Goal: Task Accomplishment & Management: Manage account settings

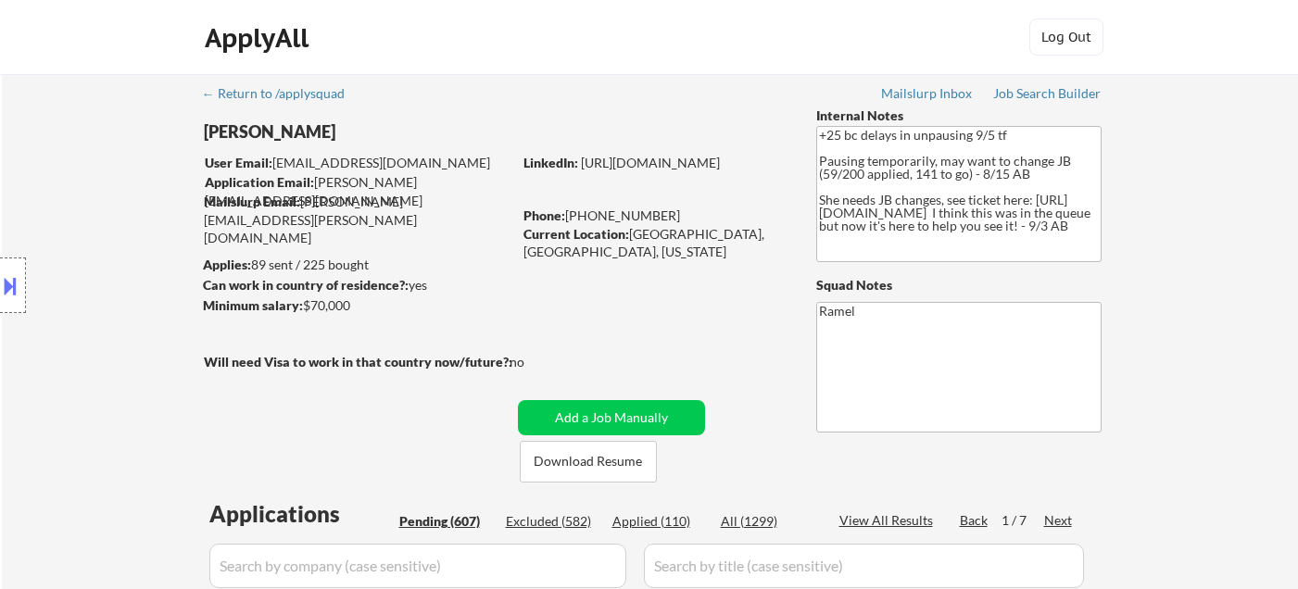
scroll to position [309, 0]
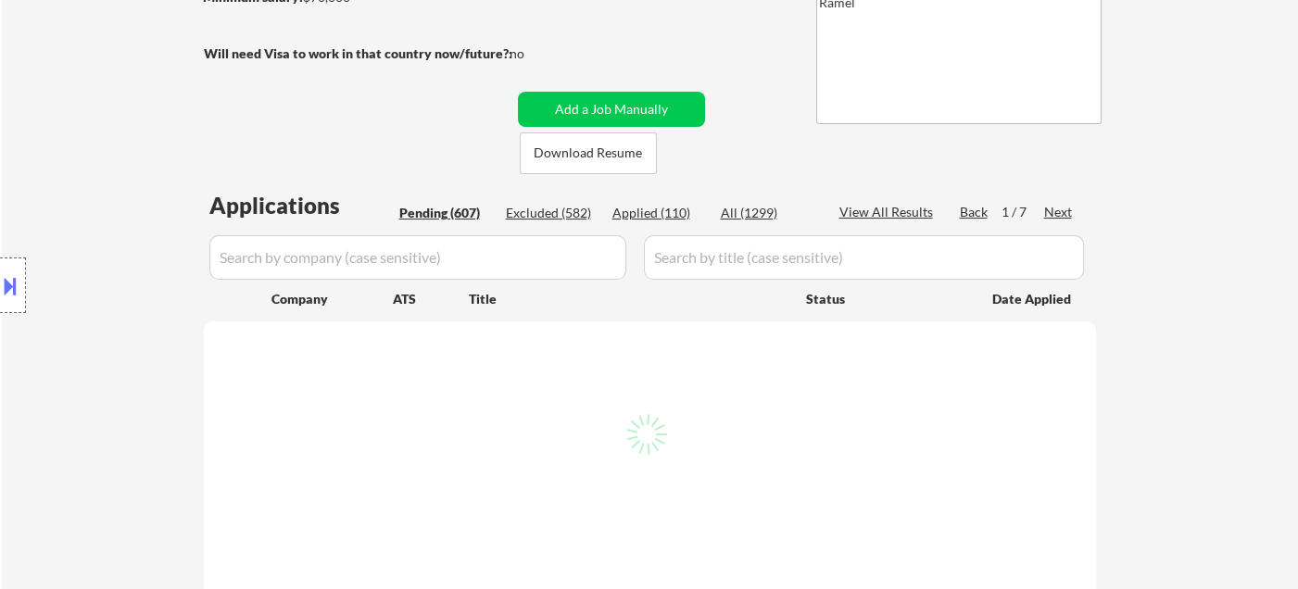
select select ""pending""
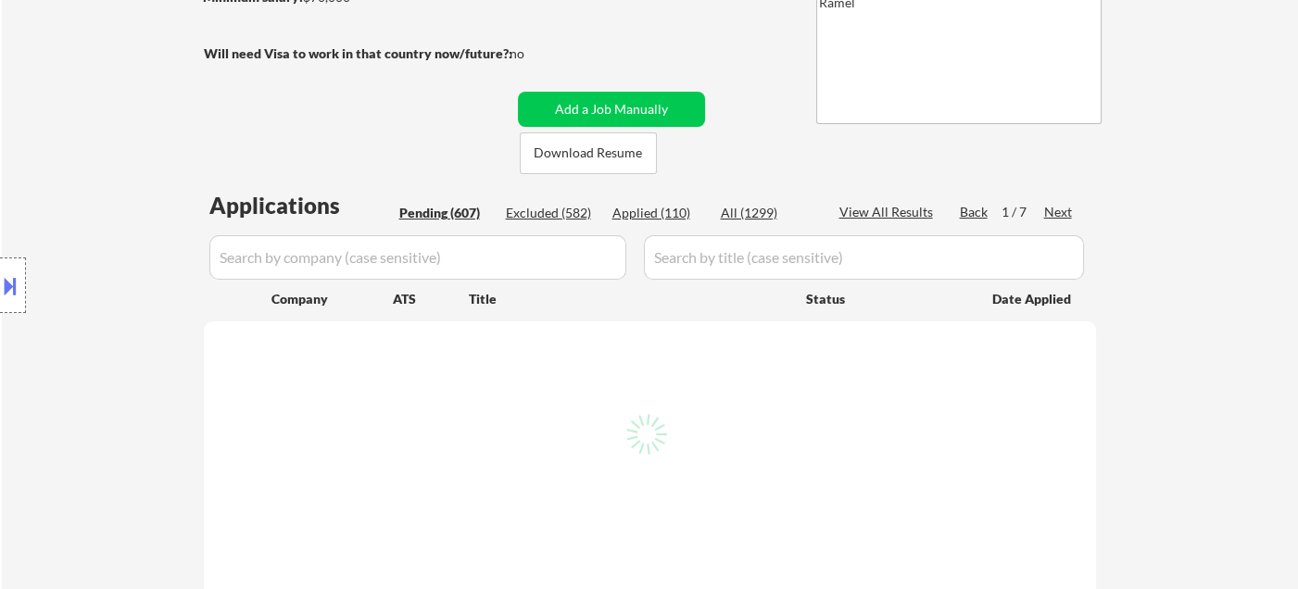
select select ""pending""
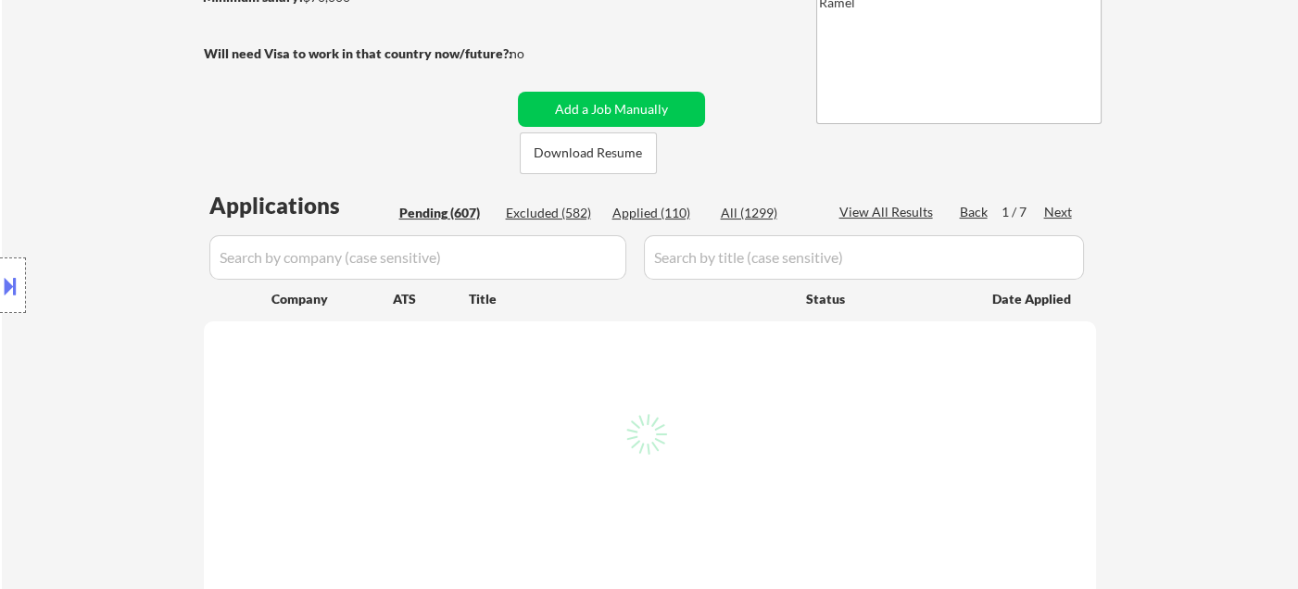
select select ""pending""
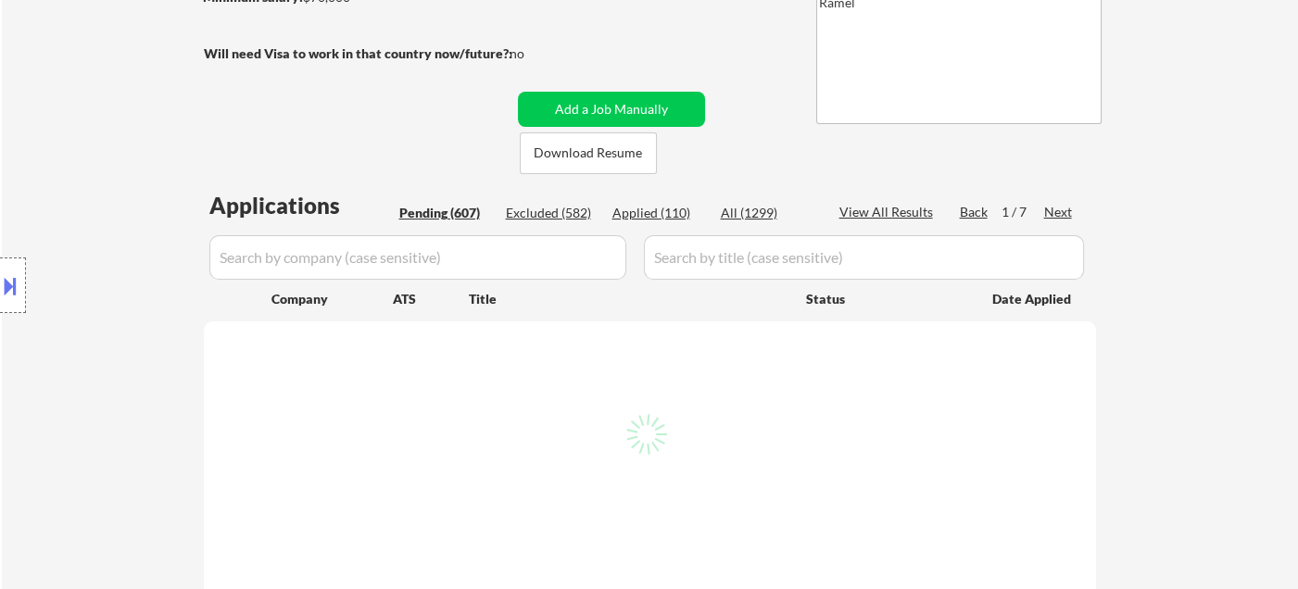
select select ""pending""
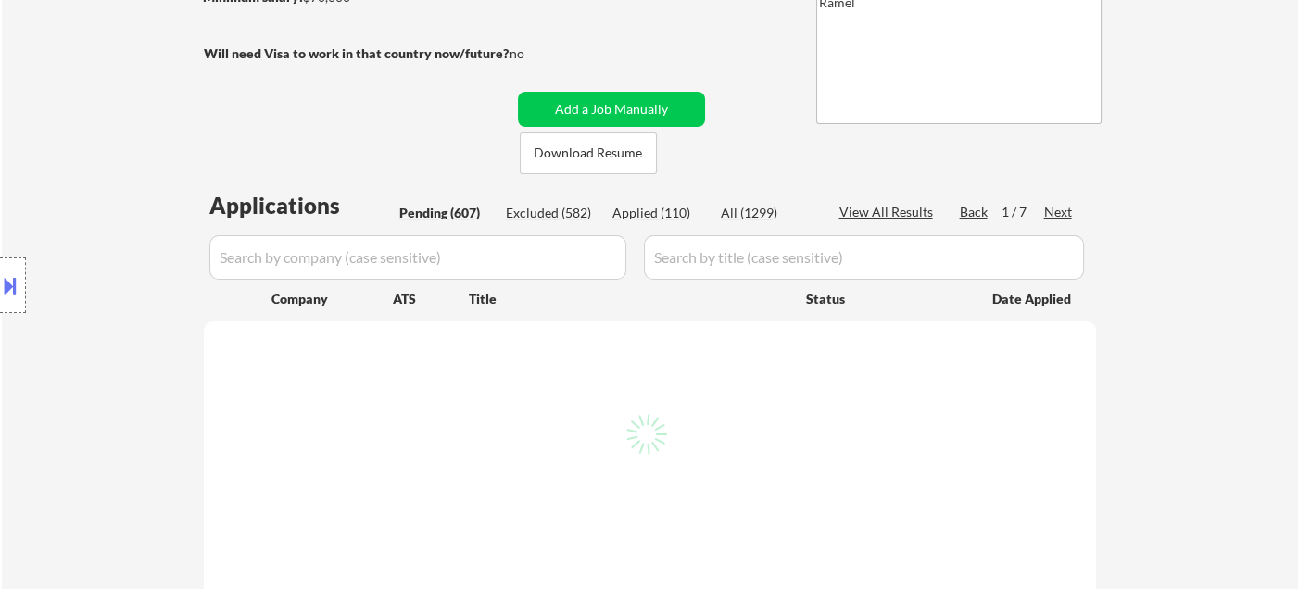
select select ""pending""
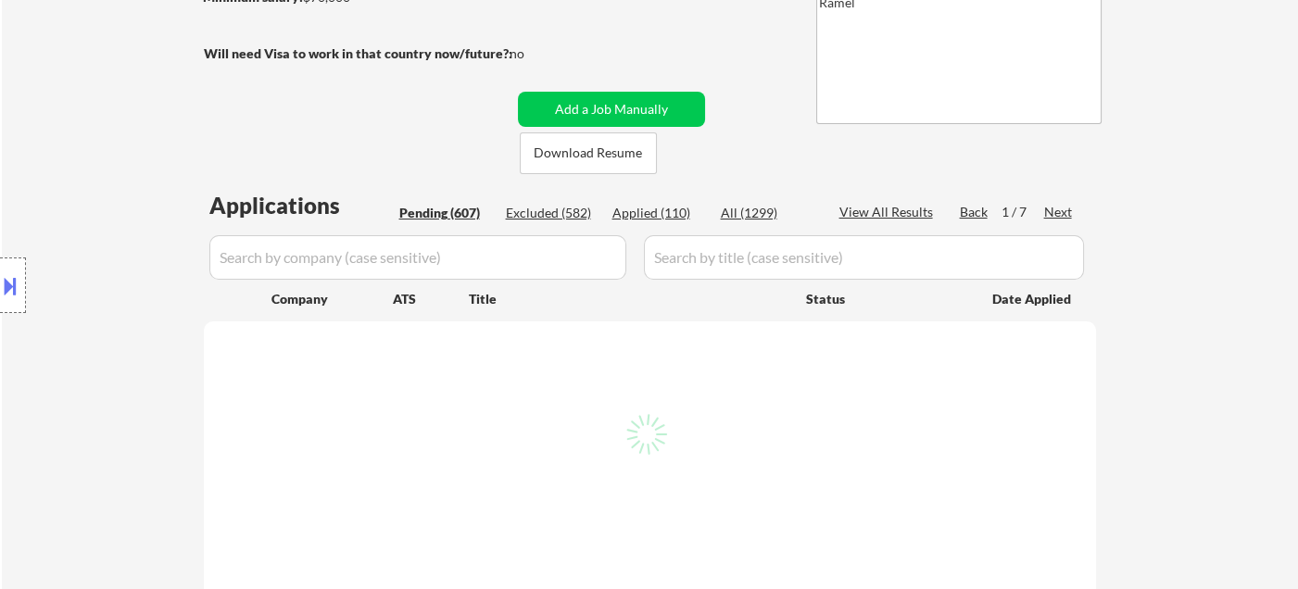
select select ""pending""
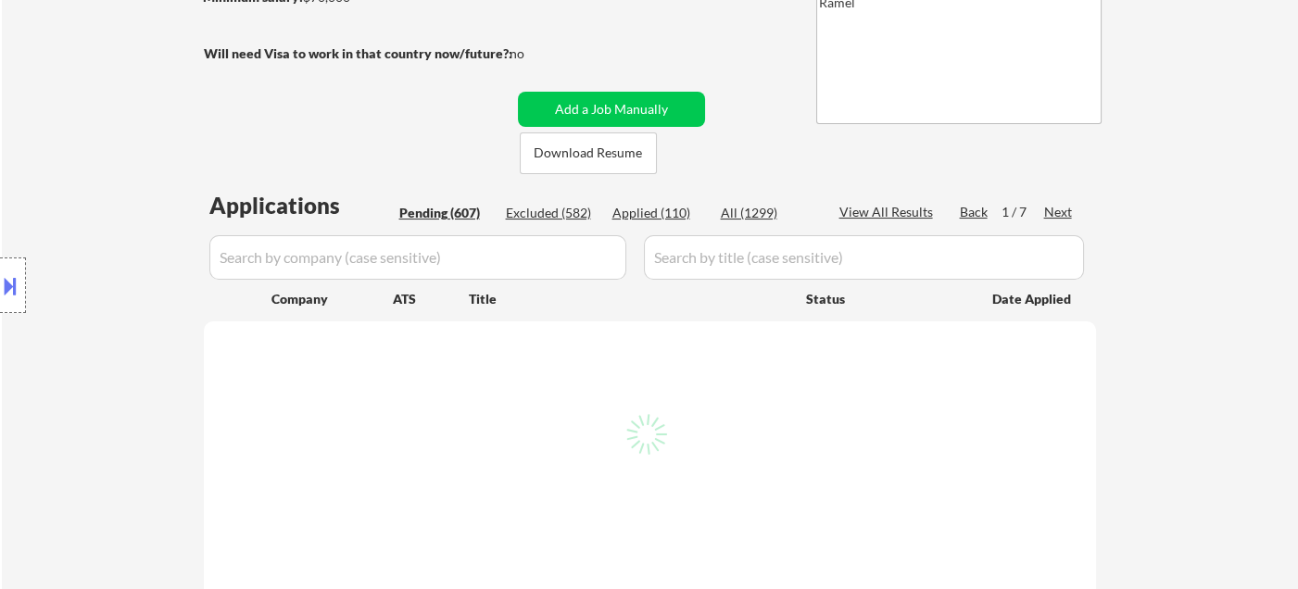
select select ""pending""
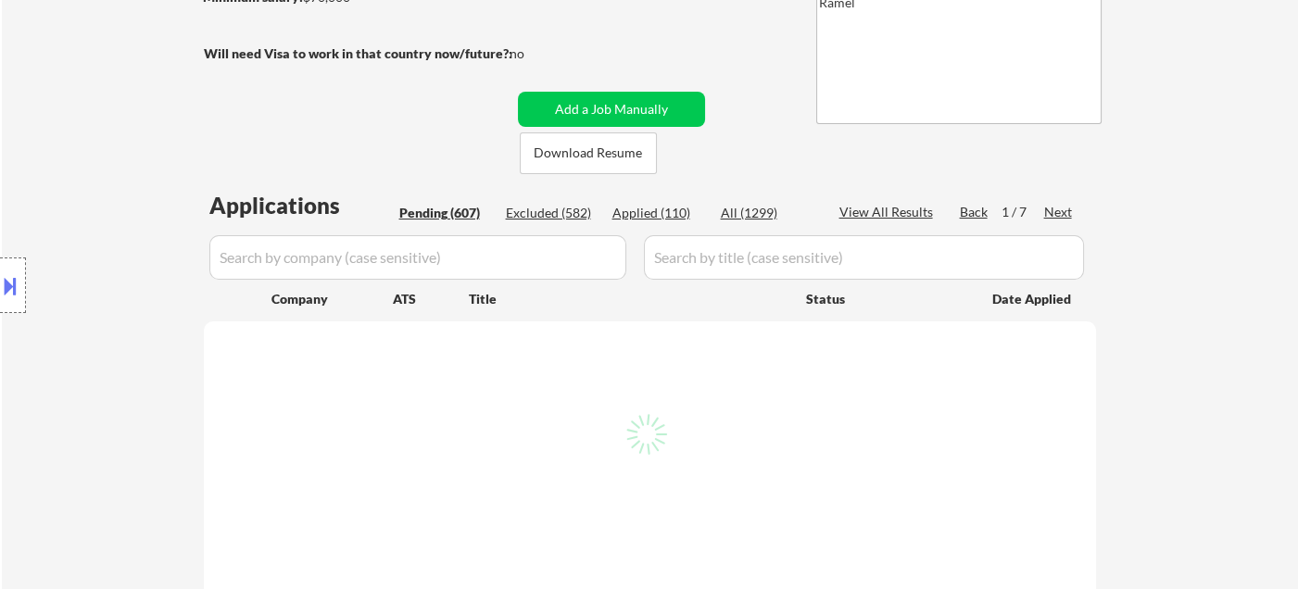
select select ""pending""
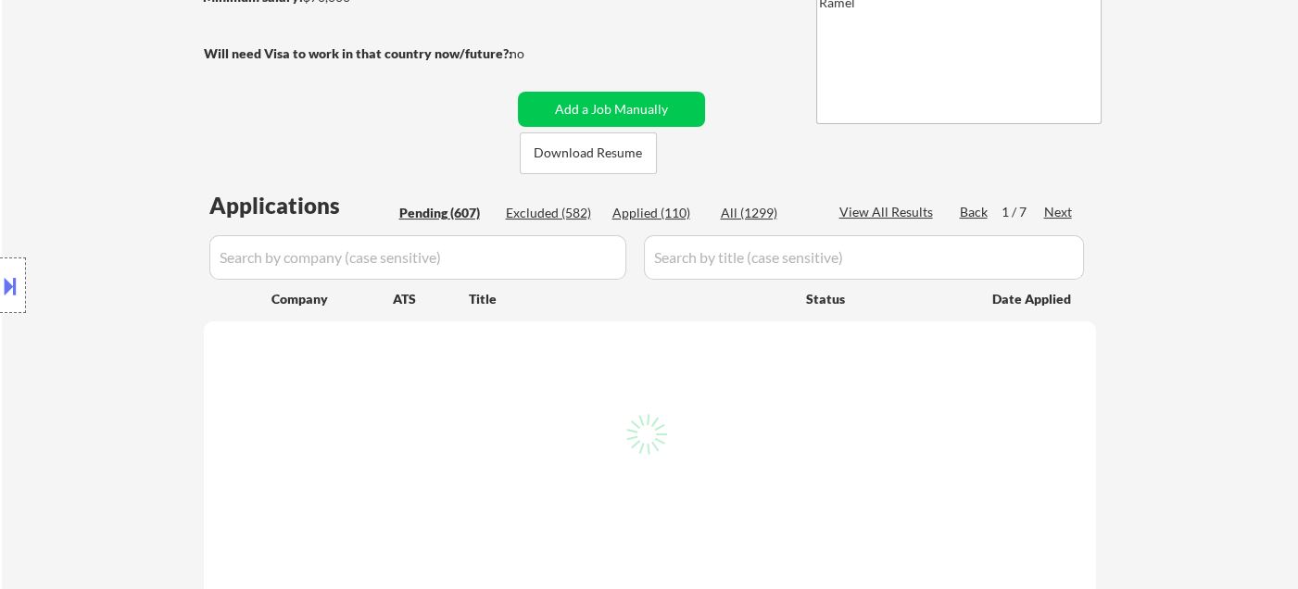
select select ""pending""
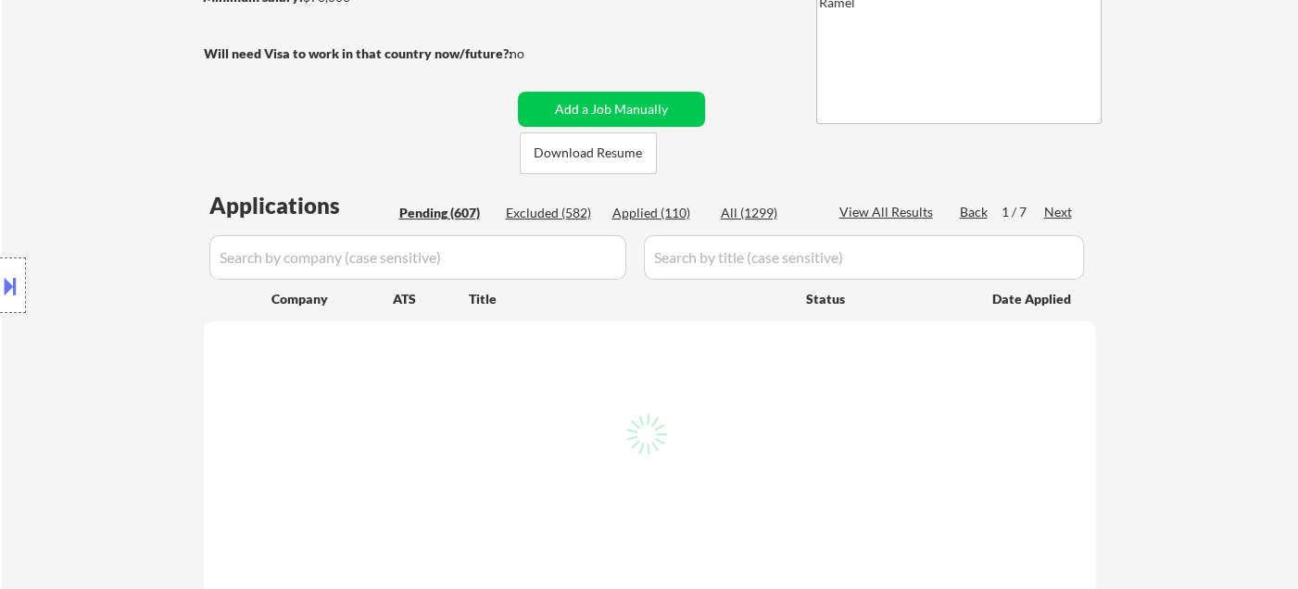
select select ""pending""
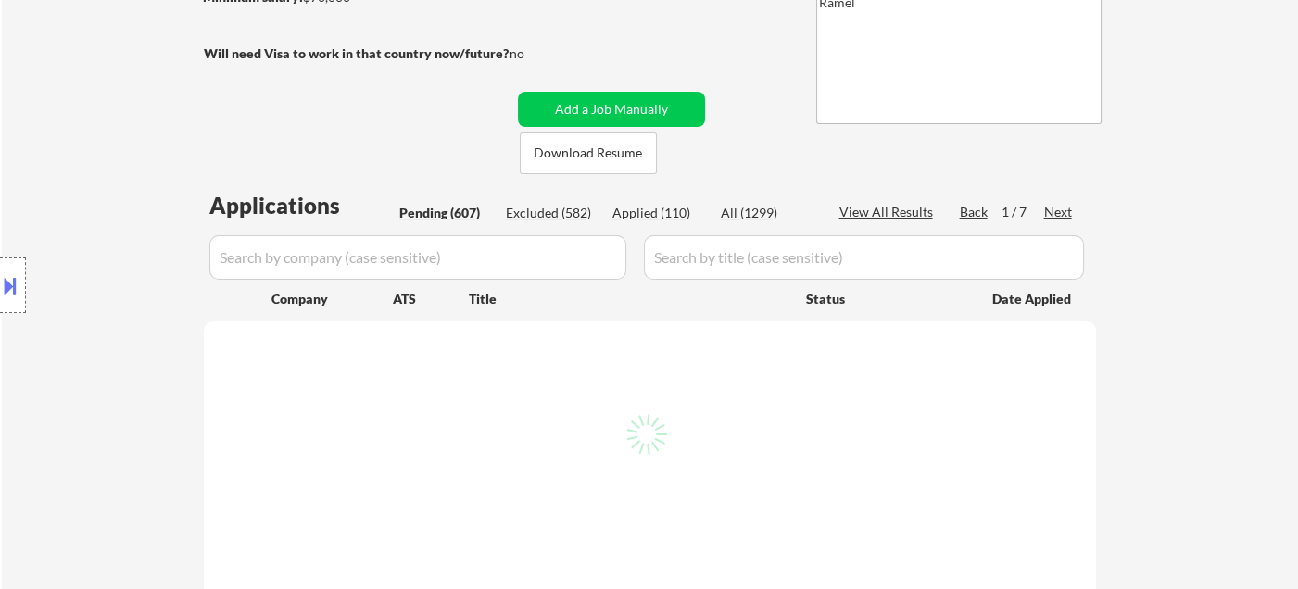
select select ""pending""
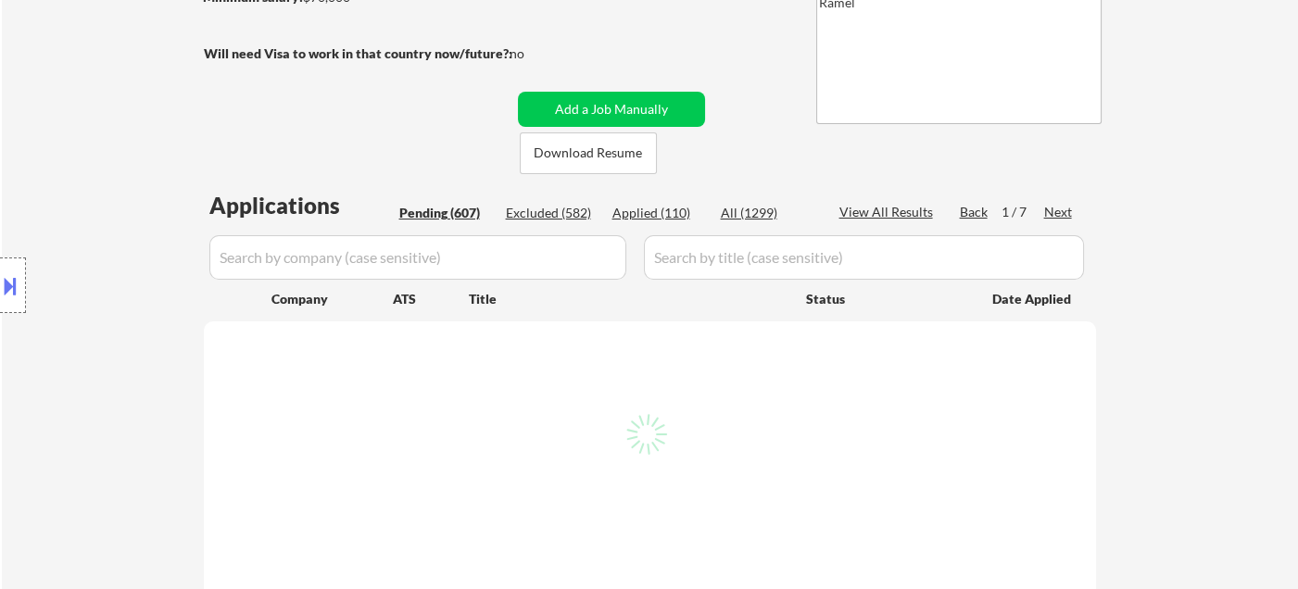
select select ""pending""
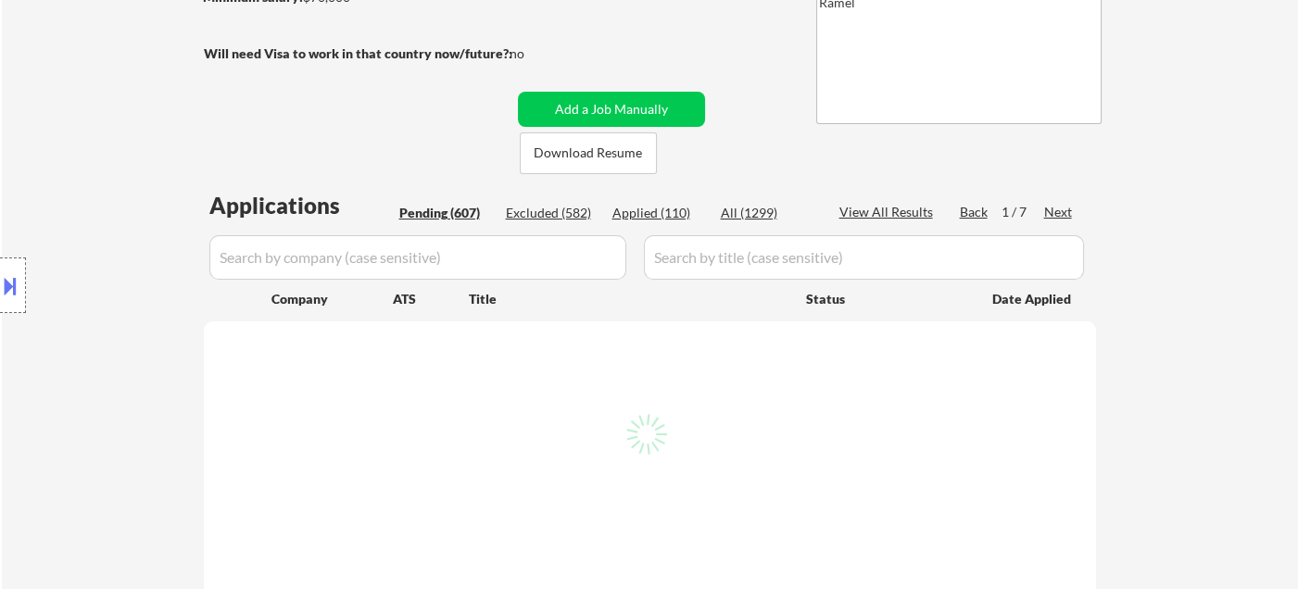
select select ""pending""
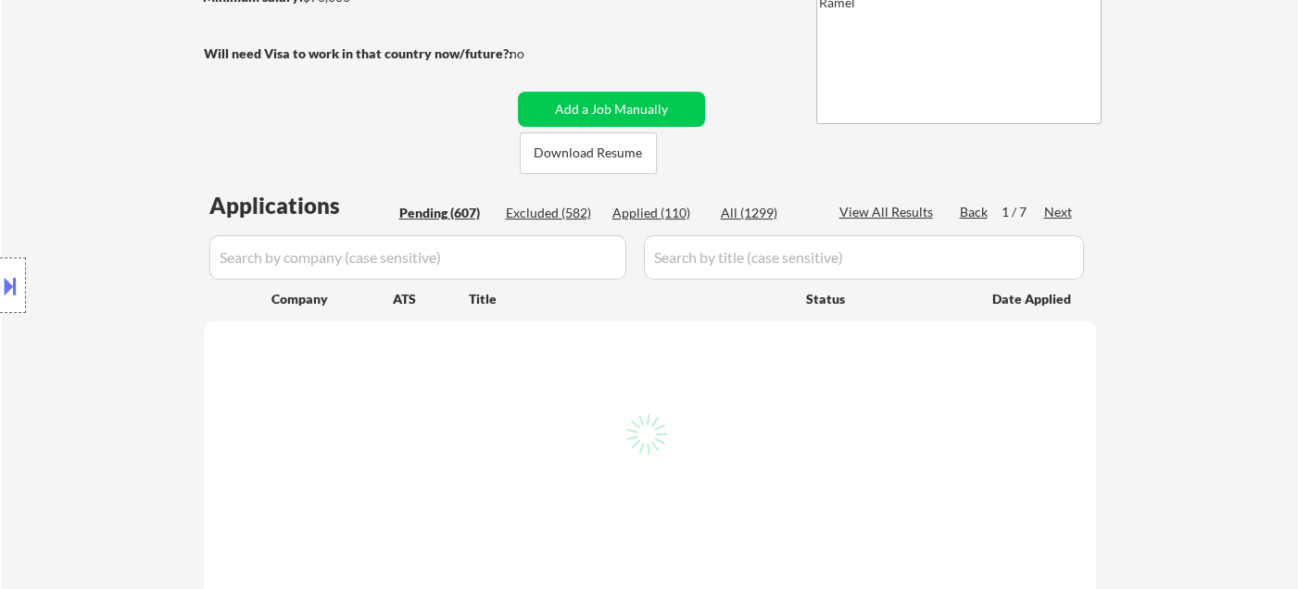
select select ""pending""
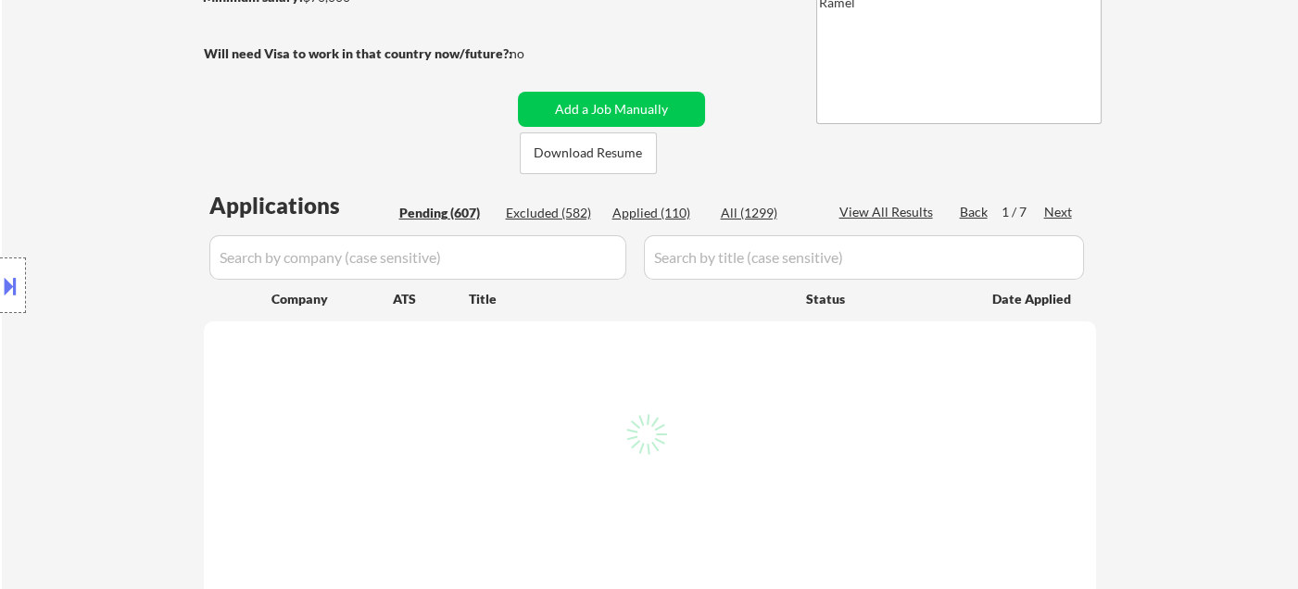
select select ""pending""
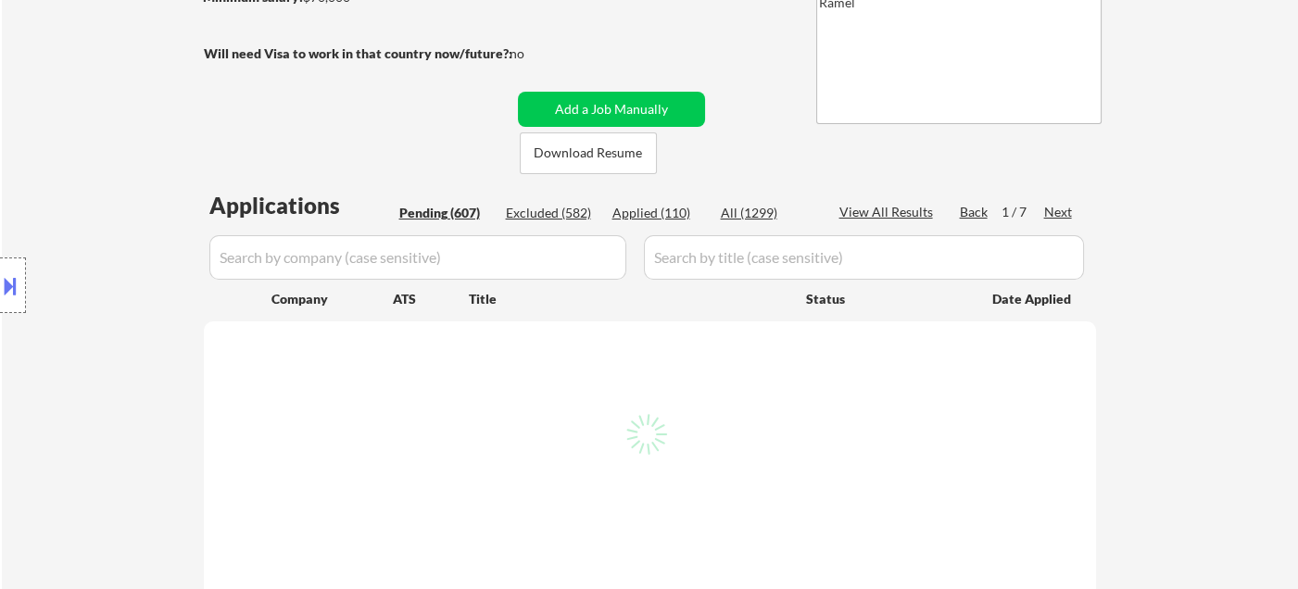
select select ""pending""
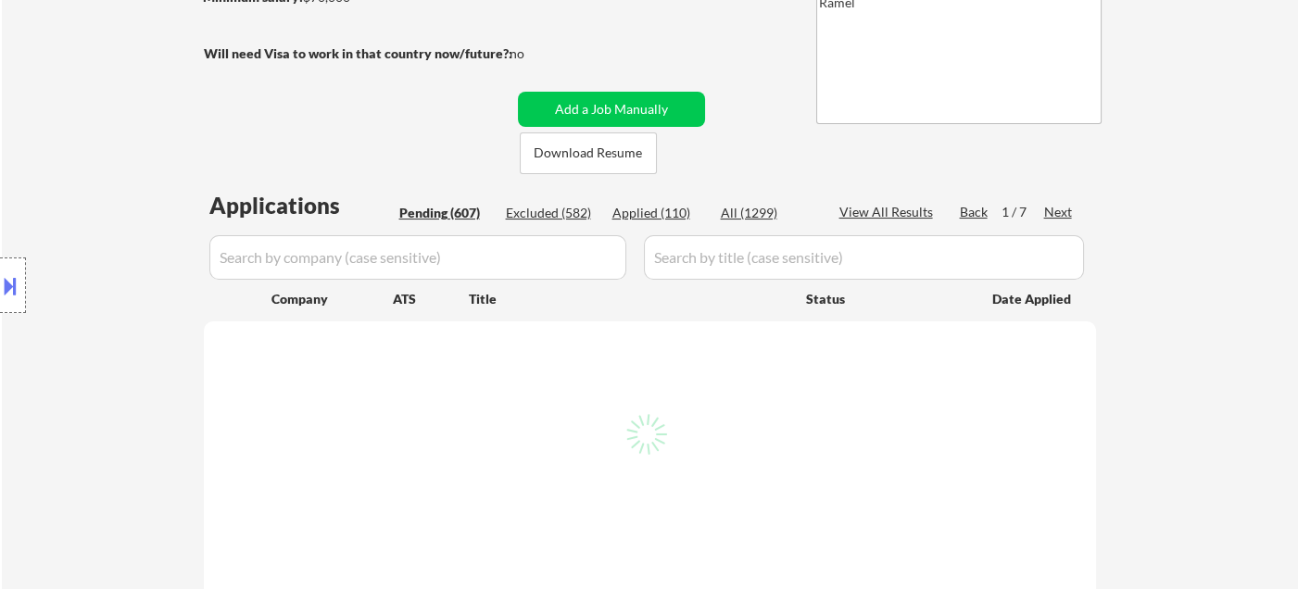
select select ""pending""
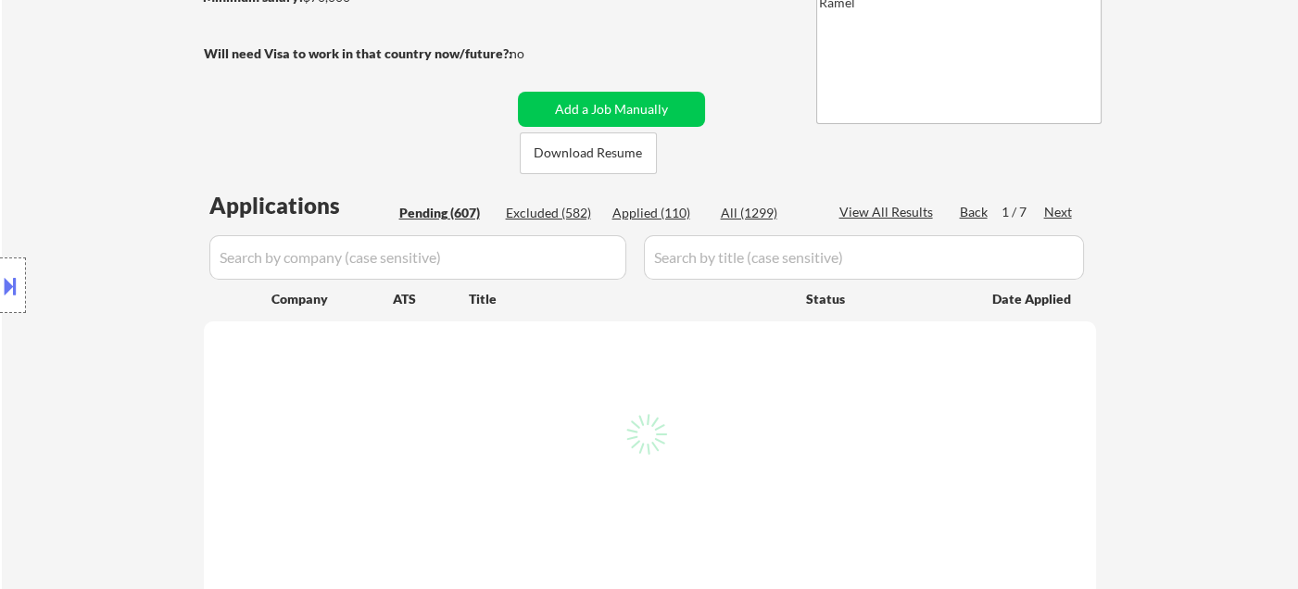
select select ""pending""
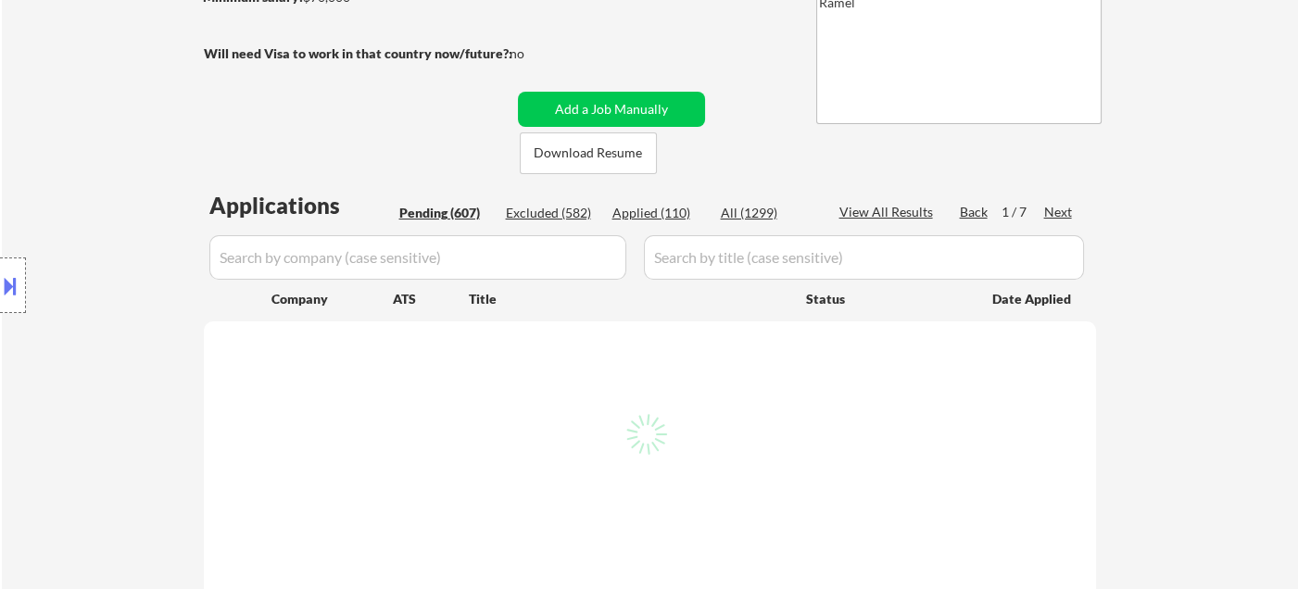
select select ""pending""
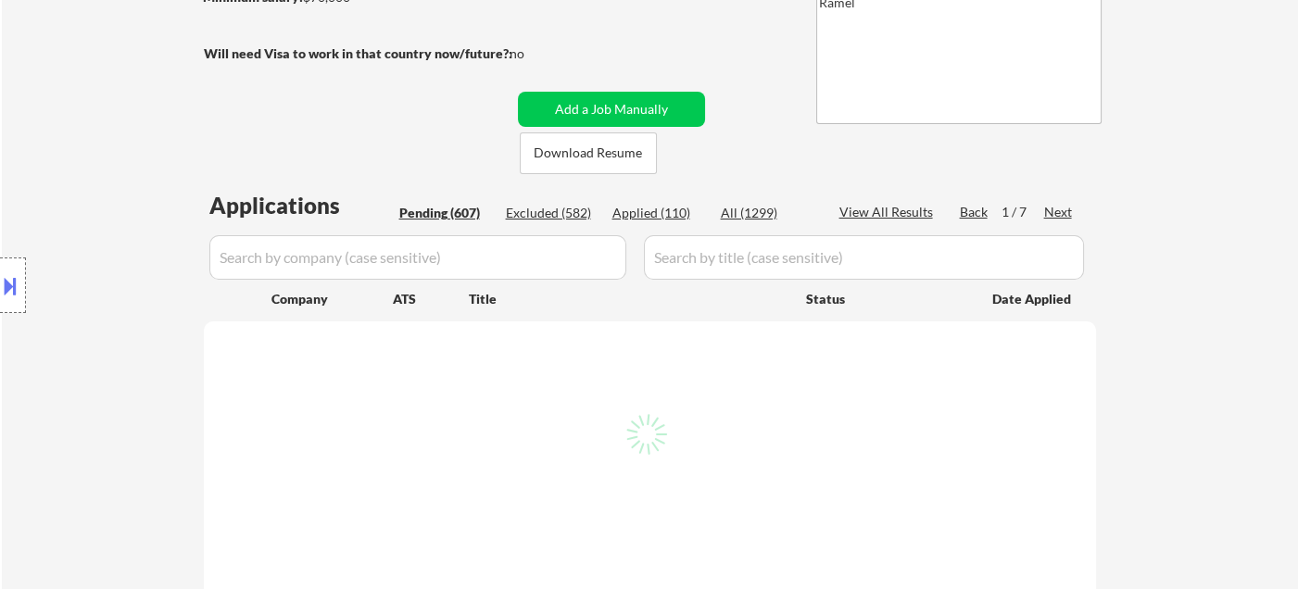
select select ""pending""
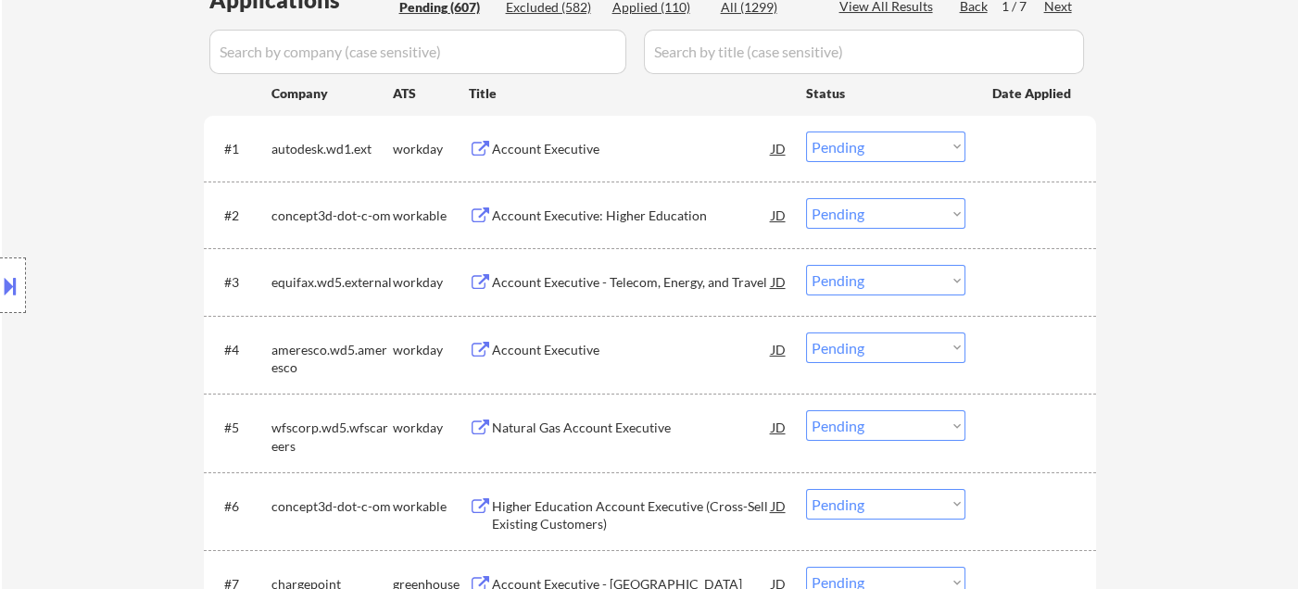
scroll to position [411, 0]
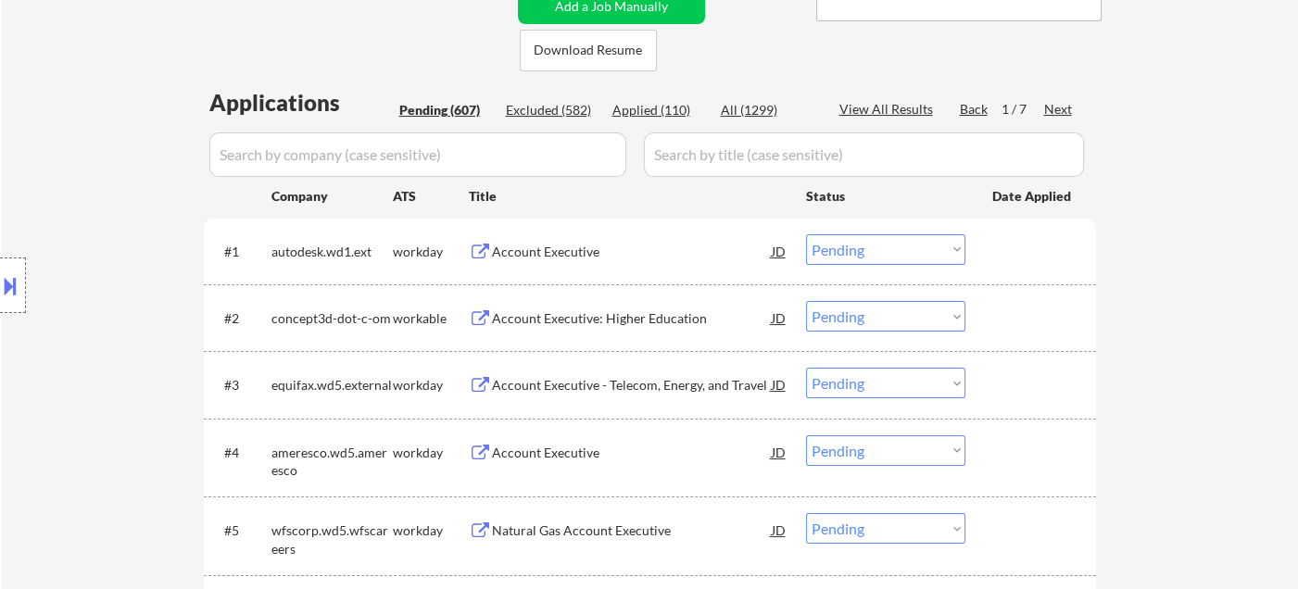
click at [1062, 115] on div "Next" at bounding box center [1059, 109] width 30 height 19
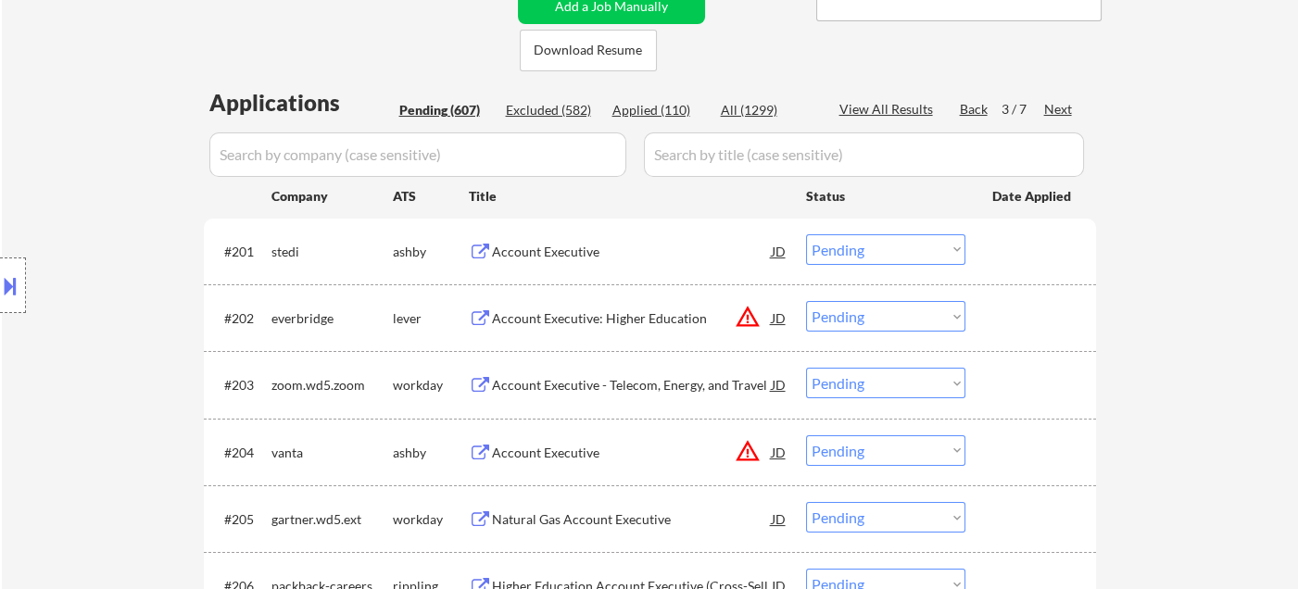
click at [580, 246] on div "Account Executive" at bounding box center [632, 252] width 280 height 19
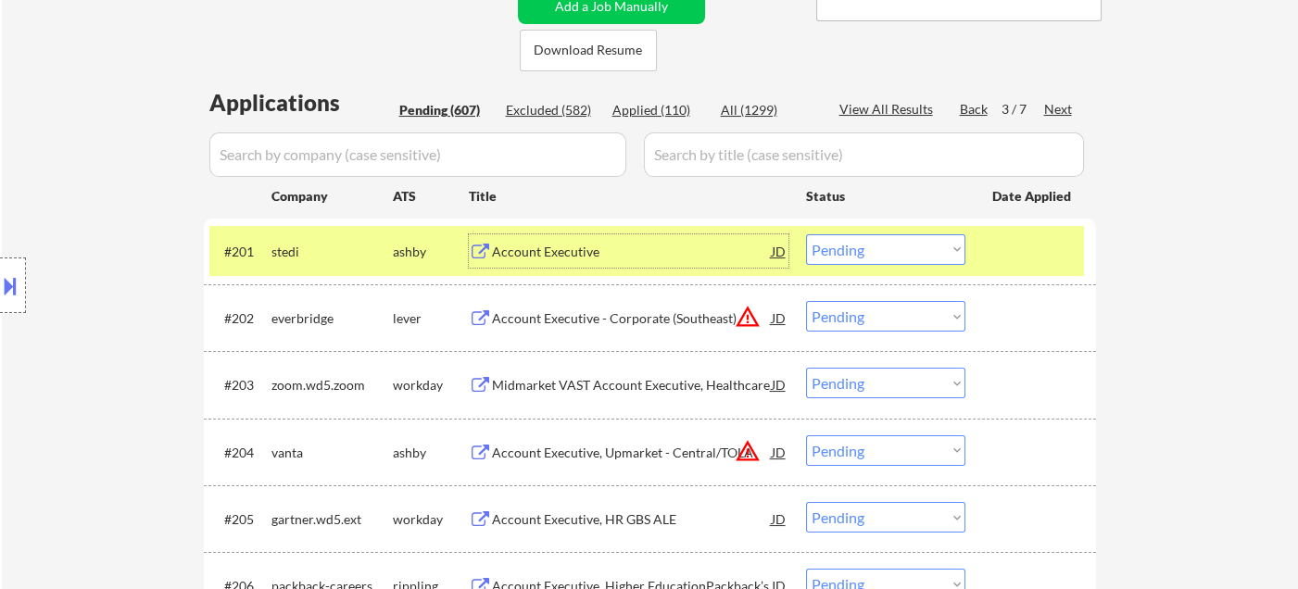
drag, startPoint x: 896, startPoint y: 243, endPoint x: 917, endPoint y: 261, distance: 28.2
click at [896, 243] on select "Choose an option... Pending Applied Excluded (Questions) Excluded (Expired) Exc…" at bounding box center [885, 249] width 159 height 31
click at [806, 234] on select "Choose an option... Pending Applied Excluded (Questions) Excluded (Expired) Exc…" at bounding box center [885, 249] width 159 height 31
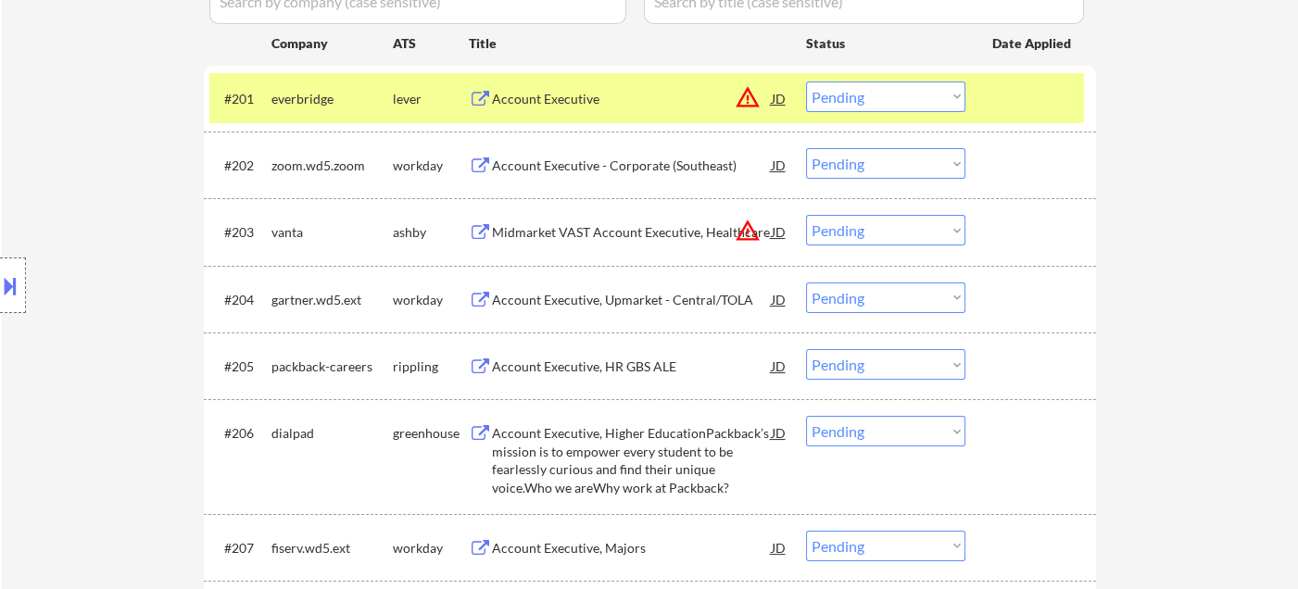
scroll to position [514, 0]
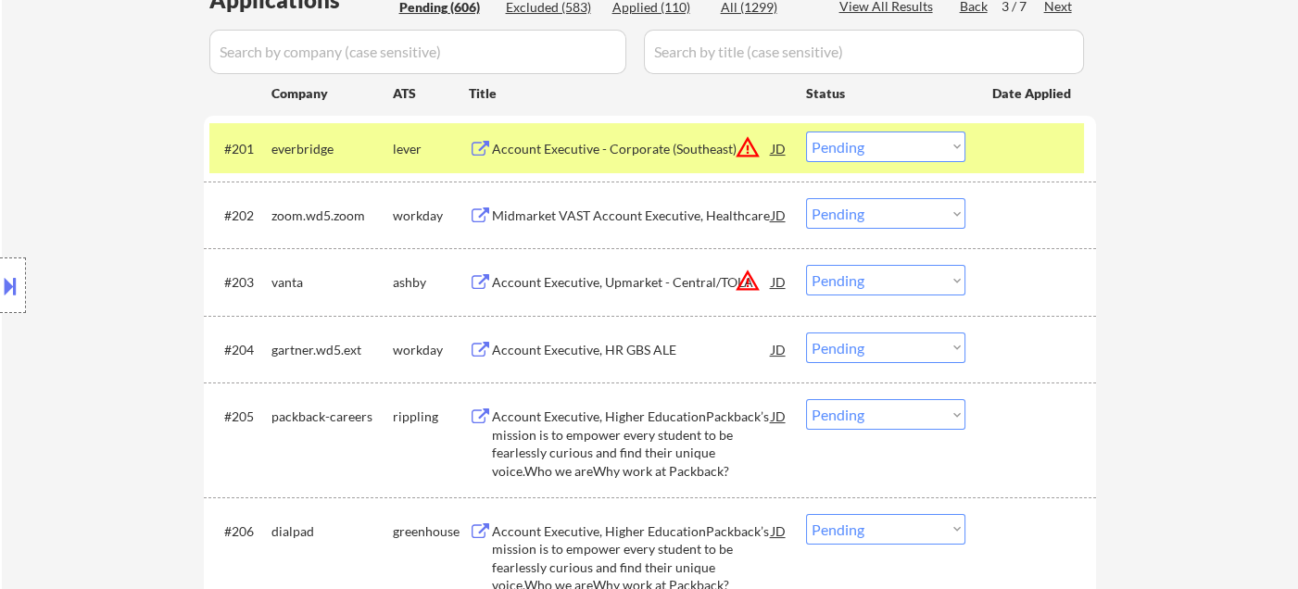
click at [908, 145] on select "Choose an option... Pending Applied Excluded (Questions) Excluded (Expired) Exc…" at bounding box center [885, 147] width 159 height 31
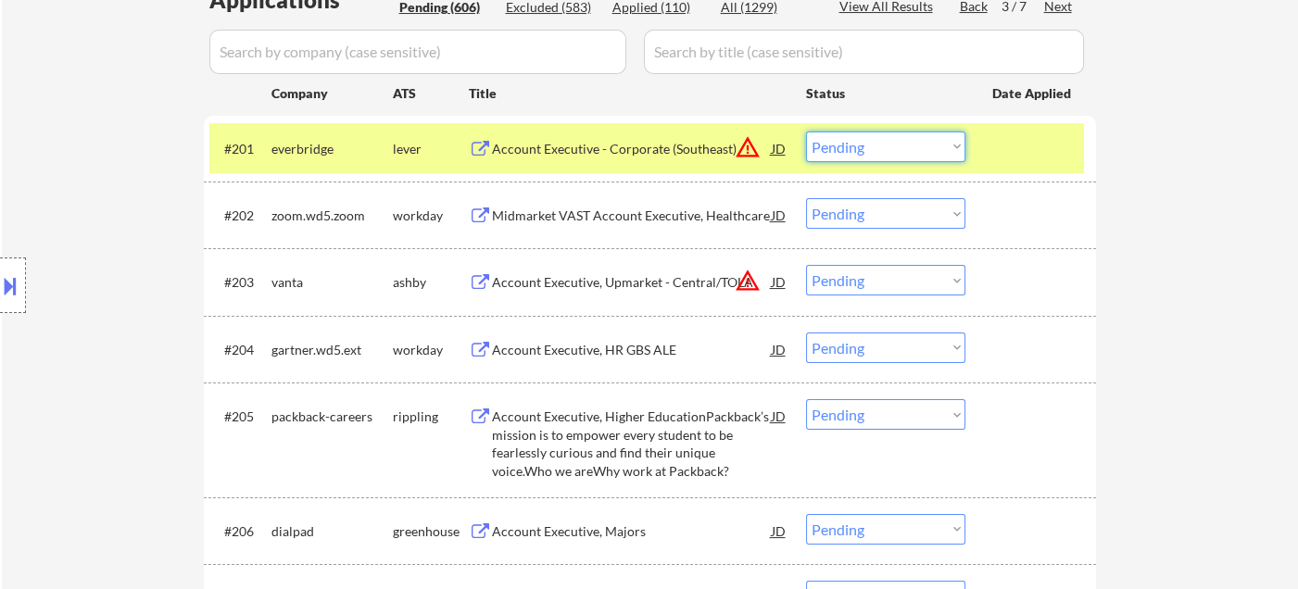
select select ""excluded__location_""
click at [806, 132] on select "Choose an option... Pending Applied Excluded (Questions) Excluded (Expired) Exc…" at bounding box center [885, 147] width 159 height 31
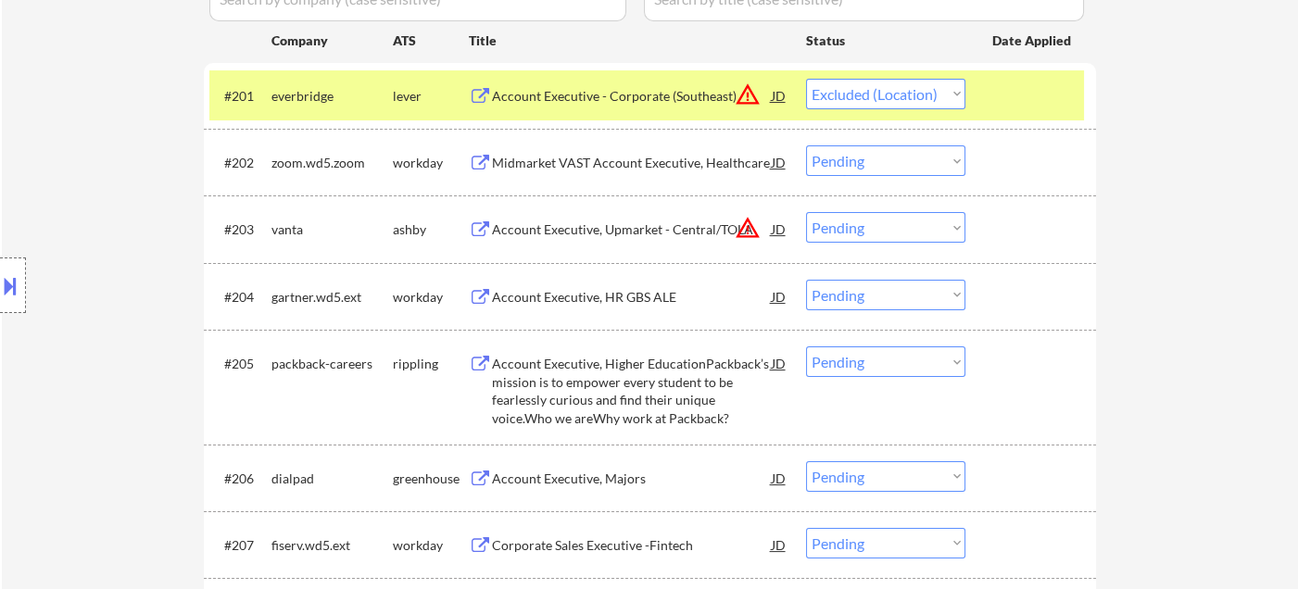
scroll to position [617, 0]
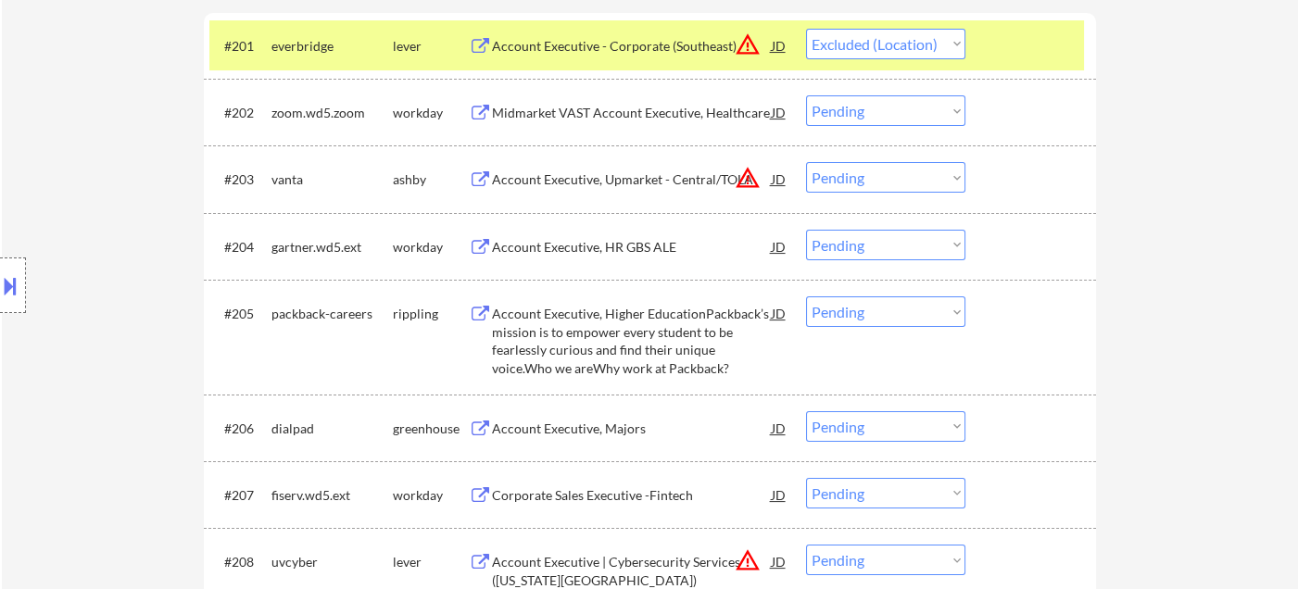
click at [898, 184] on select "Choose an option... Pending Applied Excluded (Questions) Excluded (Expired) Exc…" at bounding box center [885, 177] width 159 height 31
select select ""excluded__location_""
click at [806, 162] on select "Choose an option... Pending Applied Excluded (Questions) Excluded (Expired) Exc…" at bounding box center [885, 177] width 159 height 31
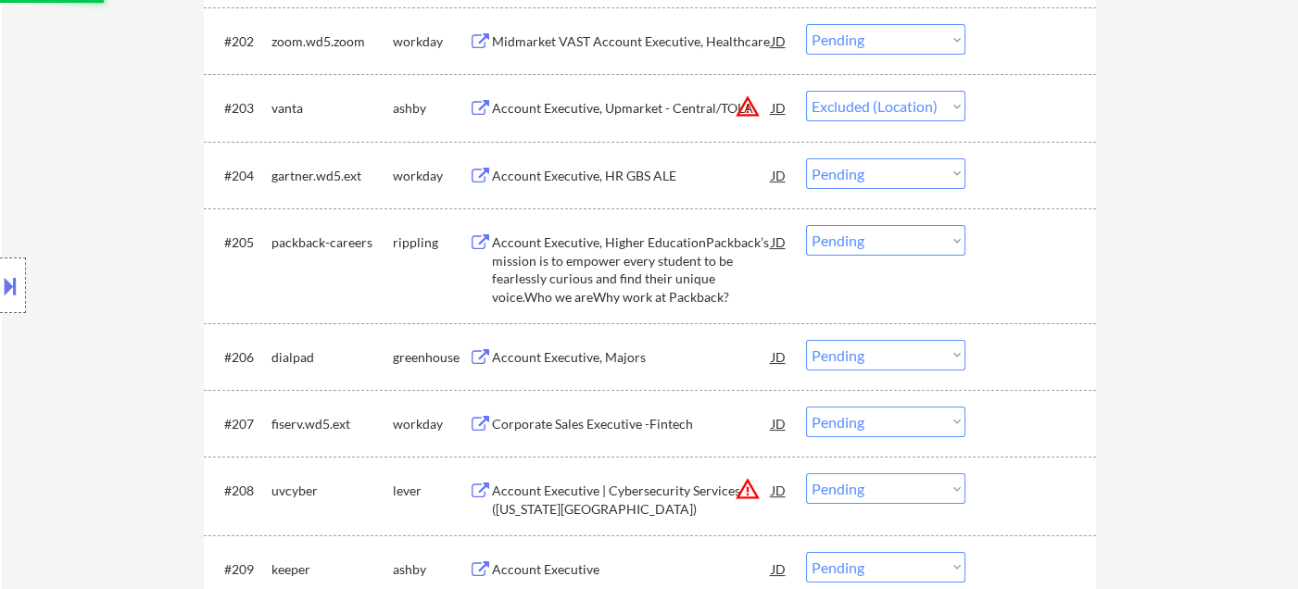
scroll to position [720, 0]
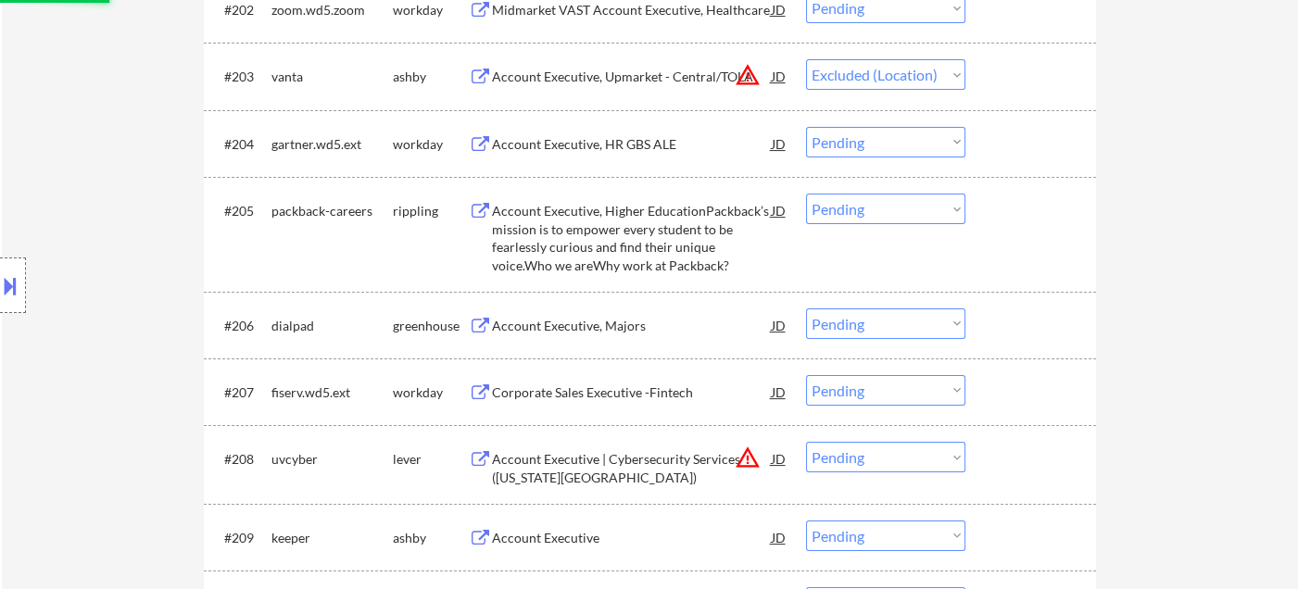
select select ""pending""
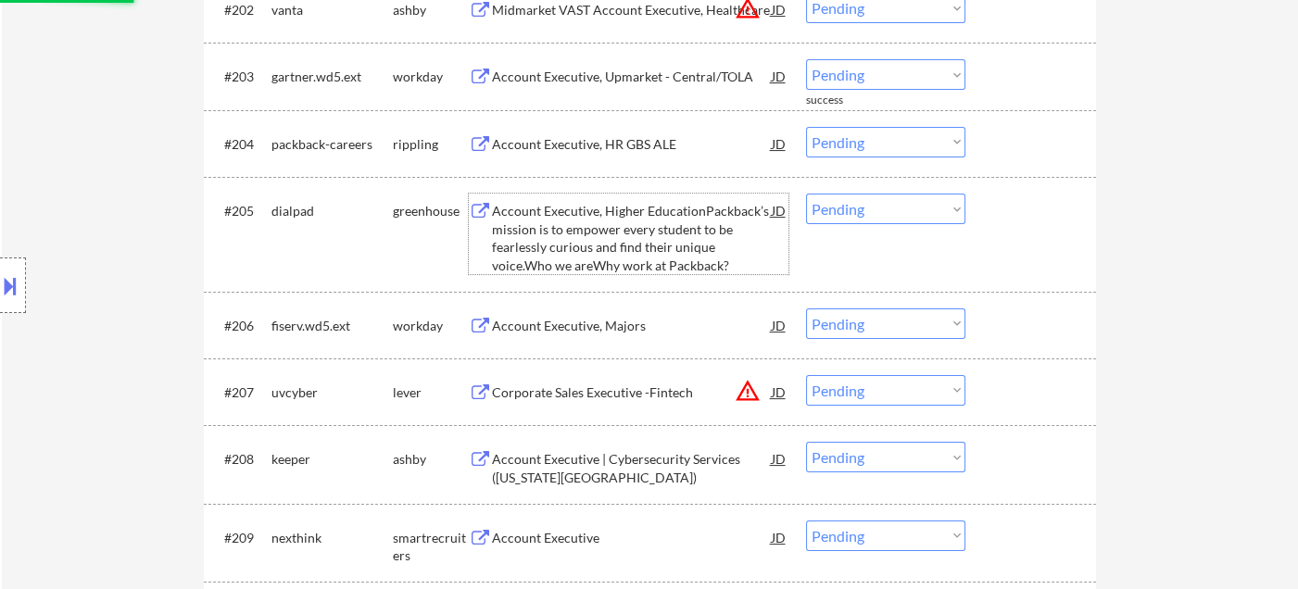
click at [693, 245] on div "Account Executive, Higher EducationPackback’s mission is to empower every stude…" at bounding box center [632, 238] width 280 height 72
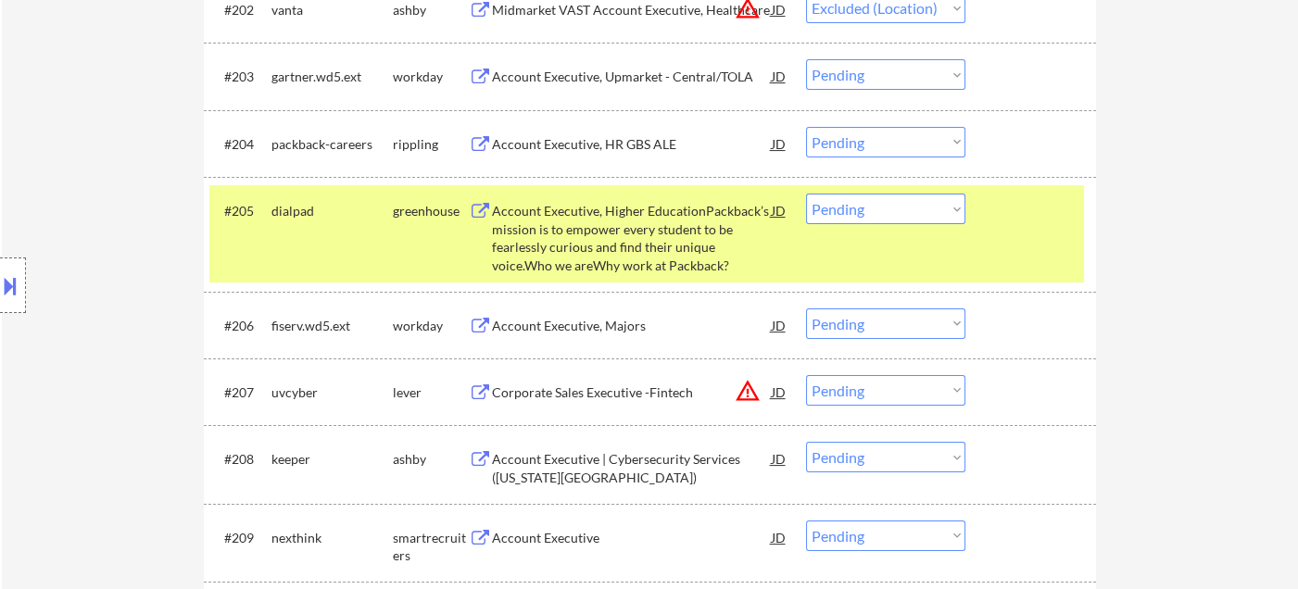
select select ""pending""
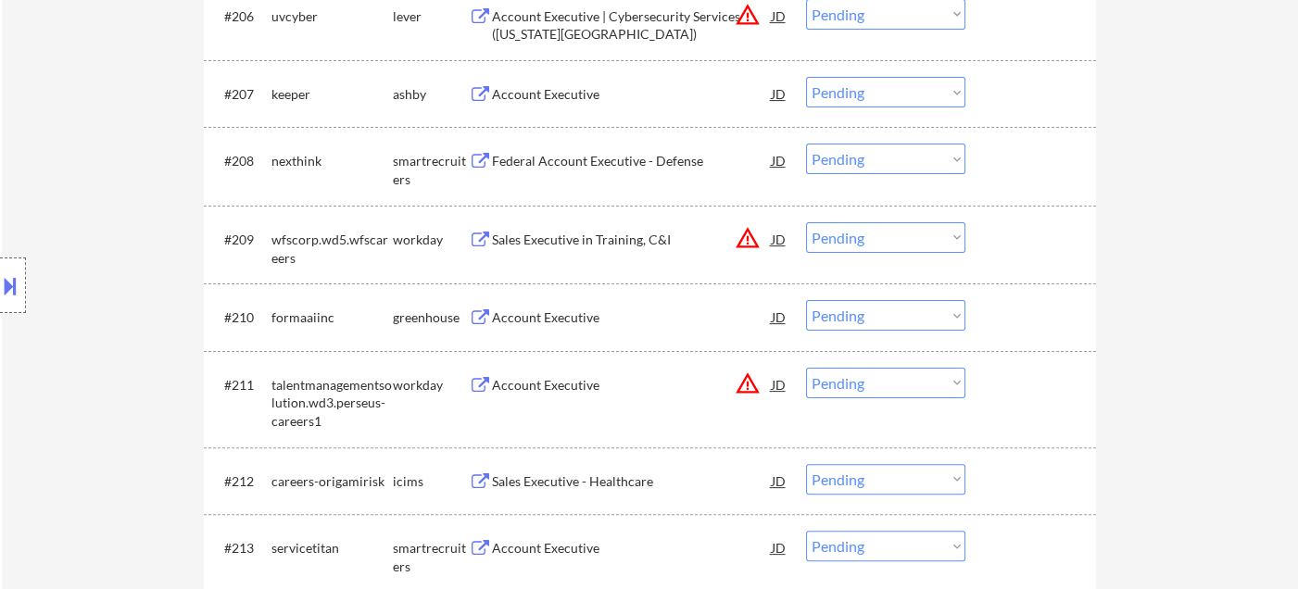
scroll to position [1132, 0]
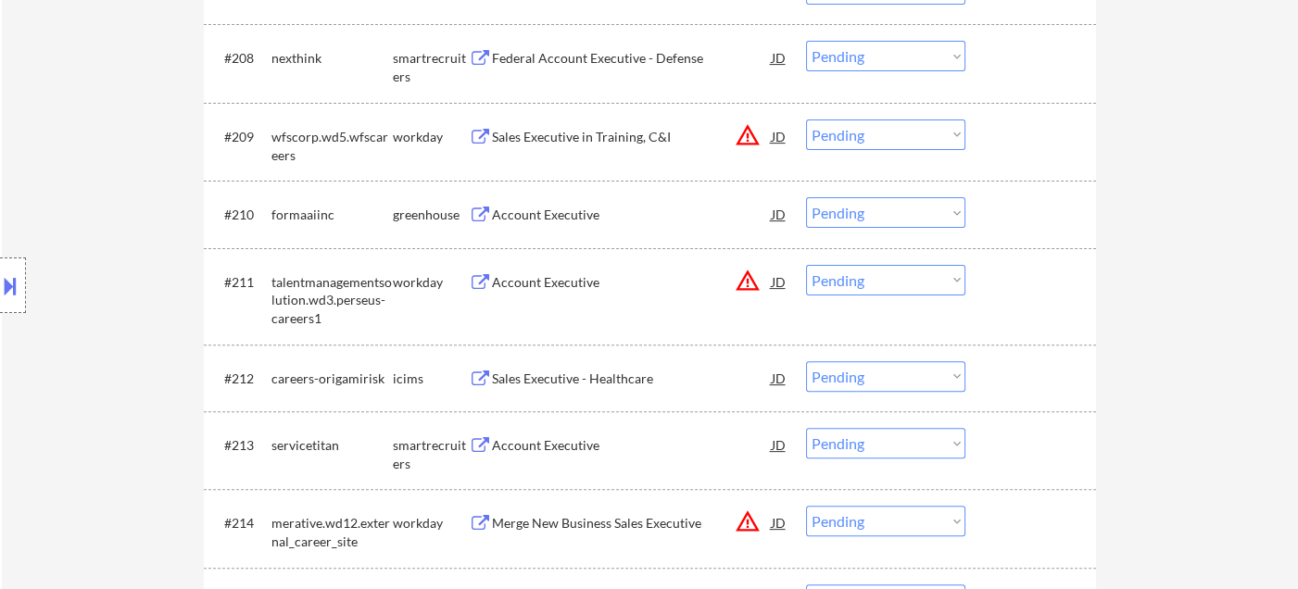
click at [572, 216] on div "Account Executive" at bounding box center [632, 215] width 280 height 19
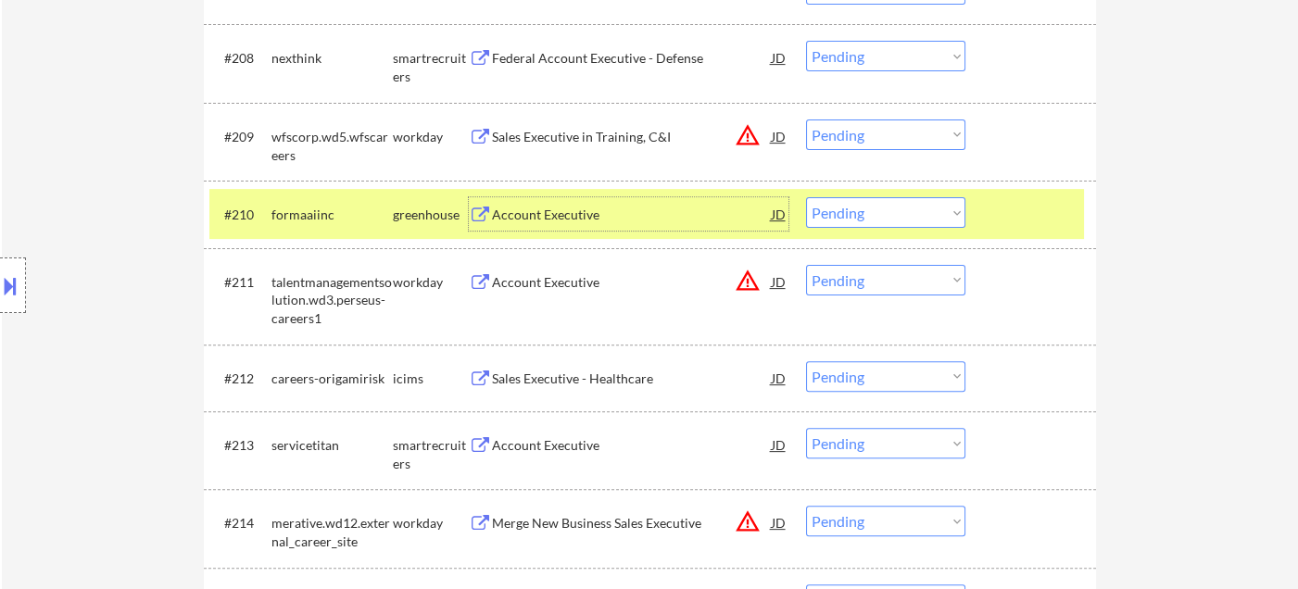
click at [882, 227] on select "Choose an option... Pending Applied Excluded (Questions) Excluded (Expired) Exc…" at bounding box center [885, 212] width 159 height 31
select select ""excluded__bad_match_""
click at [806, 197] on select "Choose an option... Pending Applied Excluded (Questions) Excluded (Expired) Exc…" at bounding box center [885, 212] width 159 height 31
click at [889, 276] on select "Choose an option... Pending Applied Excluded (Questions) Excluded (Expired) Exc…" at bounding box center [885, 280] width 159 height 31
select select ""excluded__location_""
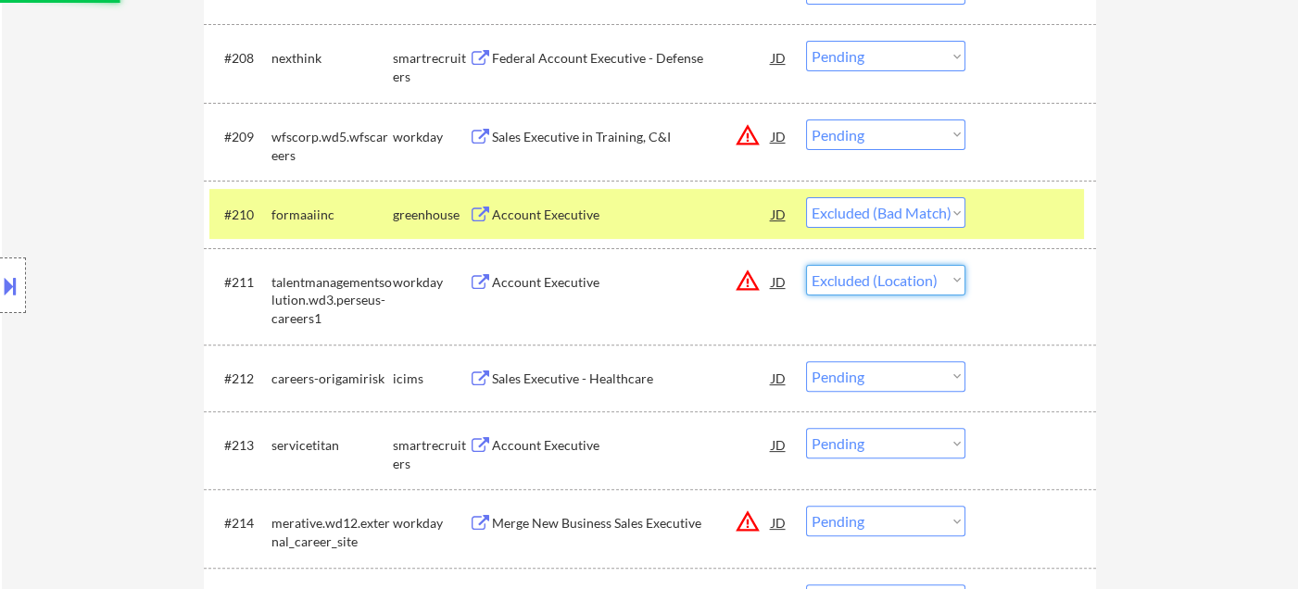
click at [806, 265] on select "Choose an option... Pending Applied Excluded (Questions) Excluded (Expired) Exc…" at bounding box center [885, 280] width 159 height 31
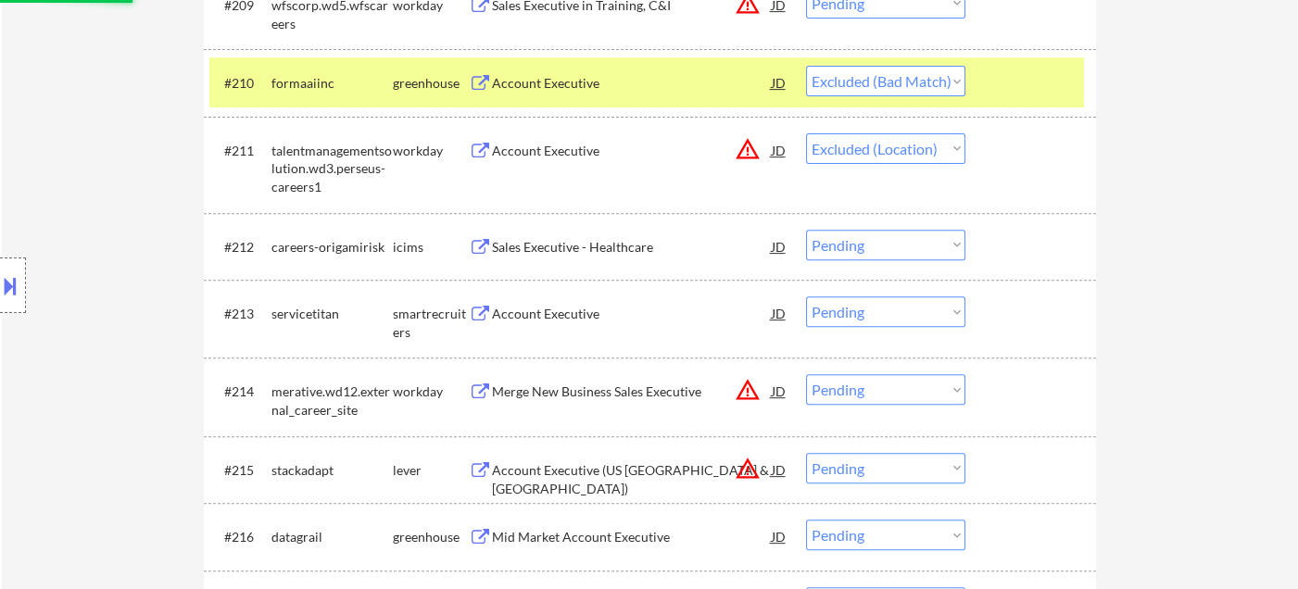
scroll to position [1441, 0]
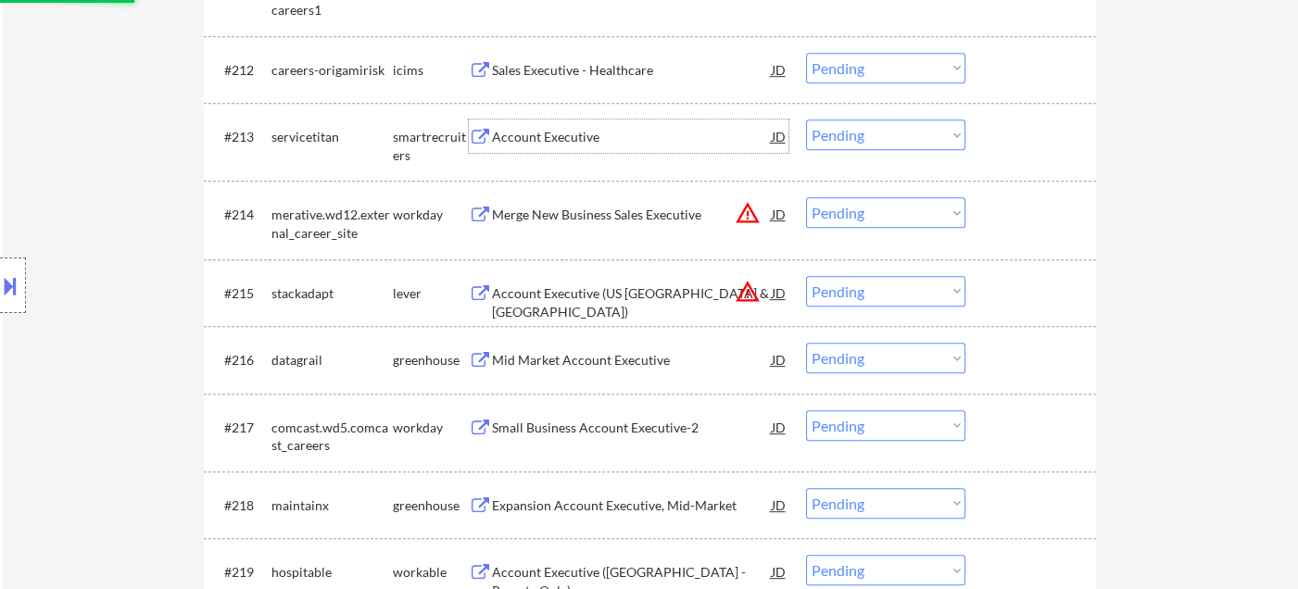
click at [541, 143] on div "Account Executive" at bounding box center [632, 137] width 280 height 19
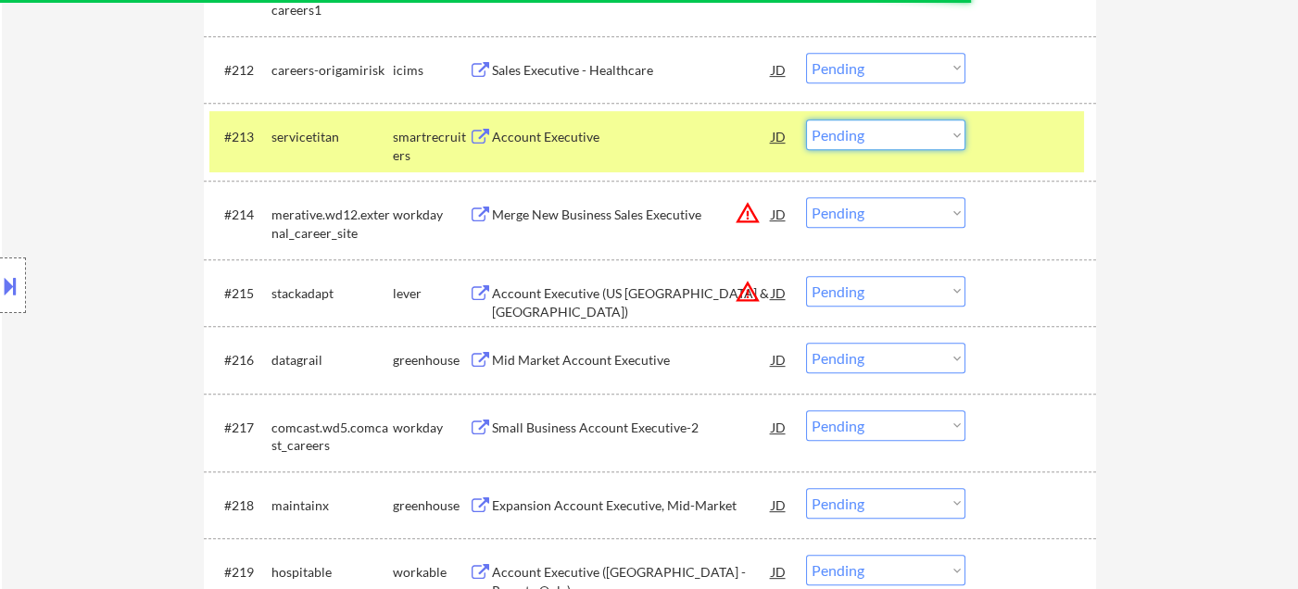
drag, startPoint x: 860, startPoint y: 130, endPoint x: 872, endPoint y: 144, distance: 18.4
click at [860, 130] on select "Choose an option... Pending Applied Excluded (Questions) Excluded (Expired) Exc…" at bounding box center [885, 135] width 159 height 31
select select ""excluded__bad_match_""
click at [806, 120] on select "Choose an option... Pending Applied Excluded (Questions) Excluded (Expired) Exc…" at bounding box center [885, 135] width 159 height 31
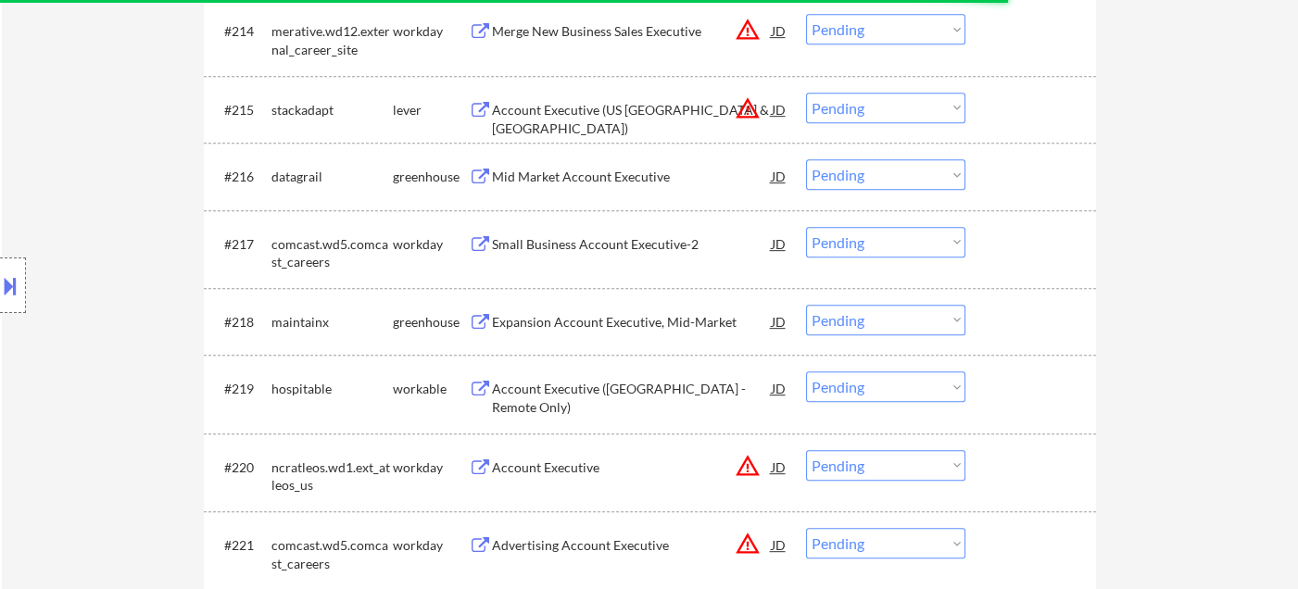
scroll to position [1647, 0]
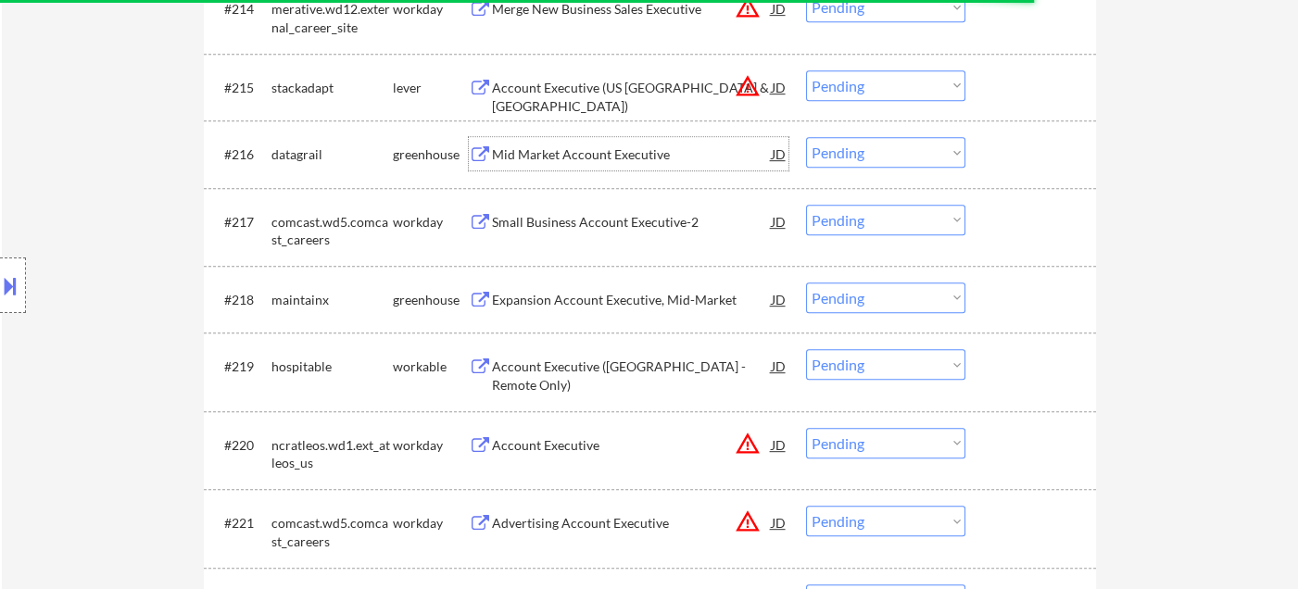
click at [606, 161] on div "Mid Market Account Executive" at bounding box center [632, 154] width 280 height 19
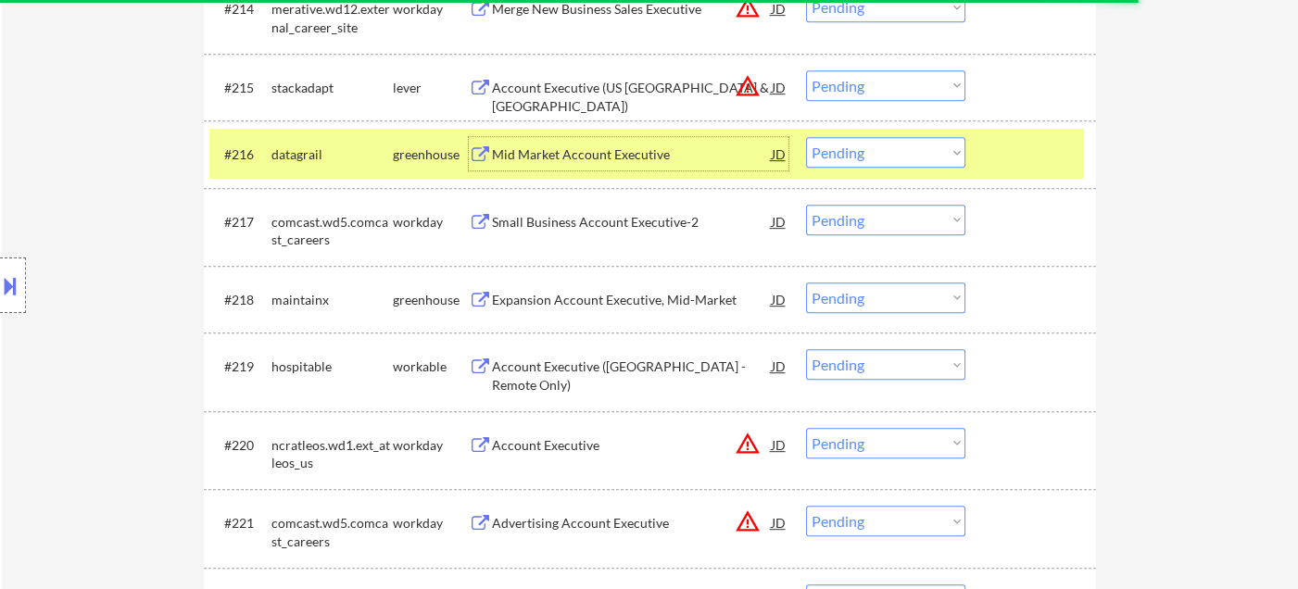
drag, startPoint x: 856, startPoint y: 158, endPoint x: 867, endPoint y: 165, distance: 13.4
click at [856, 158] on select "Choose an option... Pending Applied Excluded (Questions) Excluded (Expired) Exc…" at bounding box center [885, 152] width 159 height 31
select select ""excluded__expired_""
click at [806, 137] on select "Choose an option... Pending Applied Excluded (Questions) Excluded (Expired) Exc…" at bounding box center [885, 152] width 159 height 31
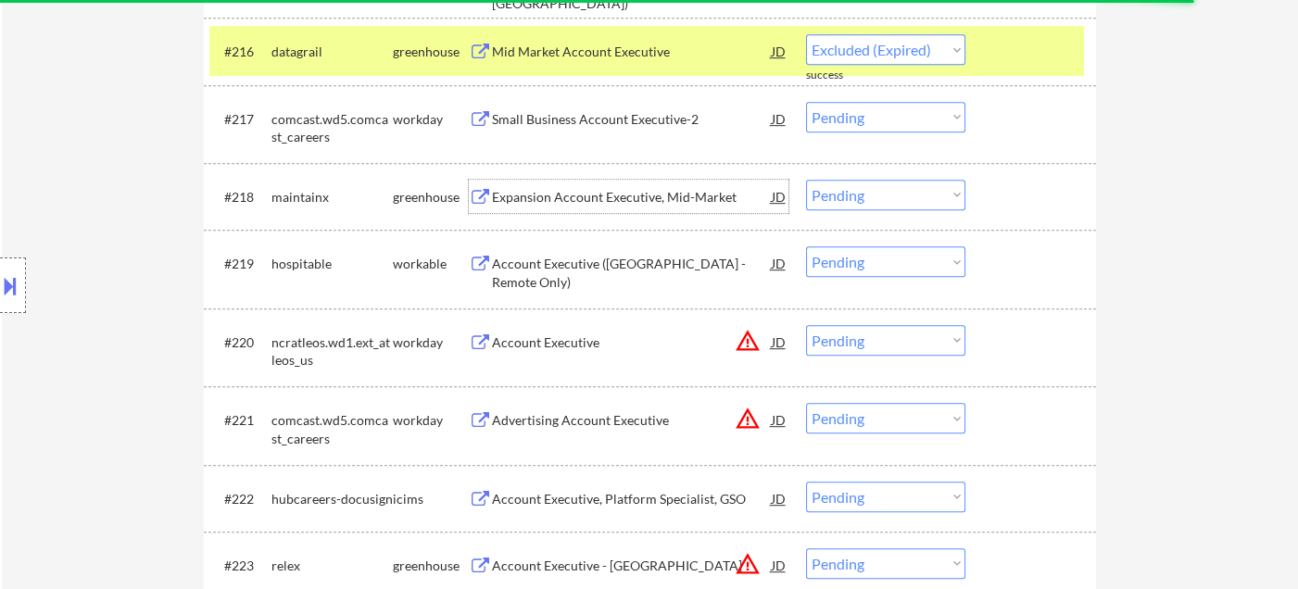
click at [586, 196] on div "Expansion Account Executive, Mid-Market" at bounding box center [632, 197] width 280 height 19
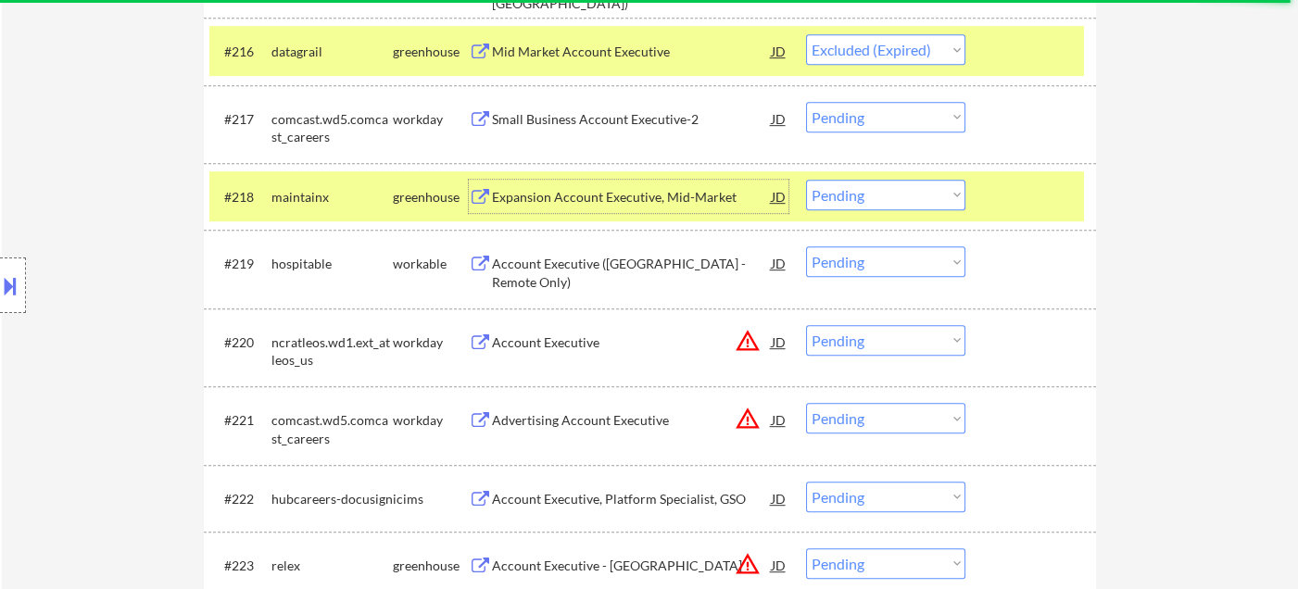
click at [858, 197] on select "Choose an option... Pending Applied Excluded (Questions) Excluded (Expired) Exc…" at bounding box center [885, 195] width 159 height 31
select select ""excluded__bad_match_""
click at [806, 180] on select "Choose an option... Pending Applied Excluded (Questions) Excluded (Expired) Exc…" at bounding box center [885, 195] width 159 height 31
click at [554, 260] on div "Account Executive (North America - Remote Only)" at bounding box center [632, 273] width 280 height 36
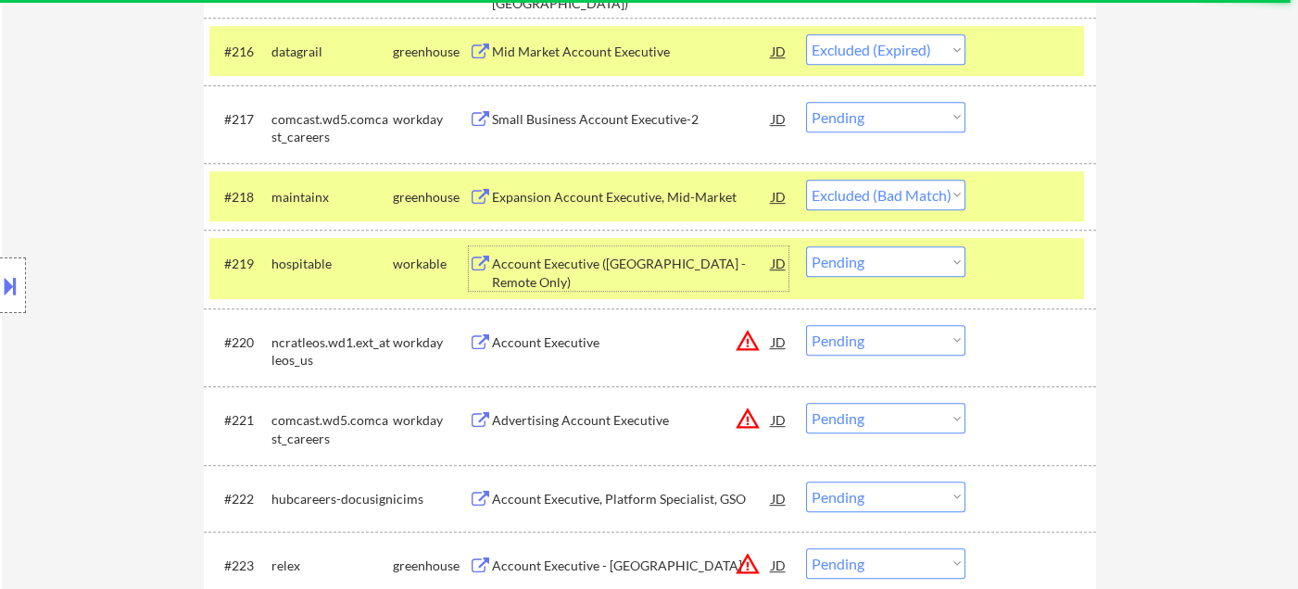
click at [884, 263] on select "Choose an option... Pending Applied Excluded (Questions) Excluded (Expired) Exc…" at bounding box center [885, 261] width 159 height 31
select select ""excluded__bad_match_""
click at [806, 246] on select "Choose an option... Pending Applied Excluded (Questions) Excluded (Expired) Exc…" at bounding box center [885, 261] width 159 height 31
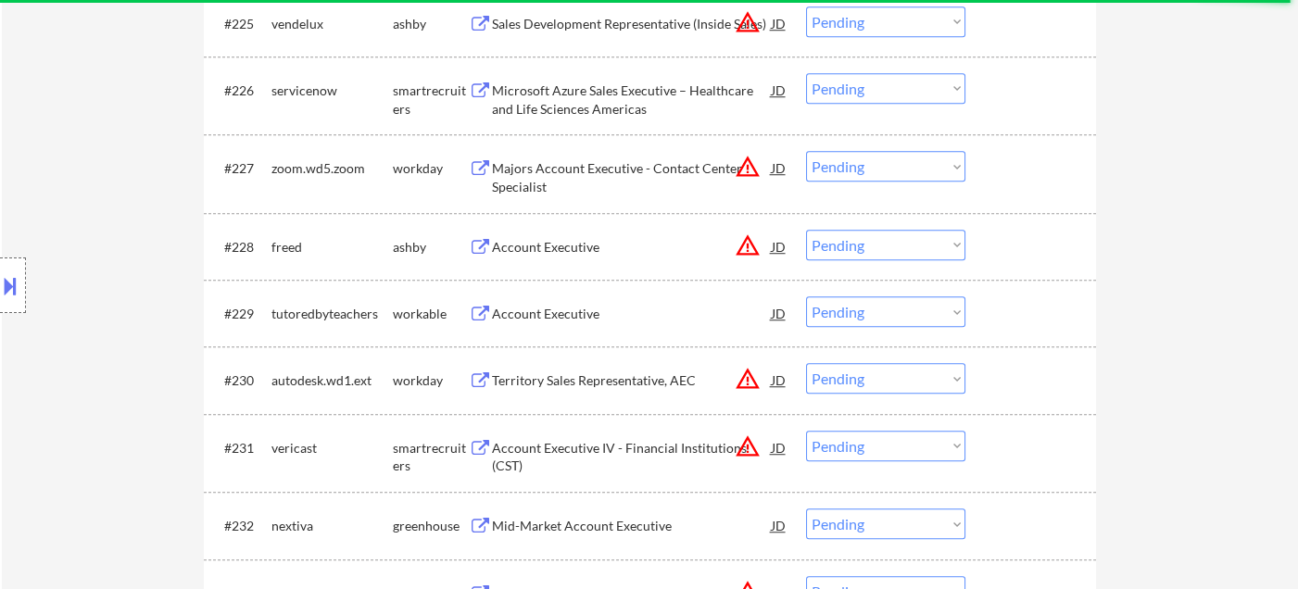
scroll to position [2470, 0]
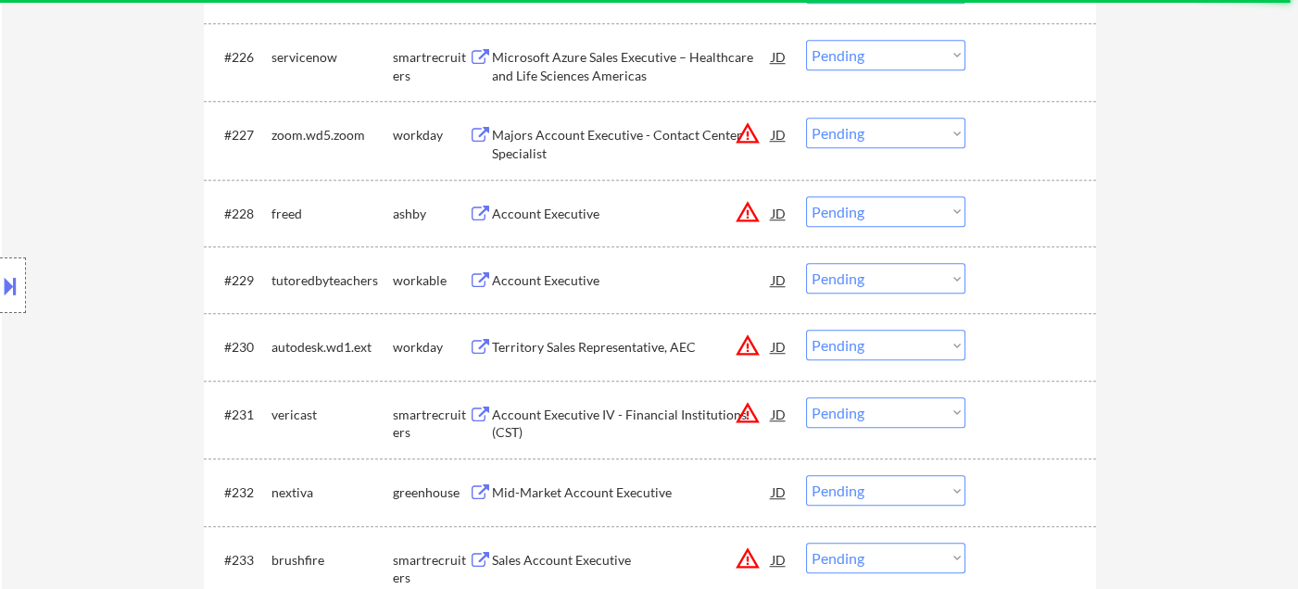
click at [538, 280] on div "Account Executive" at bounding box center [632, 281] width 280 height 19
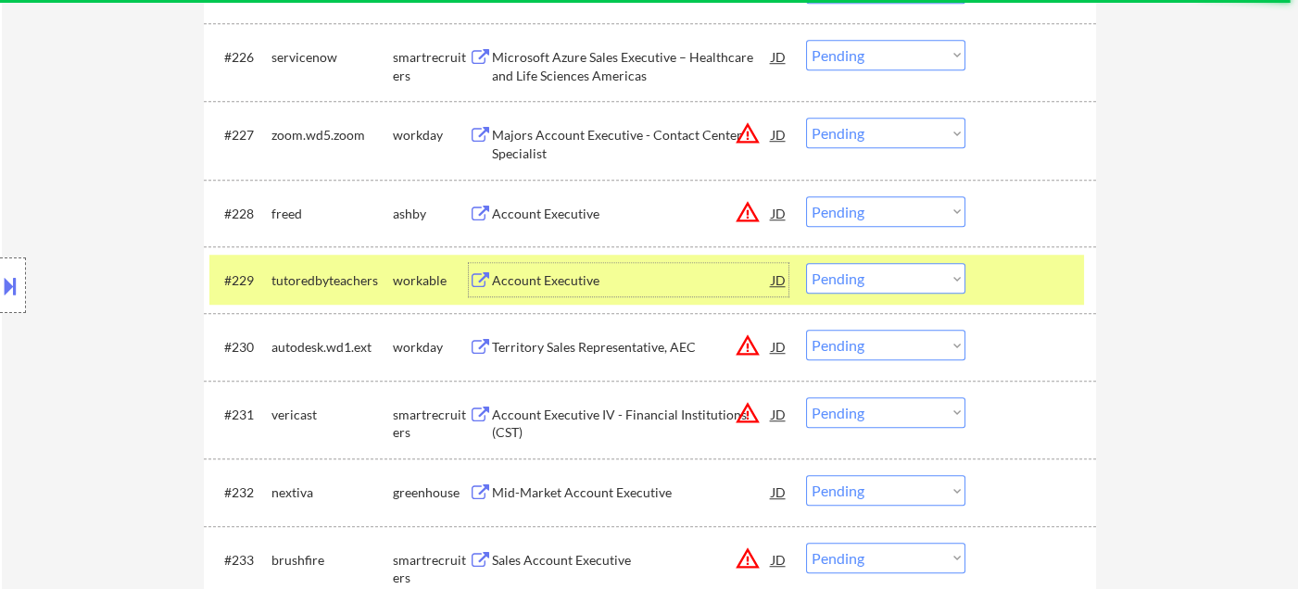
drag, startPoint x: 853, startPoint y: 266, endPoint x: 882, endPoint y: 290, distance: 38.2
click at [855, 270] on select "Choose an option... Pending Applied Excluded (Questions) Excluded (Expired) Exc…" at bounding box center [885, 278] width 159 height 31
select select ""excluded__bad_match_""
click at [806, 263] on select "Choose an option... Pending Applied Excluded (Questions) Excluded (Expired) Exc…" at bounding box center [885, 278] width 159 height 31
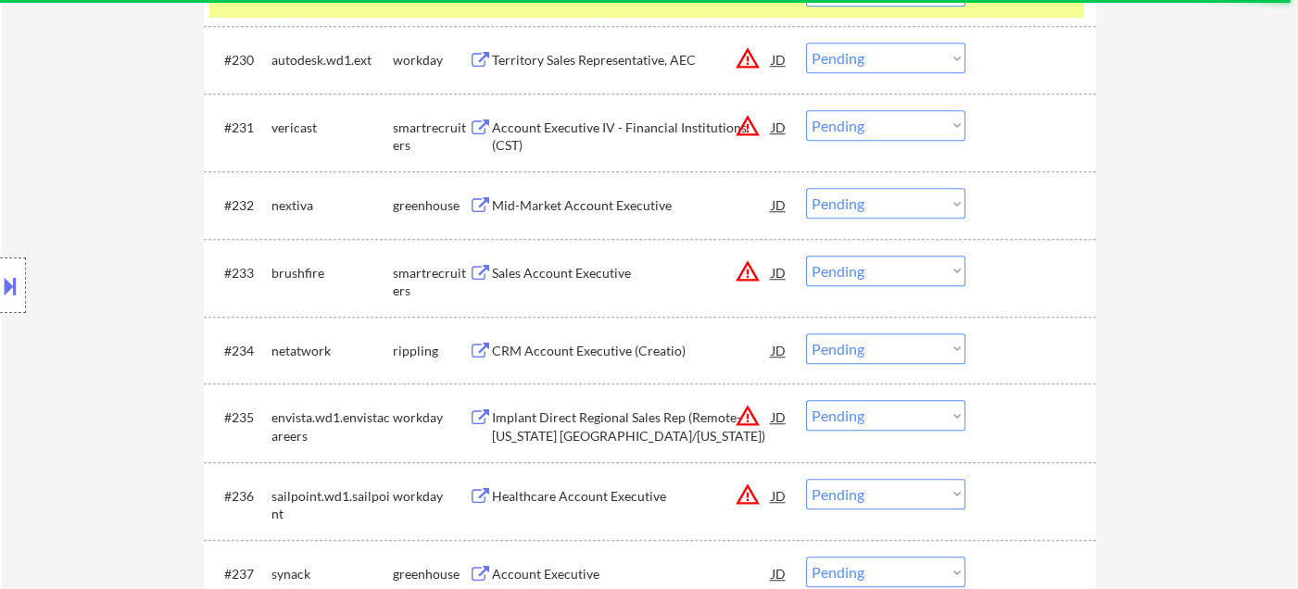
scroll to position [2780, 0]
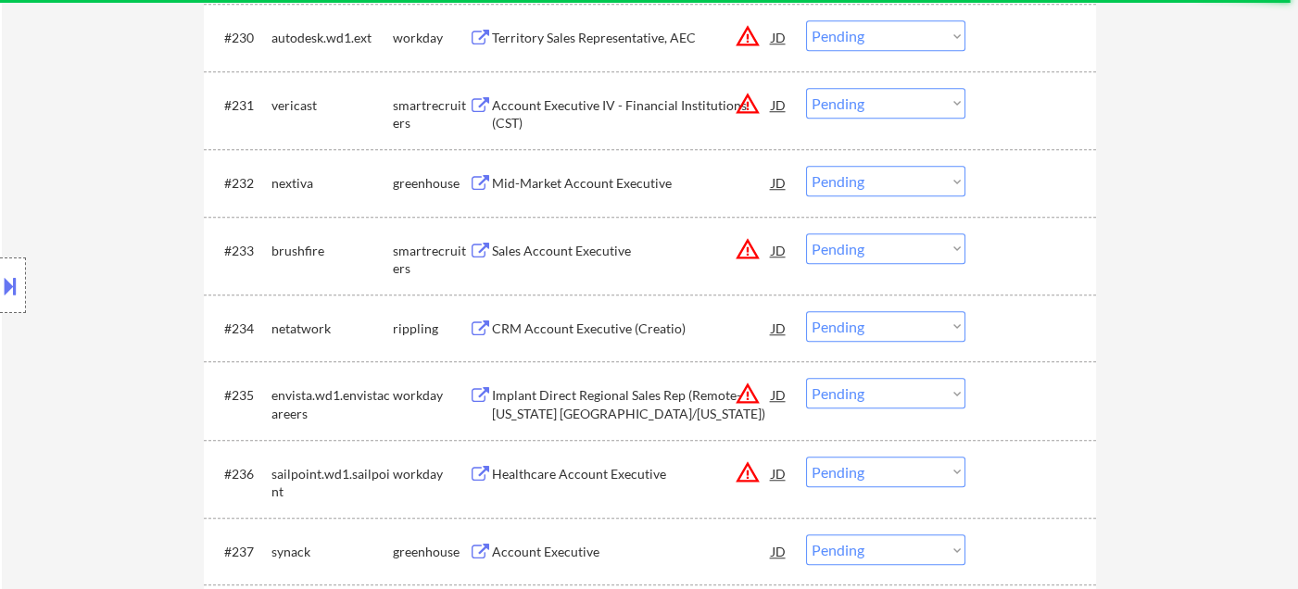
select select ""pending""
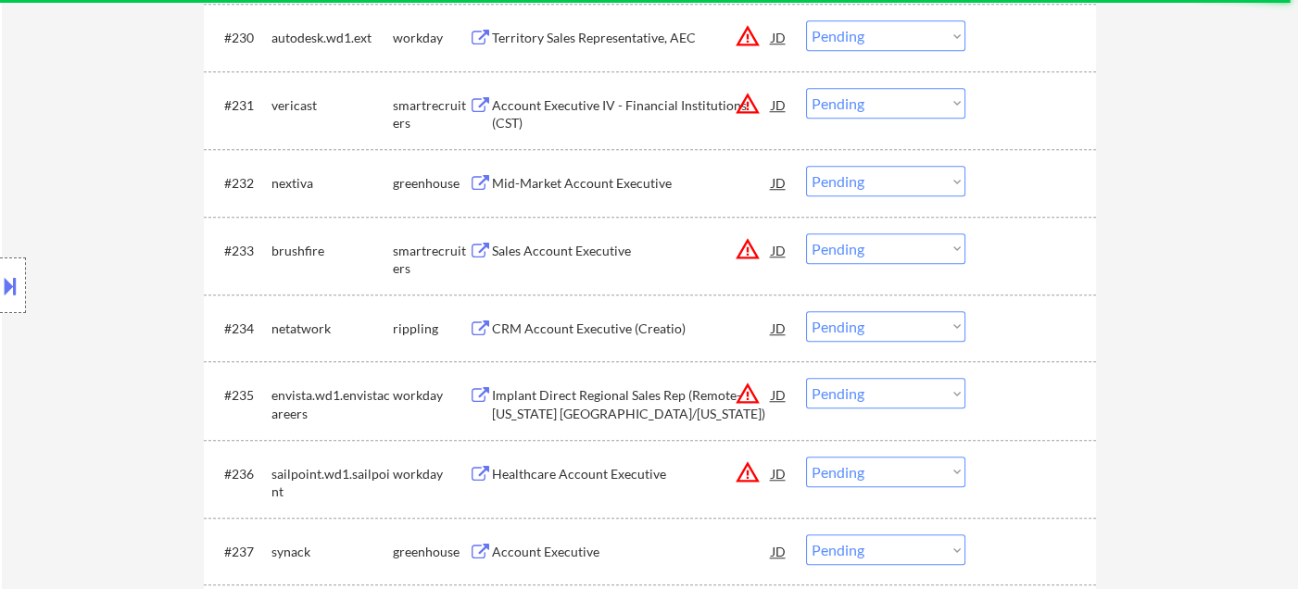
select select ""pending""
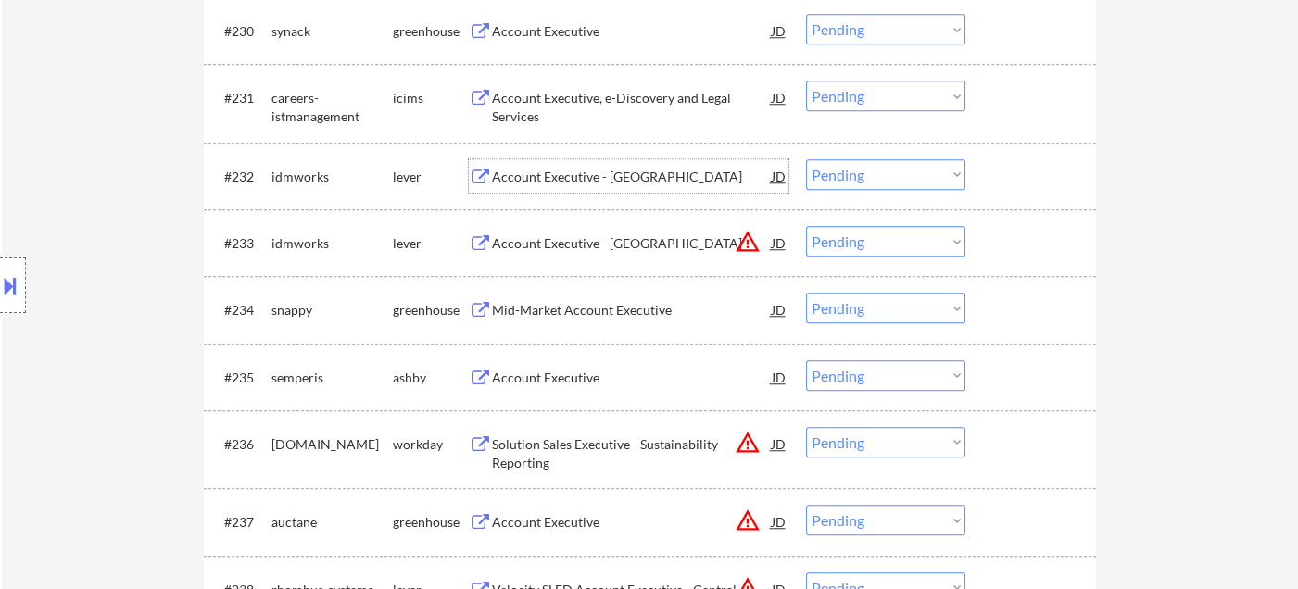
click at [585, 176] on div "Account Executive - Western Region" at bounding box center [632, 177] width 280 height 19
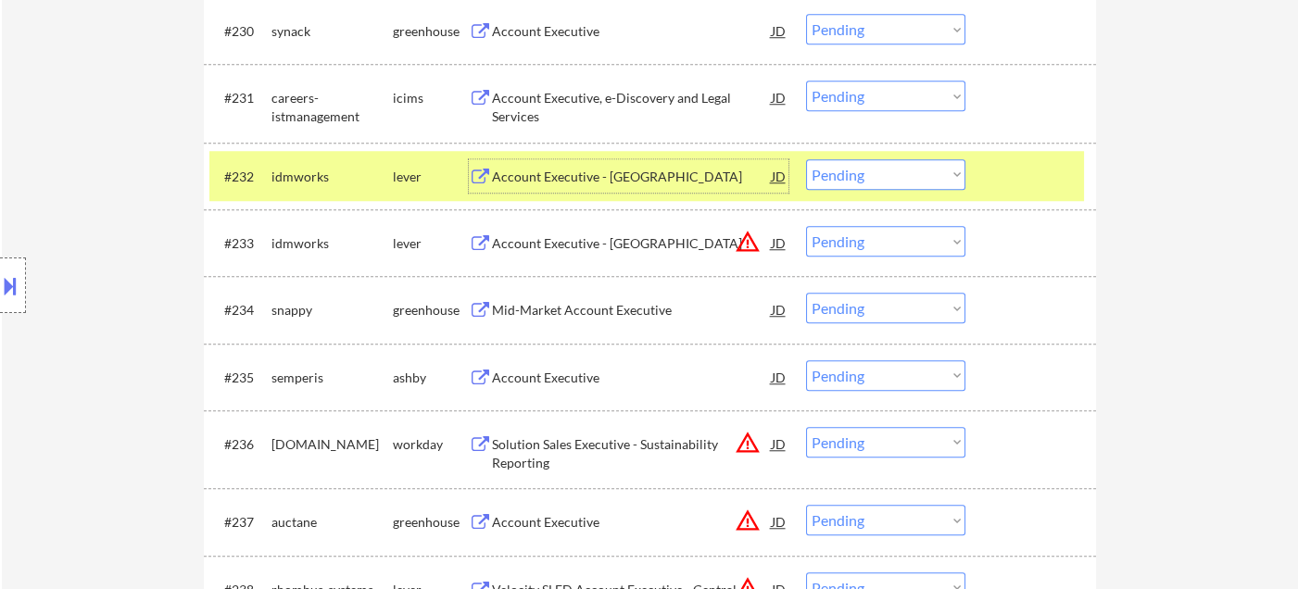
drag, startPoint x: 891, startPoint y: 181, endPoint x: 900, endPoint y: 187, distance: 10.6
click at [891, 181] on select "Choose an option... Pending Applied Excluded (Questions) Excluded (Expired) Exc…" at bounding box center [885, 174] width 159 height 31
select select ""excluded__bad_match_""
click at [806, 159] on select "Choose an option... Pending Applied Excluded (Questions) Excluded (Expired) Exc…" at bounding box center [885, 174] width 159 height 31
click at [890, 246] on select "Choose an option... Pending Applied Excluded (Questions) Excluded (Expired) Exc…" at bounding box center [885, 241] width 159 height 31
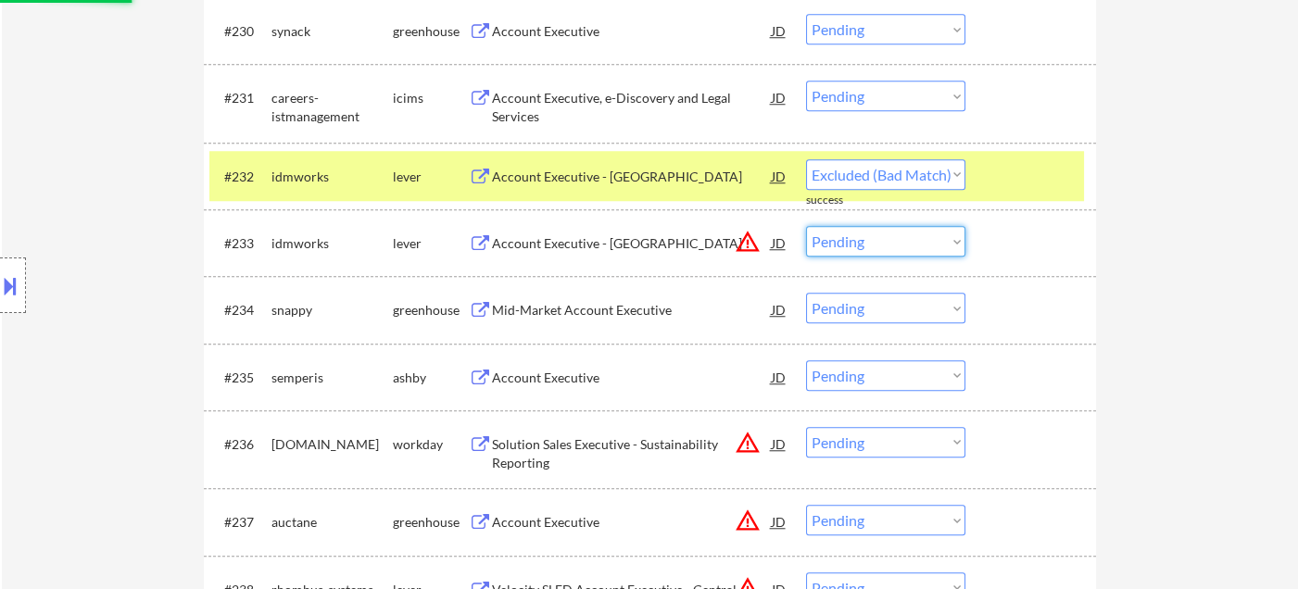
select select ""excluded__location_""
click at [806, 226] on select "Choose an option... Pending Applied Excluded (Questions) Excluded (Expired) Exc…" at bounding box center [885, 241] width 159 height 31
click at [619, 302] on div "Mid-Market Account Executive" at bounding box center [632, 310] width 280 height 19
select select ""pending""
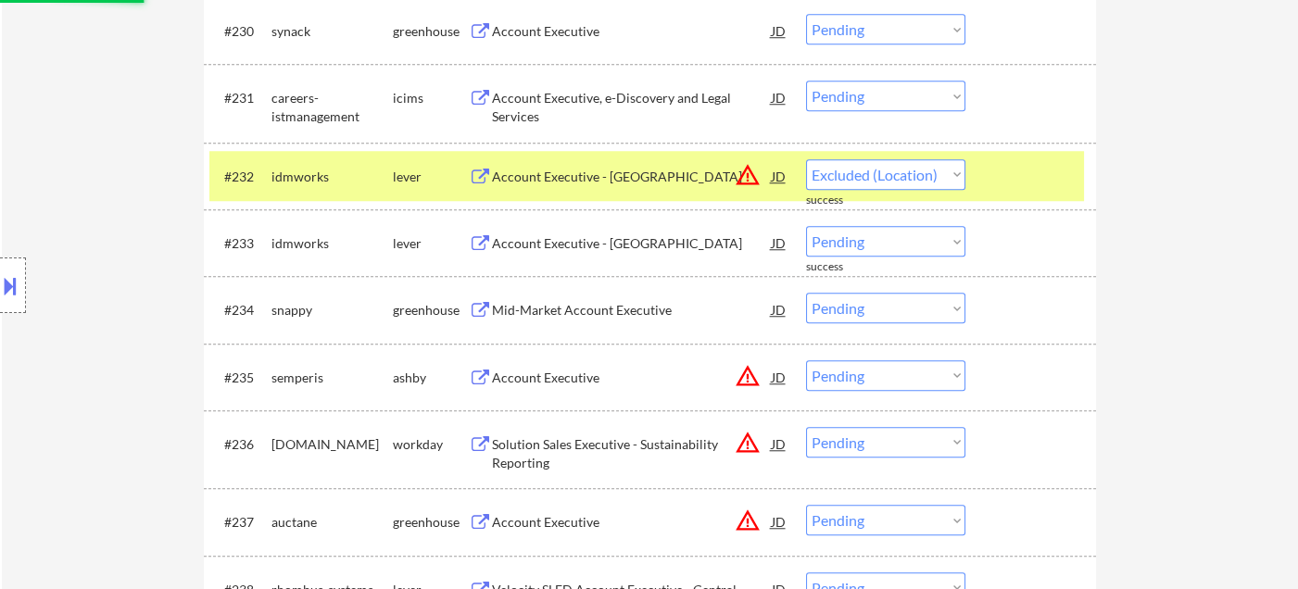
select select ""pending""
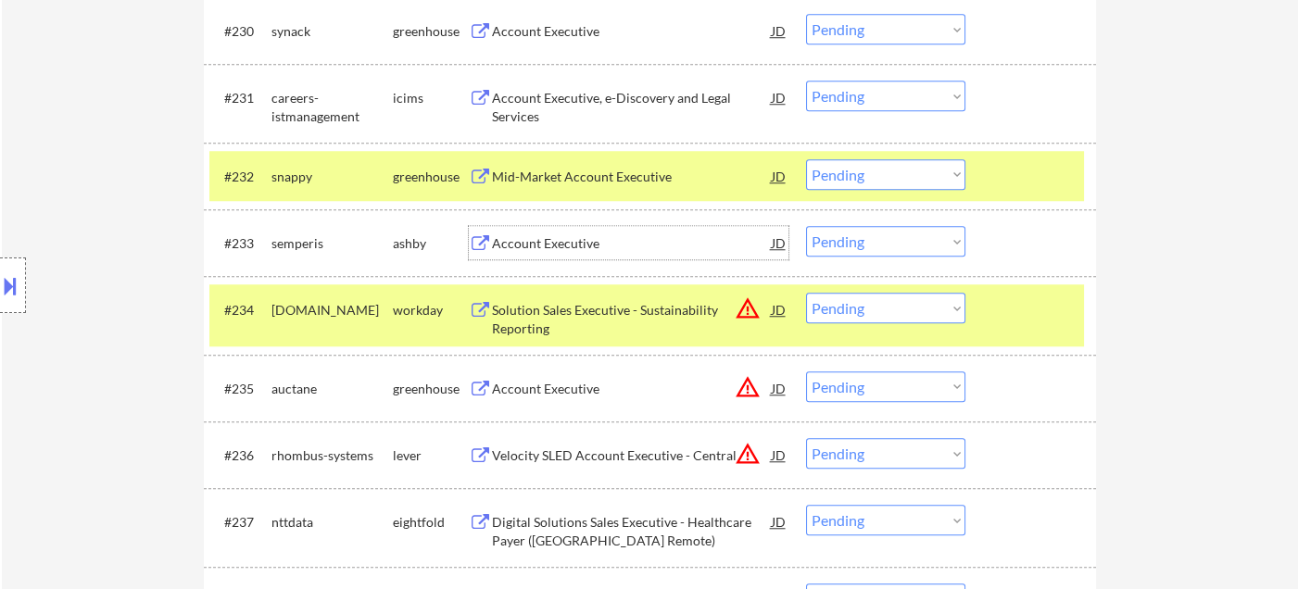
click at [596, 249] on div "Account Executive" at bounding box center [632, 243] width 280 height 19
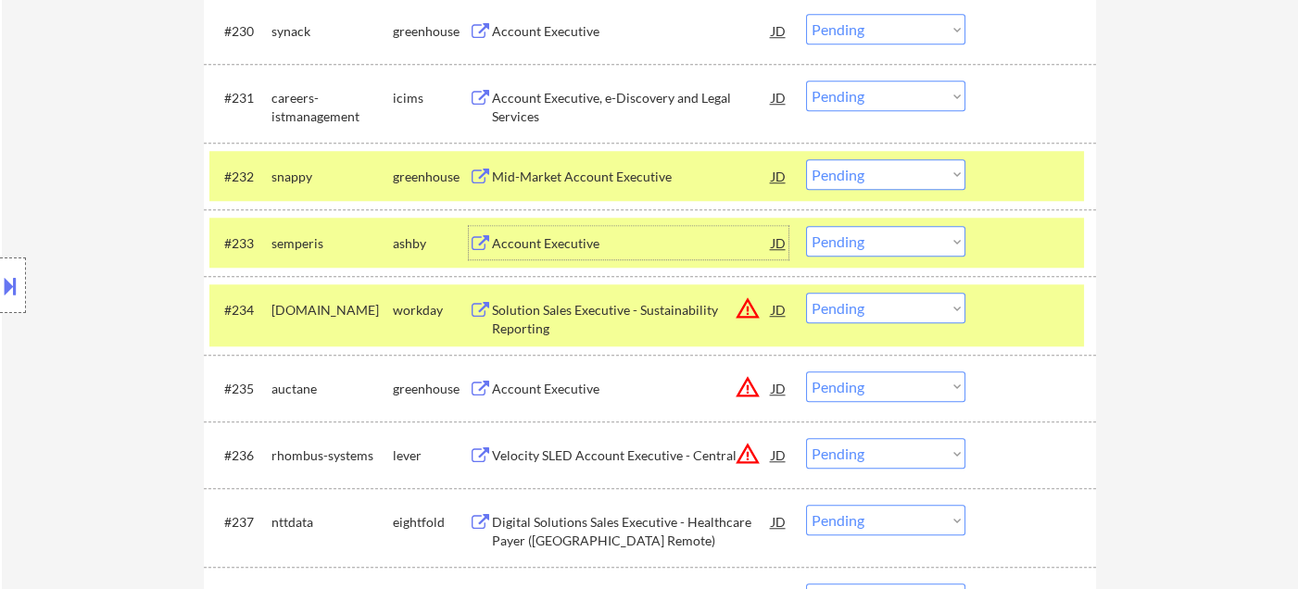
click at [871, 249] on select "Choose an option... Pending Applied Excluded (Questions) Excluded (Expired) Exc…" at bounding box center [885, 241] width 159 height 31
click at [806, 226] on select "Choose an option... Pending Applied Excluded (Questions) Excluded (Expired) Exc…" at bounding box center [885, 241] width 159 height 31
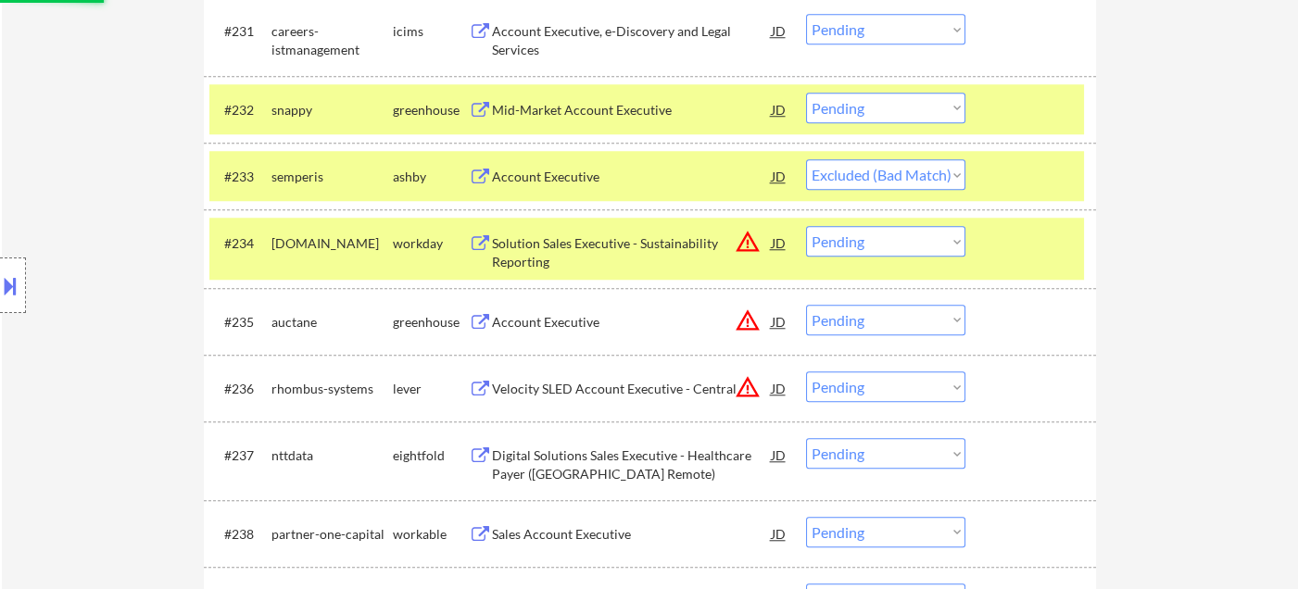
scroll to position [2883, 0]
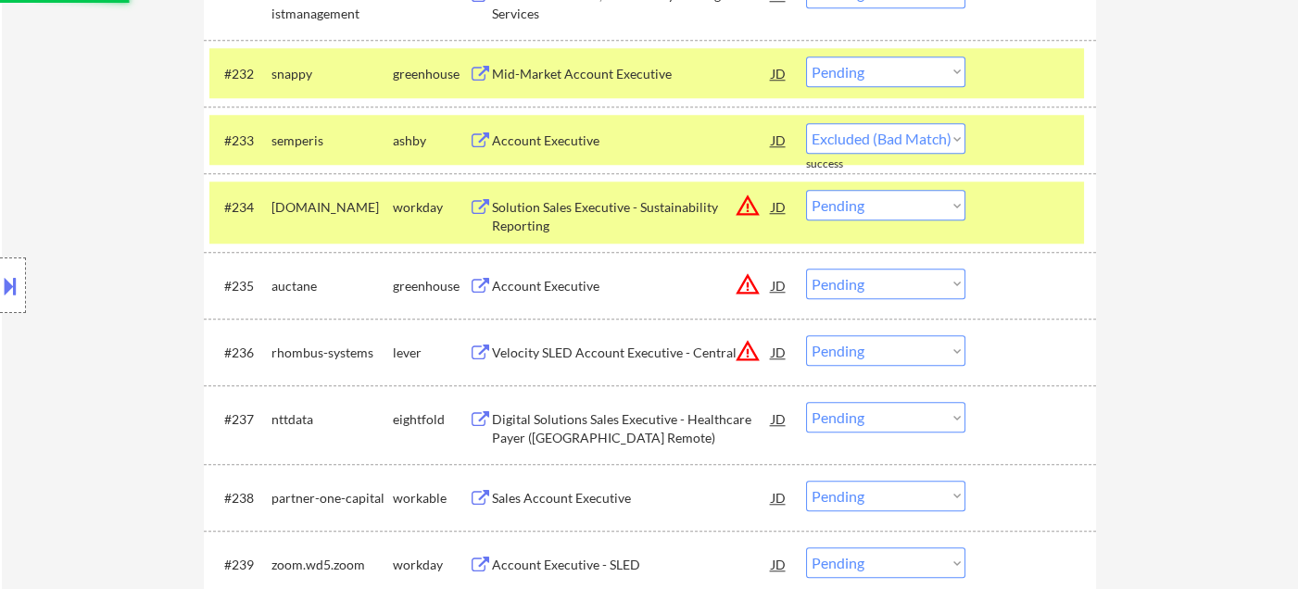
click at [900, 214] on select "Choose an option... Pending Applied Excluded (Questions) Excluded (Expired) Exc…" at bounding box center [885, 205] width 159 height 31
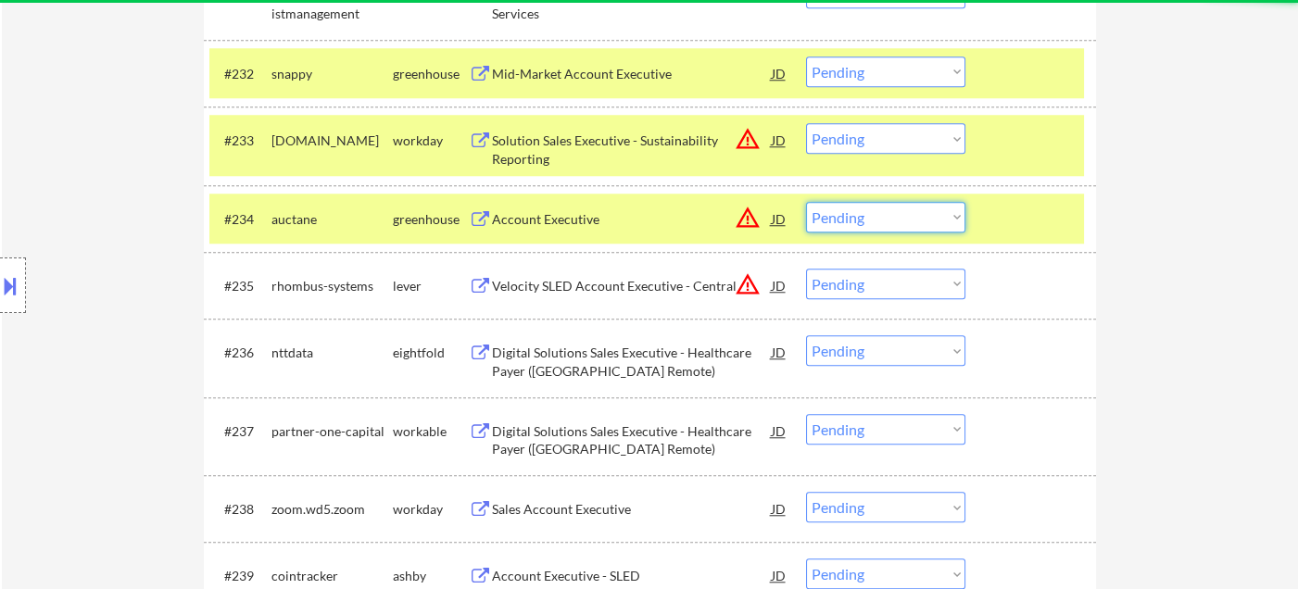
drag, startPoint x: 869, startPoint y: 141, endPoint x: 881, endPoint y: 152, distance: 16.4
click at [869, 141] on select "Choose an option... Pending Applied Excluded (Questions) Excluded (Expired) Exc…" at bounding box center [885, 138] width 159 height 31
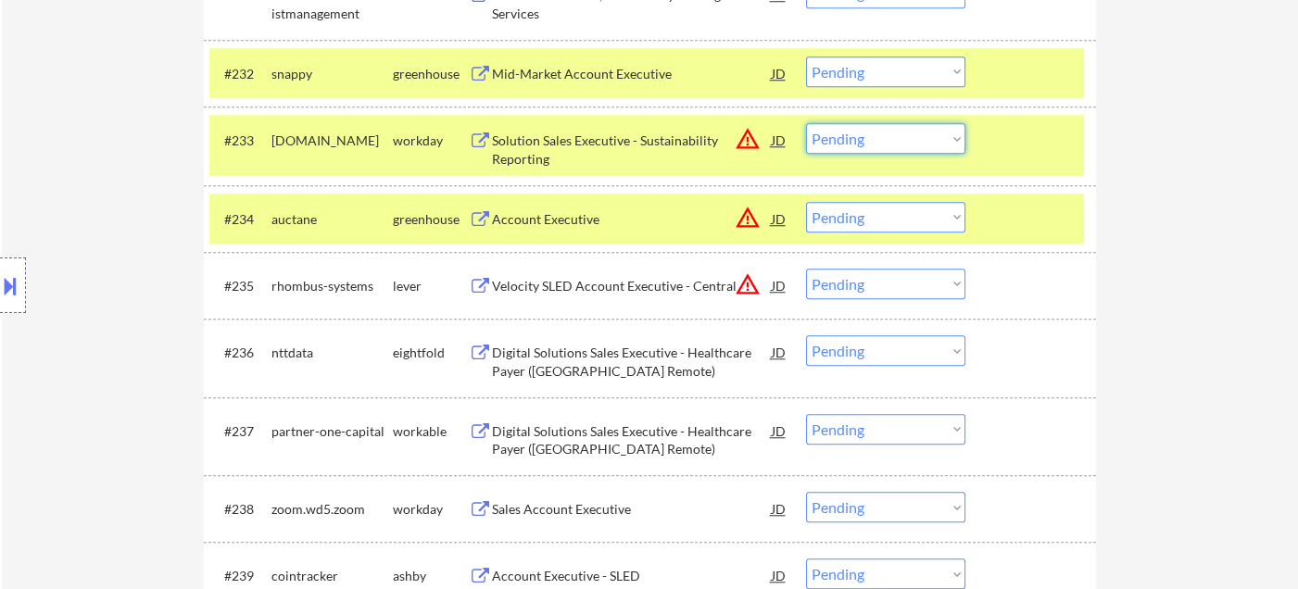
select select ""excluded__location_""
click at [806, 123] on select "Choose an option... Pending Applied Excluded (Questions) Excluded (Expired) Exc…" at bounding box center [885, 138] width 159 height 31
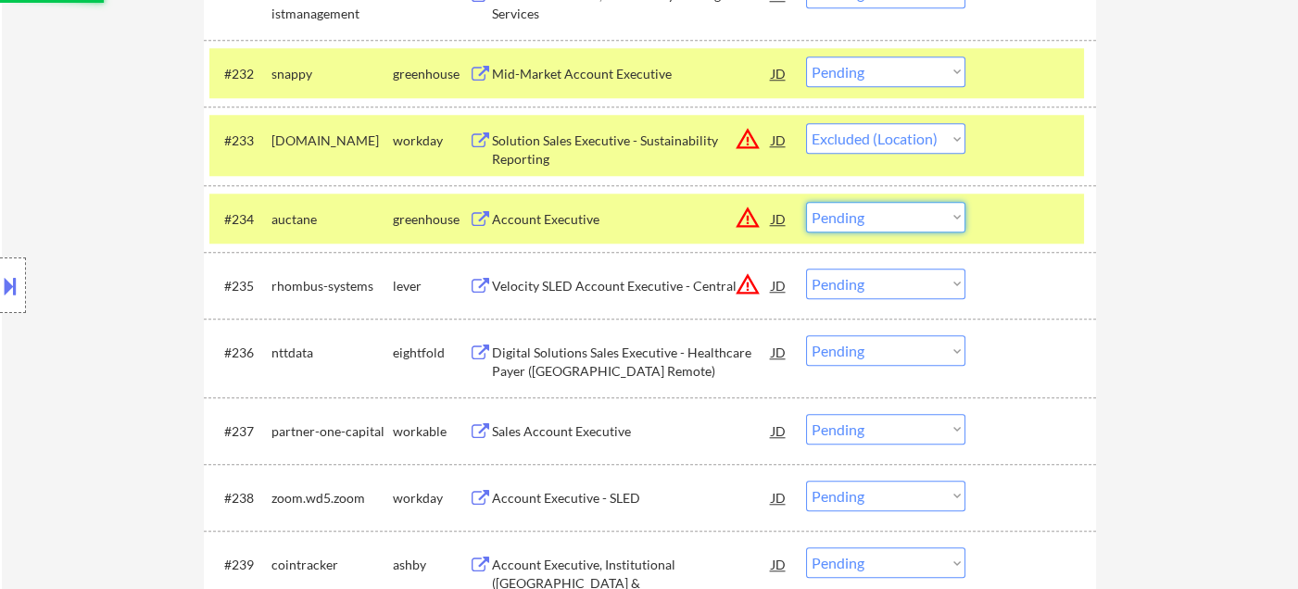
drag, startPoint x: 886, startPoint y: 210, endPoint x: 896, endPoint y: 230, distance: 22.0
click at [886, 210] on select "Choose an option... Pending Applied Excluded (Questions) Excluded (Expired) Exc…" at bounding box center [885, 217] width 159 height 31
select select ""excluded__location_""
click at [806, 202] on select "Choose an option... Pending Applied Excluded (Questions) Excluded (Expired) Exc…" at bounding box center [885, 217] width 159 height 31
drag, startPoint x: 897, startPoint y: 287, endPoint x: 899, endPoint y: 297, distance: 9.4
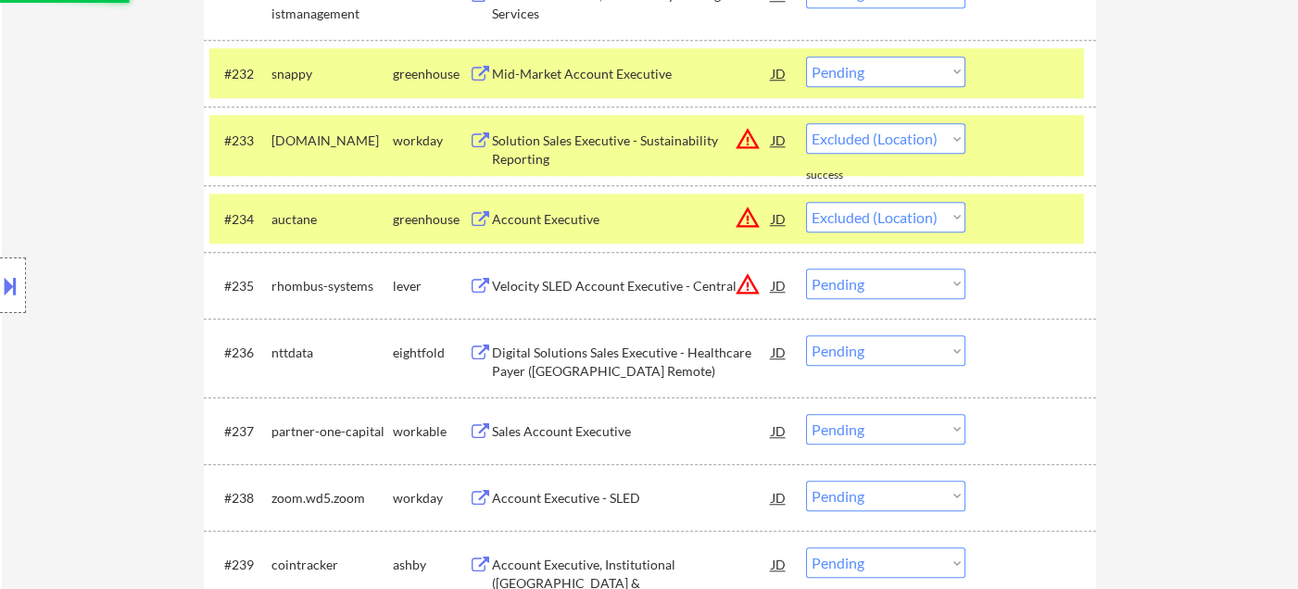
click at [897, 287] on select "Choose an option... Pending Applied Excluded (Questions) Excluded (Expired) Exc…" at bounding box center [885, 284] width 159 height 31
select select ""pending""
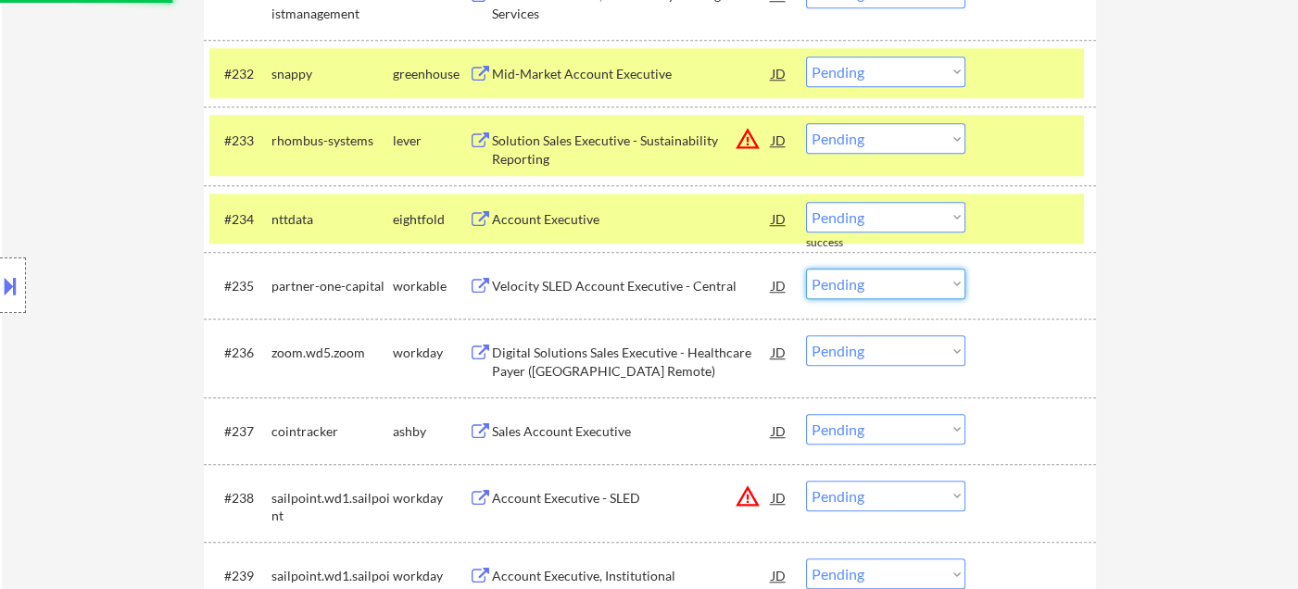
click at [874, 137] on select "Choose an option... Pending Applied Excluded (Questions) Excluded (Expired) Exc…" at bounding box center [885, 138] width 159 height 31
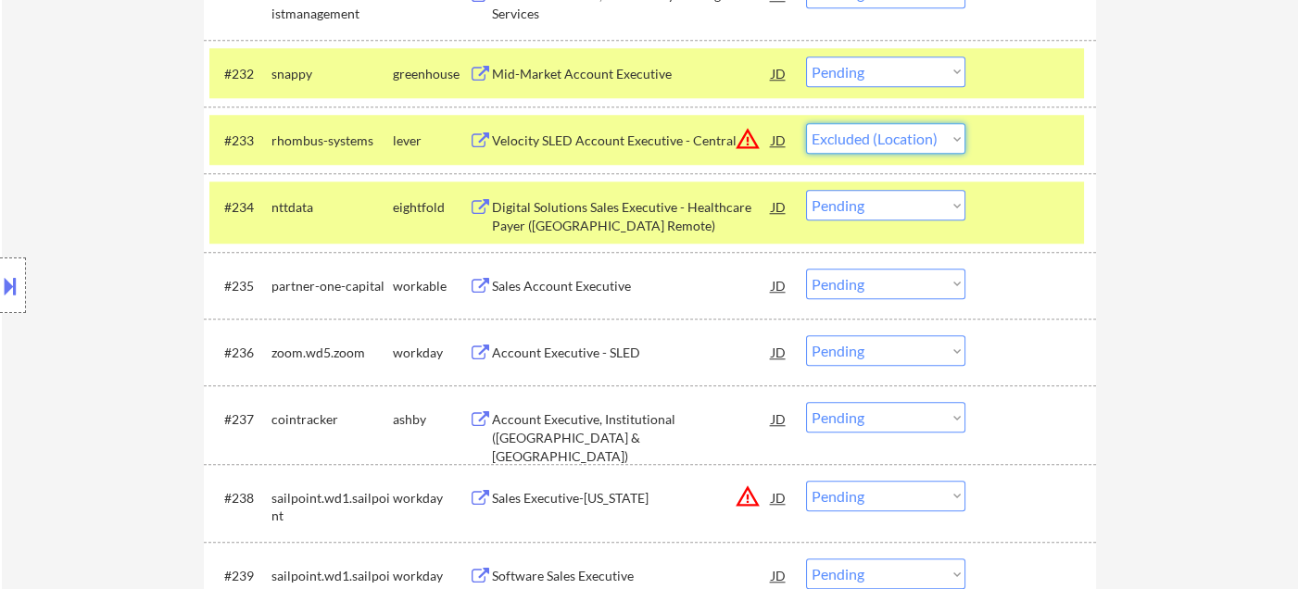
click at [806, 123] on select "Choose an option... Pending Applied Excluded (Questions) Excluded (Expired) Exc…" at bounding box center [885, 138] width 159 height 31
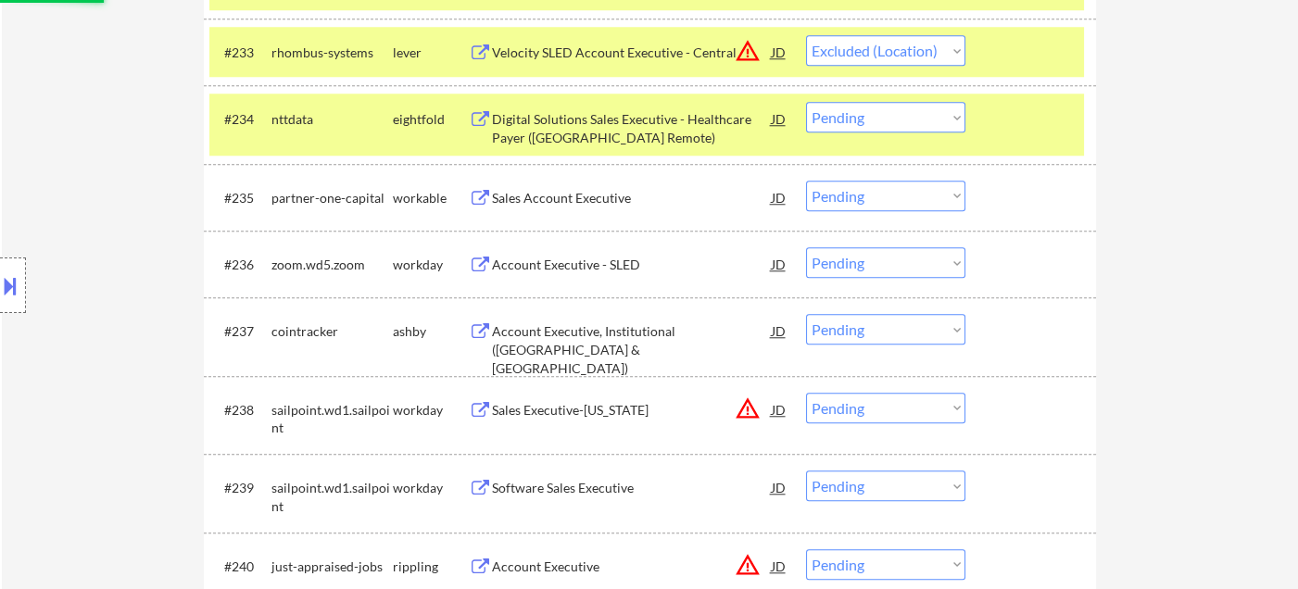
scroll to position [3088, 0]
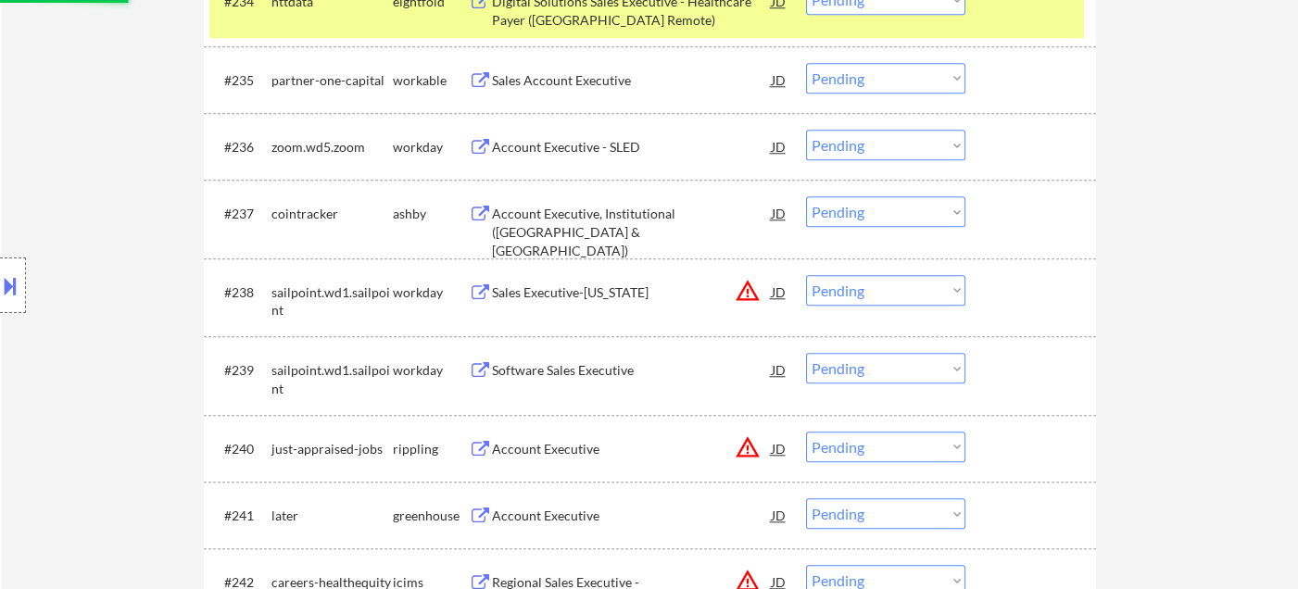
select select ""pending""
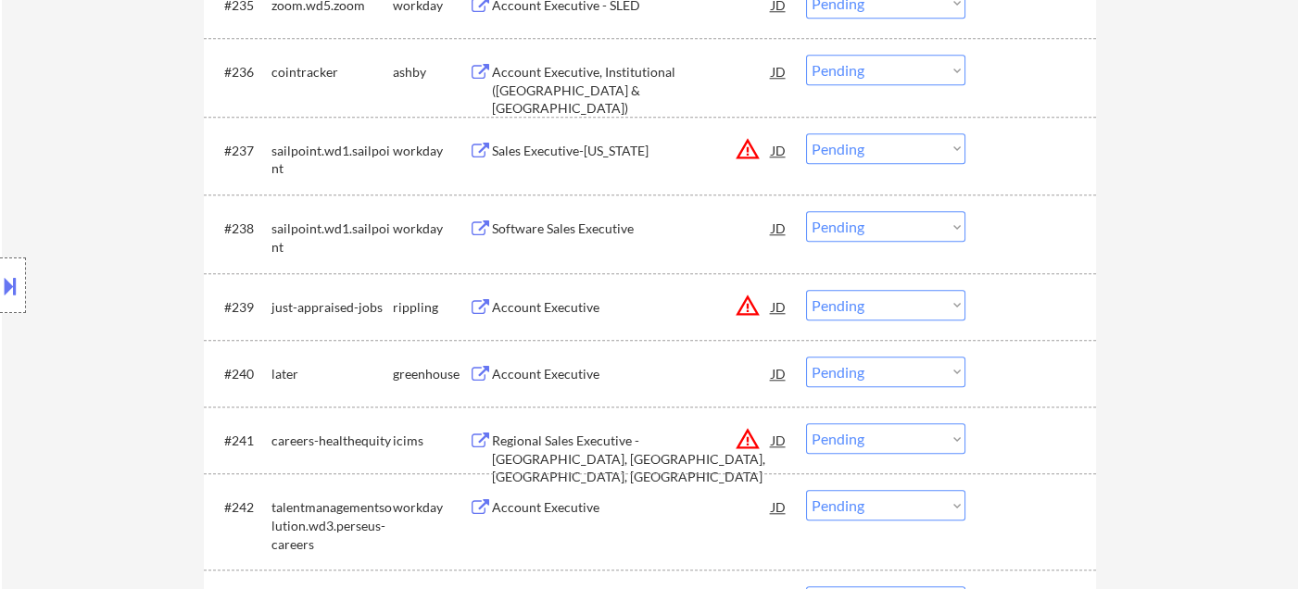
scroll to position [3294, 0]
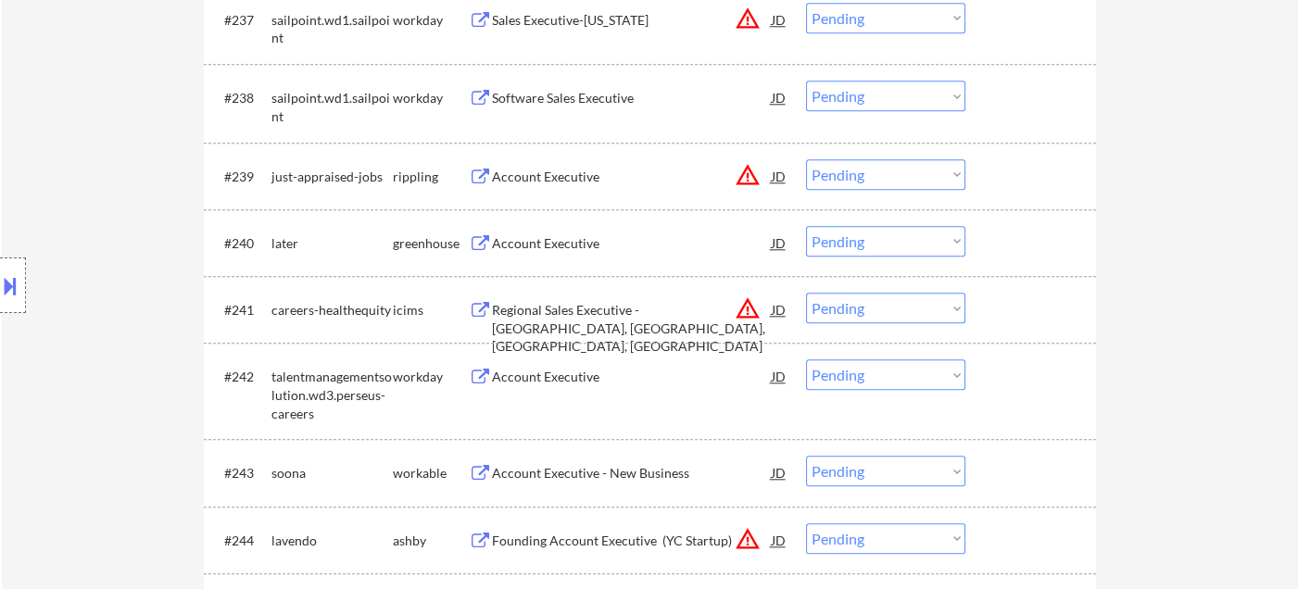
drag, startPoint x: 862, startPoint y: 166, endPoint x: 877, endPoint y: 183, distance: 23.0
click at [863, 167] on select "Choose an option... Pending Applied Excluded (Questions) Excluded (Expired) Exc…" at bounding box center [885, 174] width 159 height 31
click at [806, 159] on select "Choose an option... Pending Applied Excluded (Questions) Excluded (Expired) Exc…" at bounding box center [885, 174] width 159 height 31
click at [524, 252] on div "Account Executive" at bounding box center [632, 242] width 280 height 33
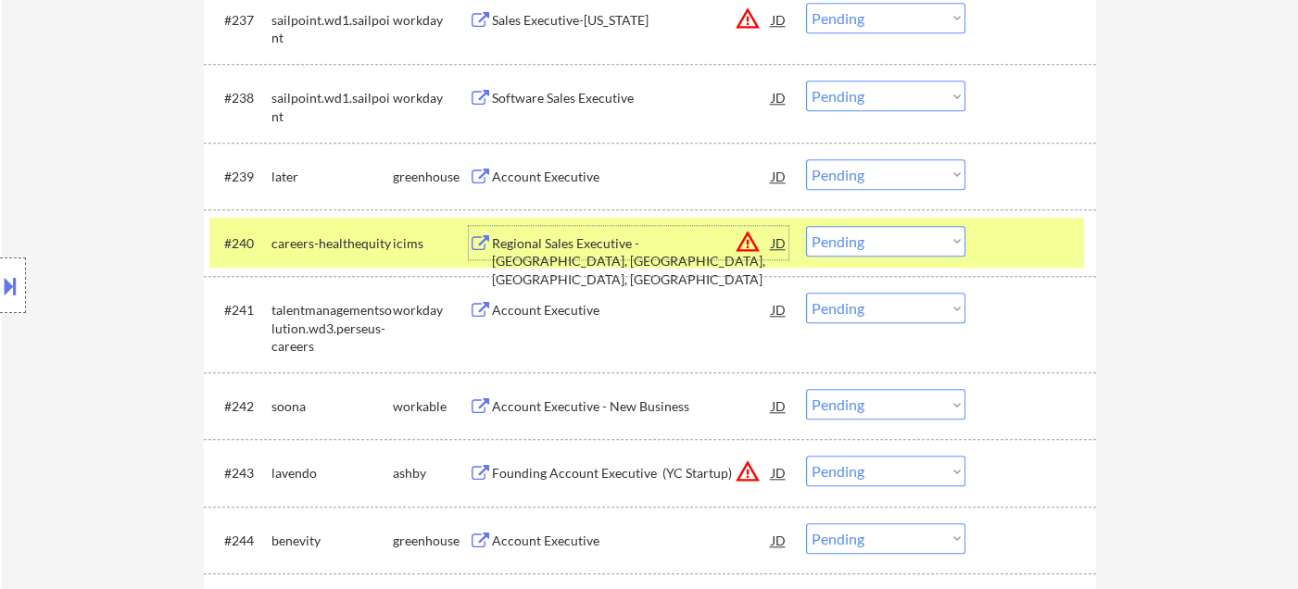
click at [887, 177] on select "Choose an option... Pending Applied Excluded (Questions) Excluded (Expired) Exc…" at bounding box center [885, 174] width 159 height 31
click at [806, 159] on select "Choose an option... Pending Applied Excluded (Questions) Excluded (Expired) Exc…" at bounding box center [885, 174] width 159 height 31
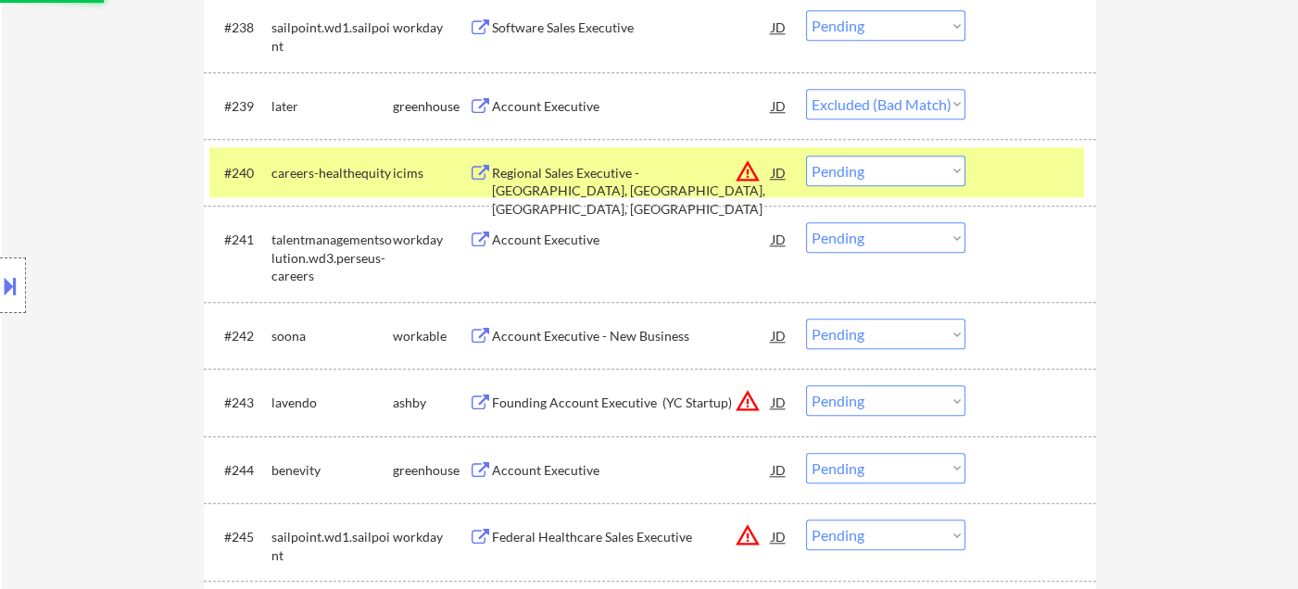
scroll to position [3397, 0]
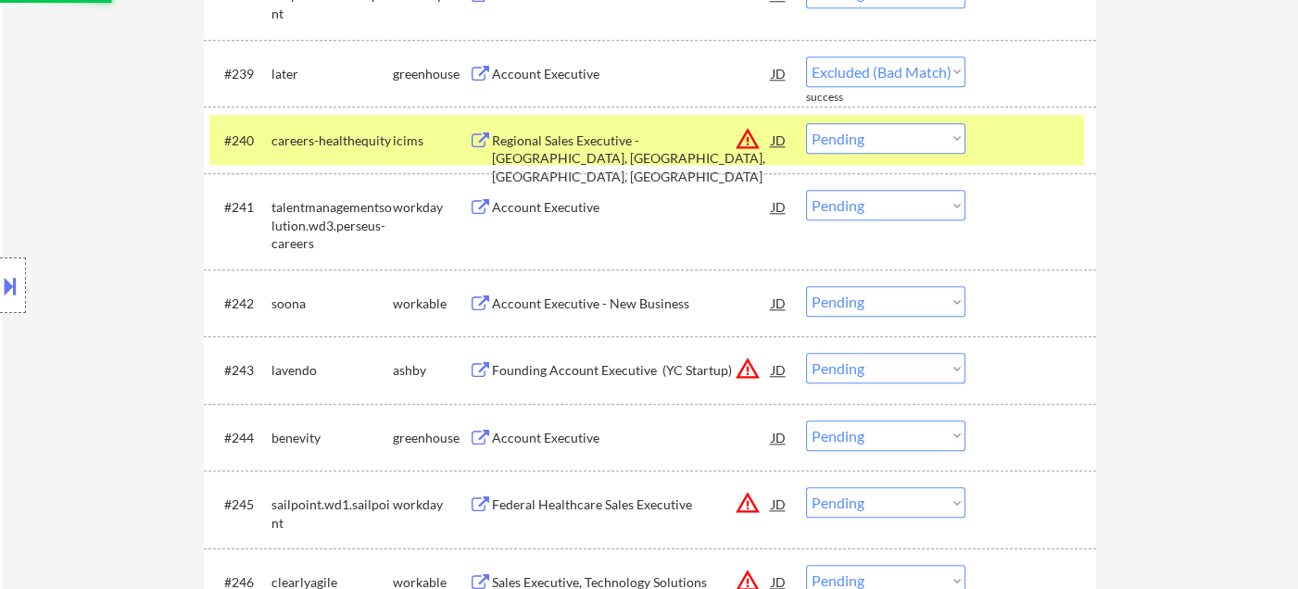
click at [599, 309] on div "Account Executive - New Business" at bounding box center [632, 304] width 280 height 19
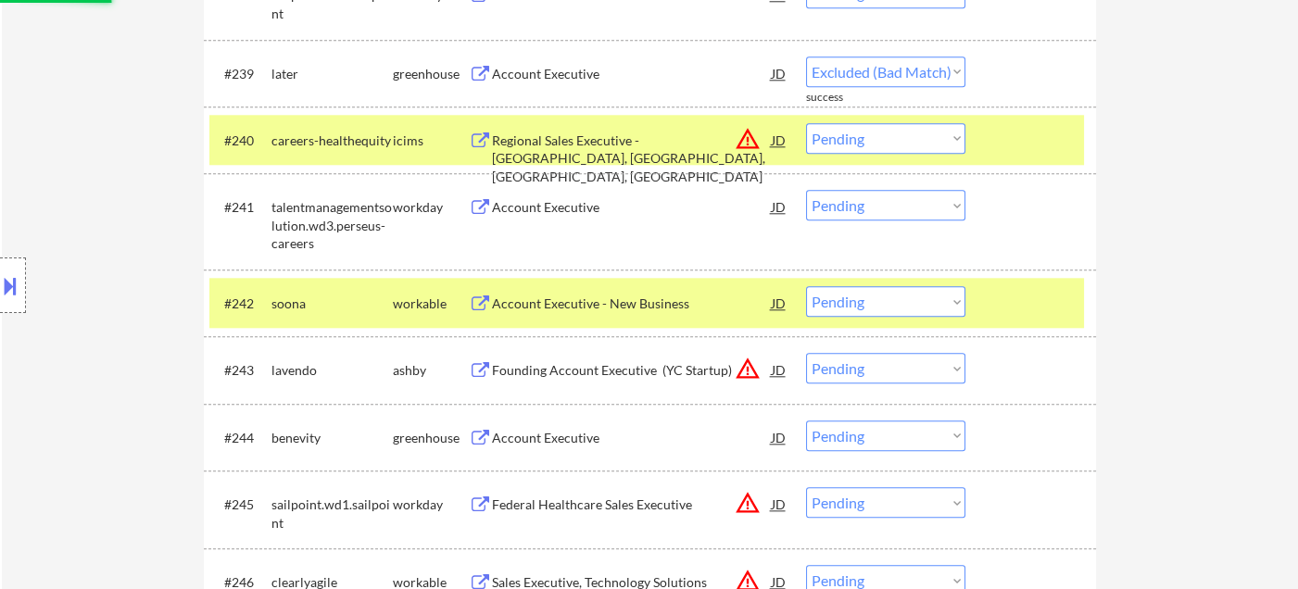
select select ""pending""
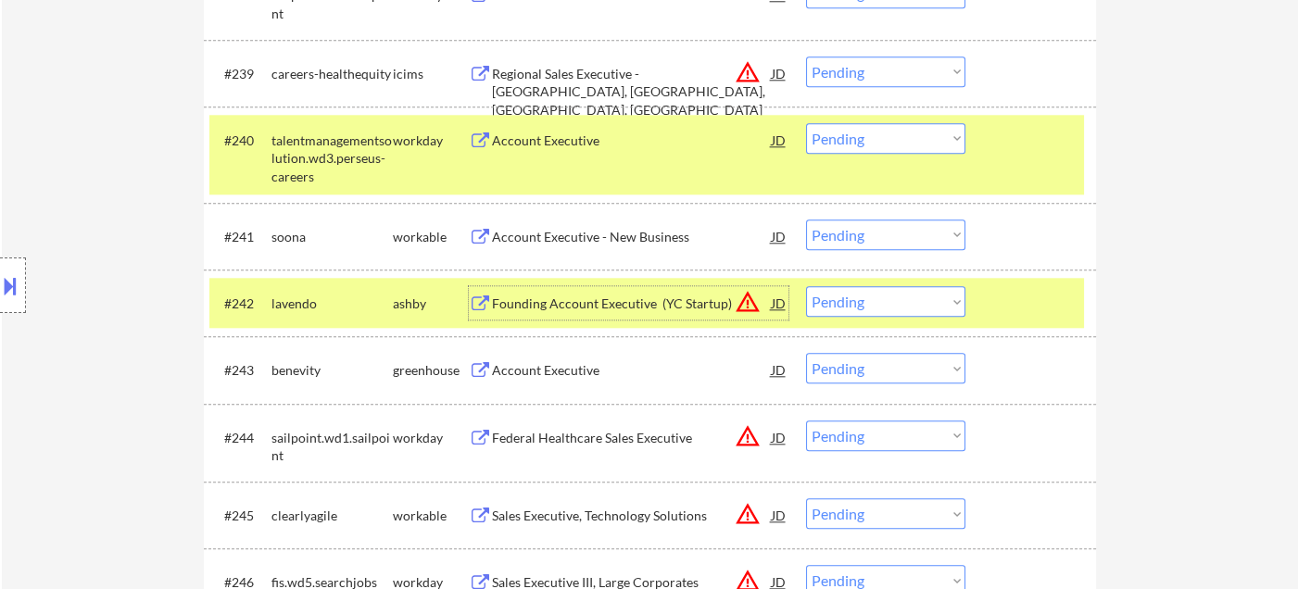
drag, startPoint x: 959, startPoint y: 245, endPoint x: 977, endPoint y: 283, distance: 41.9
click at [959, 245] on select "Choose an option... Pending Applied Excluded (Questions) Excluded (Expired) Exc…" at bounding box center [885, 235] width 159 height 31
click at [806, 220] on select "Choose an option... Pending Applied Excluded (Questions) Excluded (Expired) Exc…" at bounding box center [885, 235] width 159 height 31
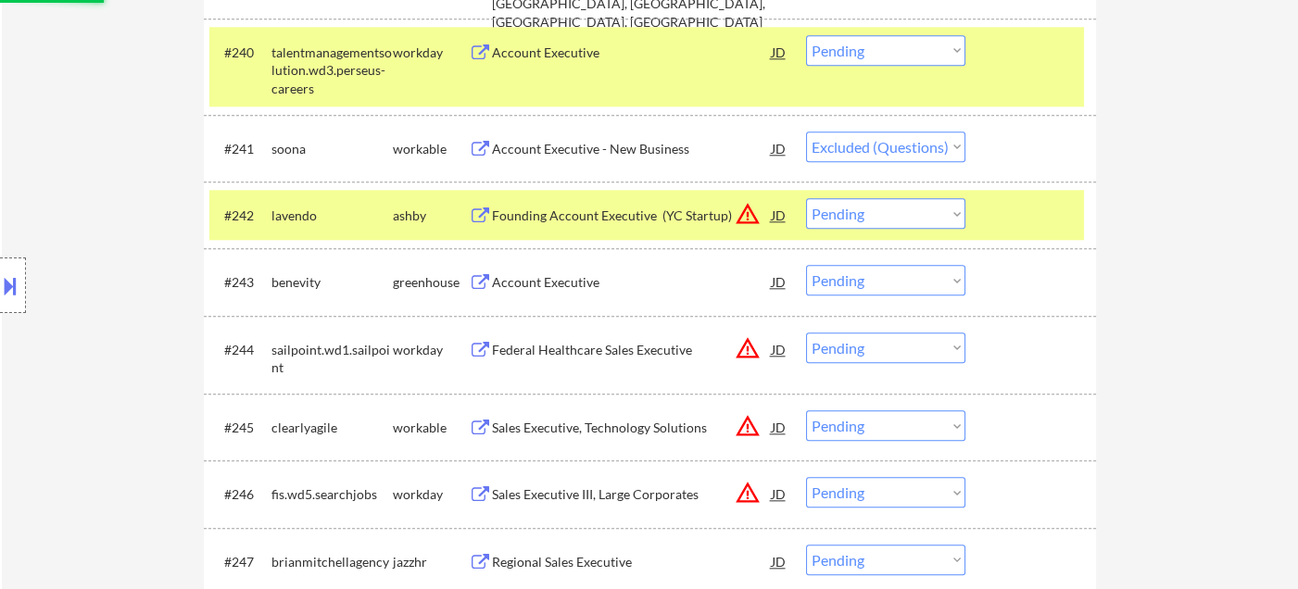
scroll to position [3603, 0]
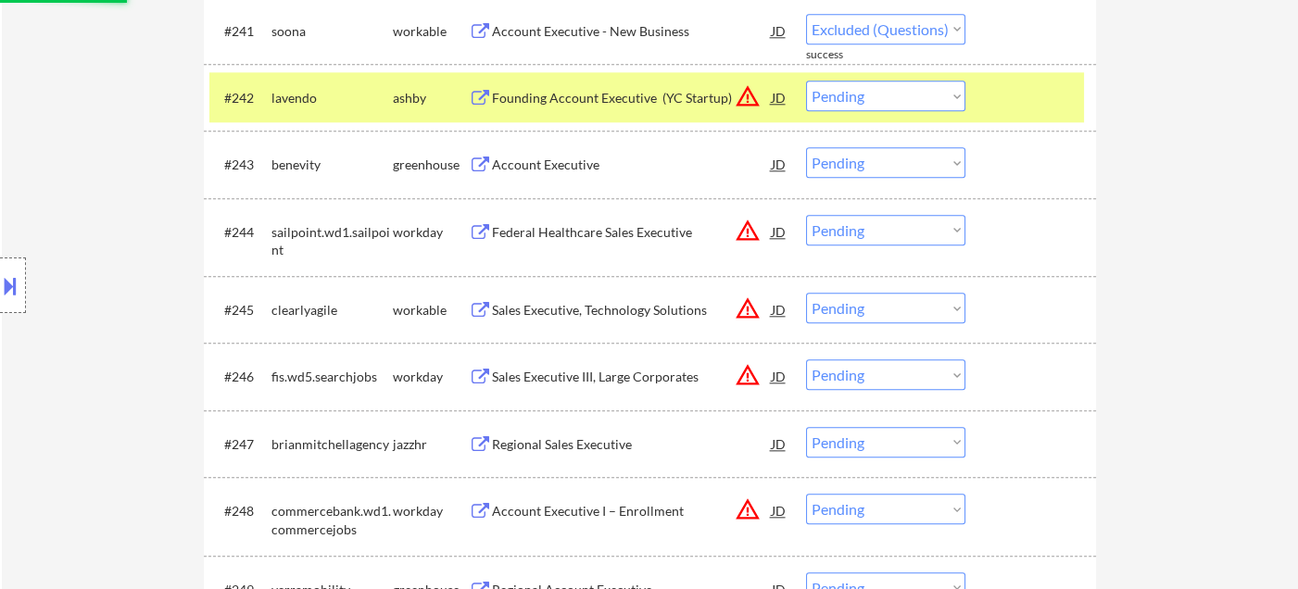
click at [516, 169] on div "Account Executive" at bounding box center [632, 165] width 280 height 19
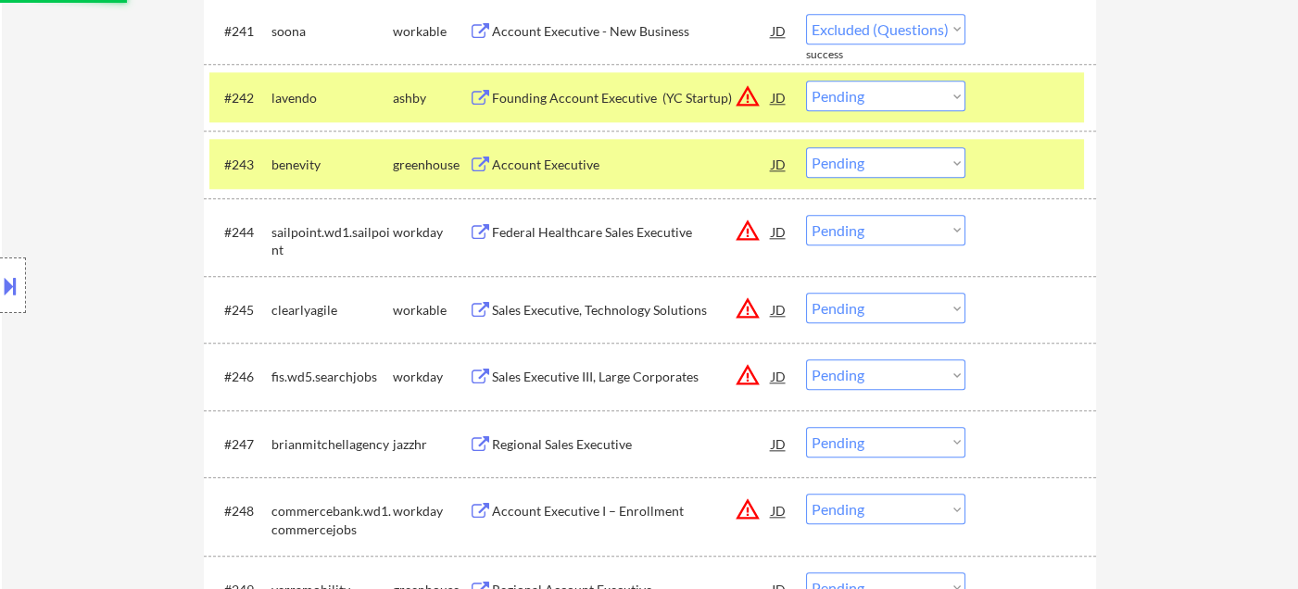
select select ""pending""
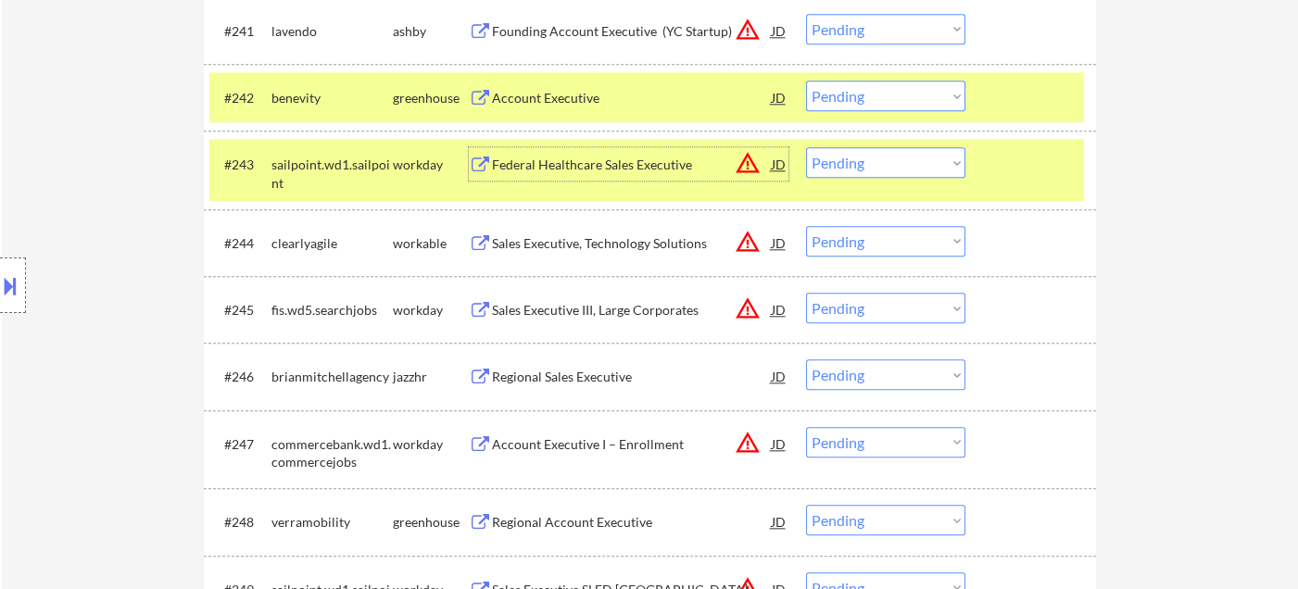
click at [865, 106] on select "Choose an option... Pending Applied Excluded (Questions) Excluded (Expired) Exc…" at bounding box center [885, 96] width 159 height 31
click at [806, 81] on select "Choose an option... Pending Applied Excluded (Questions) Excluded (Expired) Exc…" at bounding box center [885, 96] width 159 height 31
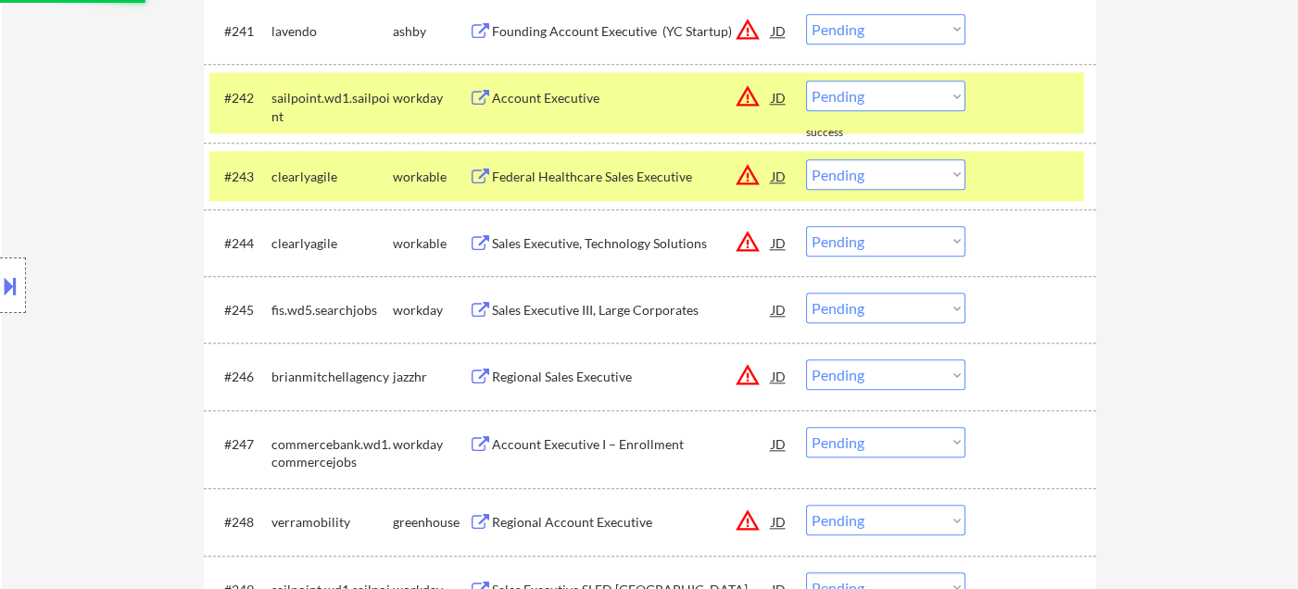
click at [902, 95] on select "Choose an option... Pending Applied Excluded (Questions) Excluded (Expired) Exc…" at bounding box center [885, 96] width 159 height 31
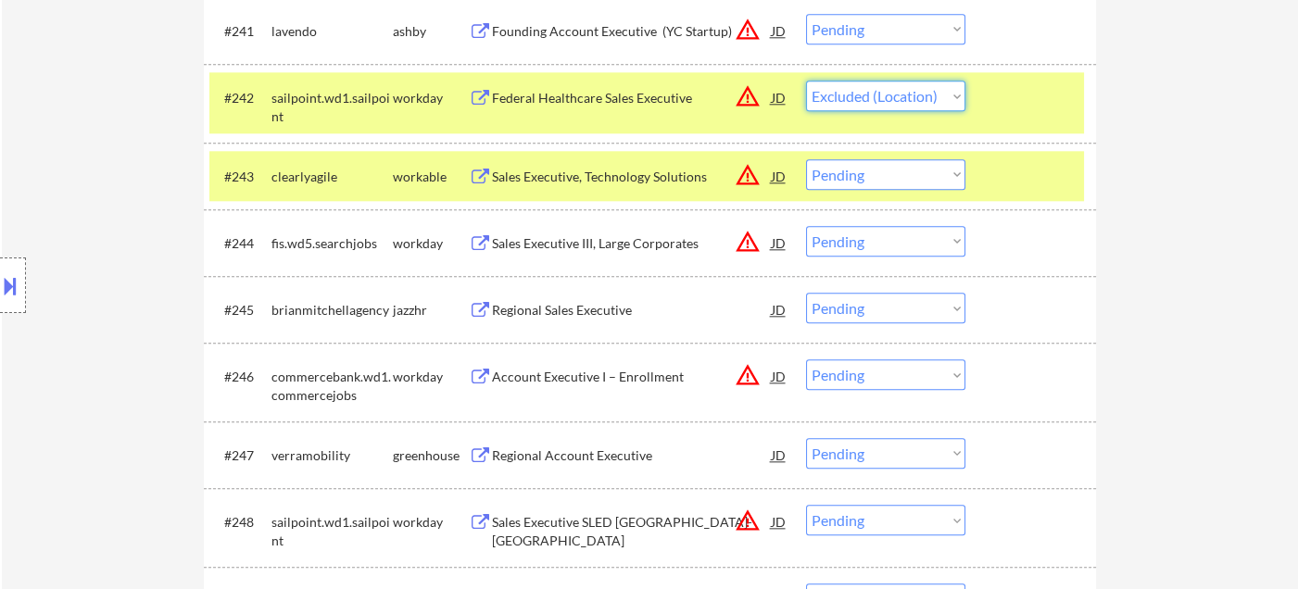
click at [806, 81] on select "Choose an option... Pending Applied Excluded (Questions) Excluded (Expired) Exc…" at bounding box center [885, 96] width 159 height 31
click at [873, 177] on select "Choose an option... Pending Applied Excluded (Questions) Excluded (Expired) Exc…" at bounding box center [885, 174] width 159 height 31
drag, startPoint x: 1168, startPoint y: 300, endPoint x: 964, endPoint y: 441, distance: 247.8
click at [1168, 300] on div "← Return to /applysquad Mailslurp Inbox Job Search Builder Jennifer McFarland U…" at bounding box center [650, 431] width 1296 height 7921
select select ""pending""
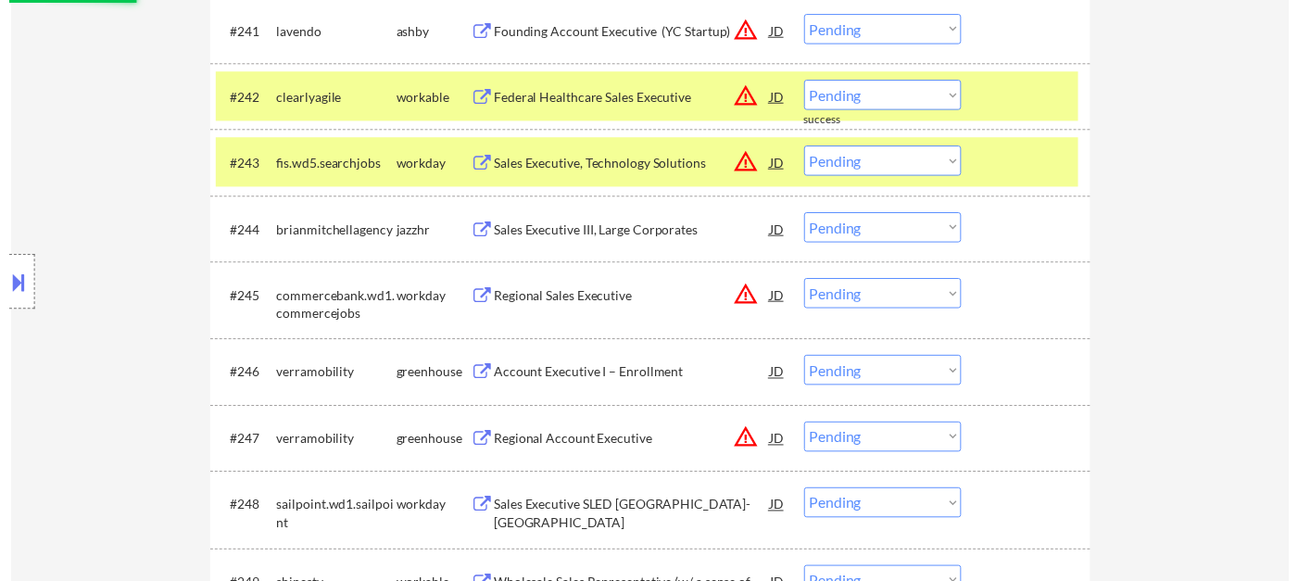
scroll to position [3809, 0]
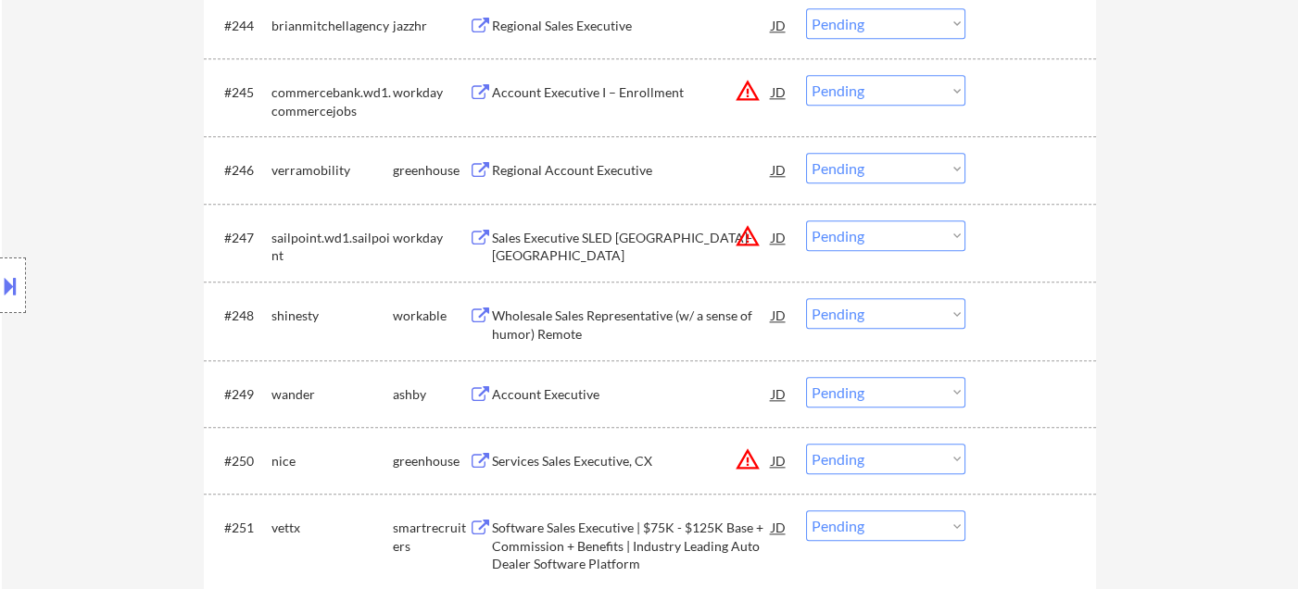
click at [587, 317] on div "Wholesale Sales Representative (w/ a sense of humor) Remote" at bounding box center [632, 325] width 280 height 36
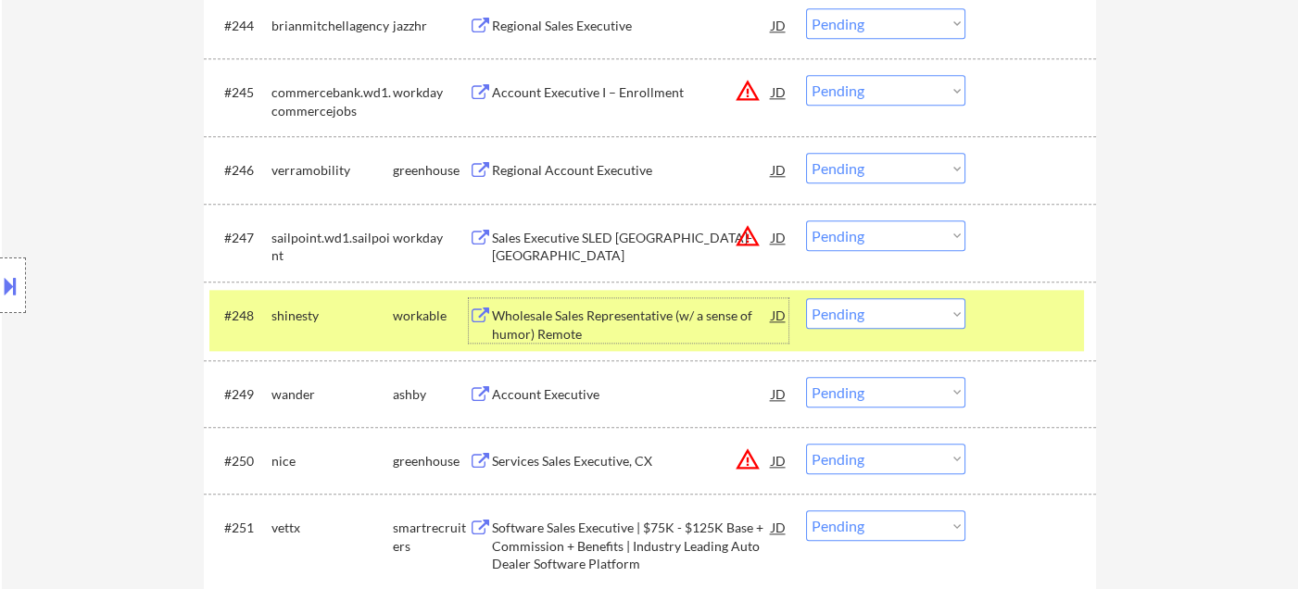
drag, startPoint x: 863, startPoint y: 303, endPoint x: 879, endPoint y: 326, distance: 28.5
click at [864, 304] on select "Choose an option... Pending Applied Excluded (Questions) Excluded (Expired) Exc…" at bounding box center [885, 313] width 159 height 31
click at [806, 298] on select "Choose an option... Pending Applied Excluded (Questions) Excluded (Expired) Exc…" at bounding box center [885, 313] width 159 height 31
click at [549, 396] on div "Account Executive" at bounding box center [632, 394] width 280 height 19
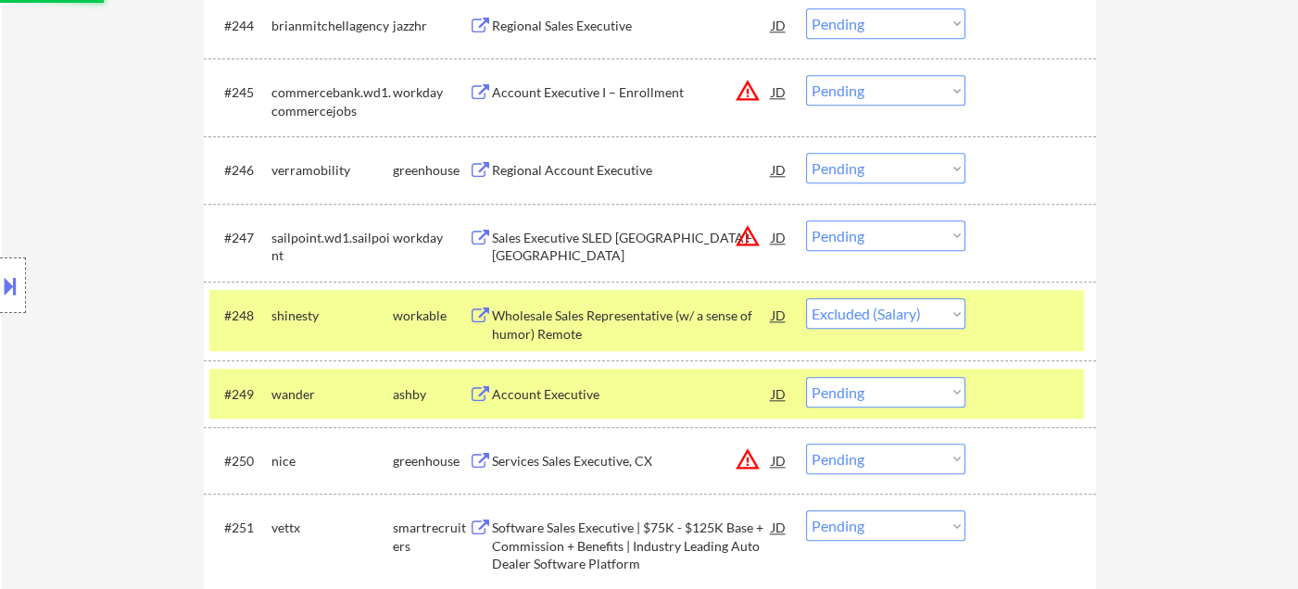
select select ""pending""
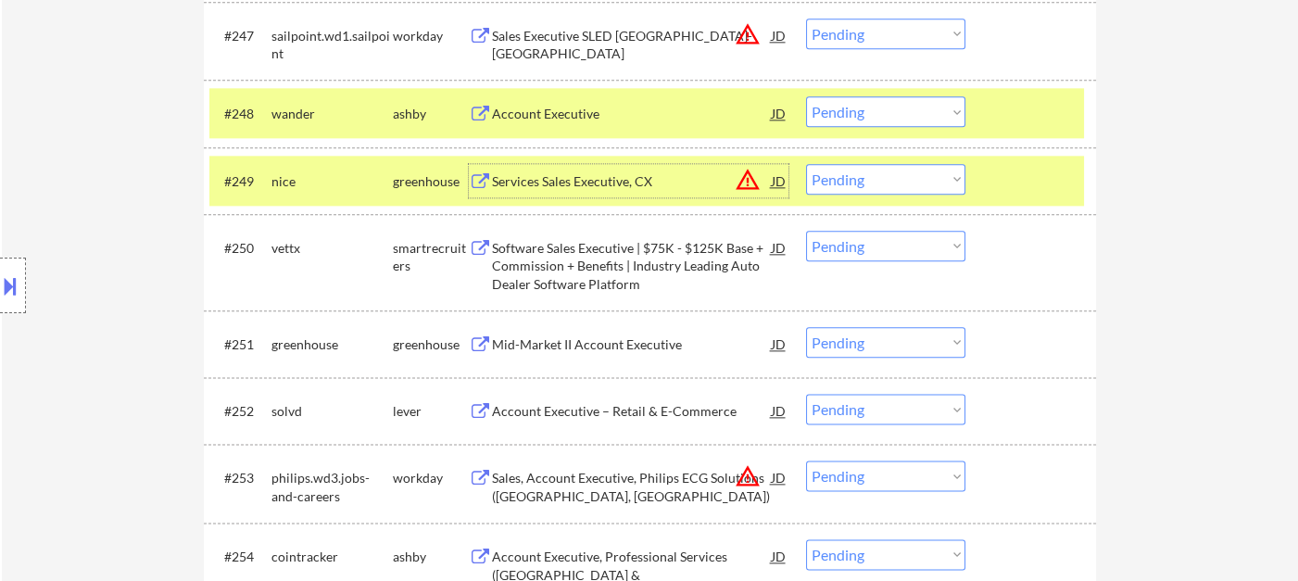
scroll to position [4015, 0]
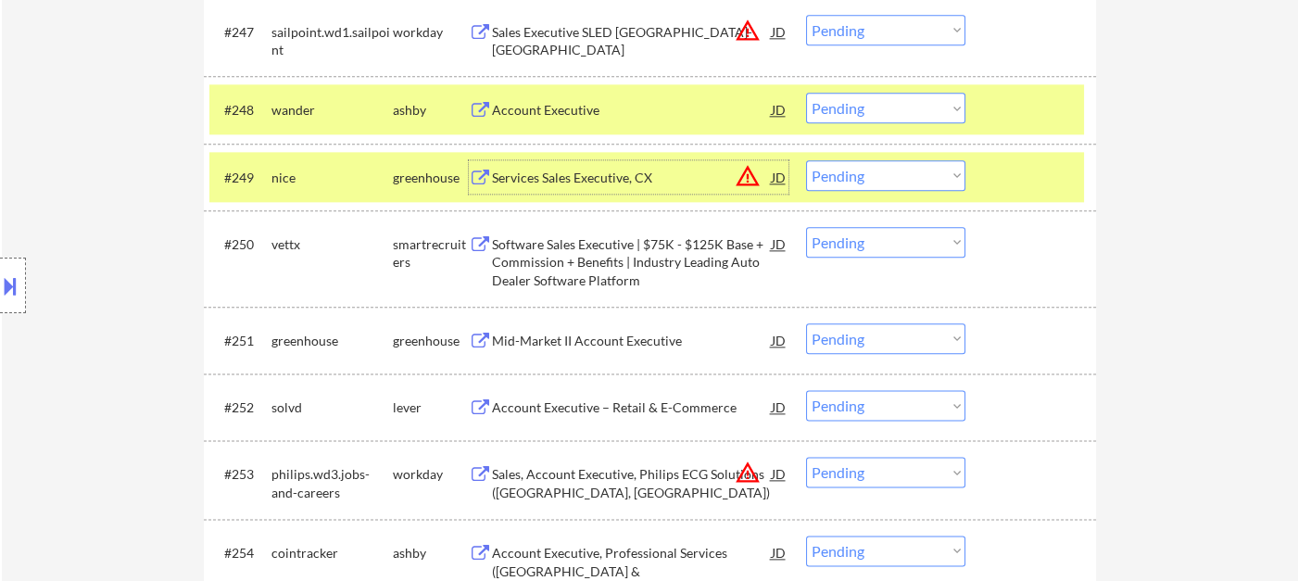
click at [870, 168] on select "Choose an option... Pending Applied Excluded (Questions) Excluded (Expired) Exc…" at bounding box center [885, 175] width 159 height 31
click at [806, 160] on select "Choose an option... Pending Applied Excluded (Questions) Excluded (Expired) Exc…" at bounding box center [885, 175] width 159 height 31
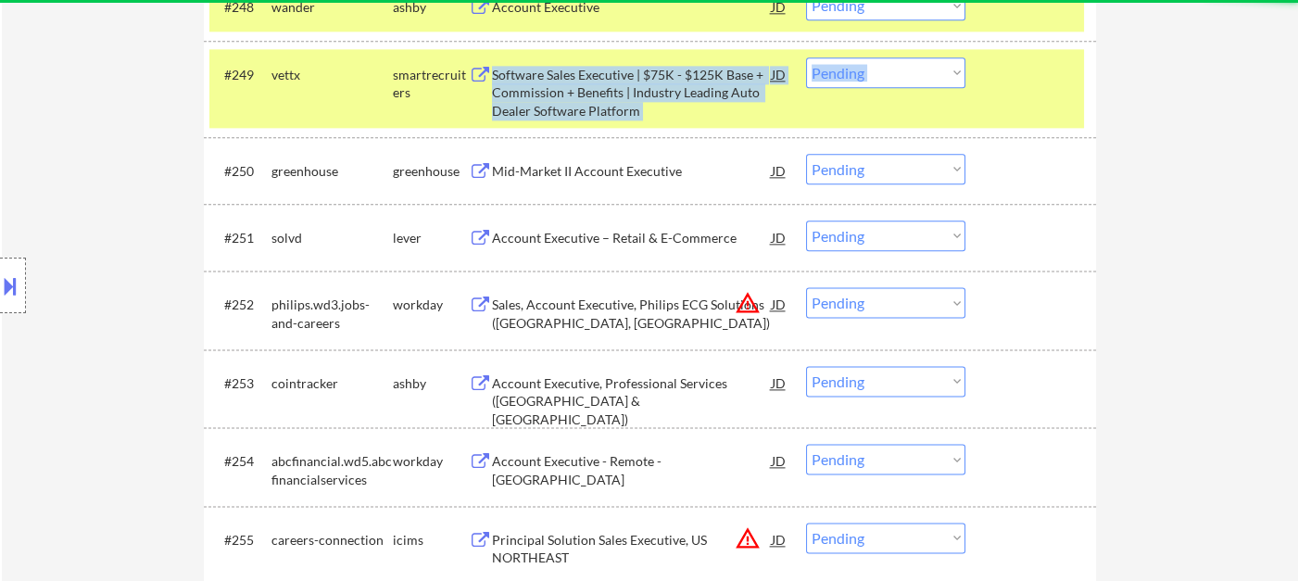
drag, startPoint x: 633, startPoint y: 201, endPoint x: 688, endPoint y: 125, distance: 93.6
click at [688, 125] on div "#201 zoom.wd5.zoom workday Midmarket VAST Account Executive, Healthcare JD warn…" at bounding box center [650, 143] width 892 height 7262
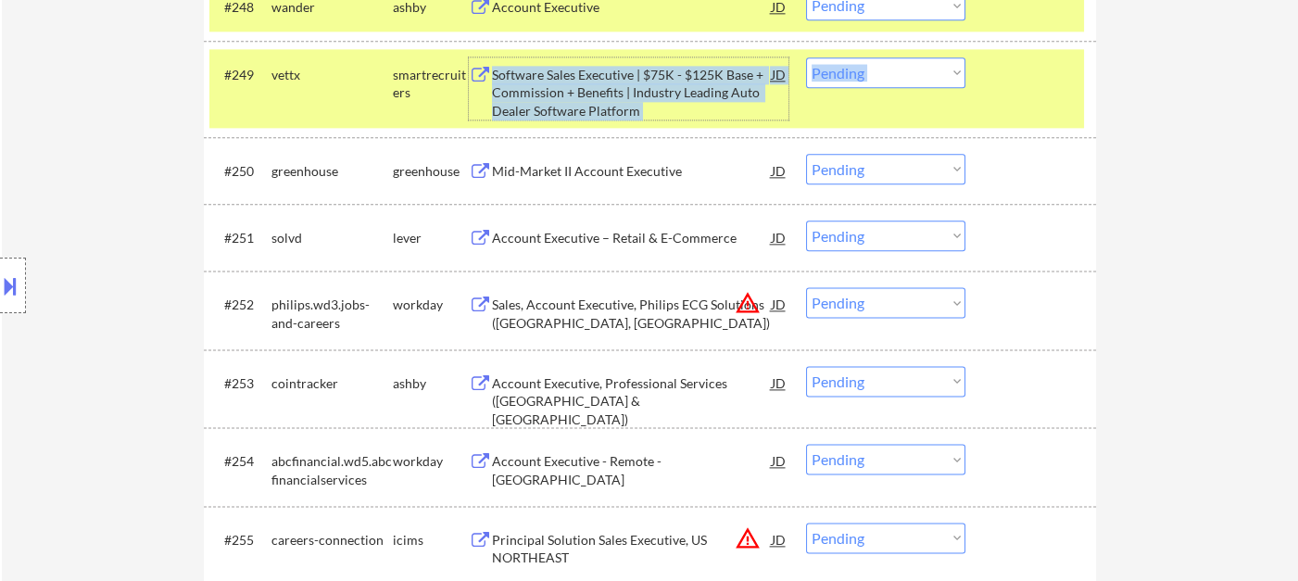
click at [688, 82] on div "Software Sales Executive | $75K - $125K Base + Commission + Benefits | Industry…" at bounding box center [632, 93] width 280 height 55
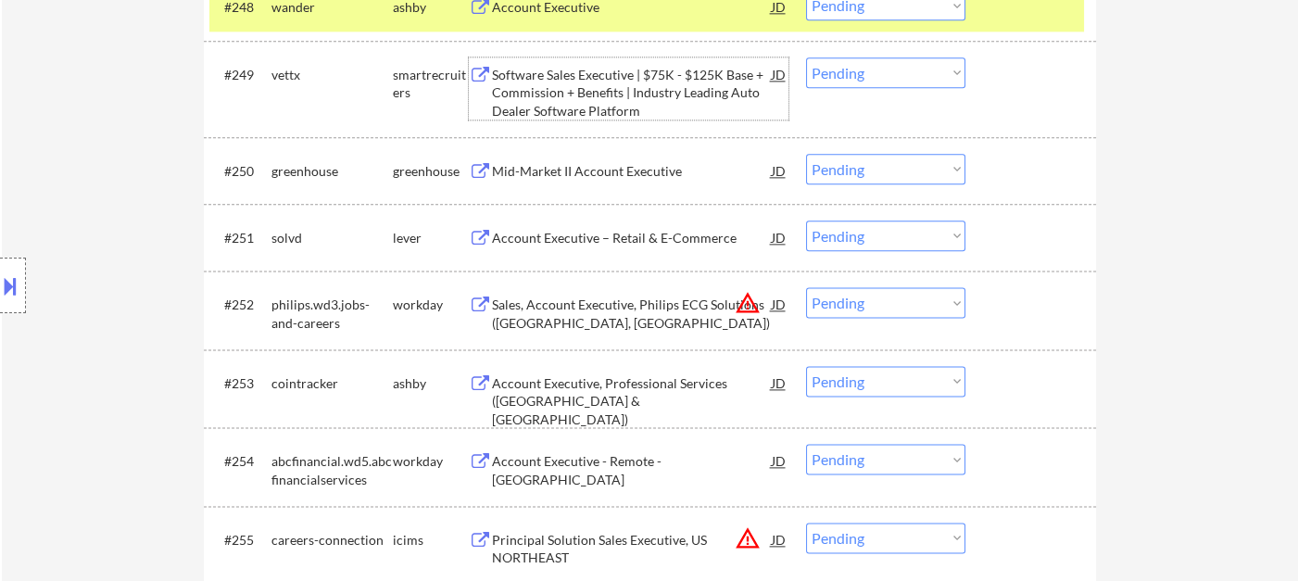
click at [883, 77] on select "Choose an option... Pending Applied Excluded (Questions) Excluded (Expired) Exc…" at bounding box center [885, 72] width 159 height 31
click at [806, 57] on select "Choose an option... Pending Applied Excluded (Questions) Excluded (Expired) Exc…" at bounding box center [885, 72] width 159 height 31
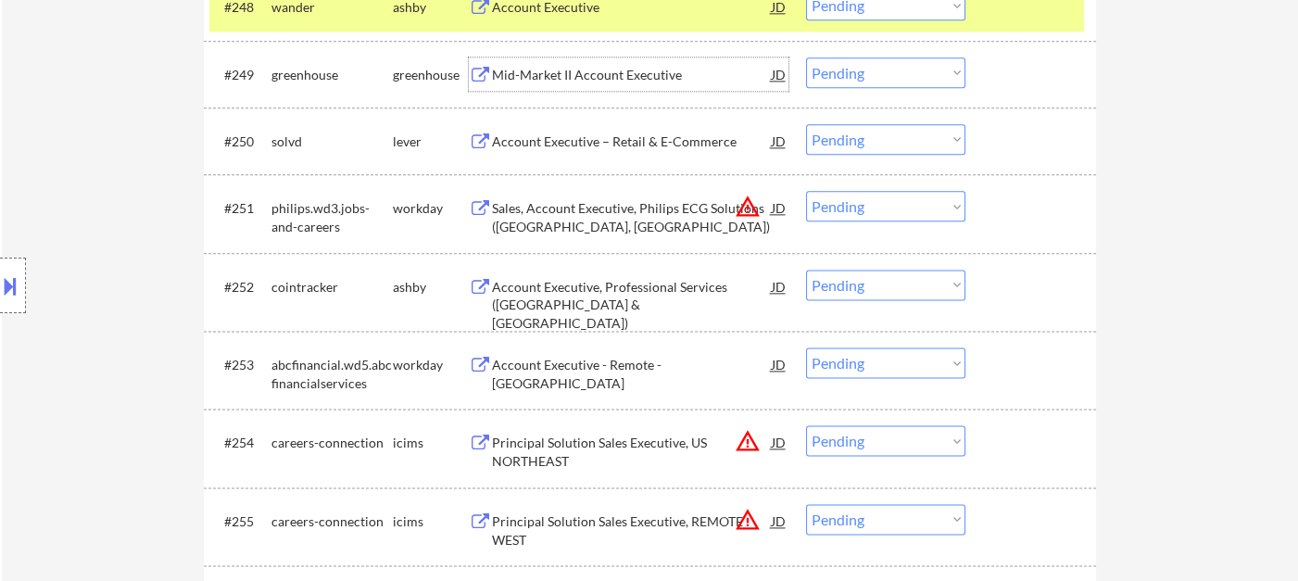
click at [550, 82] on div "Mid-Market II Account Executive" at bounding box center [632, 75] width 280 height 19
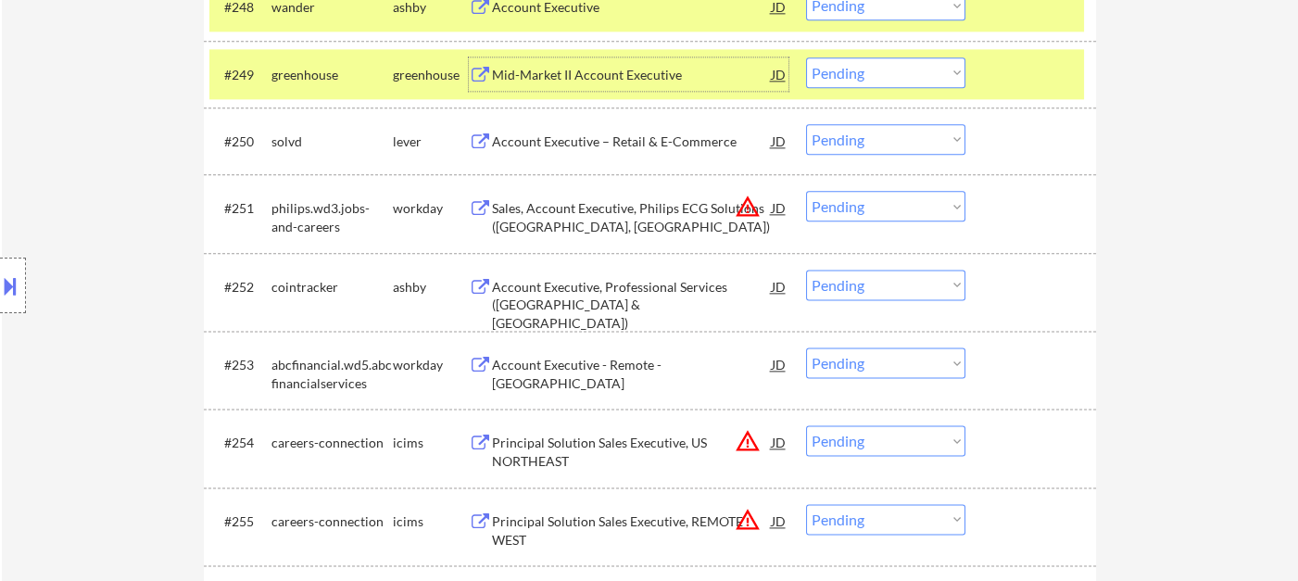
drag, startPoint x: 851, startPoint y: 64, endPoint x: 864, endPoint y: 84, distance: 24.2
click at [851, 64] on select "Choose an option... Pending Applied Excluded (Questions) Excluded (Expired) Exc…" at bounding box center [885, 72] width 159 height 31
click at [806, 57] on select "Choose an option... Pending Applied Excluded (Questions) Excluded (Expired) Exc…" at bounding box center [885, 72] width 159 height 31
select select ""pending""
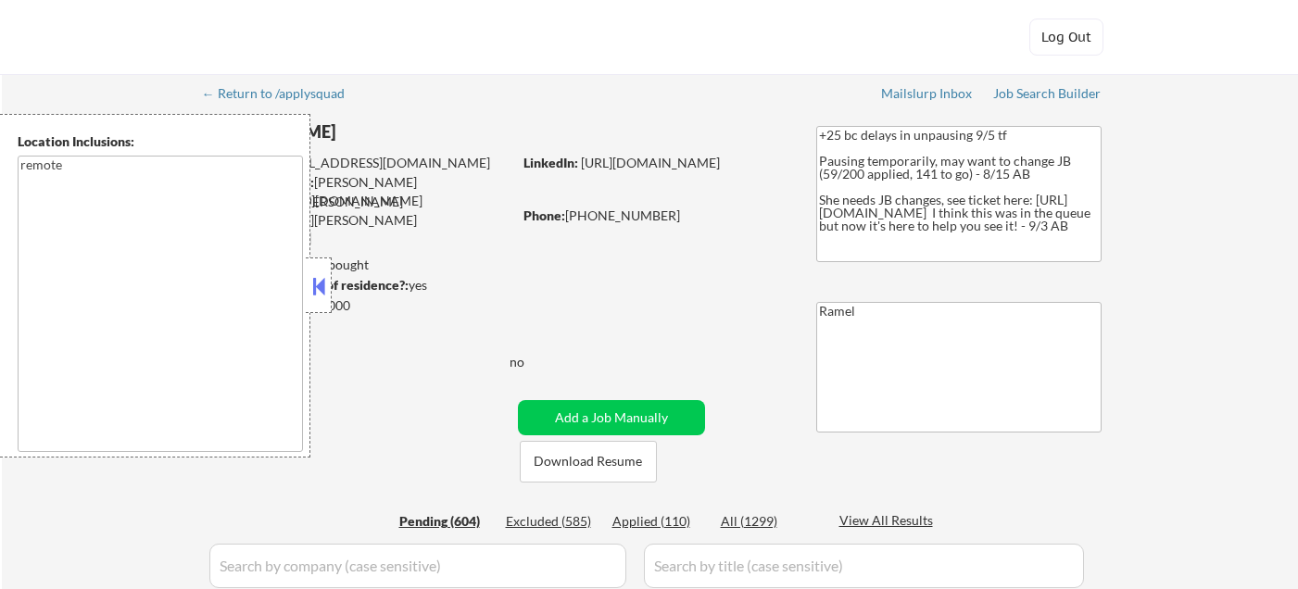
type textarea "remote"
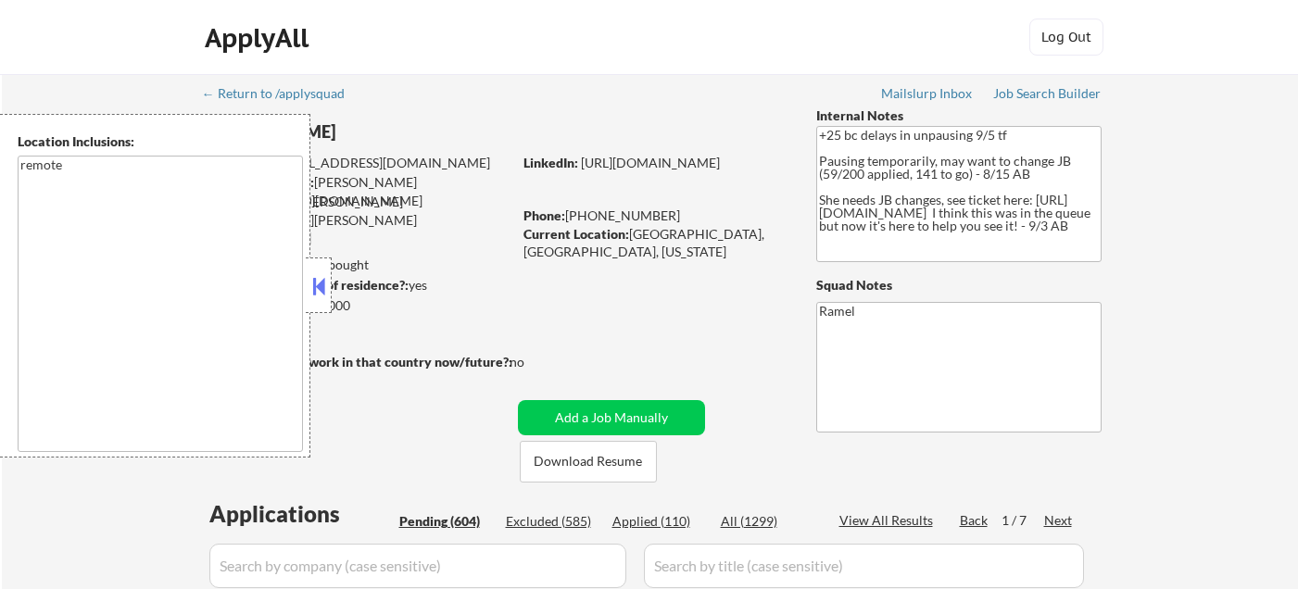
select select ""pending""
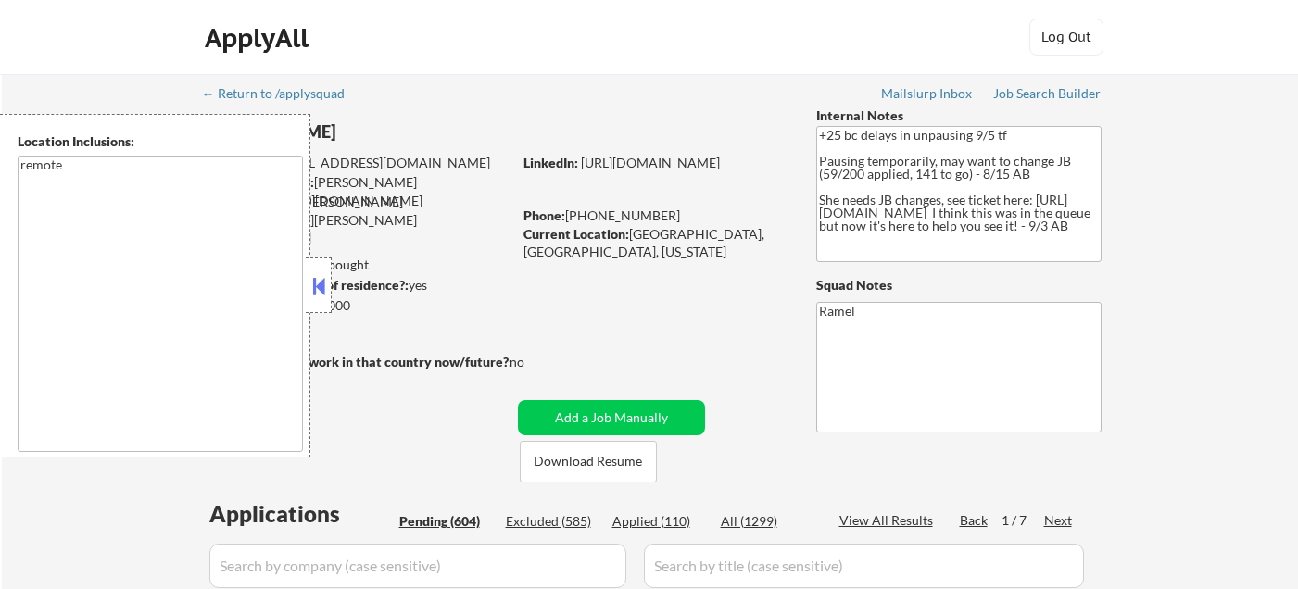
select select ""pending""
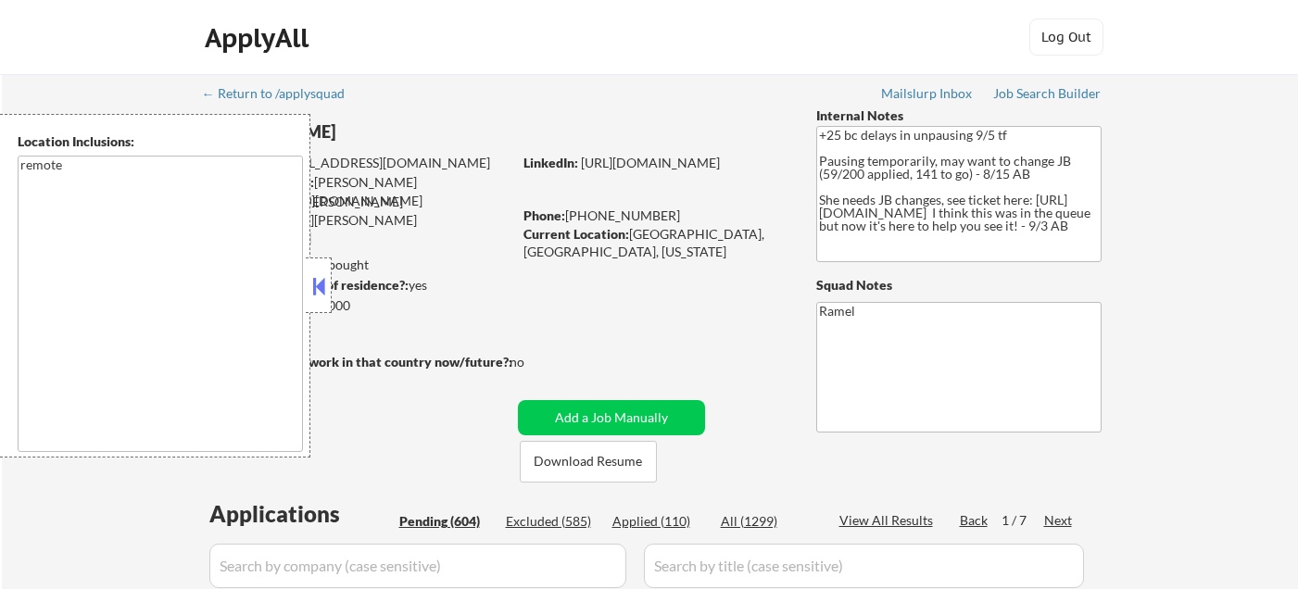
select select ""pending""
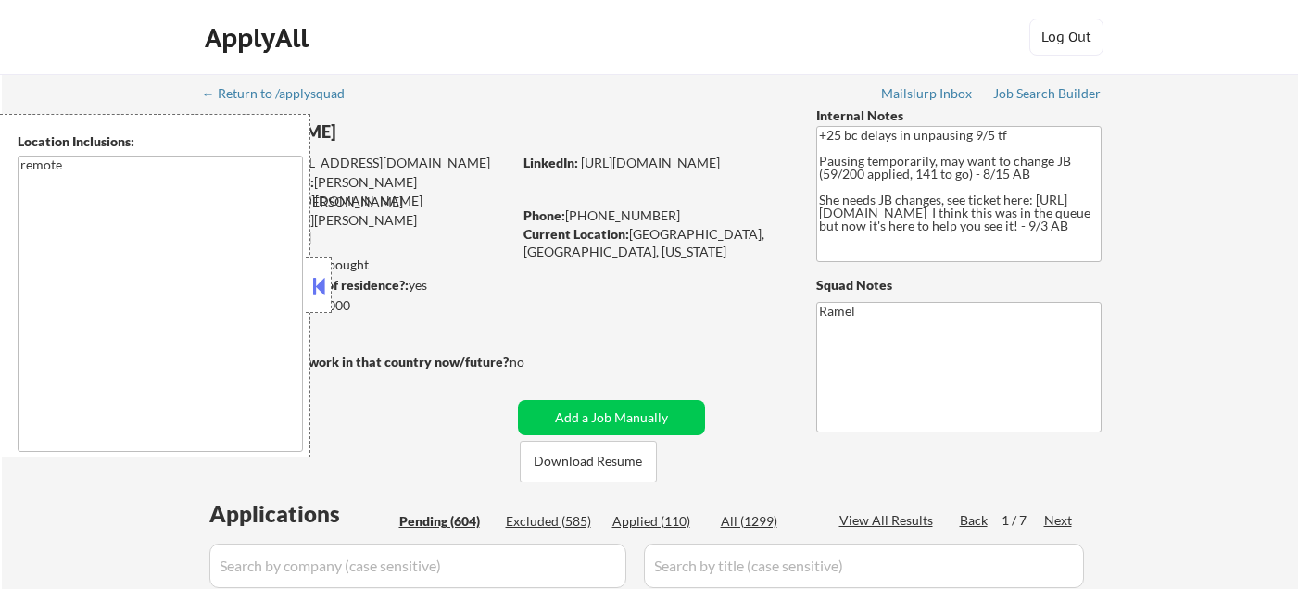
select select ""pending""
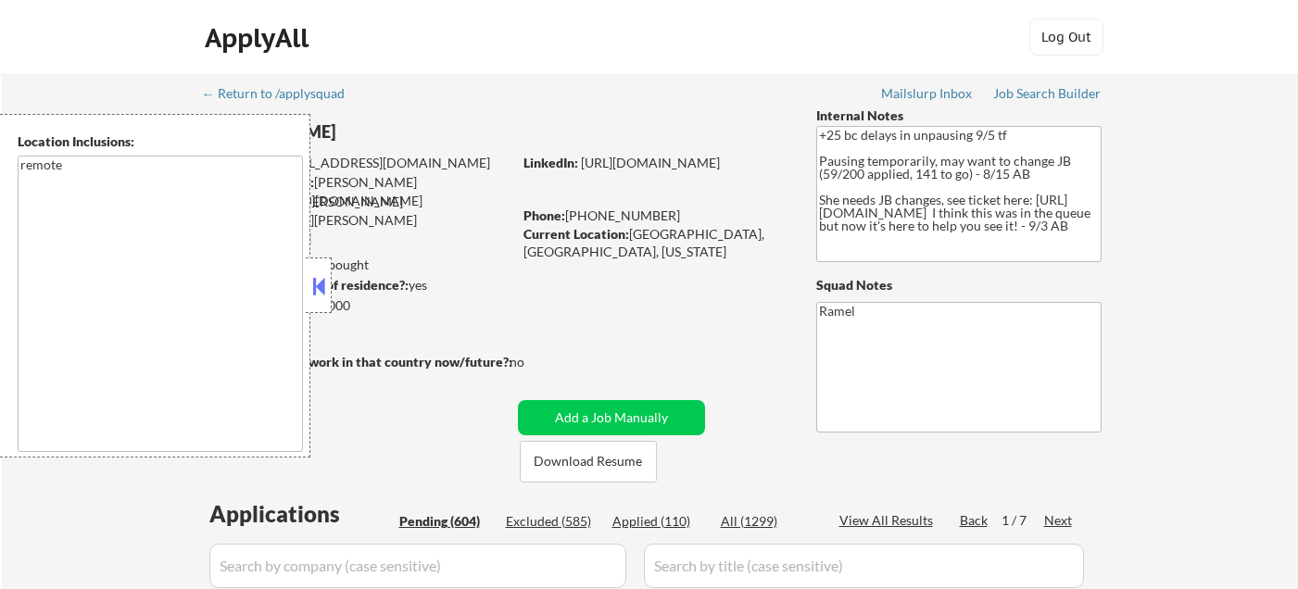
select select ""pending""
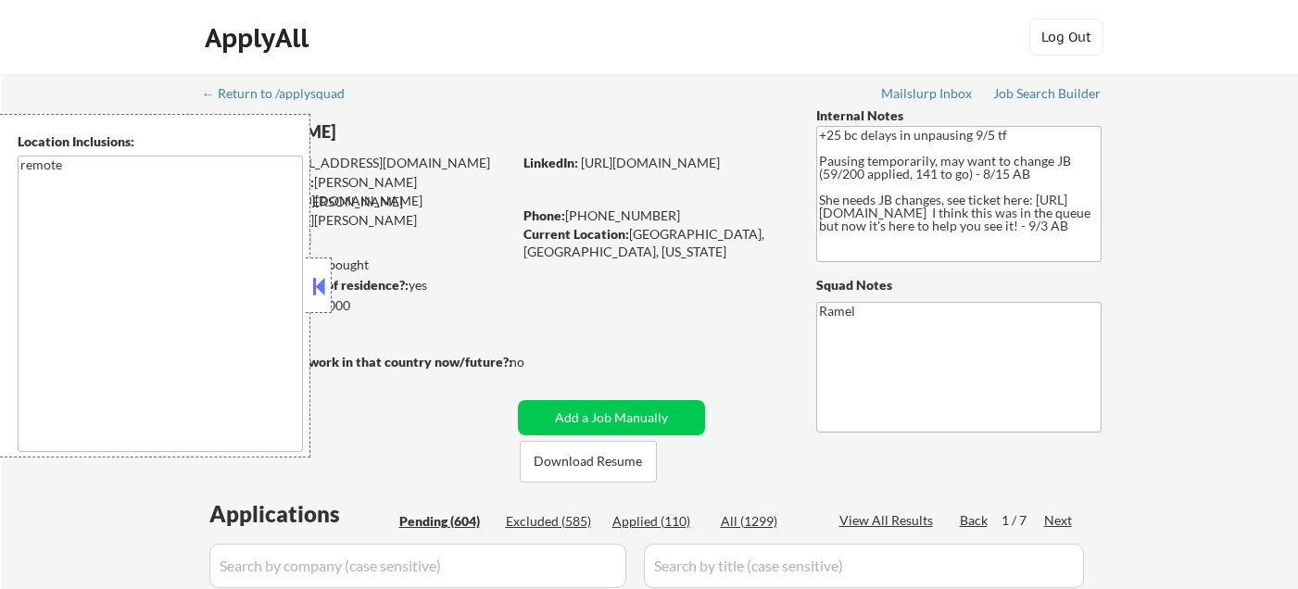
select select ""pending""
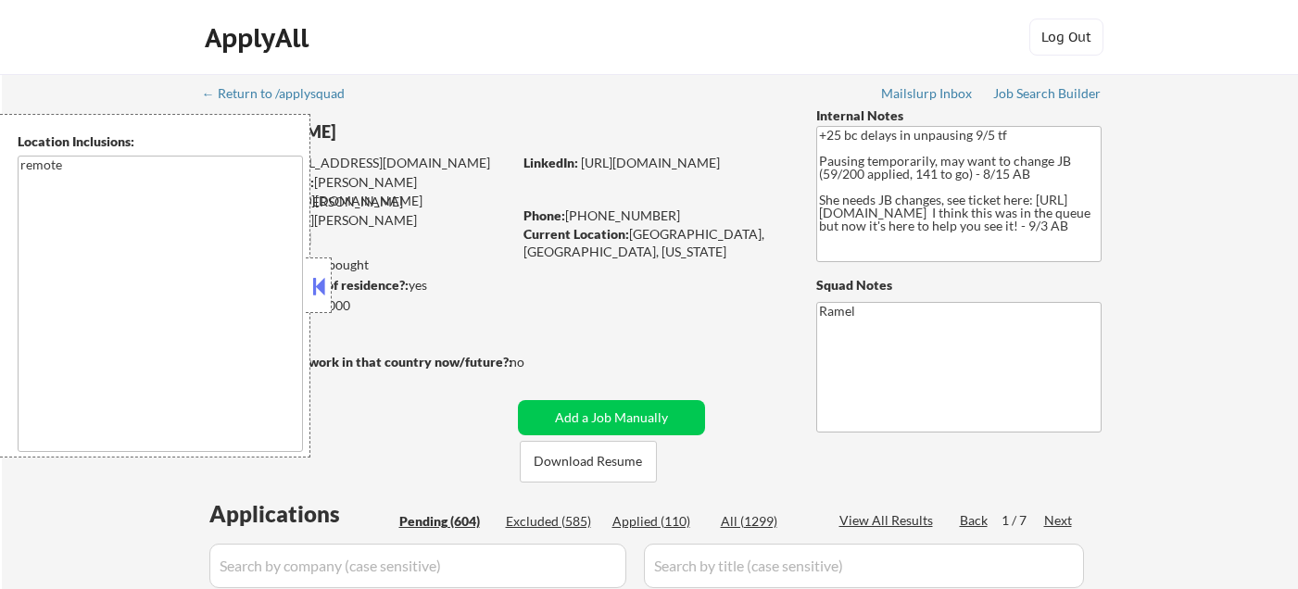
select select ""pending""
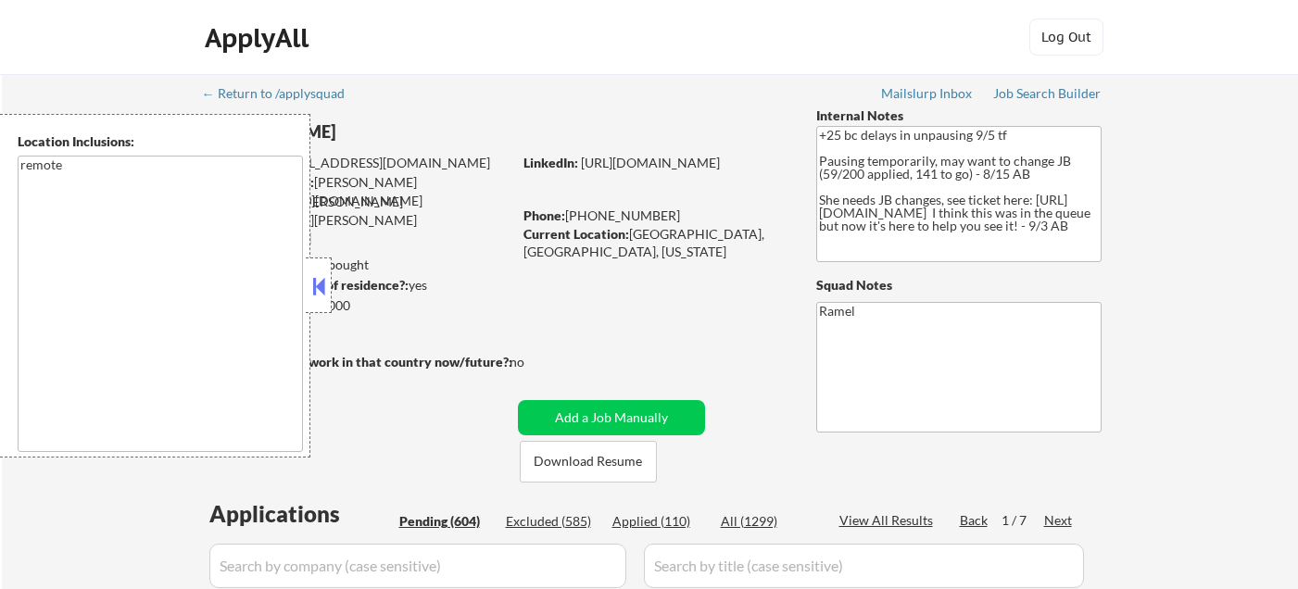
select select ""pending""
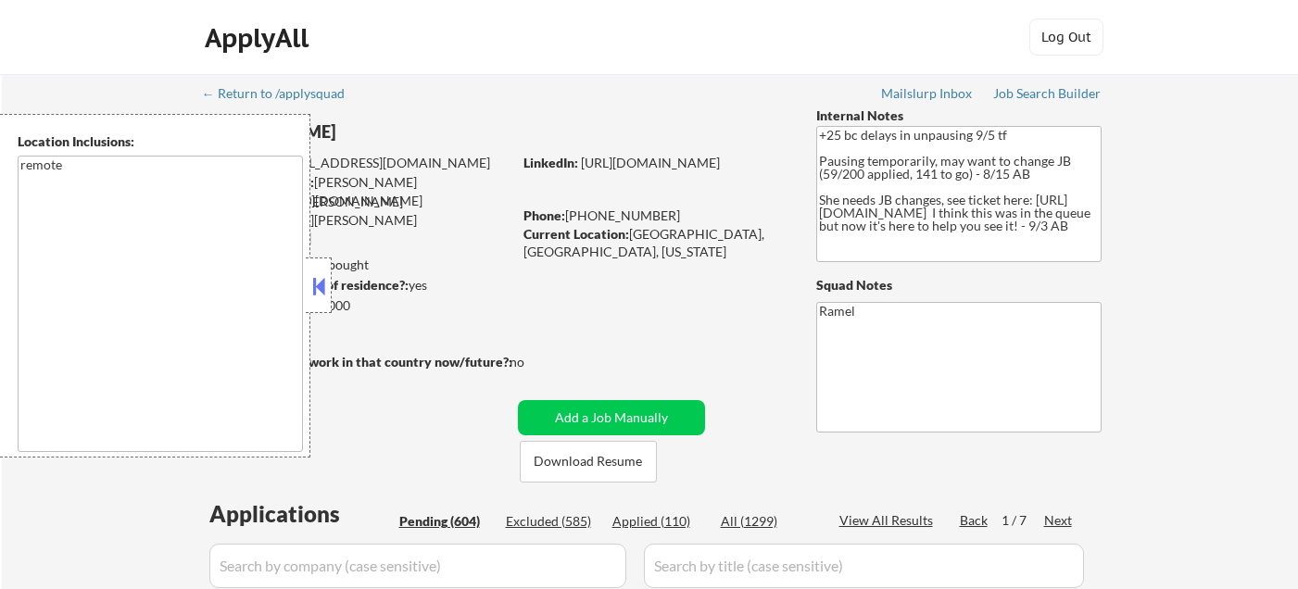
select select ""pending""
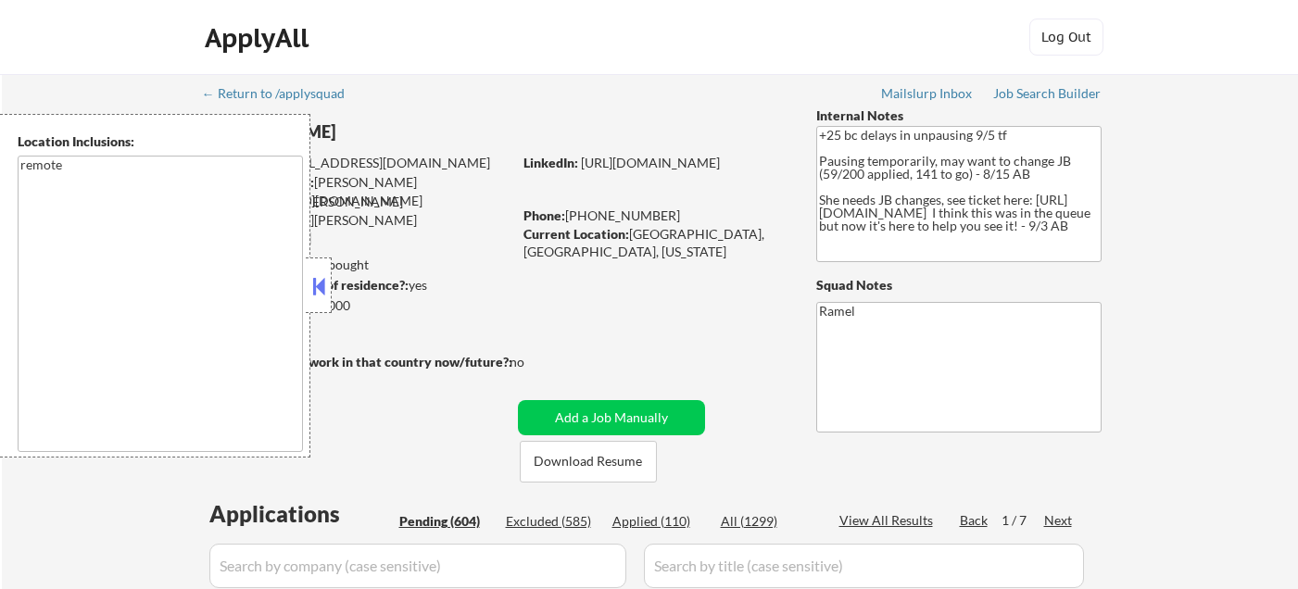
select select ""pending""
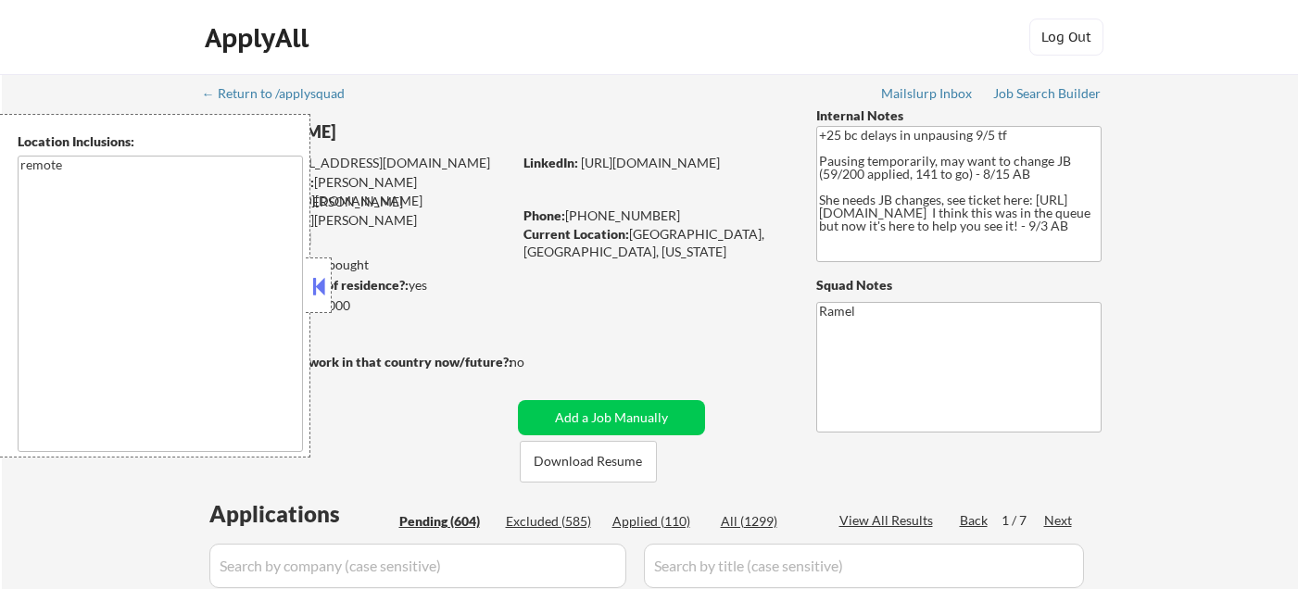
select select ""pending""
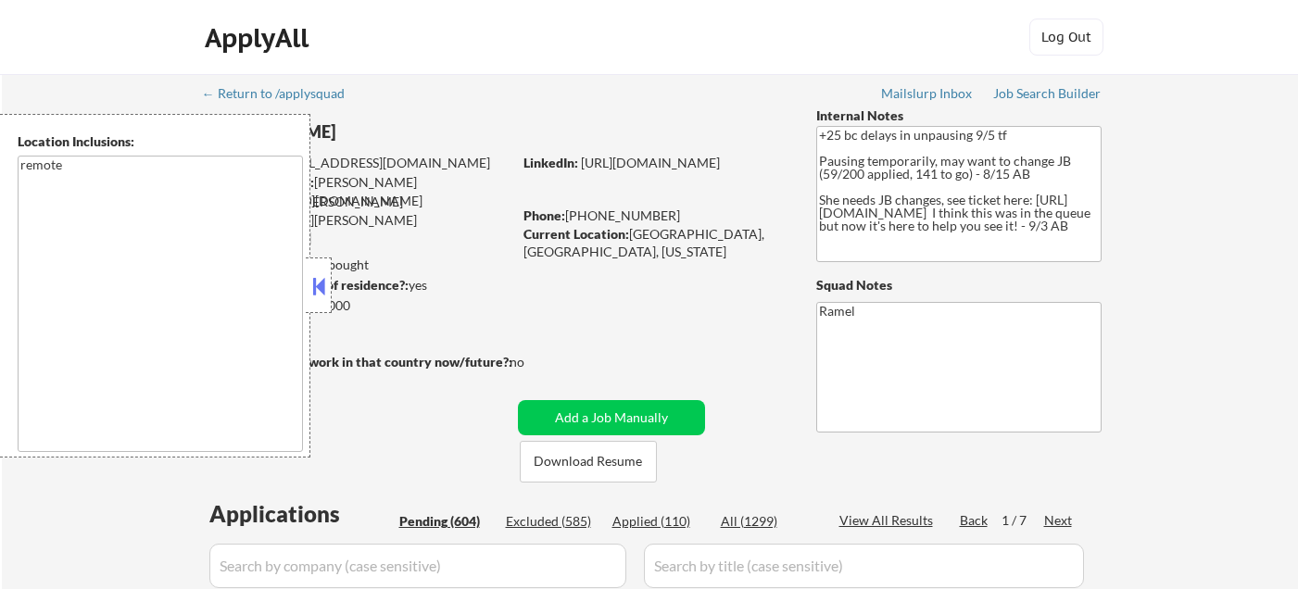
select select ""pending""
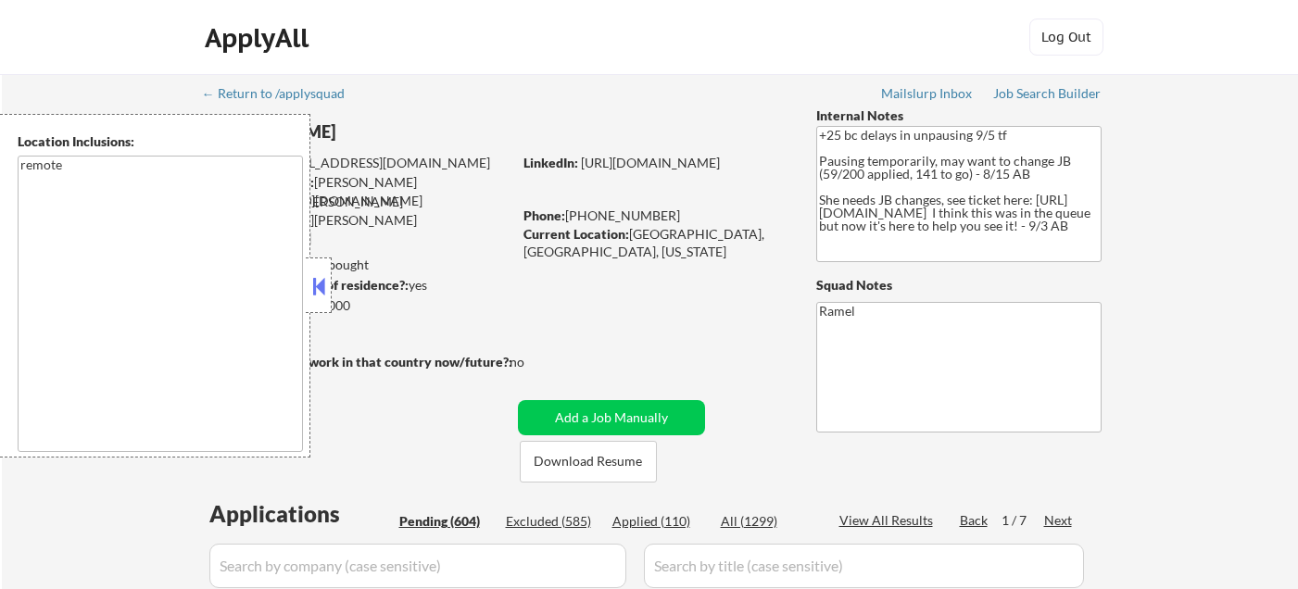
select select ""pending""
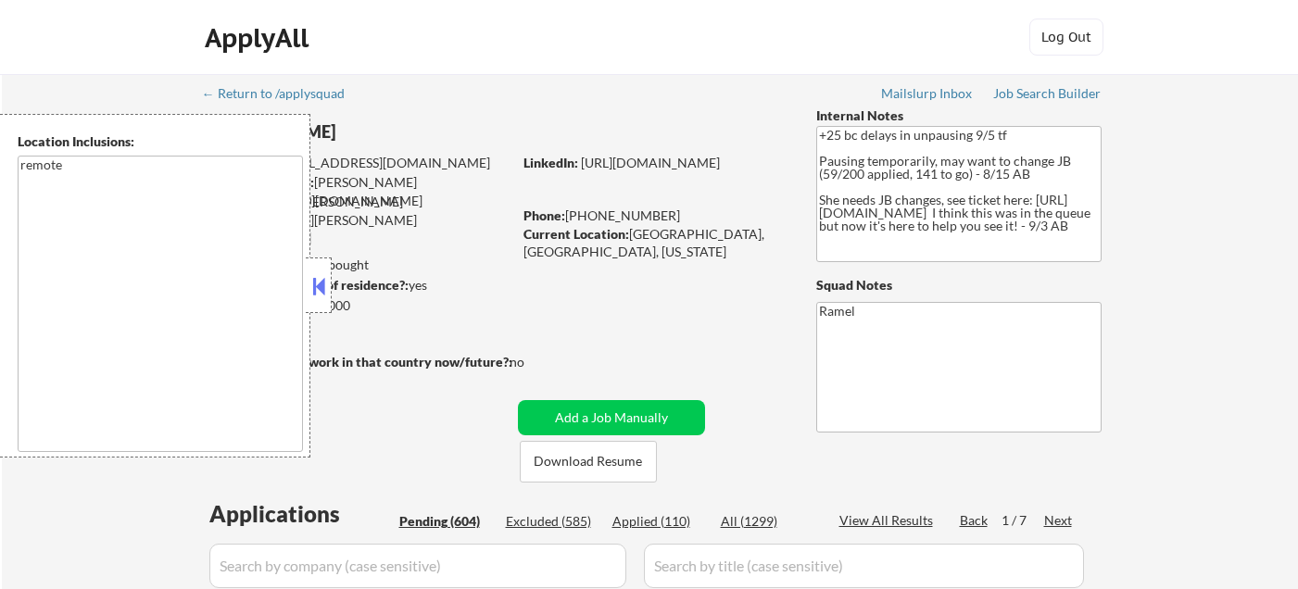
select select ""pending""
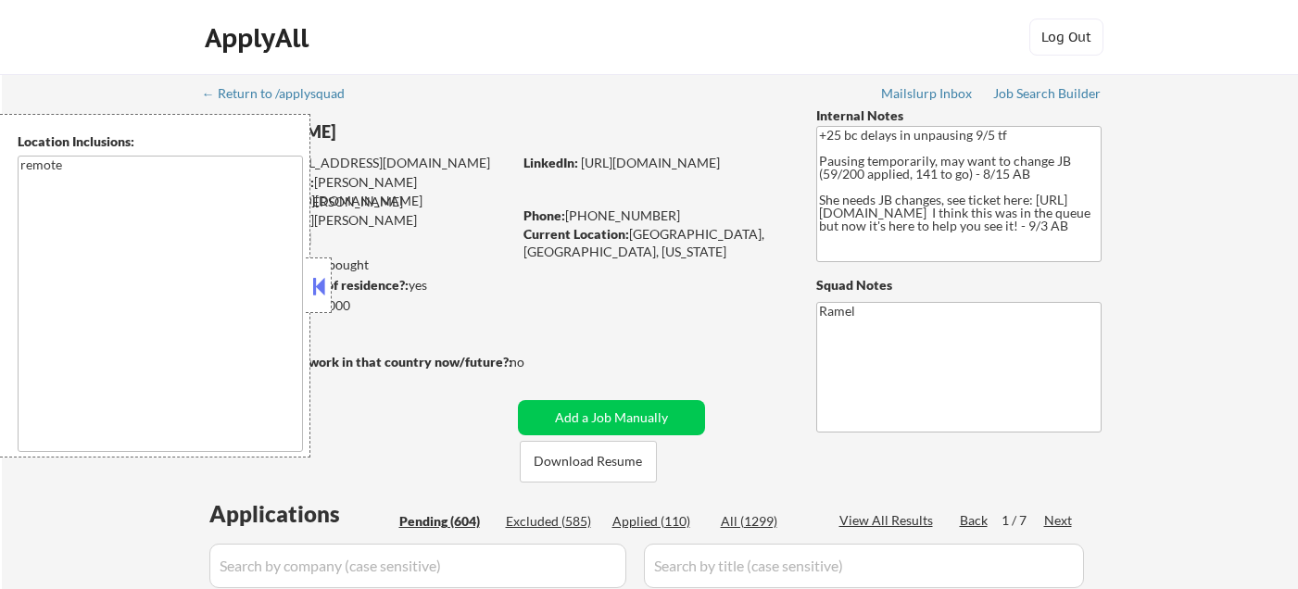
select select ""pending""
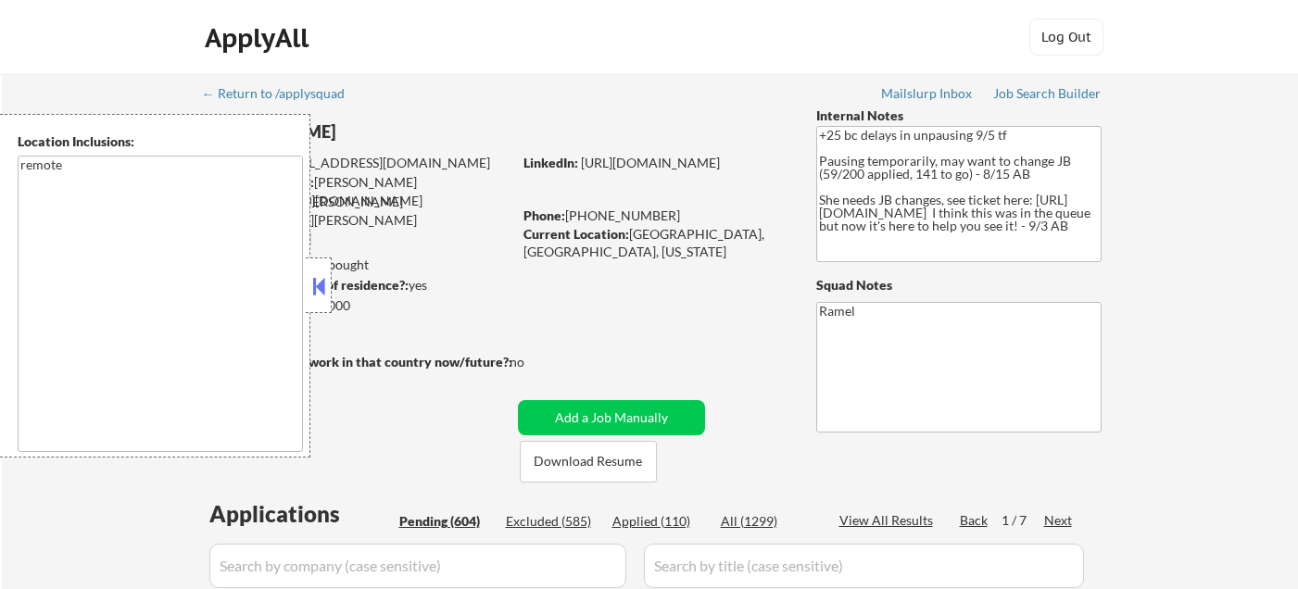
select select ""pending""
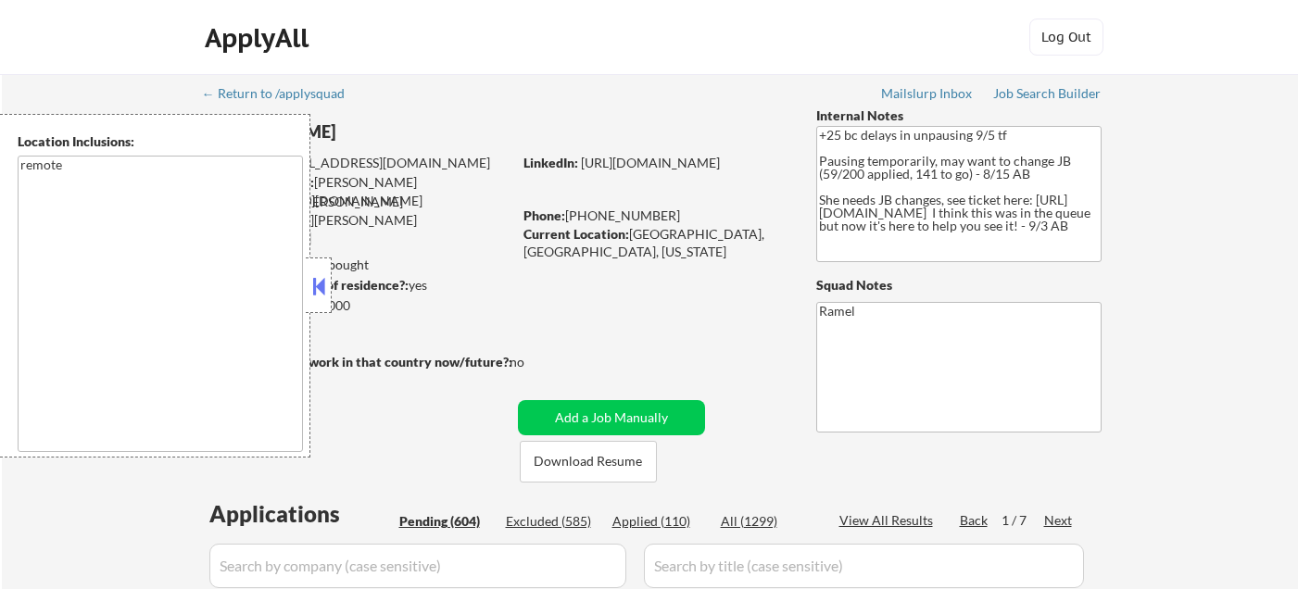
select select ""pending""
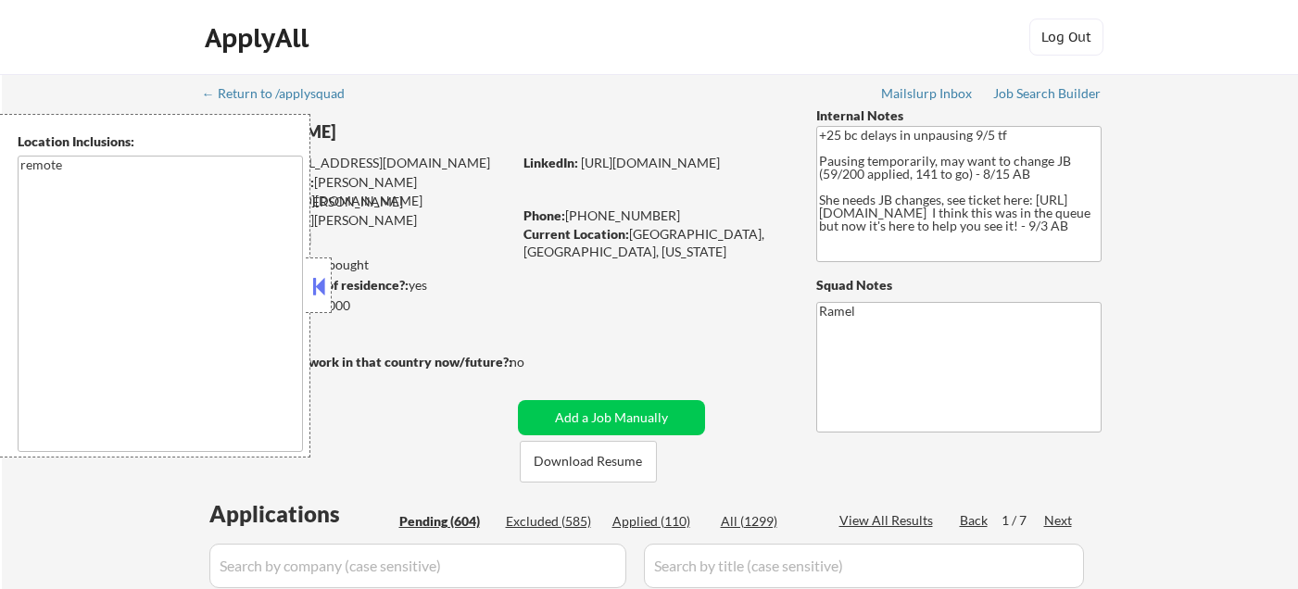
select select ""pending""
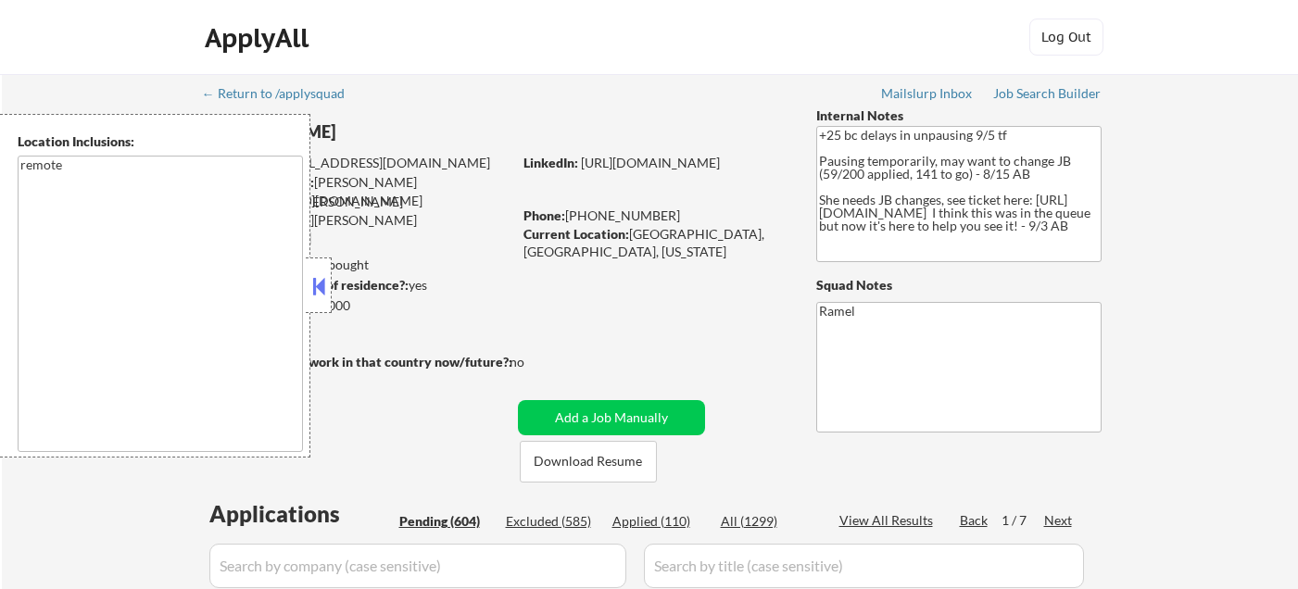
select select ""pending""
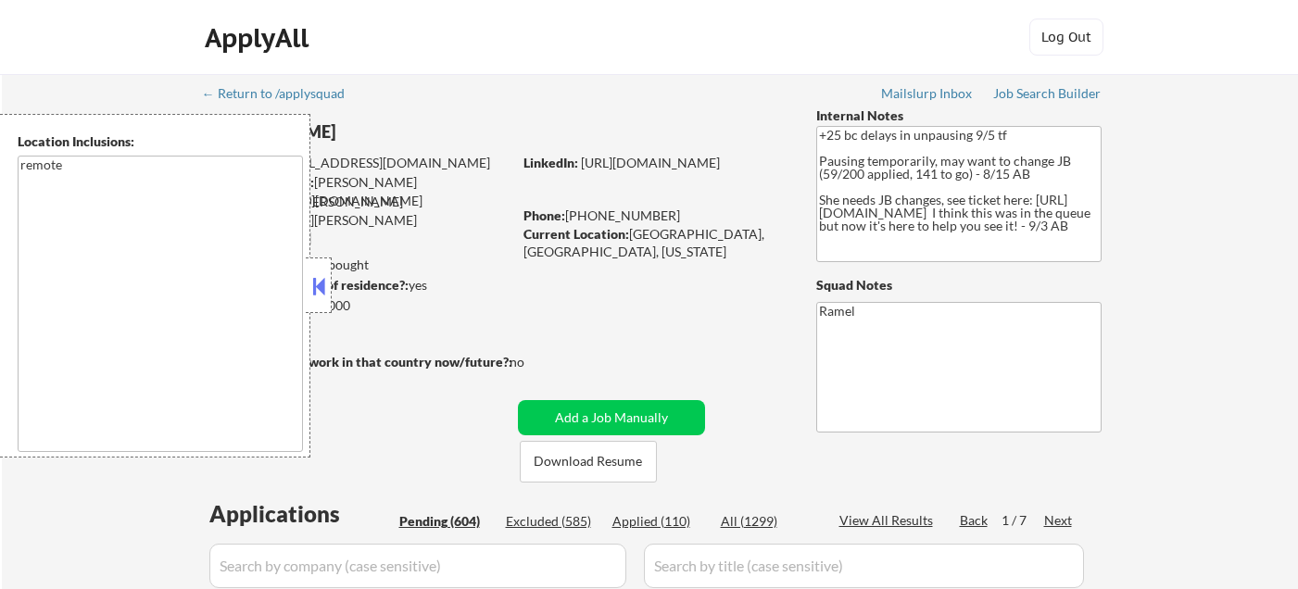
select select ""pending""
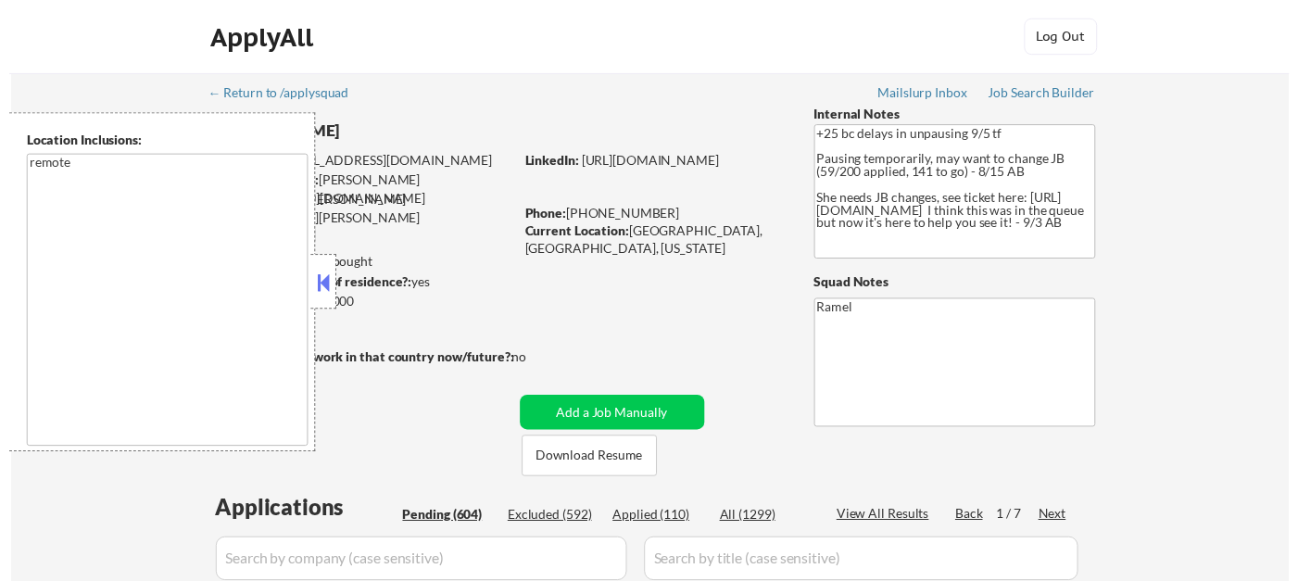
scroll to position [309, 0]
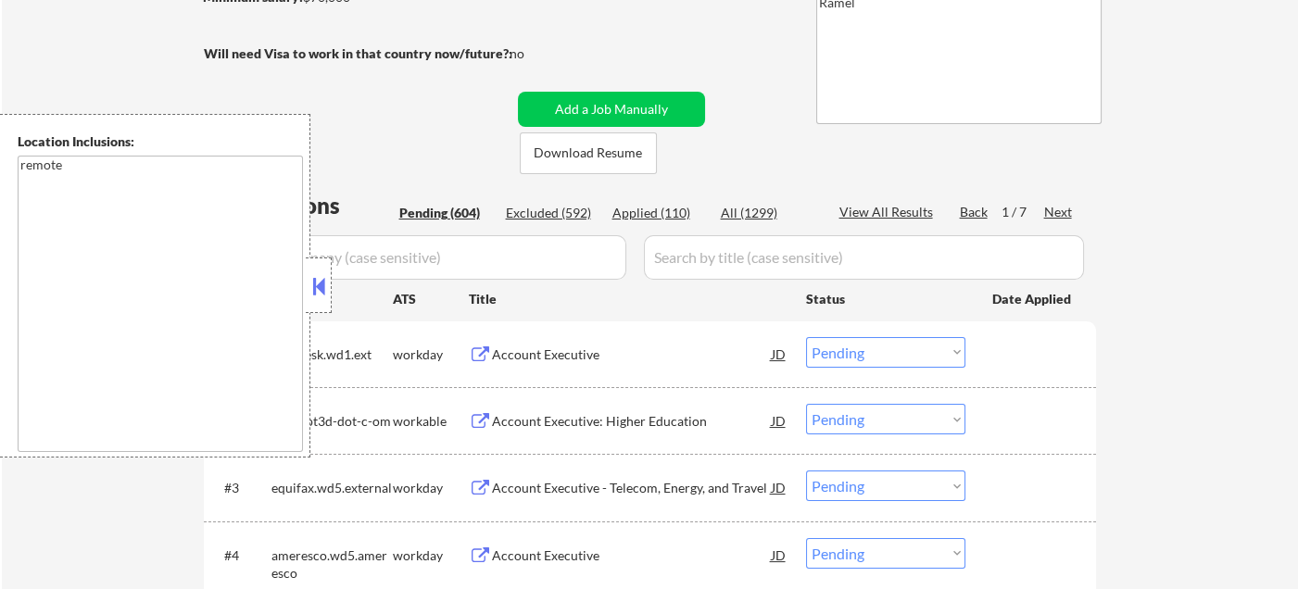
click at [652, 208] on div "Applied (110)" at bounding box center [659, 213] width 93 height 19
click at [314, 282] on button at bounding box center [319, 286] width 20 height 28
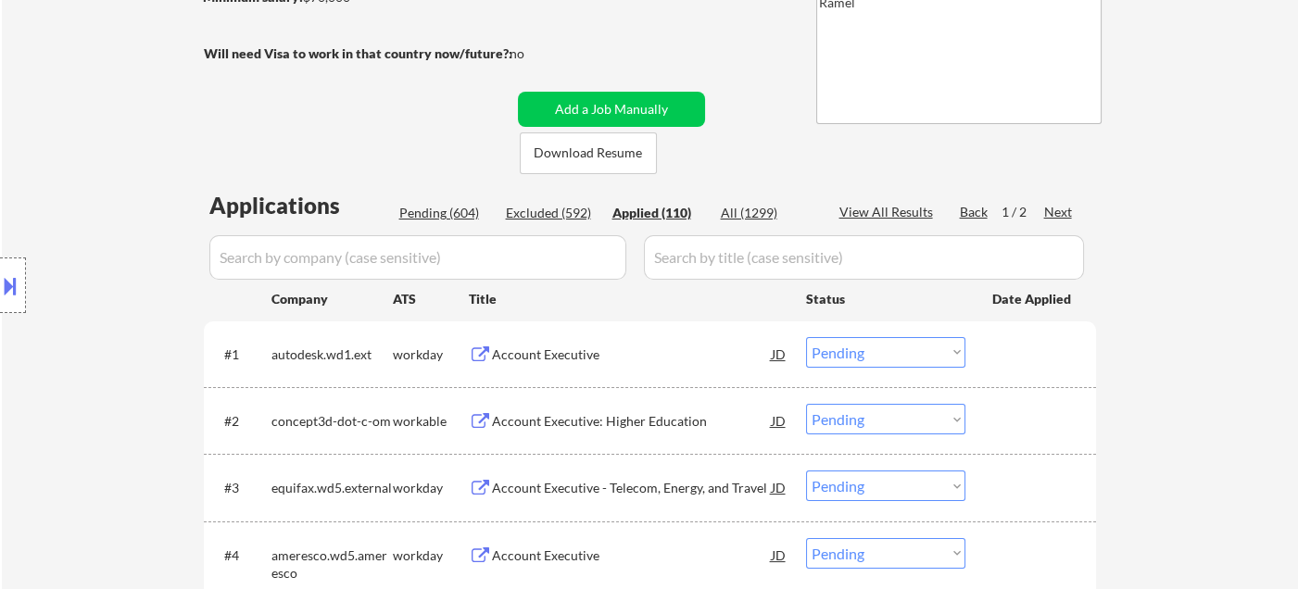
select select ""applied""
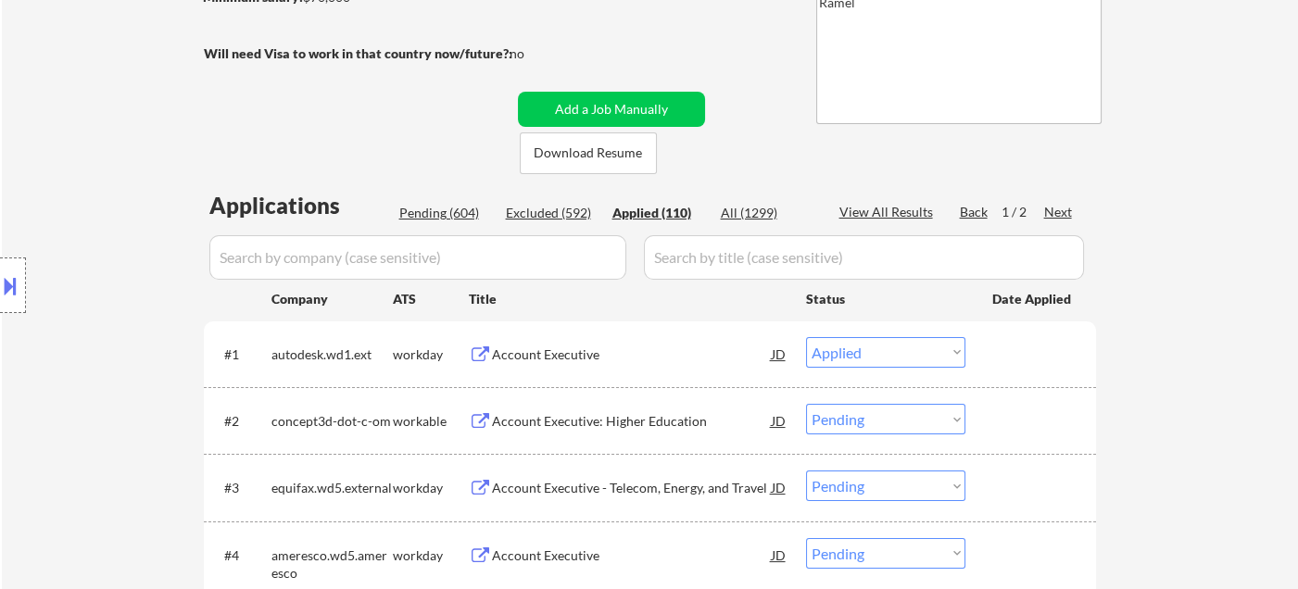
select select ""applied""
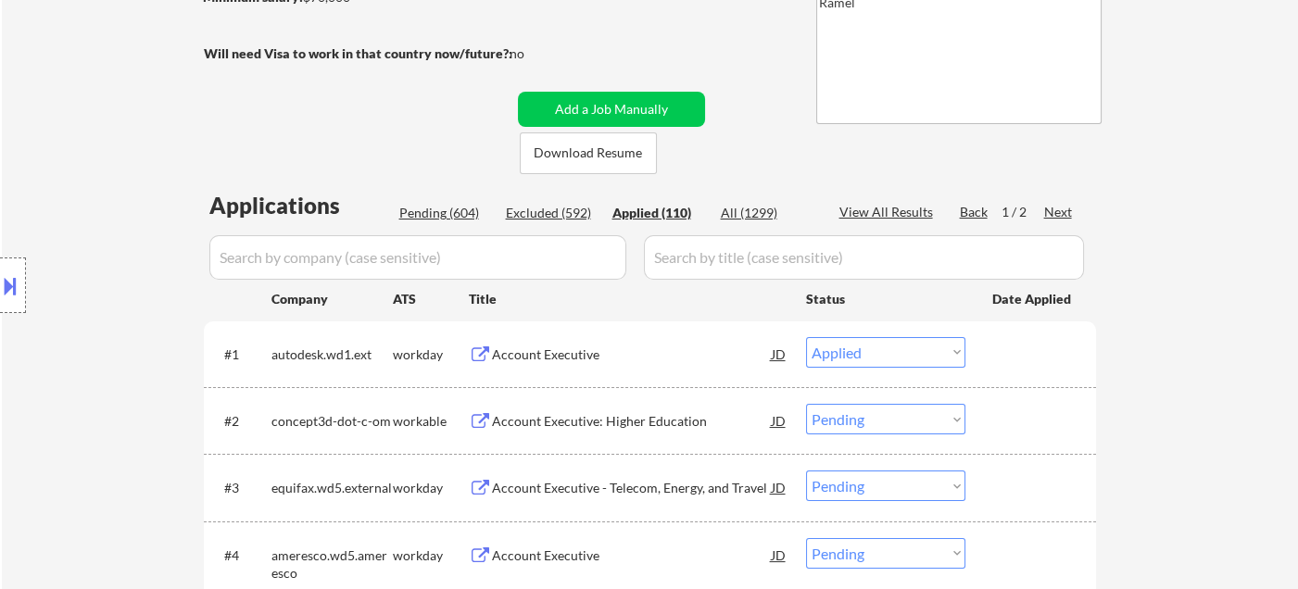
select select ""applied""
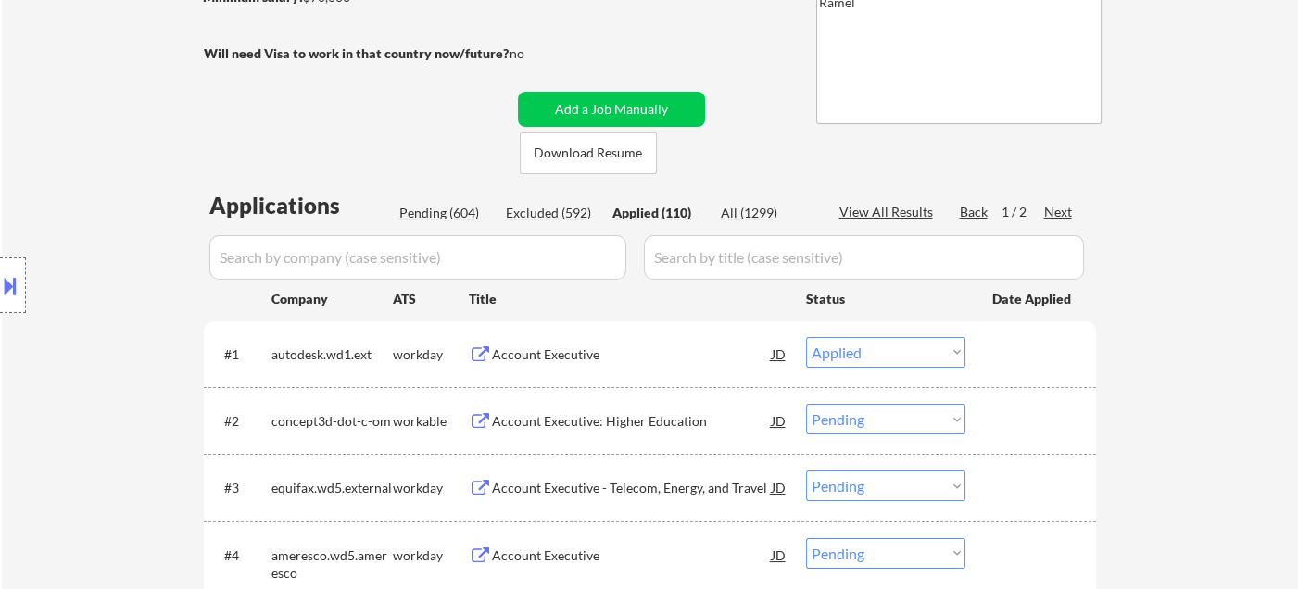
select select ""applied""
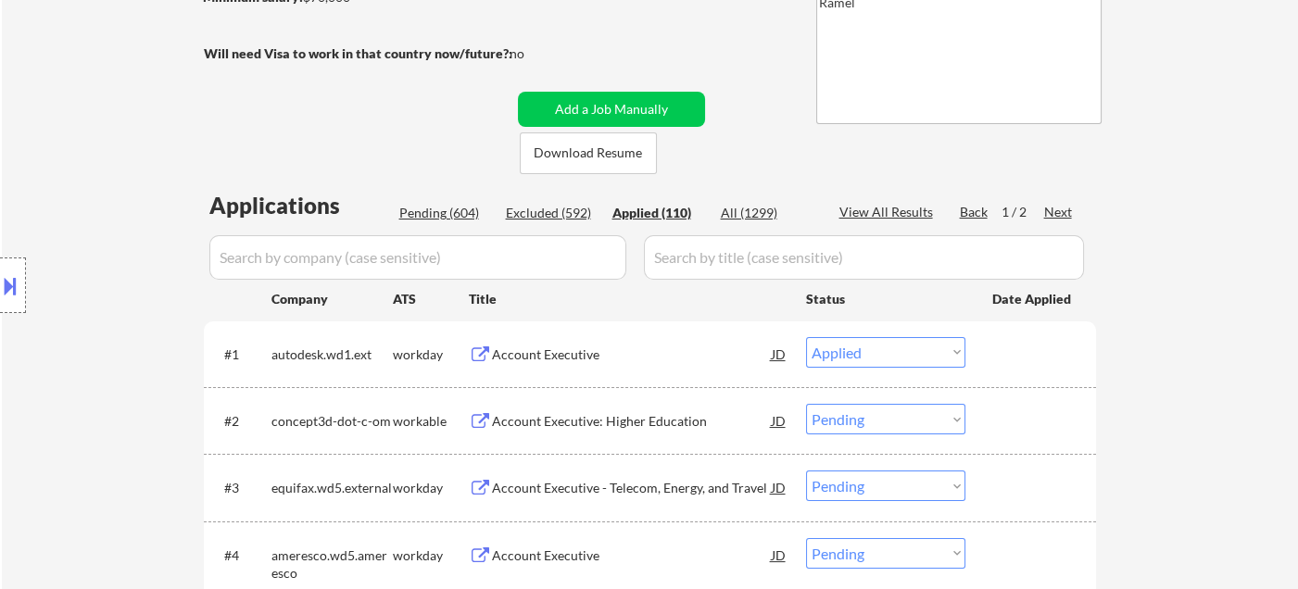
select select ""applied""
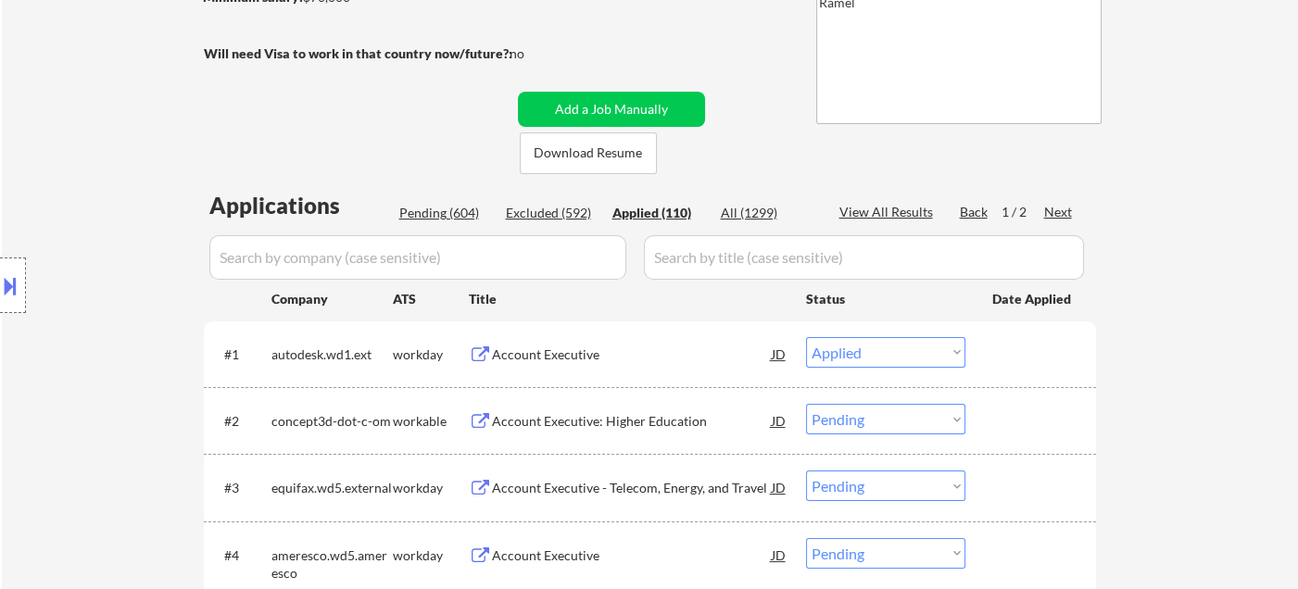
select select ""applied""
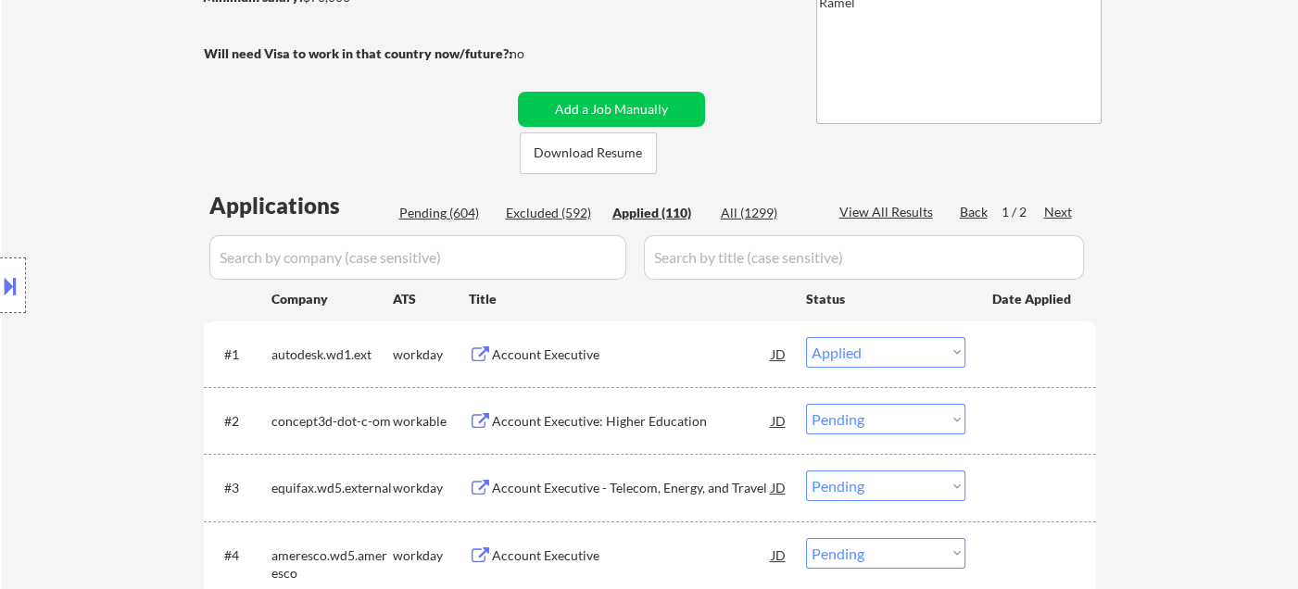
select select ""applied""
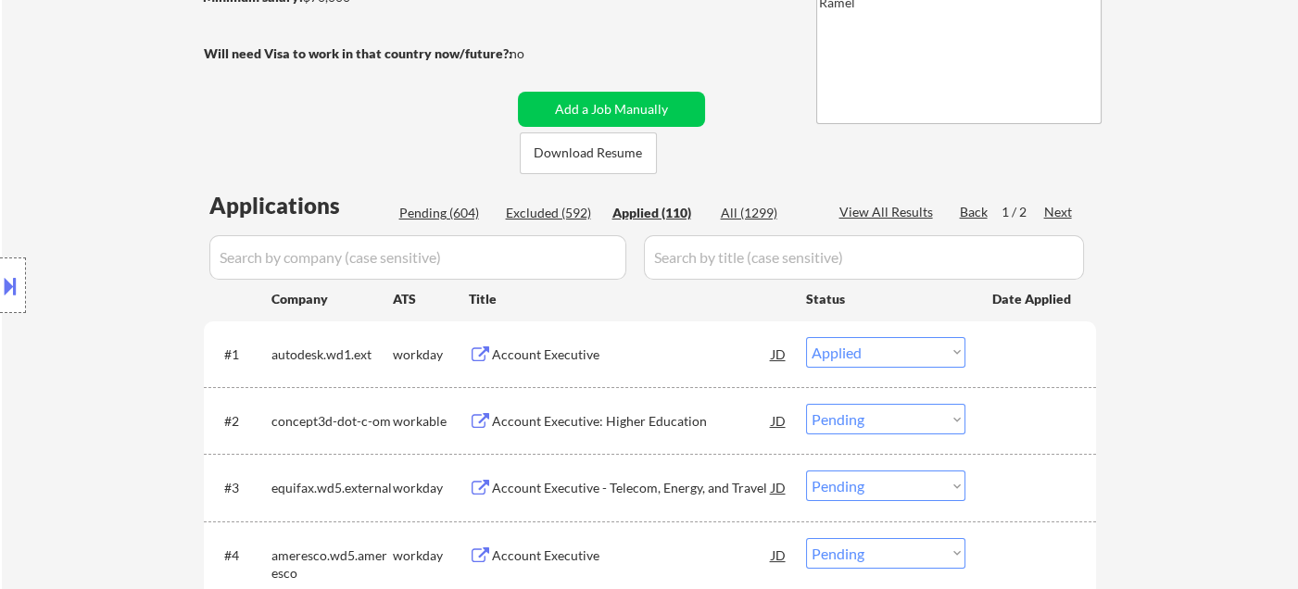
select select ""applied""
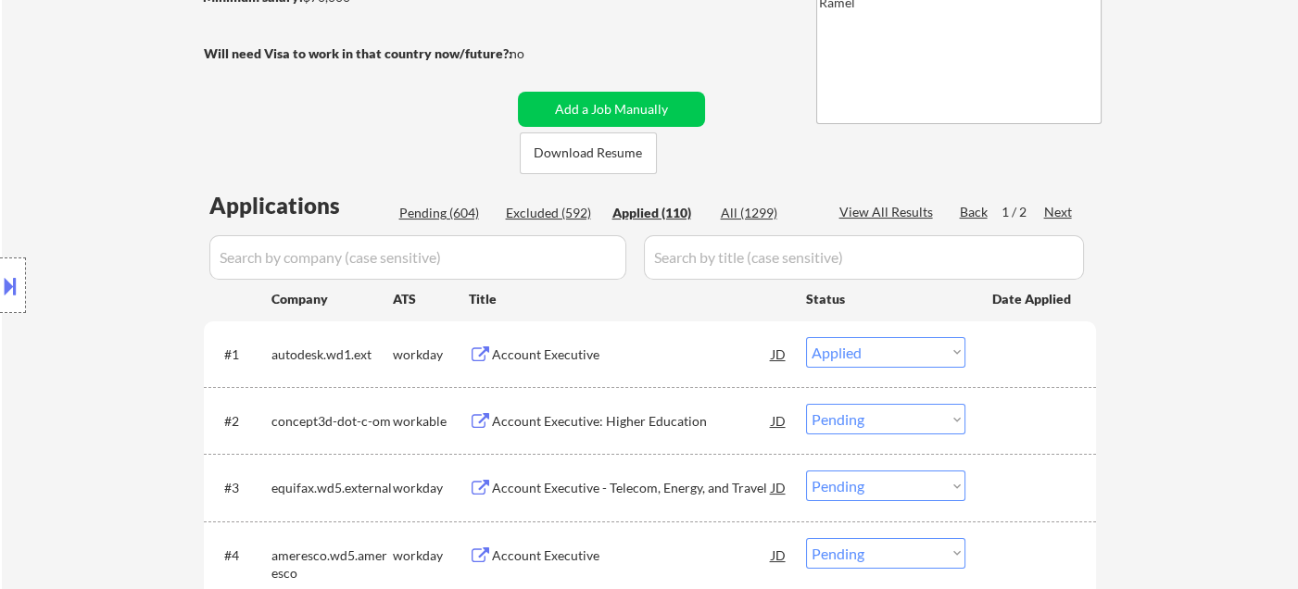
select select ""applied""
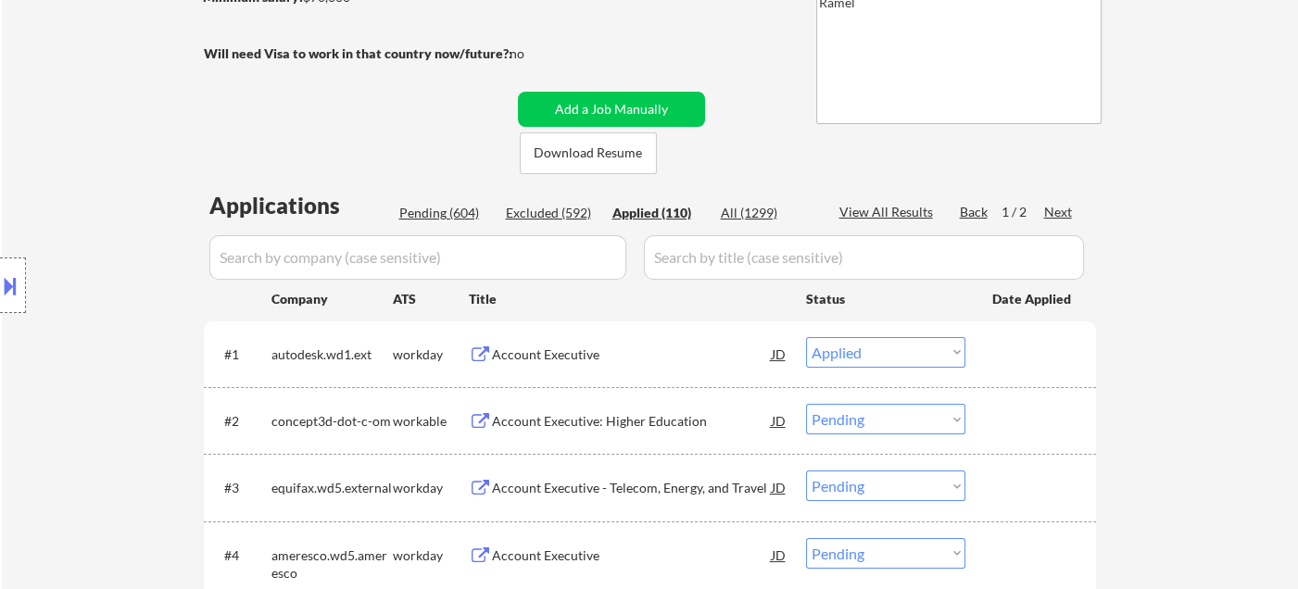
select select ""applied""
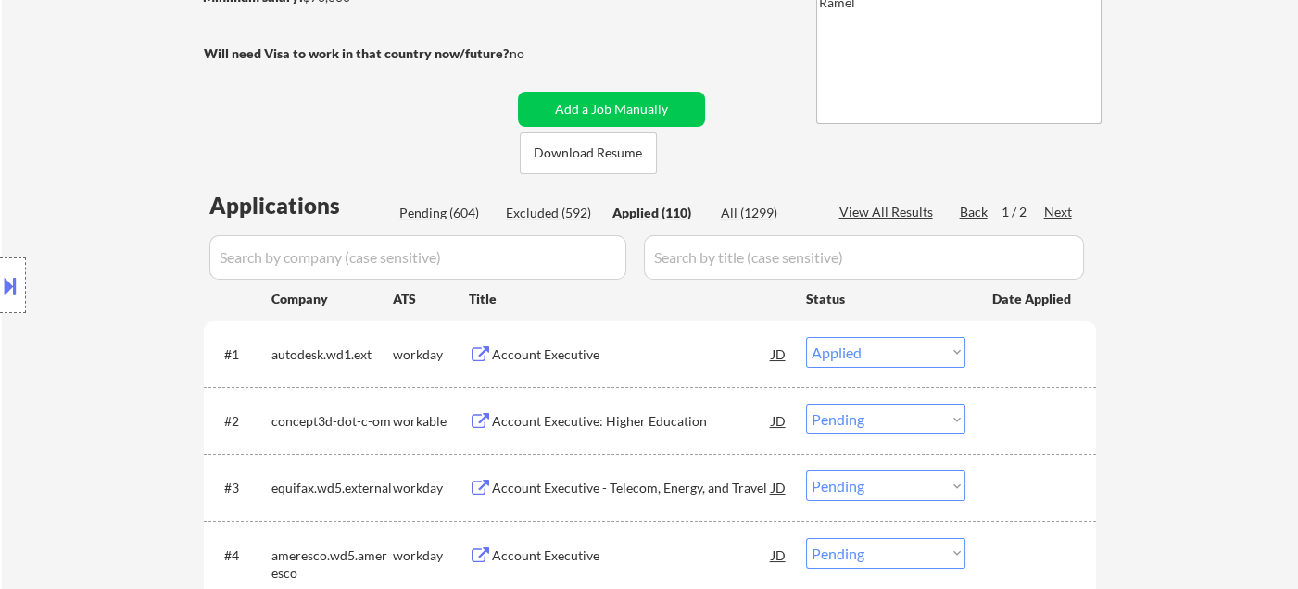
select select ""applied""
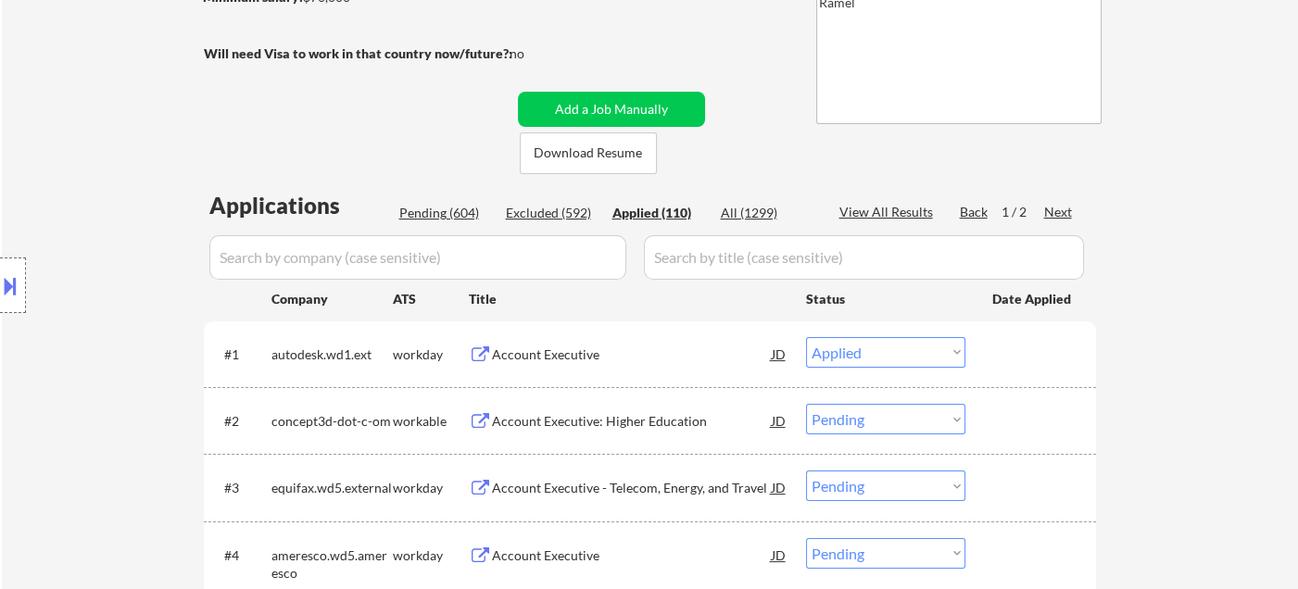
select select ""applied""
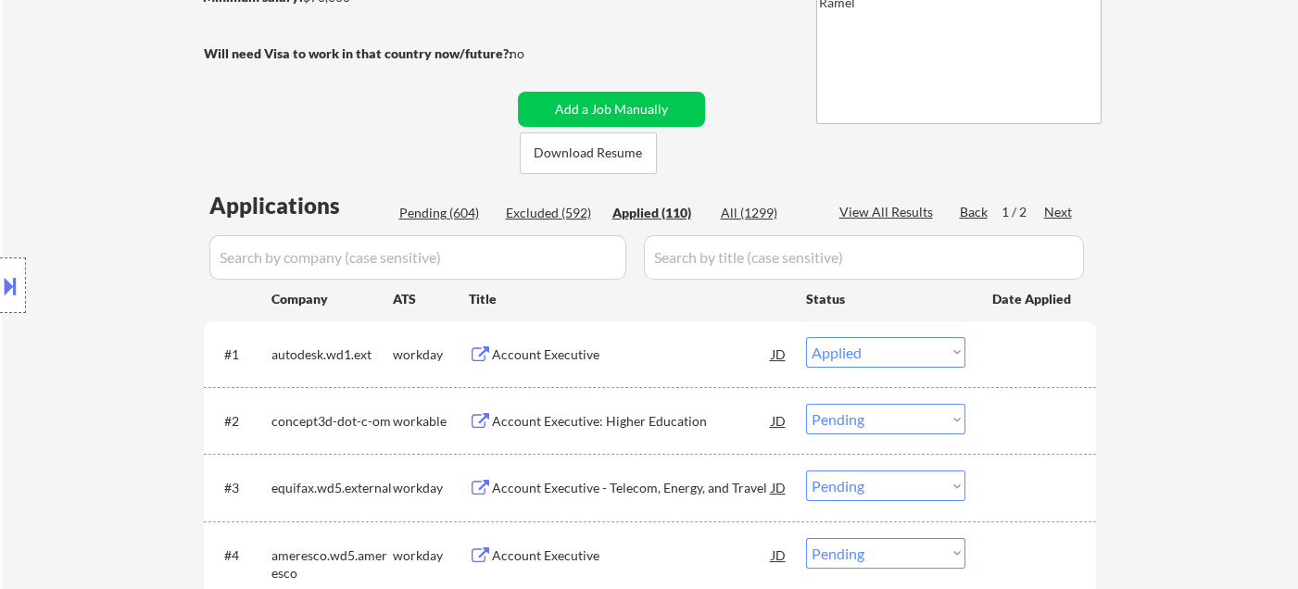
select select ""applied""
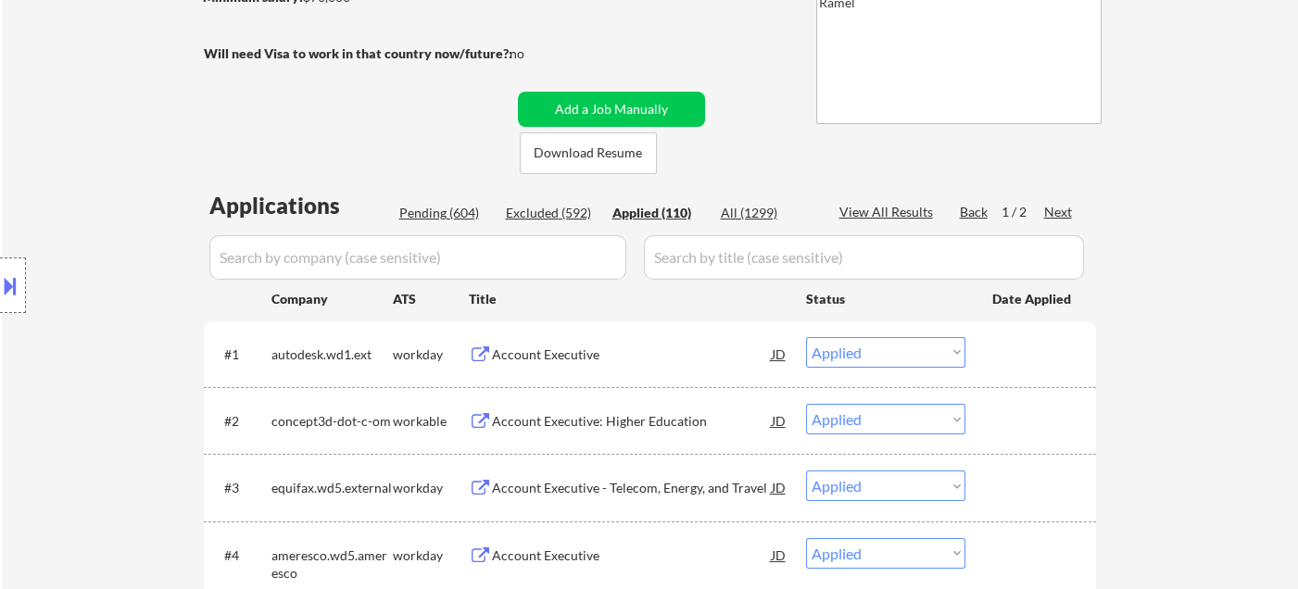
select select ""applied""
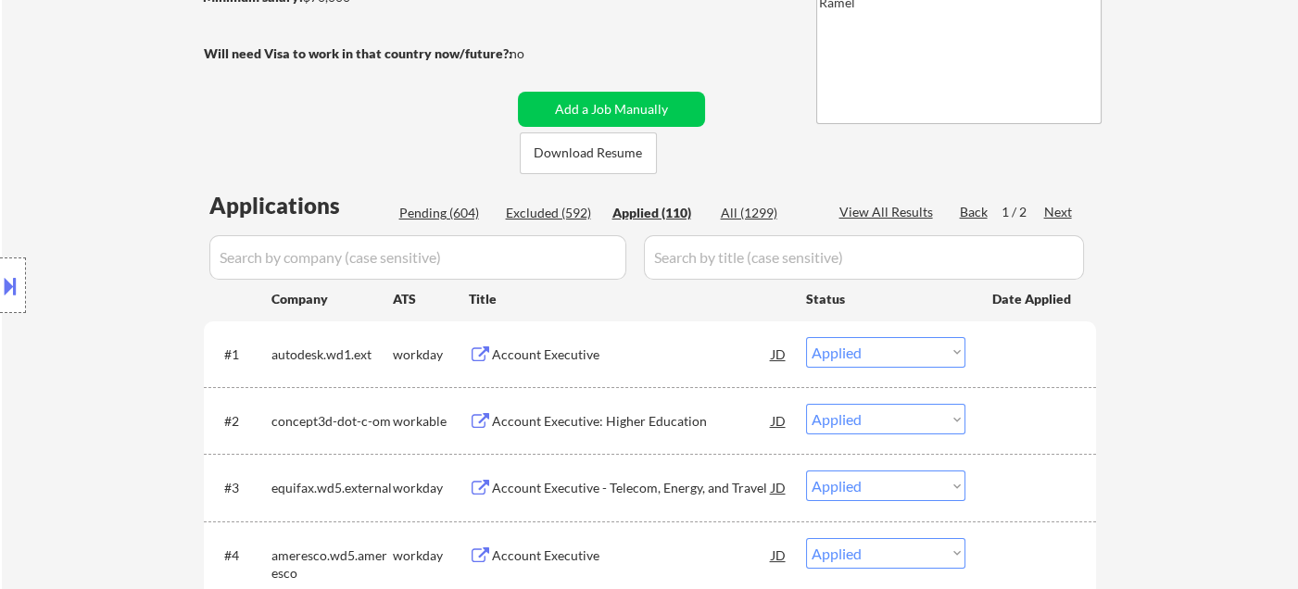
select select ""applied""
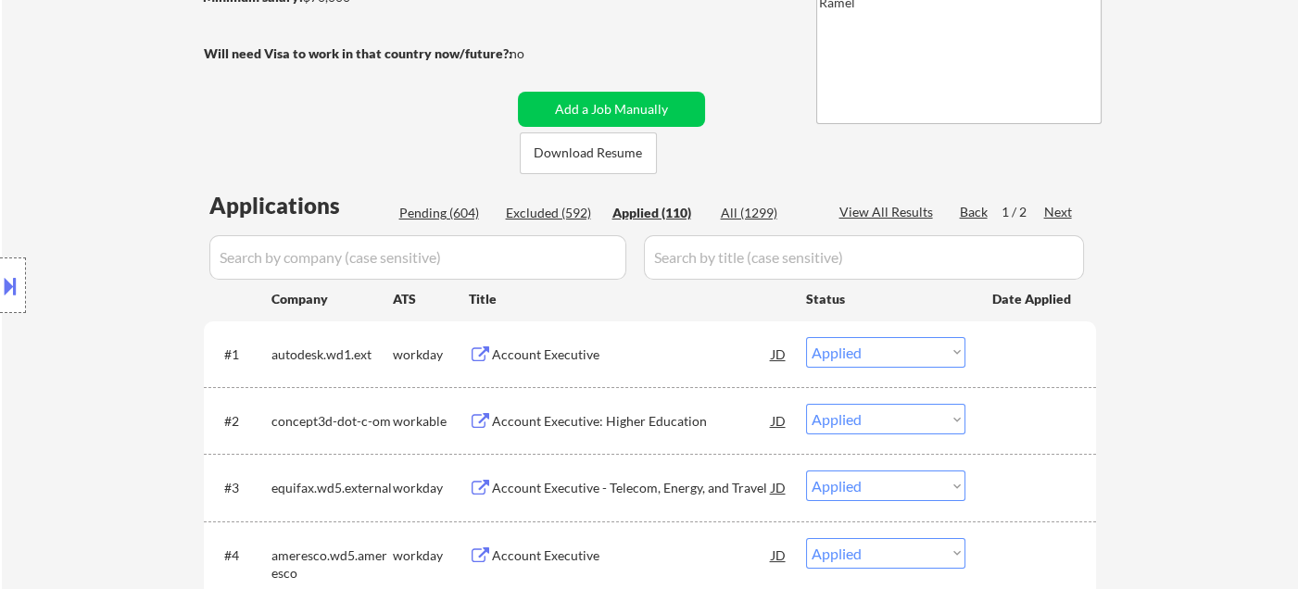
select select ""applied""
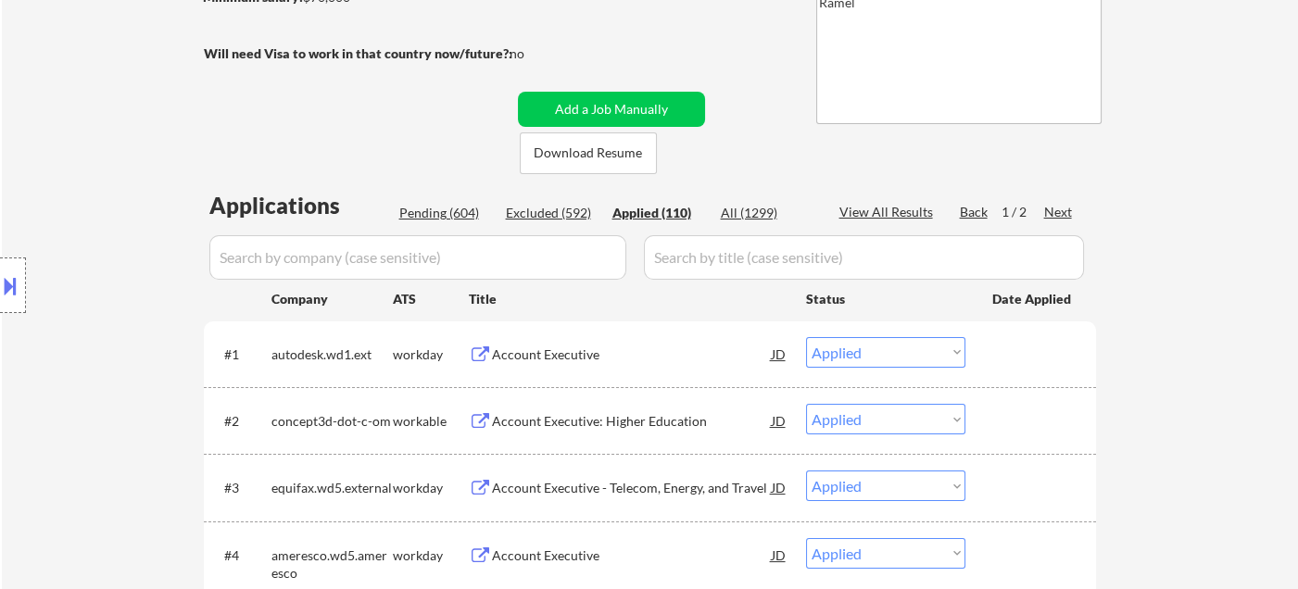
select select ""applied""
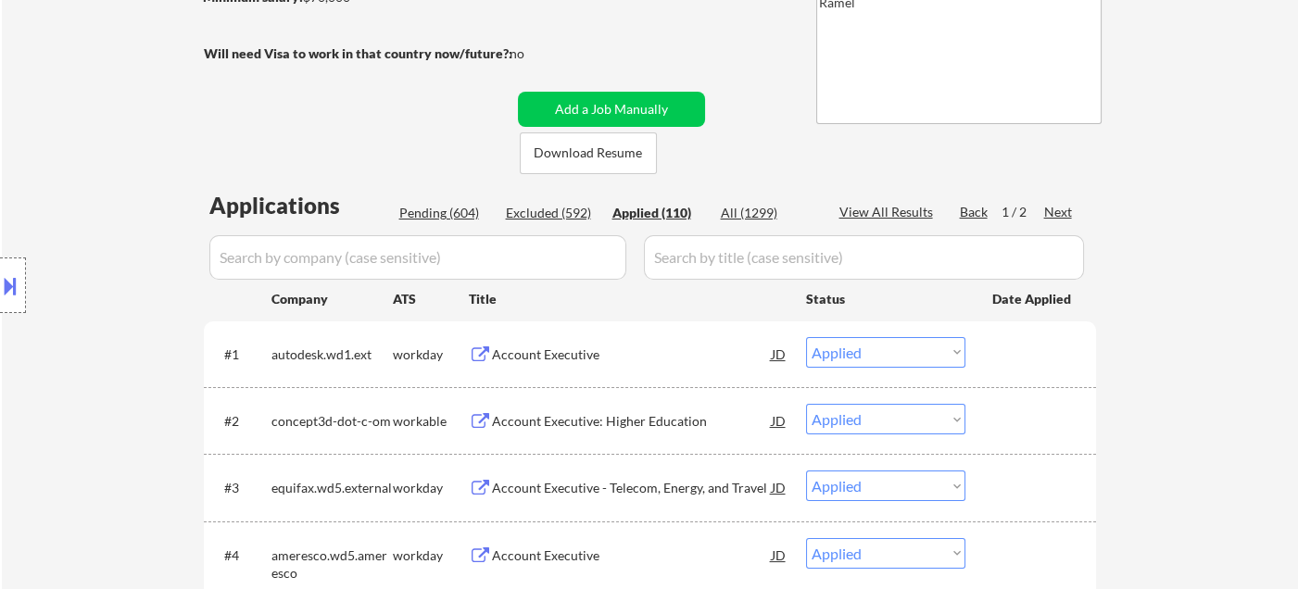
select select ""applied""
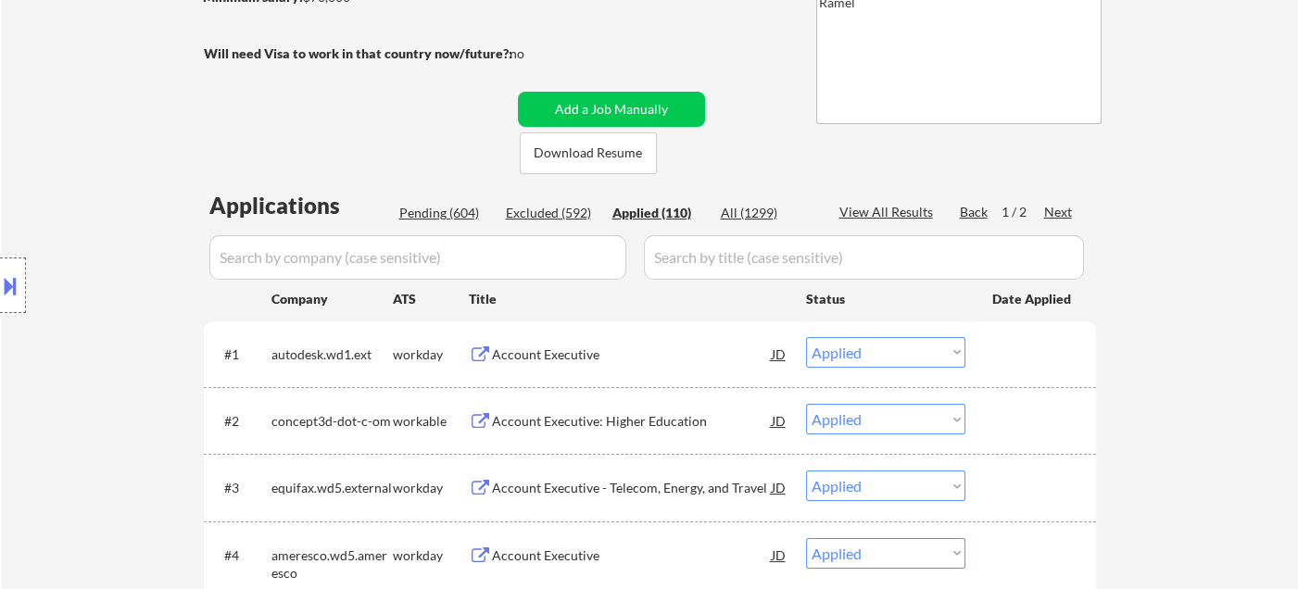
select select ""applied""
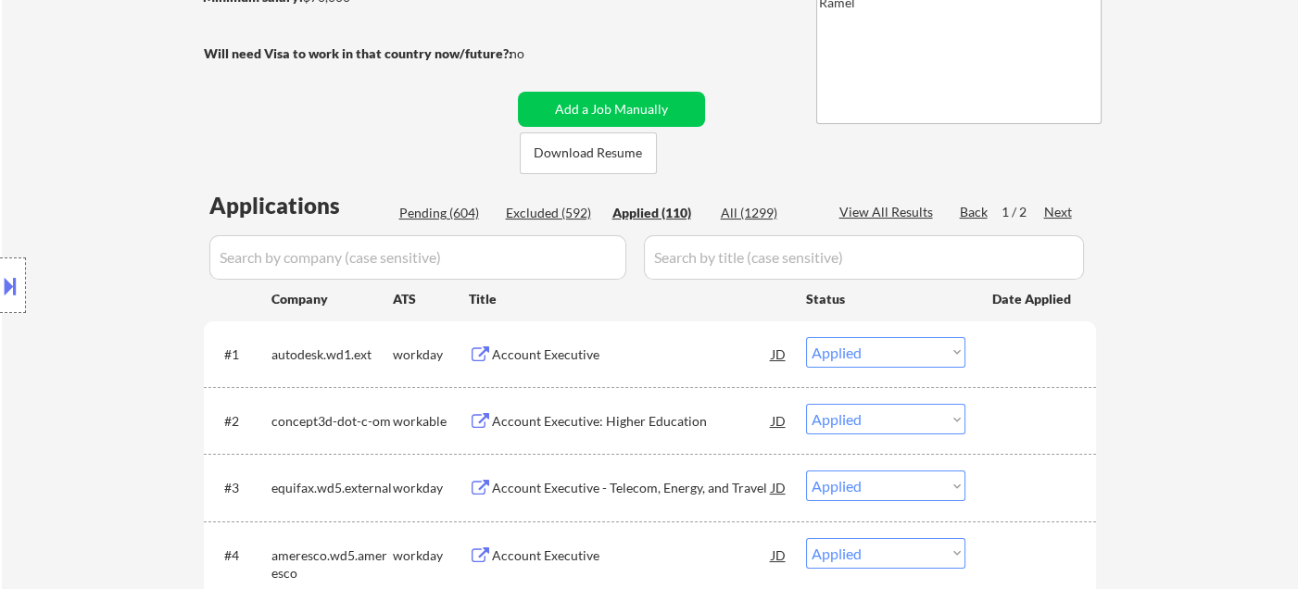
select select ""applied""
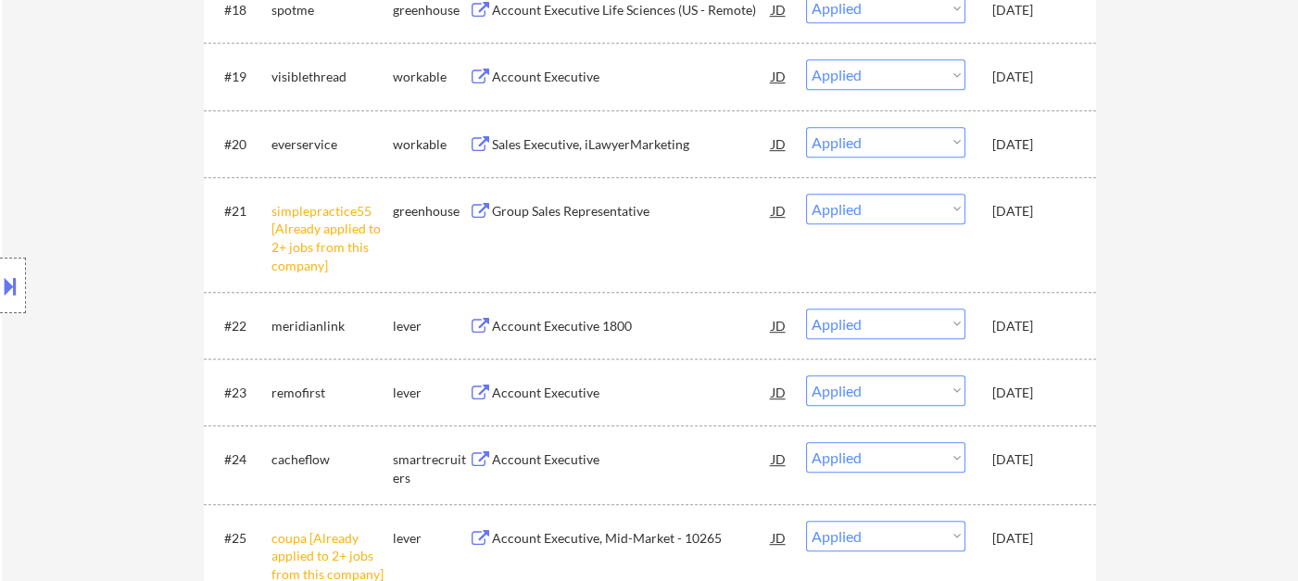
scroll to position [1853, 0]
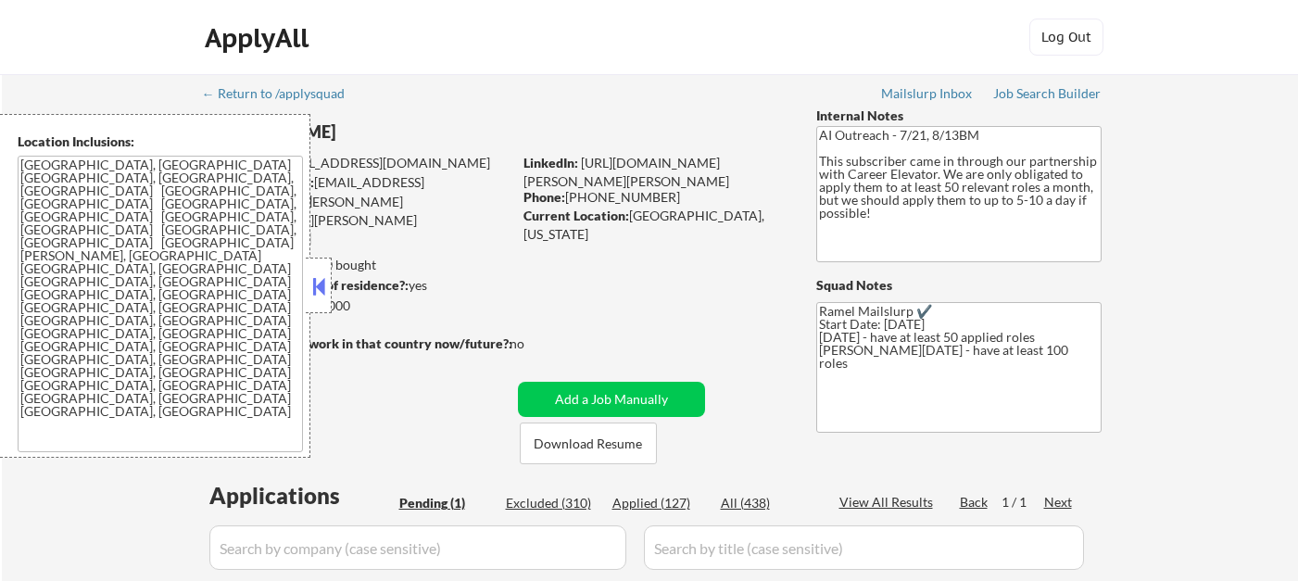
select select ""pending""
click at [322, 300] on div at bounding box center [319, 286] width 26 height 56
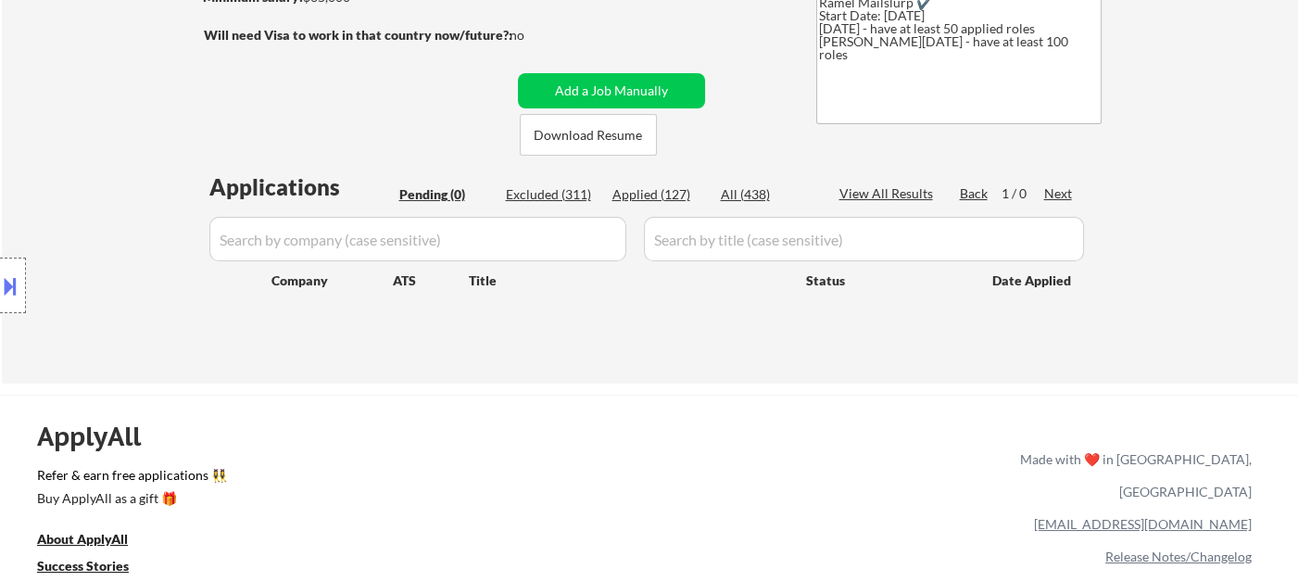
scroll to position [103, 0]
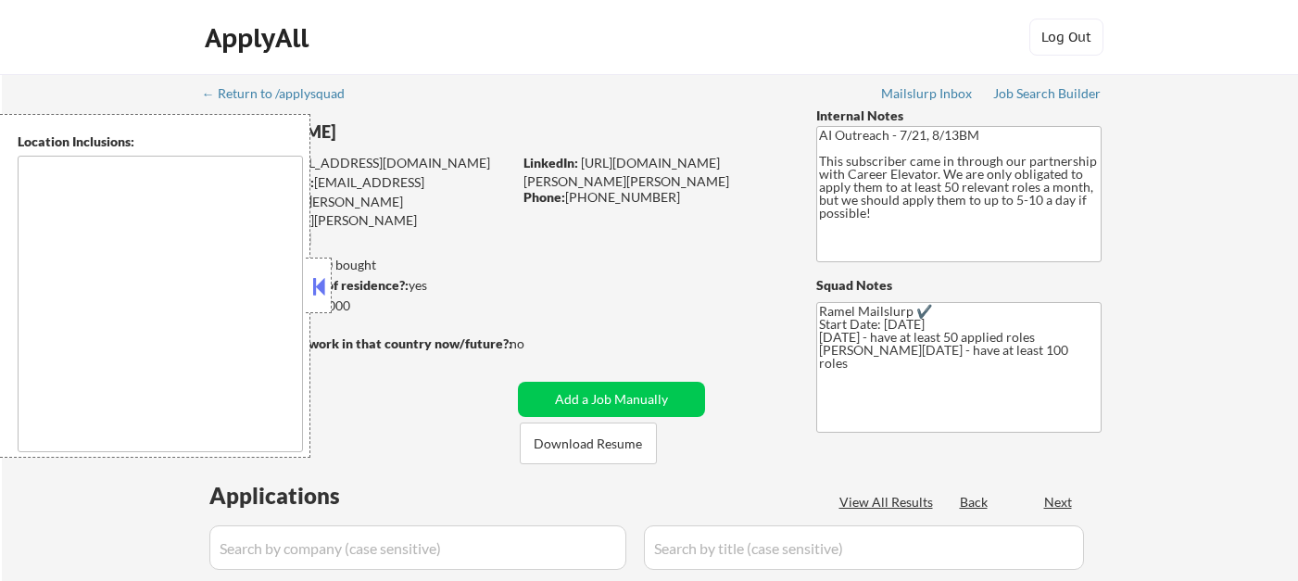
type textarea "[GEOGRAPHIC_DATA], [GEOGRAPHIC_DATA] [GEOGRAPHIC_DATA], [GEOGRAPHIC_DATA], [GEO…"
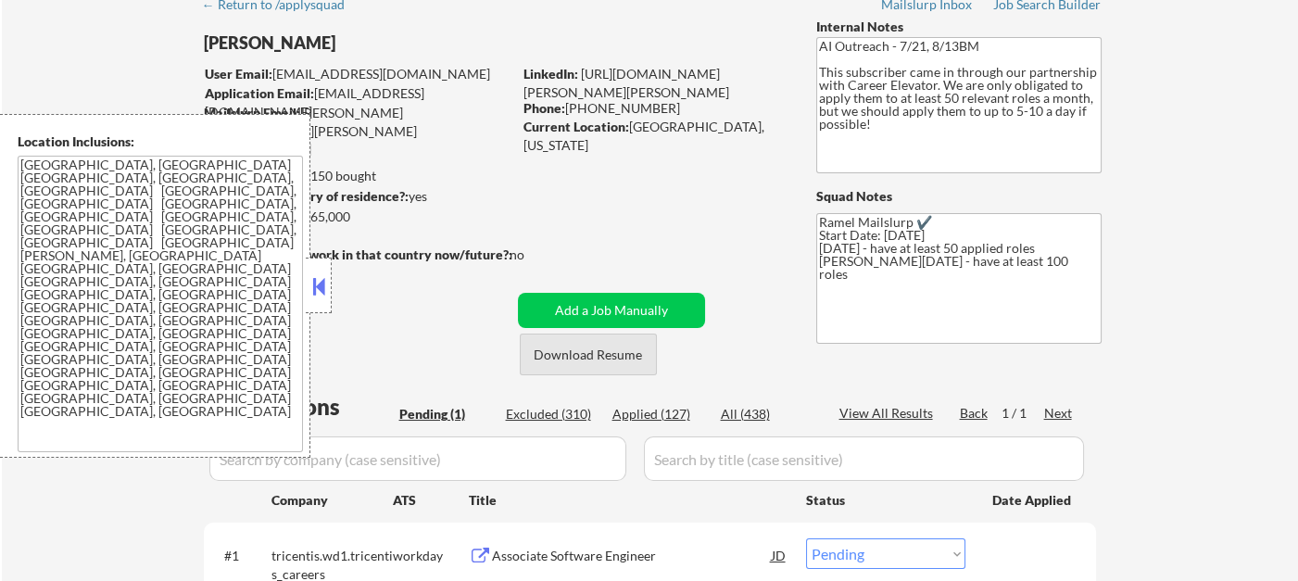
scroll to position [206, 0]
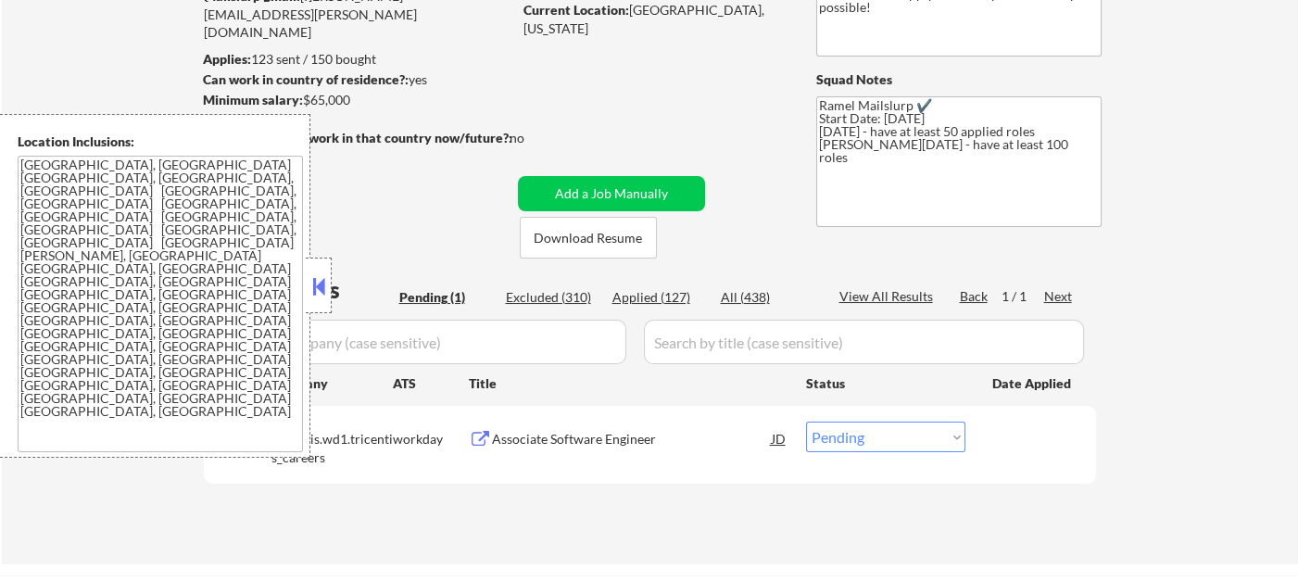
click at [546, 434] on div "Associate Software Engineer" at bounding box center [632, 439] width 280 height 19
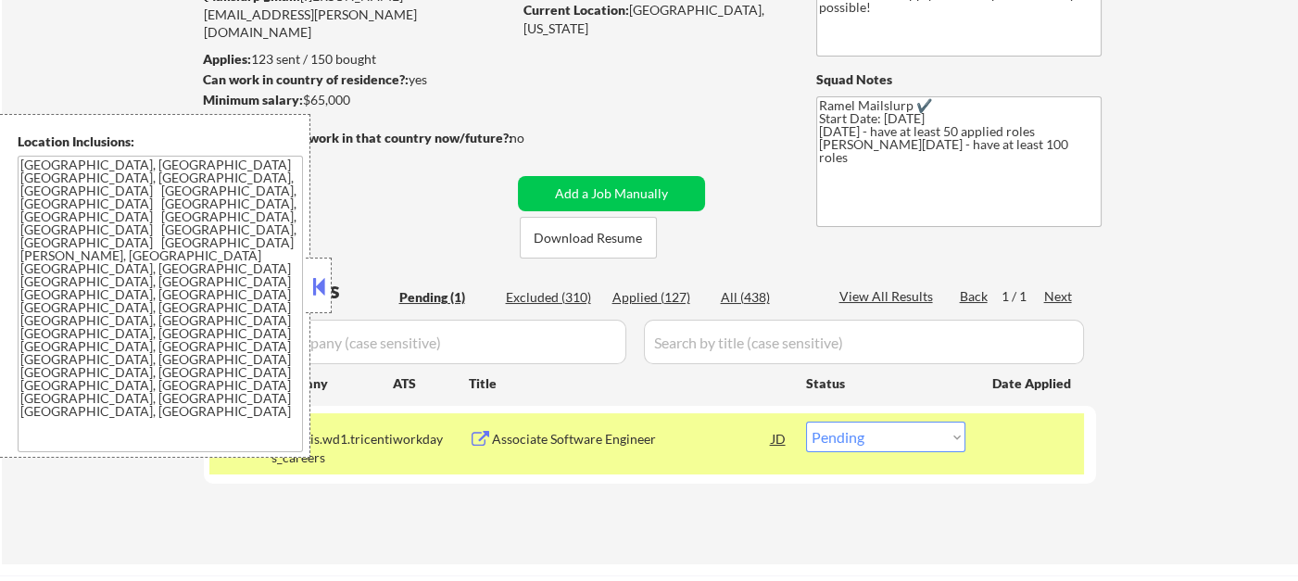
click at [324, 284] on button at bounding box center [319, 286] width 20 height 28
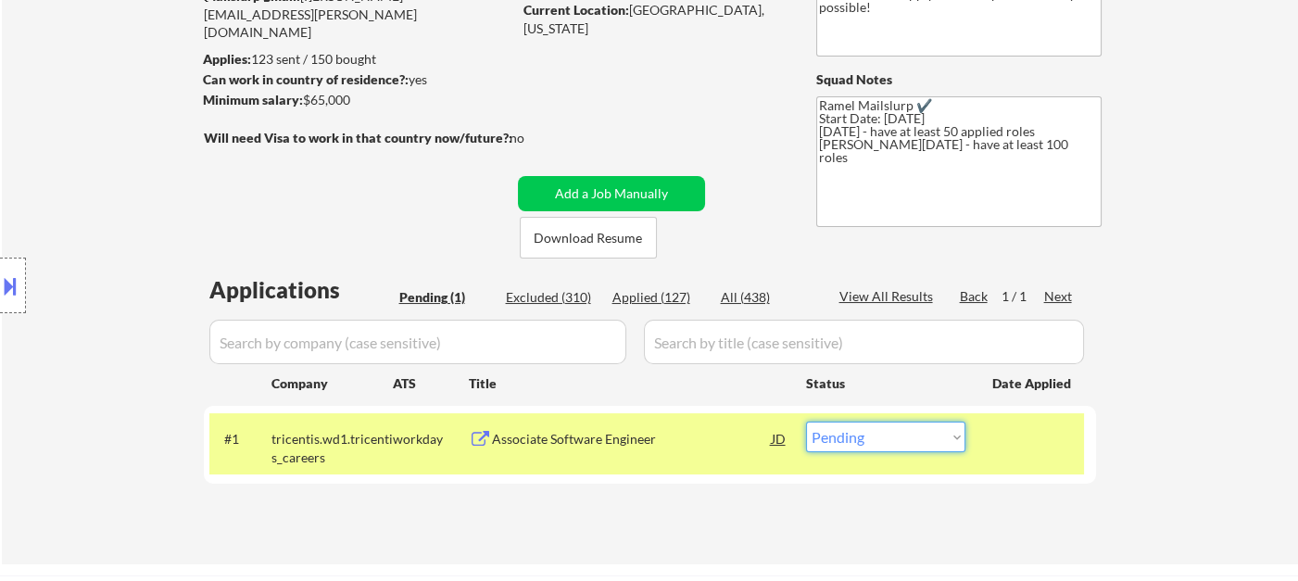
click at [904, 445] on select "Choose an option... Pending Applied Excluded (Questions) Excluded (Expired) Exc…" at bounding box center [885, 437] width 159 height 31
select select ""excluded__bad_match_""
click at [806, 422] on select "Choose an option... Pending Applied Excluded (Questions) Excluded (Expired) Exc…" at bounding box center [885, 437] width 159 height 31
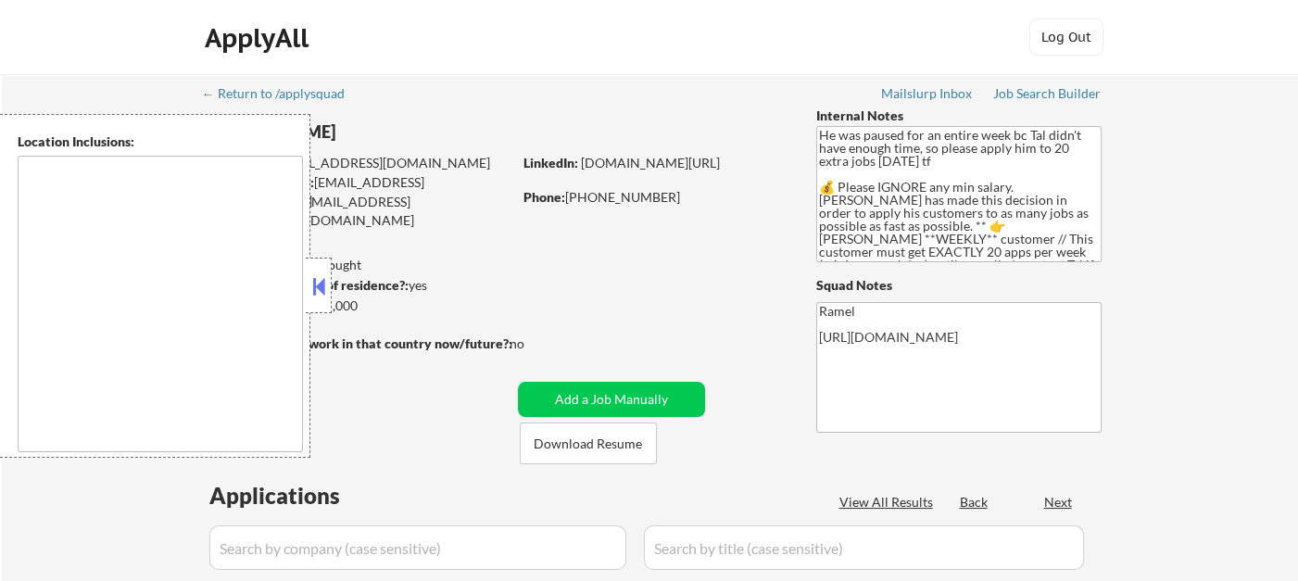
type textarea "remote"
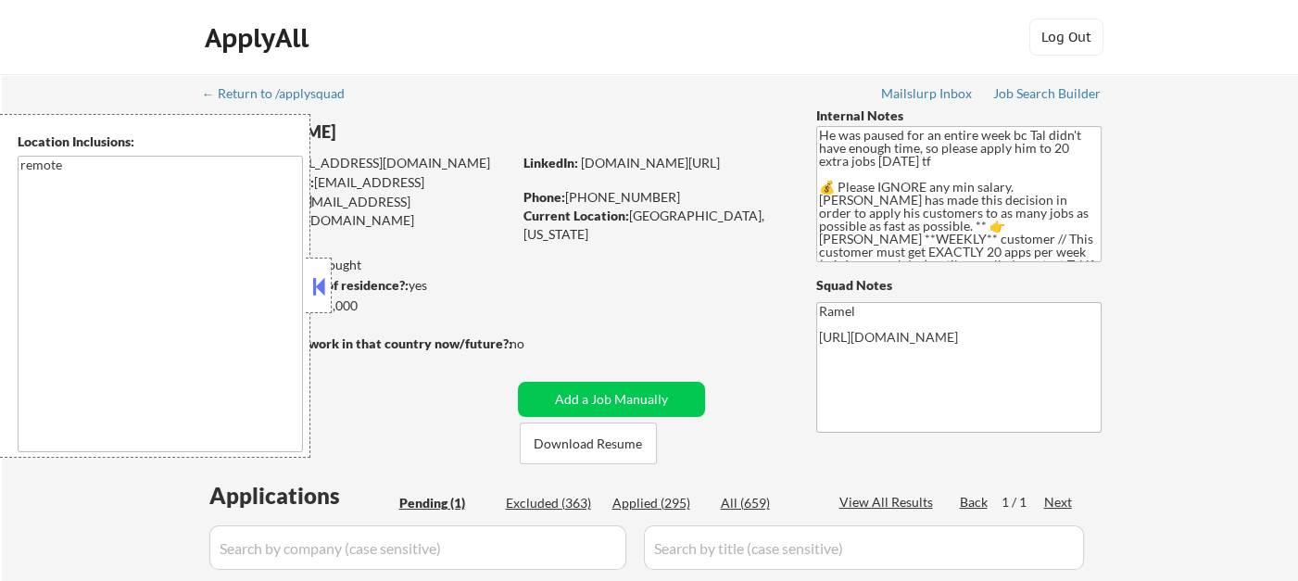
click at [323, 283] on button at bounding box center [319, 286] width 20 height 28
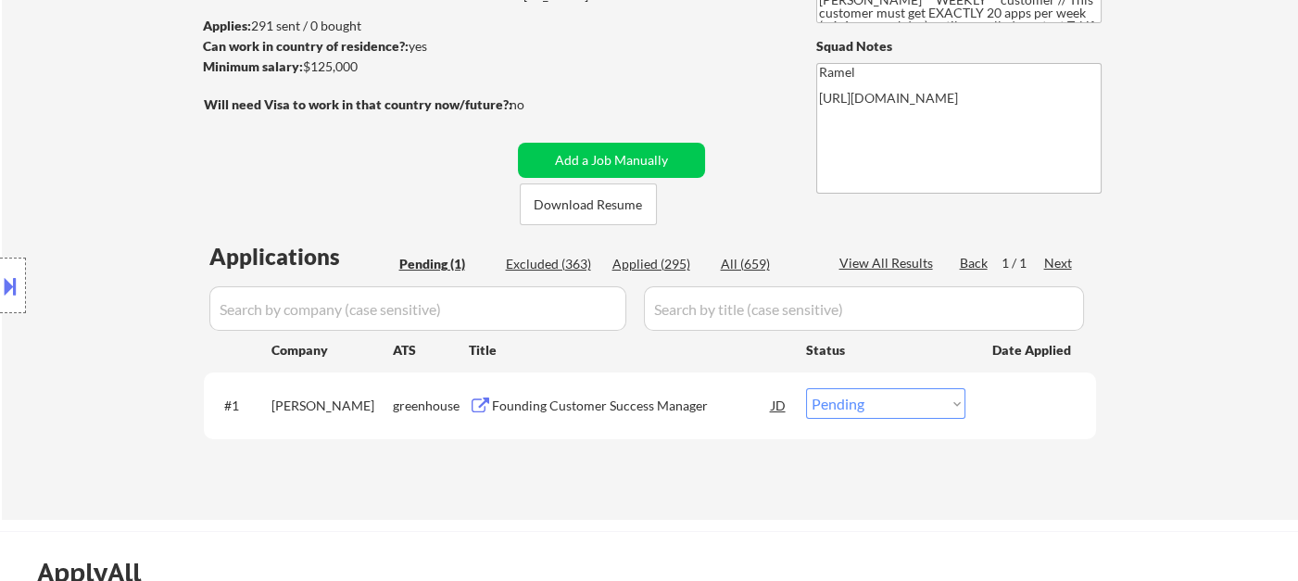
scroll to position [309, 0]
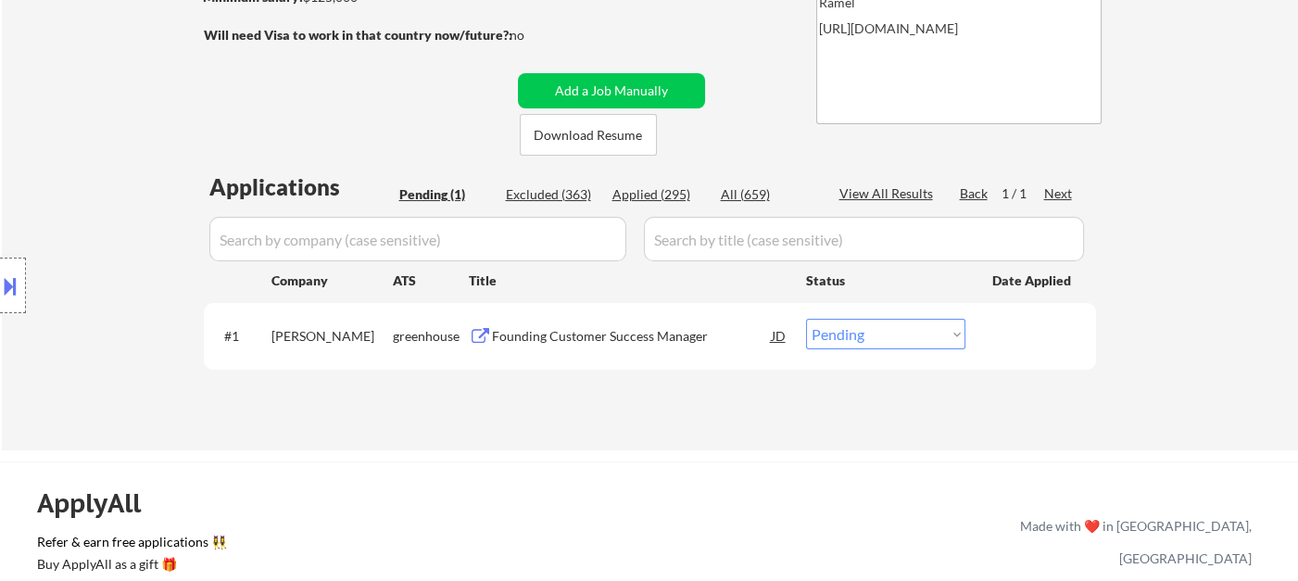
click at [34, 171] on div "Location Inclusions: remote" at bounding box center [166, 286] width 332 height 344
click at [74, 183] on div "Location Inclusions: remote" at bounding box center [166, 286] width 332 height 344
click at [558, 348] on div "Founding Customer Success Manager" at bounding box center [632, 335] width 280 height 33
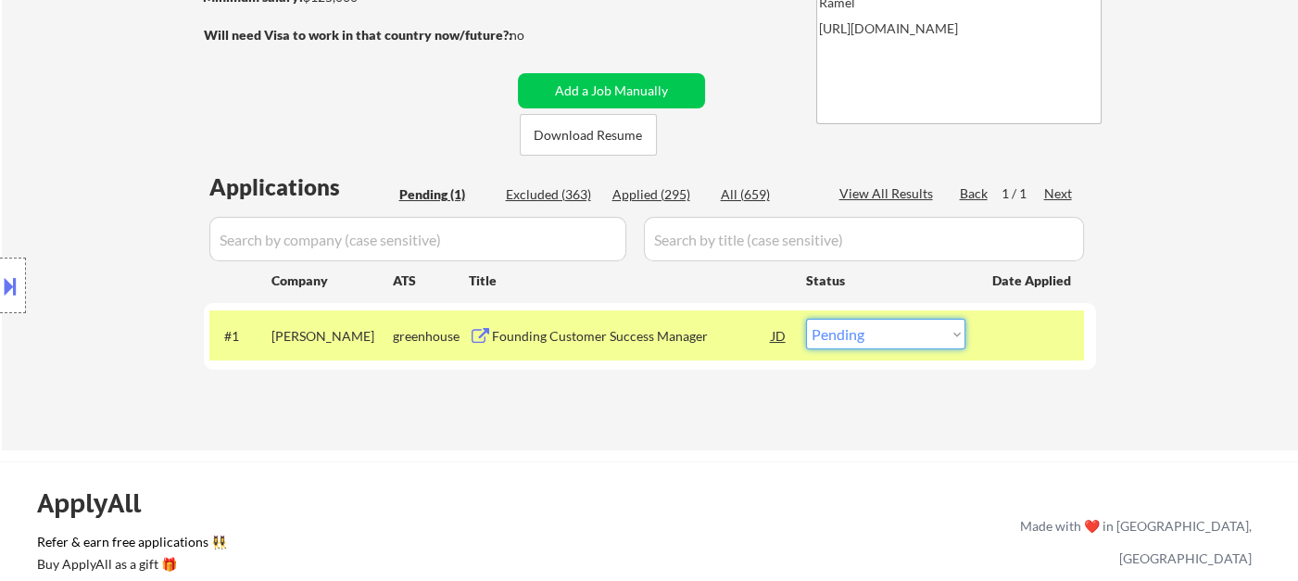
click at [863, 337] on select "Choose an option... Pending Applied Excluded (Questions) Excluded (Expired) Exc…" at bounding box center [885, 334] width 159 height 31
select select ""applied""
click at [806, 319] on select "Choose an option... Pending Applied Excluded (Questions) Excluded (Expired) Exc…" at bounding box center [885, 334] width 159 height 31
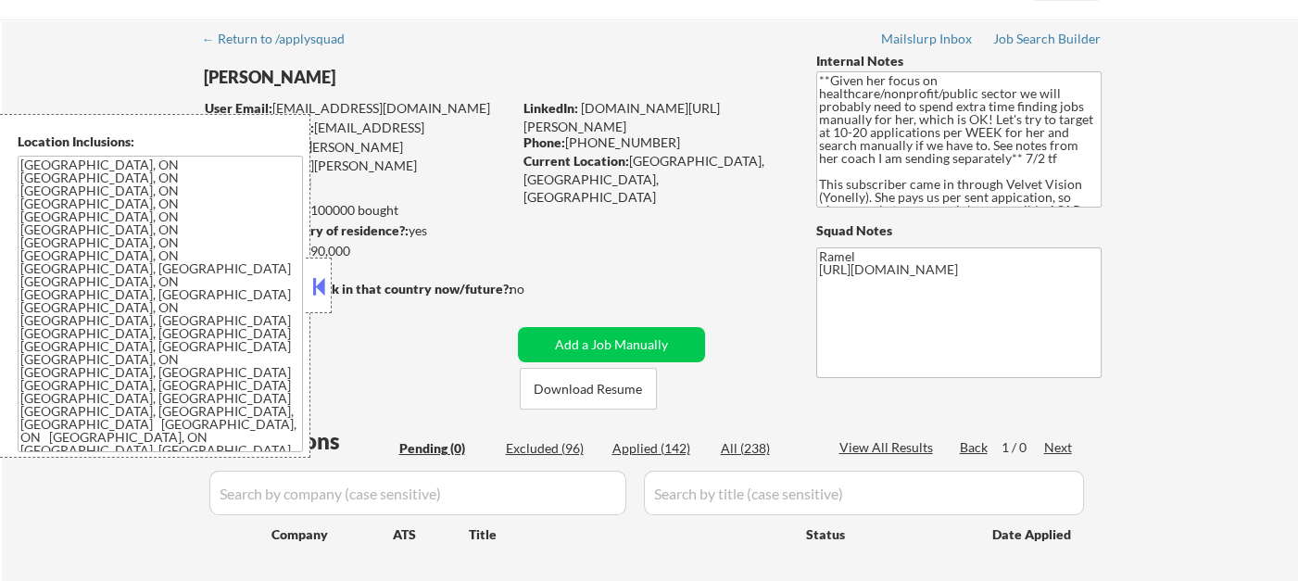
scroll to position [103, 0]
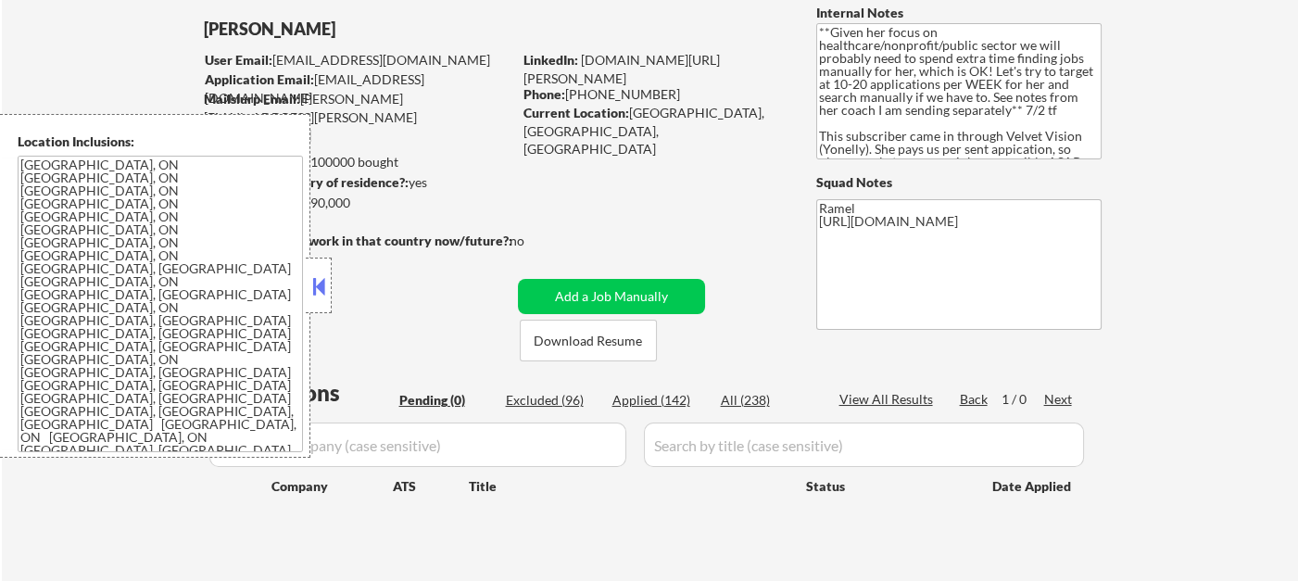
click at [325, 297] on button at bounding box center [319, 286] width 20 height 28
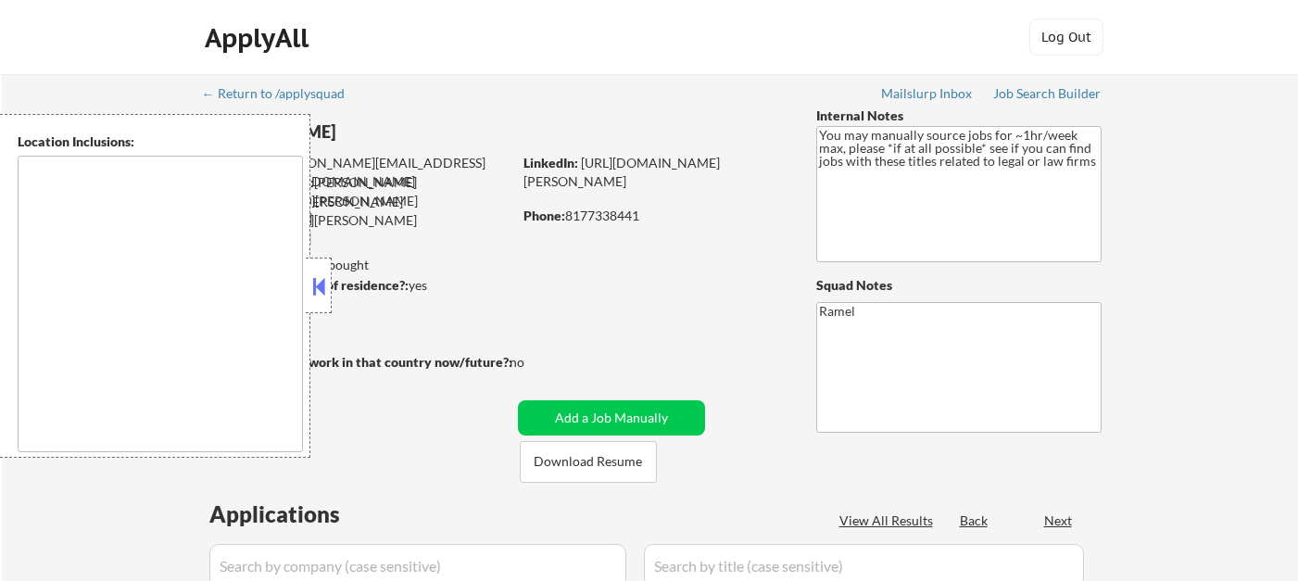
type textarea "remote"
select select ""pending""
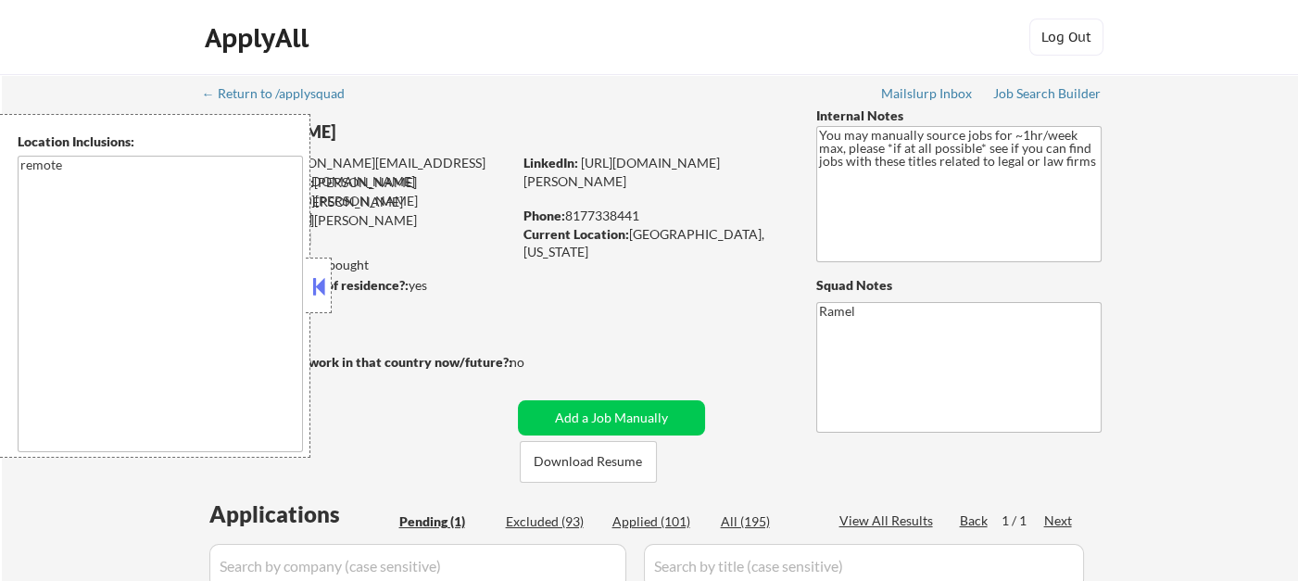
click at [315, 283] on button at bounding box center [319, 286] width 20 height 28
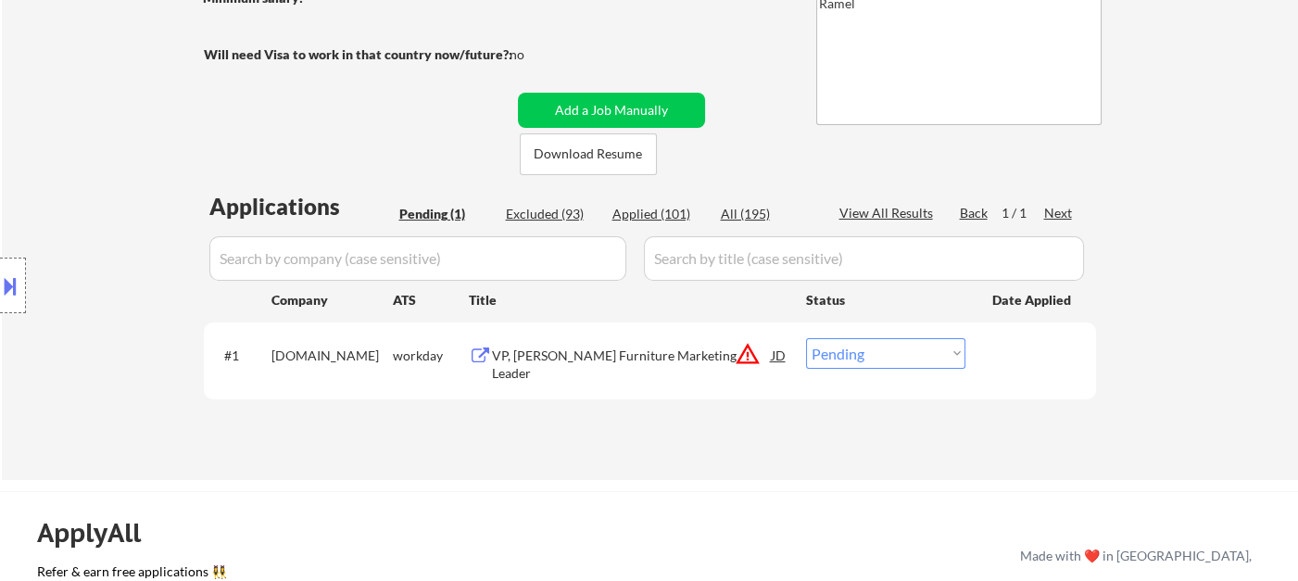
scroll to position [309, 0]
click at [11, 284] on button at bounding box center [10, 286] width 20 height 31
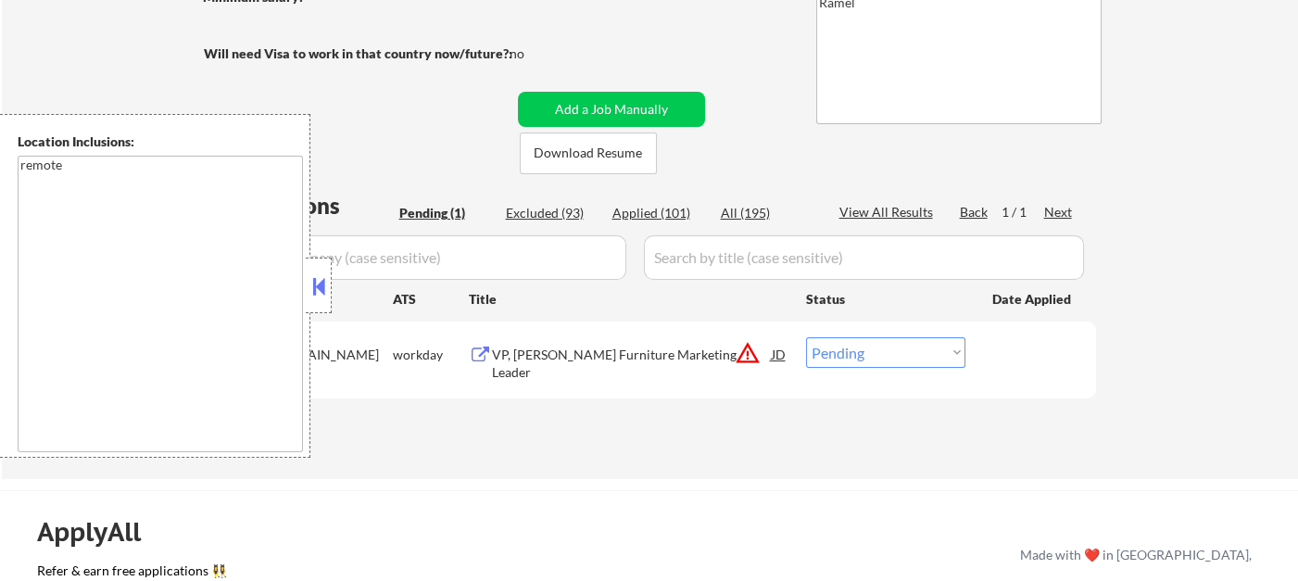
click at [310, 281] on button at bounding box center [319, 286] width 20 height 28
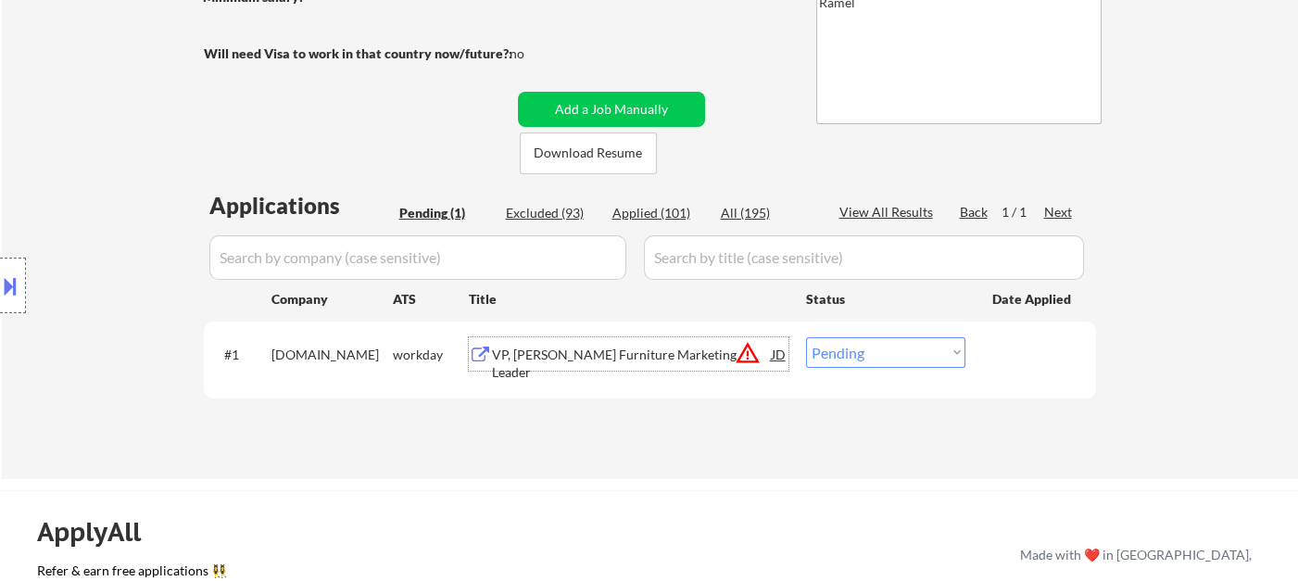
click at [623, 359] on div "VP, Ashley Furniture Marketing Leader" at bounding box center [632, 364] width 280 height 36
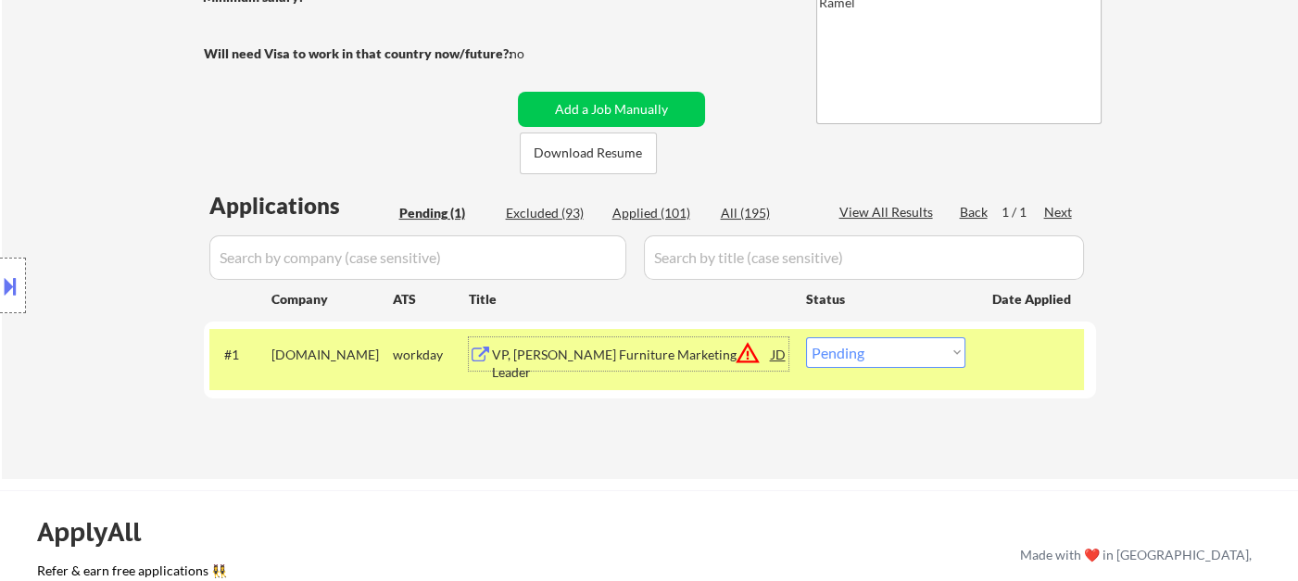
drag, startPoint x: 653, startPoint y: 217, endPoint x: 746, endPoint y: 235, distance: 94.5
click at [654, 217] on div "Applied (101)" at bounding box center [659, 213] width 93 height 19
click at [650, 213] on div "Applied (101)" at bounding box center [659, 213] width 93 height 19
select select ""applied""
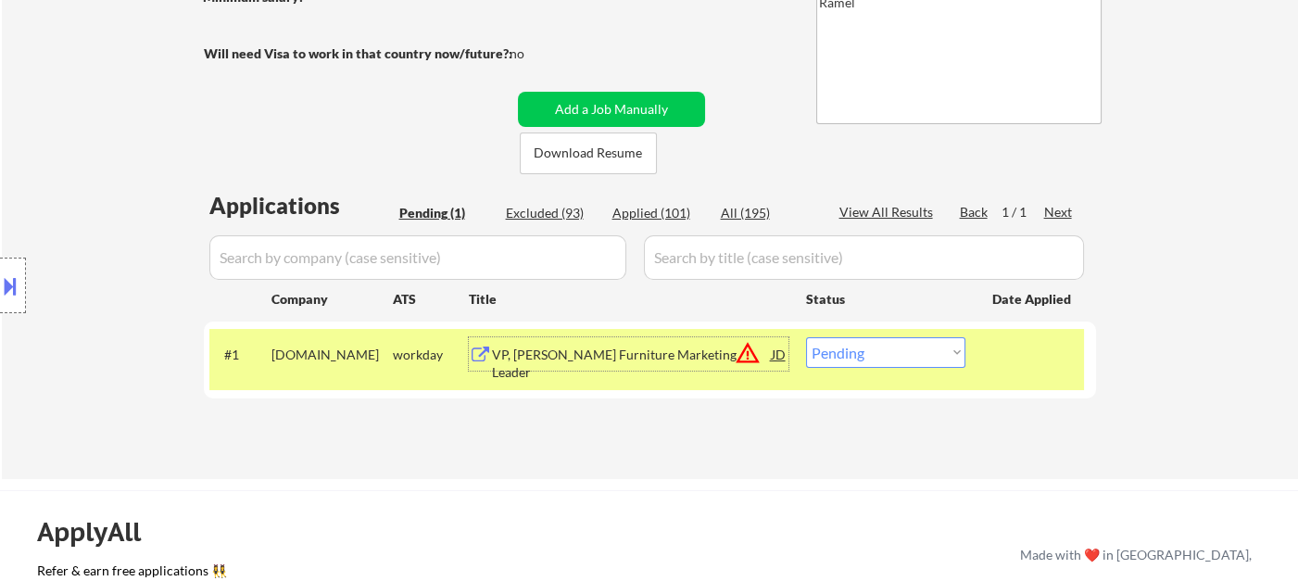
select select ""applied""
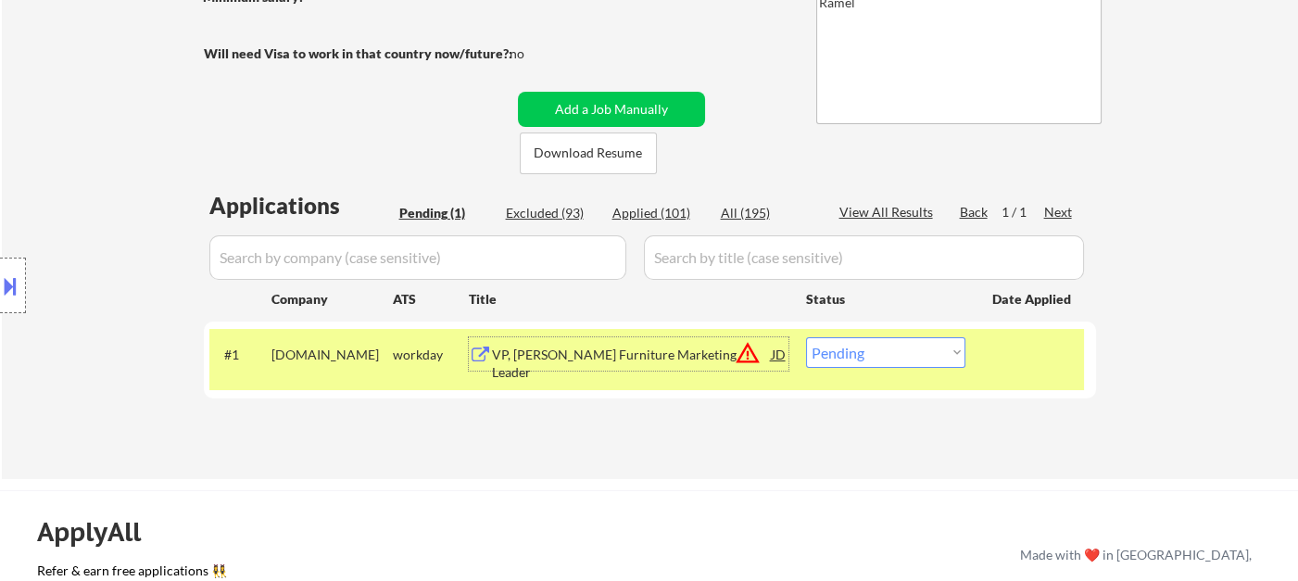
select select ""applied""
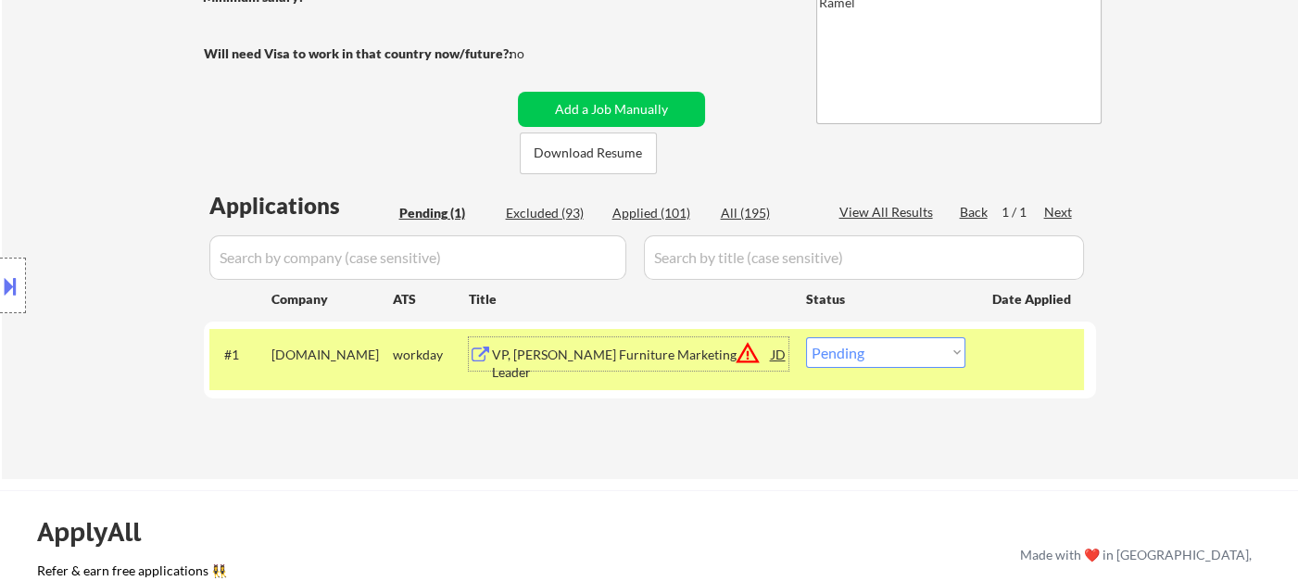
select select ""applied""
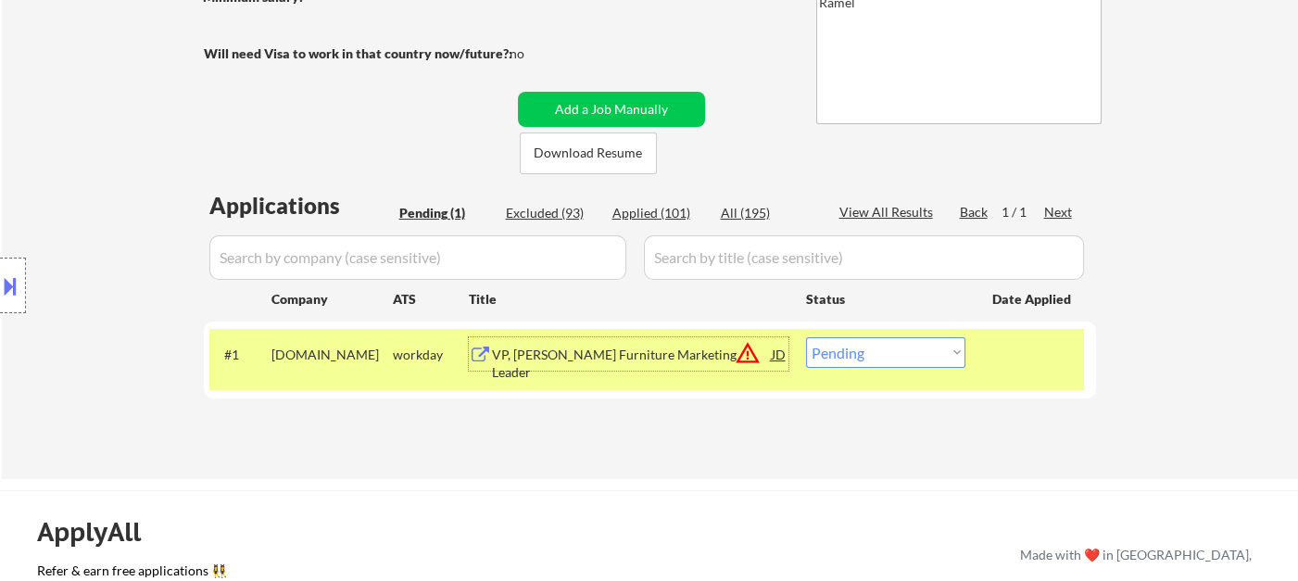
select select ""applied""
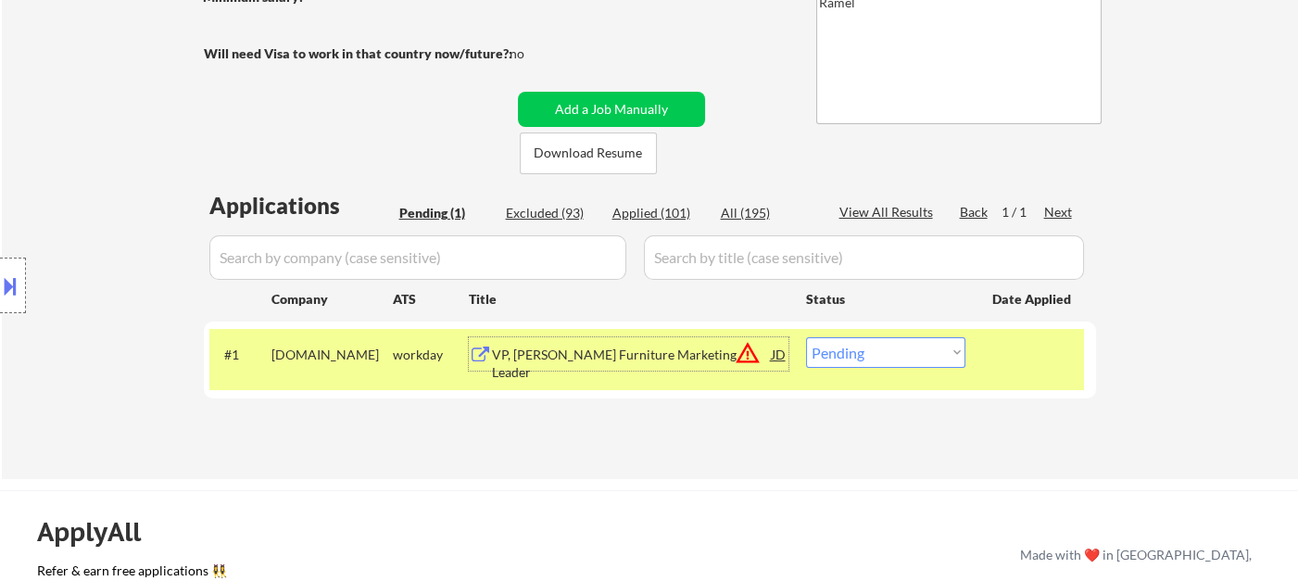
select select ""applied""
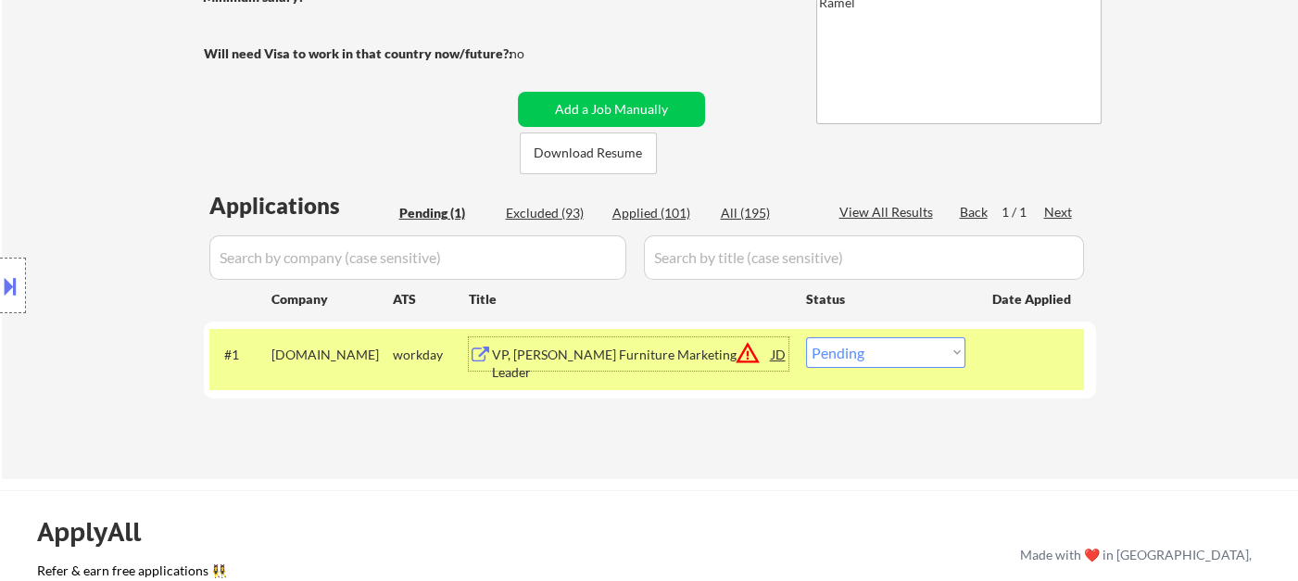
select select ""applied""
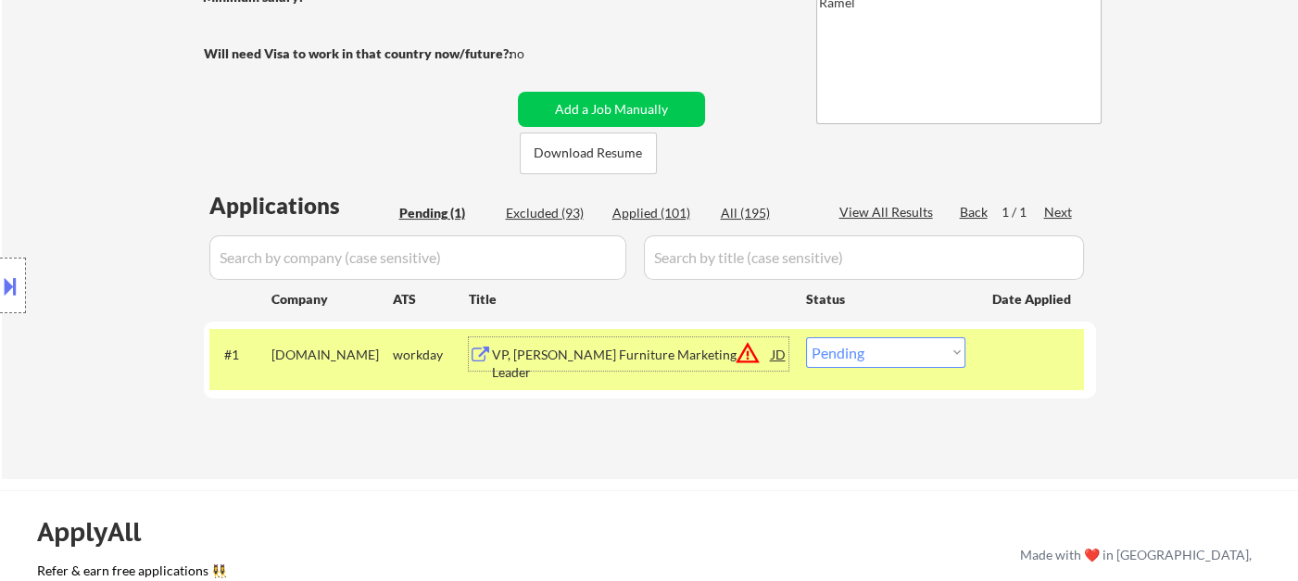
select select ""applied""
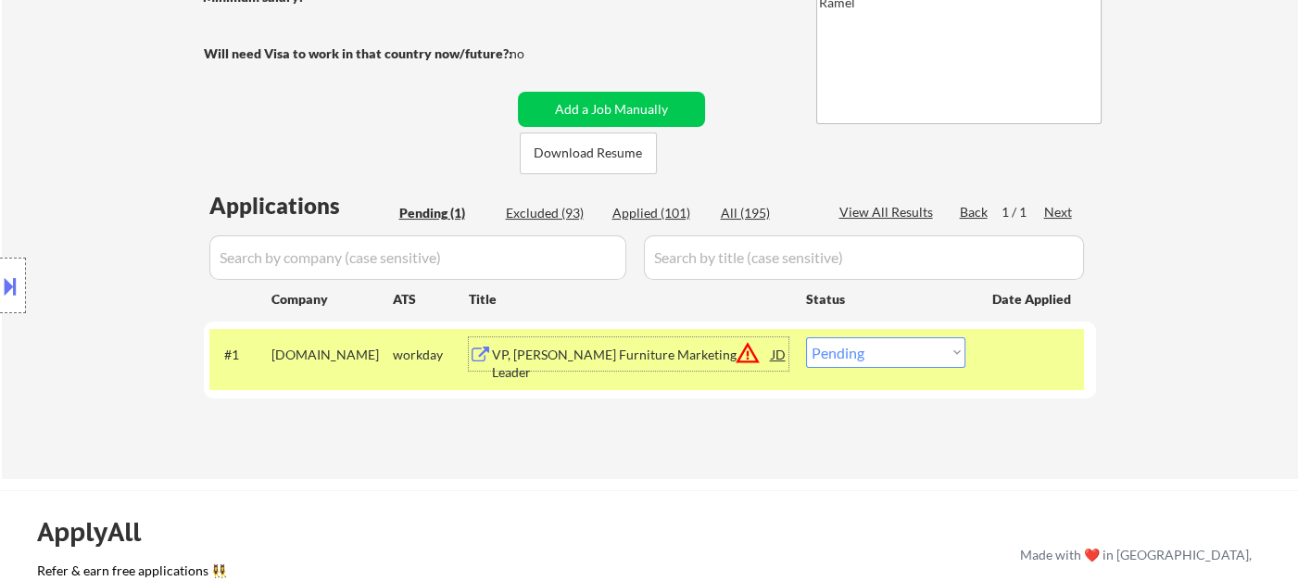
select select ""applied""
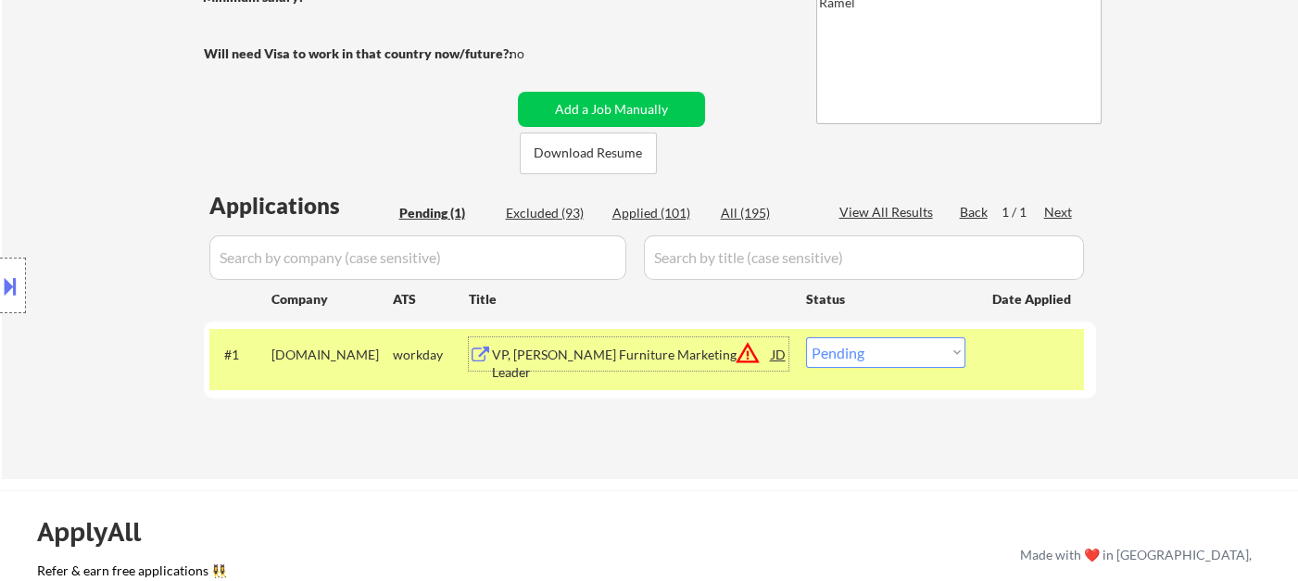
select select ""applied""
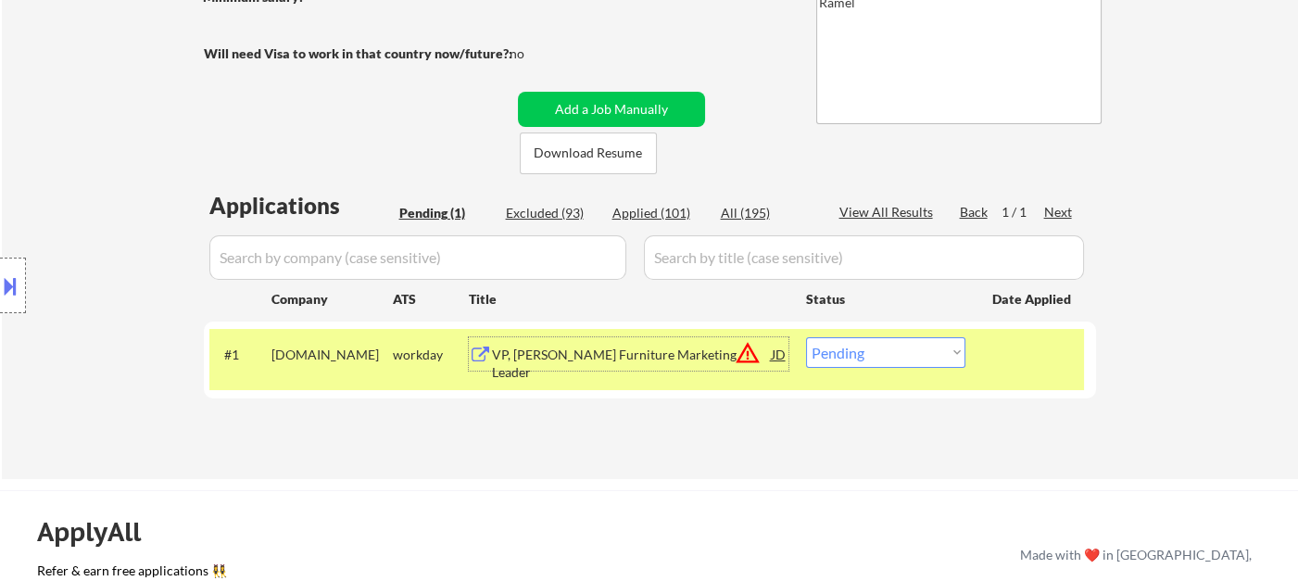
select select ""applied""
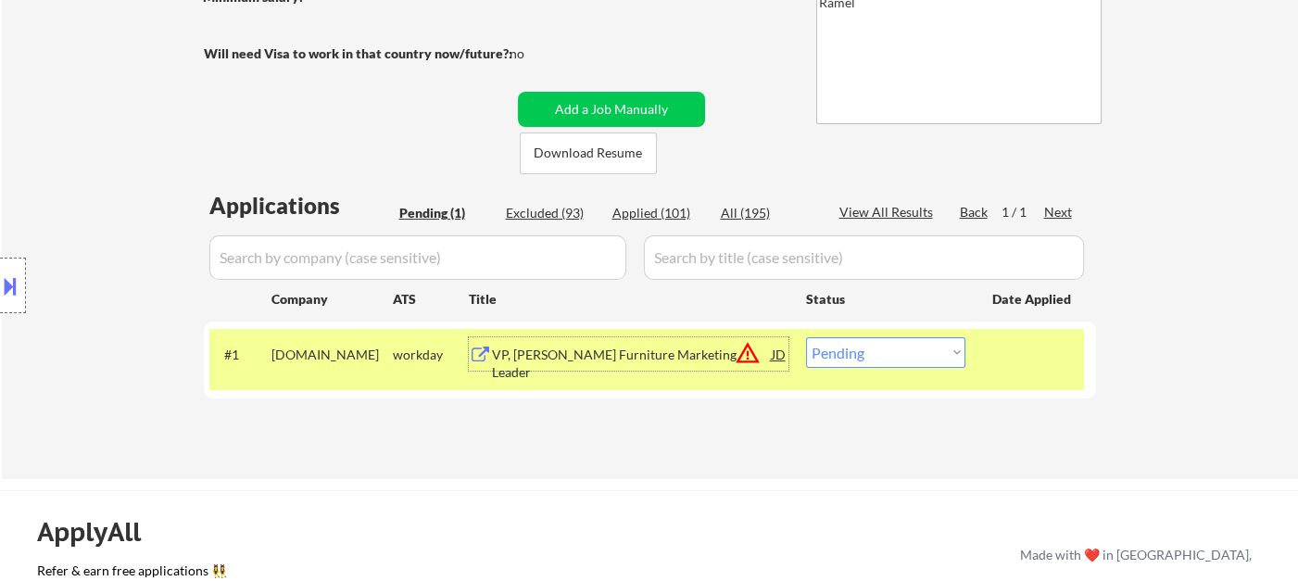
select select ""applied""
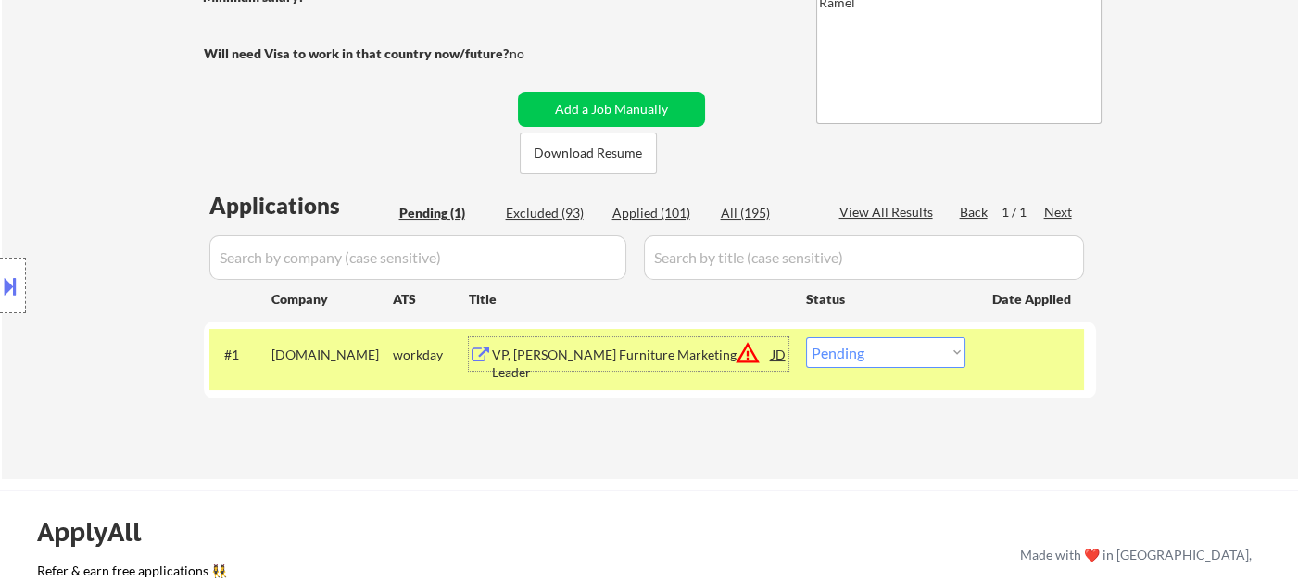
select select ""applied""
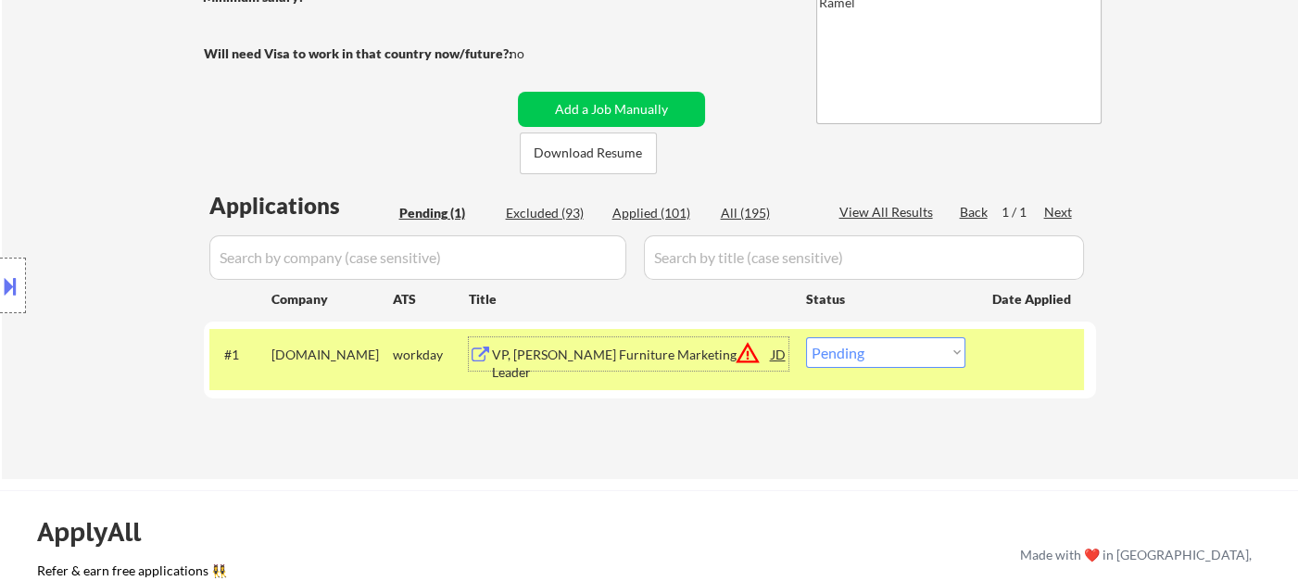
select select ""applied""
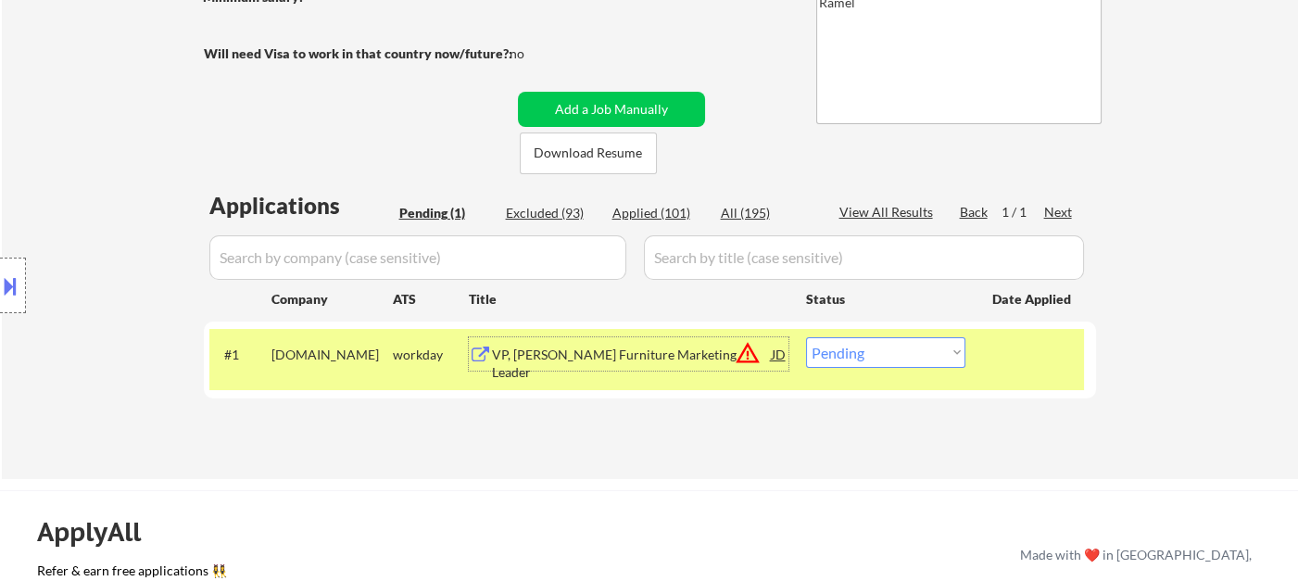
select select ""applied""
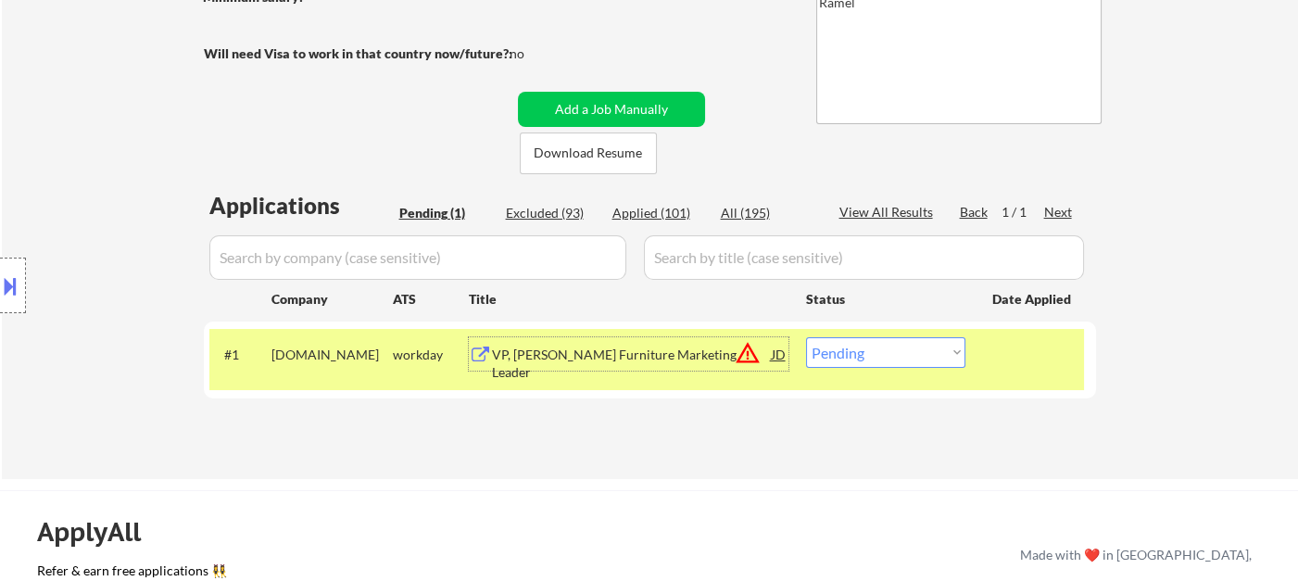
select select ""applied""
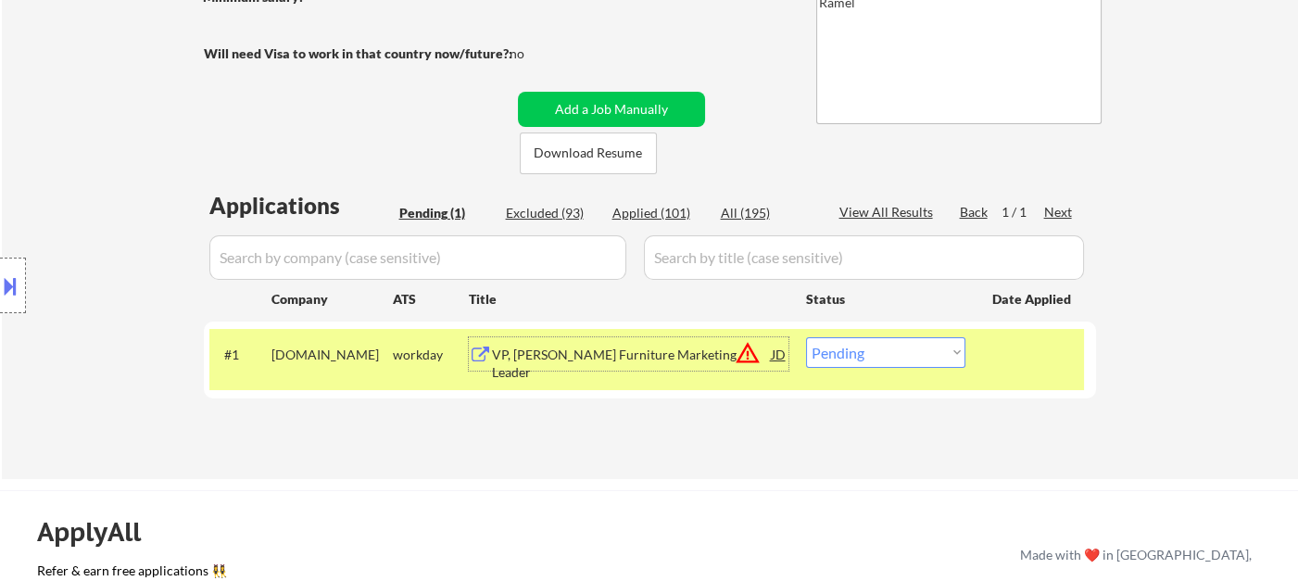
select select ""applied""
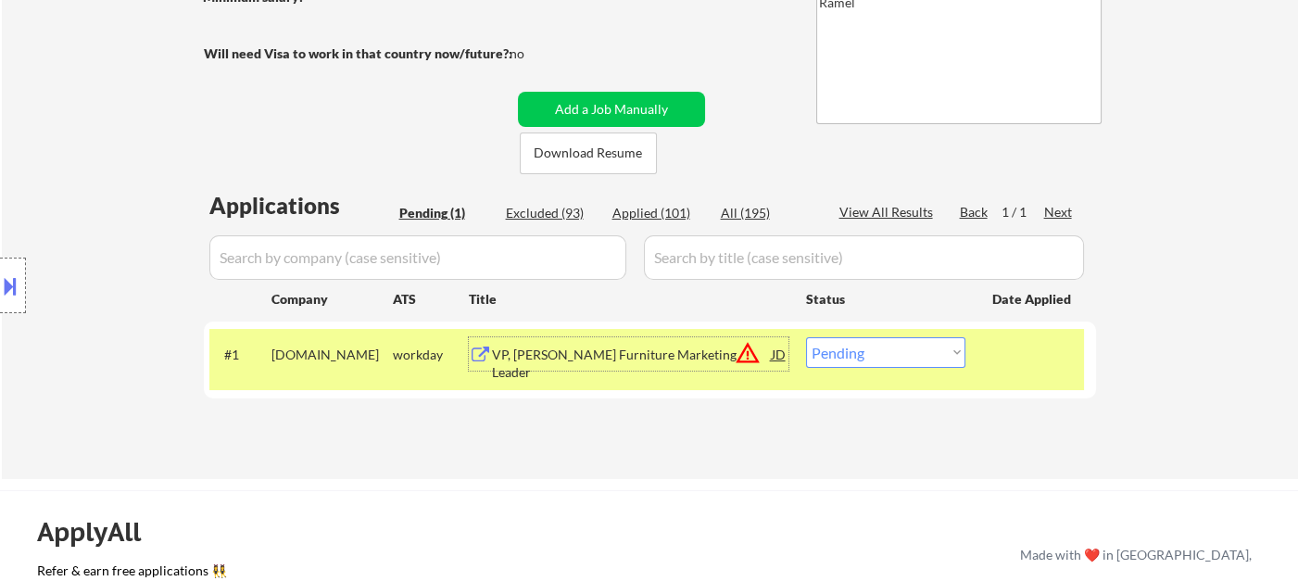
select select ""applied""
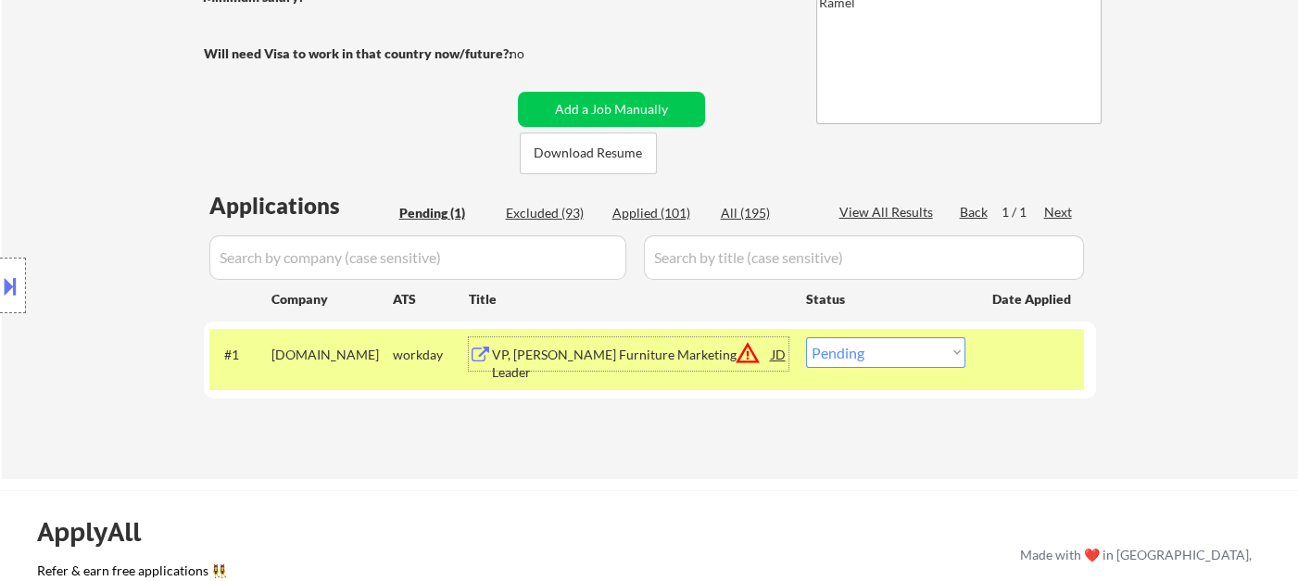
select select ""applied""
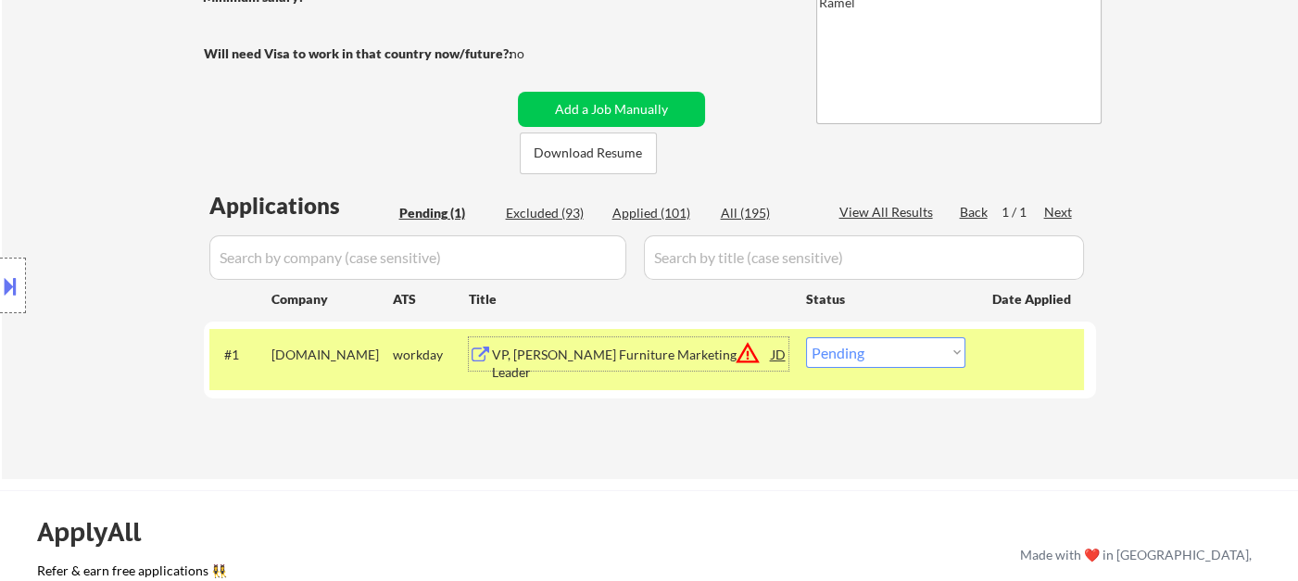
select select ""applied""
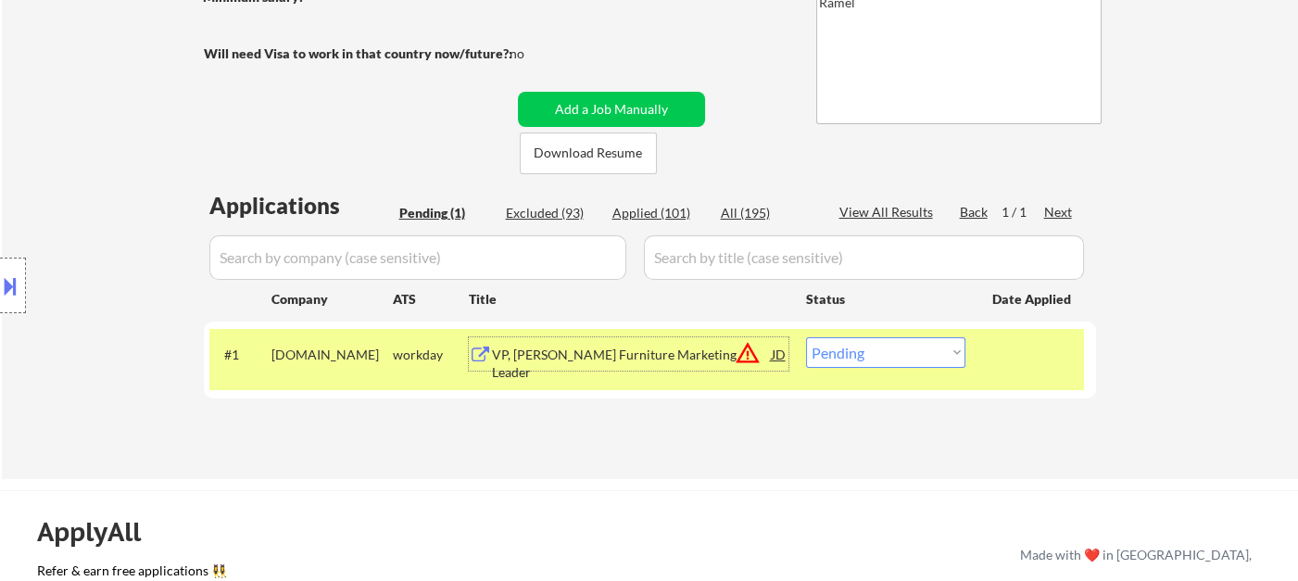
select select ""applied""
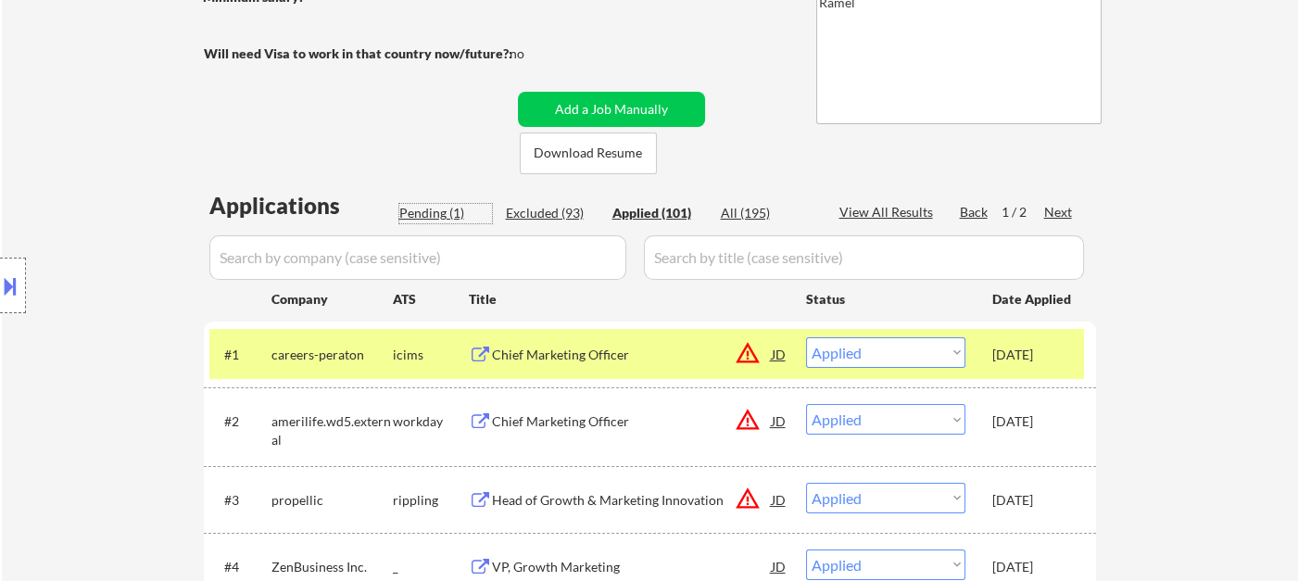
click at [436, 221] on div "Pending (1)" at bounding box center [445, 213] width 93 height 19
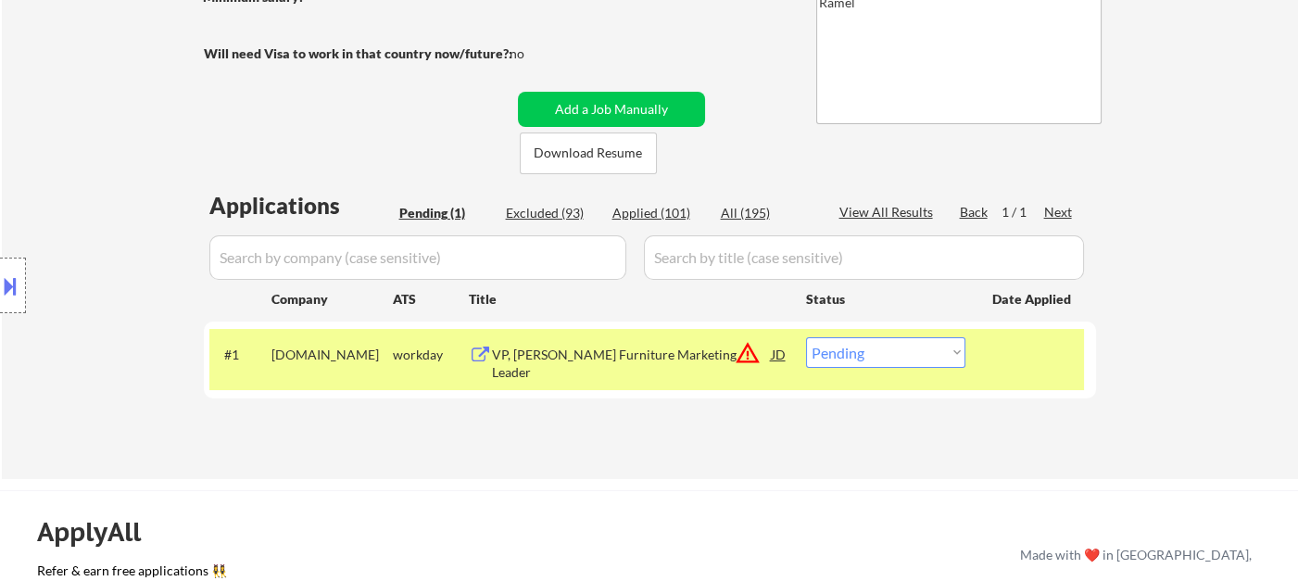
click at [837, 352] on select "Choose an option... Pending Applied Excluded (Questions) Excluded (Expired) Exc…" at bounding box center [885, 352] width 159 height 31
select select ""excluded__expired_""
click at [806, 337] on select "Choose an option... Pending Applied Excluded (Questions) Excluded (Expired) Exc…" at bounding box center [885, 352] width 159 height 31
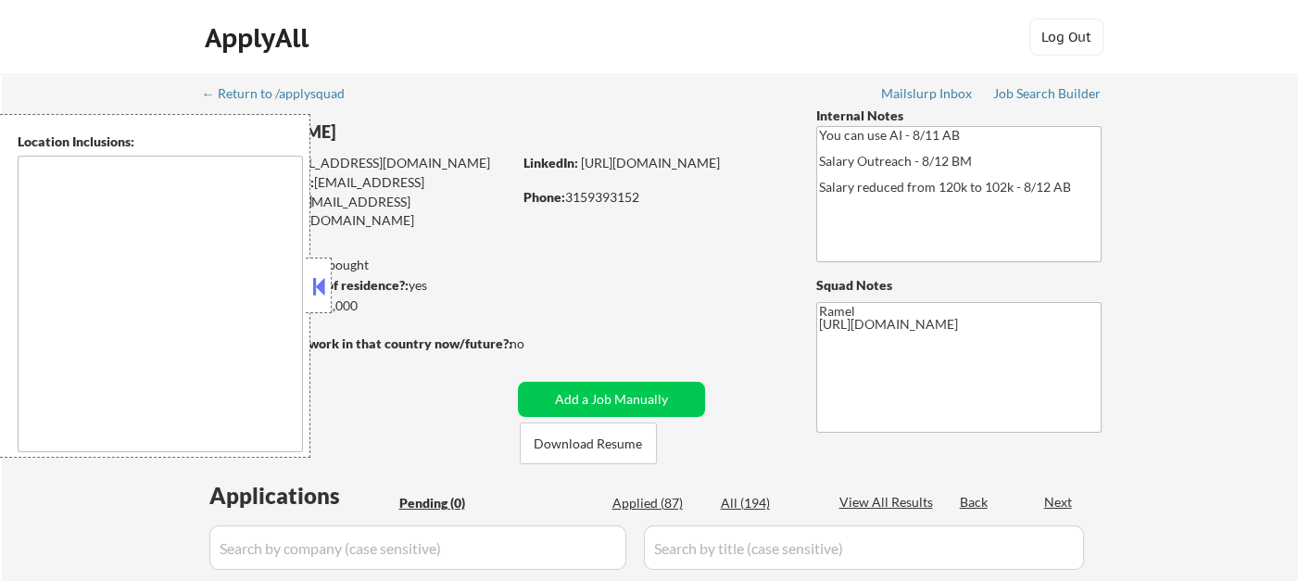
type textarea "remote"
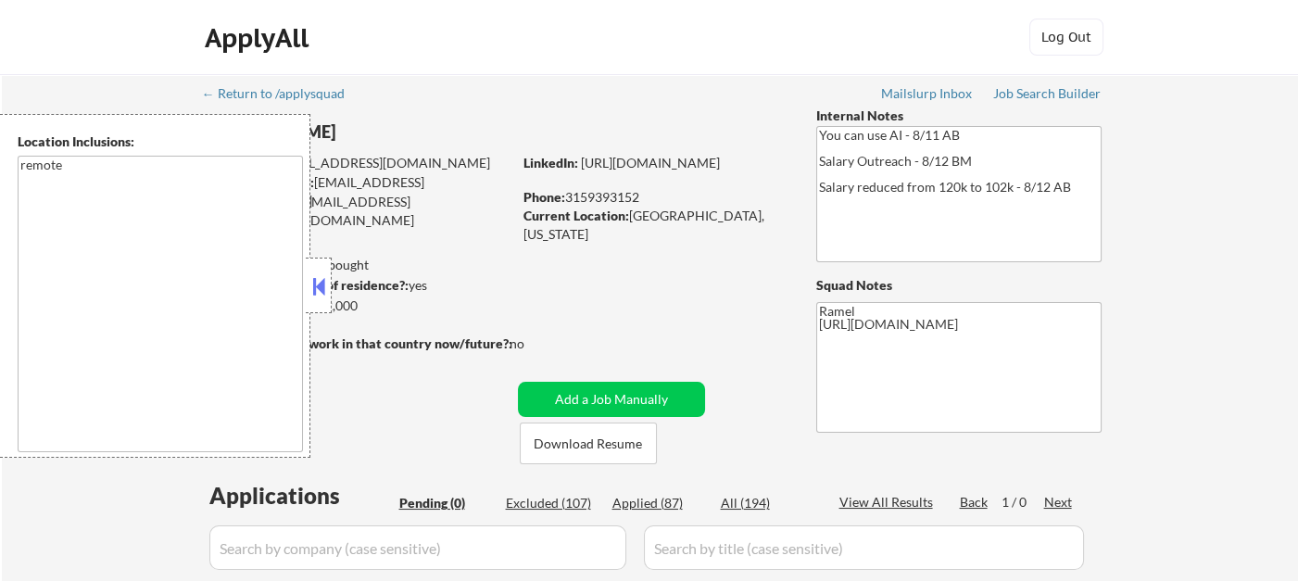
click at [324, 292] on button at bounding box center [319, 286] width 20 height 28
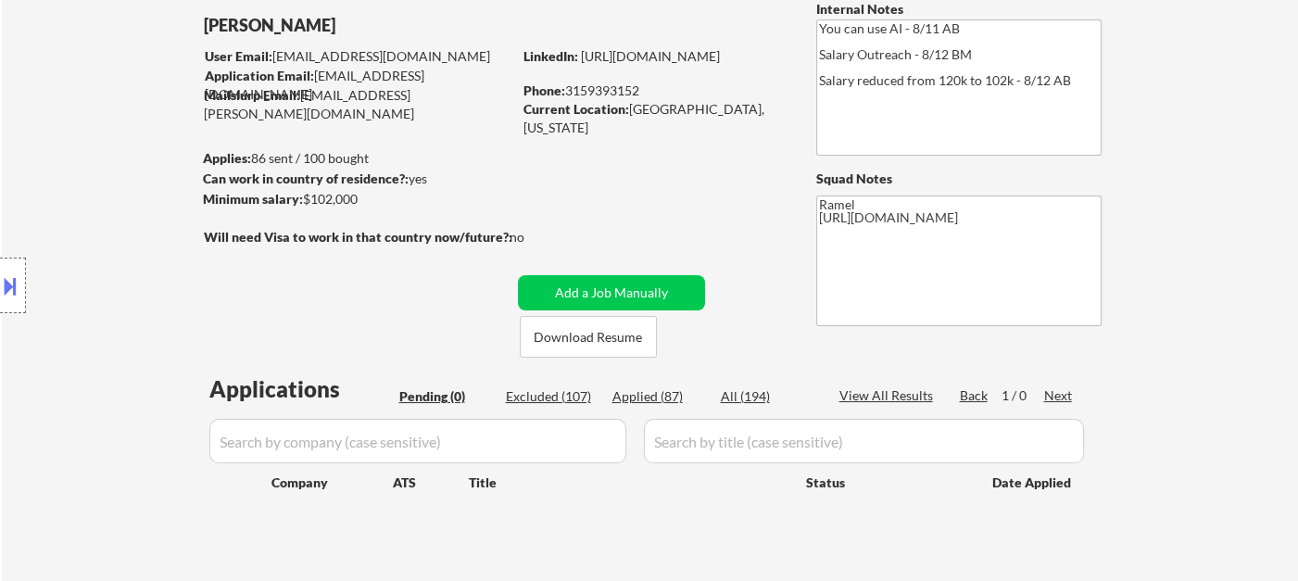
scroll to position [206, 0]
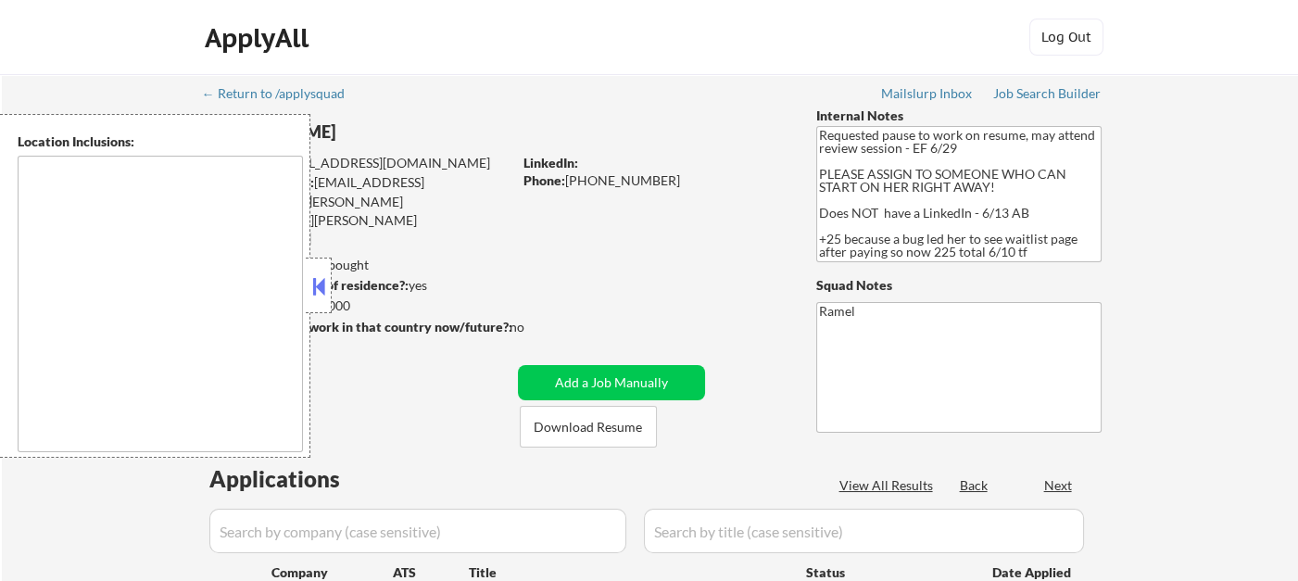
type textarea "[GEOGRAPHIC_DATA], [GEOGRAPHIC_DATA] [GEOGRAPHIC_DATA], [GEOGRAPHIC_DATA] [GEOG…"
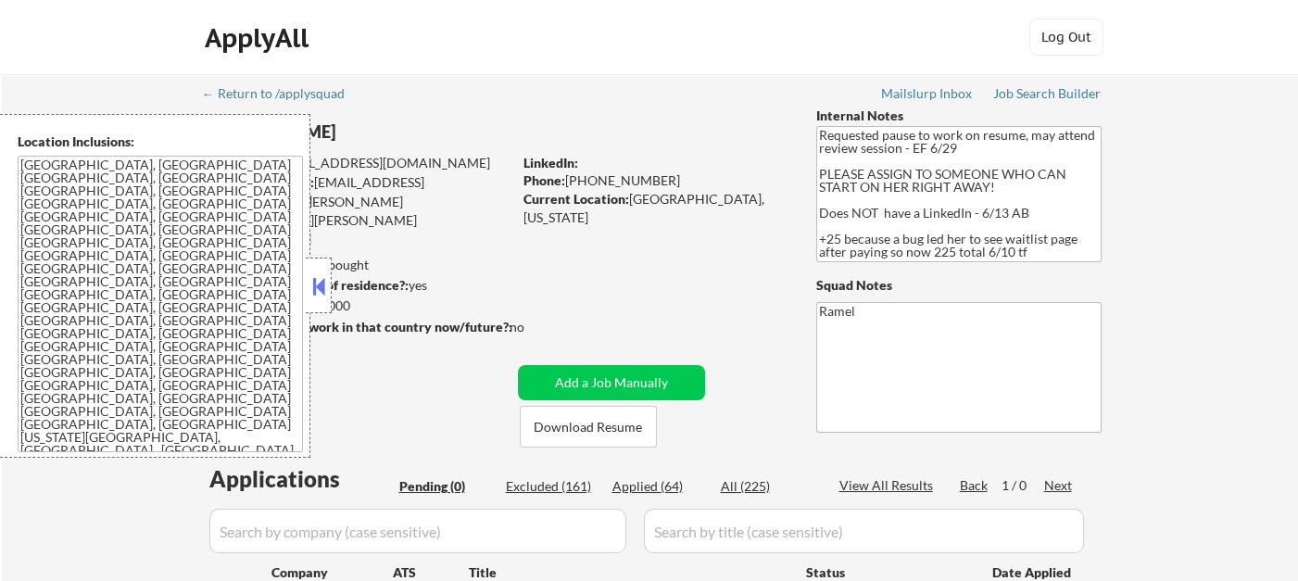
click at [316, 280] on button at bounding box center [319, 286] width 20 height 28
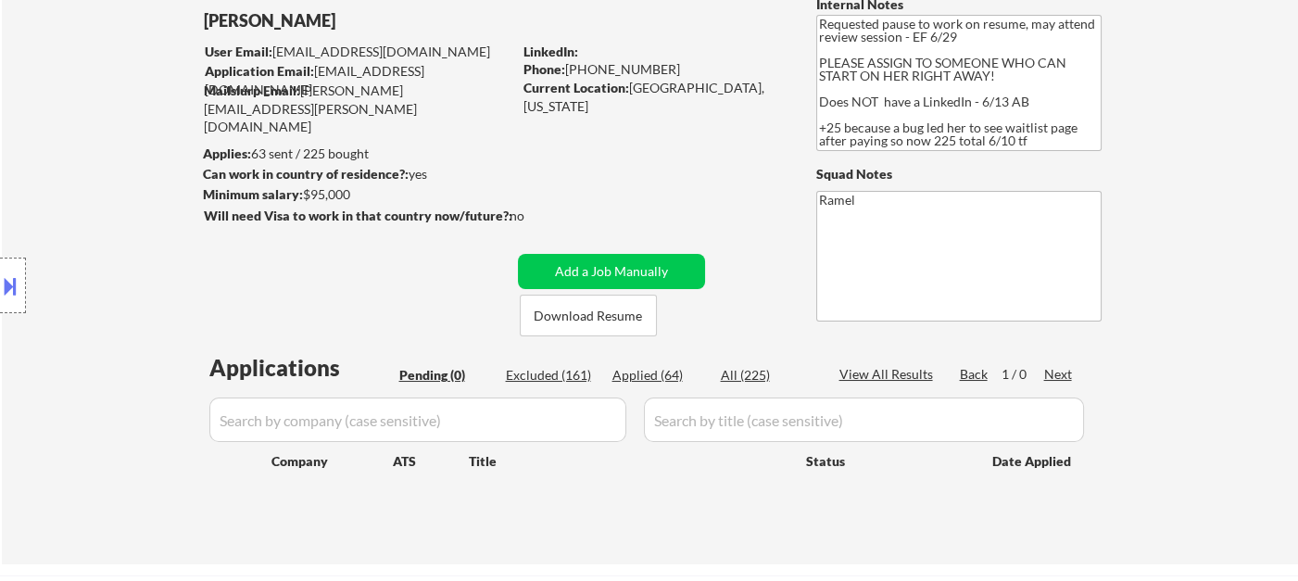
scroll to position [309, 0]
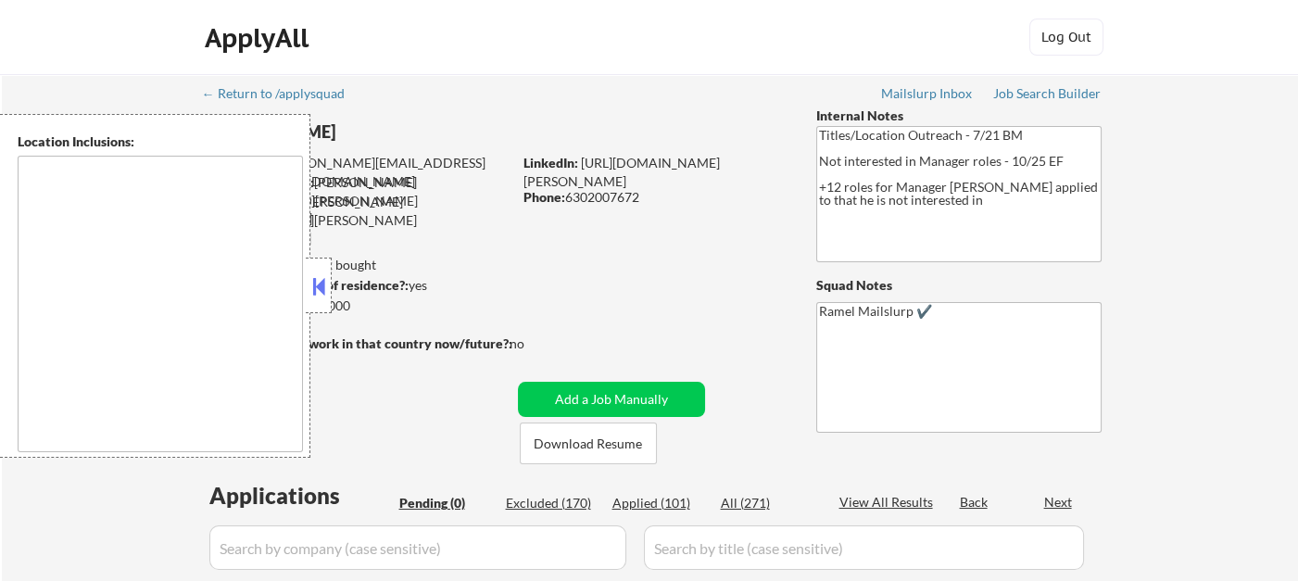
type textarea "[GEOGRAPHIC_DATA], [GEOGRAPHIC_DATA] [GEOGRAPHIC_DATA], [GEOGRAPHIC_DATA], [GEO…"
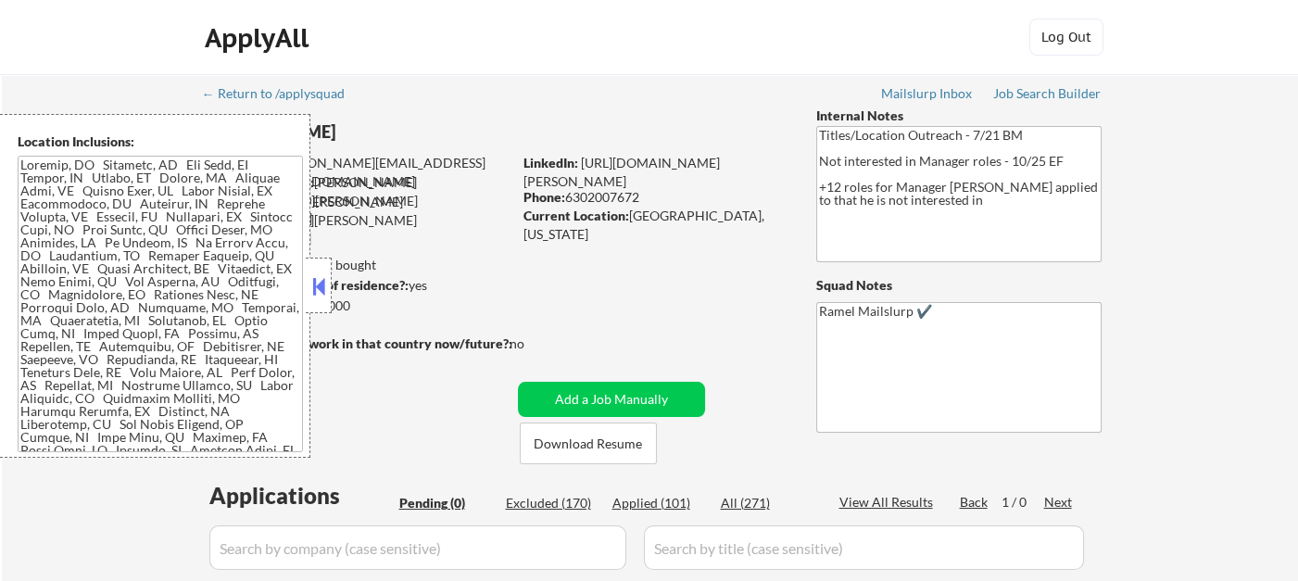
click at [321, 289] on button at bounding box center [319, 286] width 20 height 28
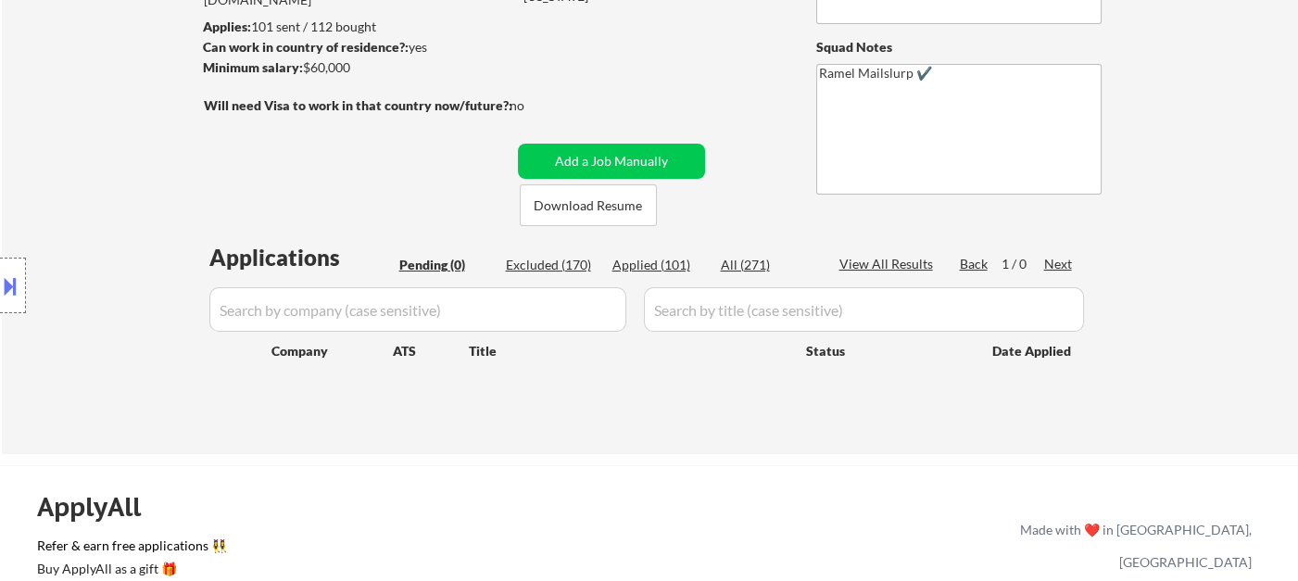
scroll to position [206, 0]
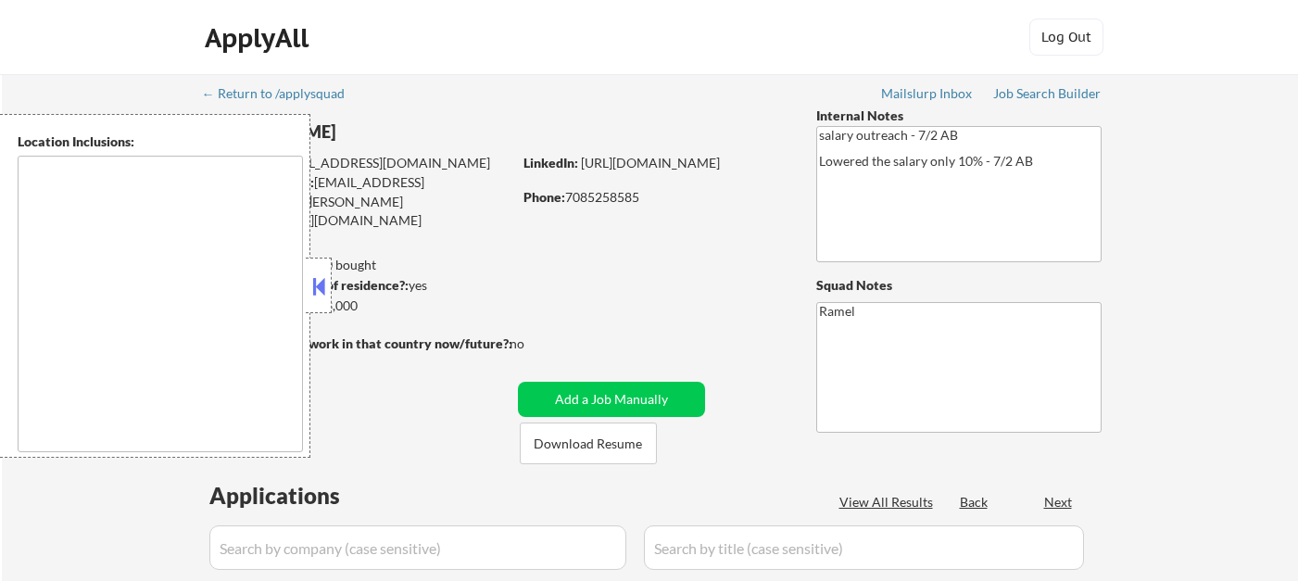
type textarea "[GEOGRAPHIC_DATA], [GEOGRAPHIC_DATA], [GEOGRAPHIC_DATA] [GEOGRAPHIC_DATA], [GEO…"
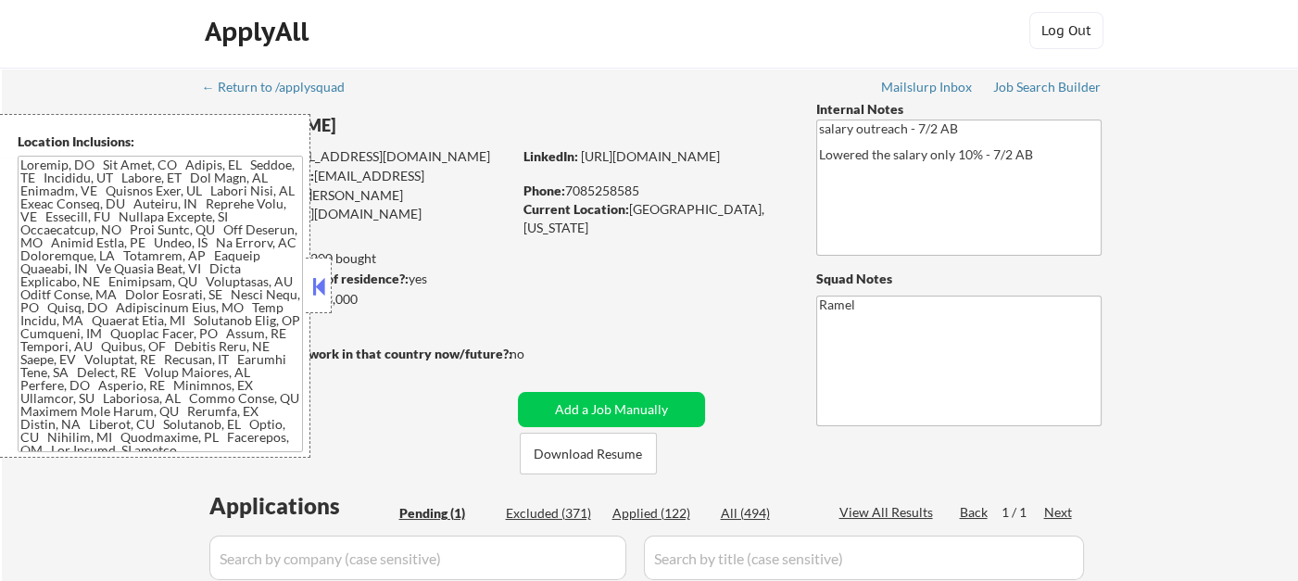
scroll to position [103, 0]
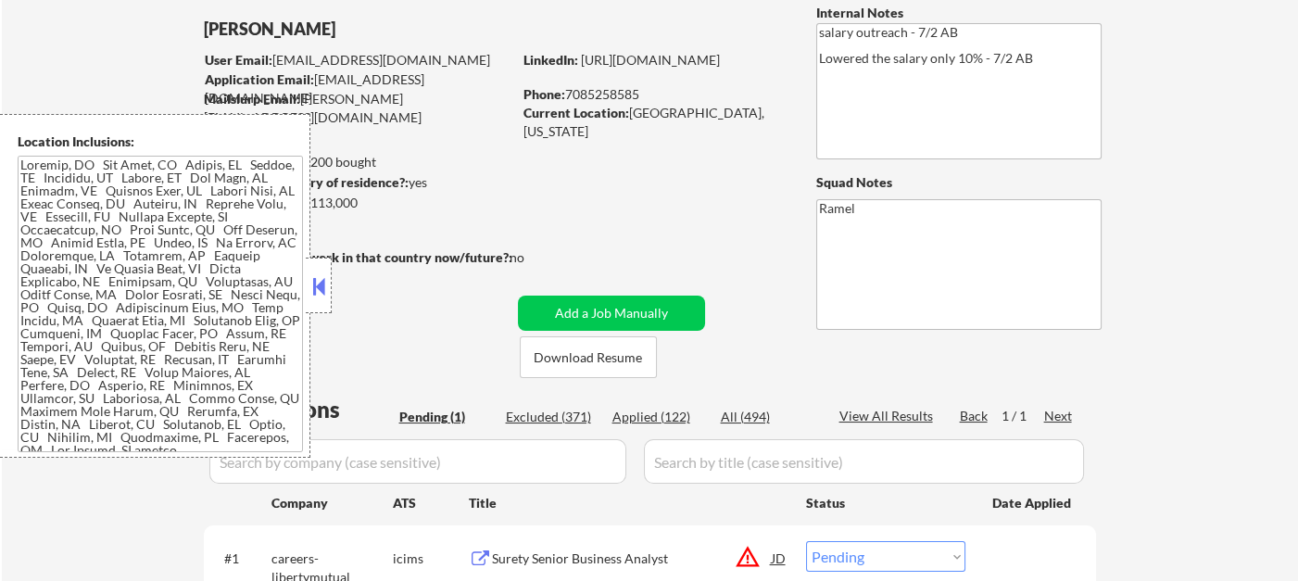
click at [318, 289] on button at bounding box center [319, 286] width 20 height 28
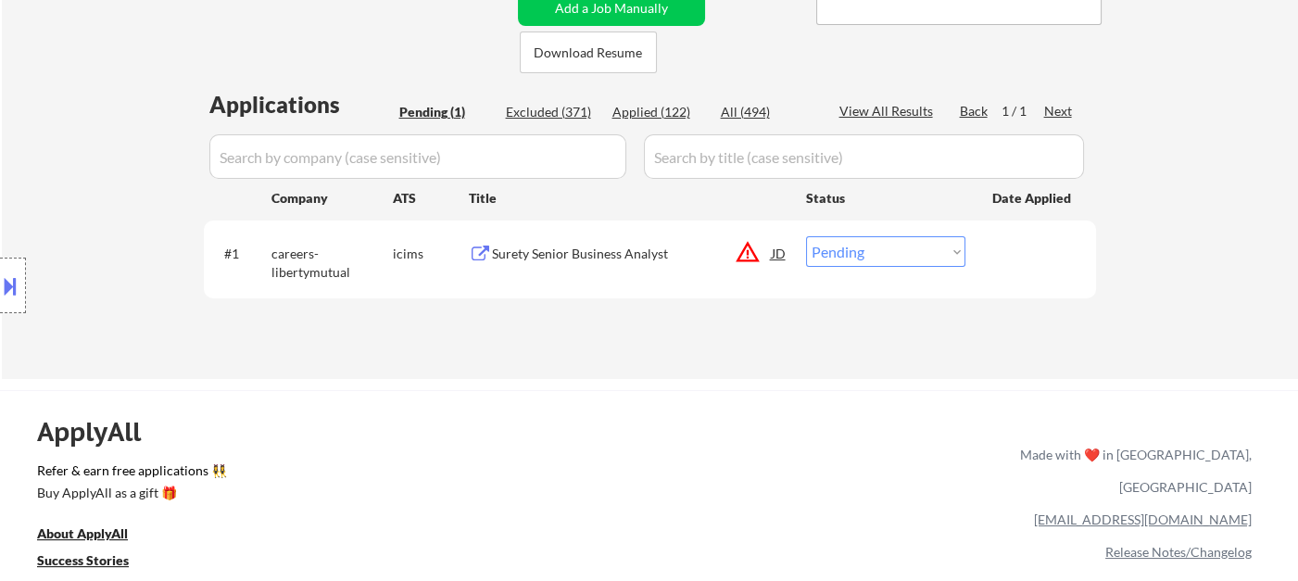
scroll to position [411, 0]
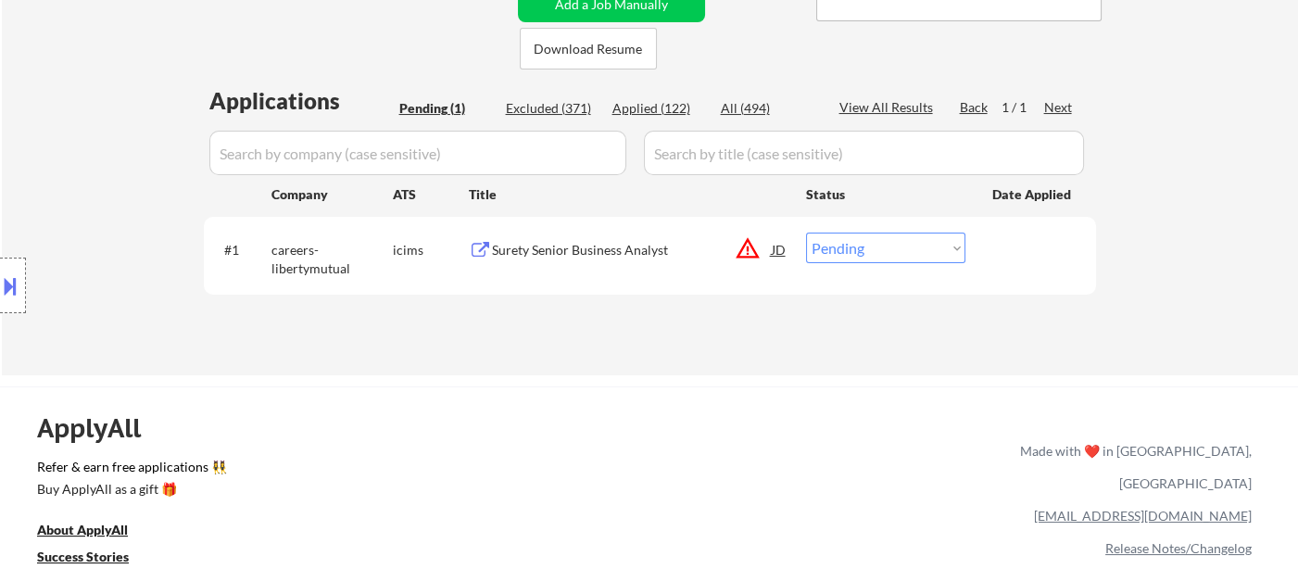
click at [18, 289] on button at bounding box center [10, 286] width 20 height 31
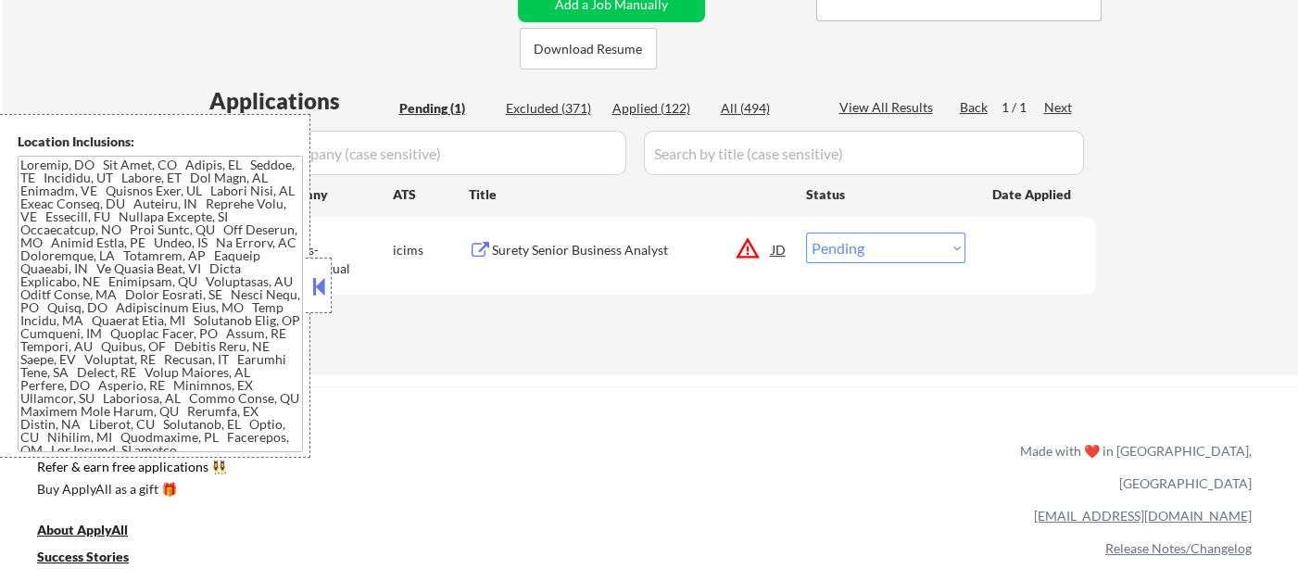
click at [311, 292] on button at bounding box center [319, 286] width 20 height 28
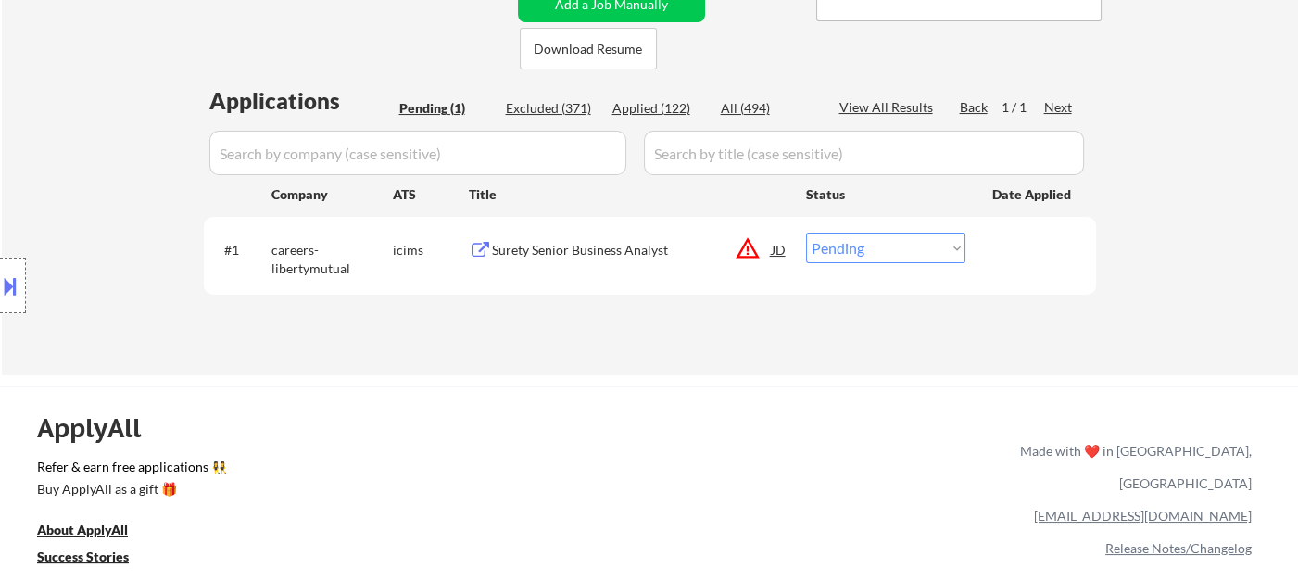
click at [600, 245] on div "Surety Senior Business Analyst" at bounding box center [632, 250] width 280 height 19
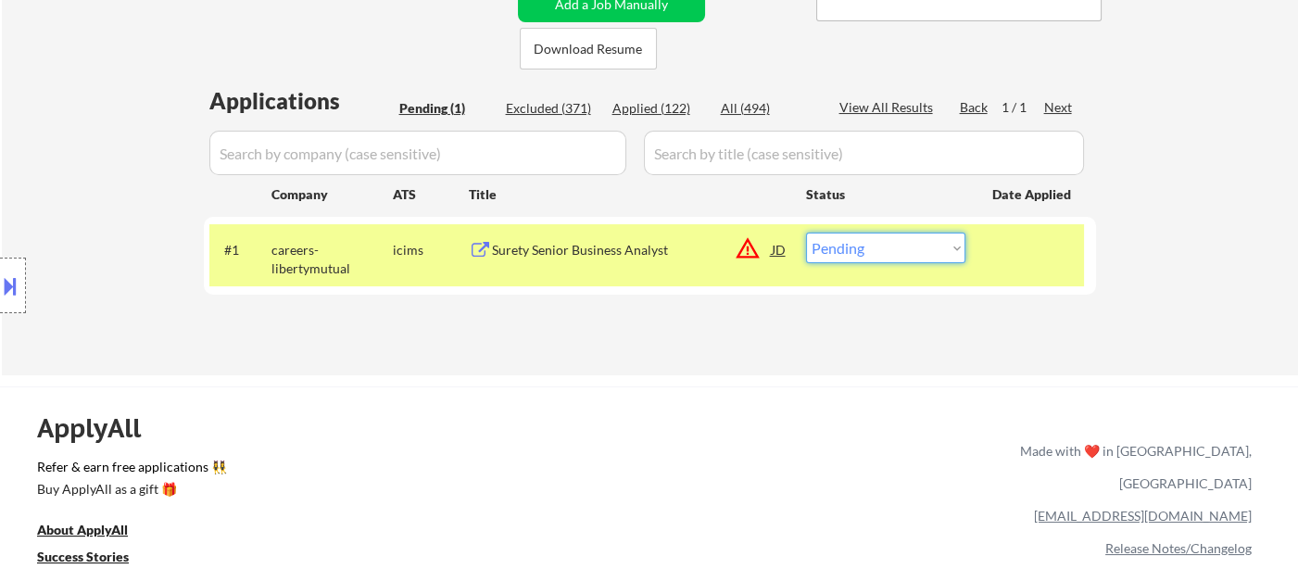
drag, startPoint x: 911, startPoint y: 250, endPoint x: 913, endPoint y: 260, distance: 10.4
click at [911, 250] on select "Choose an option... Pending Applied Excluded (Questions) Excluded (Expired) Exc…" at bounding box center [885, 248] width 159 height 31
select select ""excluded__location_""
click at [806, 233] on select "Choose an option... Pending Applied Excluded (Questions) Excluded (Expired) Exc…" at bounding box center [885, 248] width 159 height 31
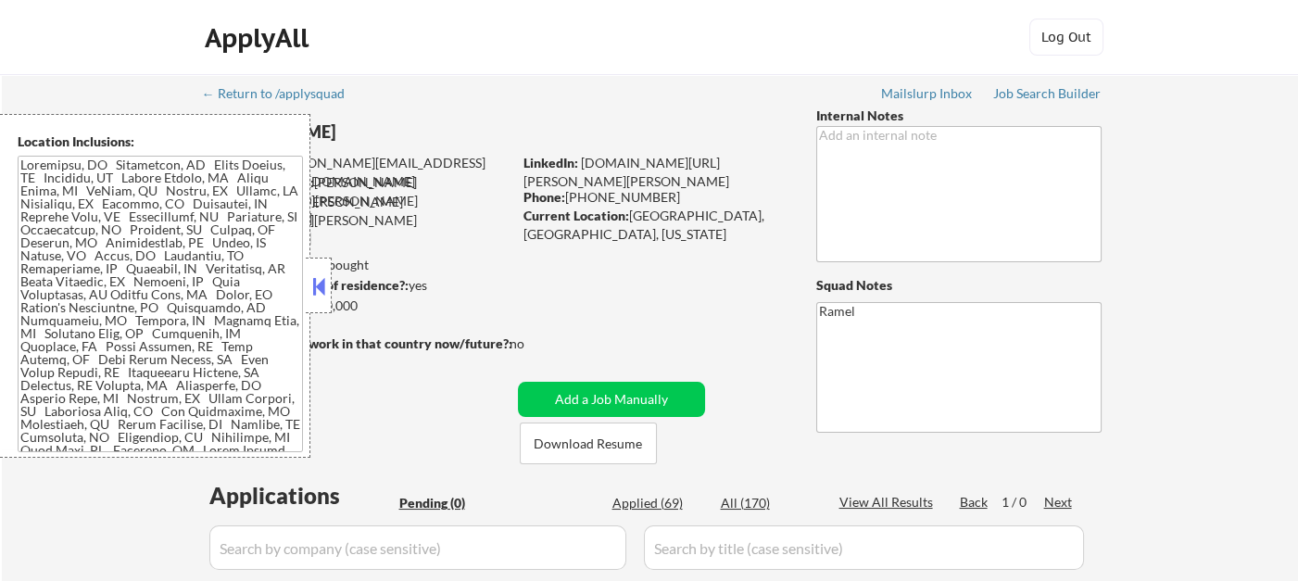
drag, startPoint x: 319, startPoint y: 292, endPoint x: 347, endPoint y: 295, distance: 28.9
click at [319, 292] on button at bounding box center [319, 286] width 20 height 28
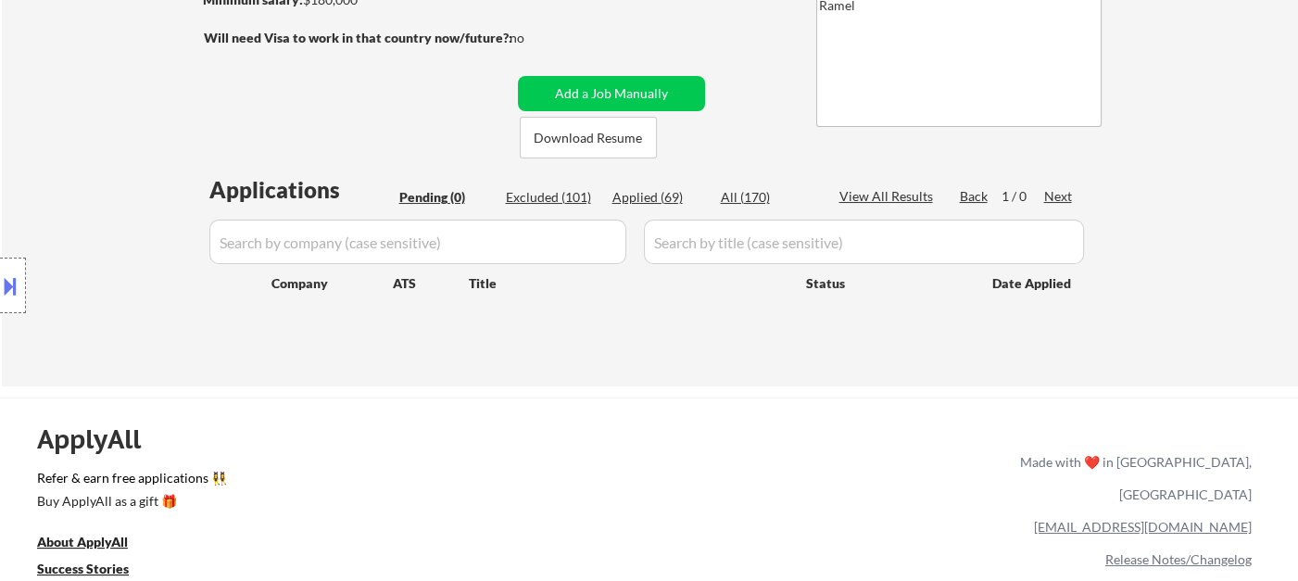
scroll to position [309, 0]
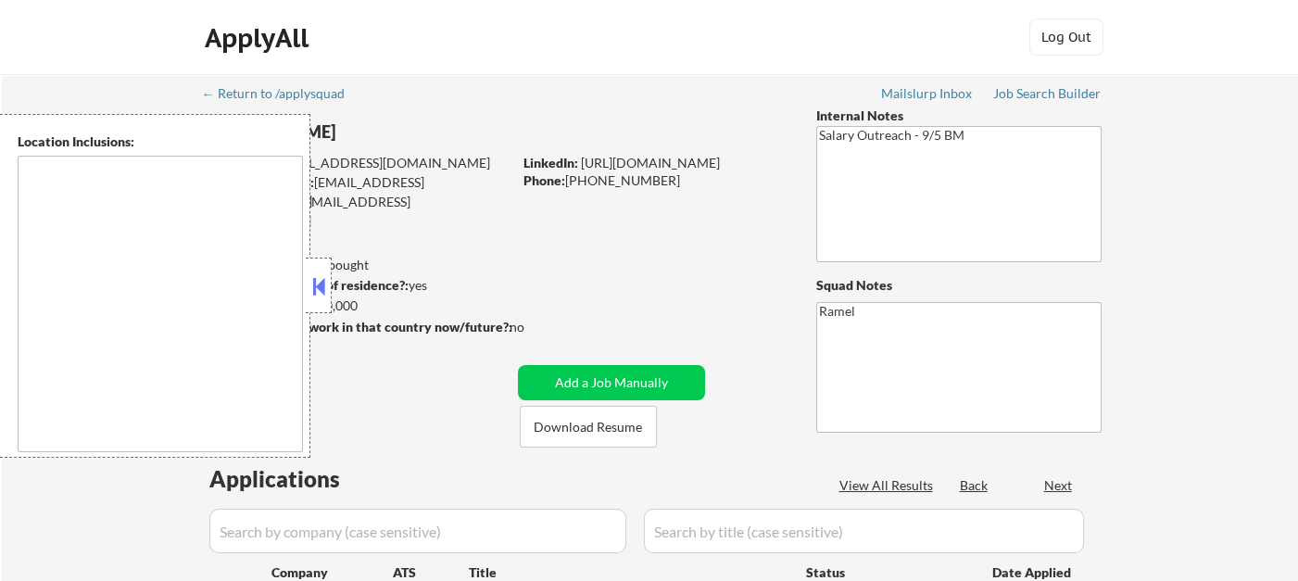
select select ""pending""
type textarea "[GEOGRAPHIC_DATA], [GEOGRAPHIC_DATA] [GEOGRAPHIC_DATA], [GEOGRAPHIC_DATA] [GEOG…"
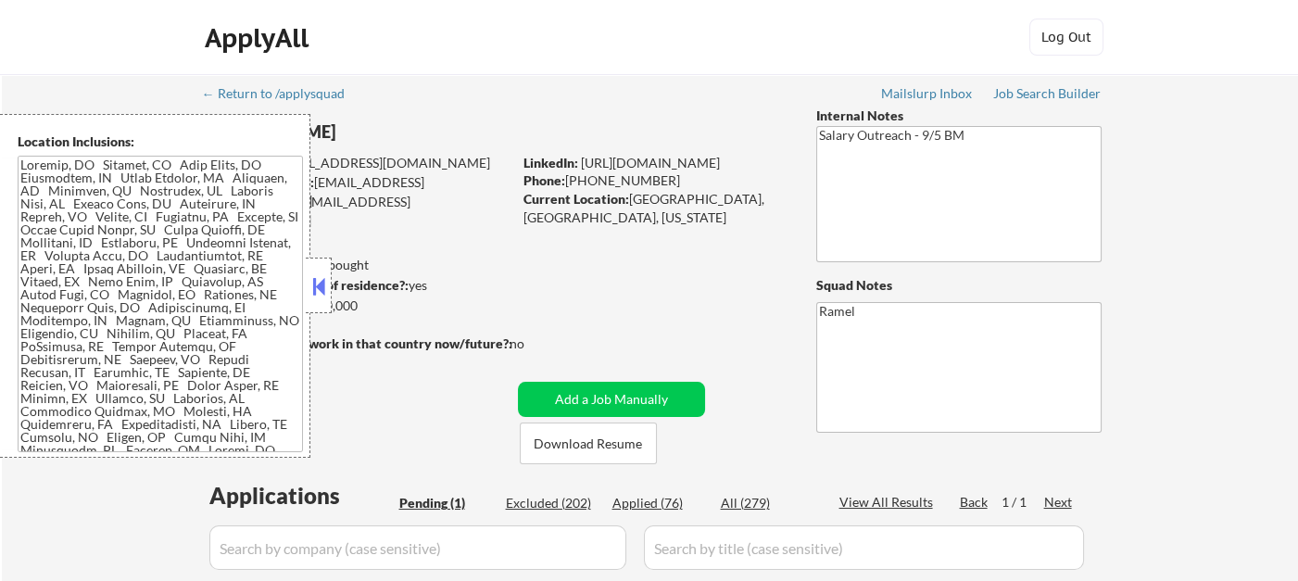
click at [318, 281] on button at bounding box center [319, 286] width 20 height 28
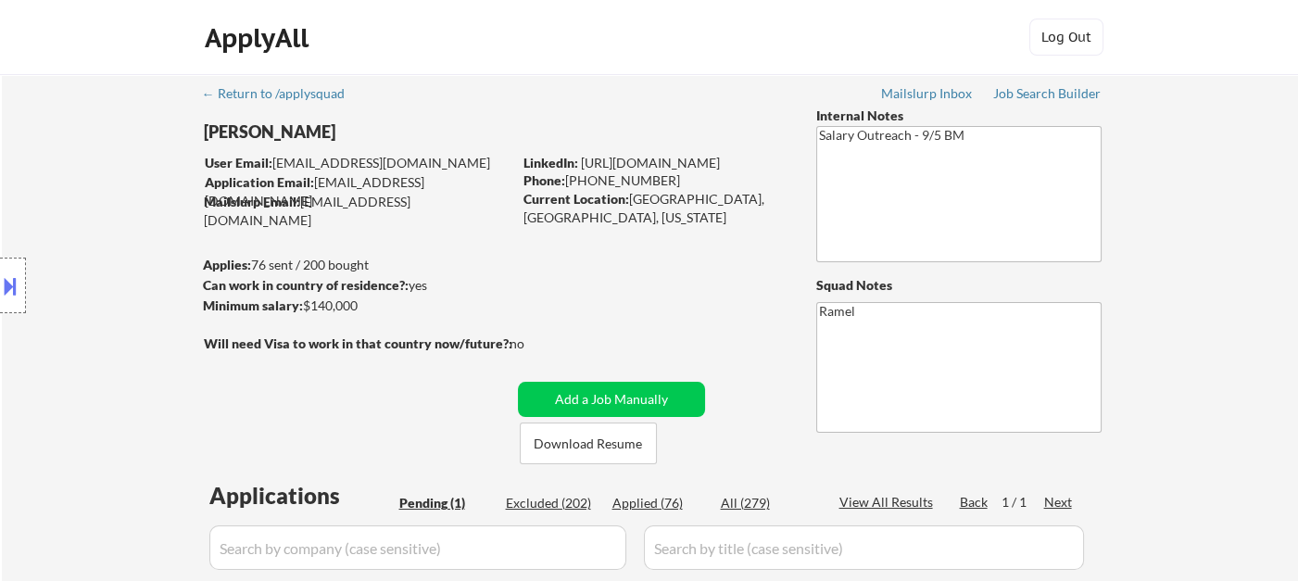
click at [38, 171] on div "Location Inclusions:" at bounding box center [166, 286] width 332 height 344
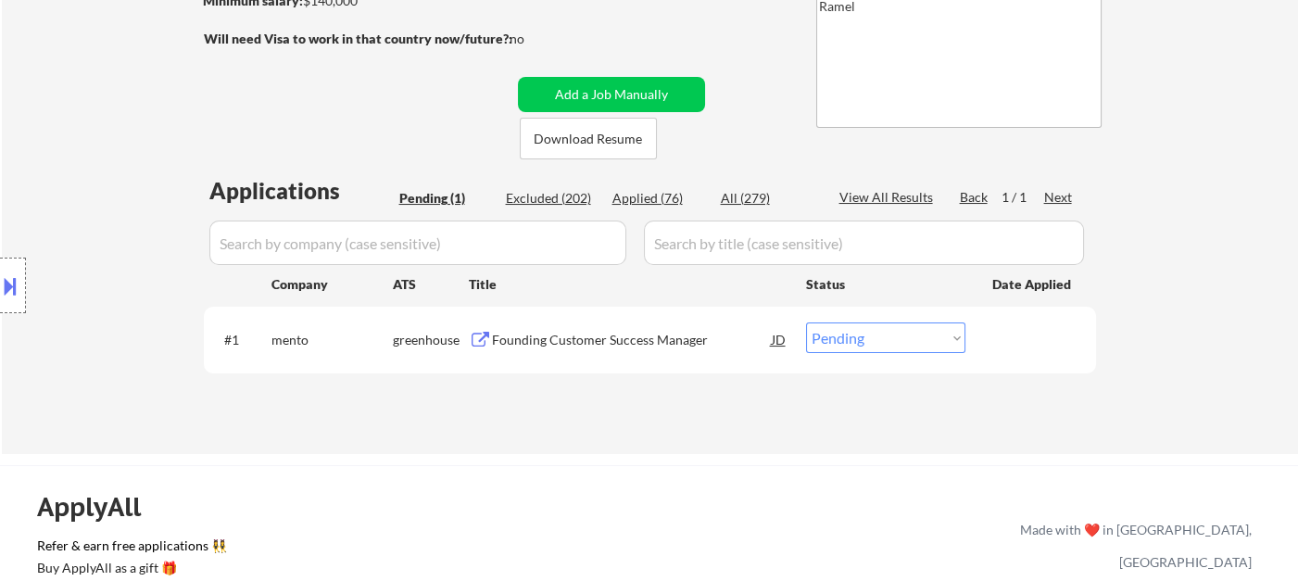
scroll to position [309, 0]
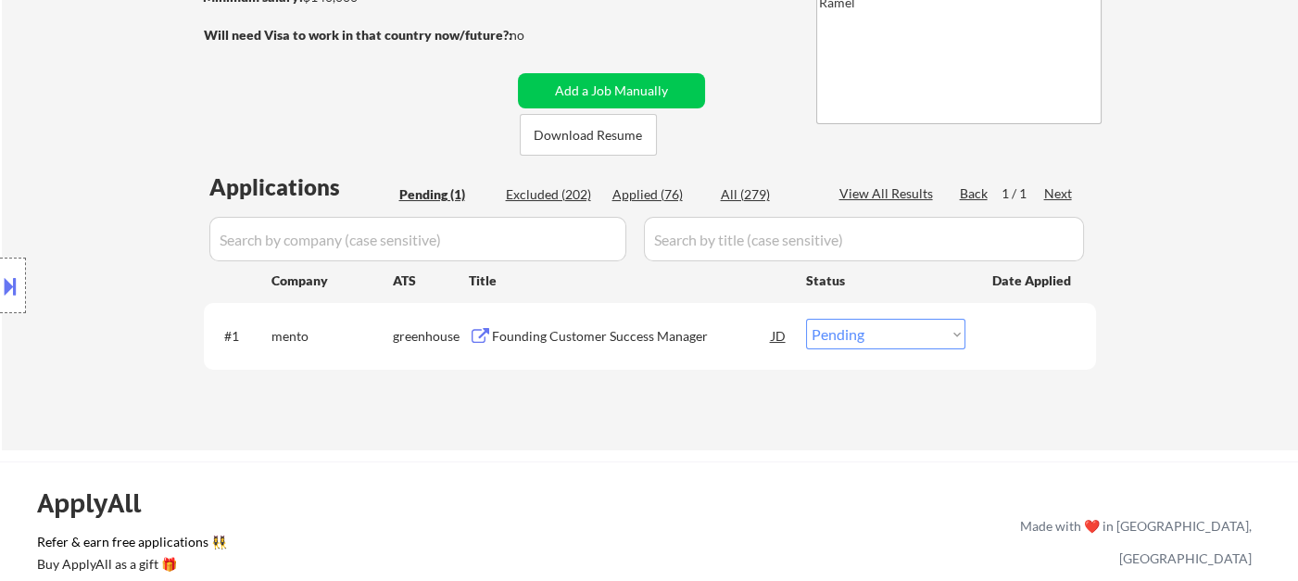
click at [638, 343] on div "Founding Customer Success Manager" at bounding box center [632, 336] width 280 height 19
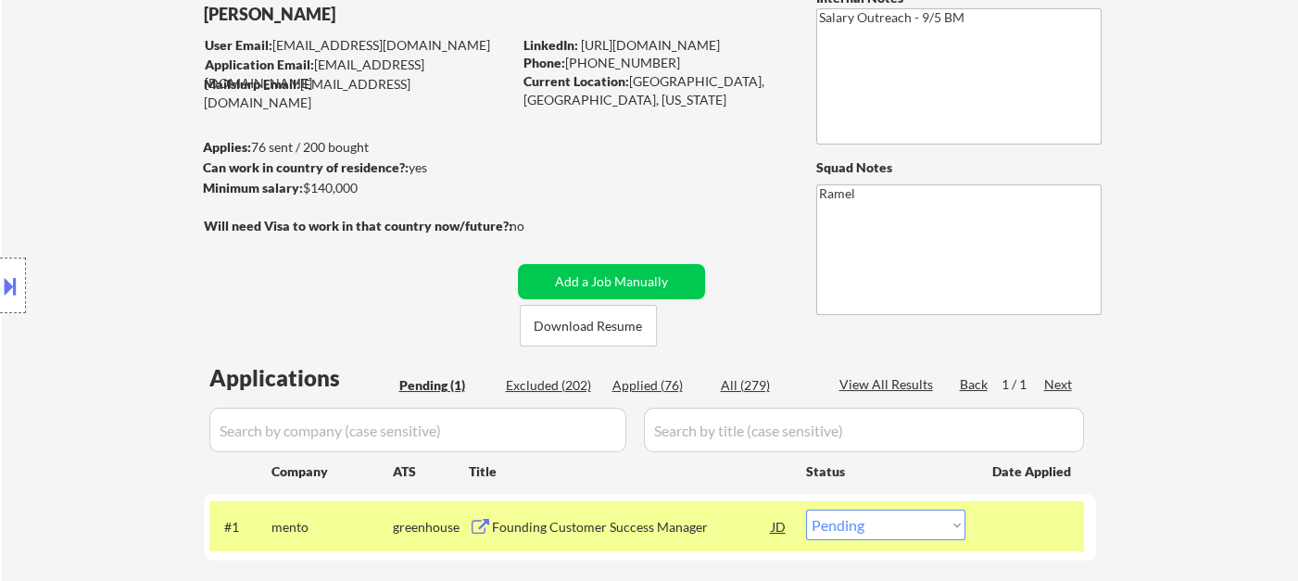
scroll to position [206, 0]
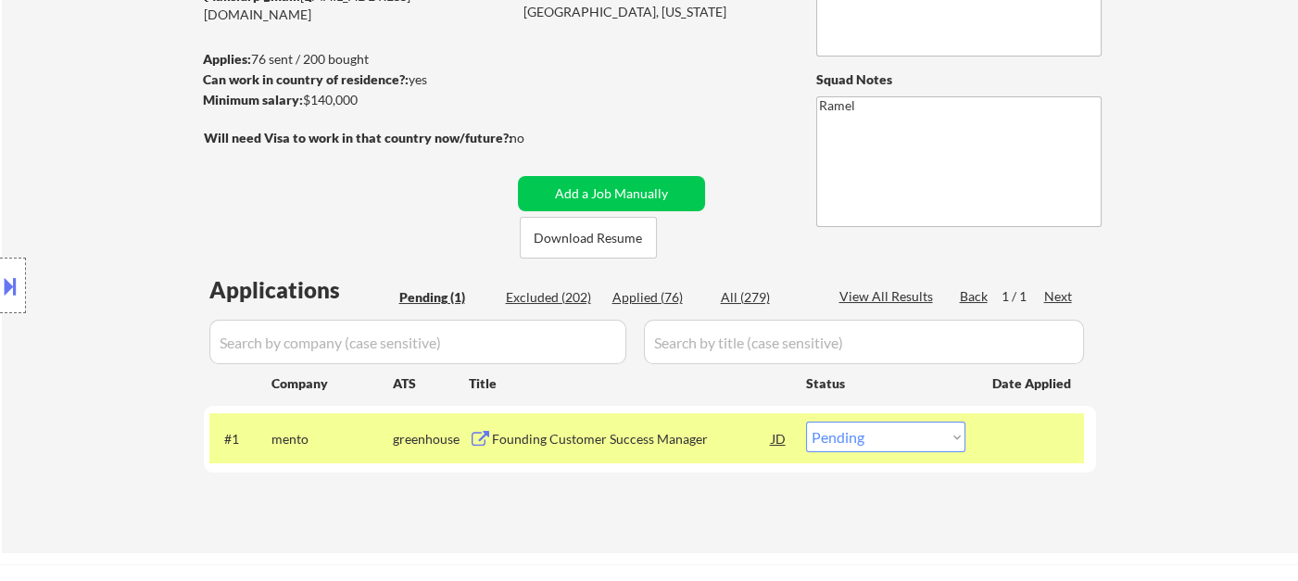
click at [883, 439] on select "Choose an option... Pending Applied Excluded (Questions) Excluded (Expired) Exc…" at bounding box center [885, 437] width 159 height 31
select select ""applied""
click at [806, 422] on select "Choose an option... Pending Applied Excluded (Questions) Excluded (Expired) Exc…" at bounding box center [885, 437] width 159 height 31
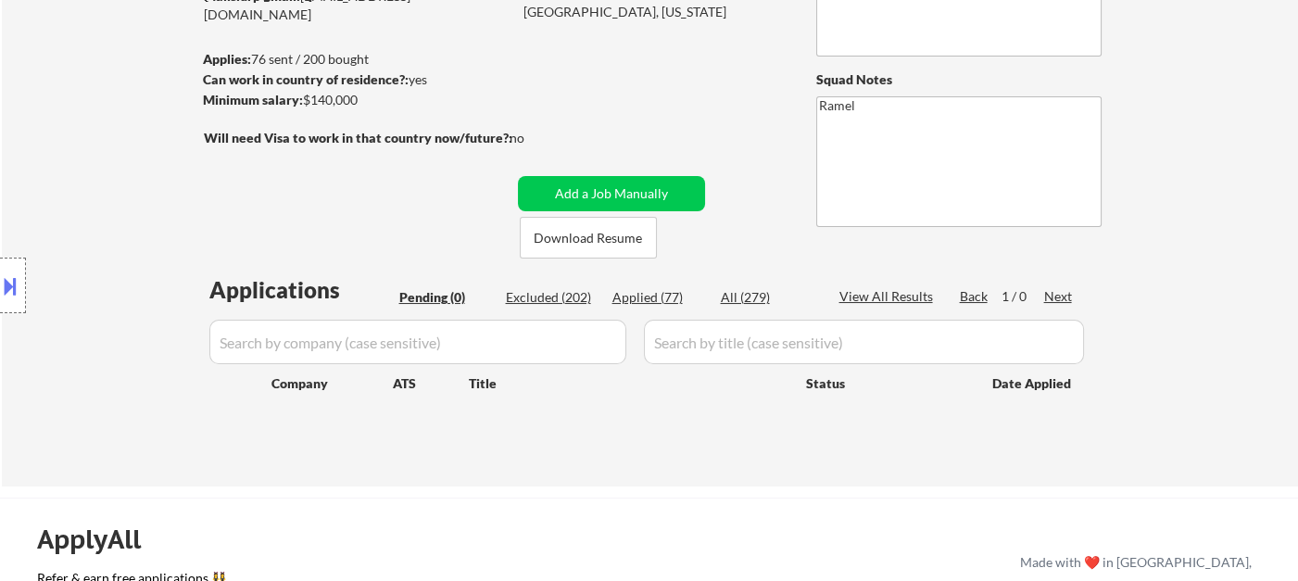
click at [72, 131] on div "Location Inclusions:" at bounding box center [166, 286] width 332 height 344
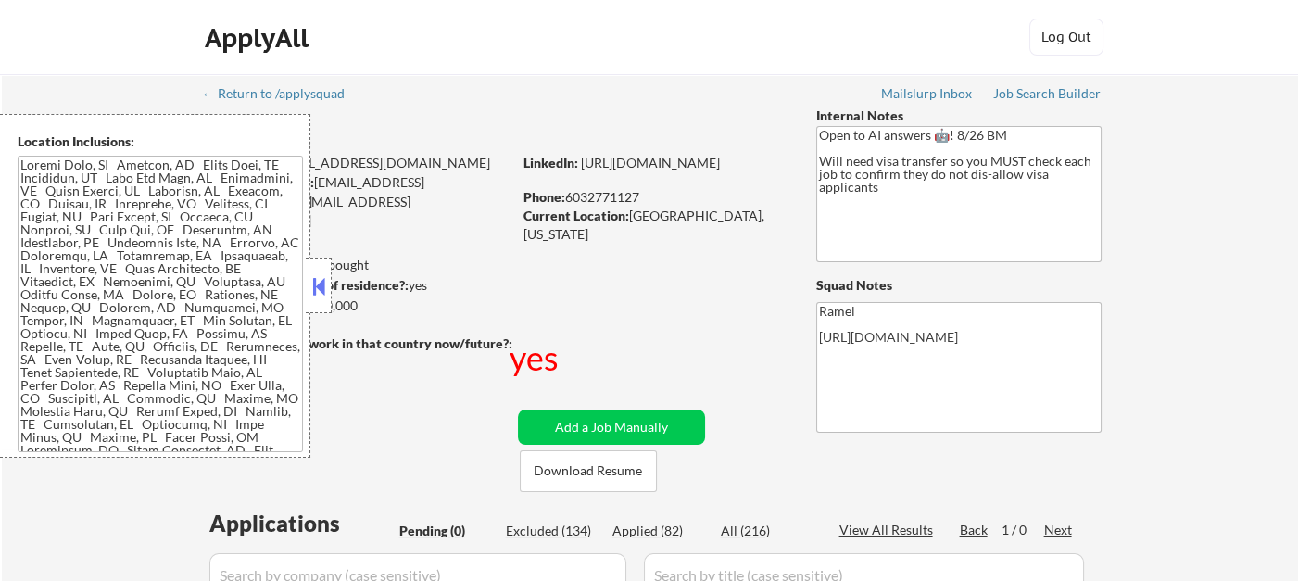
click at [327, 295] on button at bounding box center [319, 286] width 20 height 28
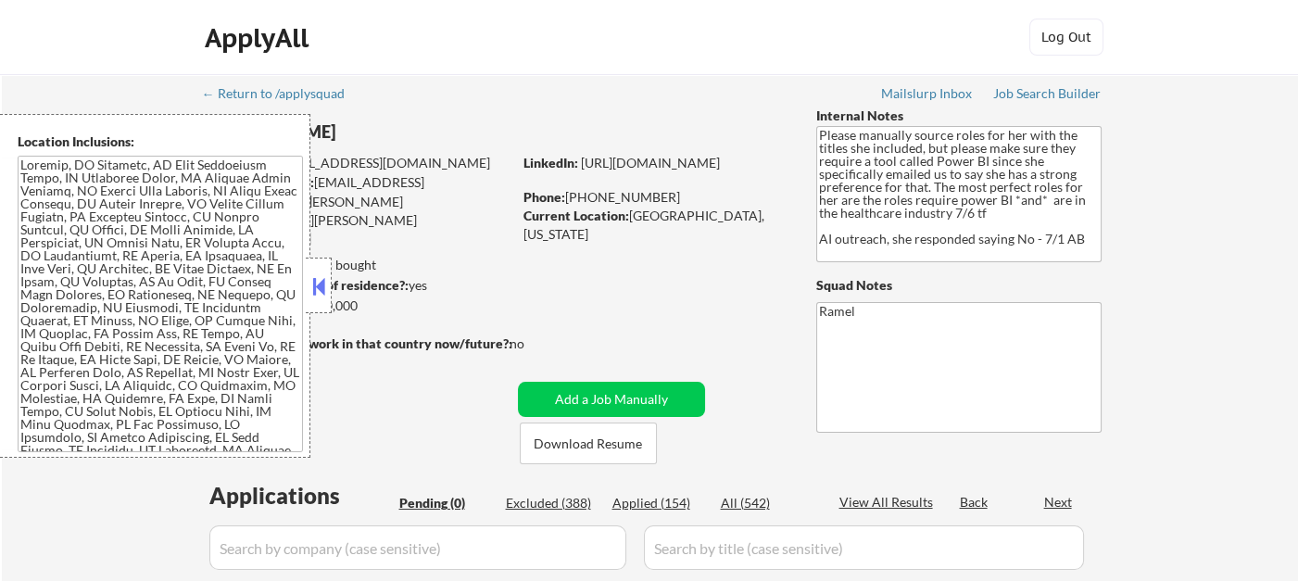
click at [317, 296] on button at bounding box center [319, 286] width 20 height 28
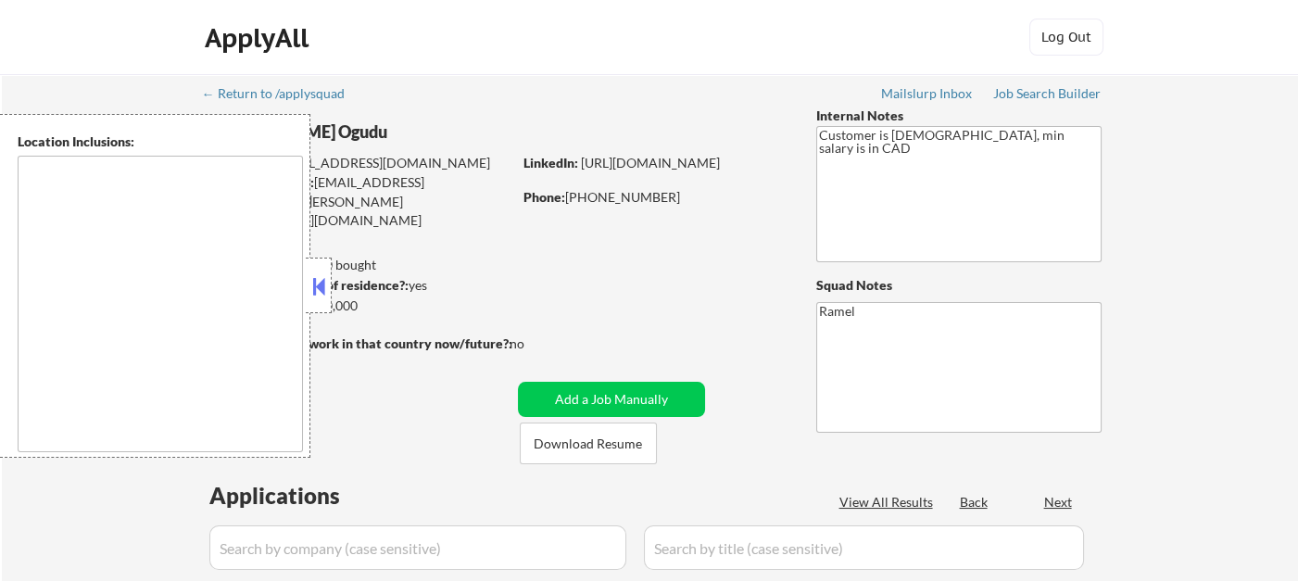
type textarea "[GEOGRAPHIC_DATA], ON [GEOGRAPHIC_DATA], ON [GEOGRAPHIC_DATA], ON [GEOGRAPHIC_D…"
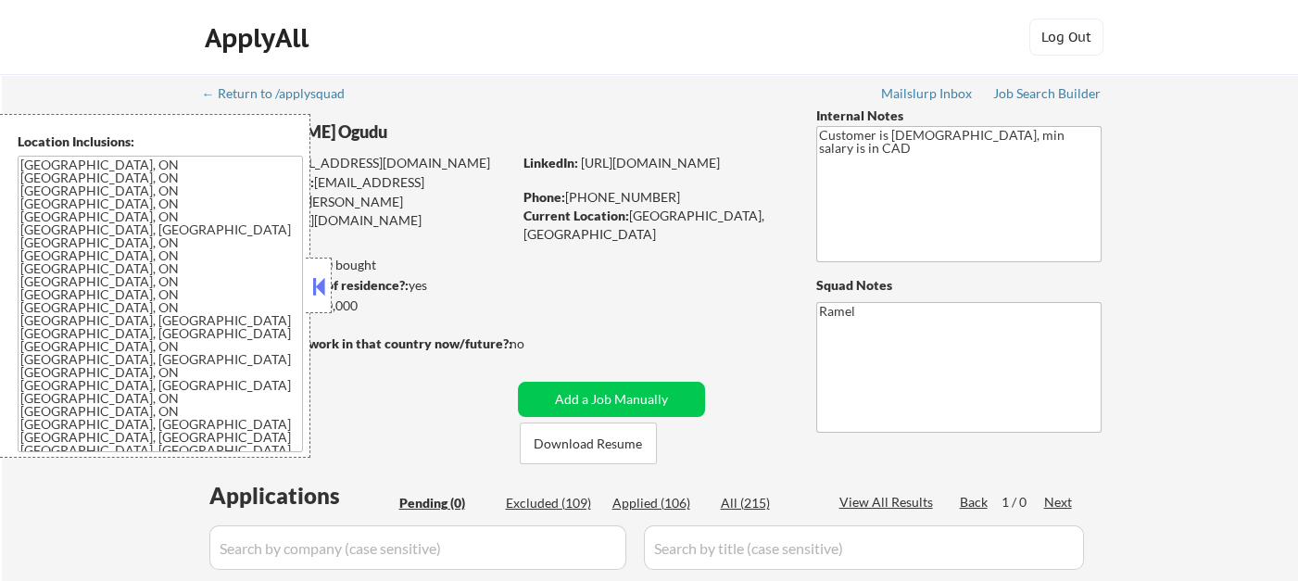
click at [321, 284] on button at bounding box center [319, 286] width 20 height 28
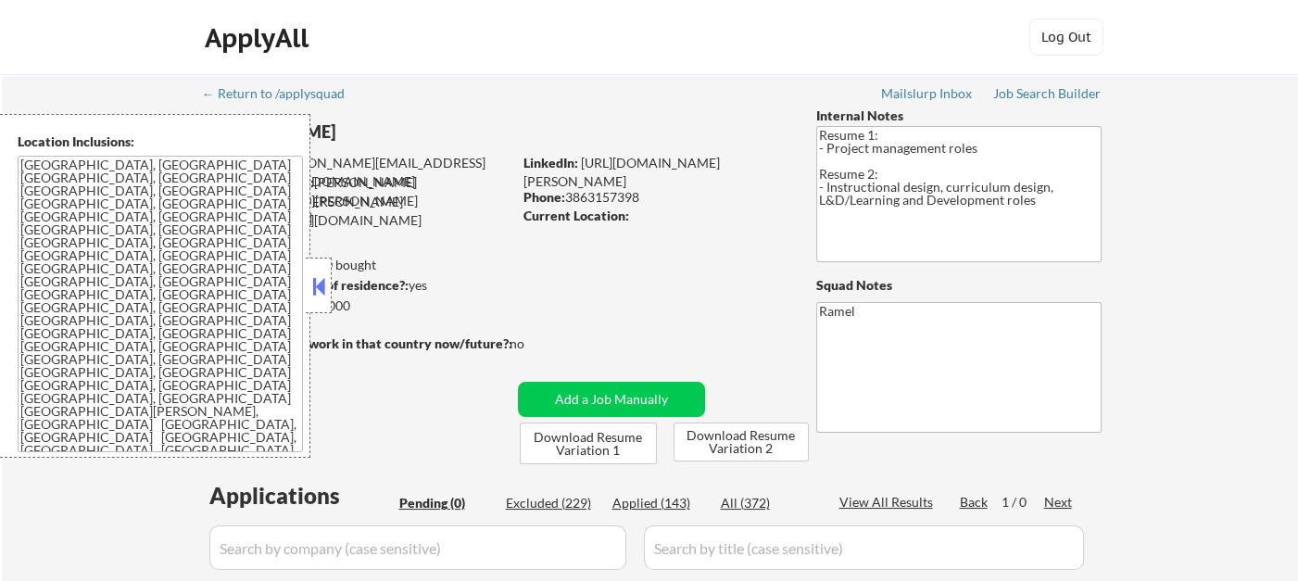
click at [309, 292] on button at bounding box center [319, 286] width 20 height 28
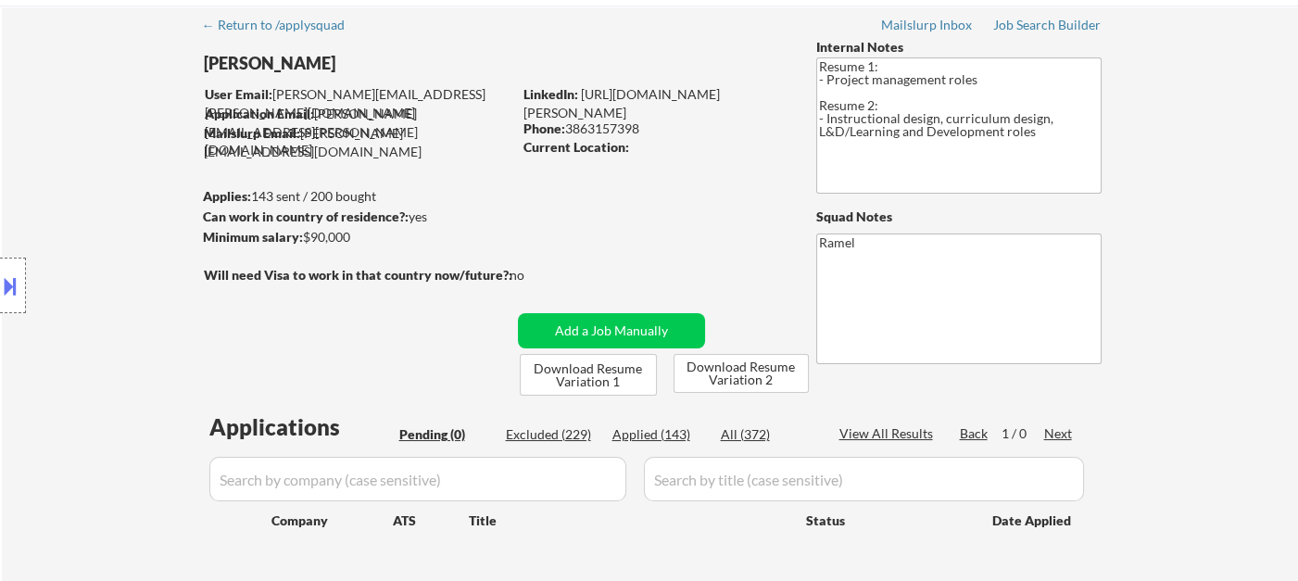
scroll to position [206, 0]
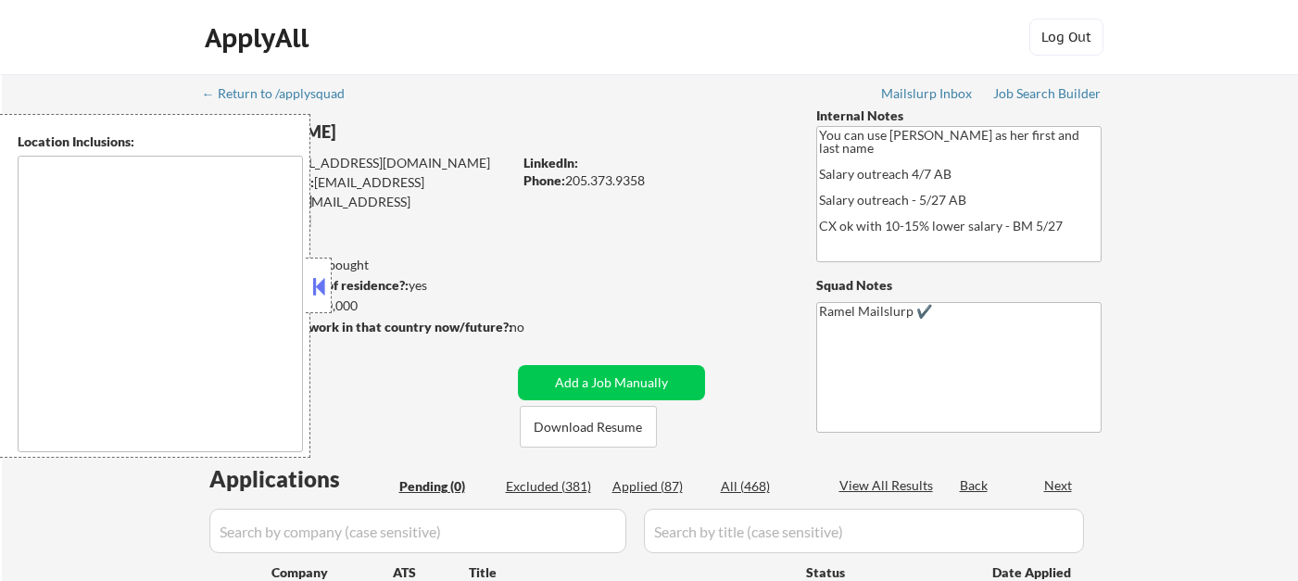
type textarea "[GEOGRAPHIC_DATA], [GEOGRAPHIC_DATA], AL [GEOGRAPHIC_DATA], AL [GEOGRAPHIC_DATA…"
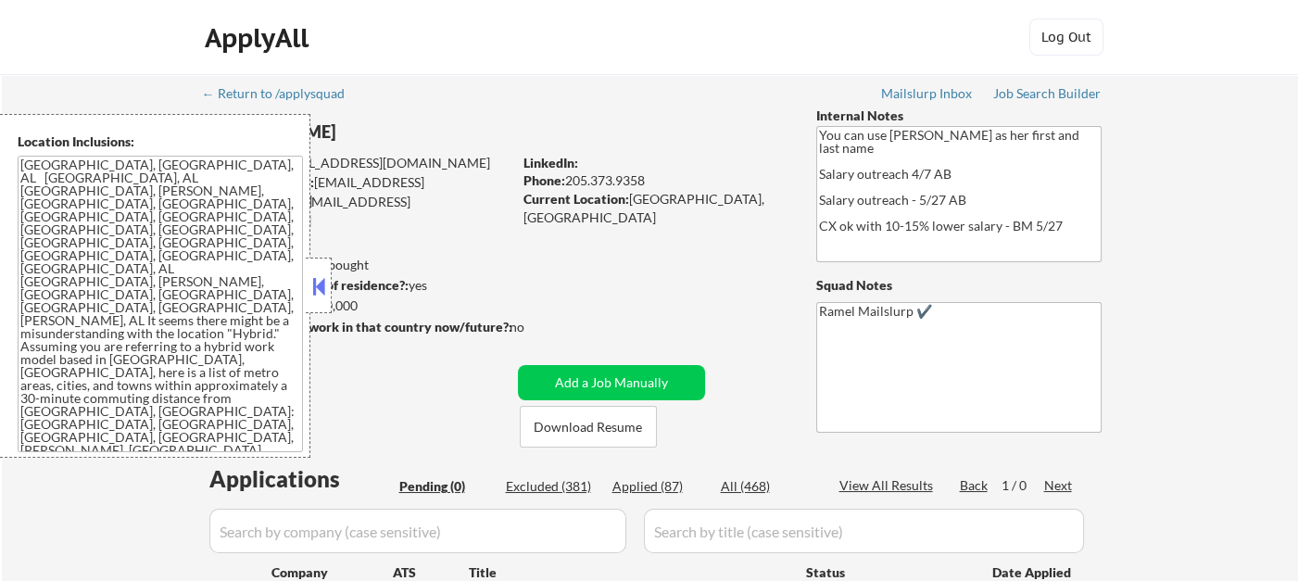
click at [311, 281] on button at bounding box center [319, 286] width 20 height 28
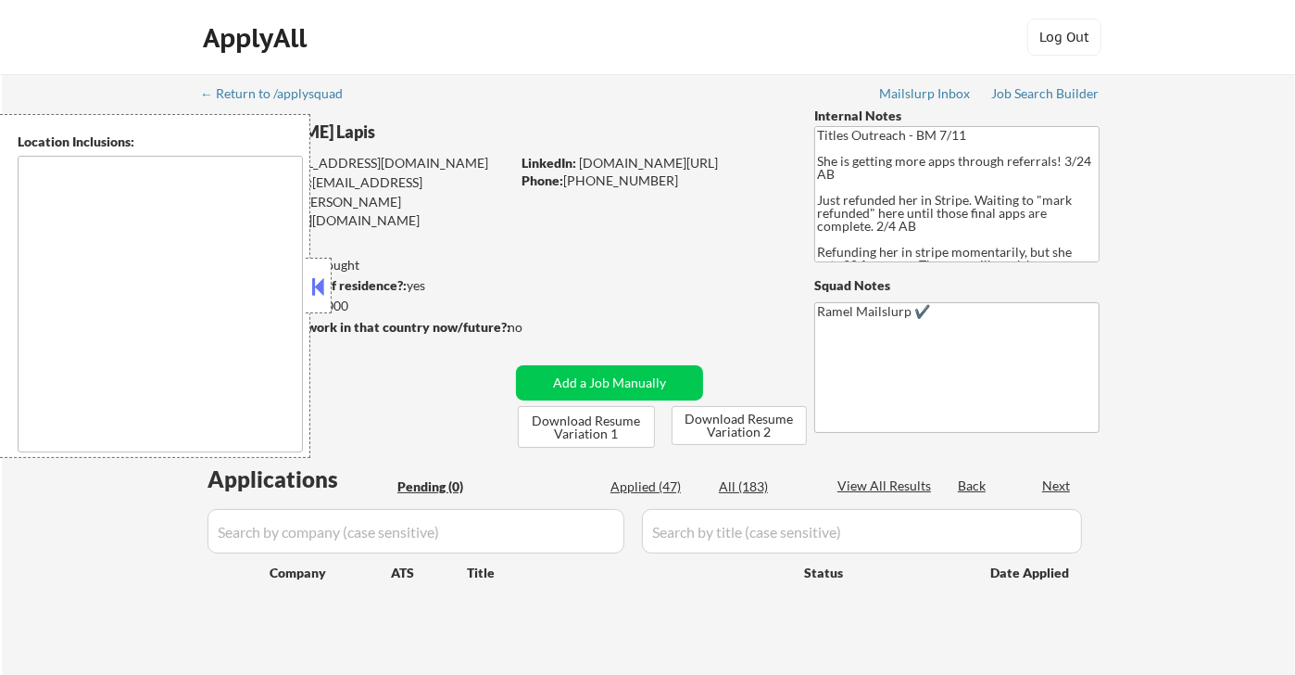
type textarea "[GEOGRAPHIC_DATA], [GEOGRAPHIC_DATA], [GEOGRAPHIC_DATA] [GEOGRAPHIC_DATA], [GEO…"
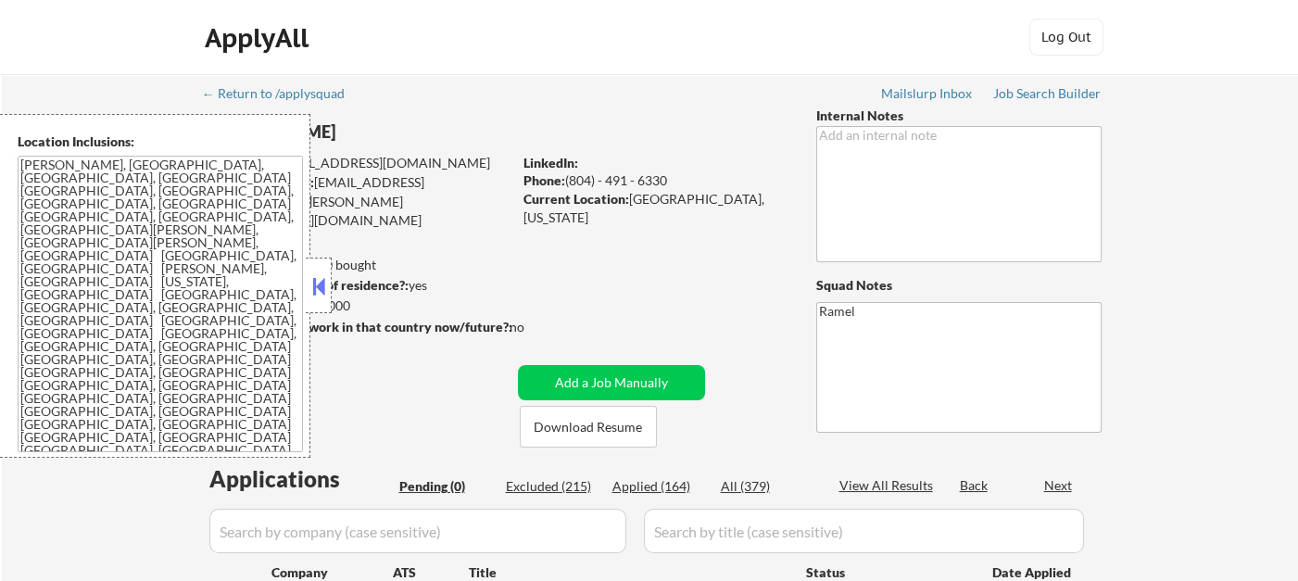
click at [320, 283] on button at bounding box center [319, 286] width 20 height 28
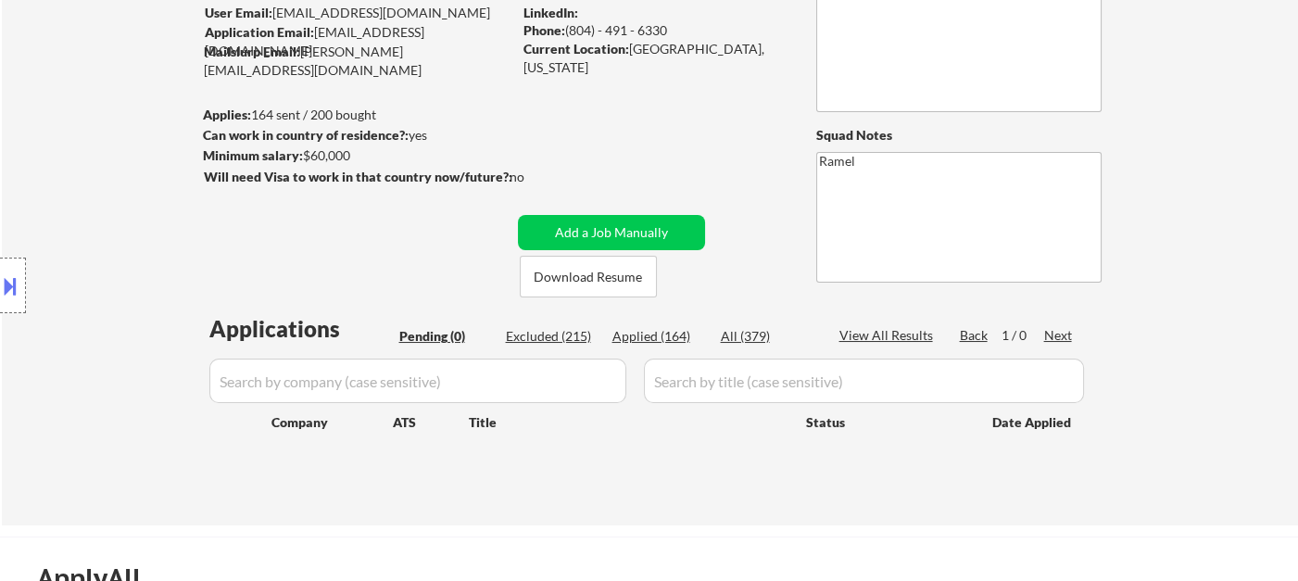
scroll to position [103, 0]
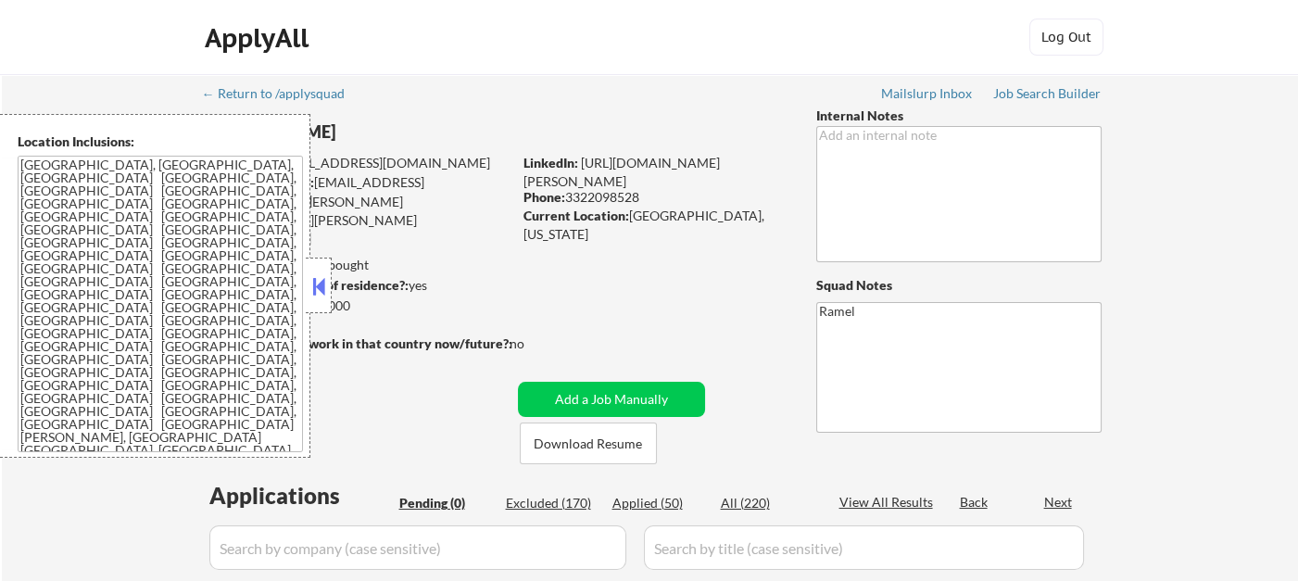
click at [330, 287] on div at bounding box center [319, 286] width 26 height 56
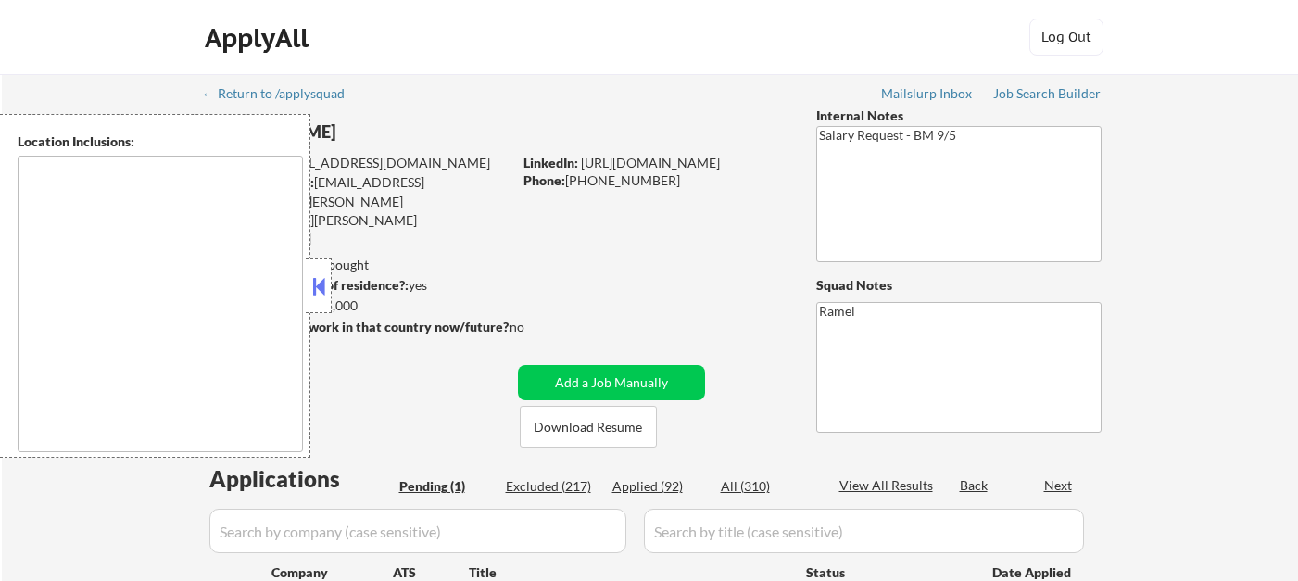
select select ""pending""
type textarea "remote"
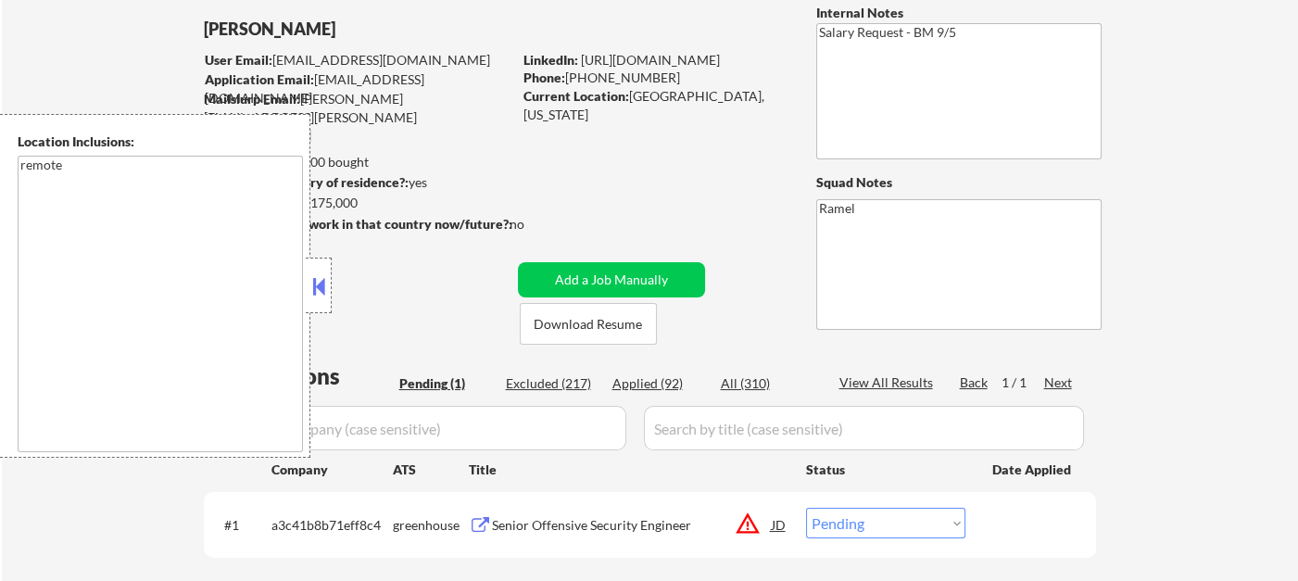
click at [312, 286] on button at bounding box center [319, 286] width 20 height 28
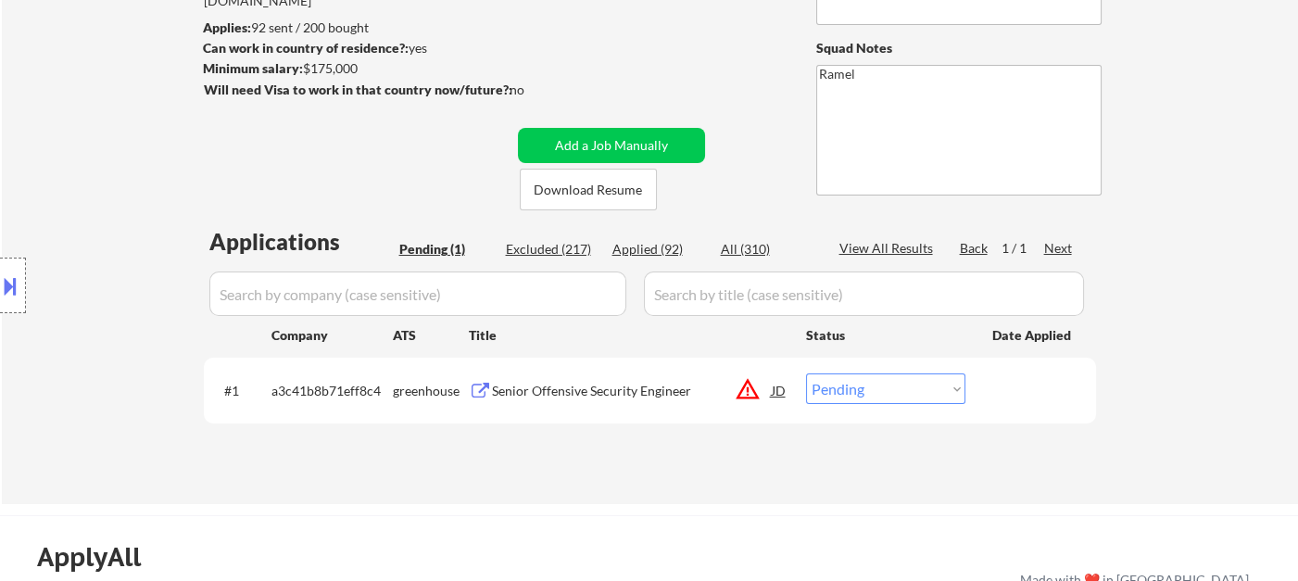
scroll to position [411, 0]
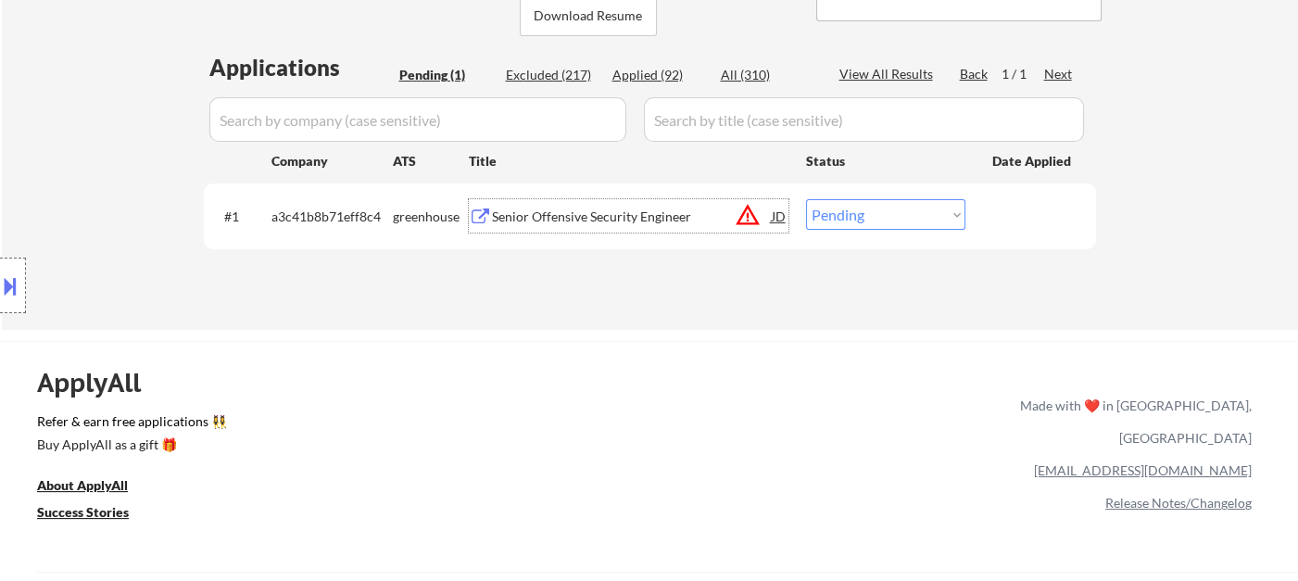
click at [651, 220] on div "Senior Offensive Security Engineer" at bounding box center [632, 217] width 280 height 19
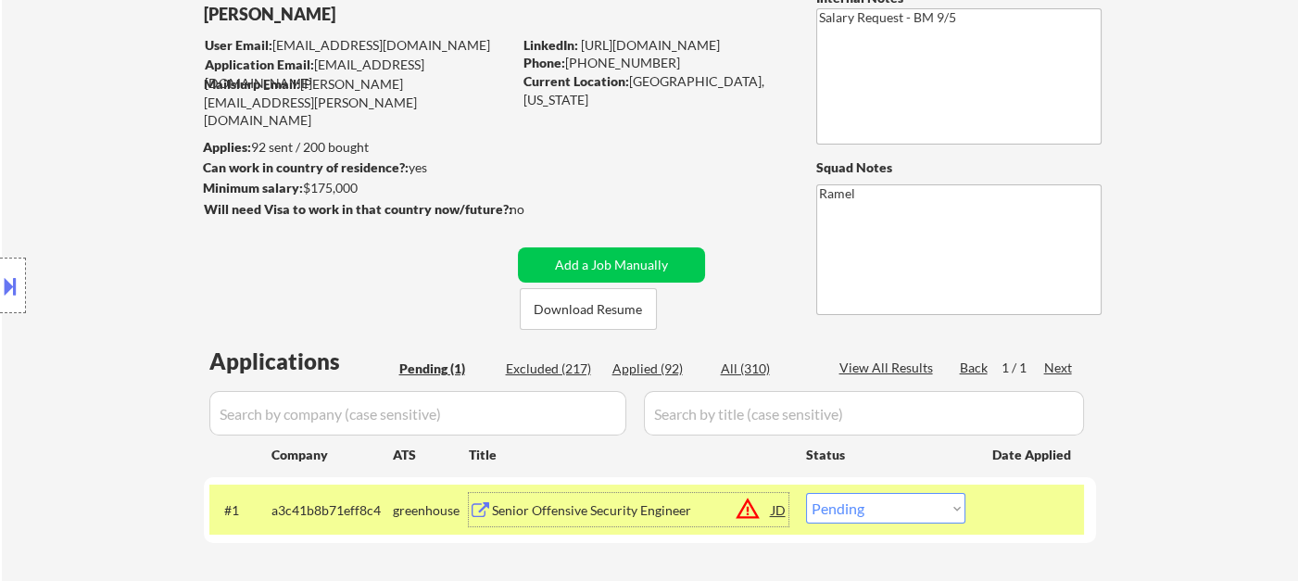
scroll to position [206, 0]
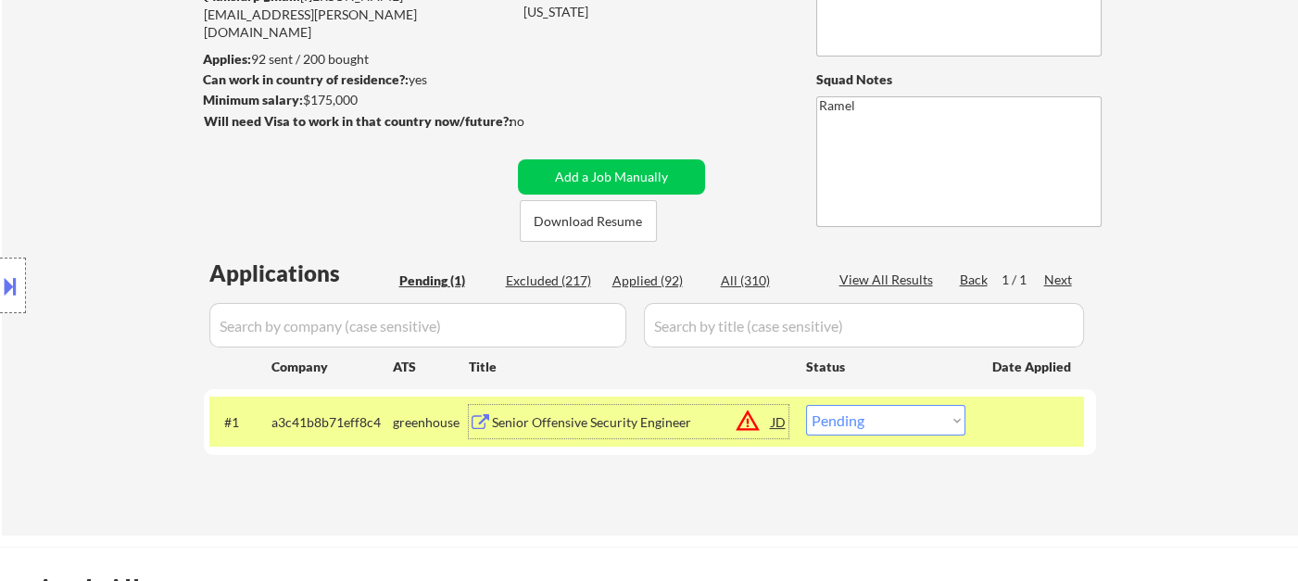
click at [852, 423] on select "Choose an option... Pending Applied Excluded (Questions) Excluded (Expired) Exc…" at bounding box center [885, 420] width 159 height 31
select select ""applied""
click at [806, 405] on select "Choose an option... Pending Applied Excluded (Questions) Excluded (Expired) Exc…" at bounding box center [885, 420] width 159 height 31
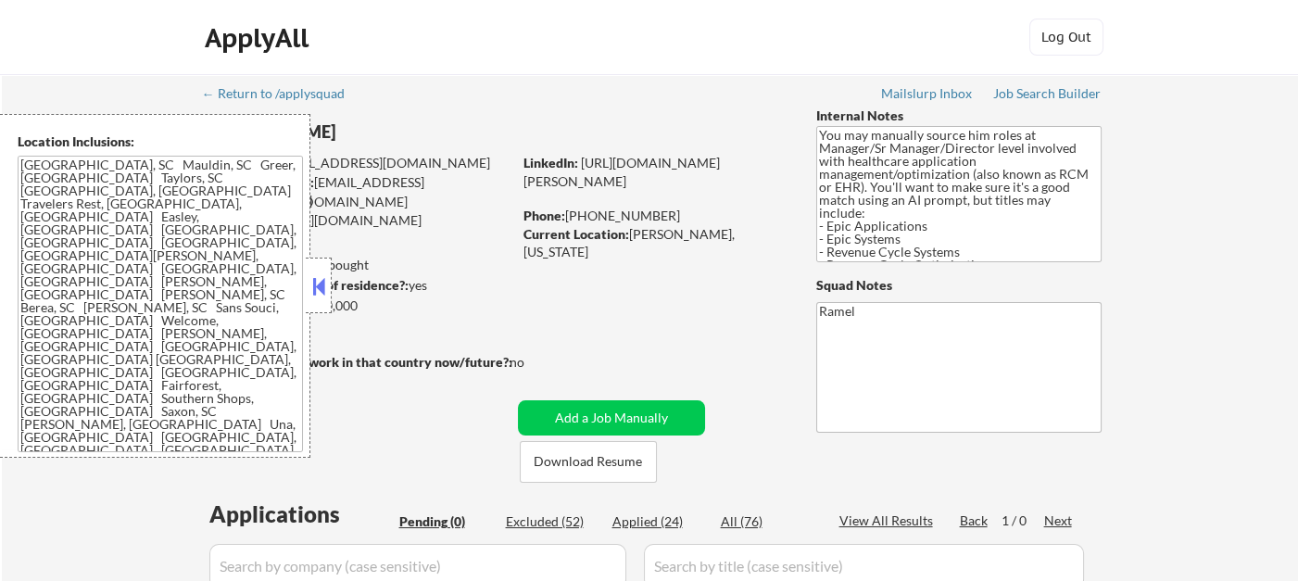
click at [315, 281] on button at bounding box center [319, 286] width 20 height 28
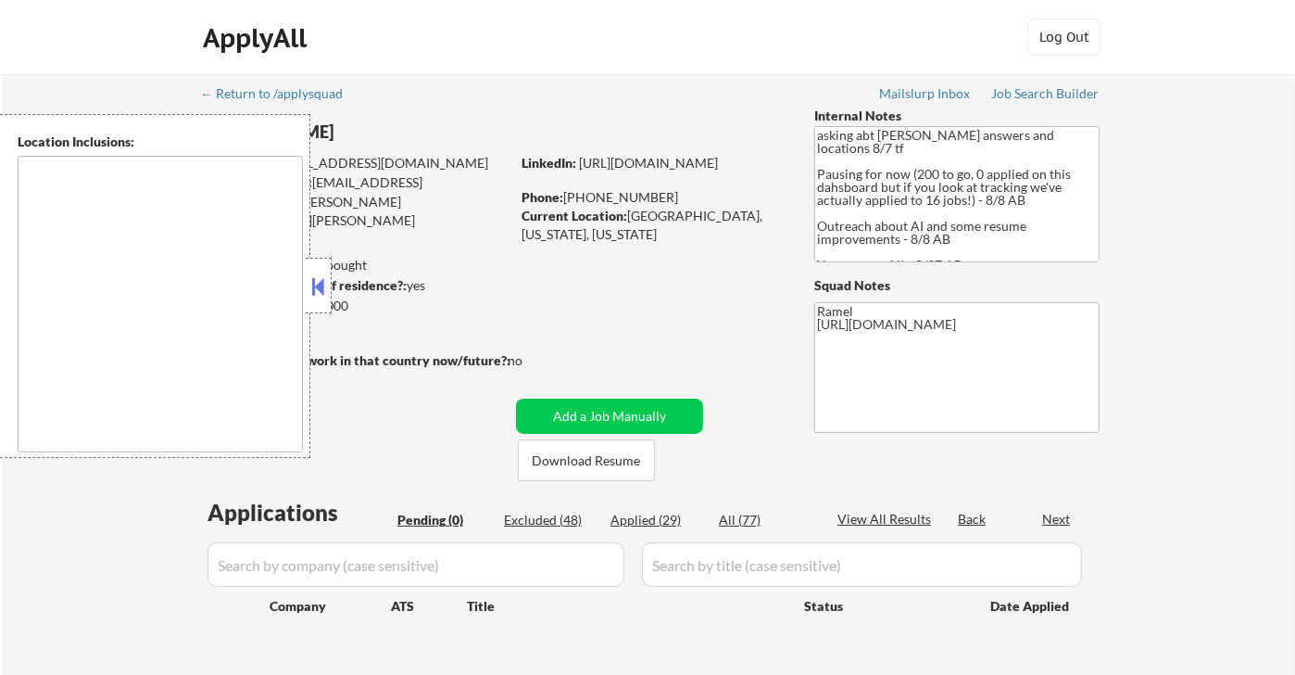
drag, startPoint x: 312, startPoint y: 287, endPoint x: 679, endPoint y: 37, distance: 444.1
click at [316, 284] on button at bounding box center [319, 286] width 20 height 28
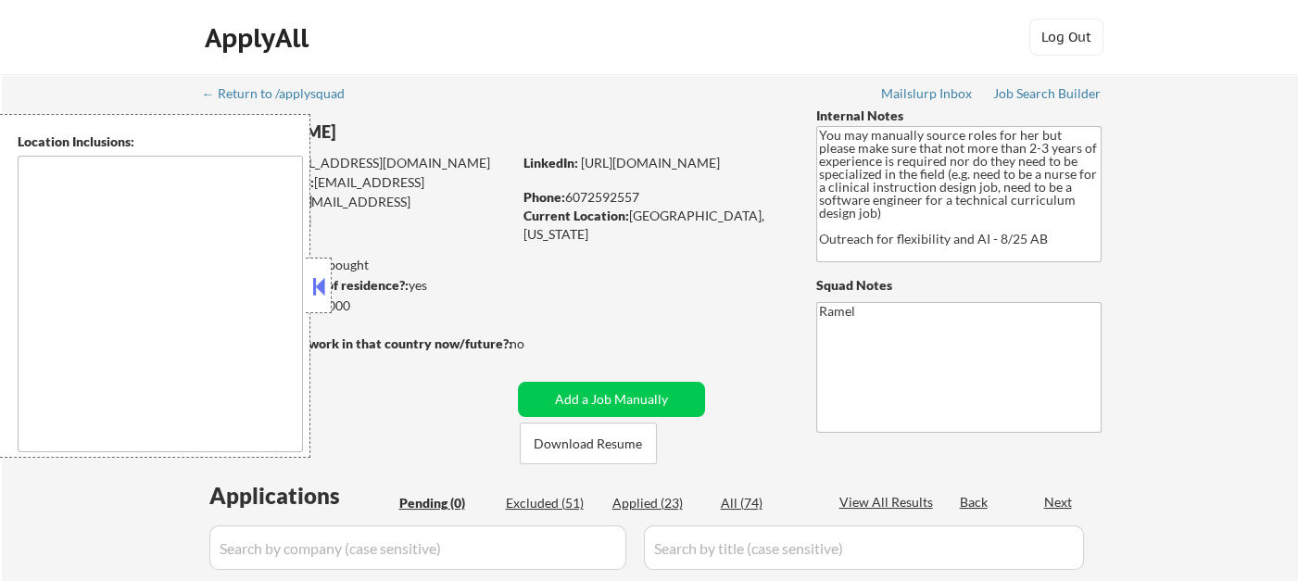
click at [321, 288] on button at bounding box center [319, 286] width 20 height 28
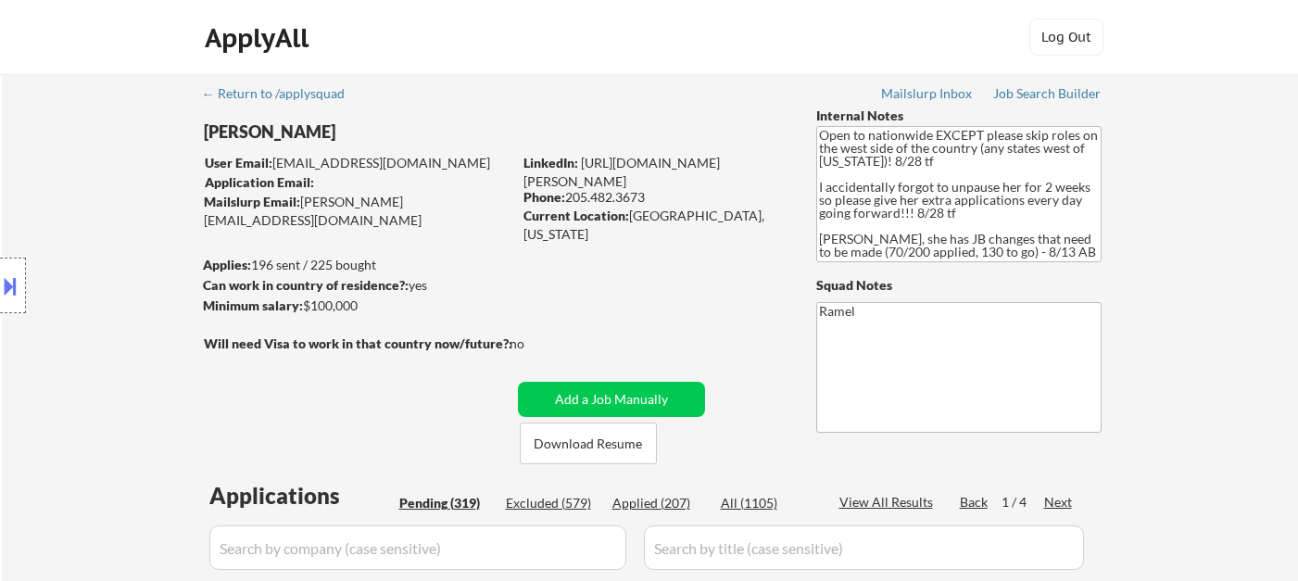
scroll to position [97, 0]
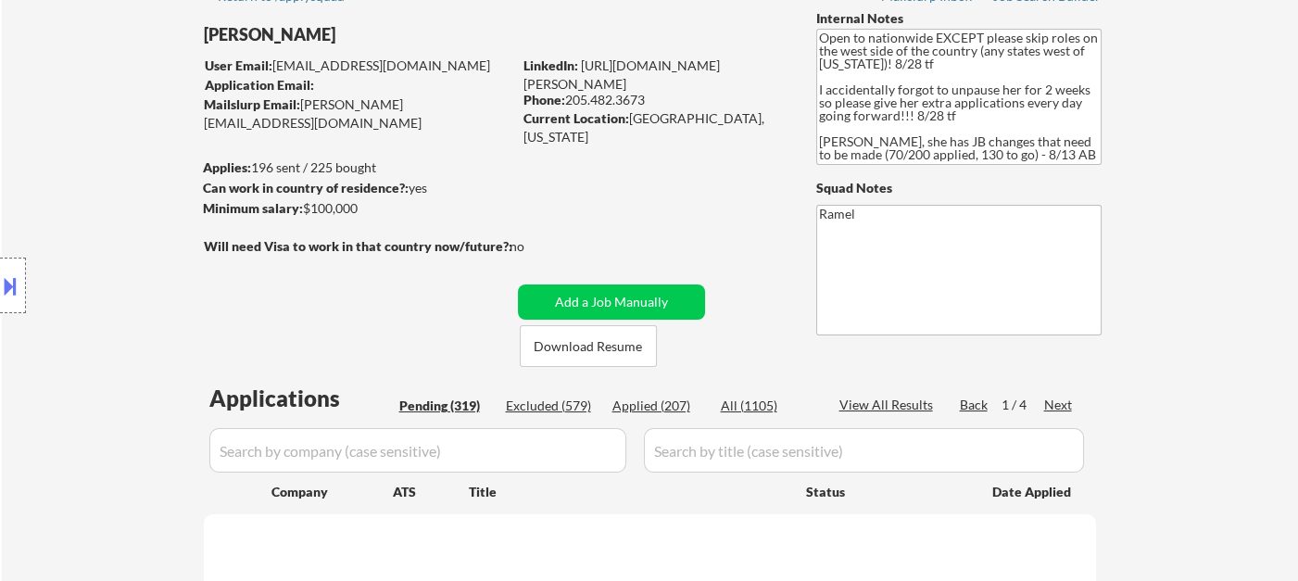
select select ""pending""
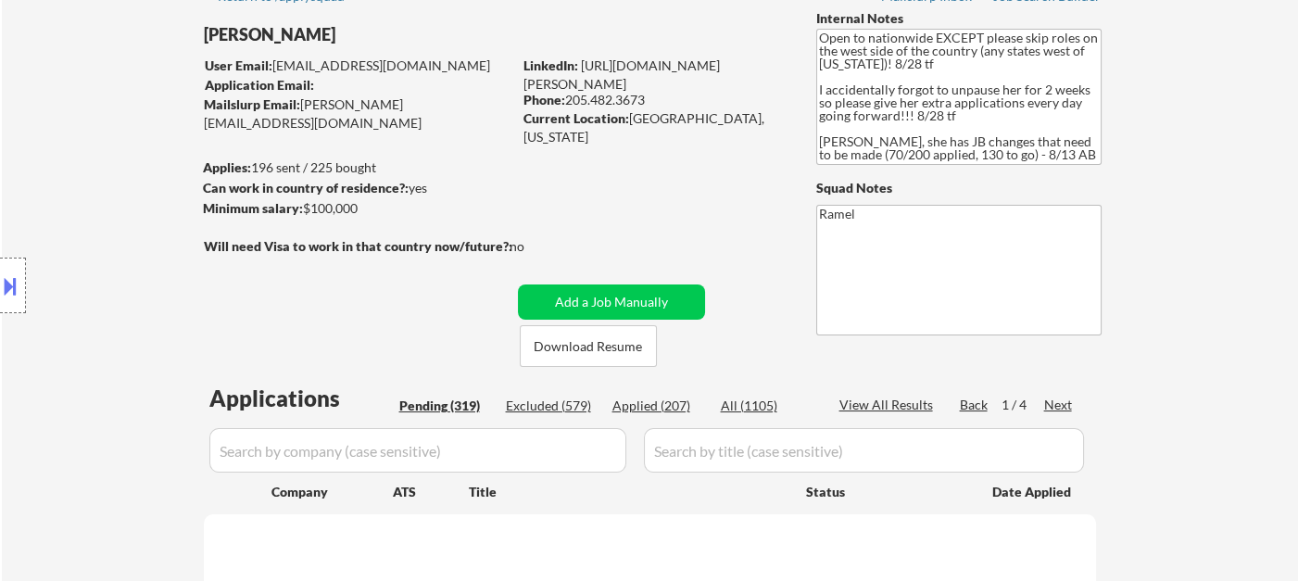
select select ""pending""
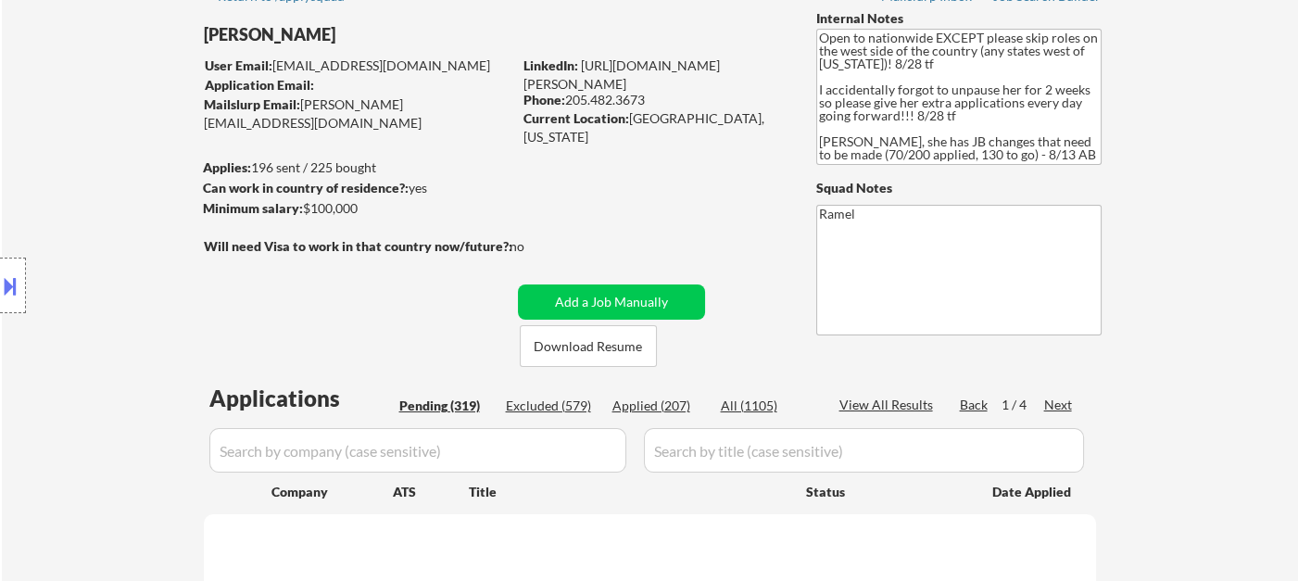
select select ""pending""
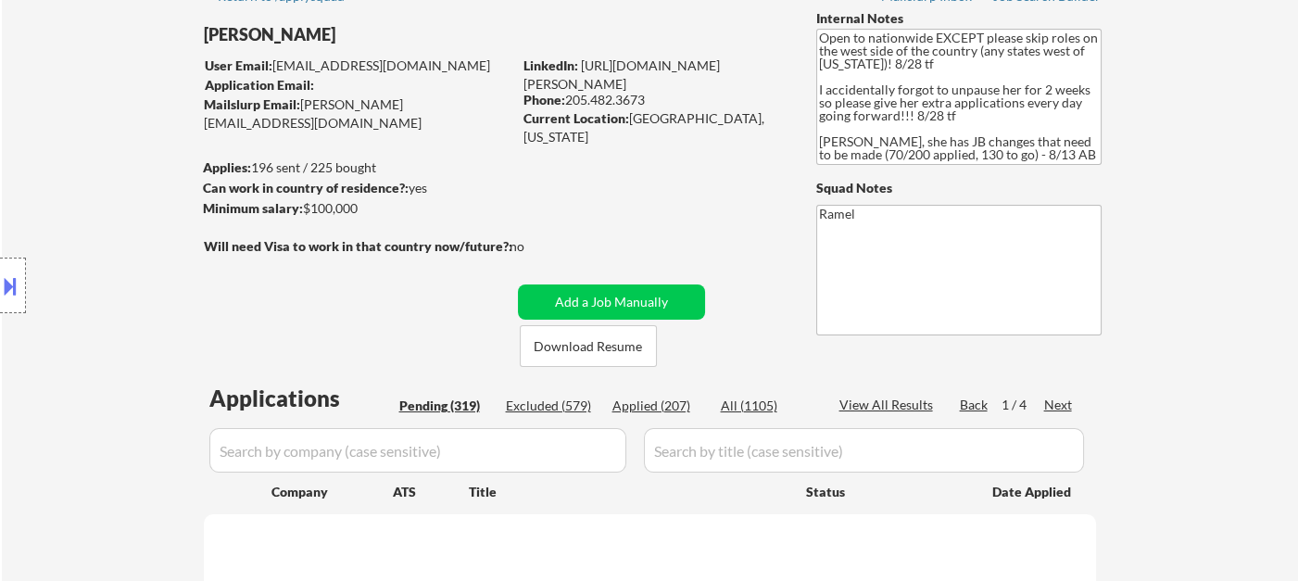
select select ""pending""
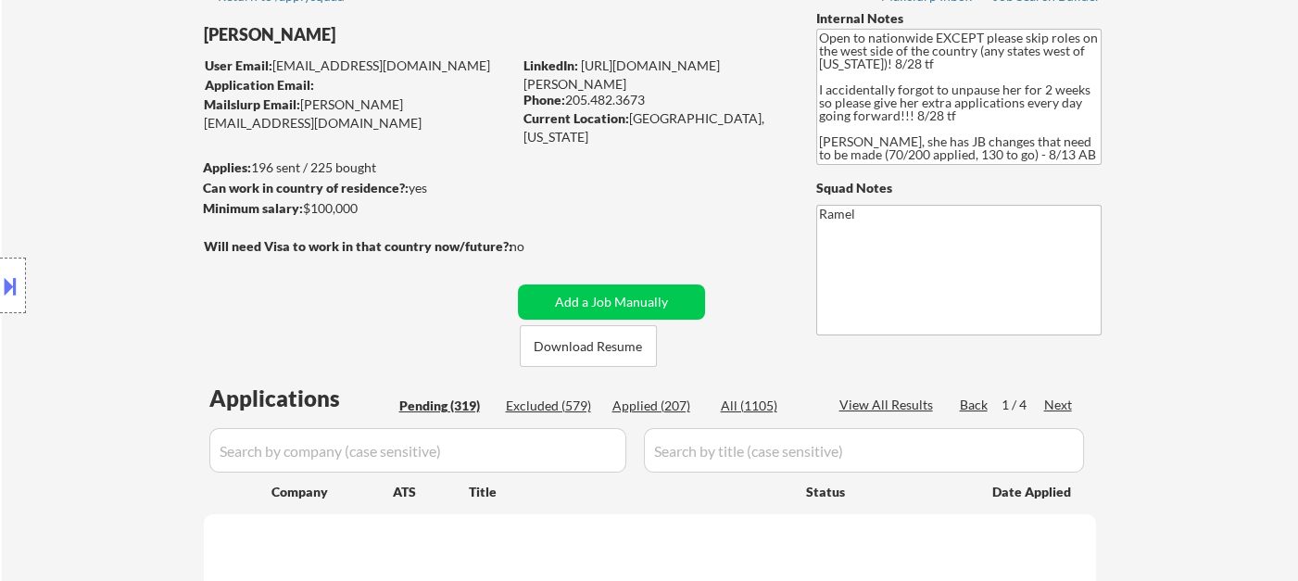
select select ""pending""
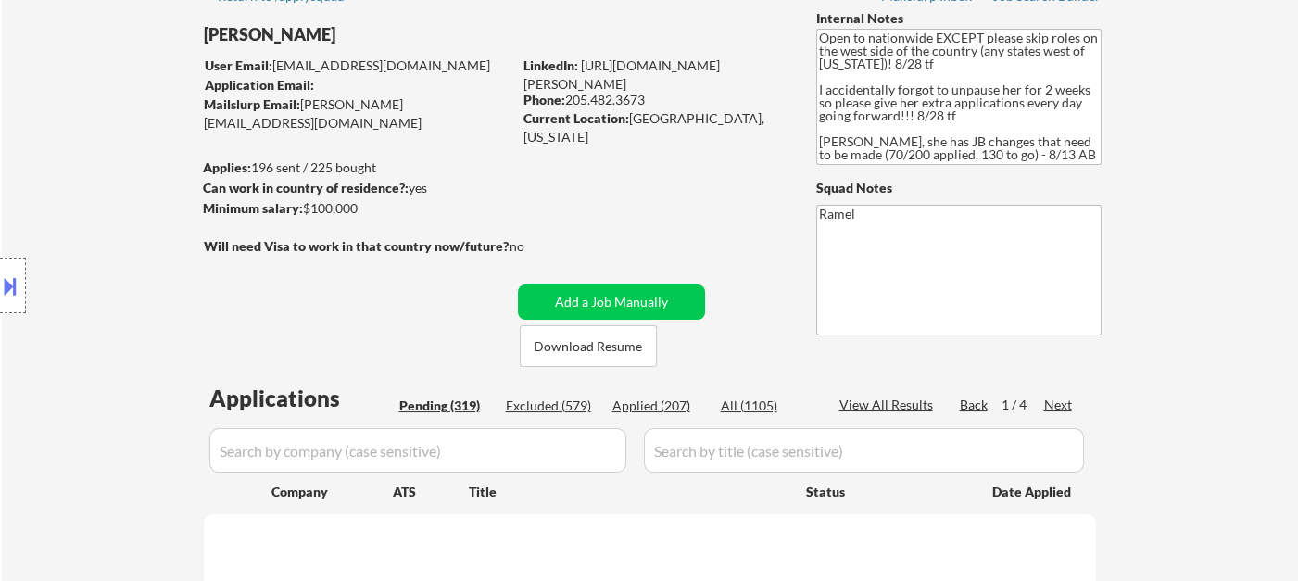
select select ""pending""
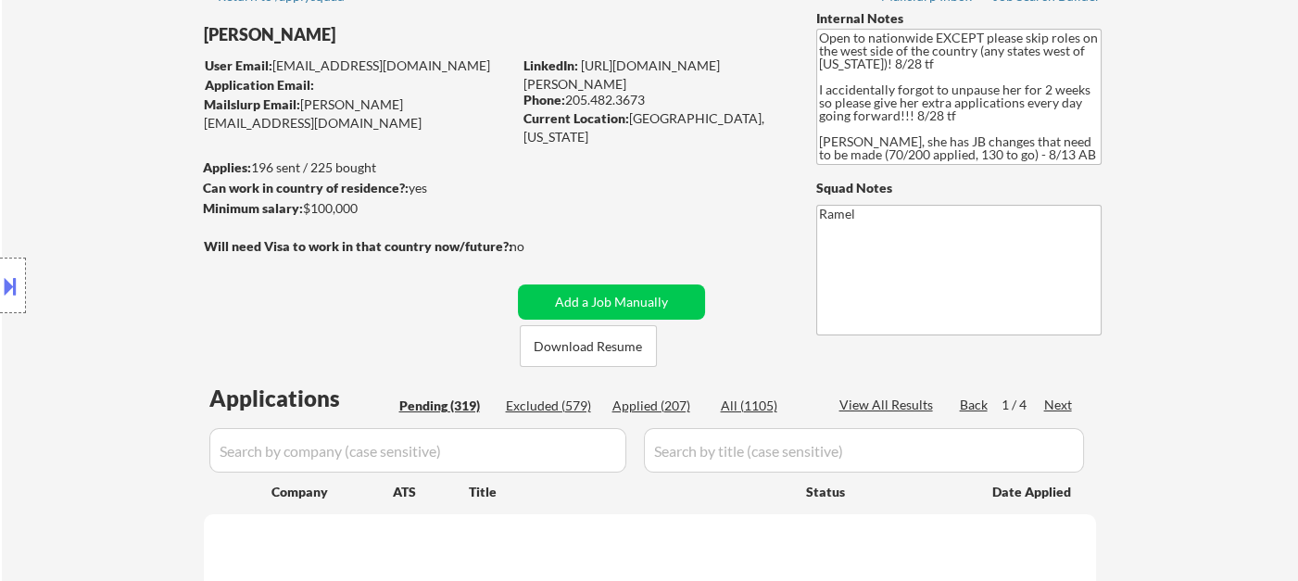
select select ""pending""
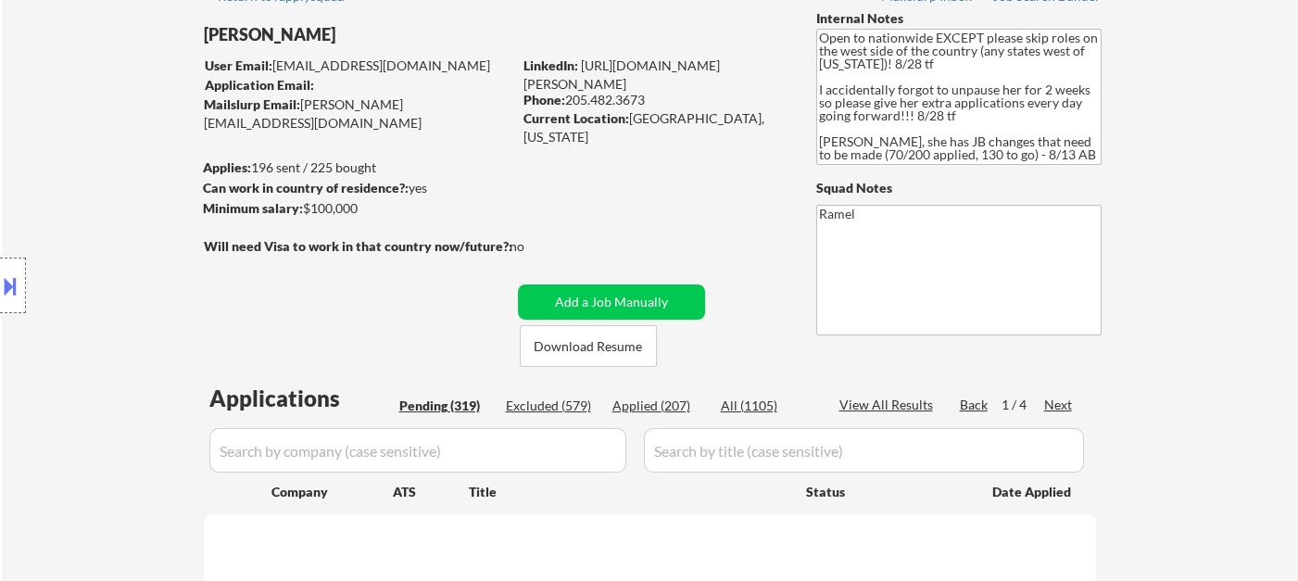
select select ""pending""
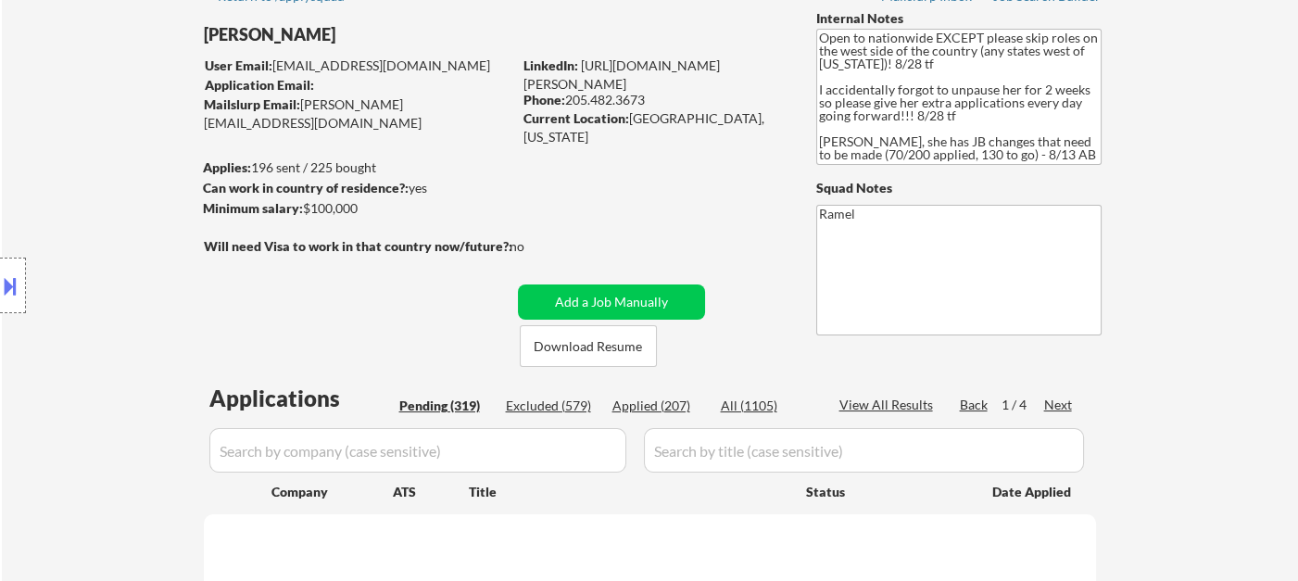
select select ""pending""
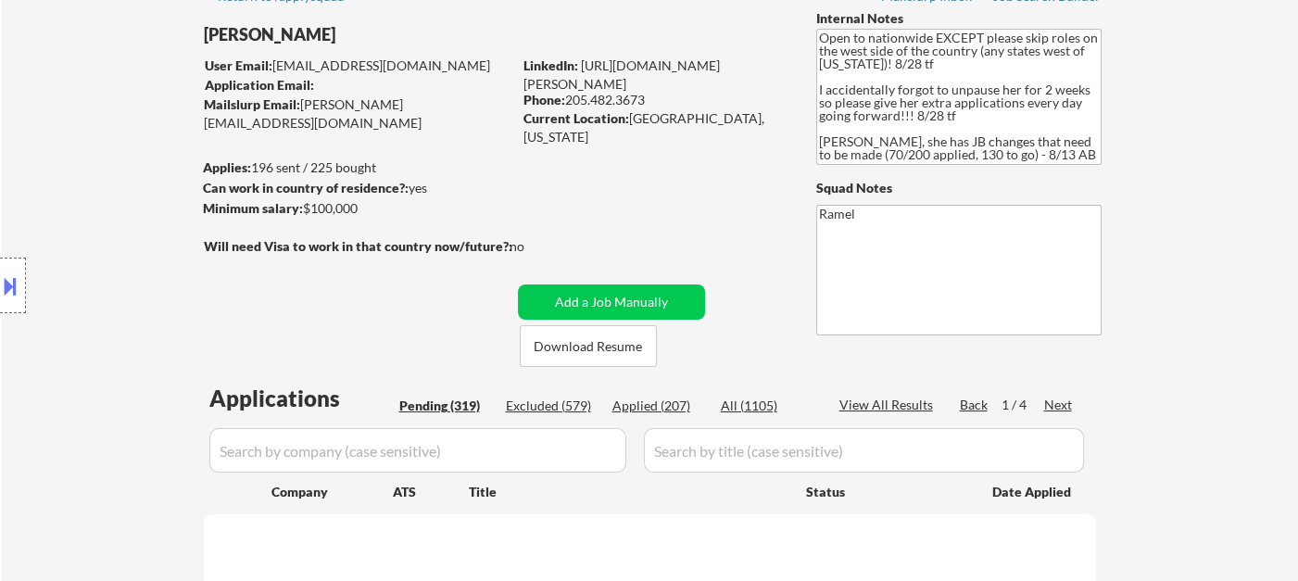
select select ""pending""
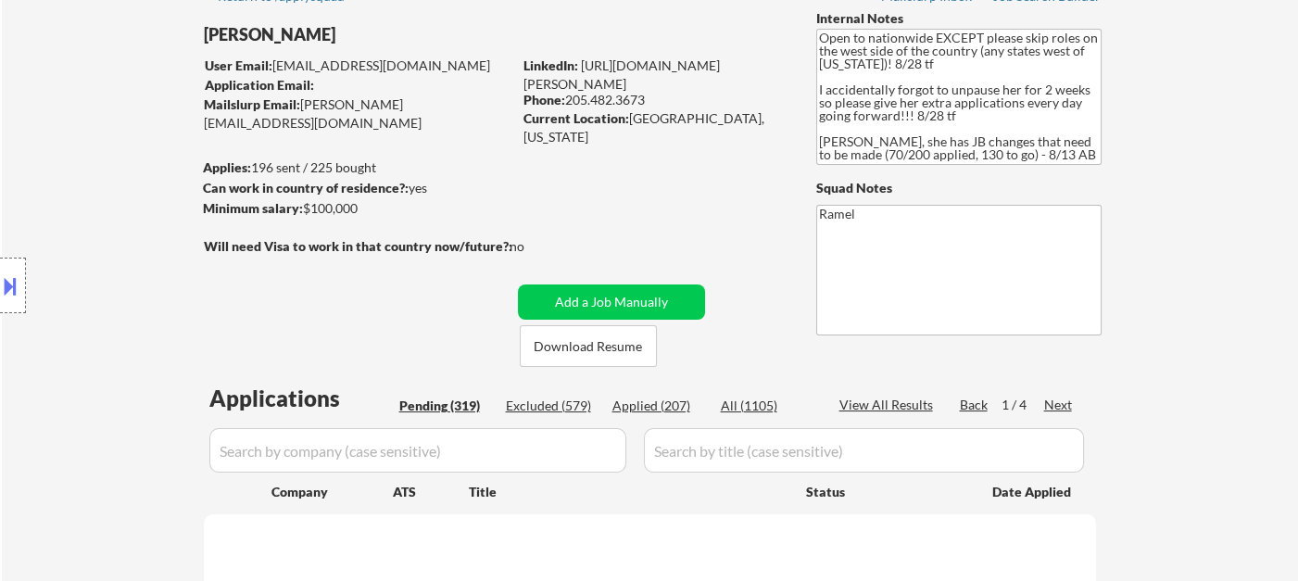
select select ""pending""
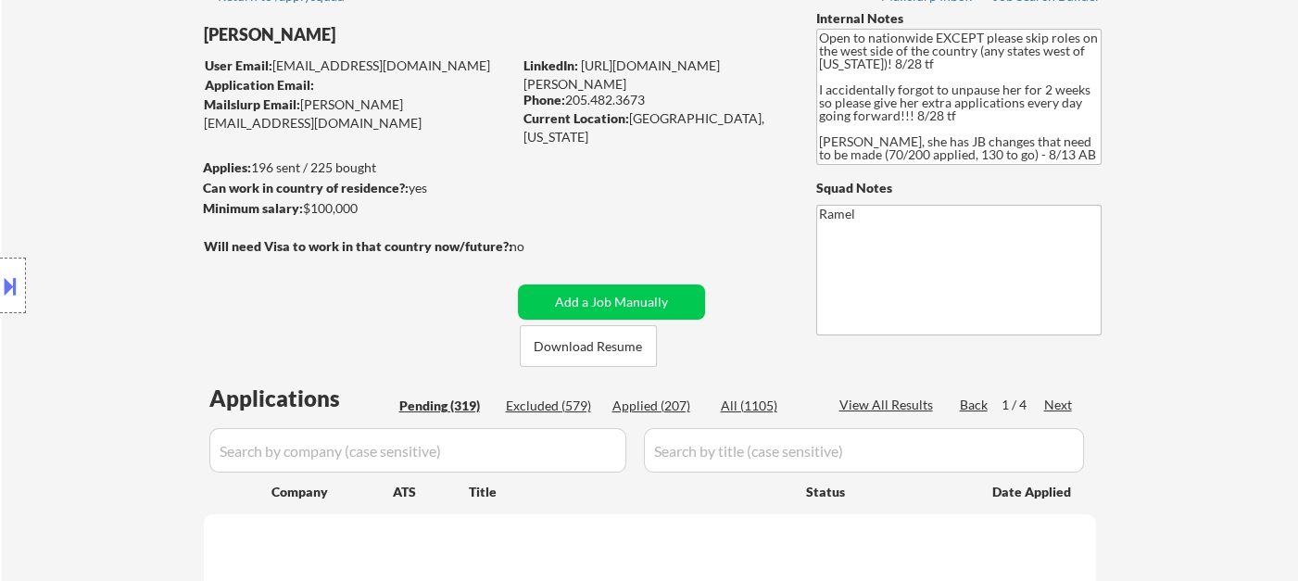
select select ""pending""
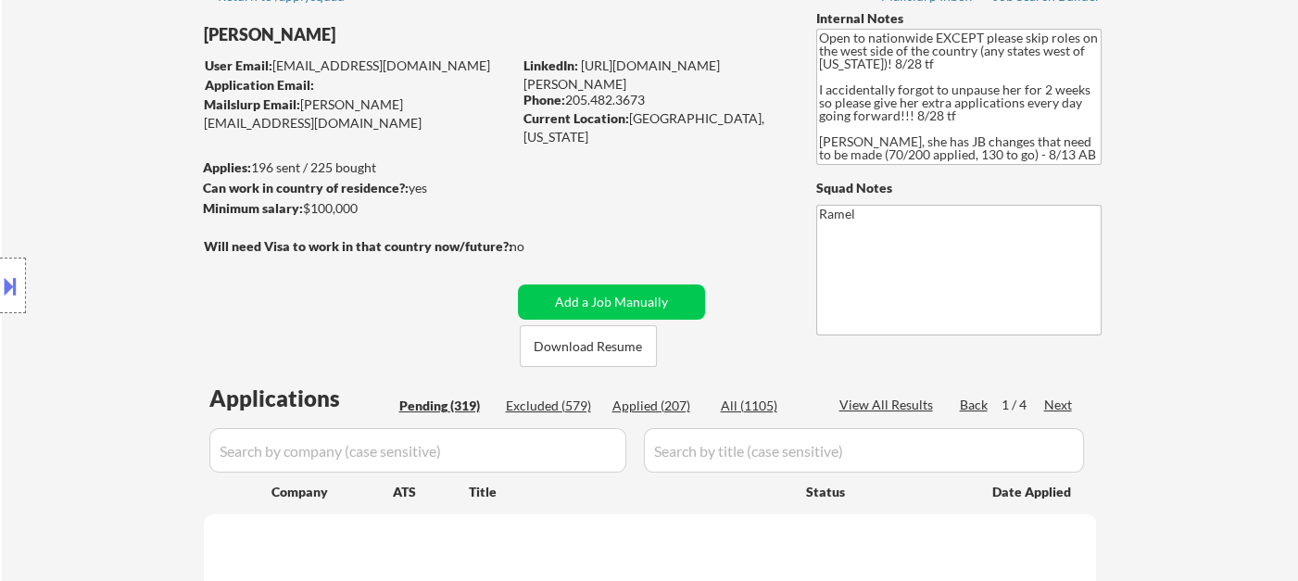
select select ""pending""
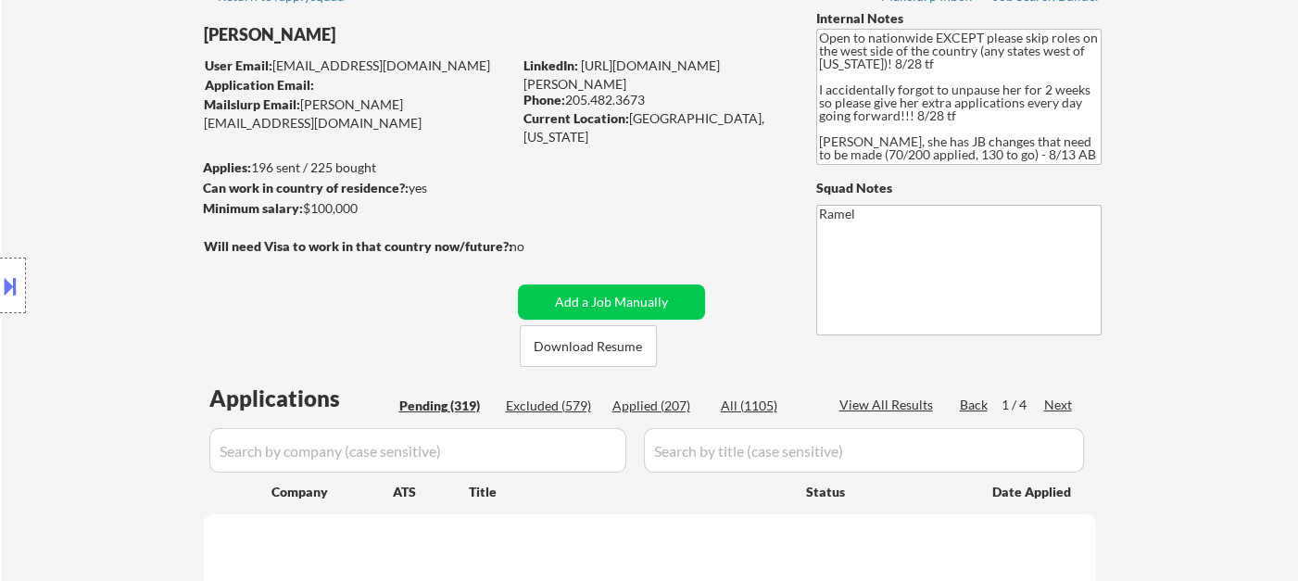
select select ""pending""
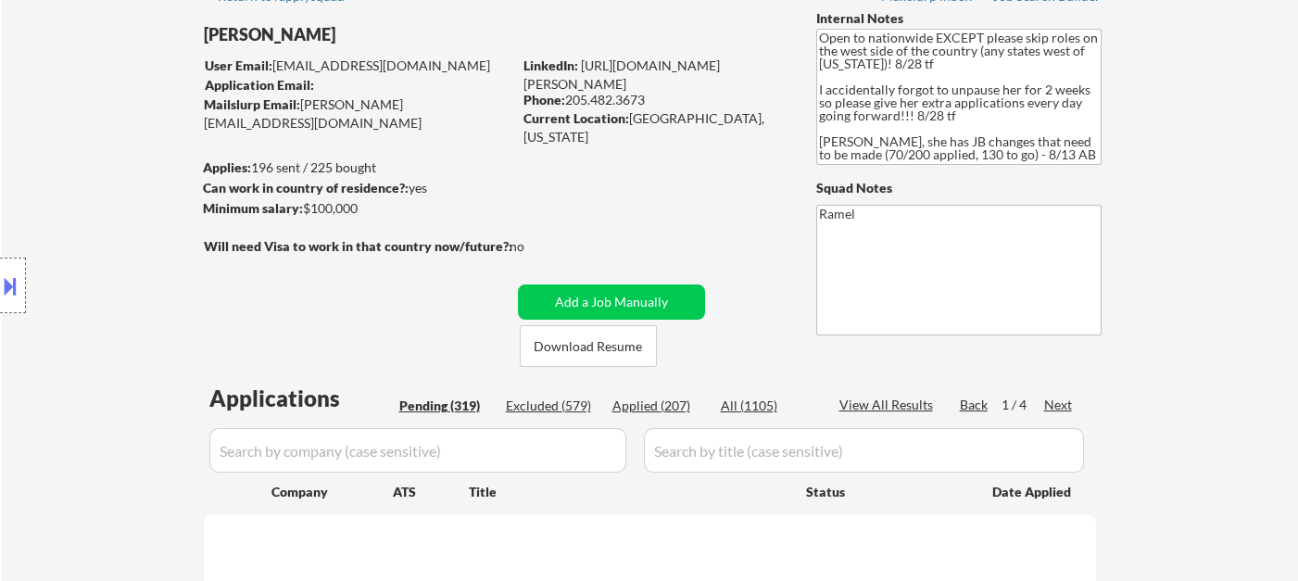
select select ""pending""
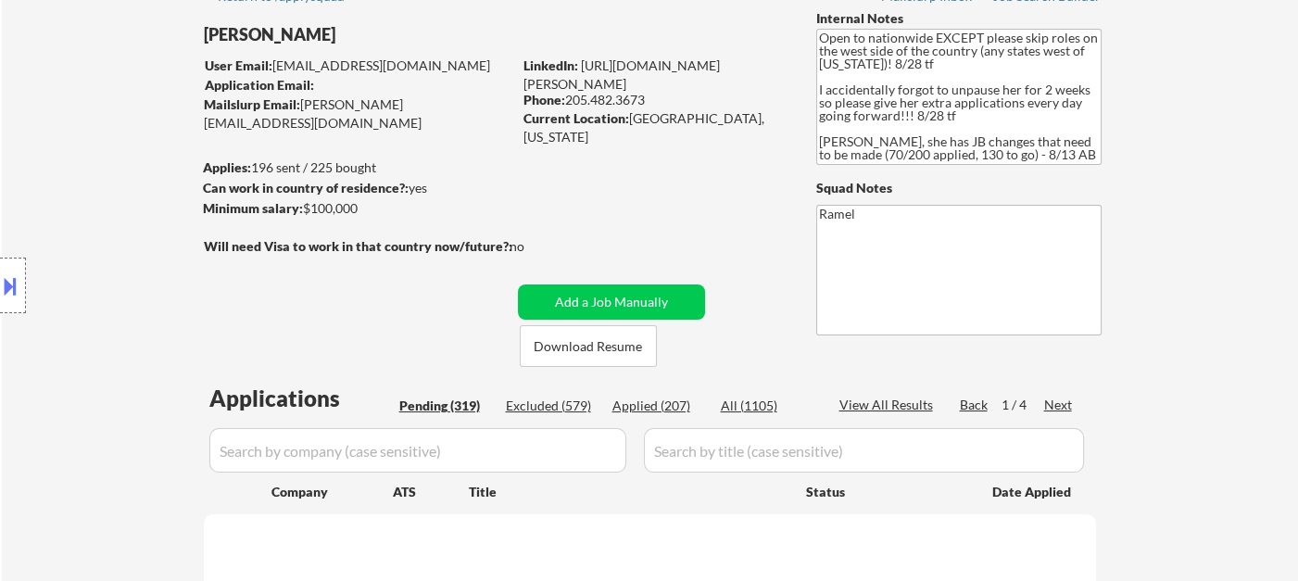
select select ""pending""
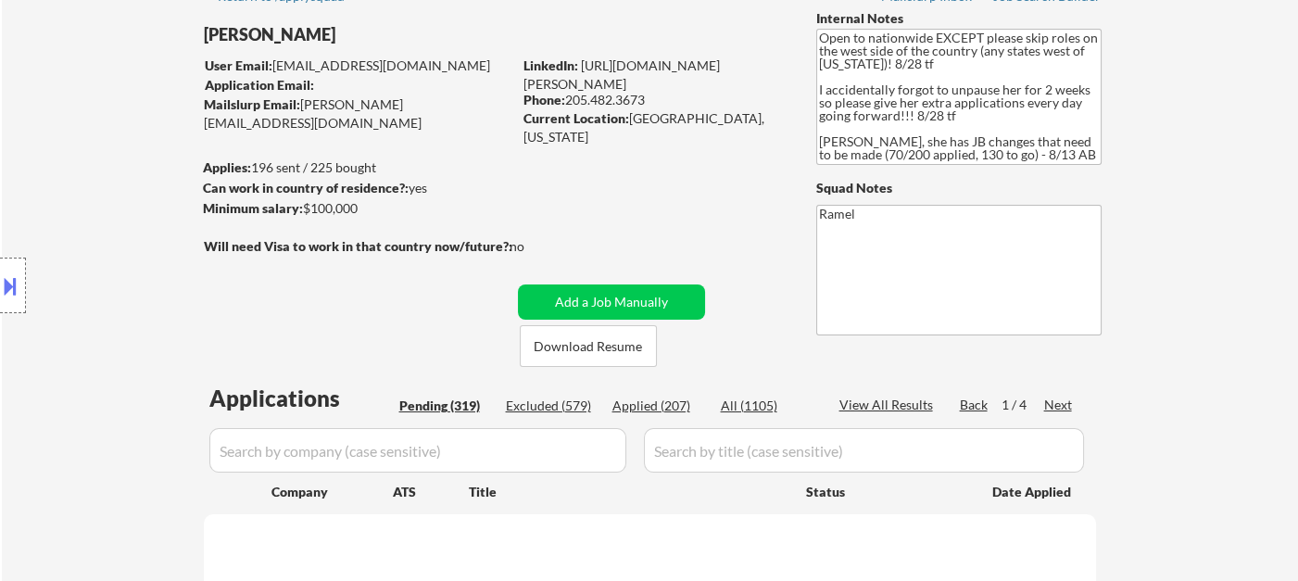
select select ""pending""
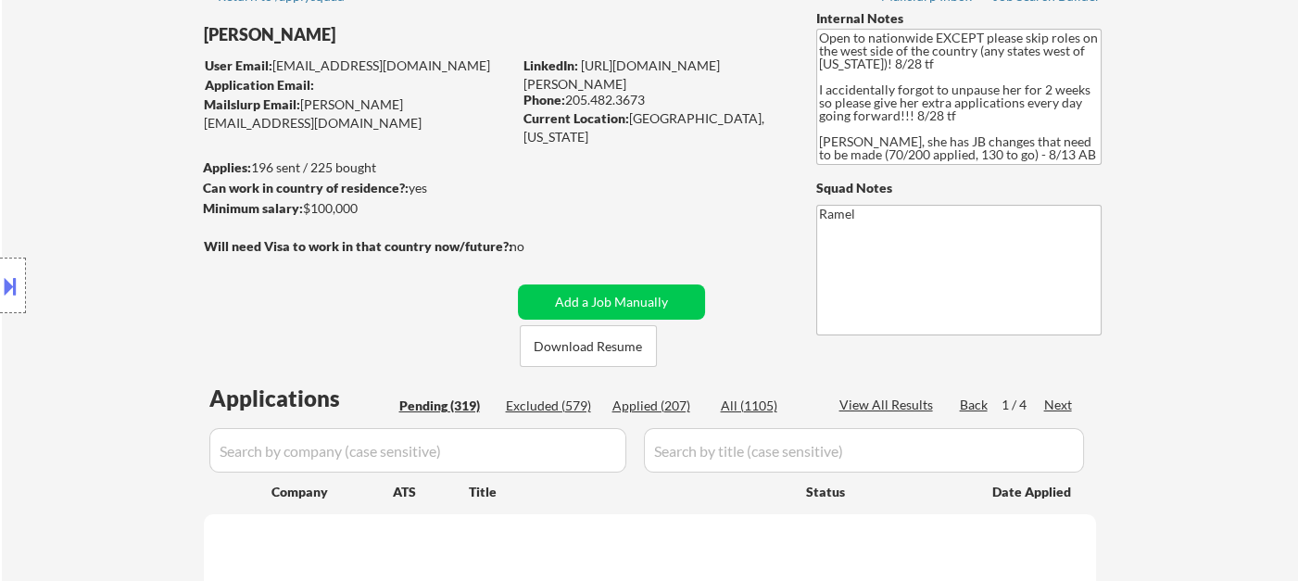
select select ""pending""
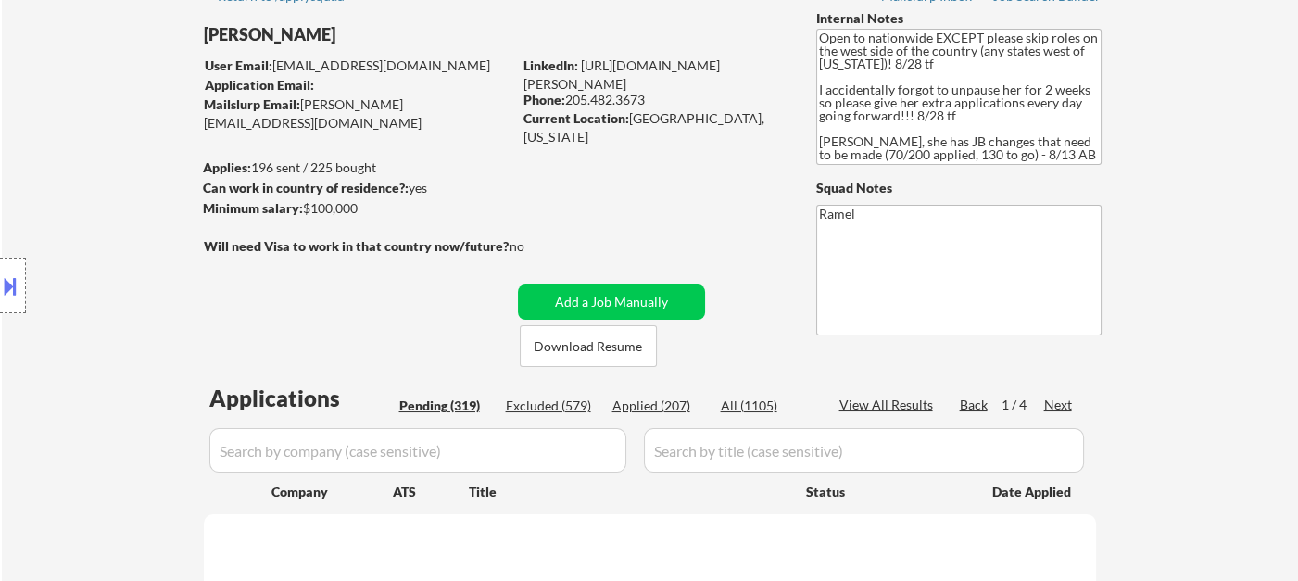
select select ""pending""
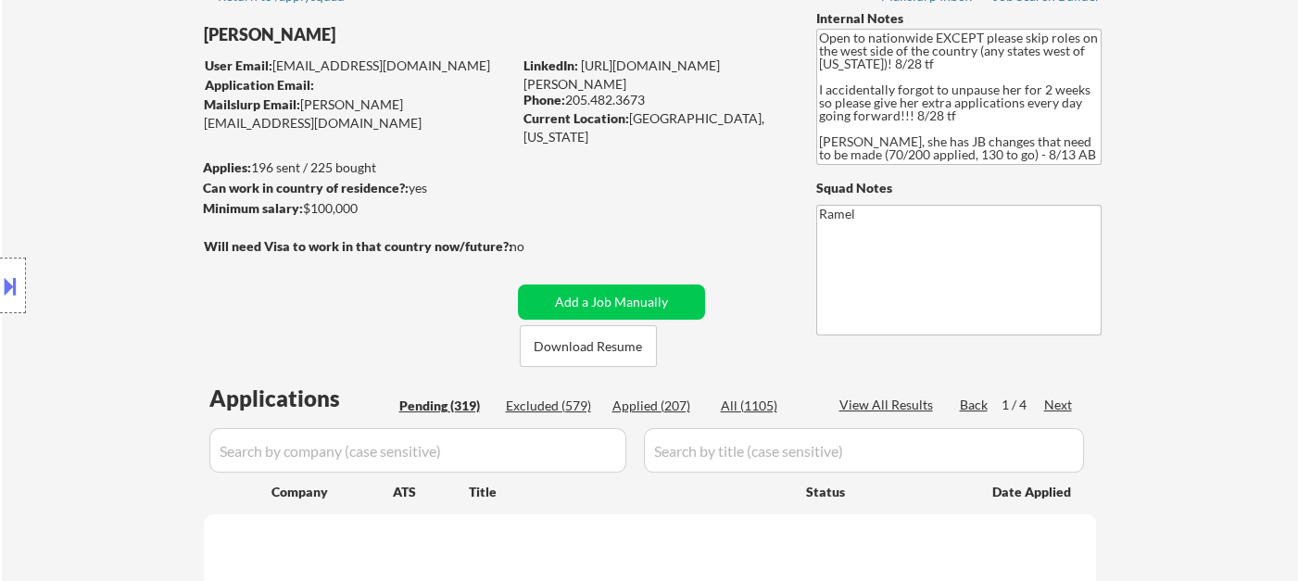
select select ""pending""
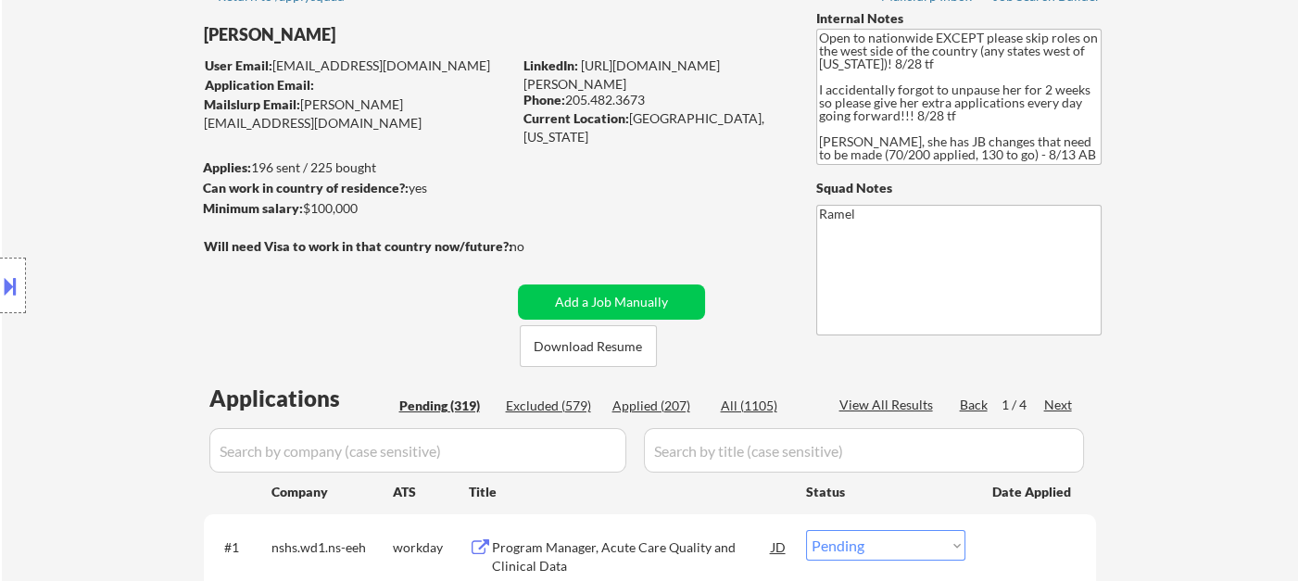
scroll to position [514, 0]
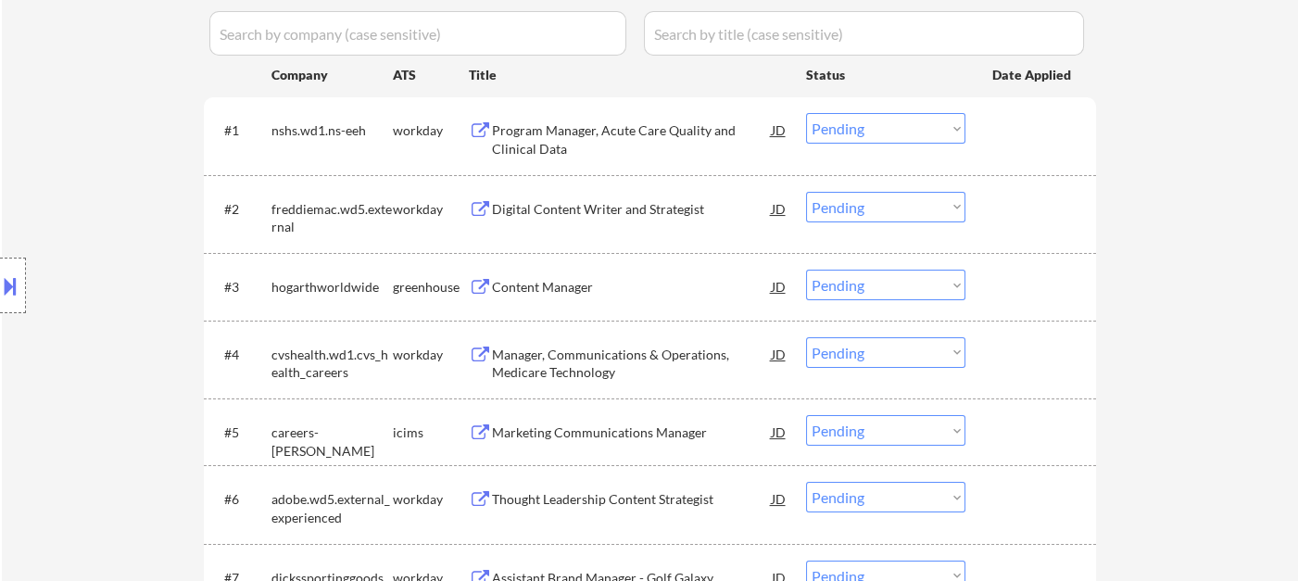
click at [627, 134] on div "Program Manager, Acute Care Quality and Clinical Data" at bounding box center [632, 139] width 280 height 36
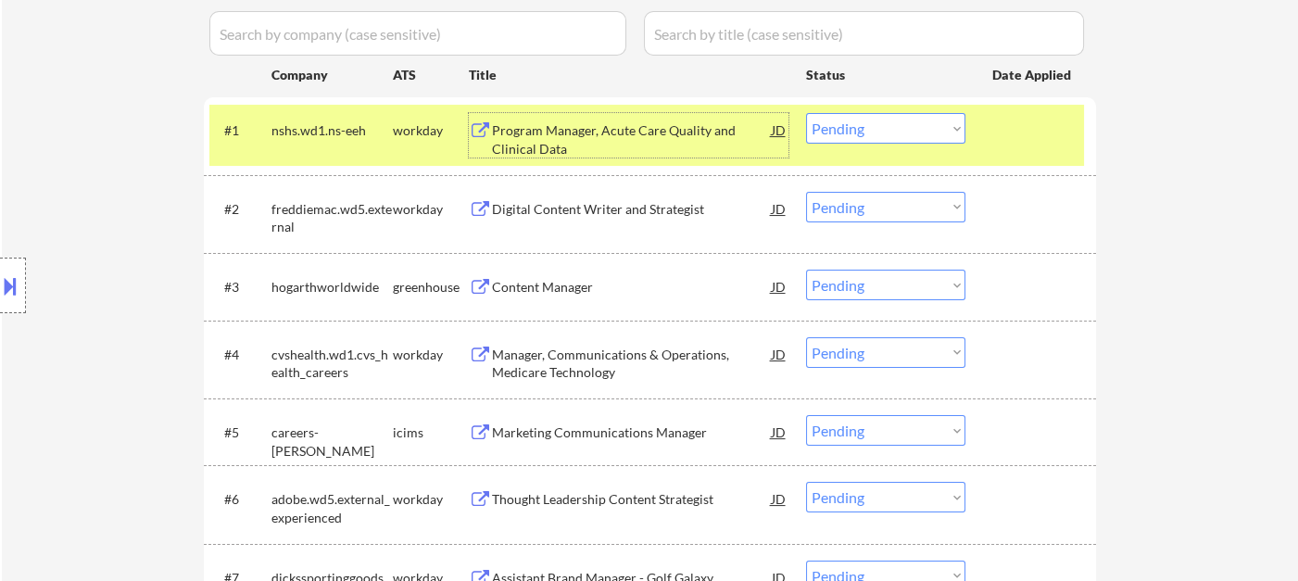
drag, startPoint x: 891, startPoint y: 123, endPoint x: 900, endPoint y: 141, distance: 19.9
click at [891, 123] on select "Choose an option... Pending Applied Excluded (Questions) Excluded (Expired) Exc…" at bounding box center [885, 128] width 159 height 31
click at [806, 113] on select "Choose an option... Pending Applied Excluded (Questions) Excluded (Expired) Exc…" at bounding box center [885, 128] width 159 height 31
click at [550, 215] on div "Digital Content Writer and Strategist" at bounding box center [632, 209] width 280 height 19
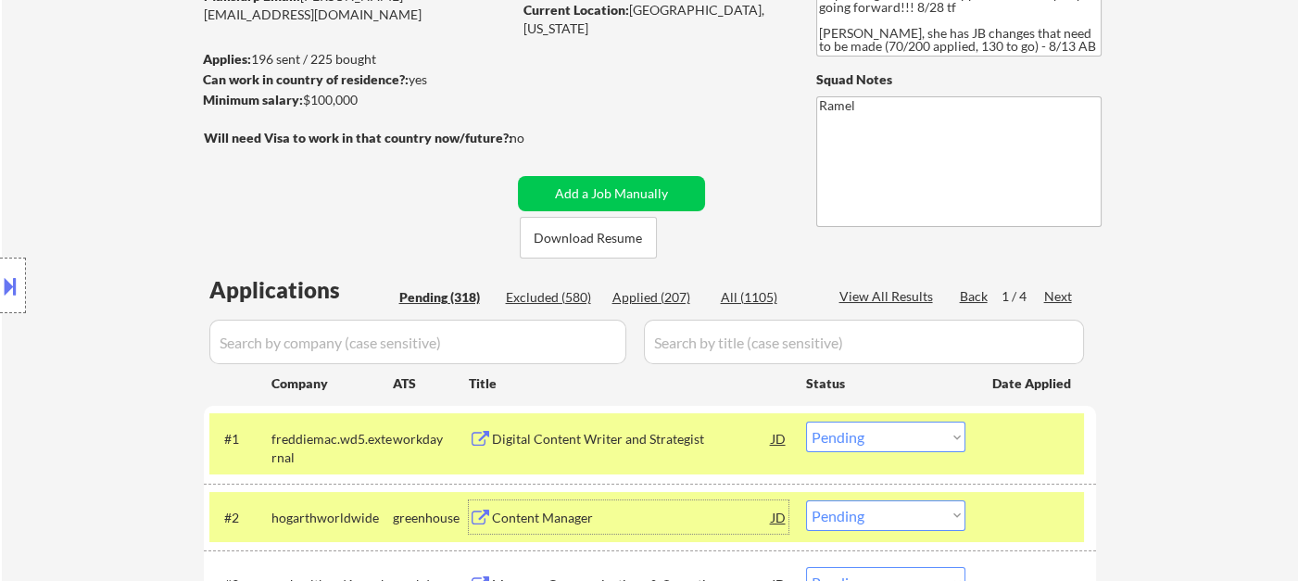
scroll to position [103, 0]
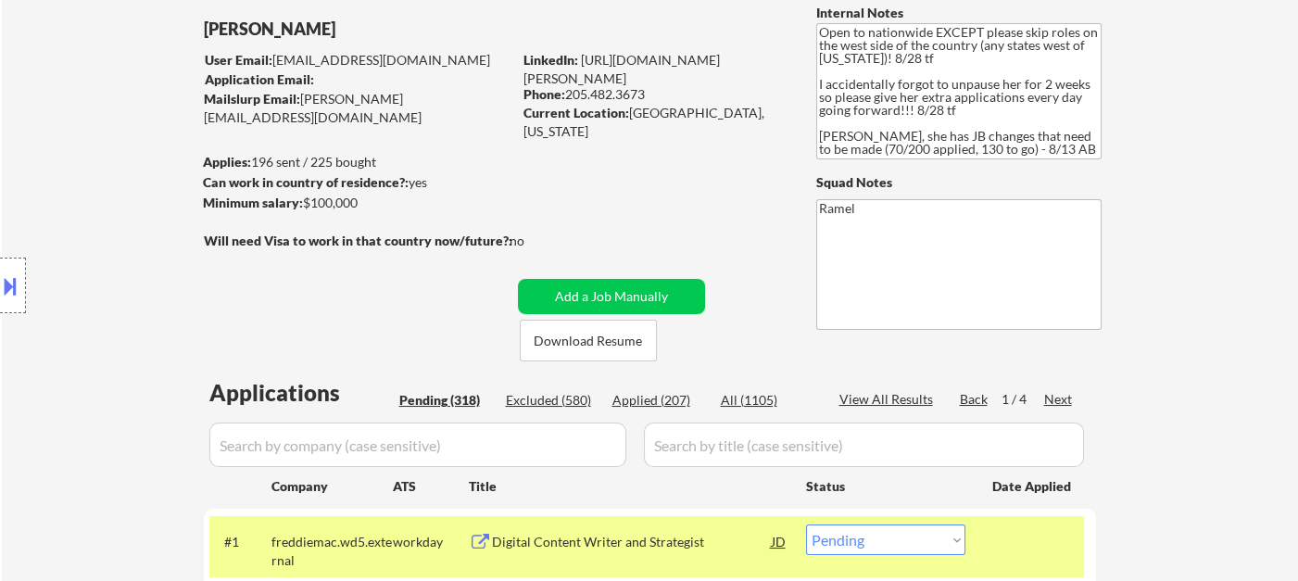
drag, startPoint x: 646, startPoint y: 93, endPoint x: 569, endPoint y: 95, distance: 76.9
click at [569, 95] on div "Phone: [PHONE_NUMBER]" at bounding box center [655, 94] width 262 height 19
copy div "205.482.3673"
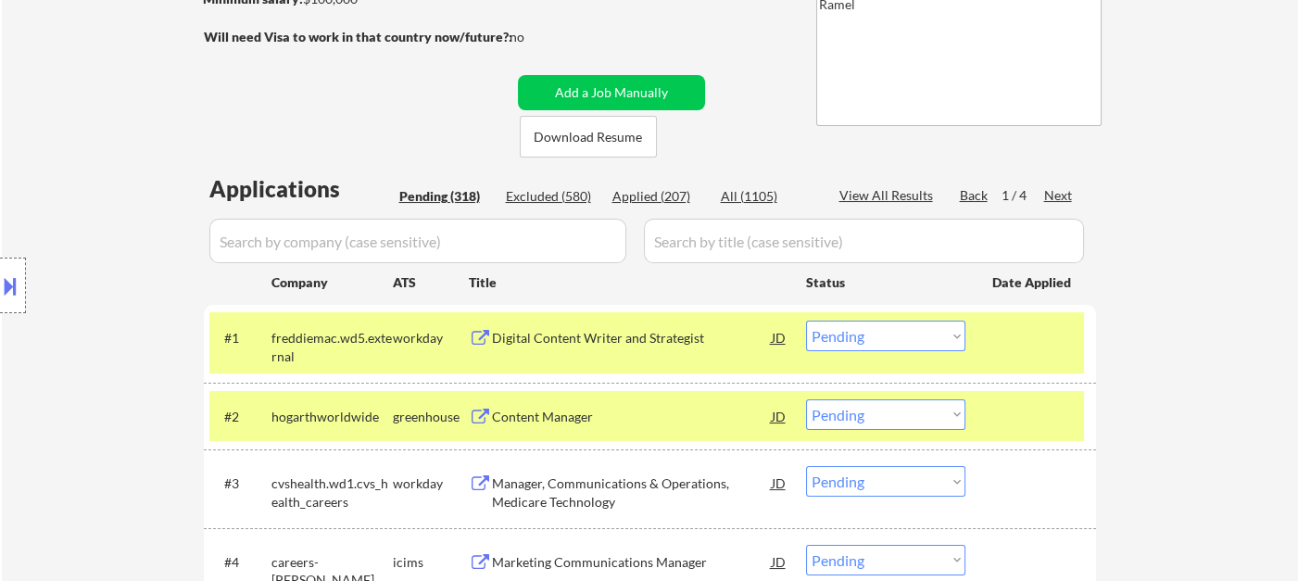
scroll to position [309, 0]
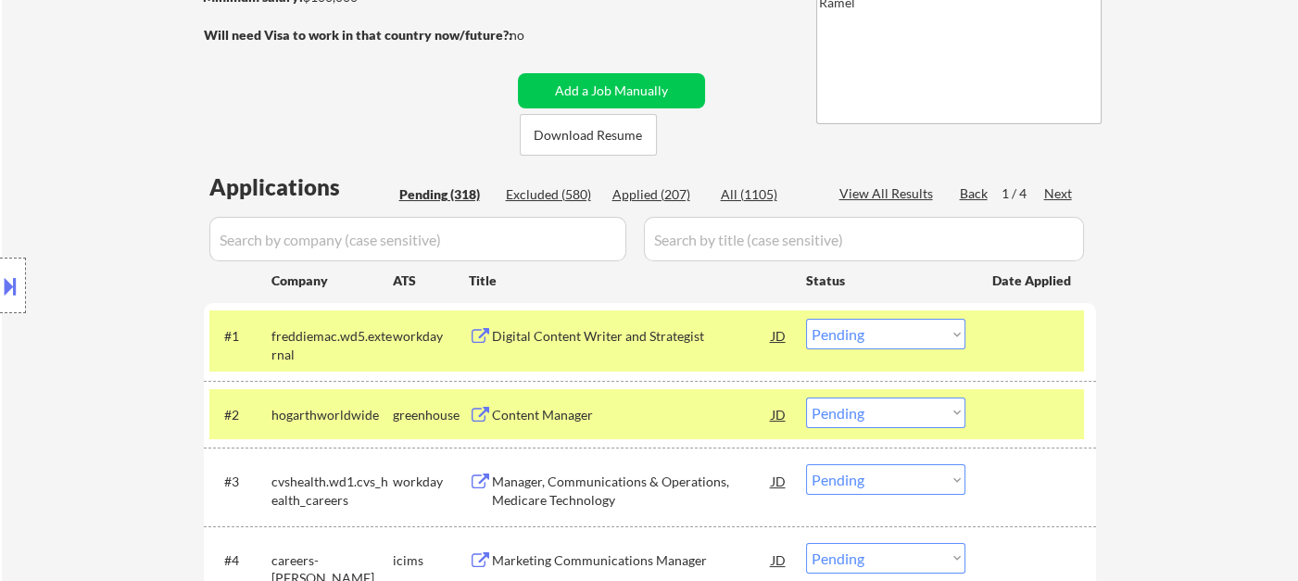
click at [789, 342] on div "#1 freddiemac.wd5.external workday Digital Content Writer and Strategist JD Cho…" at bounding box center [646, 340] width 875 height 61
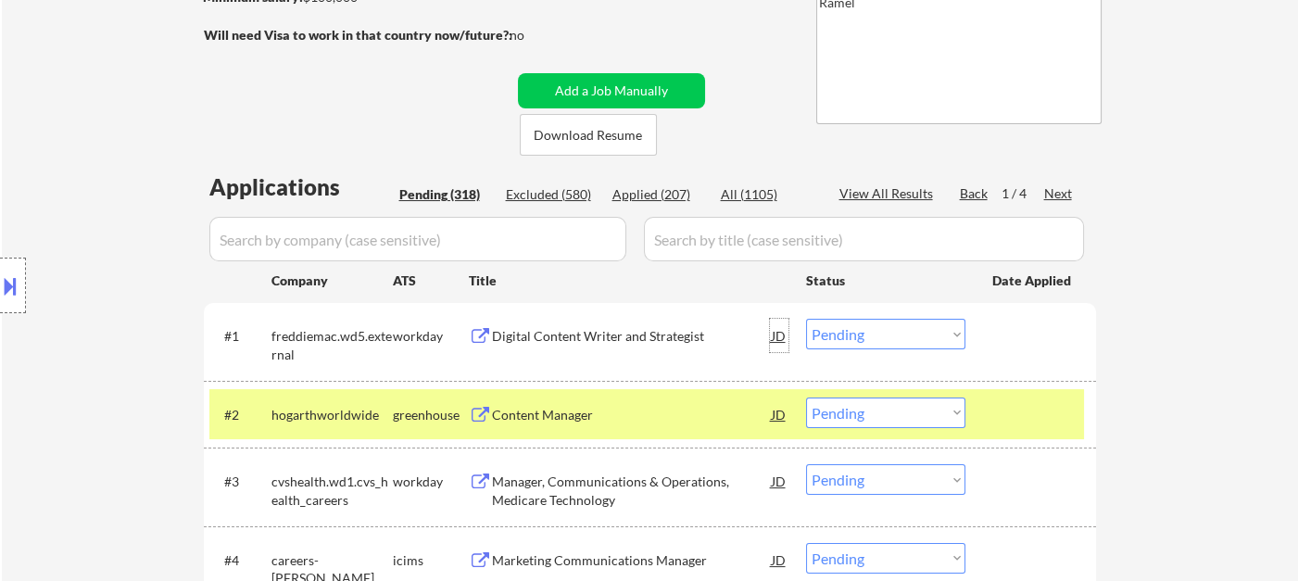
click at [775, 338] on div "JD" at bounding box center [779, 335] width 19 height 33
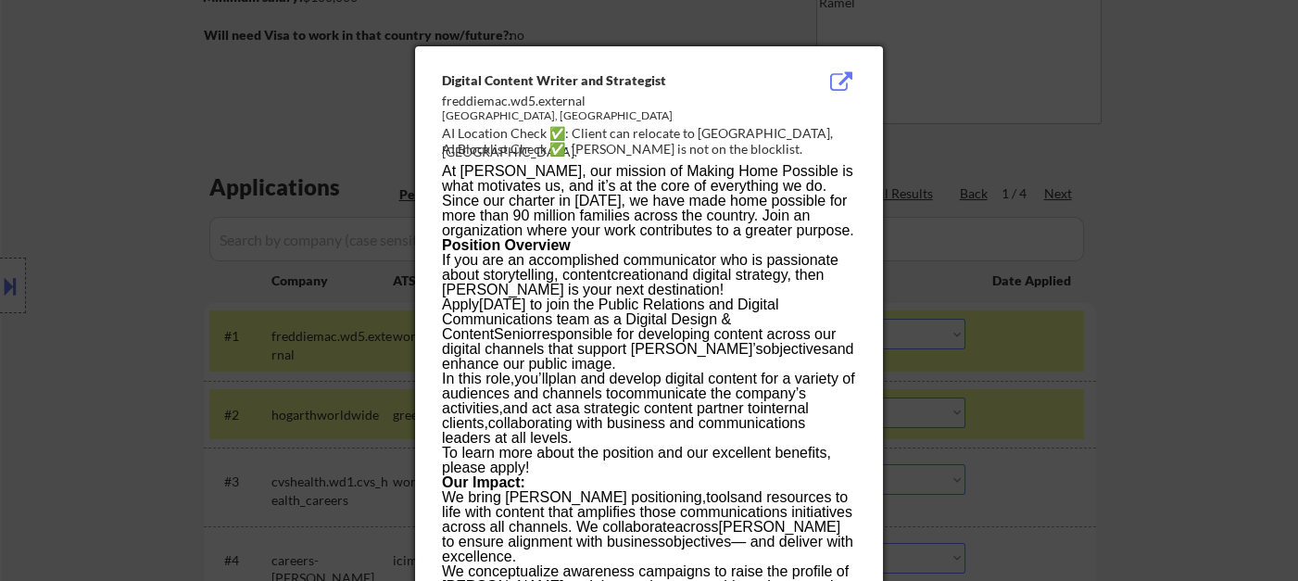
click at [1172, 338] on div at bounding box center [649, 290] width 1298 height 581
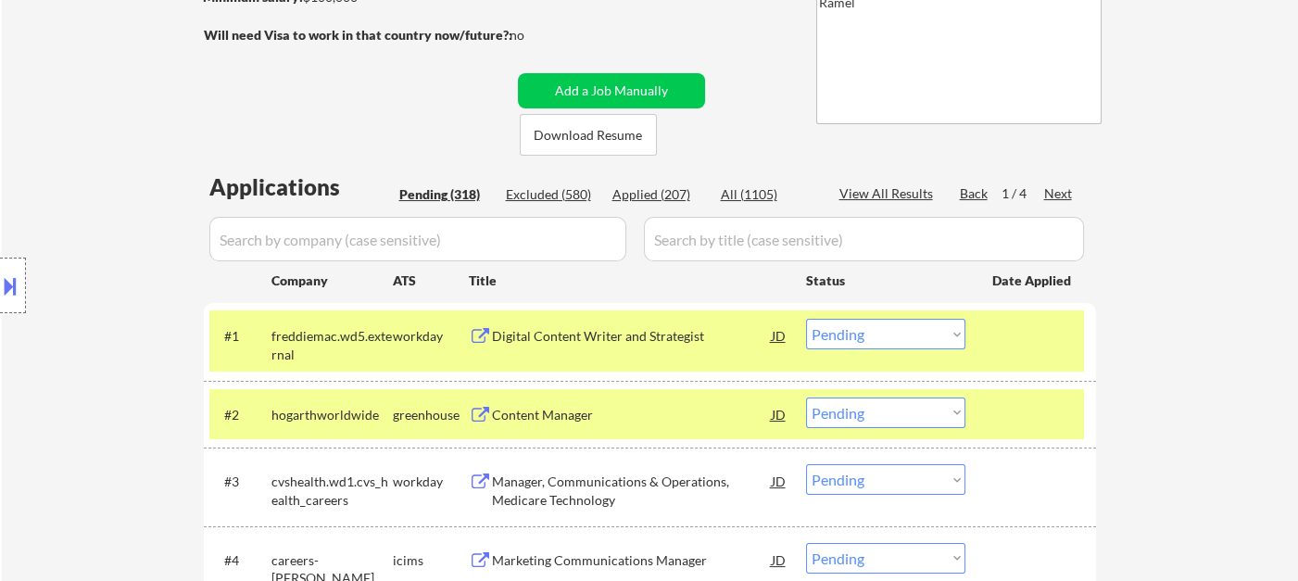
drag, startPoint x: 848, startPoint y: 335, endPoint x: 868, endPoint y: 347, distance: 23.2
click at [849, 335] on select "Choose an option... Pending Applied Excluded (Questions) Excluded (Expired) Exc…" at bounding box center [885, 334] width 159 height 31
click at [806, 319] on select "Choose an option... Pending Applied Excluded (Questions) Excluded (Expired) Exc…" at bounding box center [885, 334] width 159 height 31
click at [562, 417] on div "Content Manager" at bounding box center [632, 415] width 280 height 19
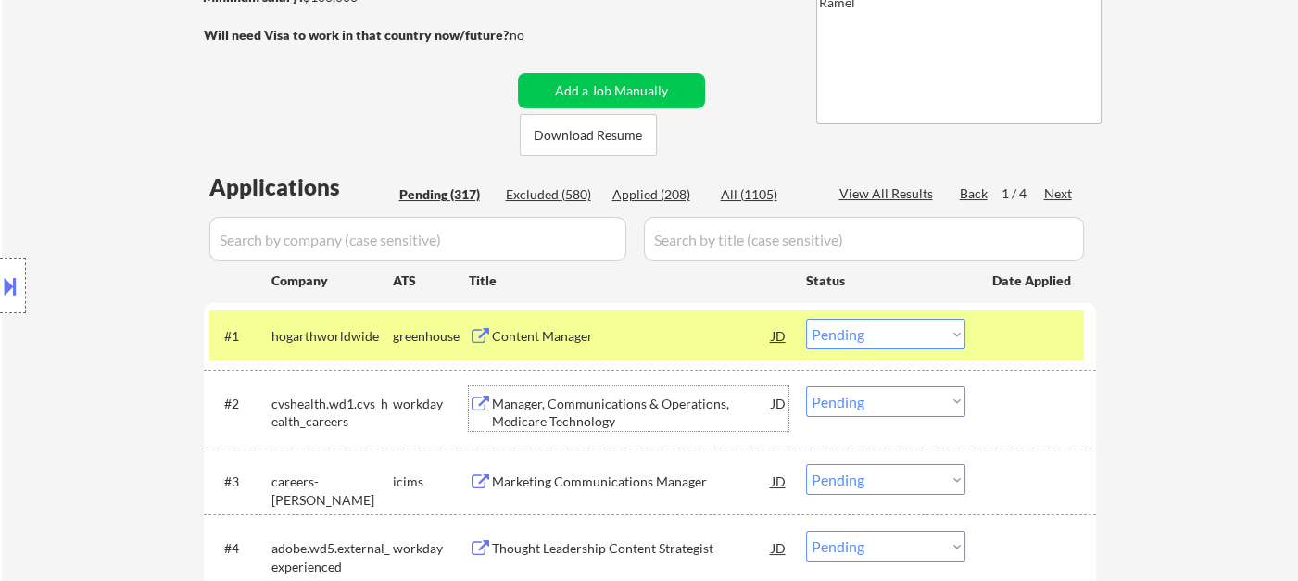
click at [852, 330] on select "Choose an option... Pending Applied Excluded (Questions) Excluded (Expired) Exc…" at bounding box center [885, 334] width 159 height 31
click at [806, 319] on select "Choose an option... Pending Applied Excluded (Questions) Excluded (Expired) Exc…" at bounding box center [885, 334] width 159 height 31
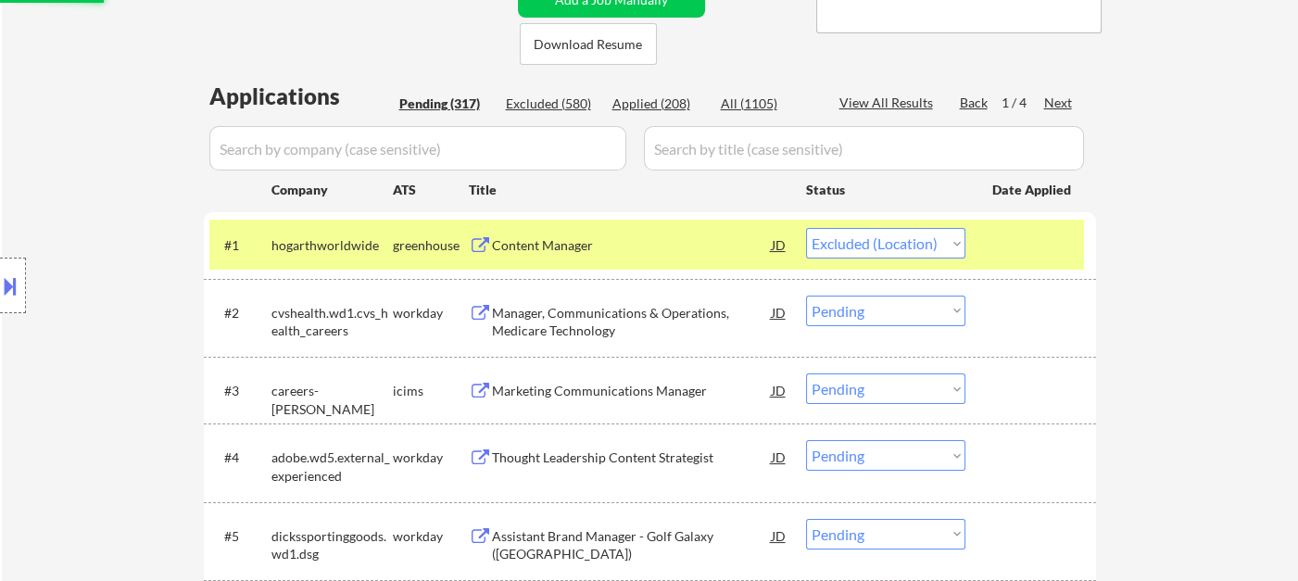
scroll to position [411, 0]
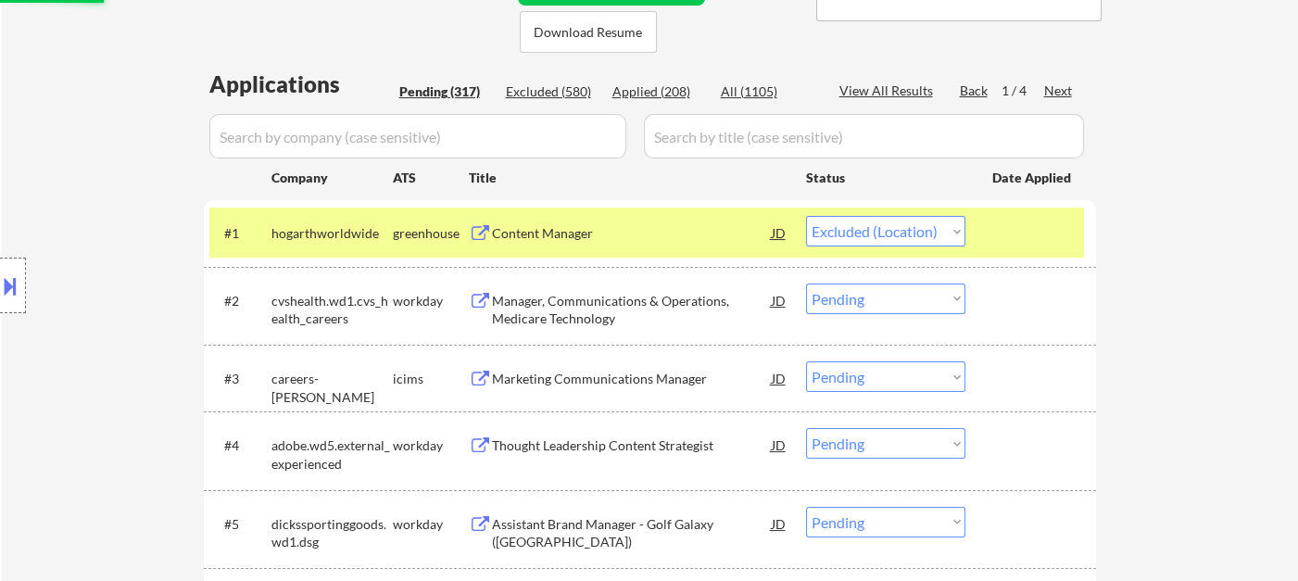
click at [677, 301] on div "Manager, Communications & Operations, Medicare Technology" at bounding box center [632, 310] width 280 height 36
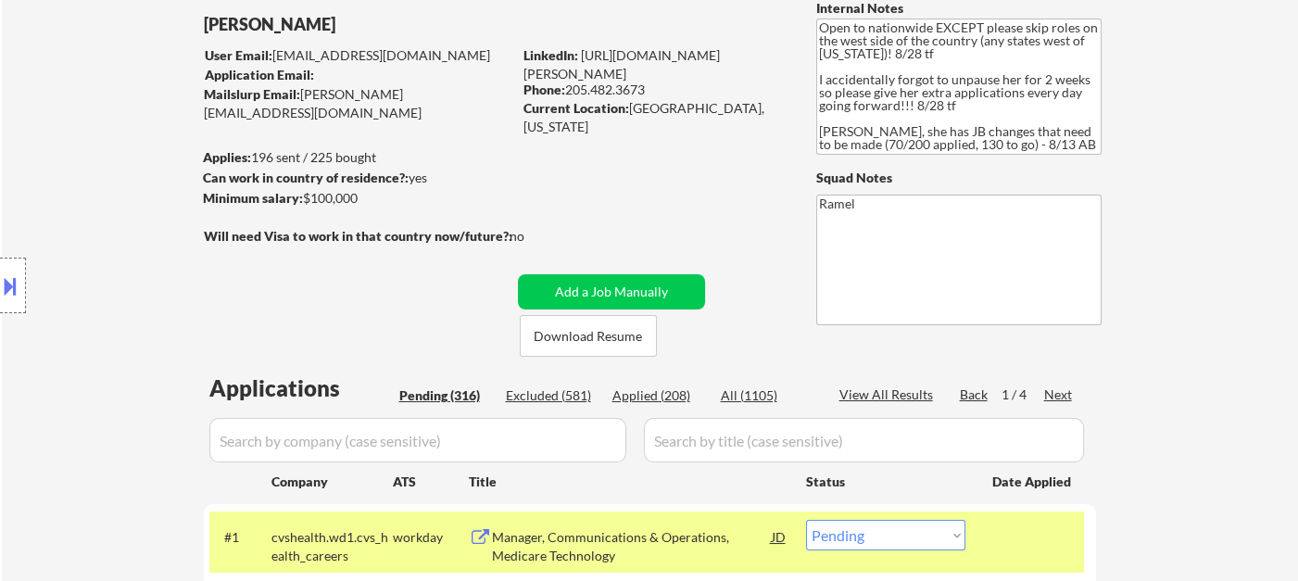
scroll to position [103, 0]
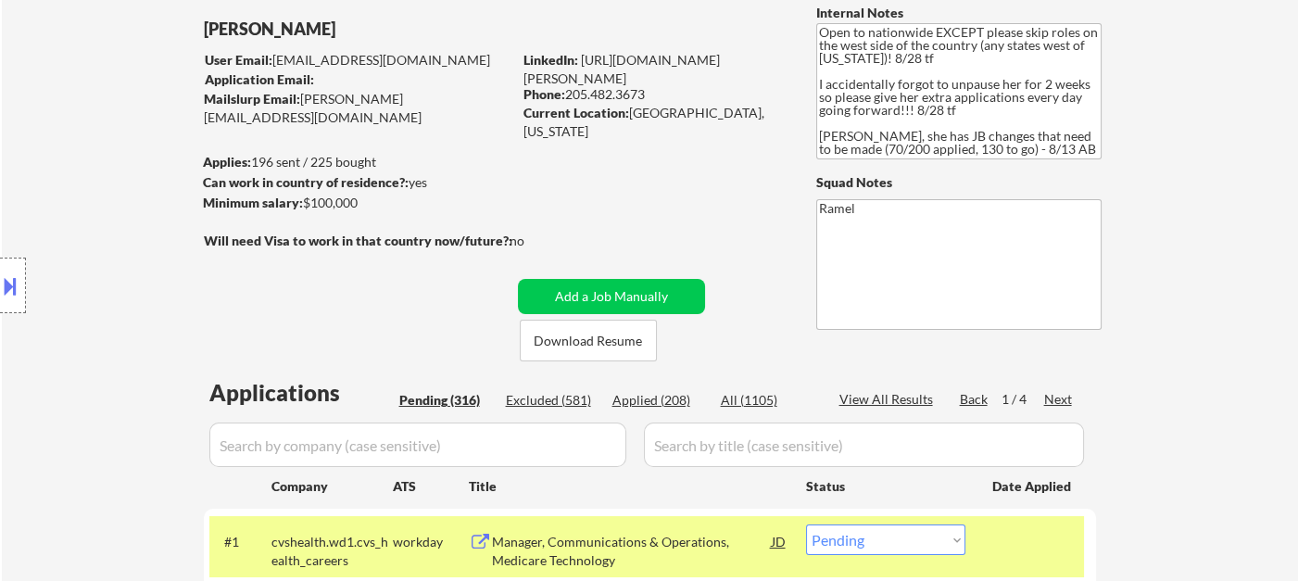
drag, startPoint x: 659, startPoint y: 95, endPoint x: 571, endPoint y: 94, distance: 88.0
click at [571, 94] on div "Phone: [PHONE_NUMBER]" at bounding box center [655, 94] width 262 height 19
drag, startPoint x: 569, startPoint y: 92, endPoint x: 645, endPoint y: 90, distance: 76.0
click at [645, 90] on div "Phone: [PHONE_NUMBER]" at bounding box center [655, 94] width 262 height 19
copy div "205.482.3673"
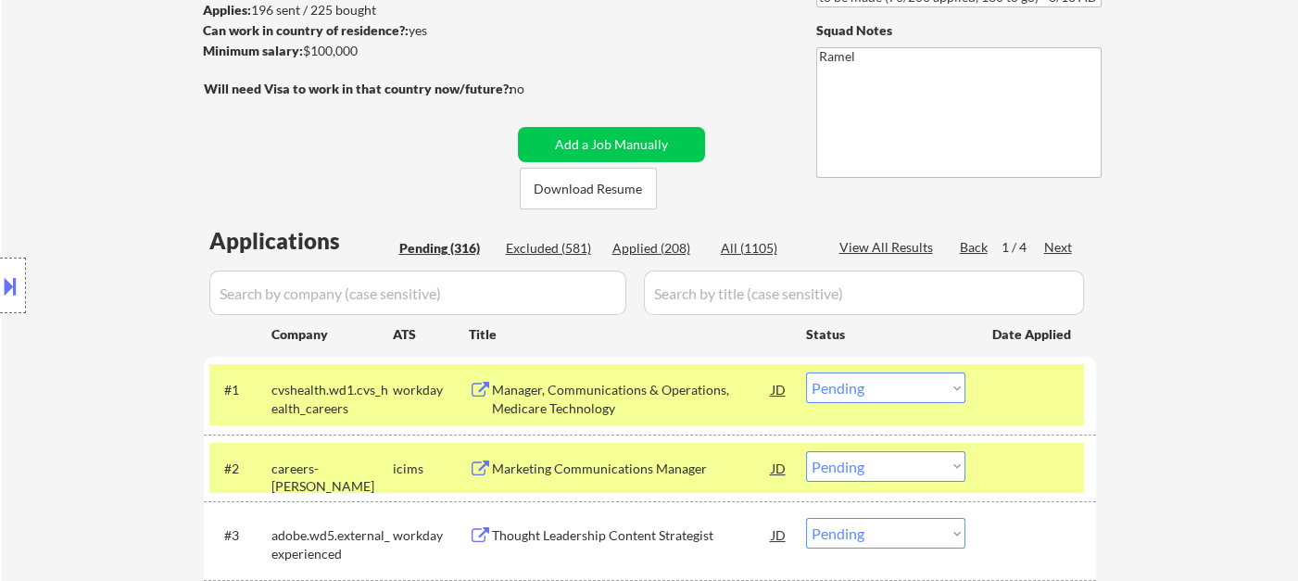
scroll to position [411, 0]
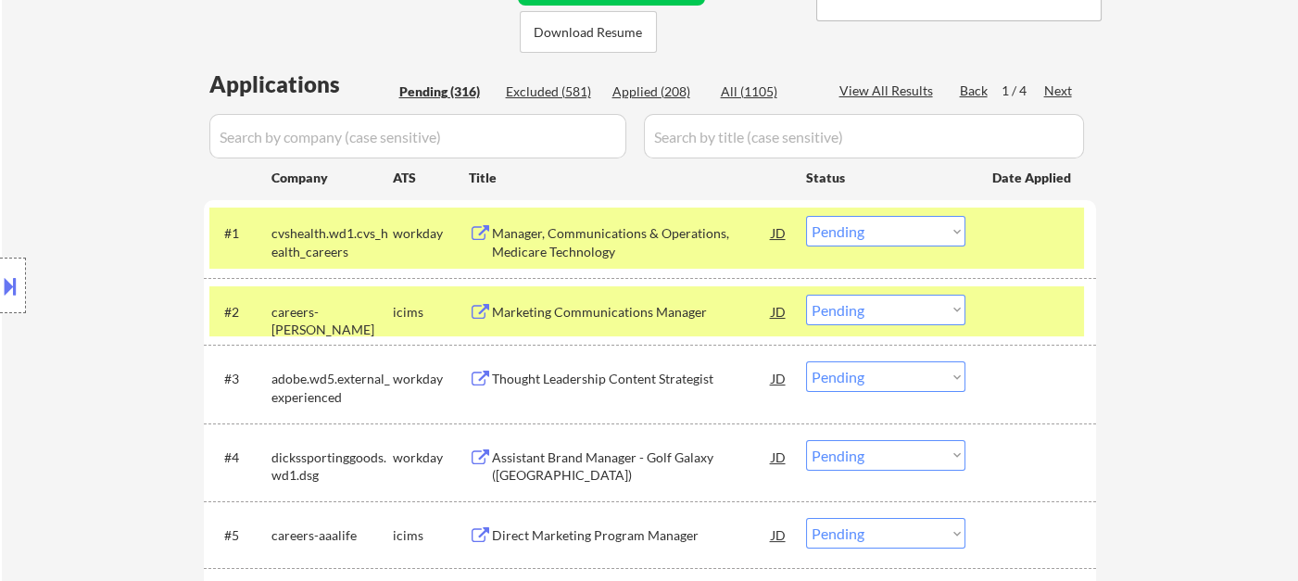
drag, startPoint x: 868, startPoint y: 233, endPoint x: 868, endPoint y: 244, distance: 11.1
click at [868, 233] on select "Choose an option... Pending Applied Excluded (Questions) Excluded (Expired) Exc…" at bounding box center [885, 231] width 159 height 31
click at [806, 216] on select "Choose an option... Pending Applied Excluded (Questions) Excluded (Expired) Exc…" at bounding box center [885, 231] width 159 height 31
click at [668, 321] on div "Marketing Communications Manager" at bounding box center [632, 311] width 280 height 33
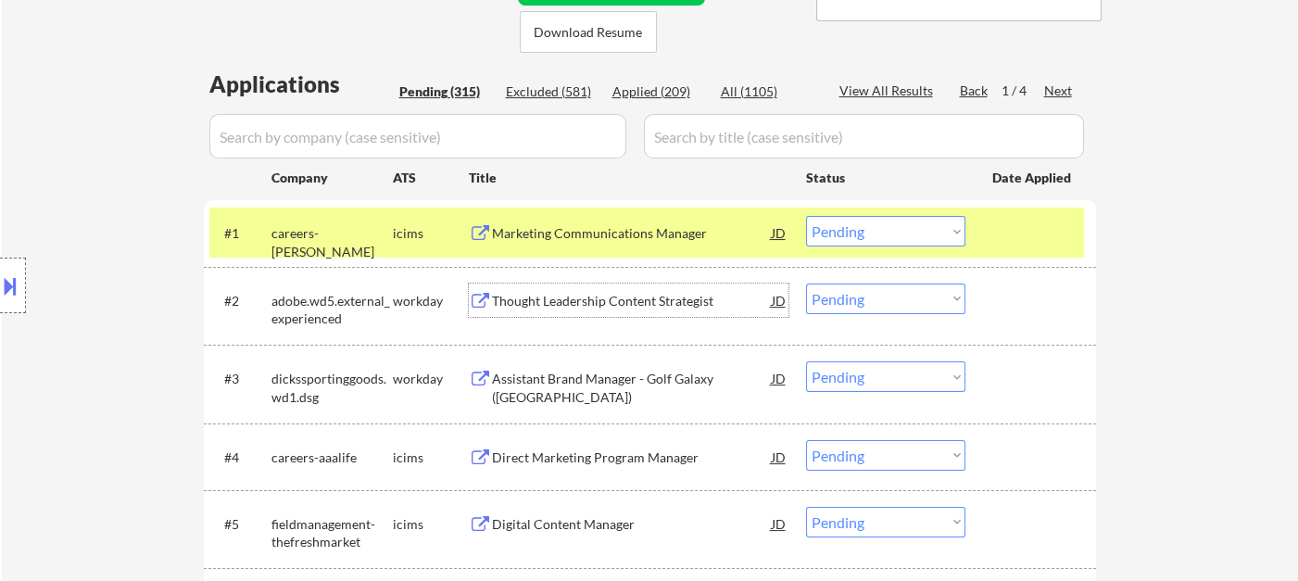
click at [864, 233] on select "Choose an option... Pending Applied Excluded (Questions) Excluded (Expired) Exc…" at bounding box center [885, 231] width 159 height 31
drag, startPoint x: 855, startPoint y: 228, endPoint x: 874, endPoint y: 243, distance: 23.7
click at [855, 228] on select "Choose an option... Pending Applied Excluded (Questions) Excluded (Expired) Exc…" at bounding box center [885, 231] width 159 height 31
click at [806, 216] on select "Choose an option... Pending Applied Excluded (Questions) Excluded (Expired) Exc…" at bounding box center [885, 231] width 159 height 31
click at [607, 306] on div "Thought Leadership Content Strategist" at bounding box center [632, 301] width 280 height 19
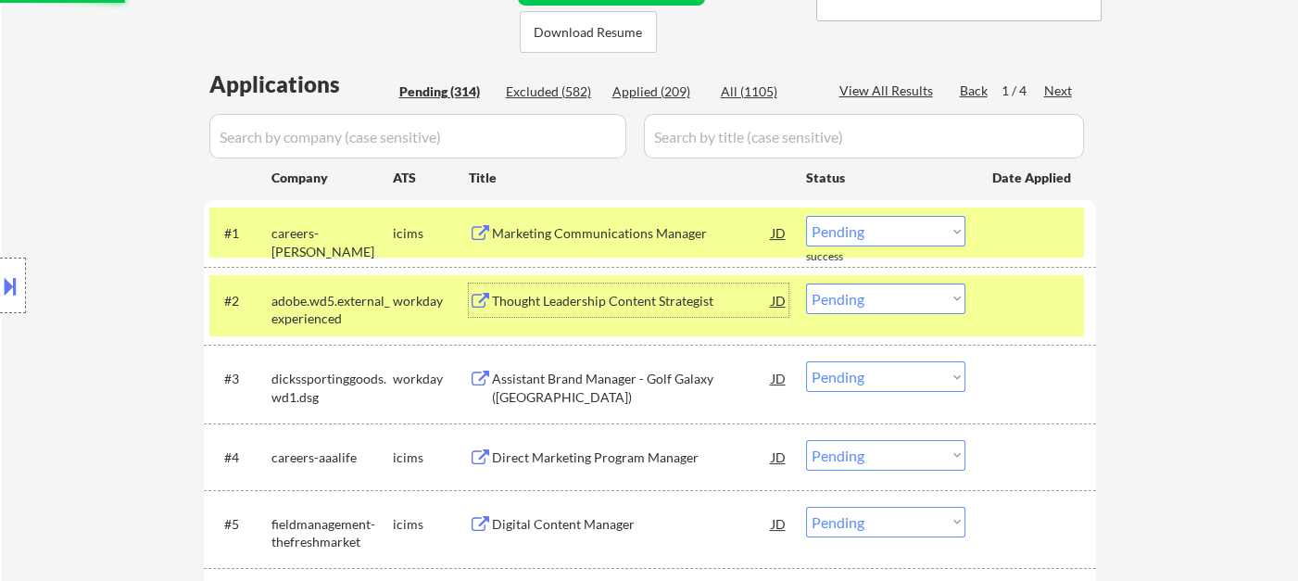
drag, startPoint x: 14, startPoint y: 283, endPoint x: 46, endPoint y: 290, distance: 33.3
click at [14, 284] on button at bounding box center [10, 286] width 20 height 31
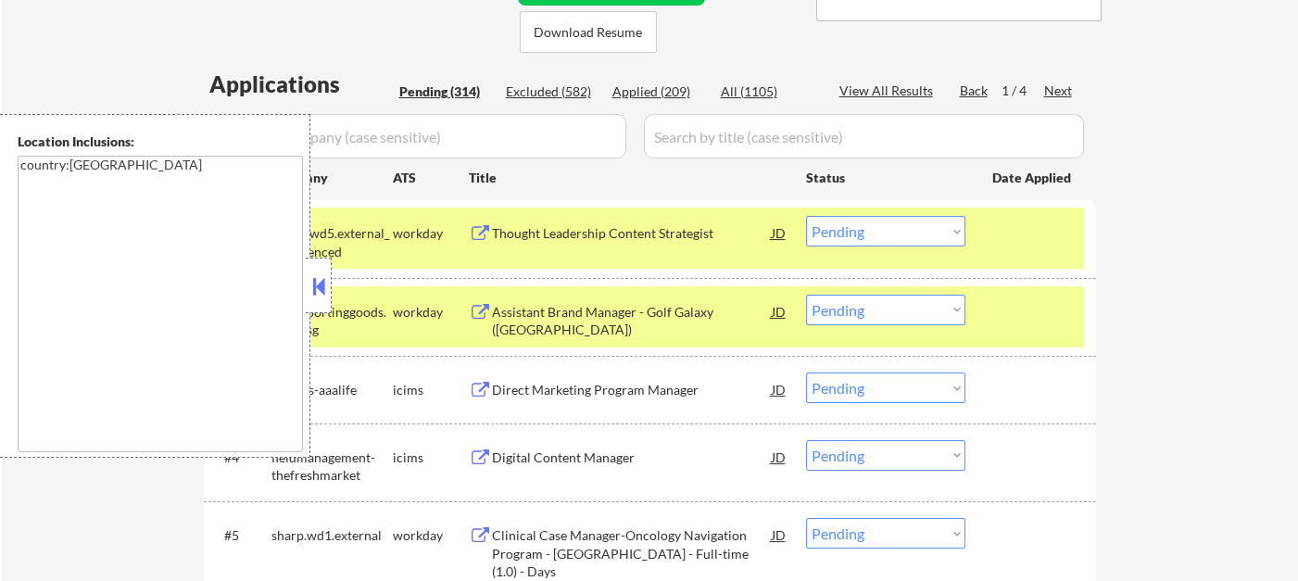
click at [322, 297] on button at bounding box center [319, 286] width 20 height 28
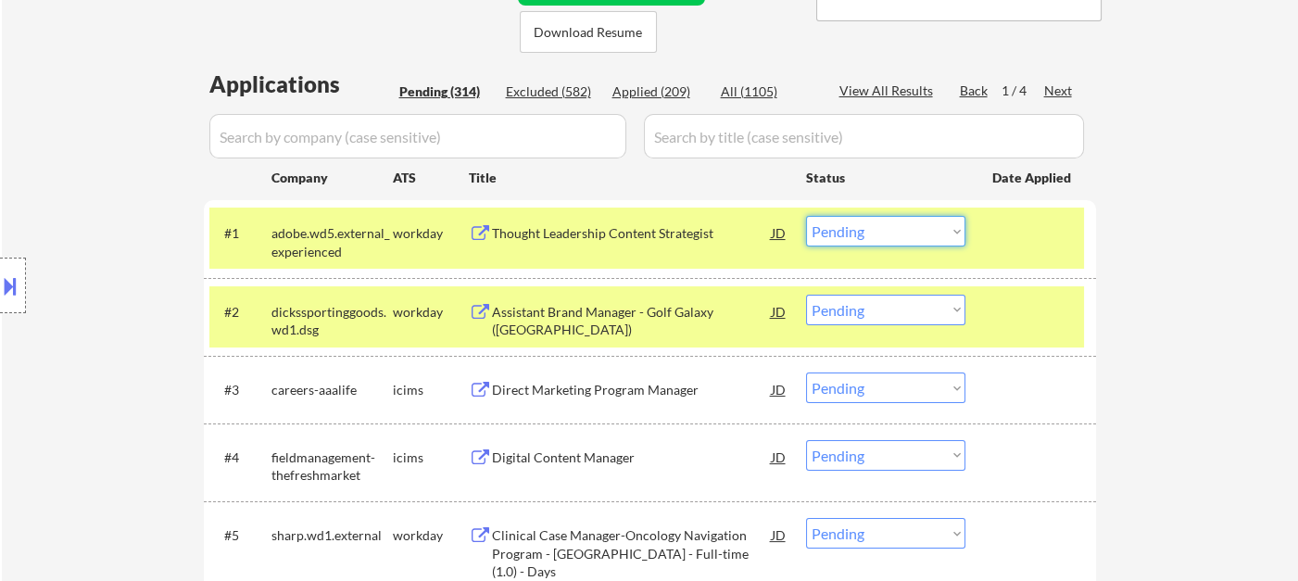
drag, startPoint x: 860, startPoint y: 238, endPoint x: 868, endPoint y: 244, distance: 10.0
click at [860, 238] on select "Choose an option... Pending Applied Excluded (Questions) Excluded (Expired) Exc…" at bounding box center [885, 231] width 159 height 31
click at [806, 216] on select "Choose an option... Pending Applied Excluded (Questions) Excluded (Expired) Exc…" at bounding box center [885, 231] width 159 height 31
click at [610, 322] on div "Assistant Brand Manager - Golf Galaxy ([GEOGRAPHIC_DATA])" at bounding box center [632, 321] width 280 height 36
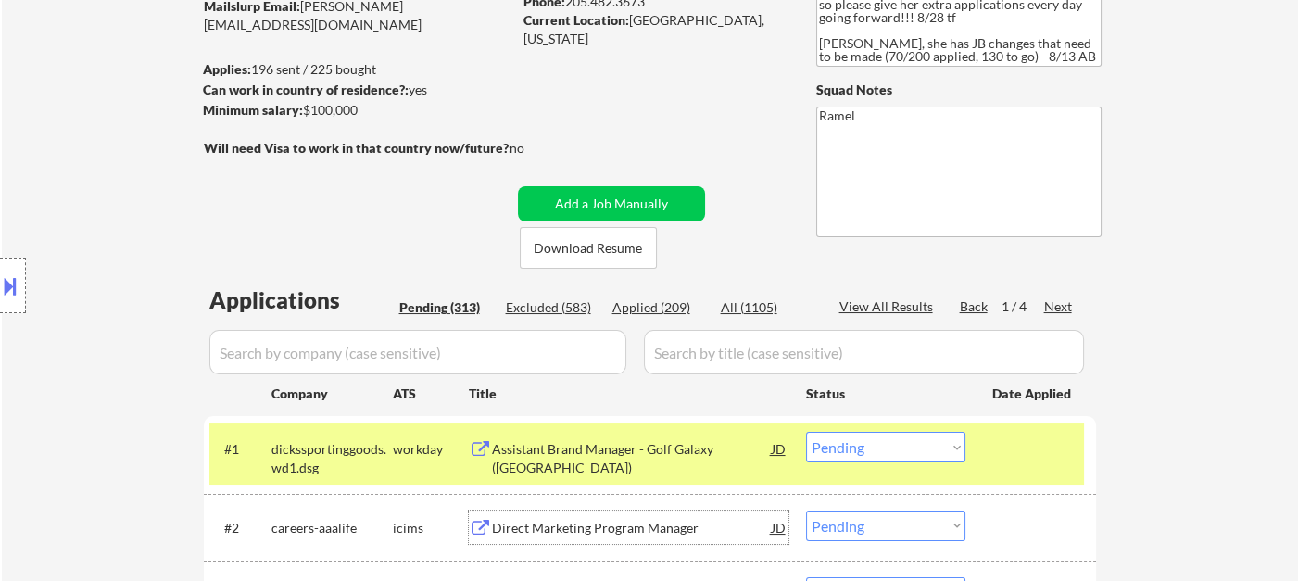
scroll to position [103, 0]
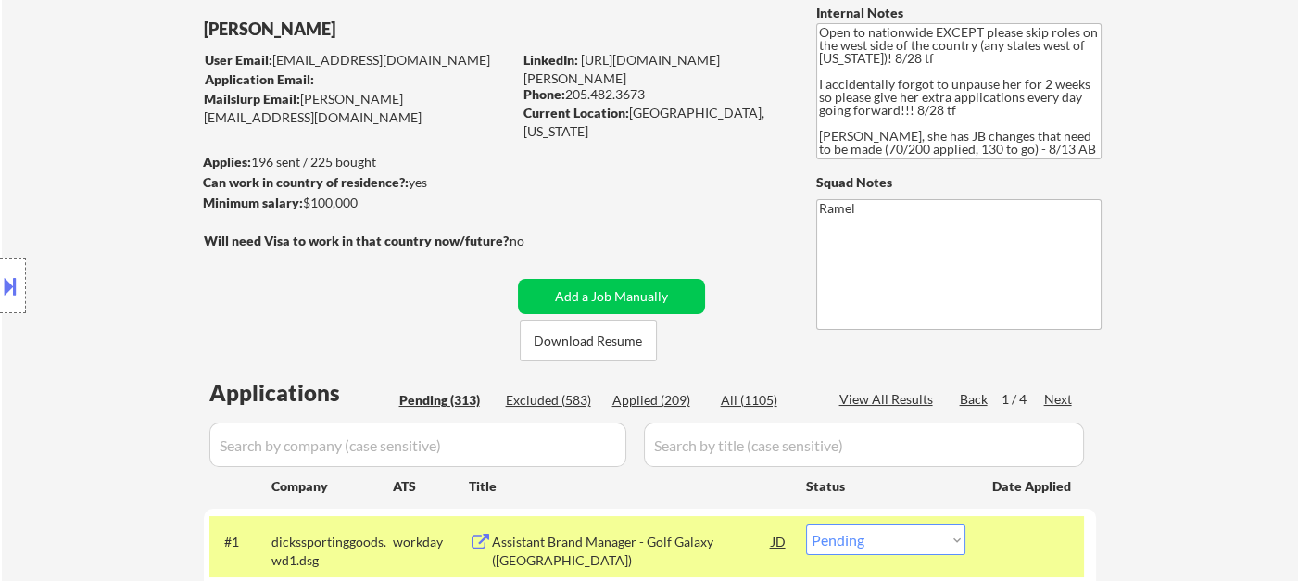
drag, startPoint x: 646, startPoint y: 92, endPoint x: 565, endPoint y: 90, distance: 80.6
click at [565, 90] on div "Phone: [PHONE_NUMBER]" at bounding box center [655, 94] width 262 height 19
copy div "205.482.3673"
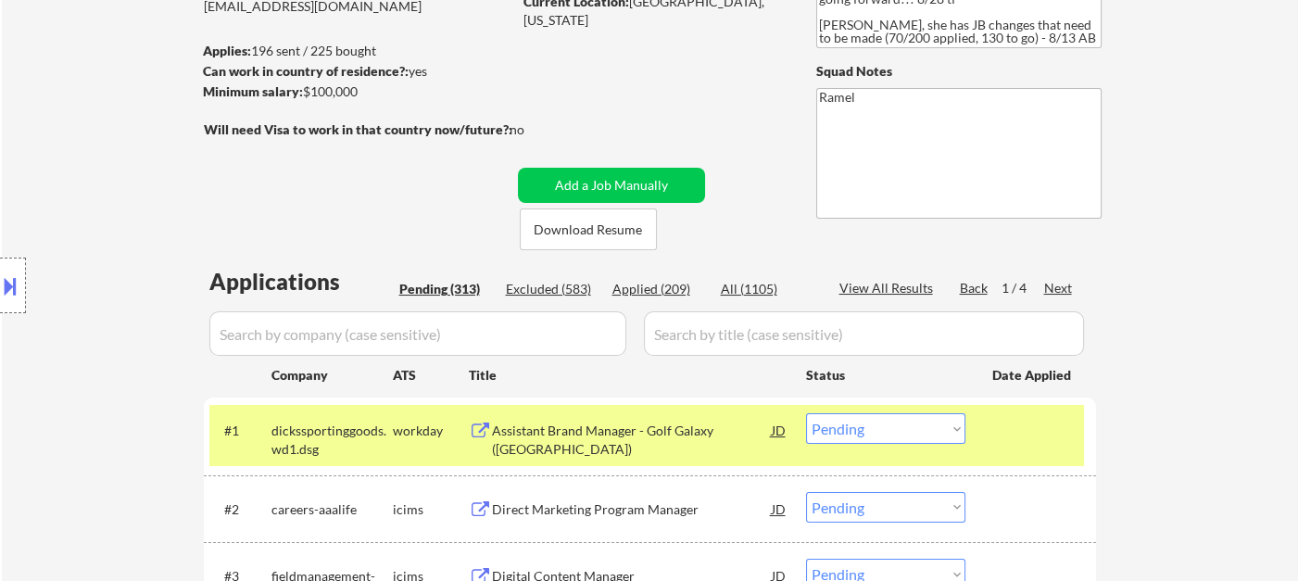
scroll to position [411, 0]
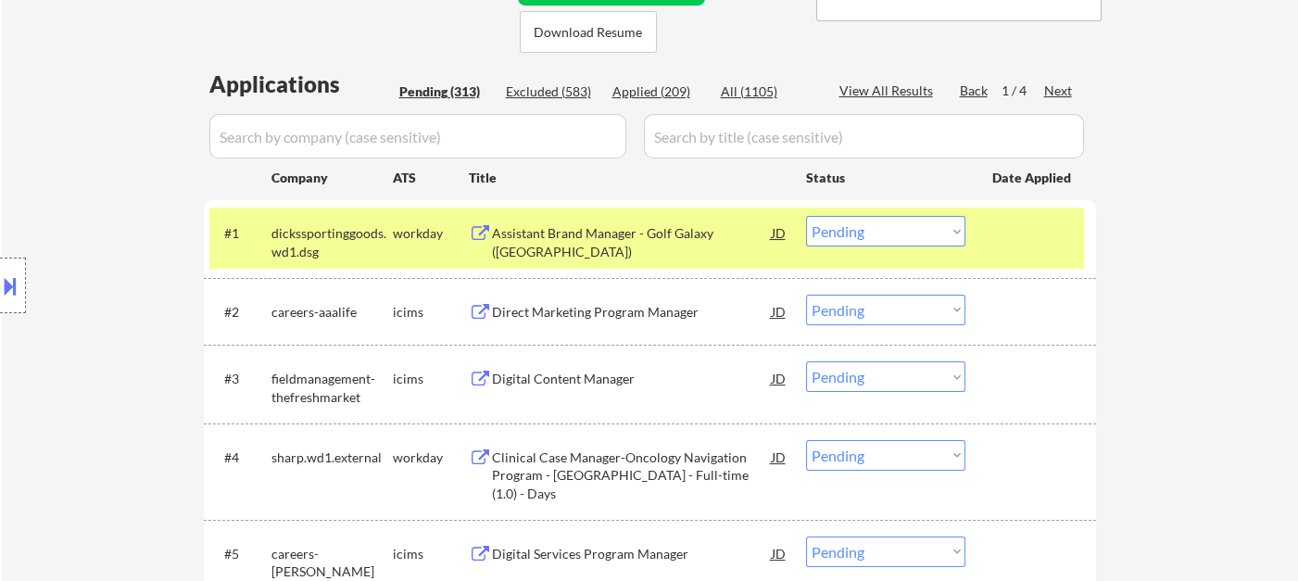
drag, startPoint x: 880, startPoint y: 225, endPoint x: 879, endPoint y: 243, distance: 17.6
click at [880, 225] on select "Choose an option... Pending Applied Excluded (Questions) Excluded (Expired) Exc…" at bounding box center [885, 231] width 159 height 31
click at [806, 216] on select "Choose an option... Pending Applied Excluded (Questions) Excluded (Expired) Exc…" at bounding box center [885, 231] width 159 height 31
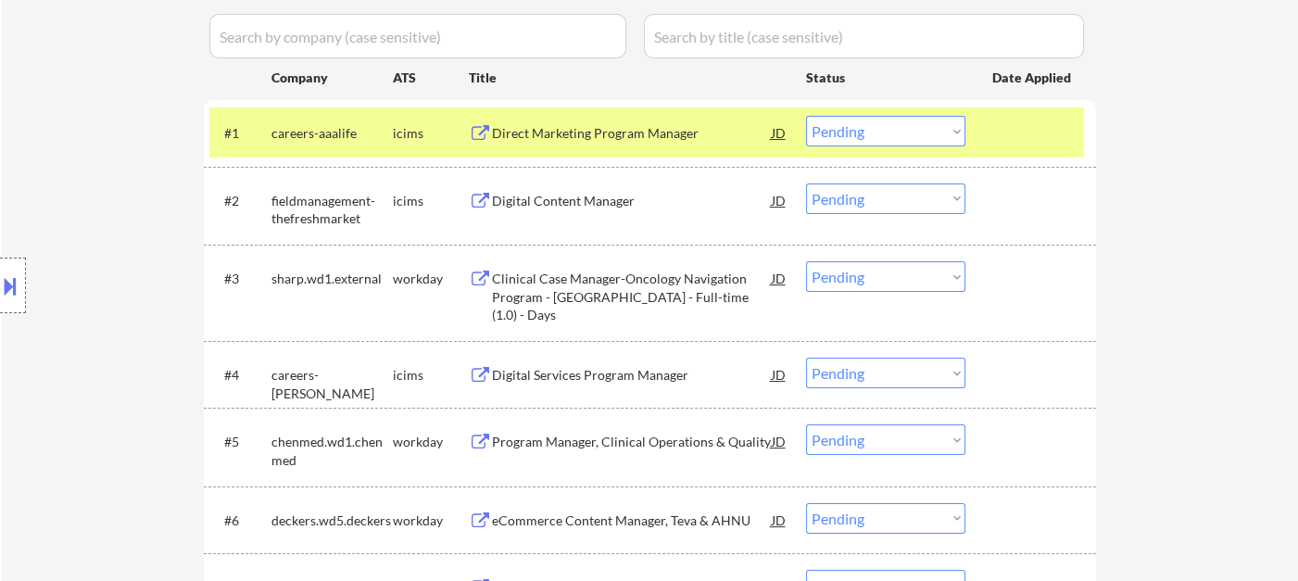
scroll to position [514, 0]
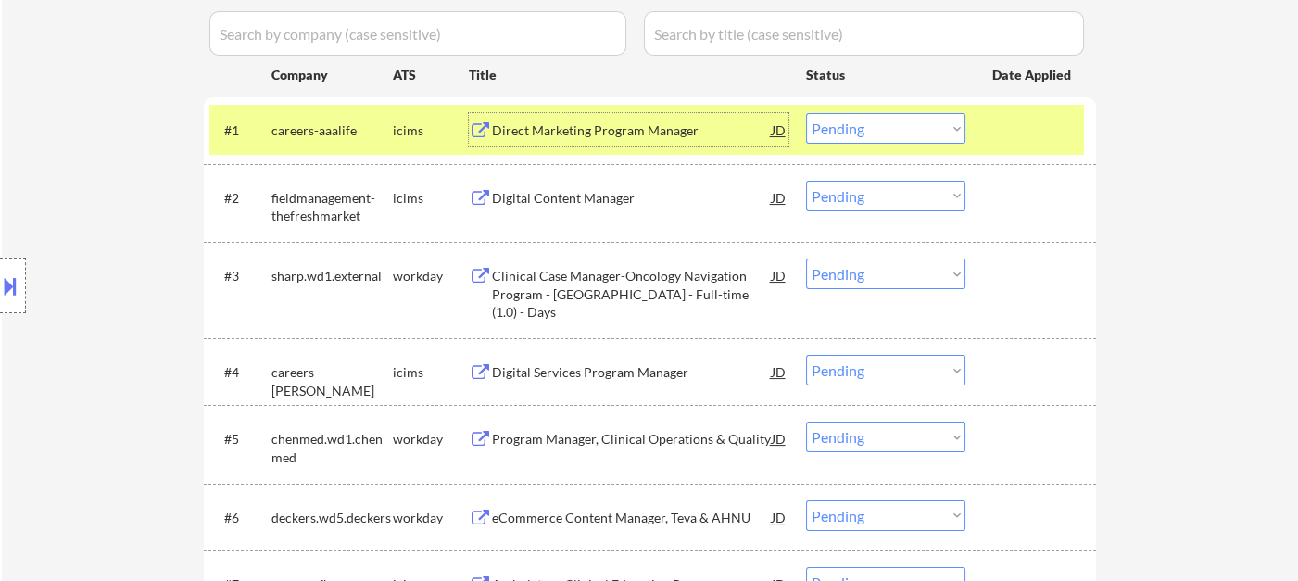
click at [605, 140] on div "Direct Marketing Program Manager" at bounding box center [632, 129] width 280 height 33
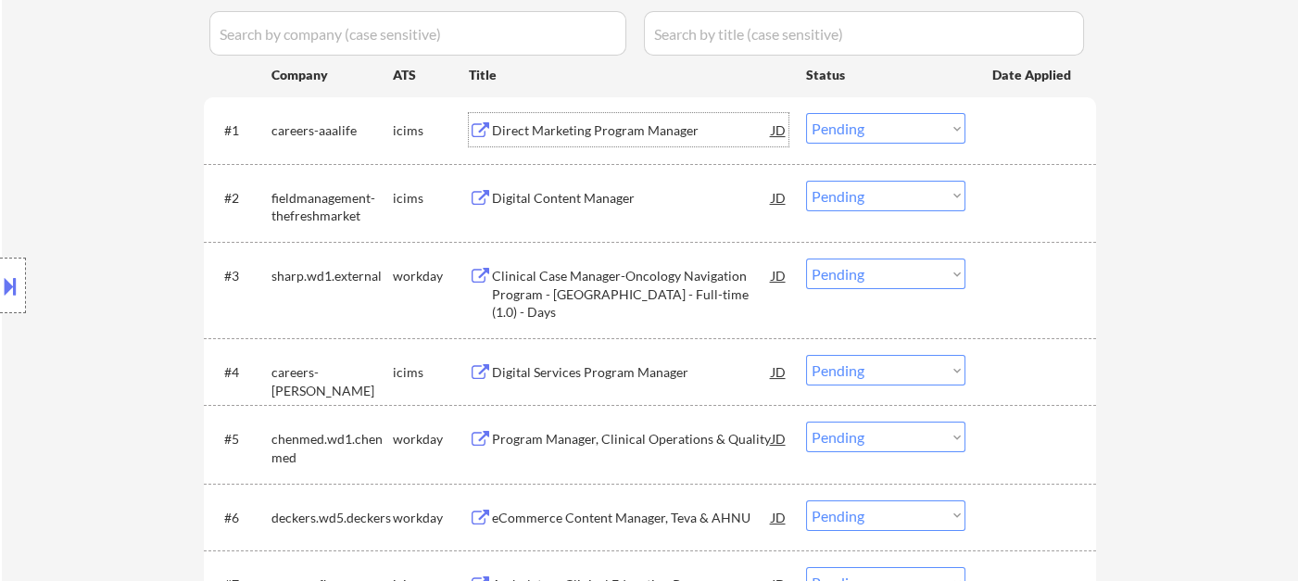
click at [868, 133] on select "Choose an option... Pending Applied Excluded (Questions) Excluded (Expired) Exc…" at bounding box center [885, 128] width 159 height 31
click at [806, 113] on select "Choose an option... Pending Applied Excluded (Questions) Excluded (Expired) Exc…" at bounding box center [885, 128] width 159 height 31
click at [587, 206] on div "Digital Content Manager" at bounding box center [632, 197] width 280 height 33
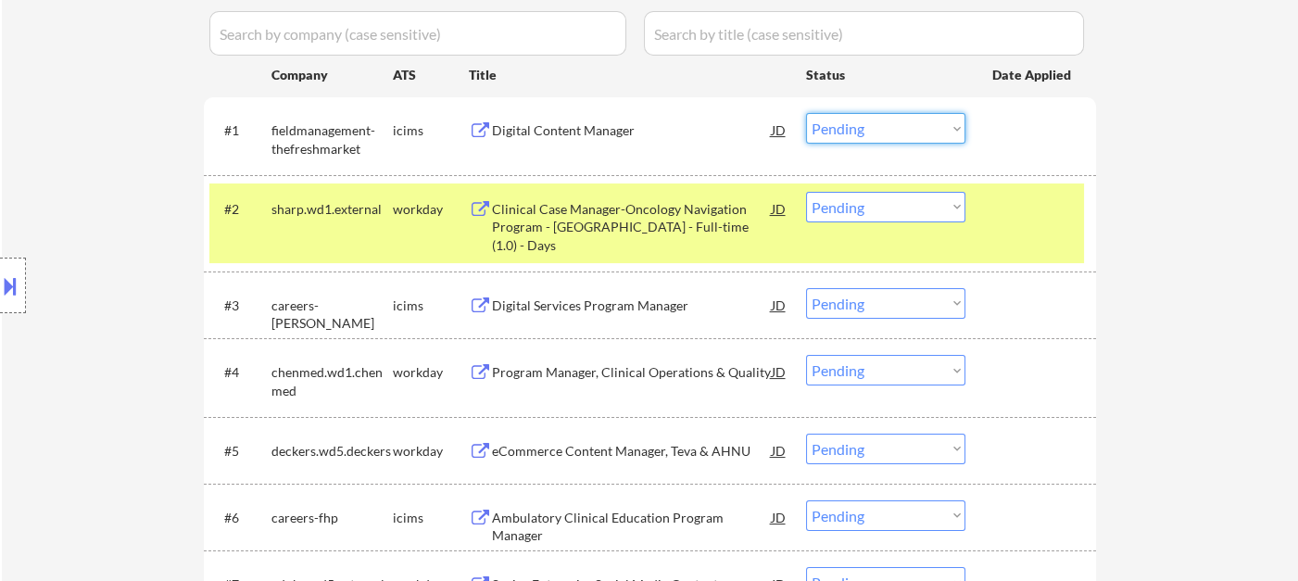
drag, startPoint x: 874, startPoint y: 119, endPoint x: 892, endPoint y: 141, distance: 28.9
click at [875, 119] on select "Choose an option... Pending Applied Excluded (Questions) Excluded (Expired) Exc…" at bounding box center [885, 128] width 159 height 31
click at [806, 113] on select "Choose an option... Pending Applied Excluded (Questions) Excluded (Expired) Exc…" at bounding box center [885, 128] width 159 height 31
click at [673, 228] on div "Clinical Case Manager-Oncology Navigation Program - [GEOGRAPHIC_DATA] - Full-ti…" at bounding box center [632, 227] width 280 height 55
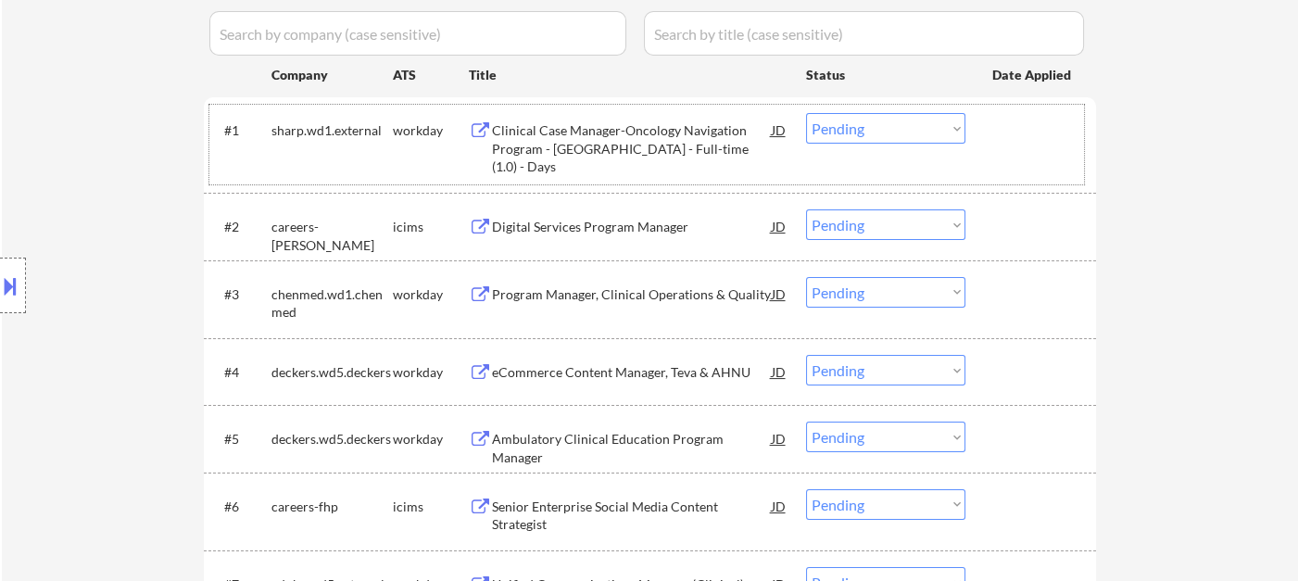
click at [857, 145] on div "#1 sharp.wd1.external workday Clinical Case Manager-Oncology Navigation Program…" at bounding box center [646, 145] width 875 height 80
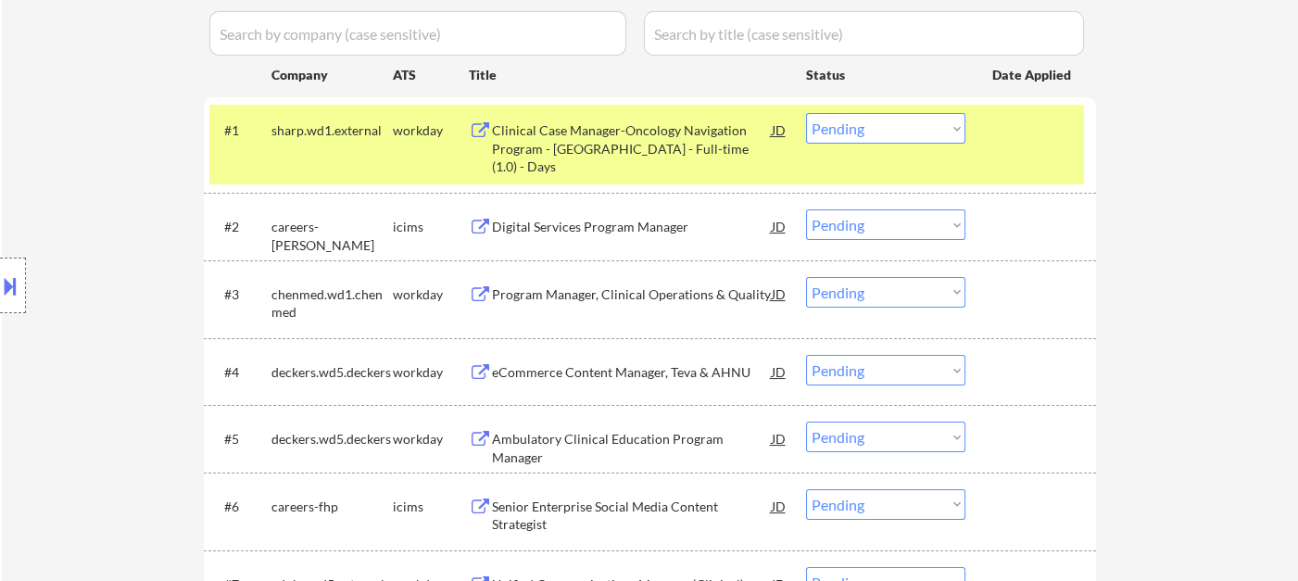
click at [894, 132] on select "Choose an option... Pending Applied Excluded (Questions) Excluded (Expired) Exc…" at bounding box center [885, 128] width 159 height 31
click at [806, 113] on select "Choose an option... Pending Applied Excluded (Questions) Excluded (Expired) Exc…" at bounding box center [885, 128] width 159 height 31
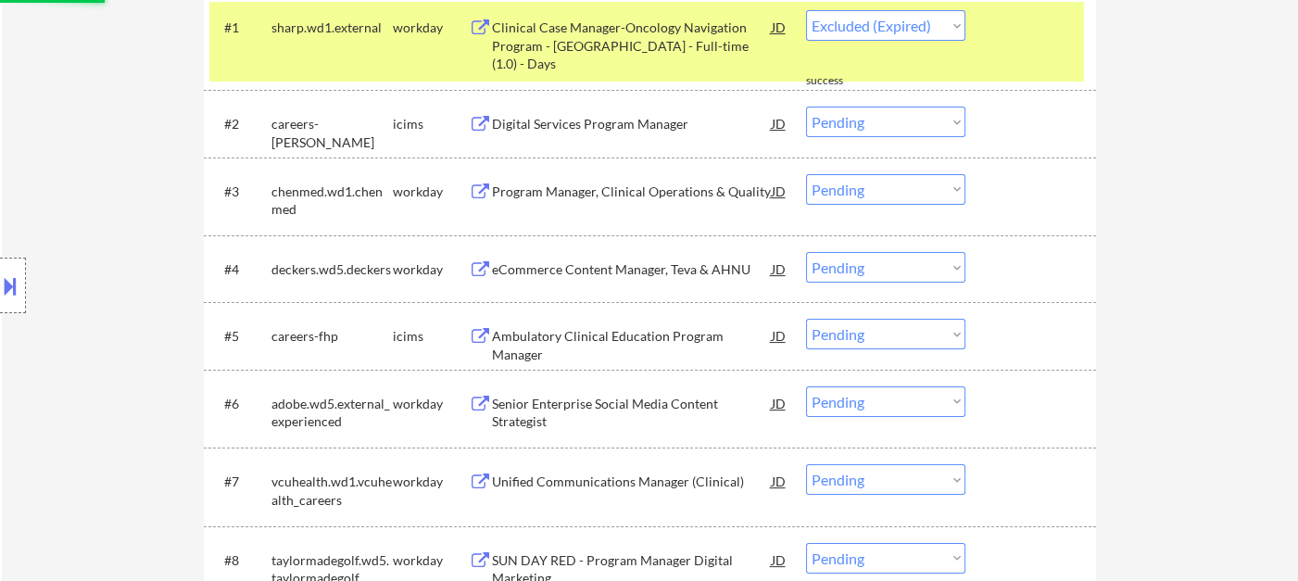
click at [695, 188] on div "Program Manager, Clinical Operations & Quality" at bounding box center [632, 192] width 280 height 19
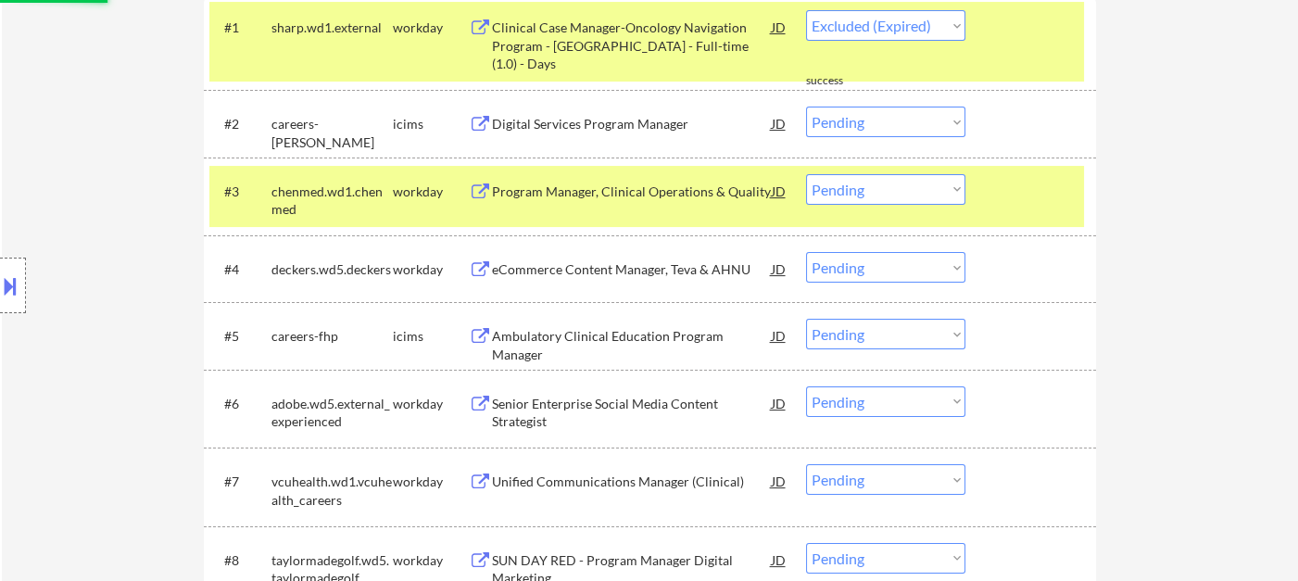
select select ""pending""
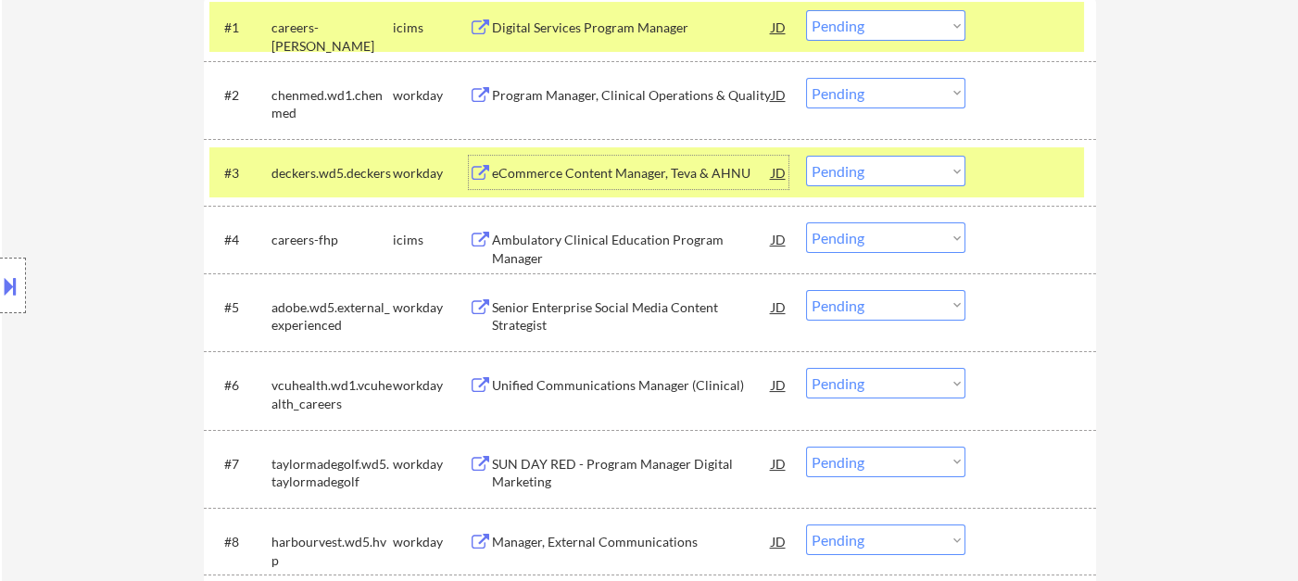
drag, startPoint x: 873, startPoint y: 90, endPoint x: 884, endPoint y: 105, distance: 18.5
click at [873, 90] on select "Choose an option... Pending Applied Excluded (Questions) Excluded (Expired) Exc…" at bounding box center [885, 93] width 159 height 31
click at [806, 78] on select "Choose an option... Pending Applied Excluded (Questions) Excluded (Expired) Exc…" at bounding box center [885, 93] width 159 height 31
click at [621, 184] on div "eCommerce Content Manager, Teva & AHNU" at bounding box center [632, 172] width 280 height 33
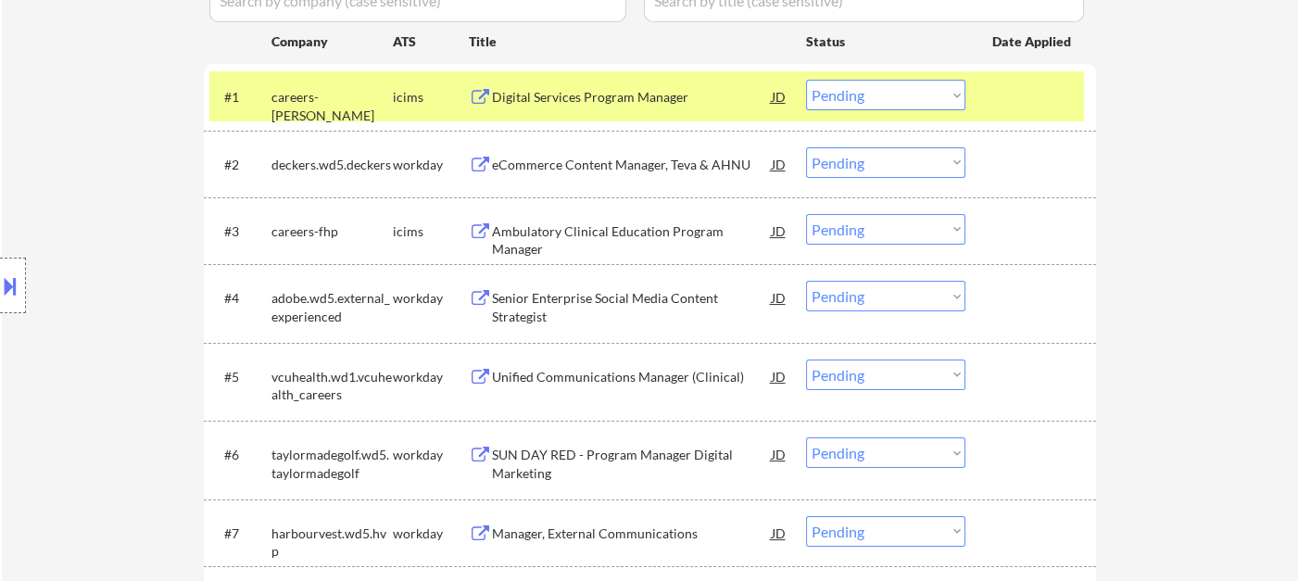
scroll to position [514, 0]
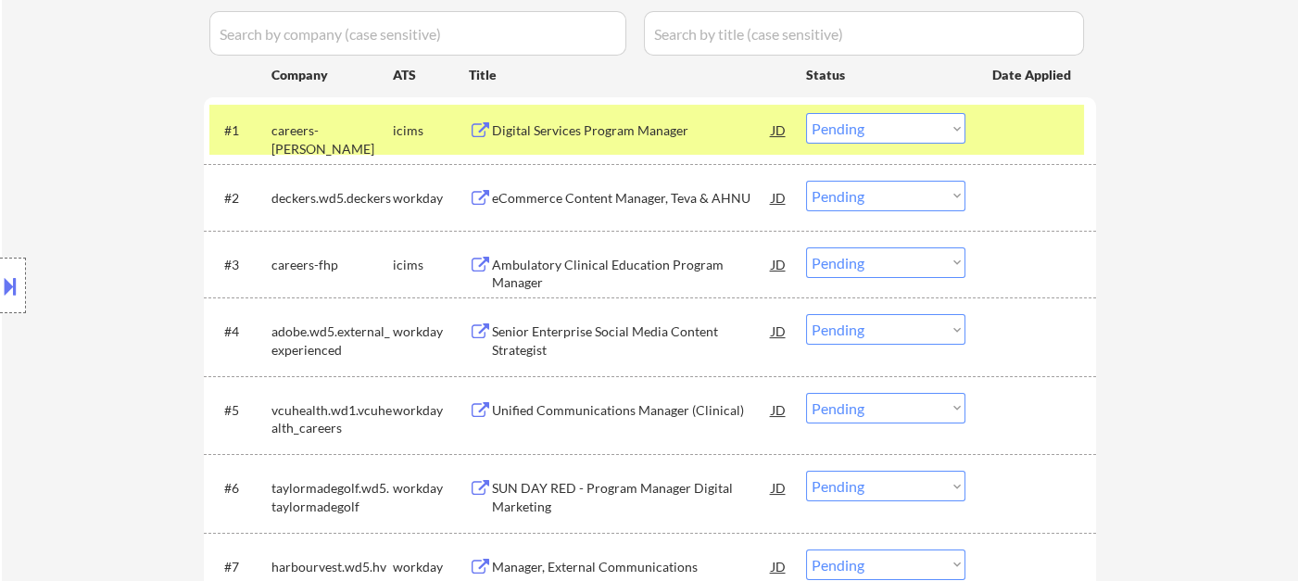
click at [876, 191] on select "Choose an option... Pending Applied Excluded (Questions) Excluded (Expired) Exc…" at bounding box center [885, 196] width 159 height 31
click at [806, 181] on select "Choose an option... Pending Applied Excluded (Questions) Excluded (Expired) Exc…" at bounding box center [885, 196] width 159 height 31
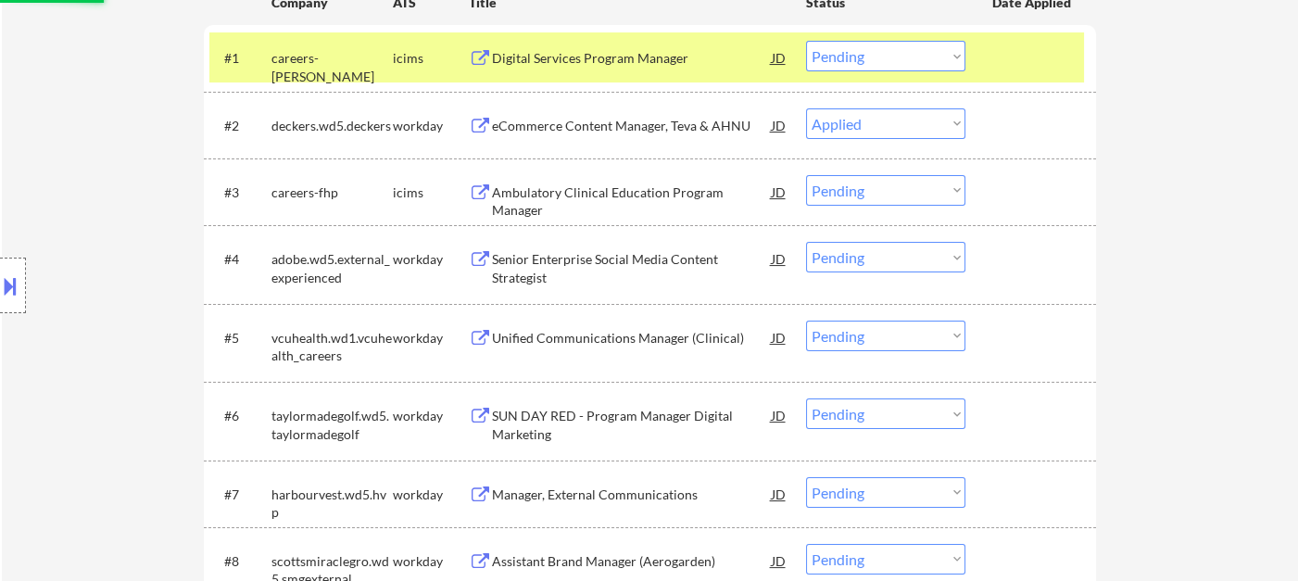
scroll to position [617, 0]
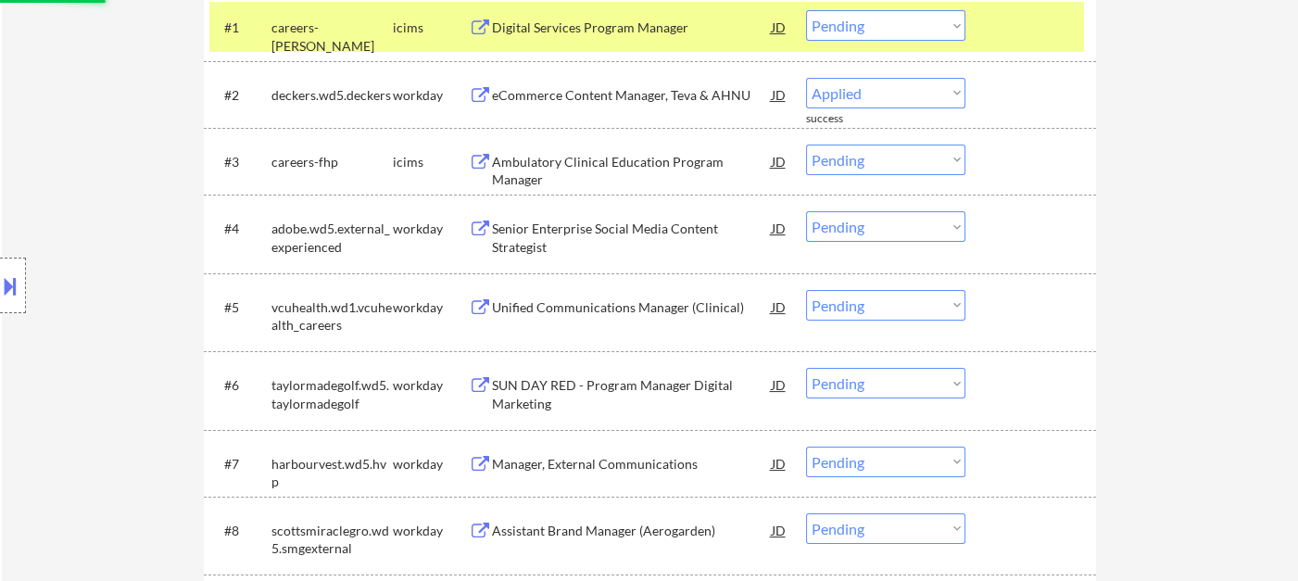
click at [608, 234] on div "Senior Enterprise Social Media Content Strategist" at bounding box center [632, 238] width 280 height 36
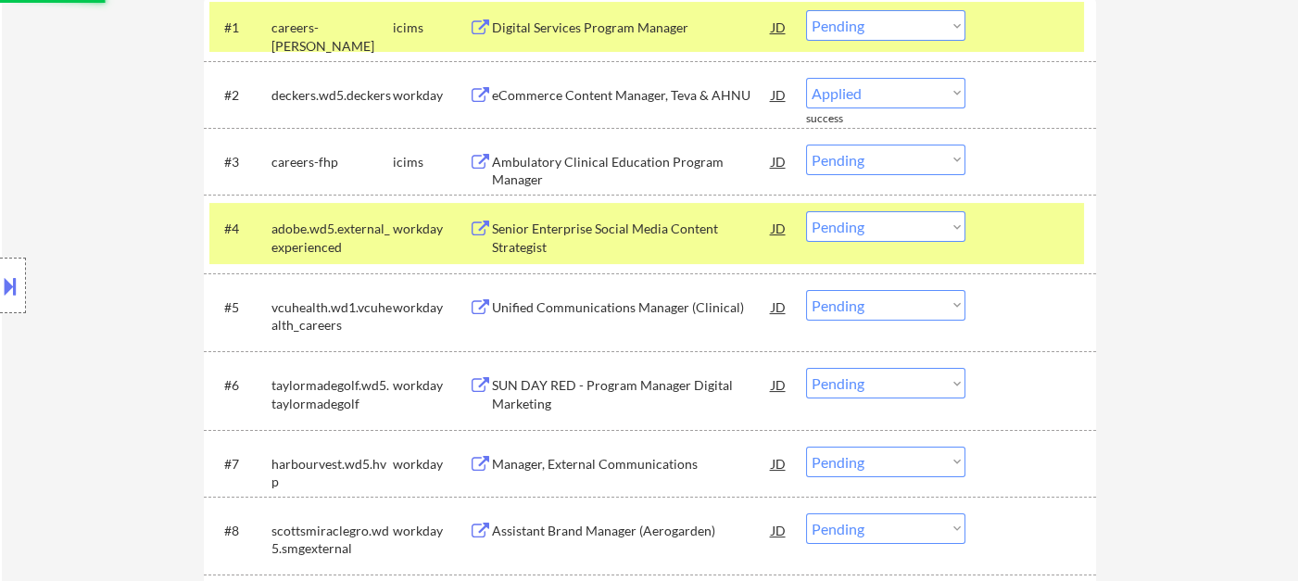
select select ""pending""
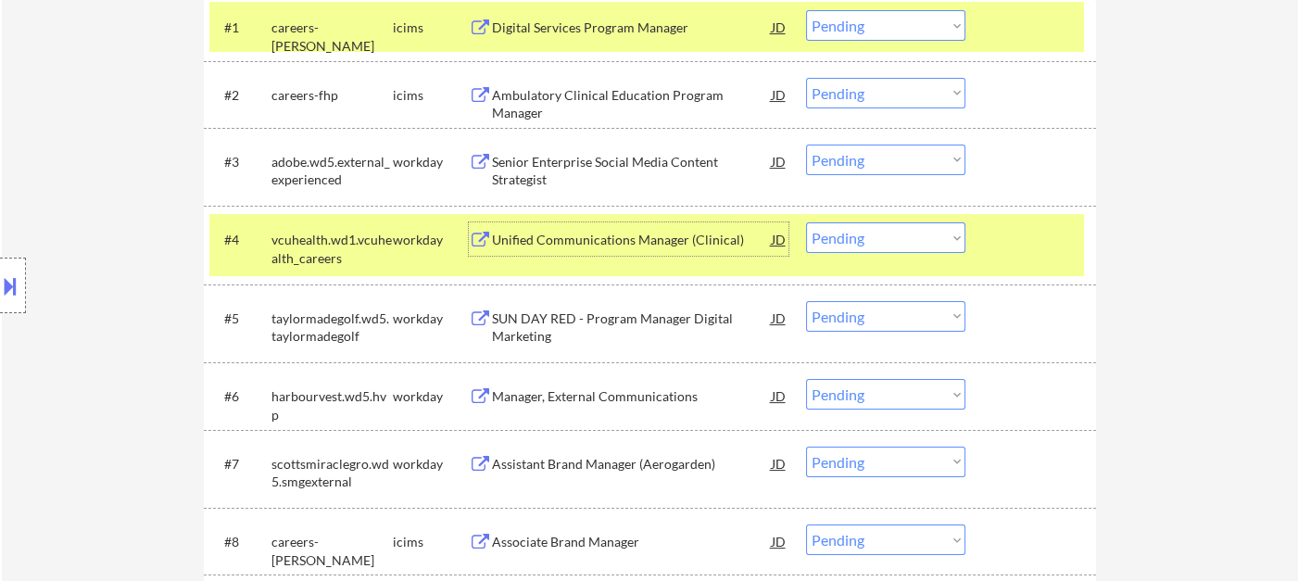
drag, startPoint x: 823, startPoint y: 171, endPoint x: 838, endPoint y: 172, distance: 14.9
click at [824, 171] on select "Choose an option... Pending Applied Excluded (Questions) Excluded (Expired) Exc…" at bounding box center [885, 160] width 159 height 31
click at [806, 145] on select "Choose an option... Pending Applied Excluded (Questions) Excluded (Expired) Exc…" at bounding box center [885, 160] width 159 height 31
click at [578, 238] on div "Unified Communications Manager (Clinical)" at bounding box center [632, 240] width 280 height 19
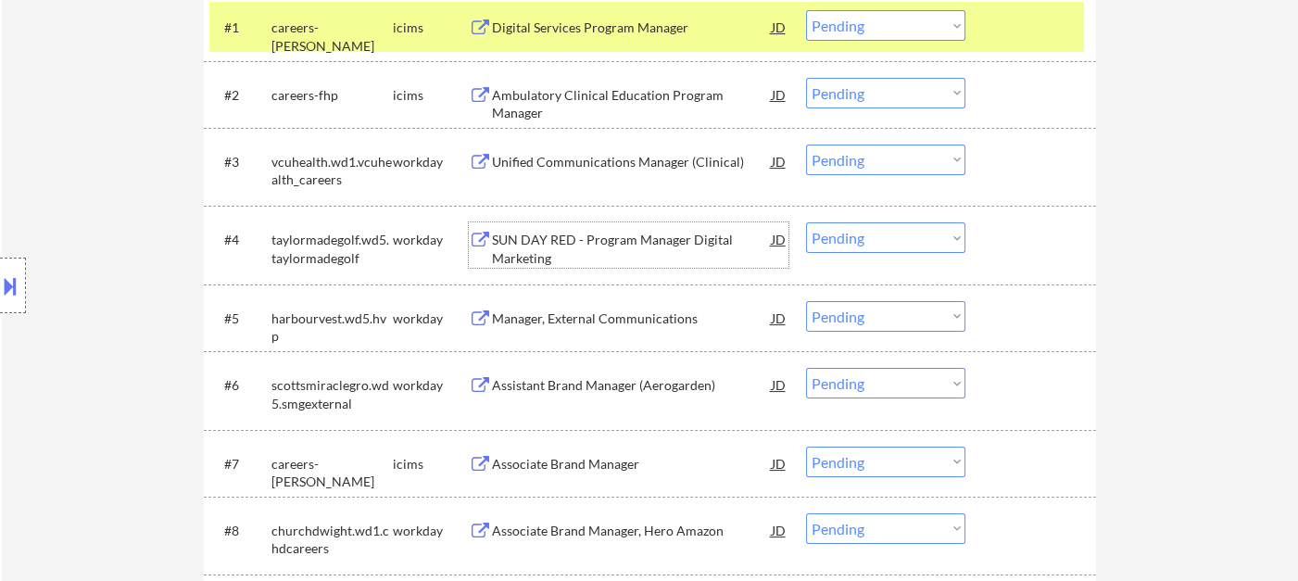
click at [853, 157] on select "Choose an option... Pending Applied Excluded (Questions) Excluded (Expired) Exc…" at bounding box center [885, 160] width 159 height 31
click at [806, 145] on select "Choose an option... Pending Applied Excluded (Questions) Excluded (Expired) Exc…" at bounding box center [885, 160] width 159 height 31
select select ""pending""
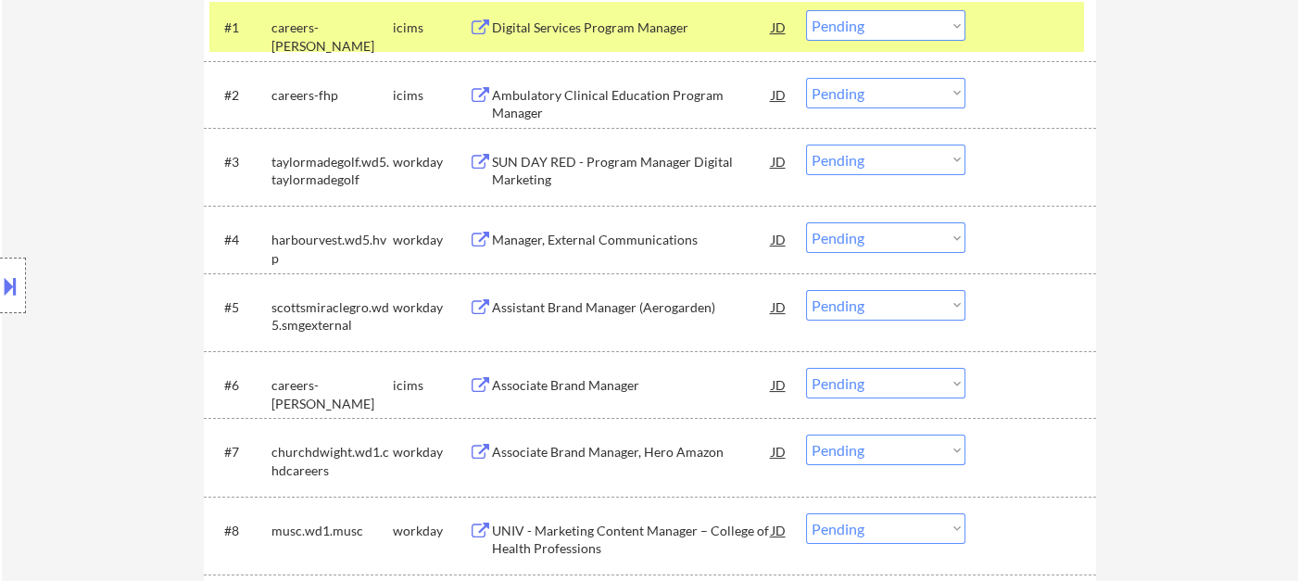
click at [625, 242] on div "Manager, External Communications" at bounding box center [632, 240] width 280 height 19
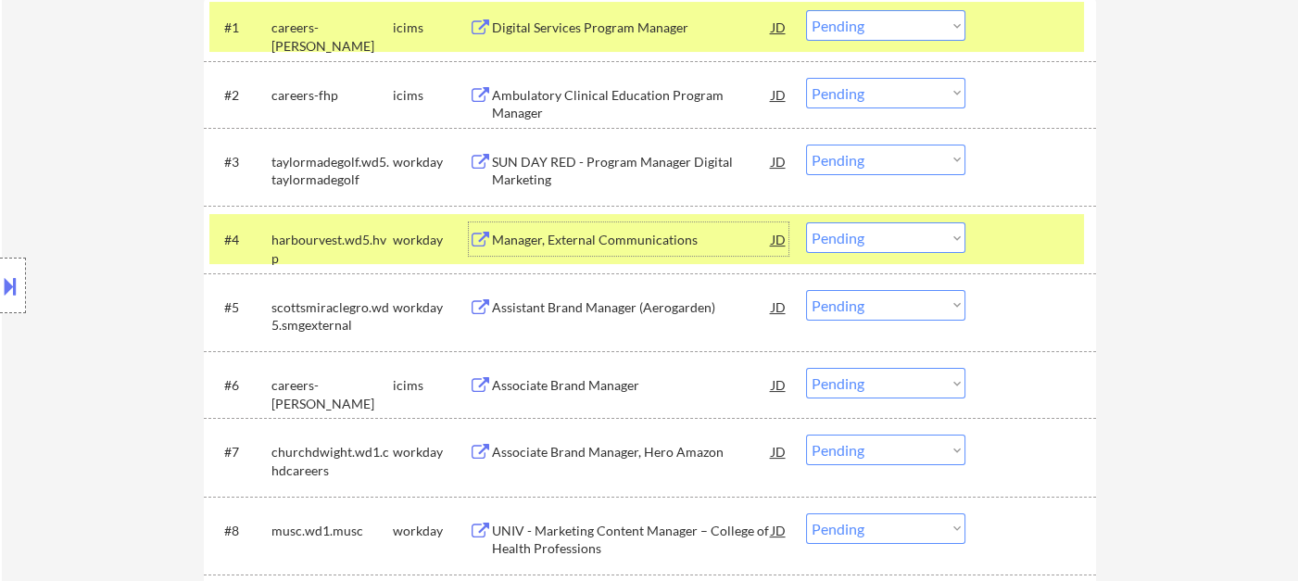
drag, startPoint x: 830, startPoint y: 227, endPoint x: 855, endPoint y: 250, distance: 34.1
click at [830, 227] on select "Choose an option... Pending Applied Excluded (Questions) Excluded (Expired) Exc…" at bounding box center [885, 237] width 159 height 31
click at [806, 222] on select "Choose an option... Pending Applied Excluded (Questions) Excluded (Expired) Exc…" at bounding box center [885, 237] width 159 height 31
click at [660, 309] on div "Assistant Brand Manager (Aerogarden)" at bounding box center [632, 307] width 280 height 19
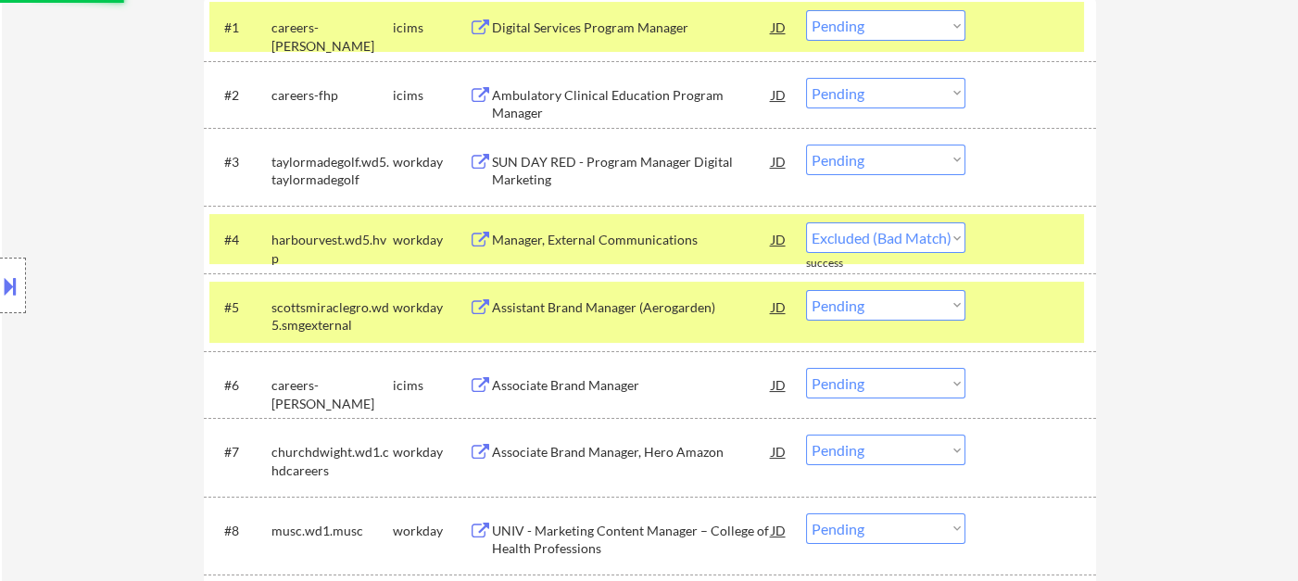
select select ""pending""
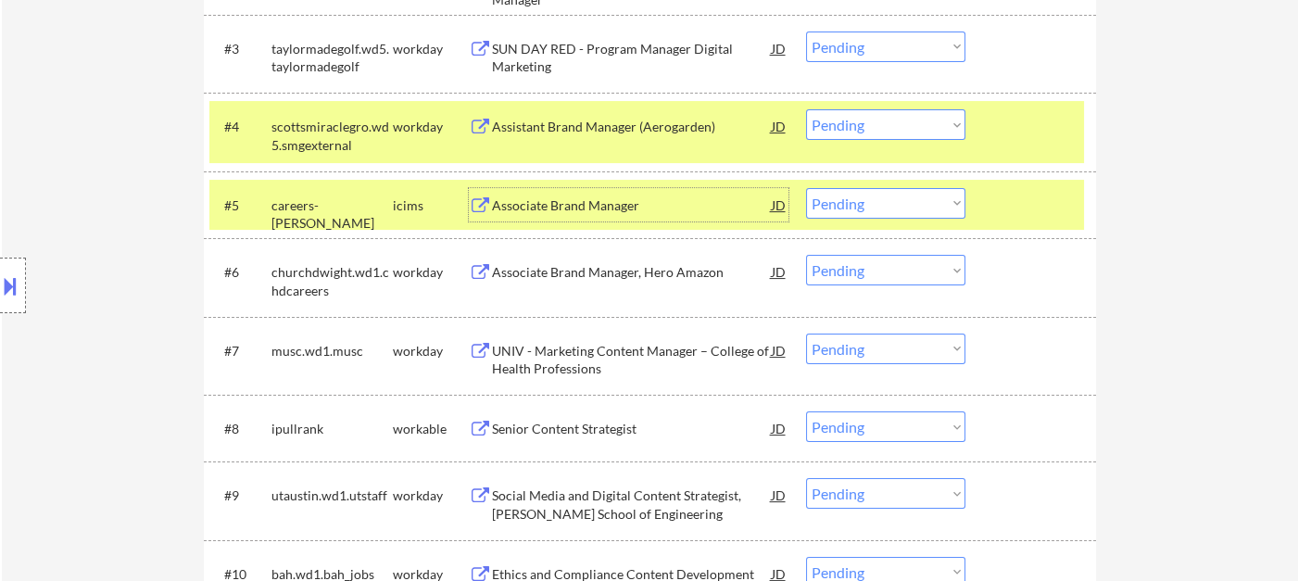
scroll to position [696, 0]
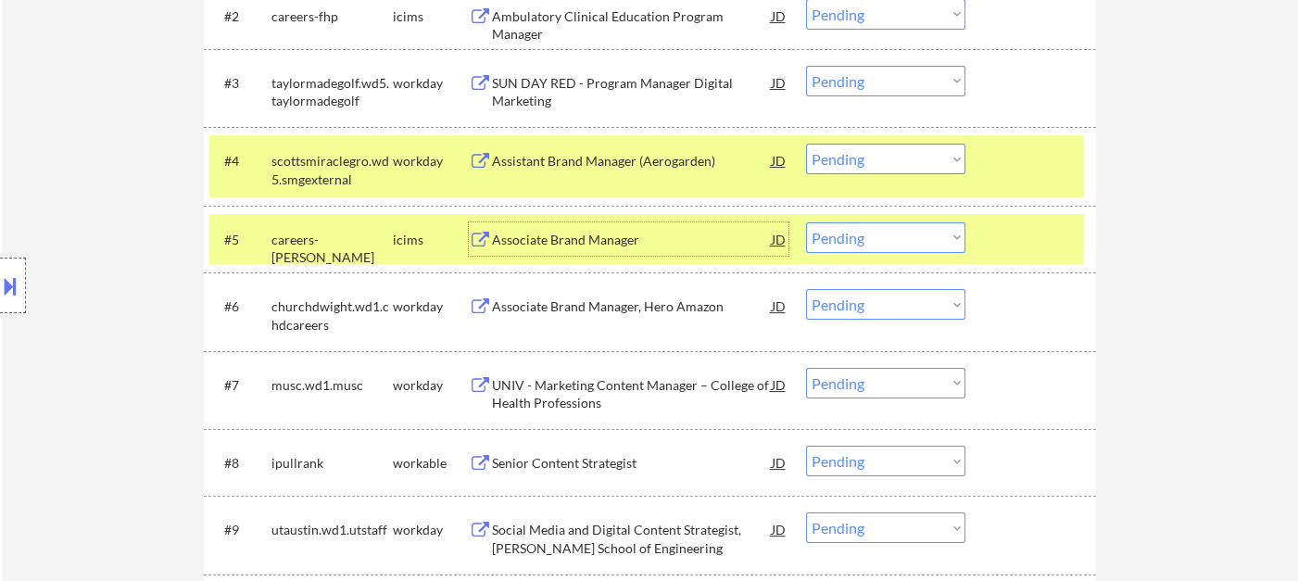
click at [783, 163] on div "JD" at bounding box center [779, 160] width 19 height 33
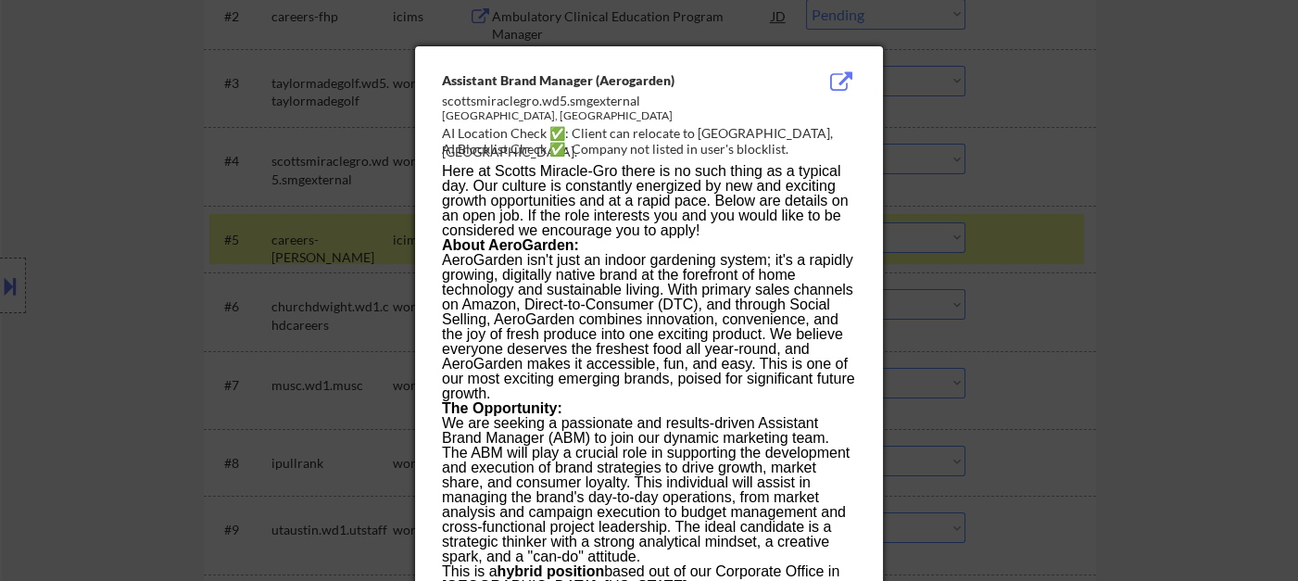
scroll to position [5326, 0]
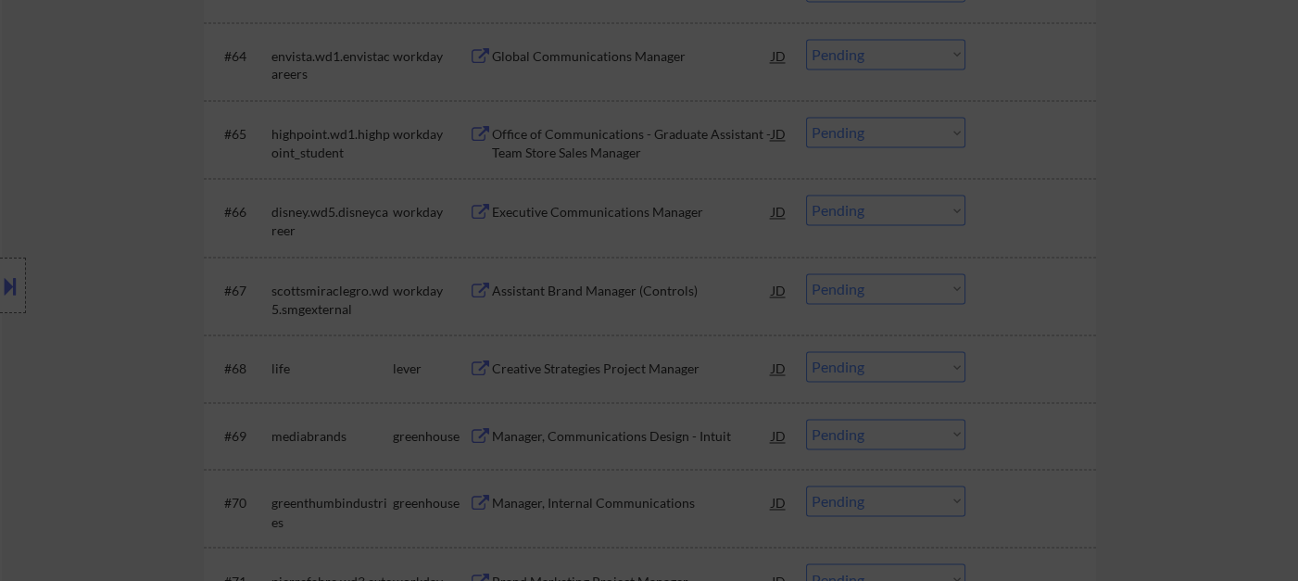
click at [773, 287] on div at bounding box center [649, 290] width 1298 height 581
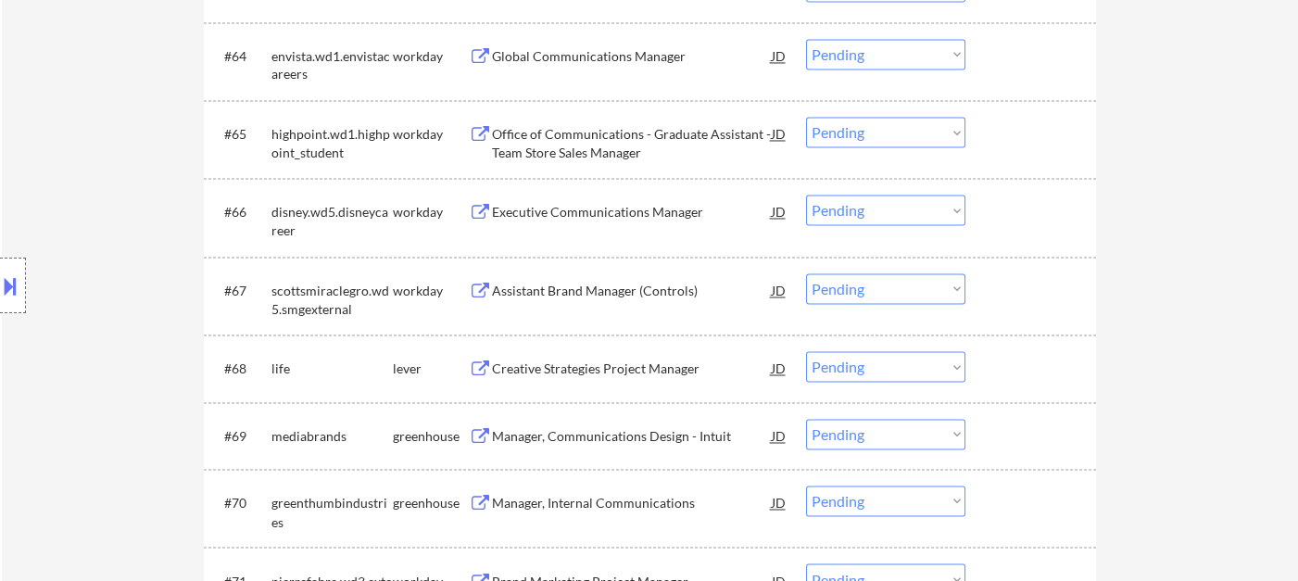
click at [782, 287] on div "JD" at bounding box center [779, 289] width 19 height 33
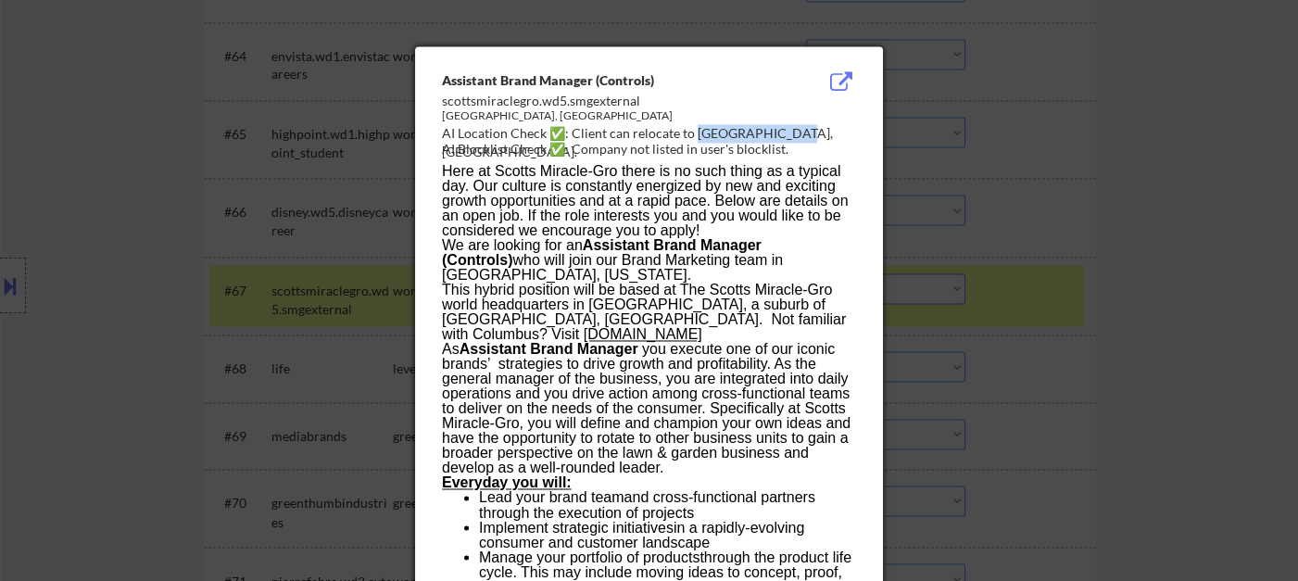
drag, startPoint x: 697, startPoint y: 132, endPoint x: 817, endPoint y: 133, distance: 120.5
click at [817, 133] on div "AI Location Check ✅: Client can relocate to Marysville, OH." at bounding box center [653, 142] width 422 height 36
click at [741, 134] on div "AI Location Check ✅: Client can relocate to Marysville, OH." at bounding box center [653, 142] width 422 height 36
click at [56, 279] on div at bounding box center [649, 290] width 1298 height 581
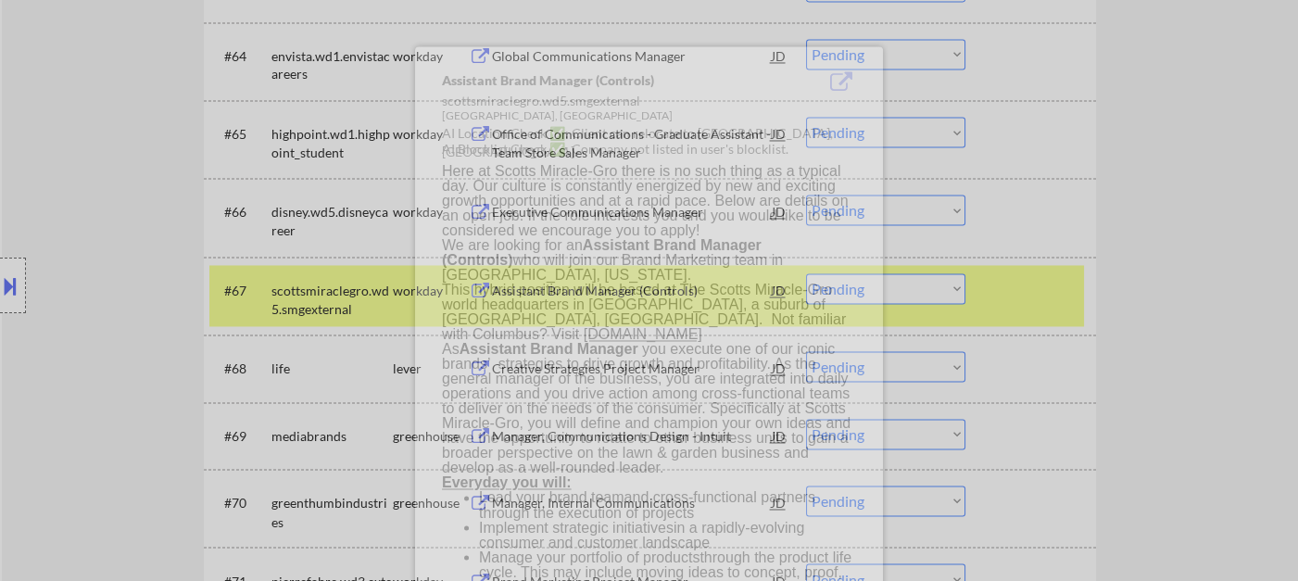
click at [5, 286] on button at bounding box center [10, 286] width 20 height 31
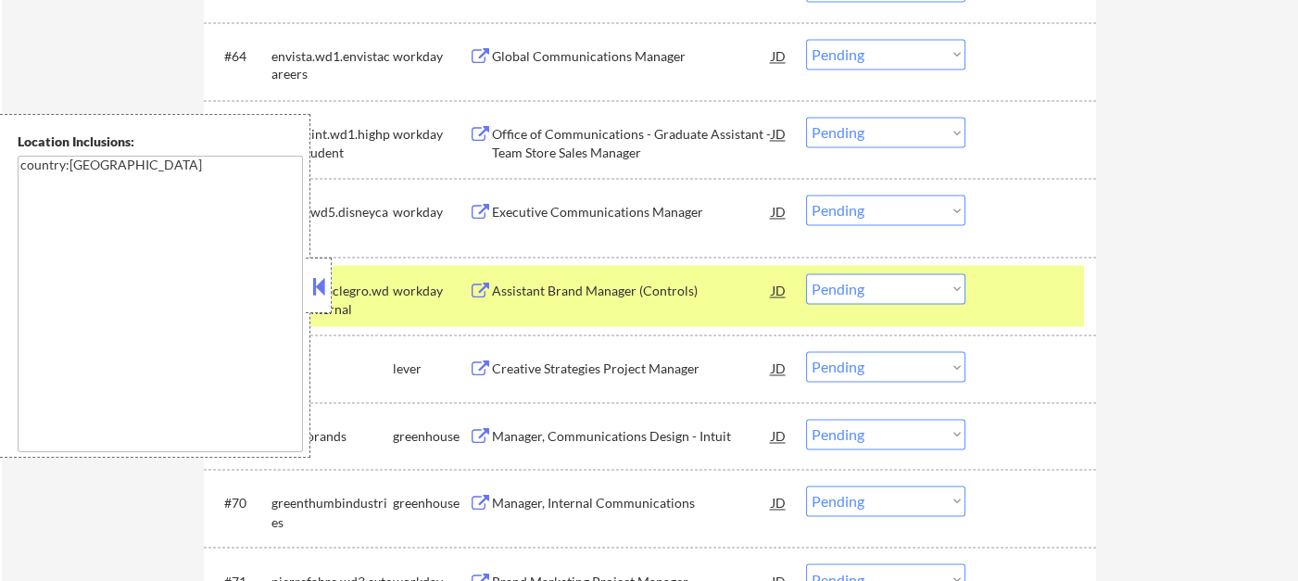
click at [319, 288] on button at bounding box center [319, 286] width 20 height 28
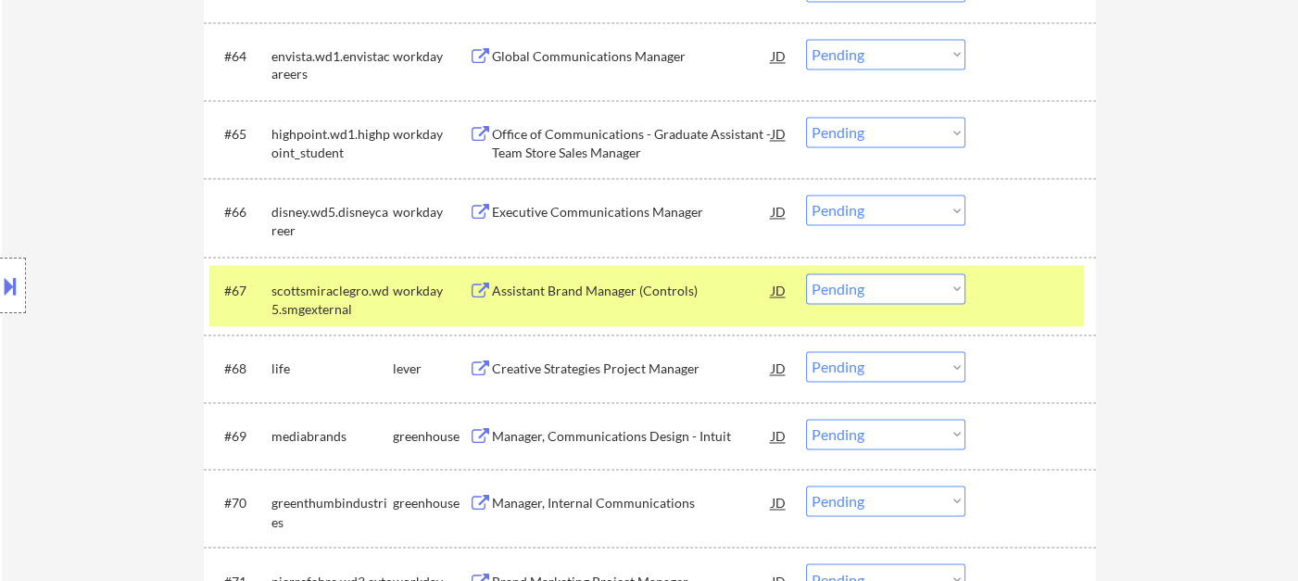
click at [864, 291] on select "Choose an option... Pending Applied Excluded (Questions) Excluded (Expired) Exc…" at bounding box center [885, 288] width 159 height 31
click at [806, 273] on select "Choose an option... Pending Applied Excluded (Questions) Excluded (Expired) Exc…" at bounding box center [885, 288] width 159 height 31
select select ""pending""
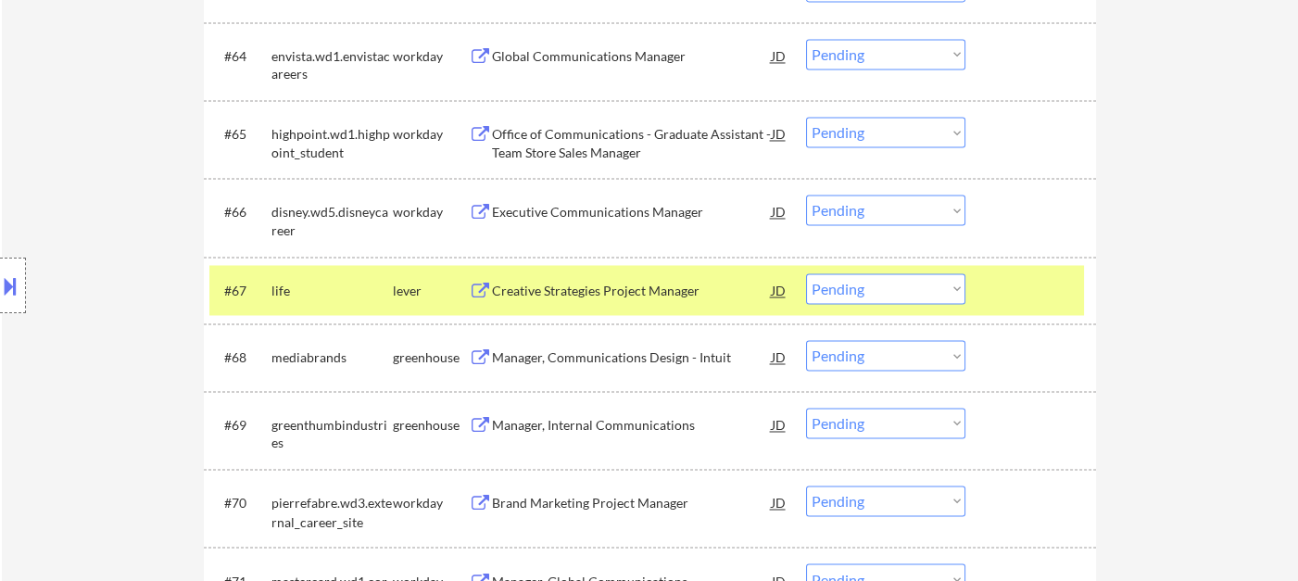
click at [559, 298] on div "Creative Strategies Project Manager" at bounding box center [632, 291] width 280 height 19
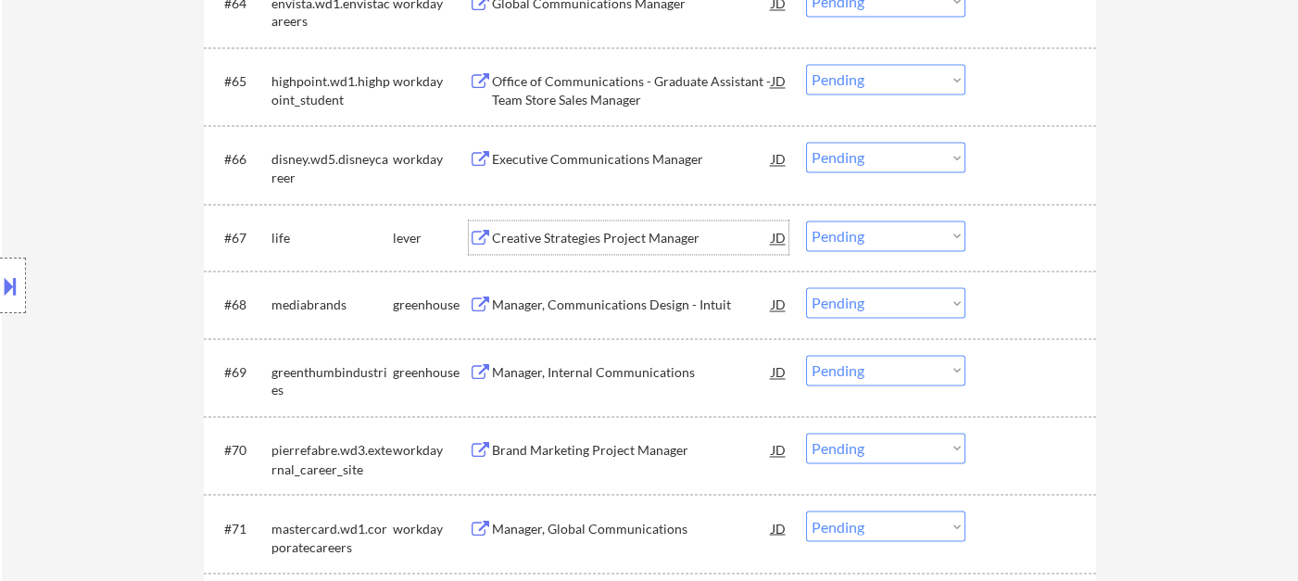
scroll to position [5429, 0]
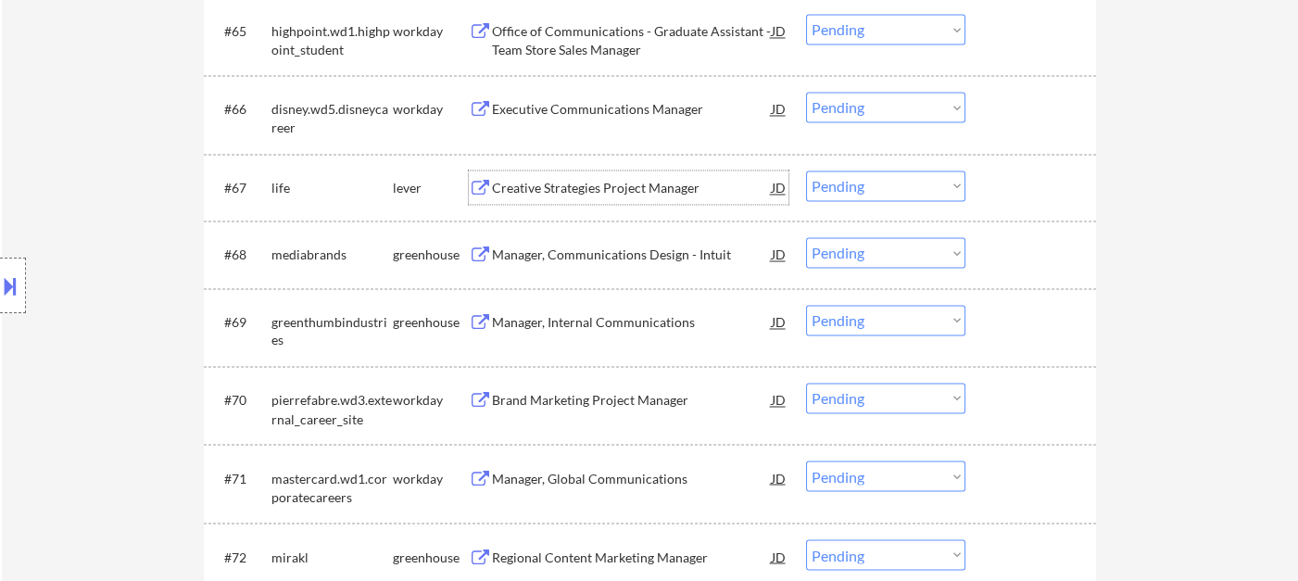
click at [567, 258] on div "Manager, Communications Design - Intuit" at bounding box center [632, 255] width 280 height 19
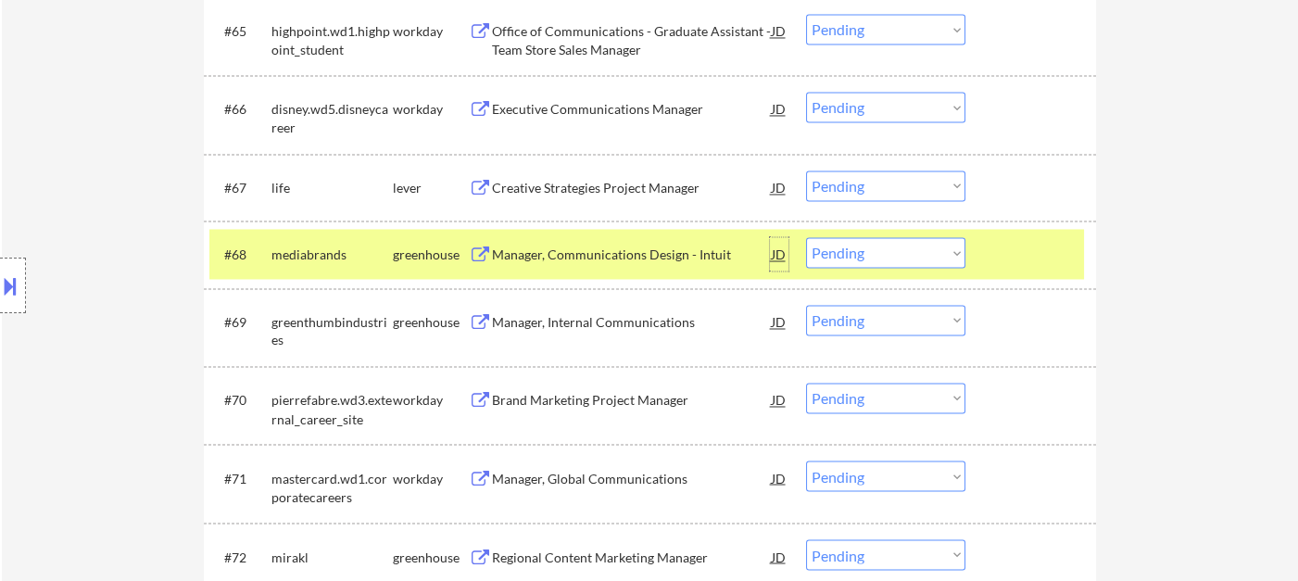
click at [784, 255] on div "JD" at bounding box center [779, 253] width 19 height 33
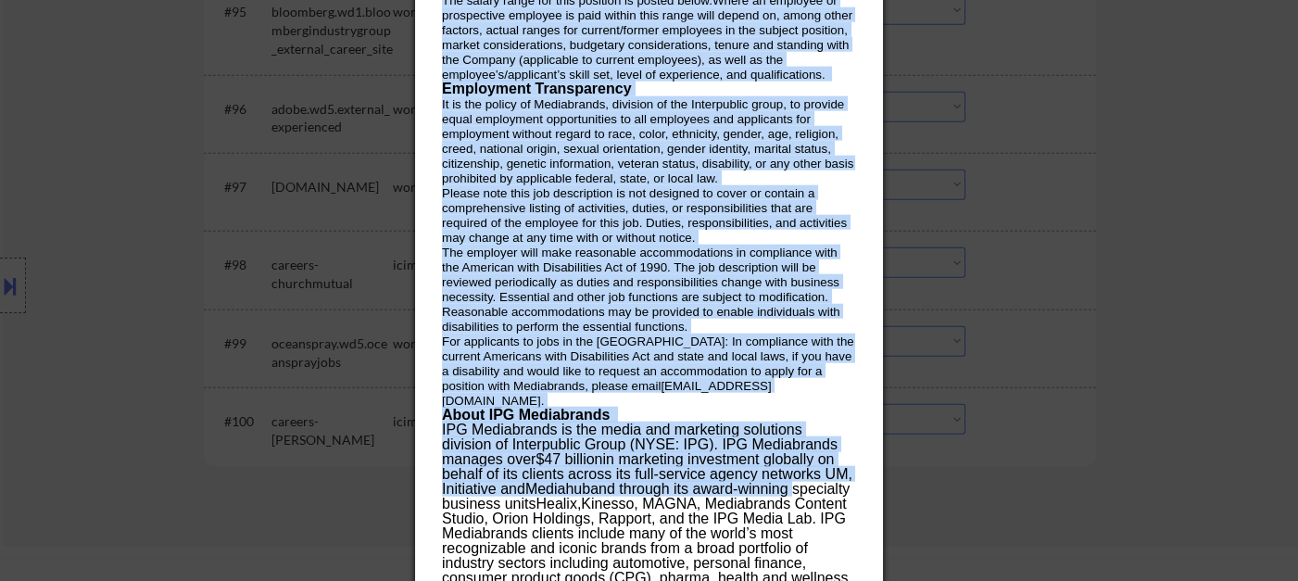
scroll to position [7850, 0]
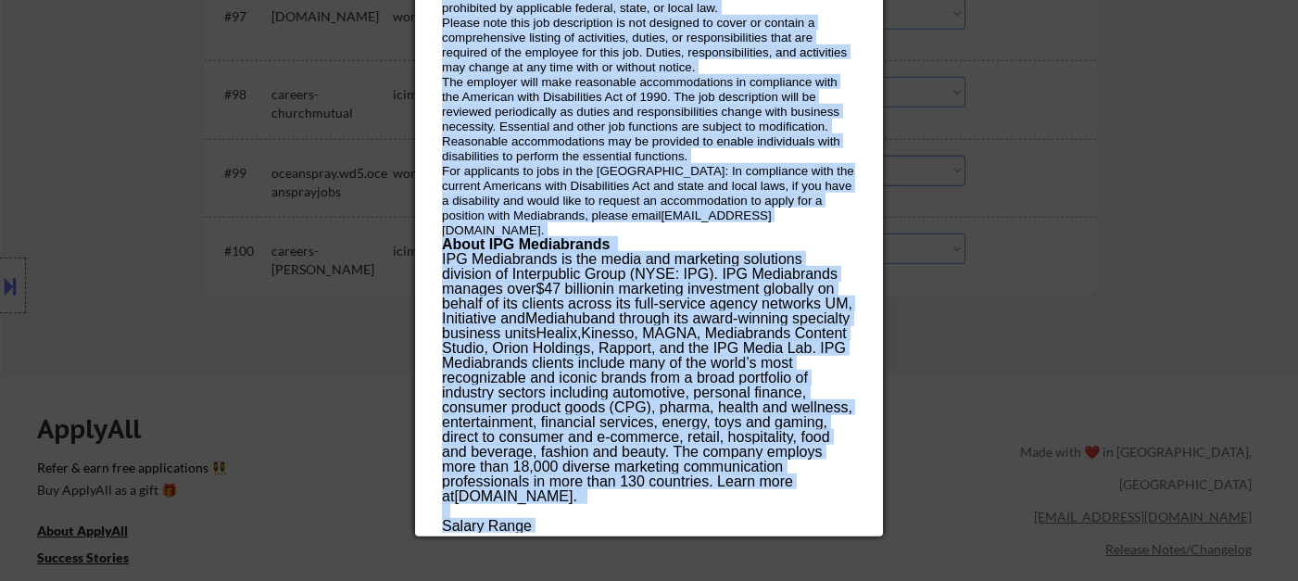
drag, startPoint x: 439, startPoint y: 82, endPoint x: 728, endPoint y: 527, distance: 531.3
copy div "Manager, Communications Design - Intuit mediabrands Los Angeles, California, Un…"
click at [321, 301] on div at bounding box center [649, 290] width 1298 height 581
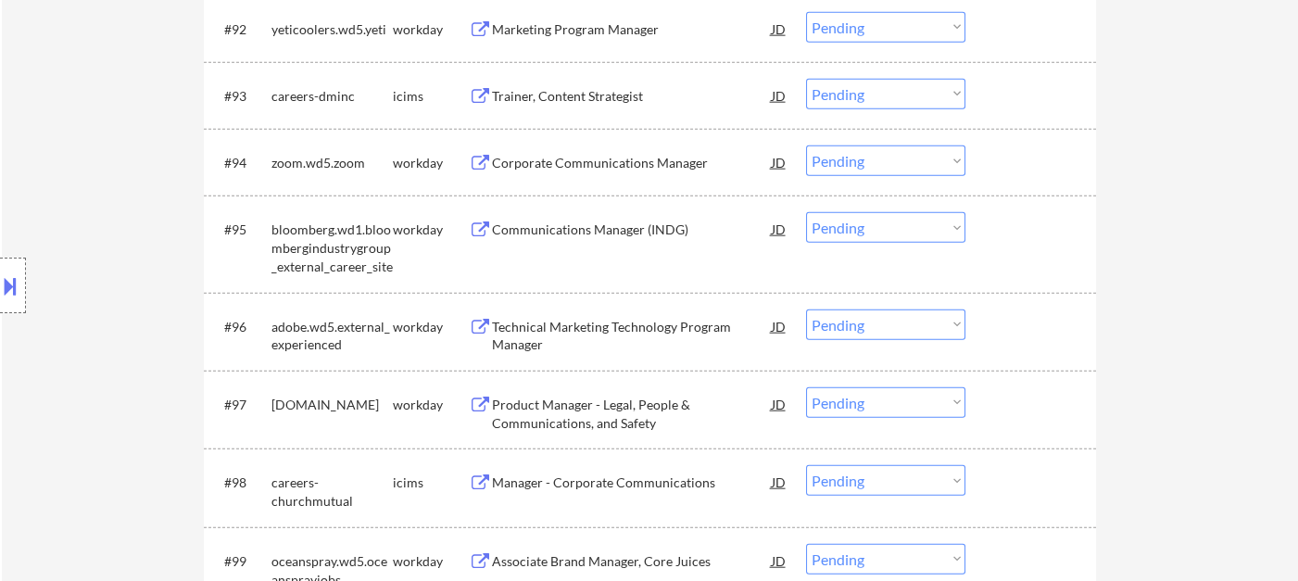
scroll to position [7334, 0]
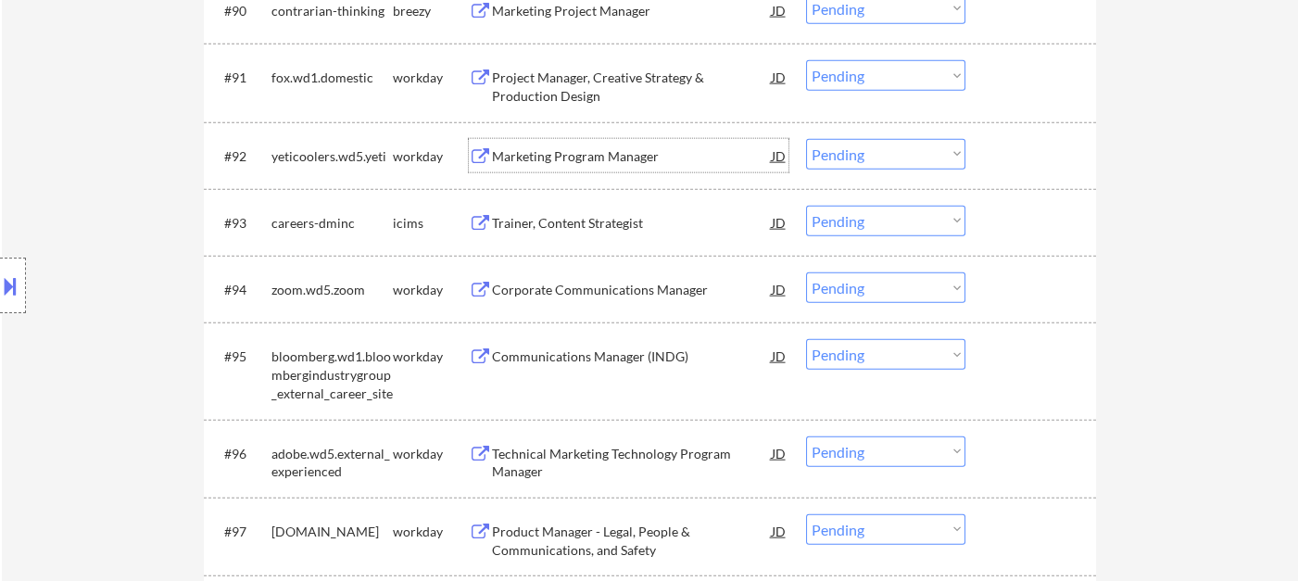
click at [547, 147] on div "Marketing Program Manager" at bounding box center [632, 156] width 280 height 19
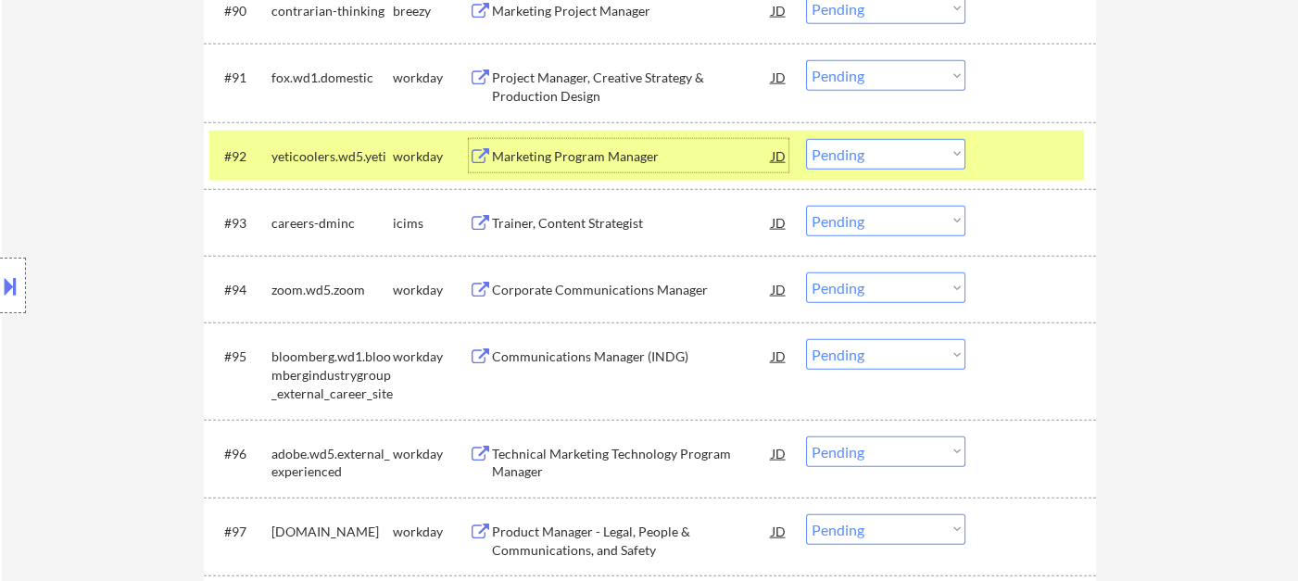
drag, startPoint x: 925, startPoint y: 152, endPoint x: 922, endPoint y: 168, distance: 16.0
click at [925, 152] on select "Choose an option... Pending Applied Excluded (Questions) Excluded (Expired) Exc…" at bounding box center [885, 154] width 159 height 31
click at [806, 139] on select "Choose an option... Pending Applied Excluded (Questions) Excluded (Expired) Exc…" at bounding box center [885, 154] width 159 height 31
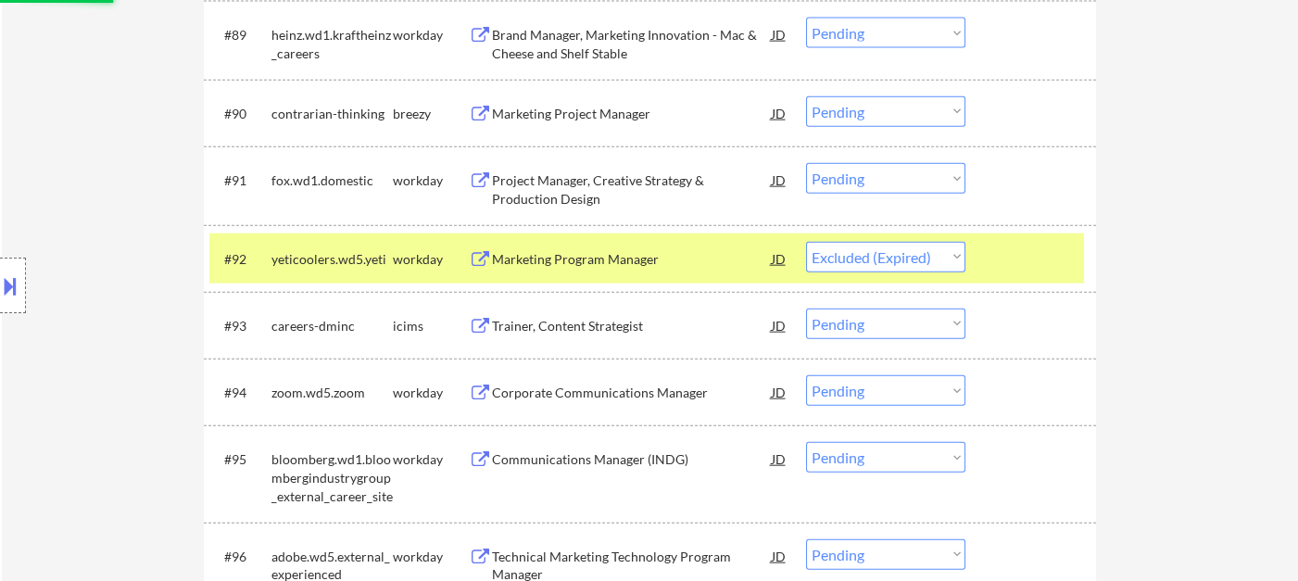
click at [592, 181] on div "Project Manager, Creative Strategy & Production Design" at bounding box center [632, 189] width 280 height 36
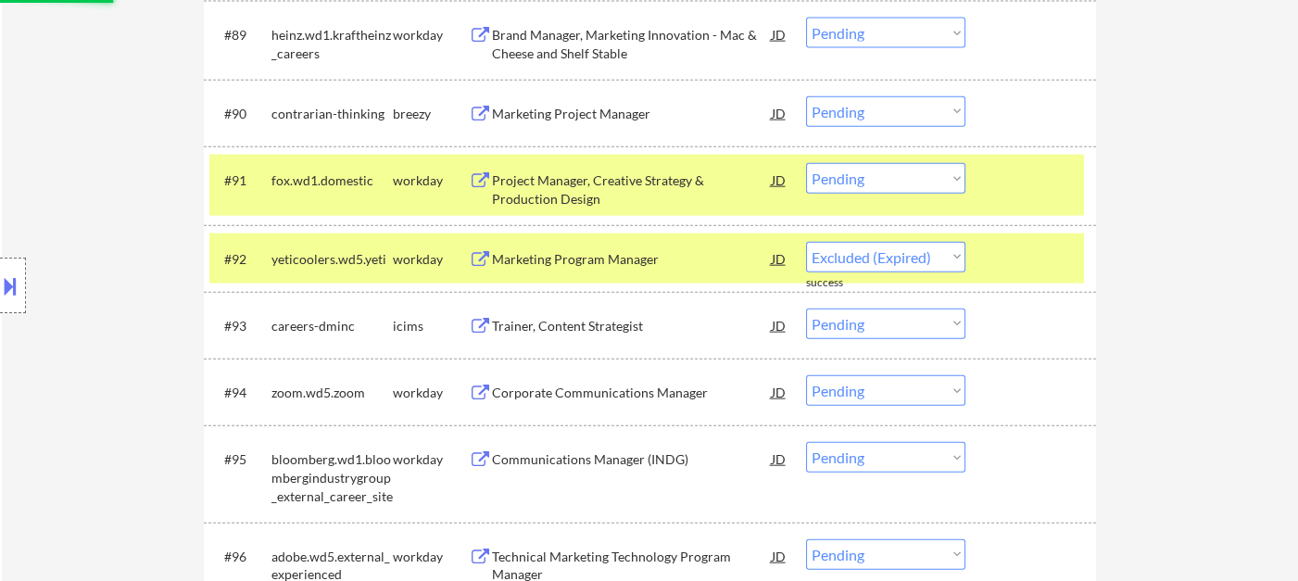
select select ""pending""
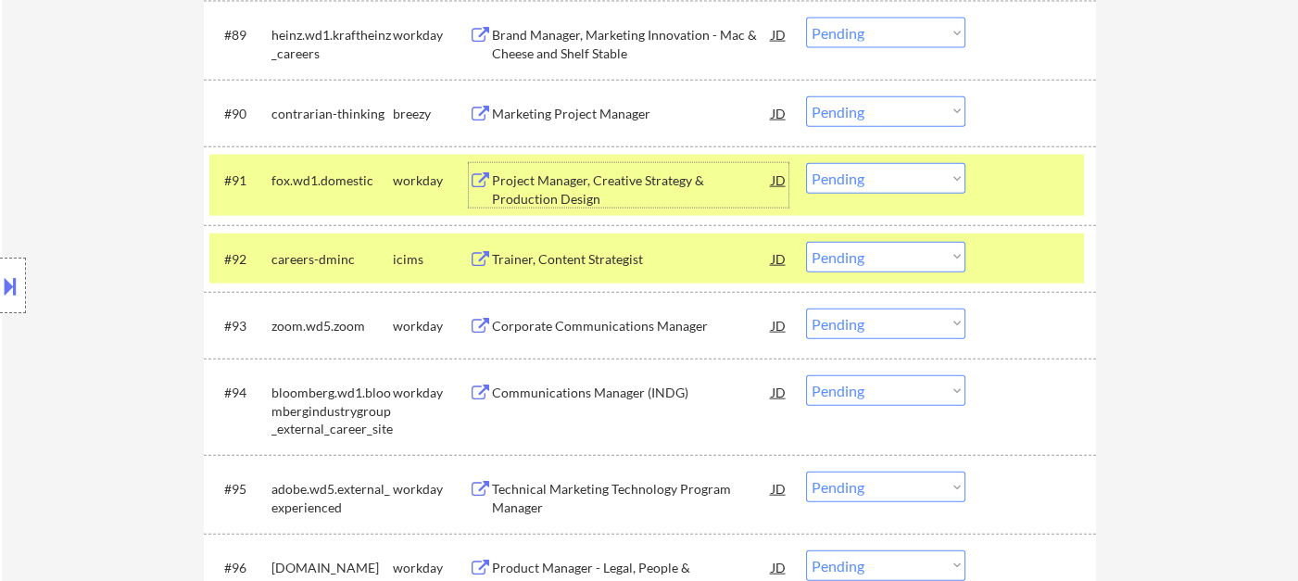
drag, startPoint x: 840, startPoint y: 174, endPoint x: 862, endPoint y: 191, distance: 27.8
click at [840, 174] on select "Choose an option... Pending Applied Excluded (Questions) Excluded (Expired) Exc…" at bounding box center [885, 178] width 159 height 31
click at [527, 117] on div "Marketing Project Manager" at bounding box center [632, 114] width 280 height 19
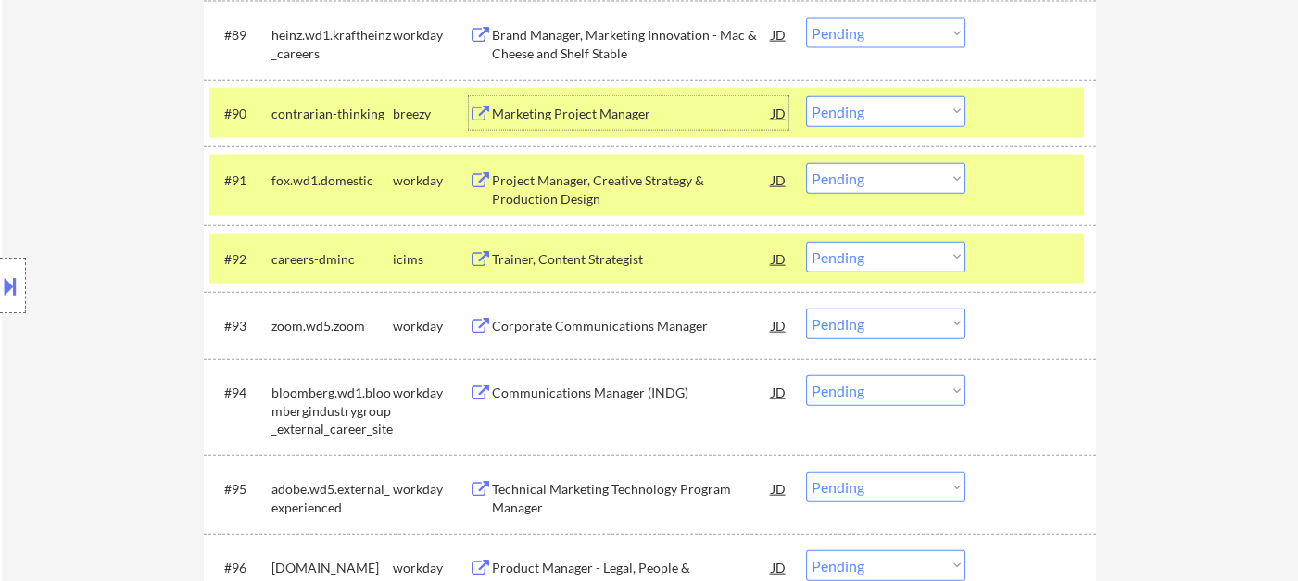
drag, startPoint x: 817, startPoint y: 113, endPoint x: 836, endPoint y: 120, distance: 19.6
click at [817, 113] on select "Choose an option... Pending Applied Excluded (Questions) Excluded (Expired) Exc…" at bounding box center [885, 111] width 159 height 31
click at [806, 96] on select "Choose an option... Pending Applied Excluded (Questions) Excluded (Expired) Exc…" at bounding box center [885, 111] width 159 height 31
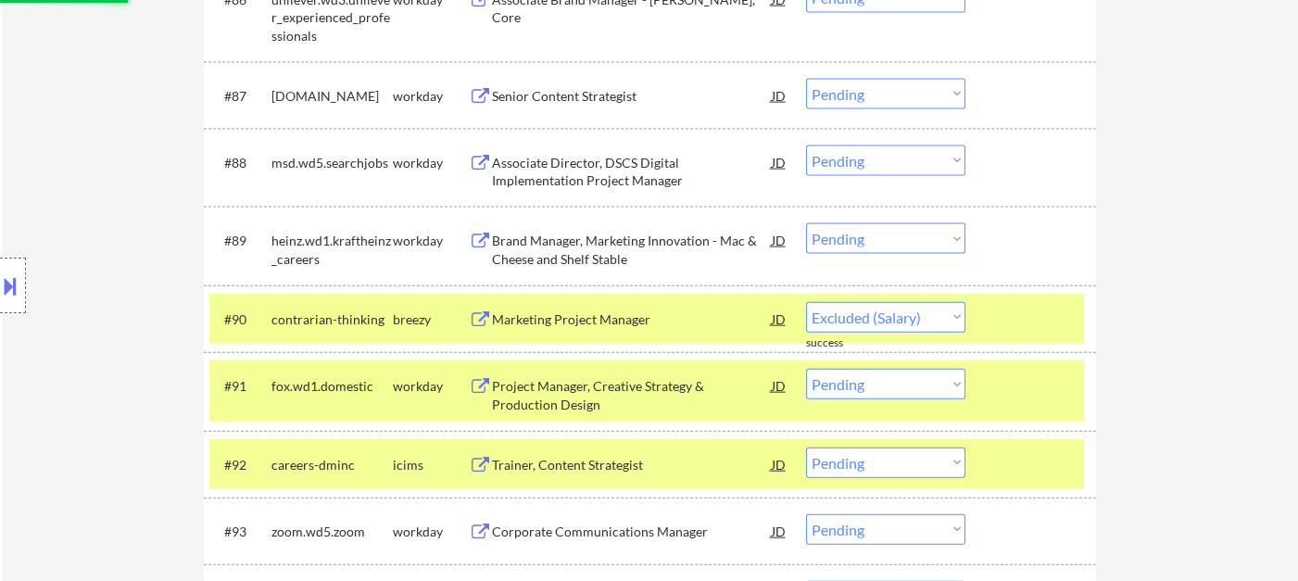
scroll to position [6923, 0]
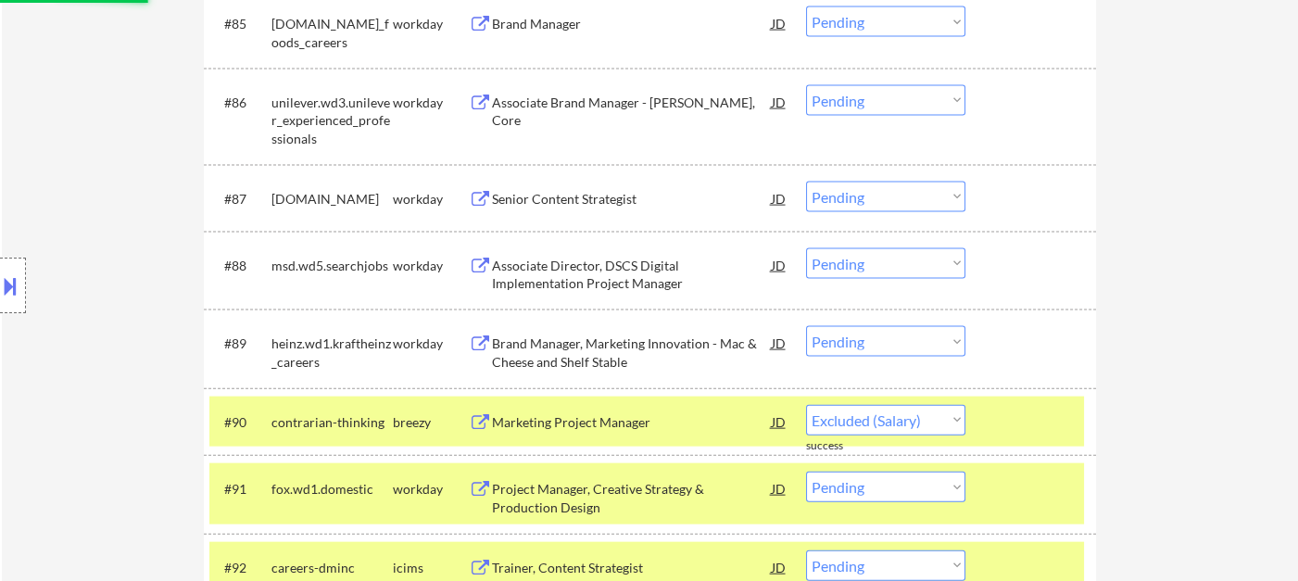
select select ""pending""
click at [543, 195] on div "Senior Content Strategist" at bounding box center [632, 199] width 280 height 19
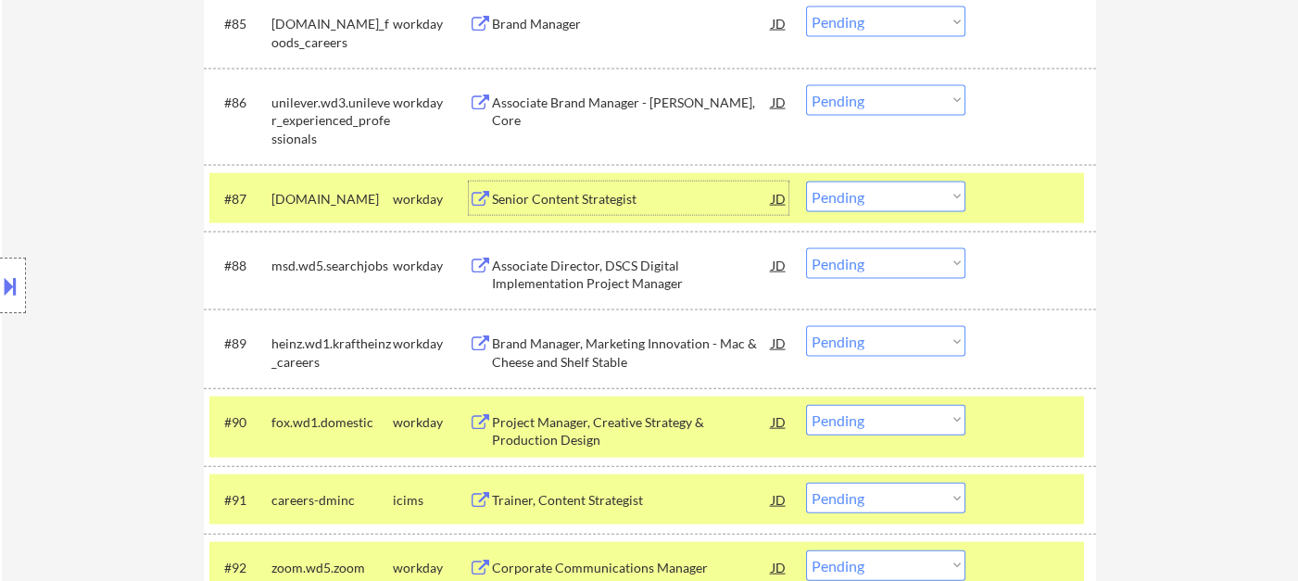
click at [878, 193] on select "Choose an option... Pending Applied Excluded (Questions) Excluded (Expired) Exc…" at bounding box center [885, 197] width 159 height 31
click at [806, 182] on select "Choose an option... Pending Applied Excluded (Questions) Excluded (Expired) Exc…" at bounding box center [885, 197] width 159 height 31
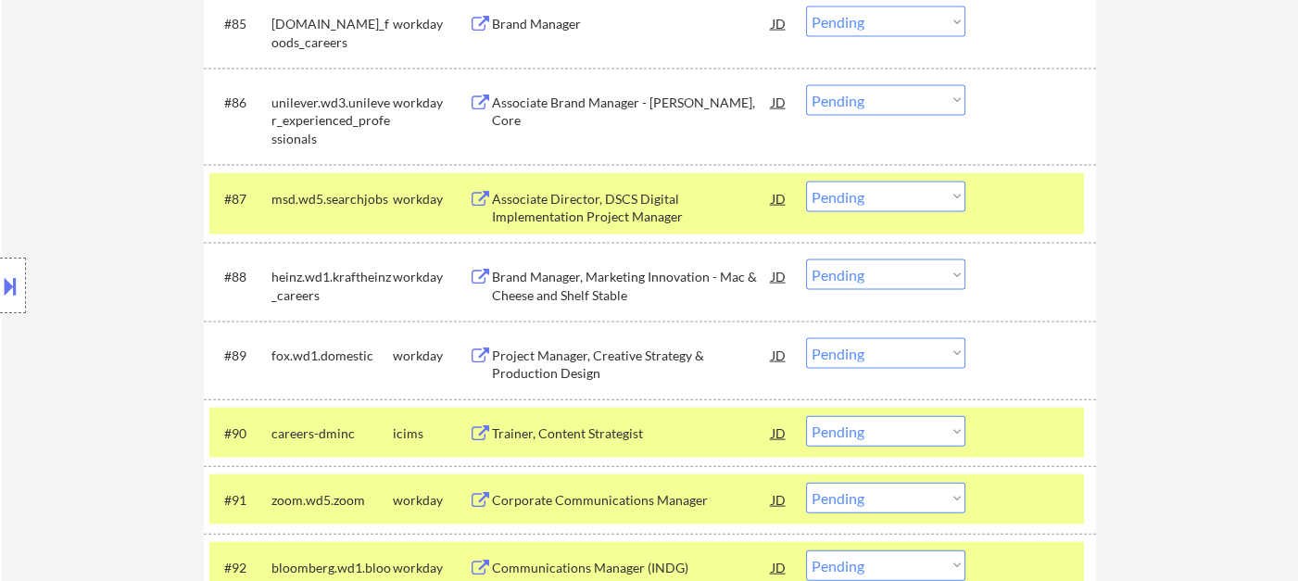
click at [693, 215] on div "Associate Director, DSCS Digital Implementation Project Manager" at bounding box center [632, 208] width 280 height 36
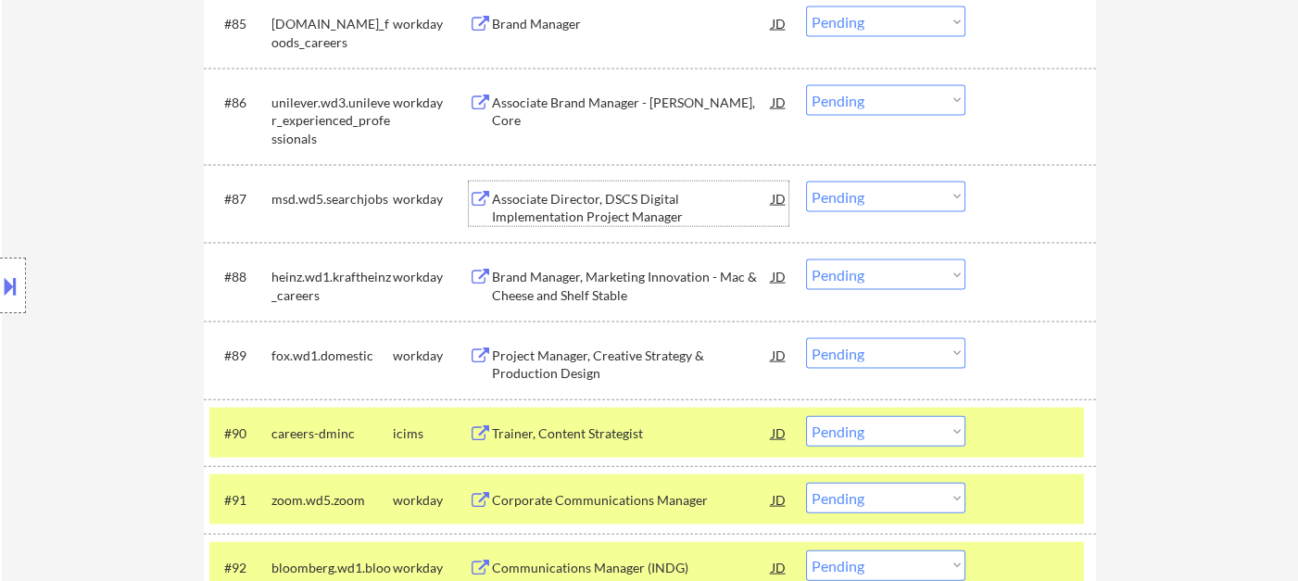
click at [837, 200] on select "Choose an option... Pending Applied Excluded (Questions) Excluded (Expired) Exc…" at bounding box center [885, 197] width 159 height 31
click at [806, 182] on select "Choose an option... Pending Applied Excluded (Questions) Excluded (Expired) Exc…" at bounding box center [885, 197] width 159 height 31
click at [617, 282] on div "Brand Manager, Marketing Innovation - Mac & Cheese and Shelf Stable" at bounding box center [632, 286] width 280 height 36
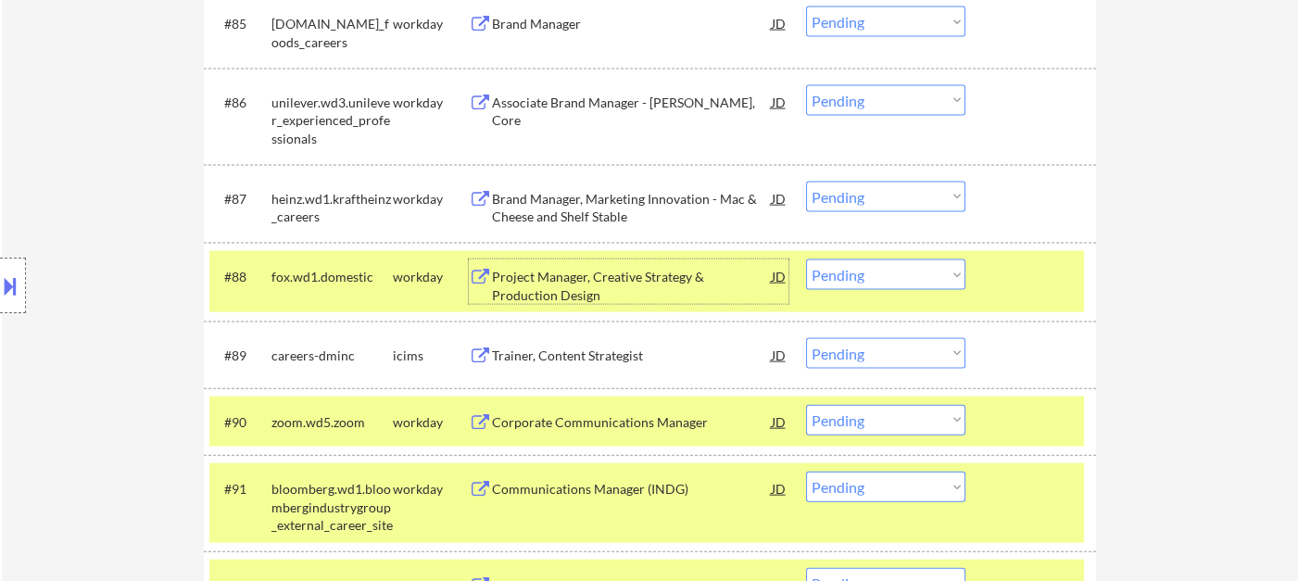
click at [907, 202] on select "Choose an option... Pending Applied Excluded (Questions) Excluded (Expired) Exc…" at bounding box center [885, 197] width 159 height 31
click at [806, 182] on select "Choose an option... Pending Applied Excluded (Questions) Excluded (Expired) Exc…" at bounding box center [885, 197] width 159 height 31
click at [649, 286] on div "Project Manager, Creative Strategy & Production Design" at bounding box center [632, 286] width 280 height 36
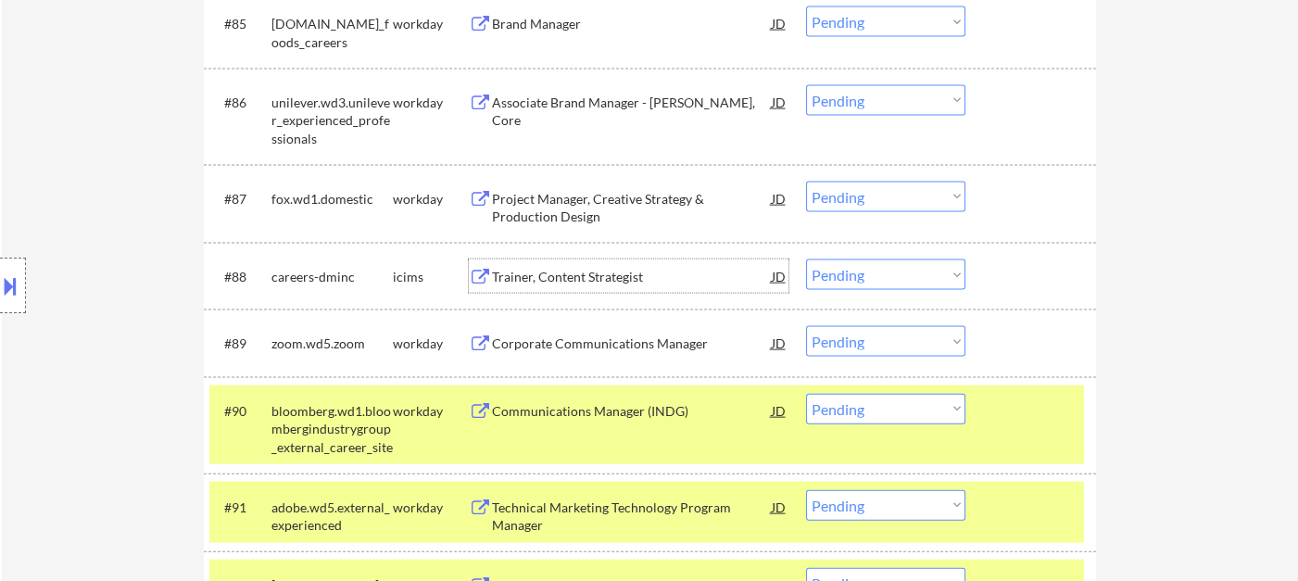
click at [835, 197] on select "Choose an option... Pending Applied Excluded (Questions) Excluded (Expired) Exc…" at bounding box center [885, 197] width 159 height 31
click at [806, 182] on select "Choose an option... Pending Applied Excluded (Questions) Excluded (Expired) Exc…" at bounding box center [885, 197] width 159 height 31
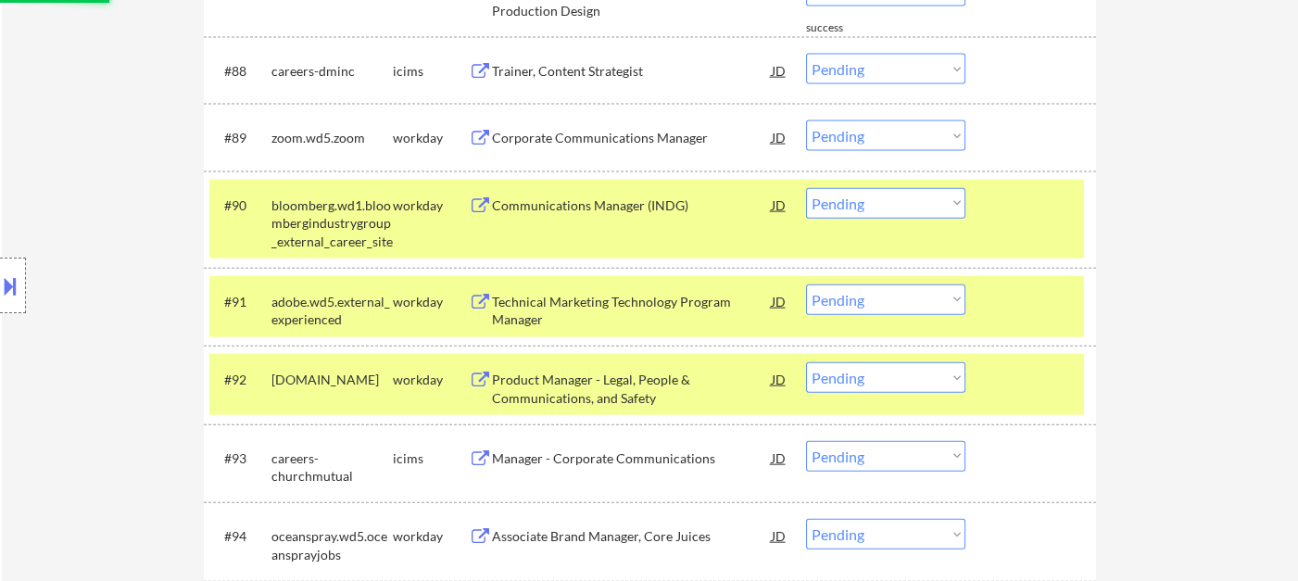
click at [587, 209] on div "Communications Manager (INDG)" at bounding box center [632, 205] width 280 height 19
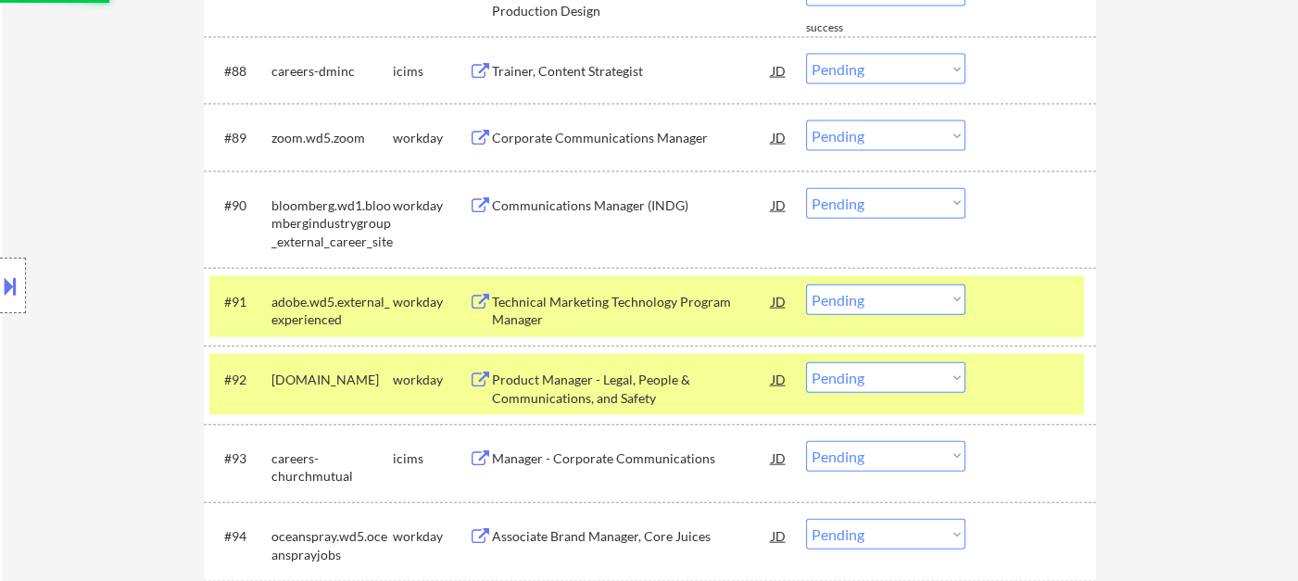
select select ""pending""
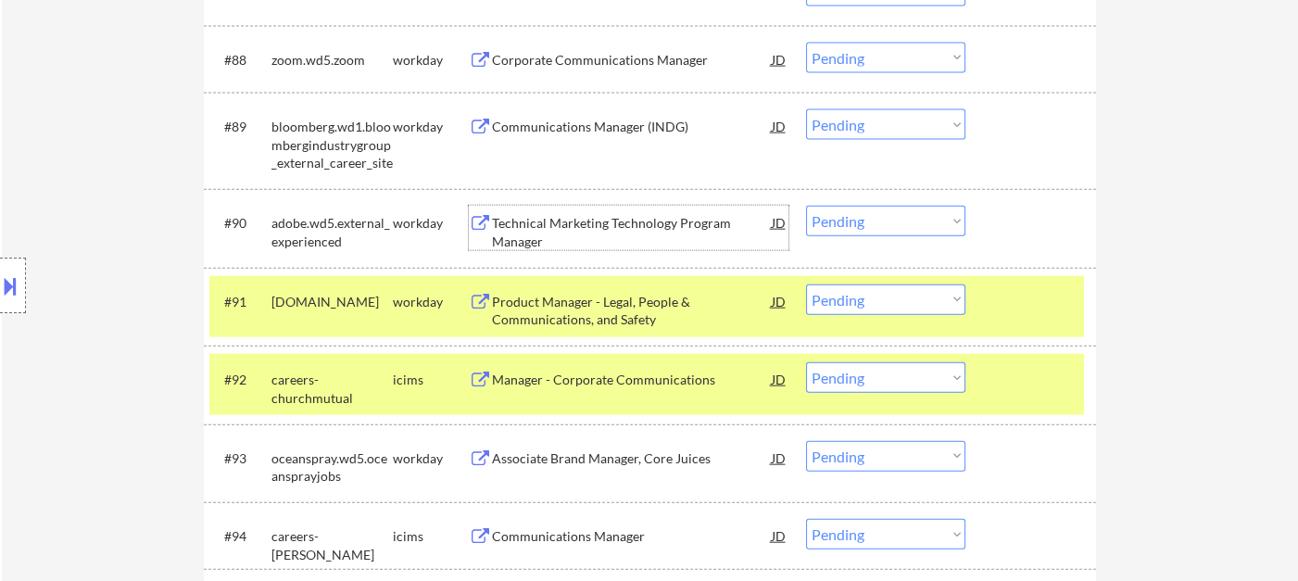
click at [880, 123] on select "Choose an option... Pending Applied Excluded (Questions) Excluded (Expired) Exc…" at bounding box center [885, 124] width 159 height 31
click at [806, 109] on select "Choose an option... Pending Applied Excluded (Questions) Excluded (Expired) Exc…" at bounding box center [885, 124] width 159 height 31
select select ""pending""
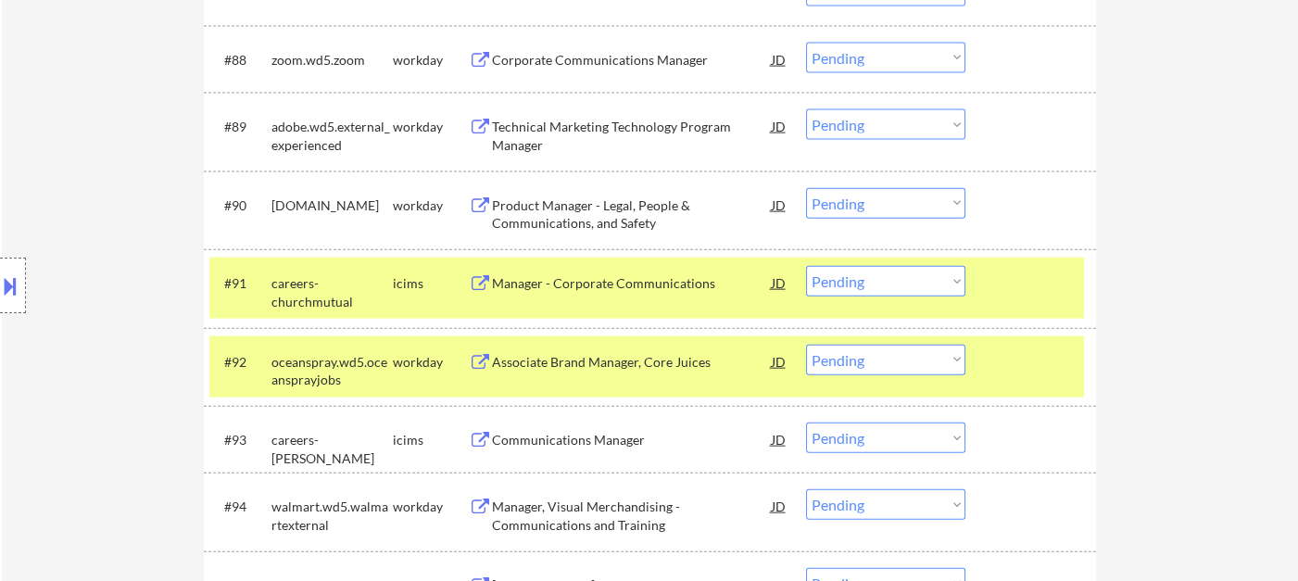
click at [566, 206] on div "Product Manager - Legal, People & Communications, and Safety" at bounding box center [632, 214] width 280 height 36
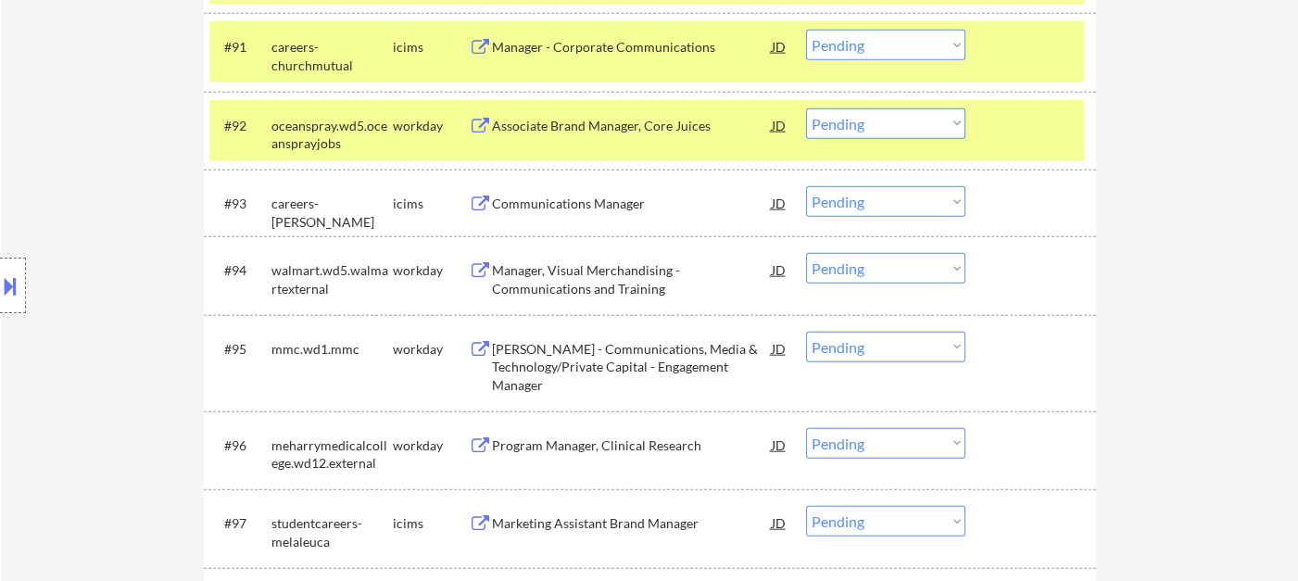
scroll to position [7540, 0]
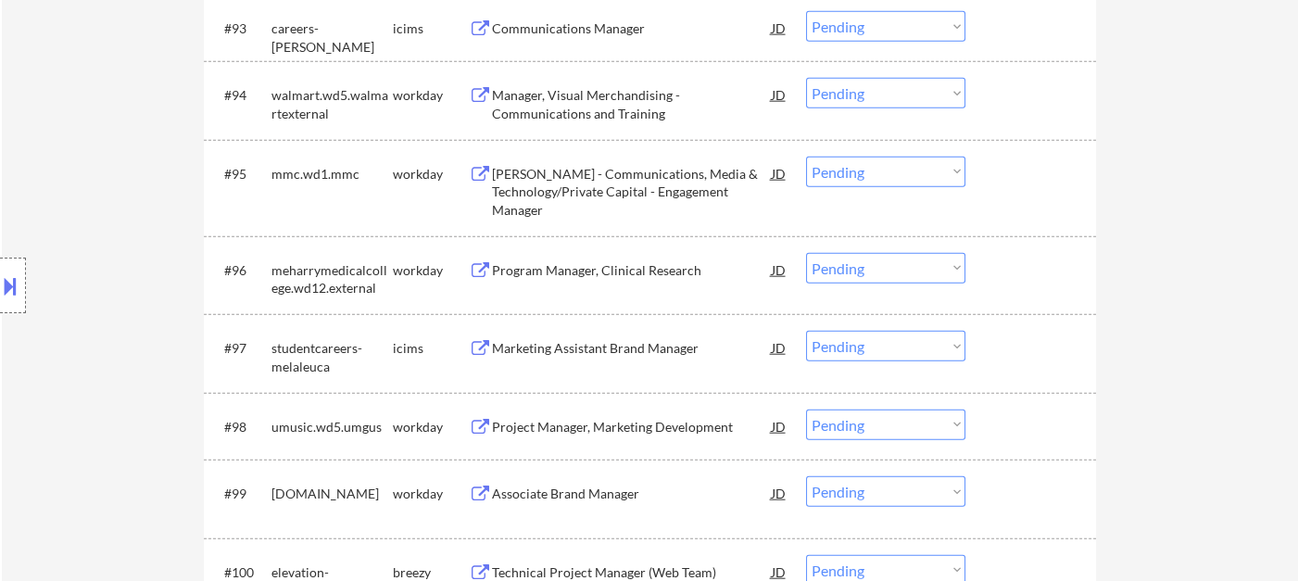
click at [566, 192] on div "[PERSON_NAME] - Communications, Media & Technology/Private Capital - Engagement…" at bounding box center [632, 192] width 280 height 55
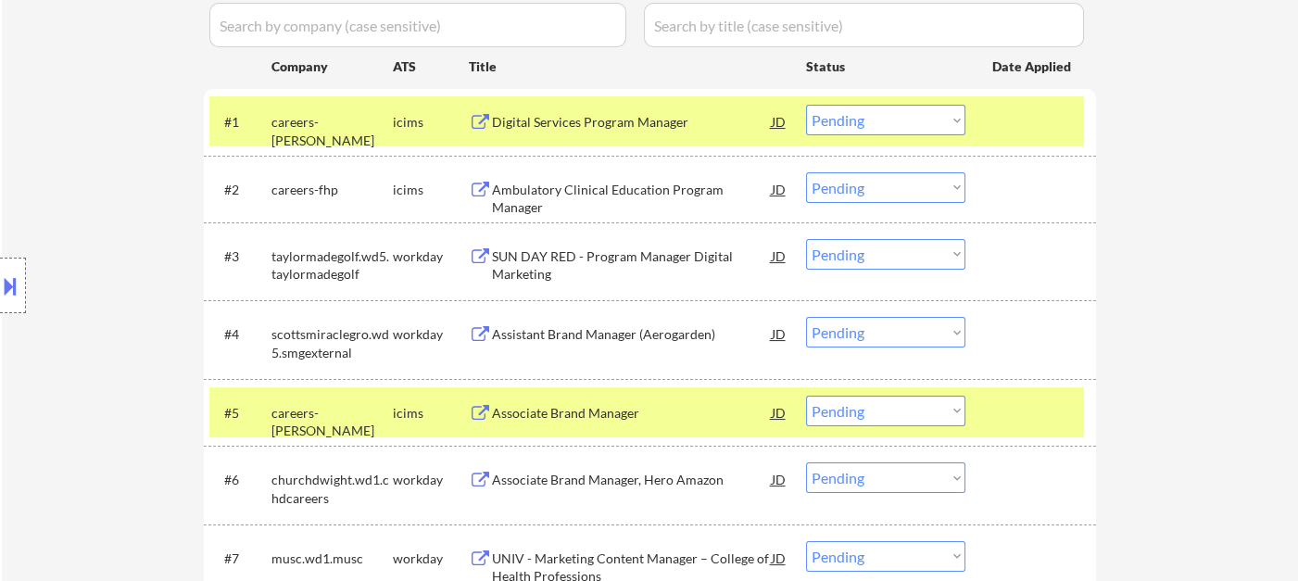
scroll to position [146, 0]
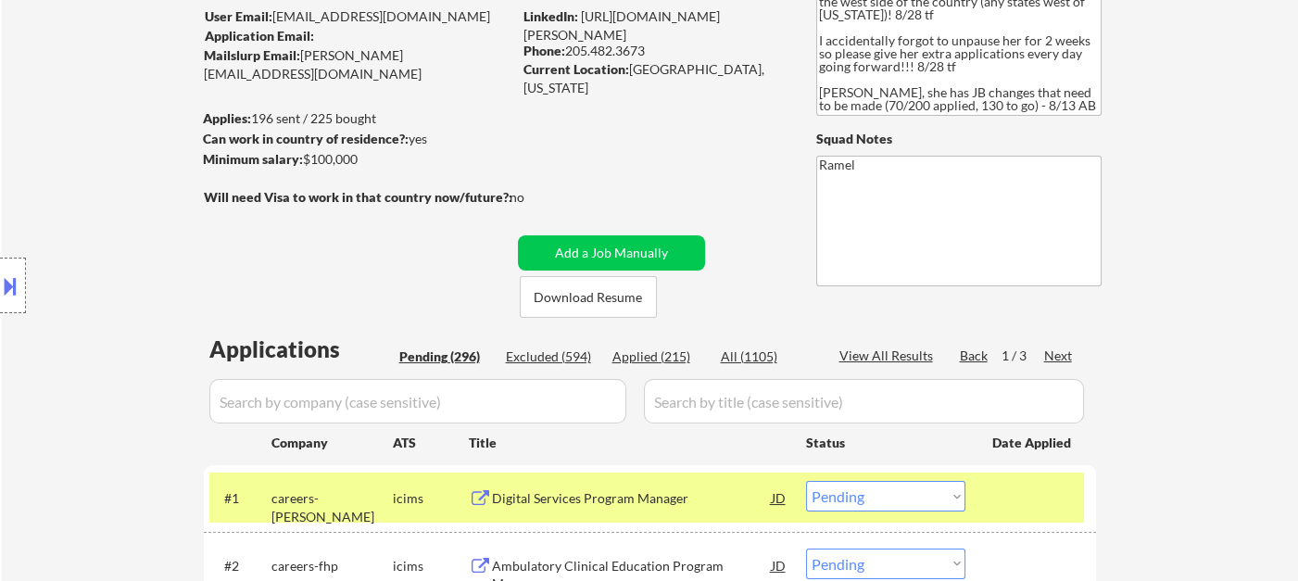
click at [1069, 365] on div "Next" at bounding box center [1059, 357] width 30 height 20
click at [1065, 356] on div "Next" at bounding box center [1059, 356] width 30 height 19
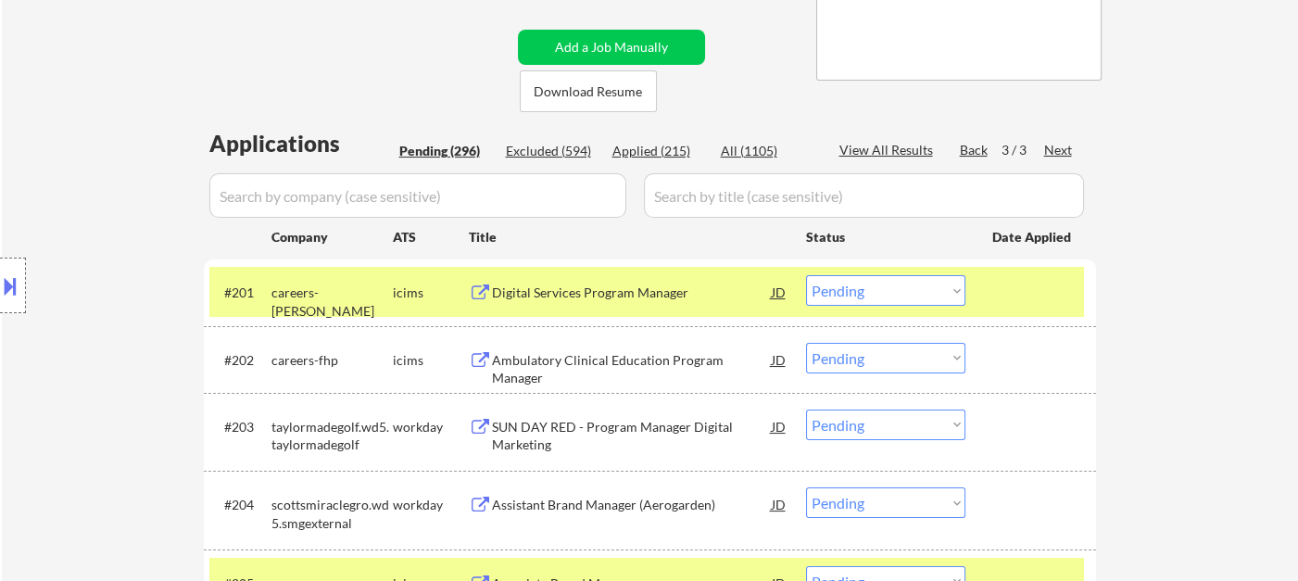
scroll to position [558, 0]
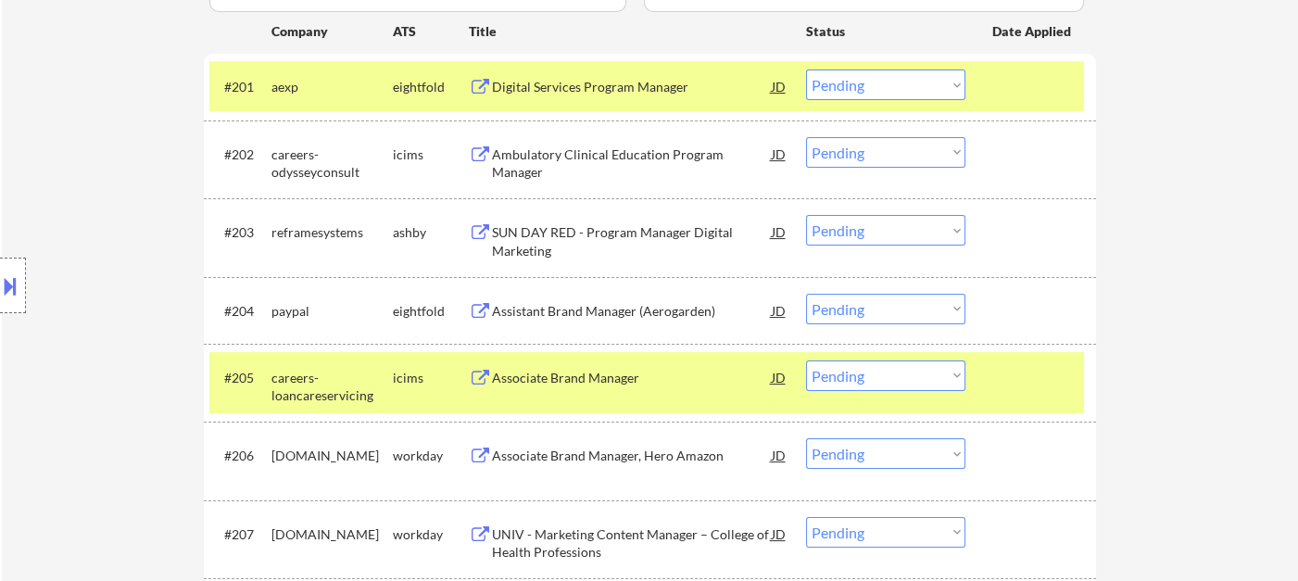
click at [563, 237] on div "SUN DAY RED - Program Manager Digital Marketing" at bounding box center [632, 241] width 280 height 36
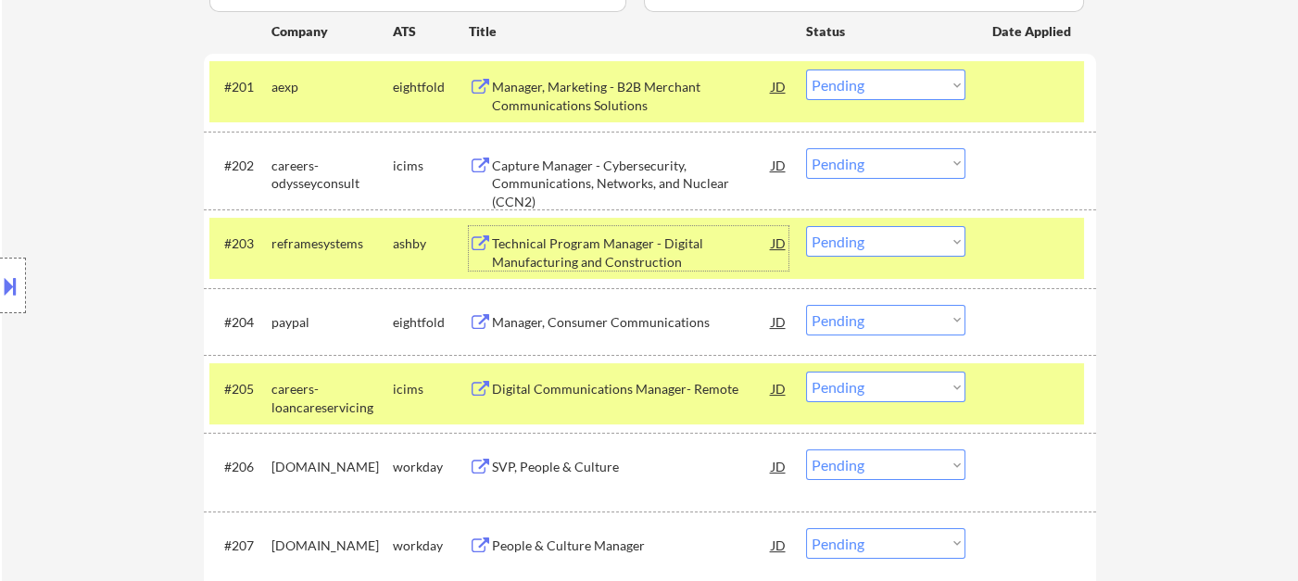
drag, startPoint x: 880, startPoint y: 235, endPoint x: 885, endPoint y: 254, distance: 19.1
click at [880, 235] on select "Choose an option... Pending Applied Excluded (Questions) Excluded (Expired) Exc…" at bounding box center [885, 241] width 159 height 31
click at [806, 226] on select "Choose an option... Pending Applied Excluded (Questions) Excluded (Expired) Exc…" at bounding box center [885, 241] width 159 height 31
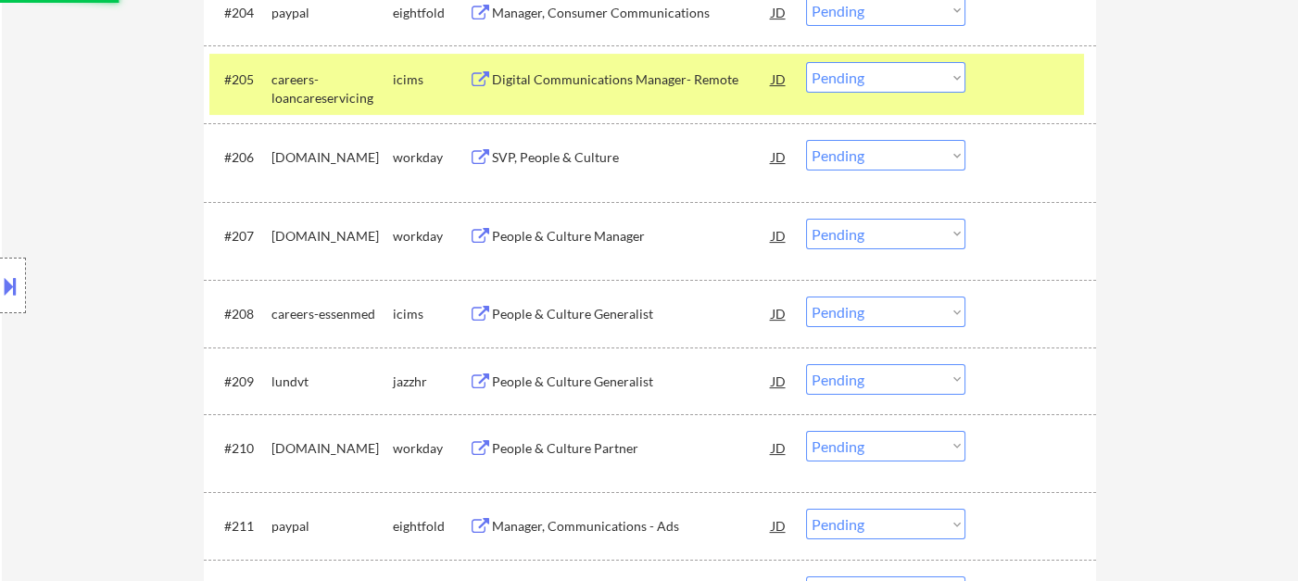
select select ""pending""
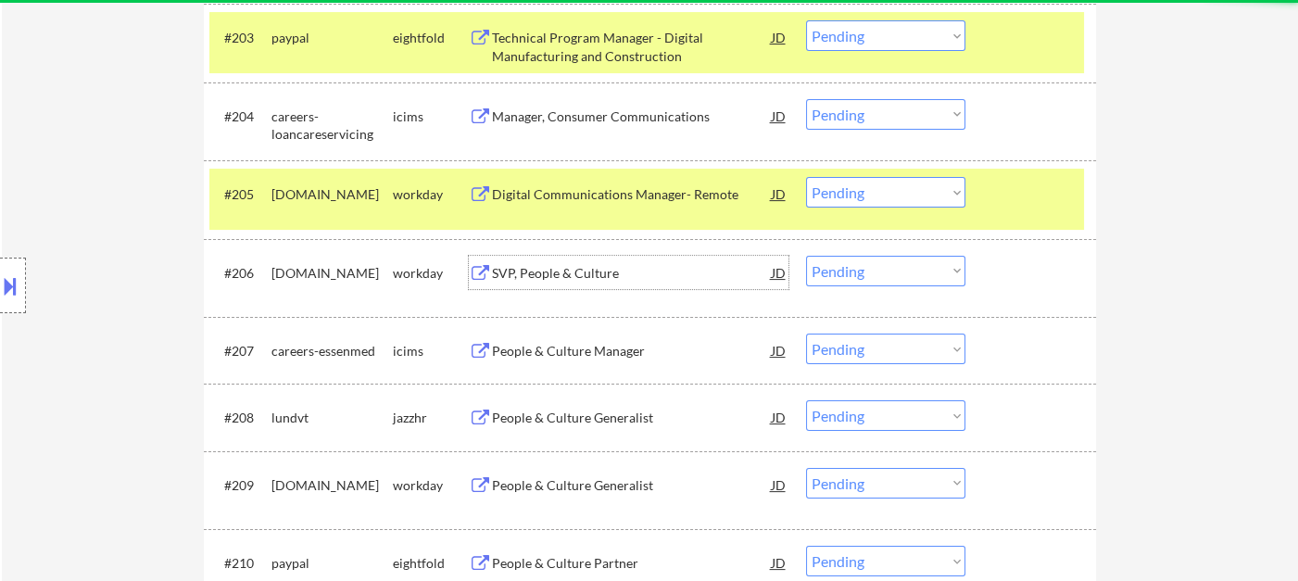
click at [605, 279] on div "SVP, People & Culture" at bounding box center [632, 273] width 280 height 19
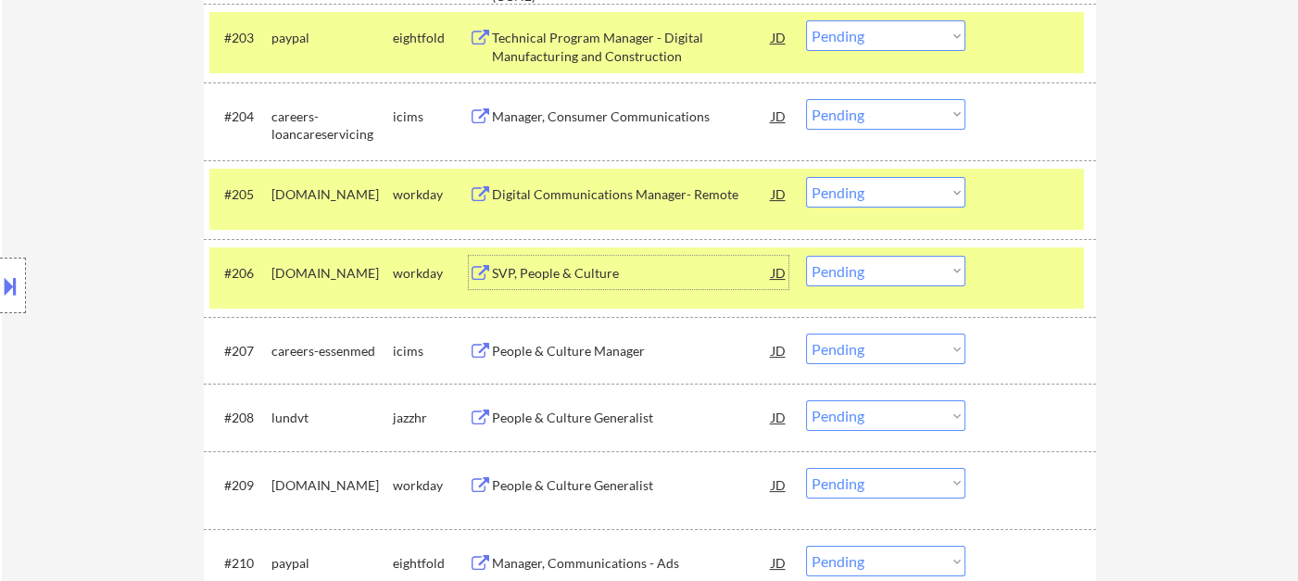
drag, startPoint x: 885, startPoint y: 269, endPoint x: 893, endPoint y: 281, distance: 14.7
click at [887, 269] on select "Choose an option... Pending Applied Excluded (Questions) Excluded (Expired) Exc…" at bounding box center [885, 271] width 159 height 31
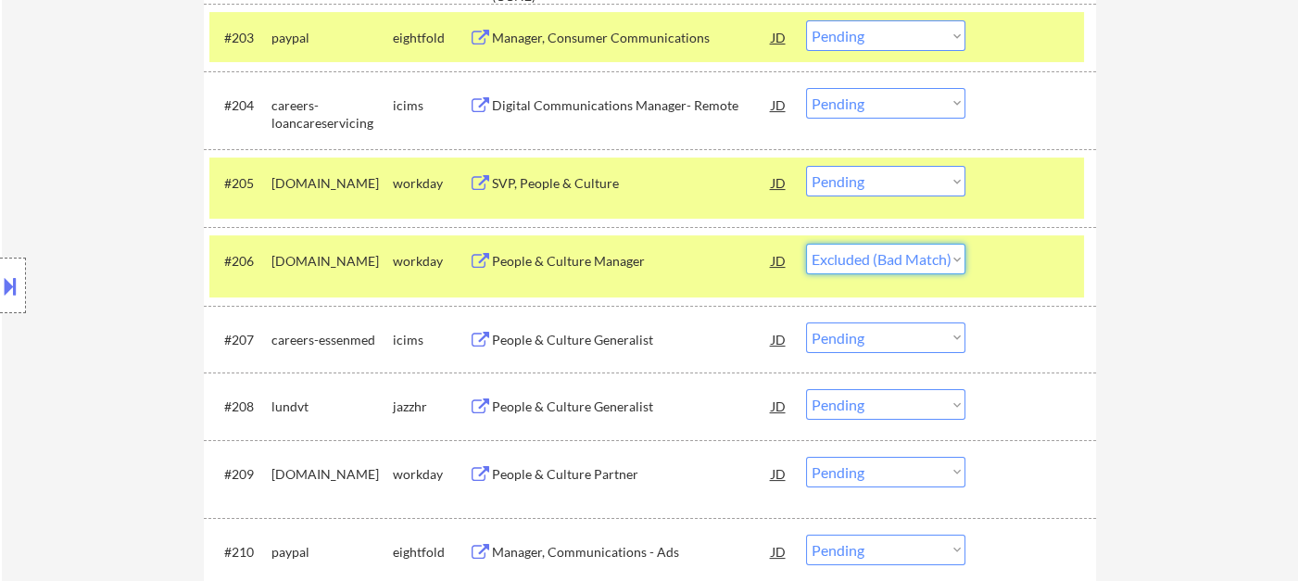
click at [806, 244] on select "Choose an option... Pending Applied Excluded (Questions) Excluded (Expired) Exc…" at bounding box center [885, 259] width 159 height 31
click at [619, 262] on div "People & Culture Manager" at bounding box center [632, 261] width 280 height 19
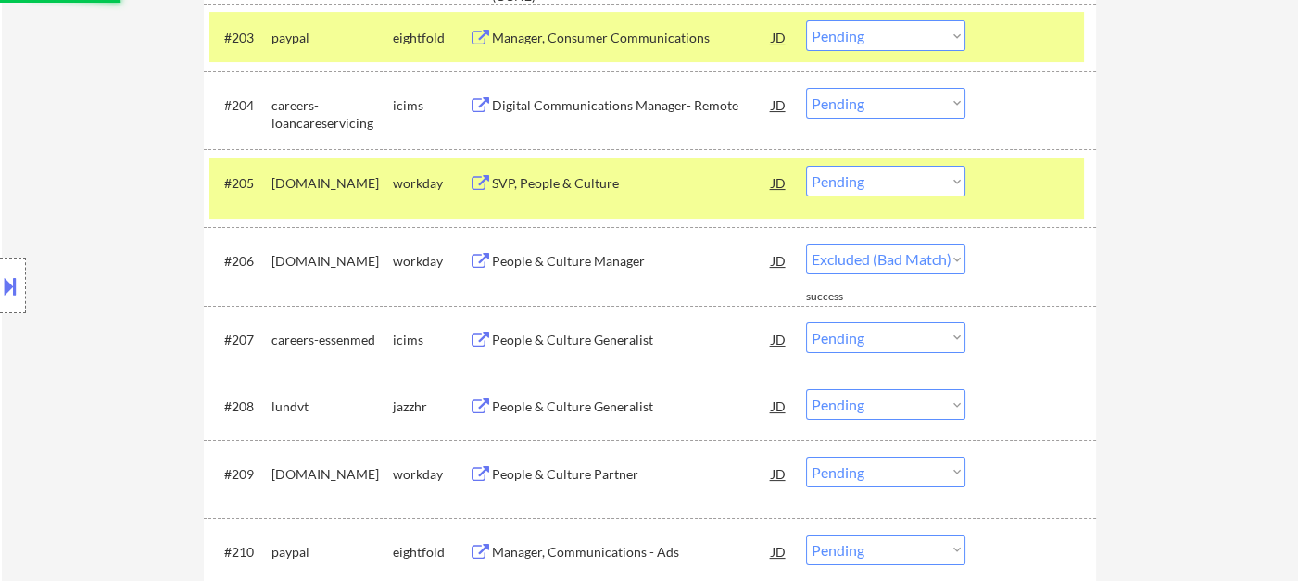
select select ""pending""
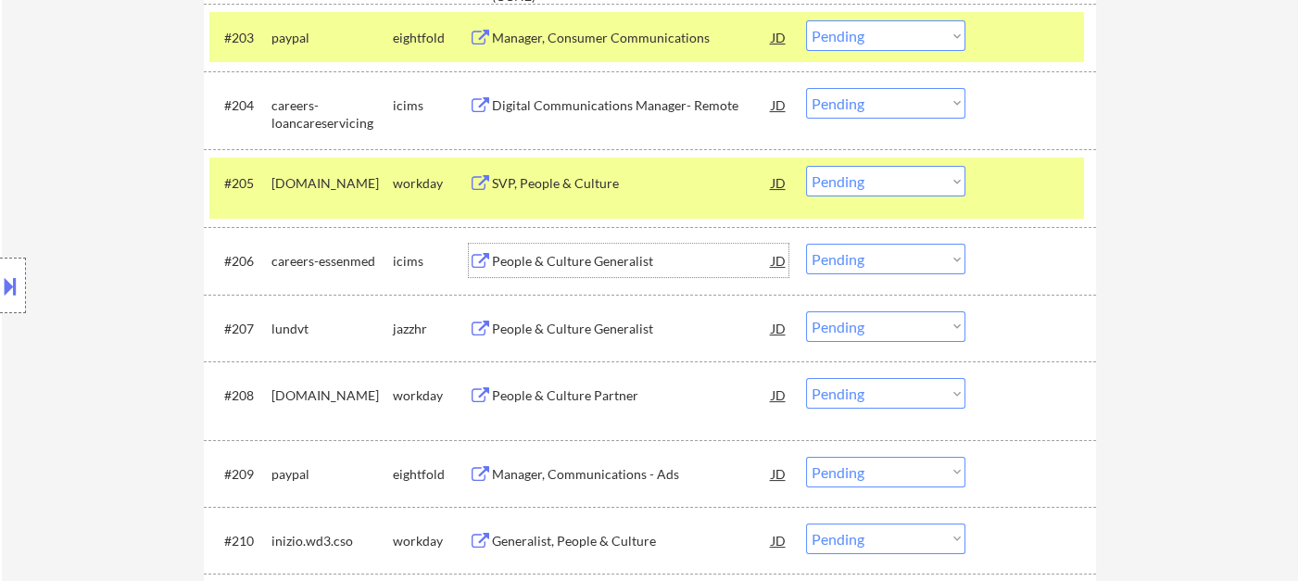
click at [596, 337] on div "People & Culture Generalist" at bounding box center [632, 327] width 280 height 33
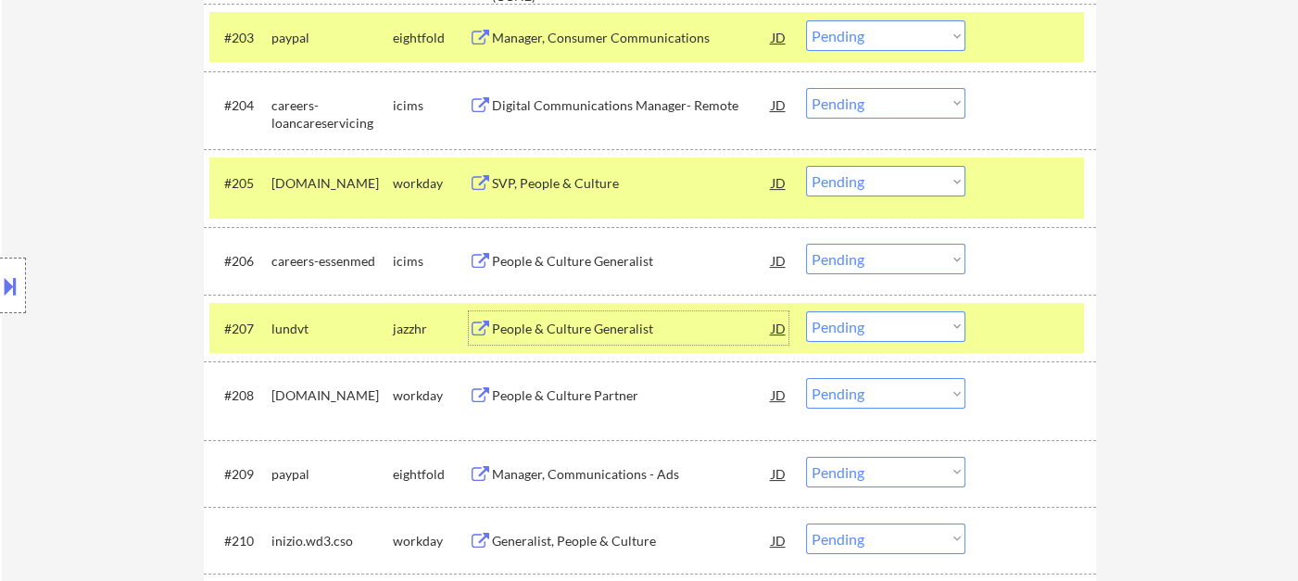
click at [851, 335] on select "Choose an option... Pending Applied Excluded (Questions) Excluded (Expired) Exc…" at bounding box center [885, 326] width 159 height 31
click at [806, 311] on select "Choose an option... Pending Applied Excluded (Questions) Excluded (Expired) Exc…" at bounding box center [885, 326] width 159 height 31
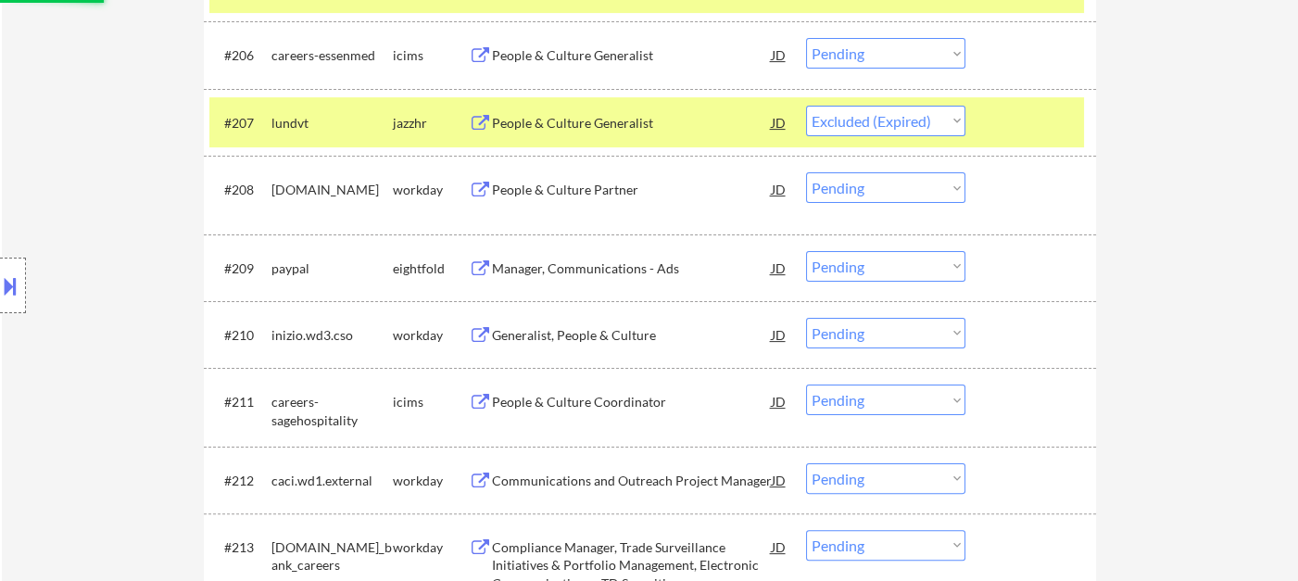
scroll to position [970, 0]
click at [583, 181] on div "People & Culture Partner" at bounding box center [632, 189] width 280 height 19
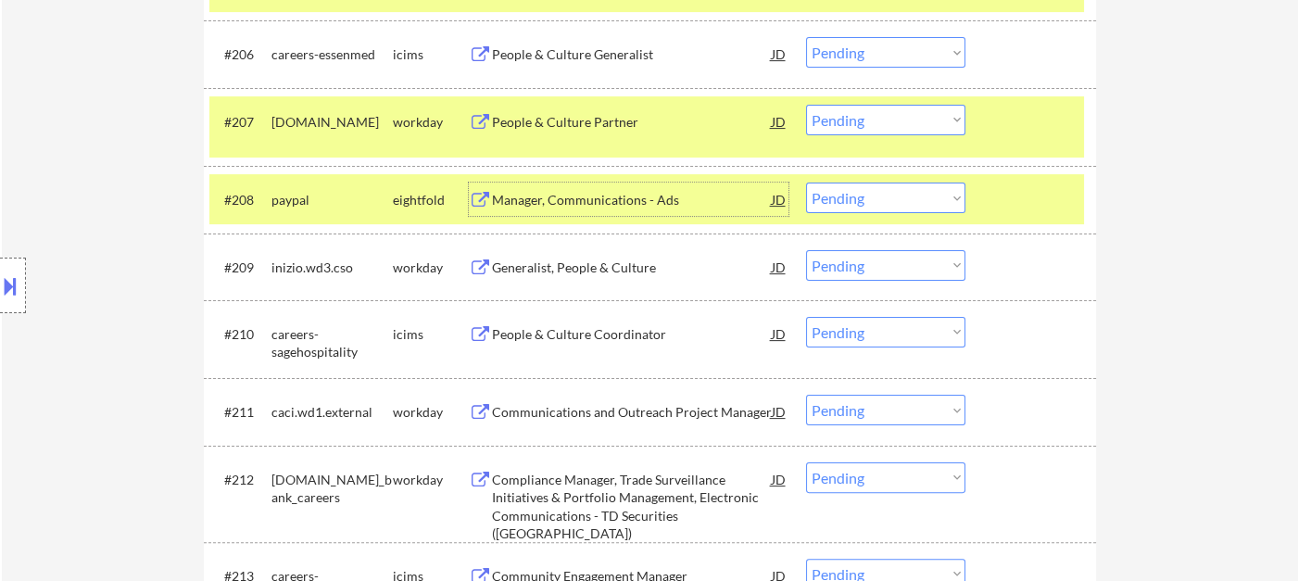
drag, startPoint x: 848, startPoint y: 117, endPoint x: 873, endPoint y: 128, distance: 27.4
click at [848, 117] on select "Choose an option... Pending Applied Excluded (Questions) Excluded (Expired) Exc…" at bounding box center [885, 120] width 159 height 31
click at [806, 105] on select "Choose an option... Pending Applied Excluded (Questions) Excluded (Expired) Exc…" at bounding box center [885, 120] width 159 height 31
click at [610, 270] on div "Generalist, People & Culture" at bounding box center [632, 268] width 280 height 19
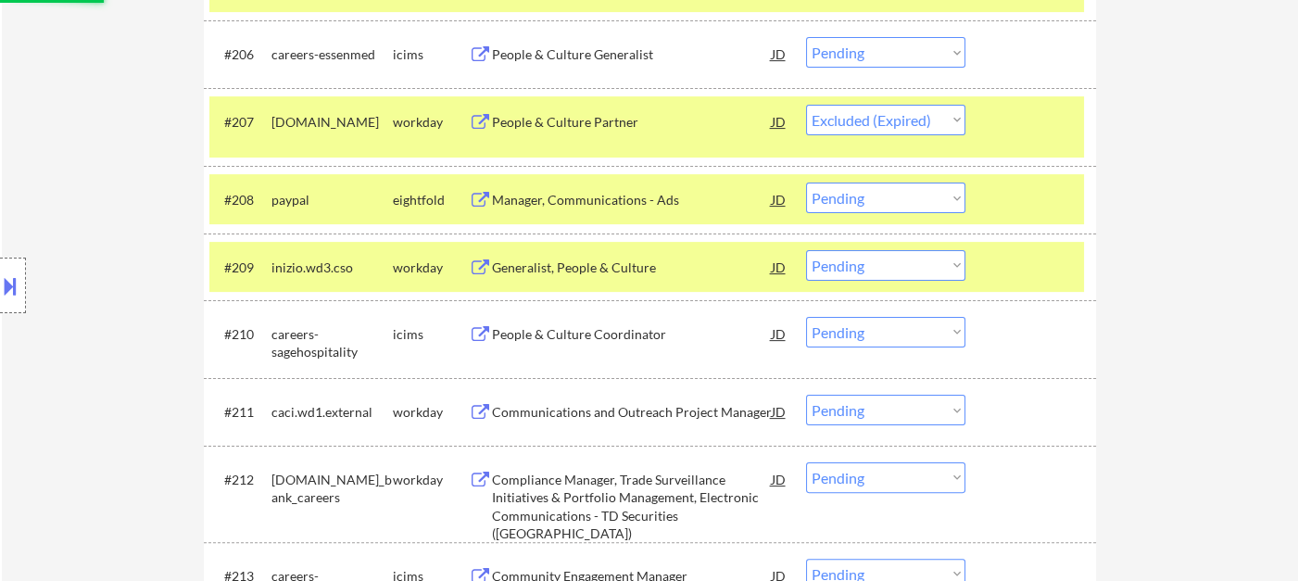
select select ""pending""
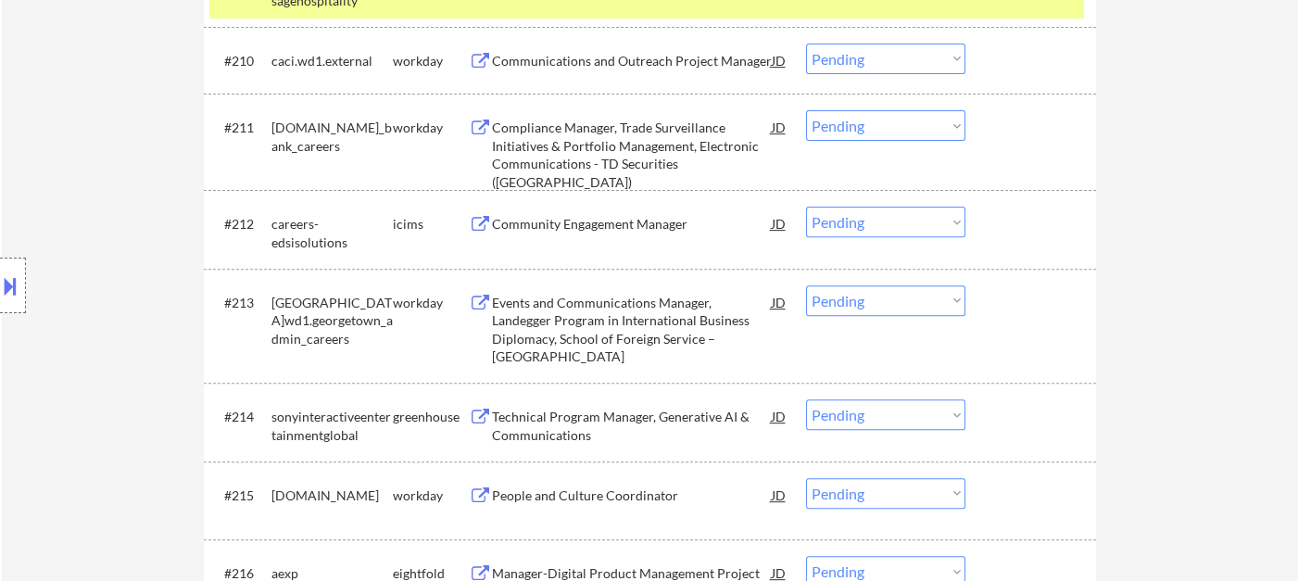
scroll to position [1279, 0]
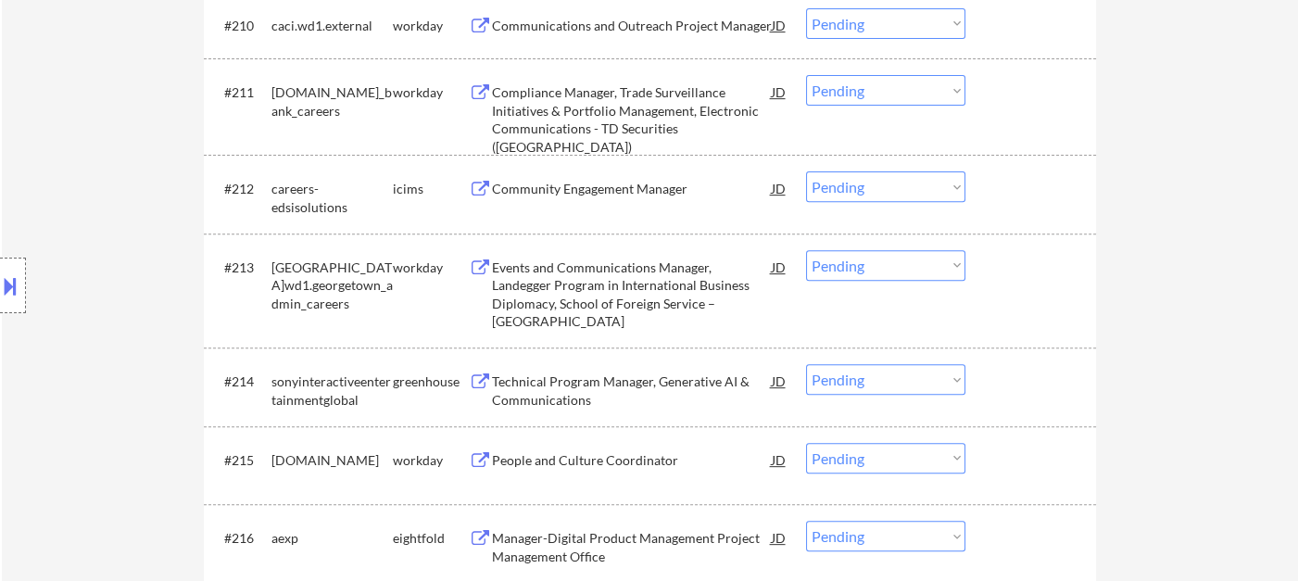
click at [615, 316] on div "Events and Communications Manager, Landegger Program in International Business …" at bounding box center [632, 295] width 280 height 72
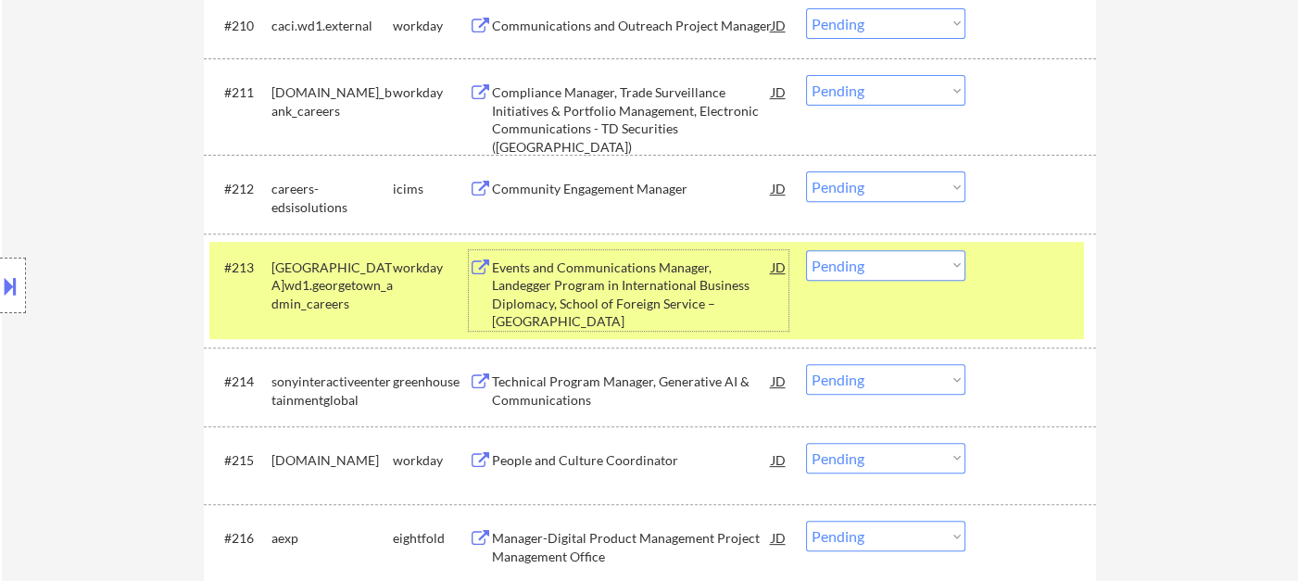
click at [916, 275] on select "Choose an option... Pending Applied Excluded (Questions) Excluded (Expired) Exc…" at bounding box center [885, 265] width 159 height 31
click at [806, 250] on select "Choose an option... Pending Applied Excluded (Questions) Excluded (Expired) Exc…" at bounding box center [885, 265] width 159 height 31
click at [603, 400] on div "Technical Program Manager, Generative AI & Communications" at bounding box center [632, 391] width 280 height 36
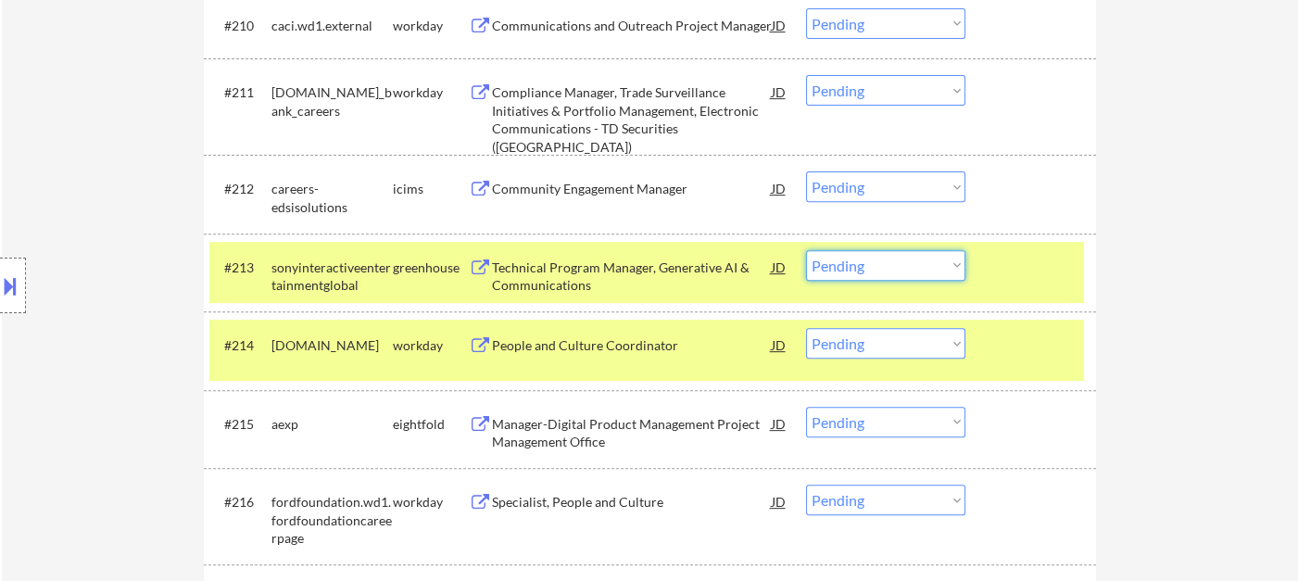
drag, startPoint x: 823, startPoint y: 270, endPoint x: 838, endPoint y: 279, distance: 17.5
click at [824, 270] on select "Choose an option... Pending Applied Excluded (Questions) Excluded (Expired) Exc…" at bounding box center [885, 265] width 159 height 31
click at [806, 250] on select "Choose an option... Pending Applied Excluded (Questions) Excluded (Expired) Exc…" at bounding box center [885, 265] width 159 height 31
click at [615, 345] on div "People and Culture Coordinator" at bounding box center [632, 345] width 280 height 19
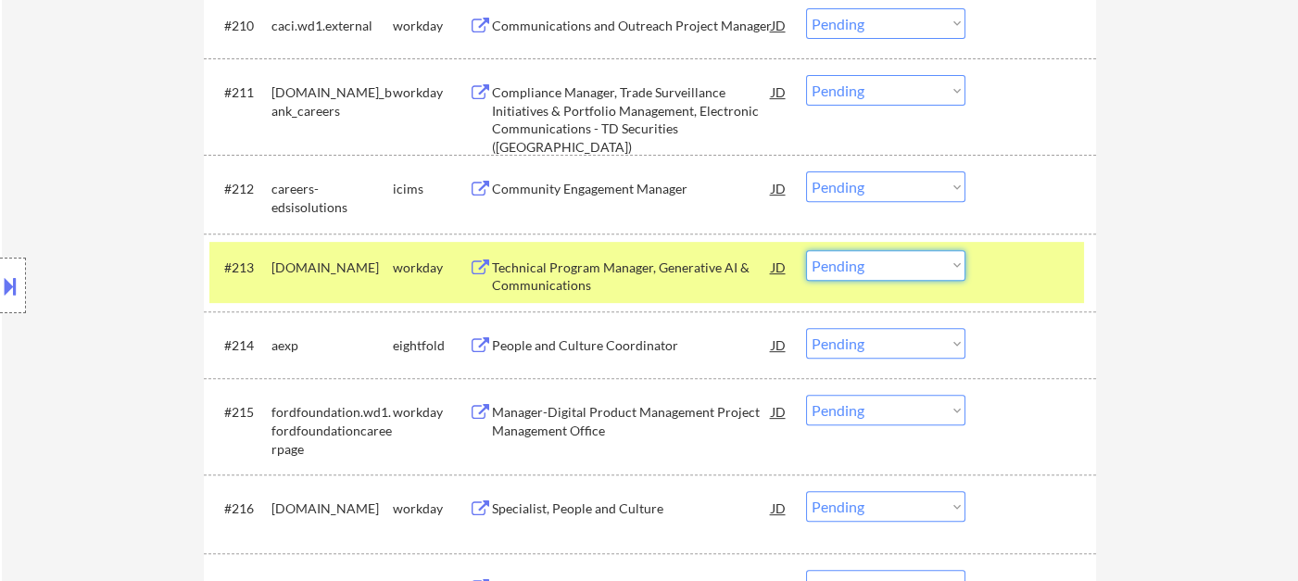
click at [863, 267] on select "Choose an option... Pending Applied Excluded (Questions) Excluded (Expired) Exc…" at bounding box center [885, 265] width 159 height 31
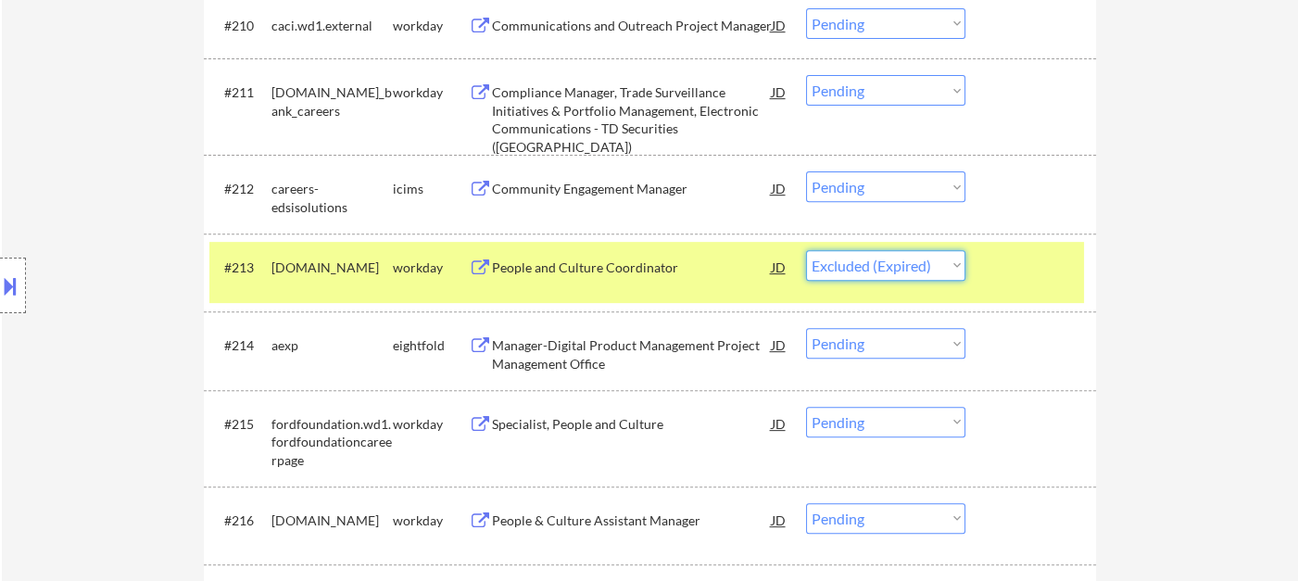
click at [806, 250] on select "Choose an option... Pending Applied Excluded (Questions) Excluded (Expired) Exc…" at bounding box center [885, 265] width 159 height 31
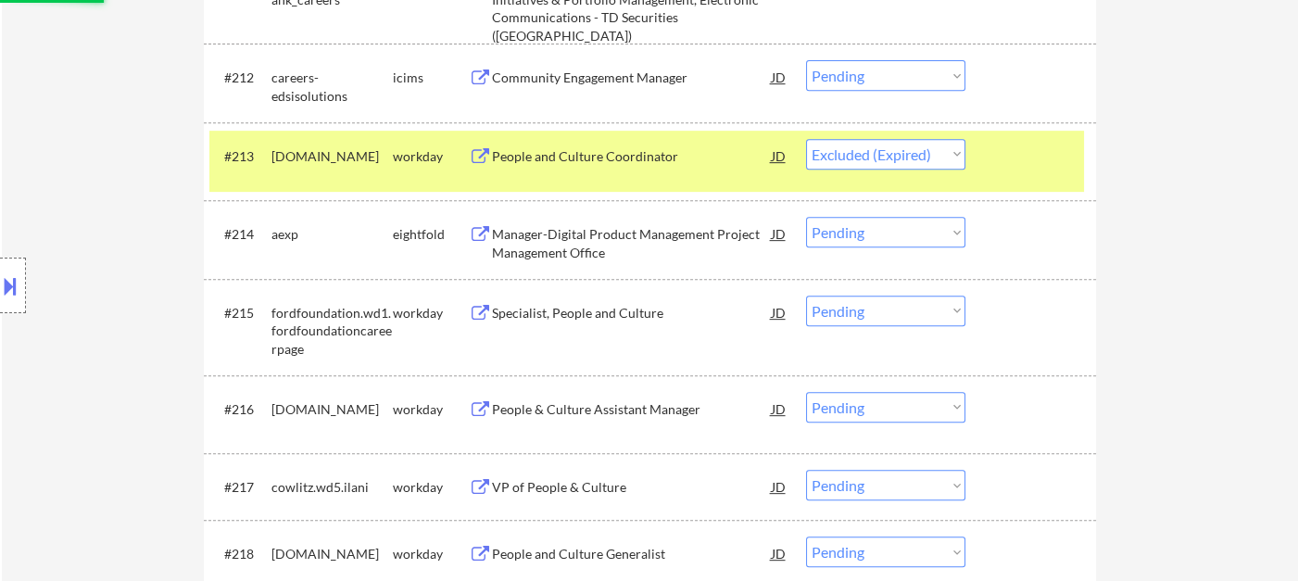
scroll to position [1484, 0]
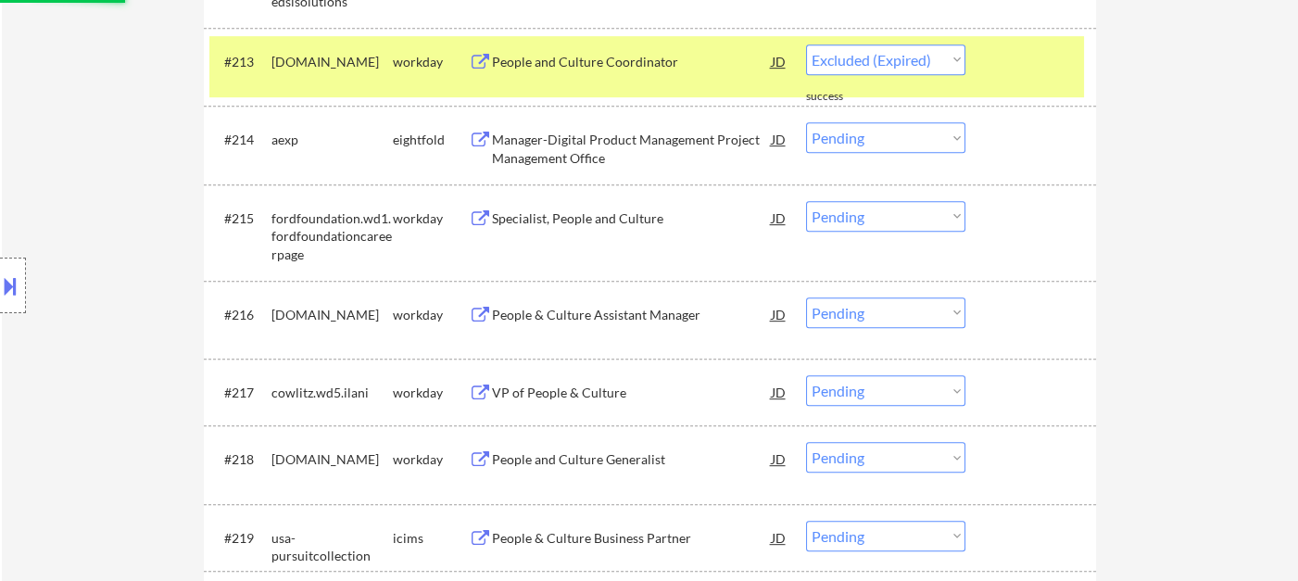
click at [608, 221] on div "Specialist, People and Culture" at bounding box center [632, 218] width 280 height 19
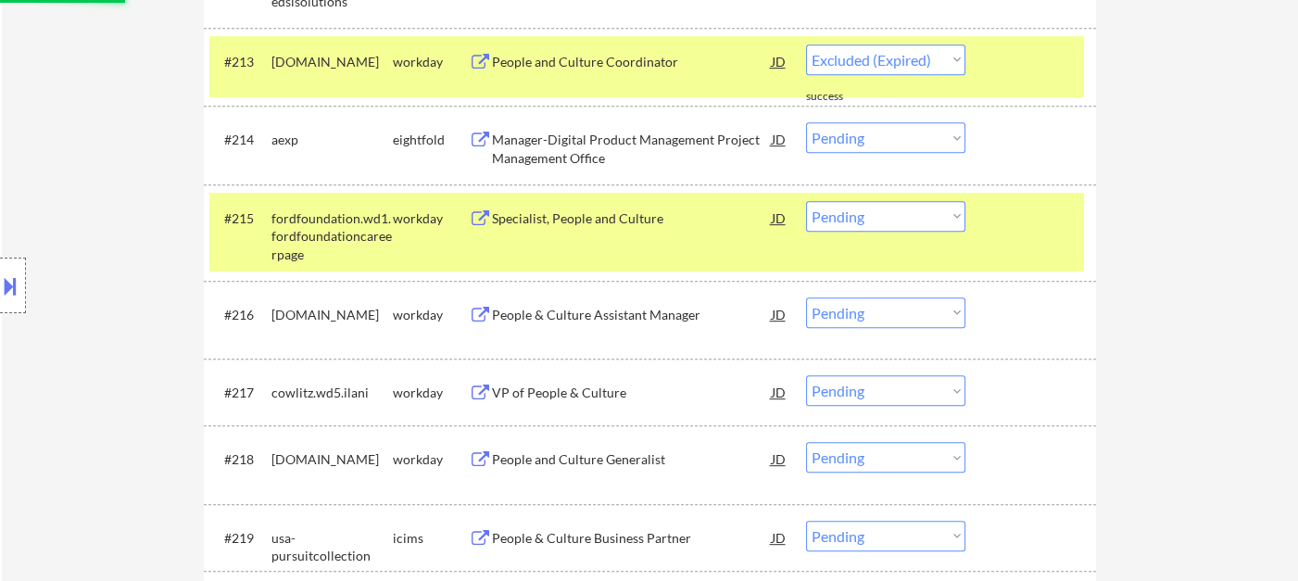
select select ""pending""
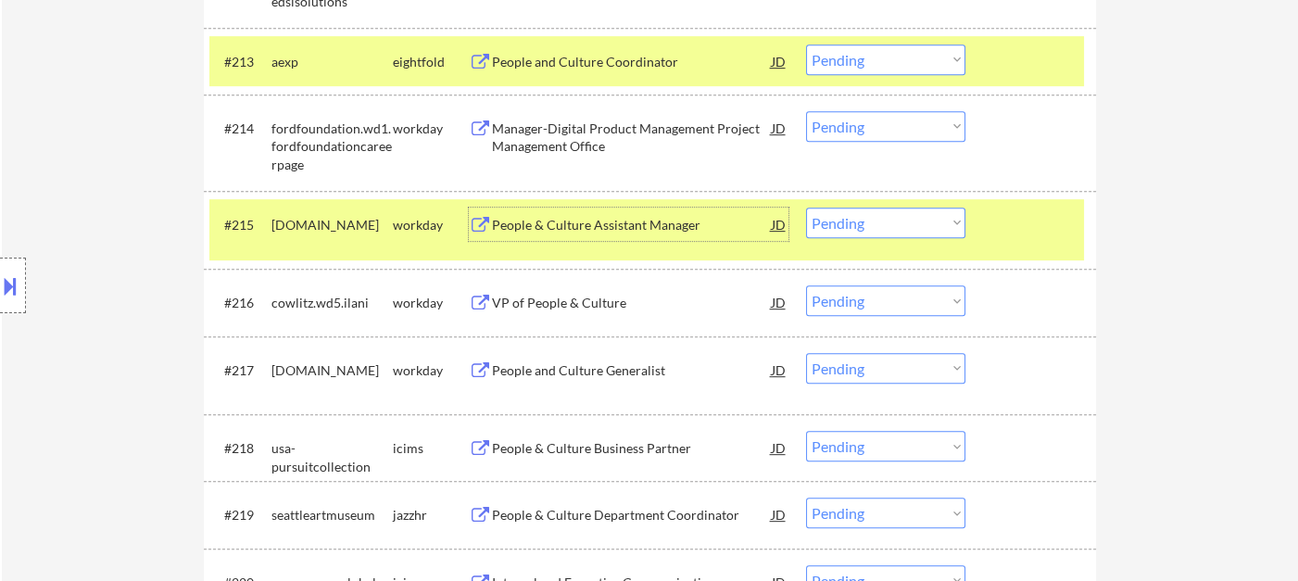
click at [587, 314] on div "VP of People & Culture" at bounding box center [632, 301] width 280 height 33
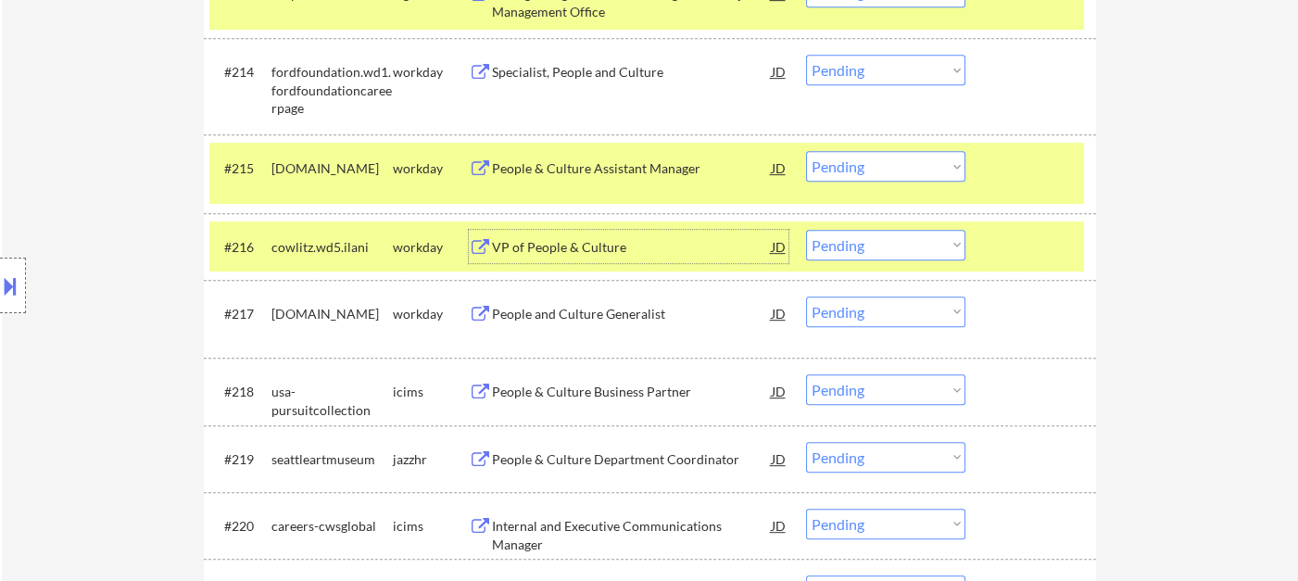
scroll to position [1587, 0]
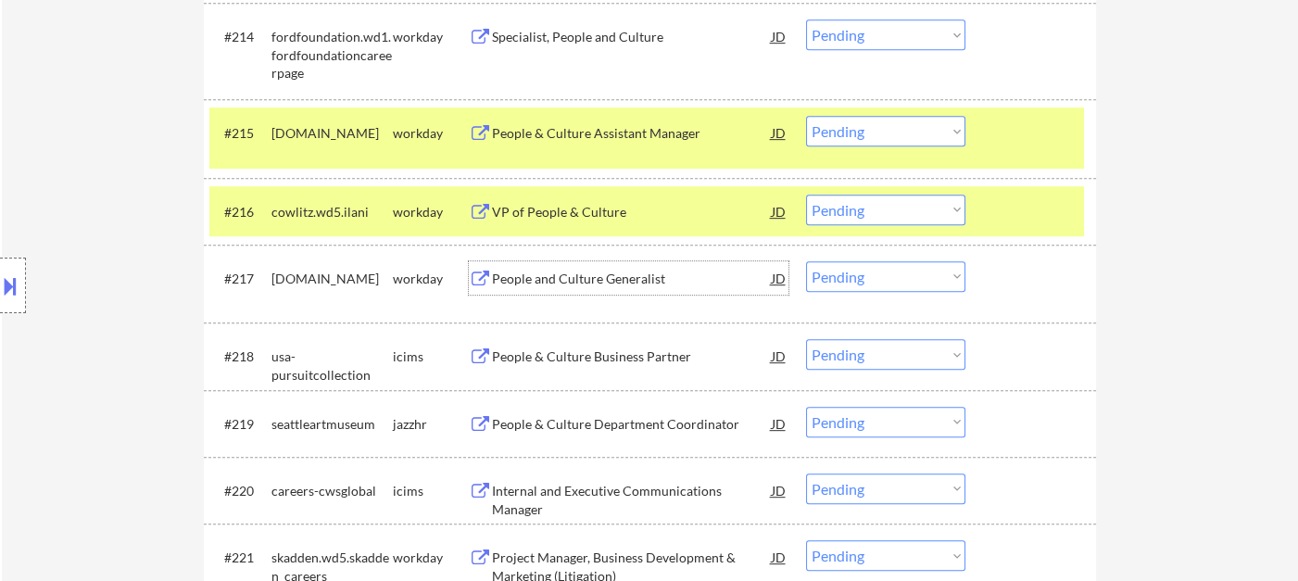
click at [527, 277] on div "People and Culture Generalist" at bounding box center [632, 279] width 280 height 19
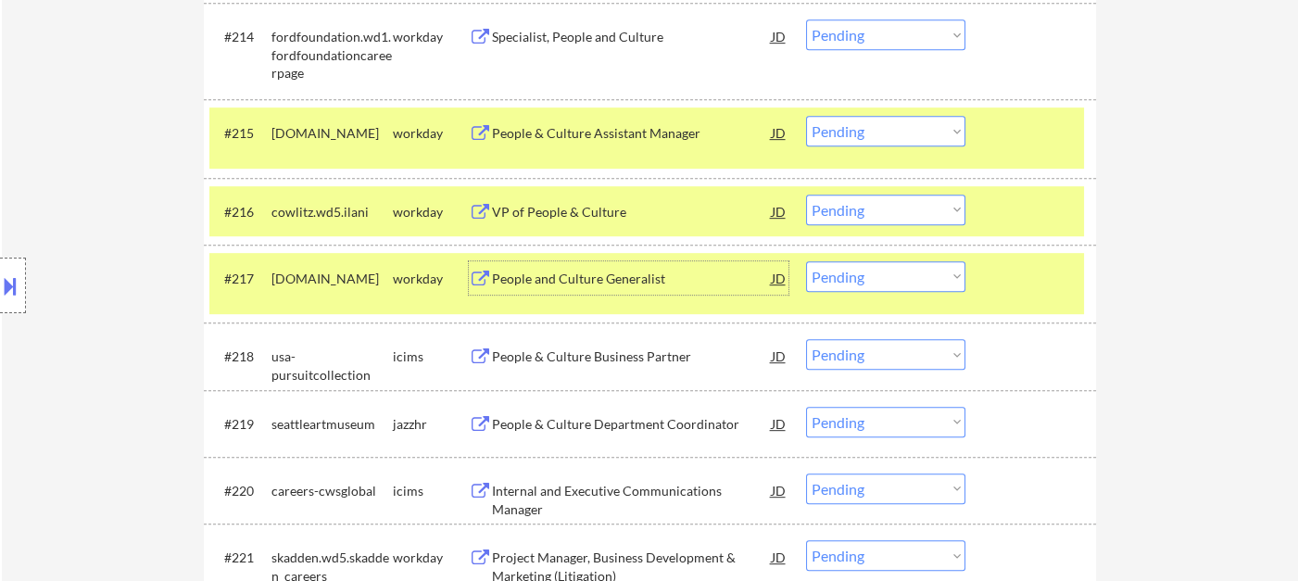
drag, startPoint x: 840, startPoint y: 276, endPoint x: 866, endPoint y: 288, distance: 29.4
click at [840, 276] on select "Choose an option... Pending Applied Excluded (Questions) Excluded (Expired) Exc…" at bounding box center [885, 276] width 159 height 31
click at [806, 261] on select "Choose an option... Pending Applied Excluded (Questions) Excluded (Expired) Exc…" at bounding box center [885, 276] width 159 height 31
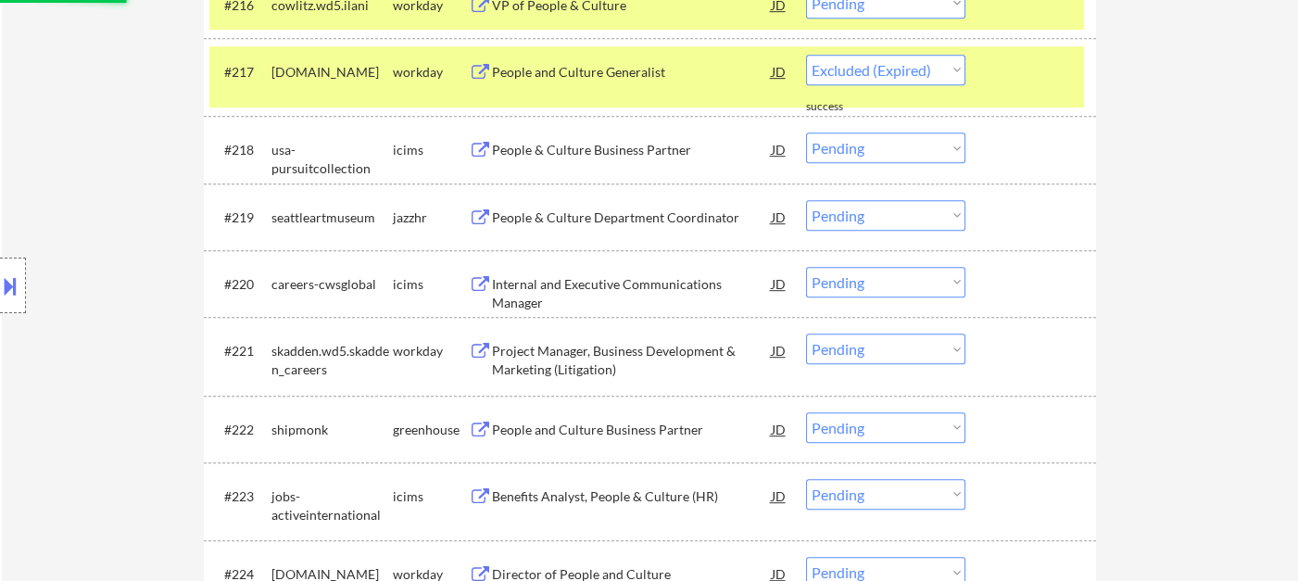
click at [612, 226] on div "People & Culture Department Coordinator" at bounding box center [632, 216] width 280 height 33
select select ""pending""
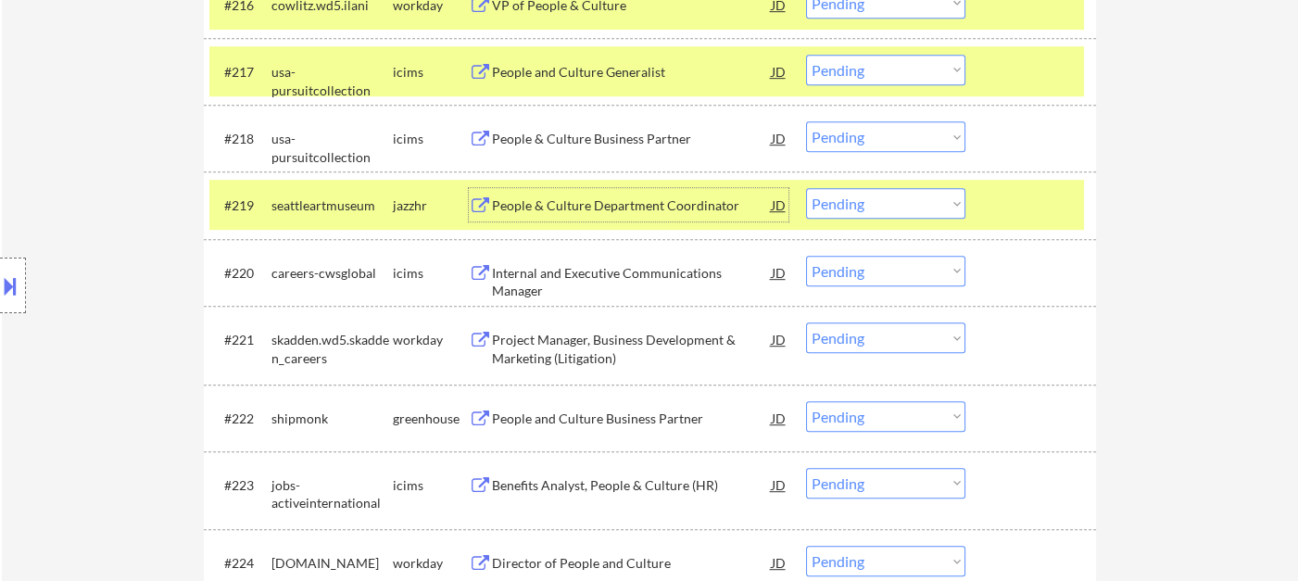
scroll to position [1897, 0]
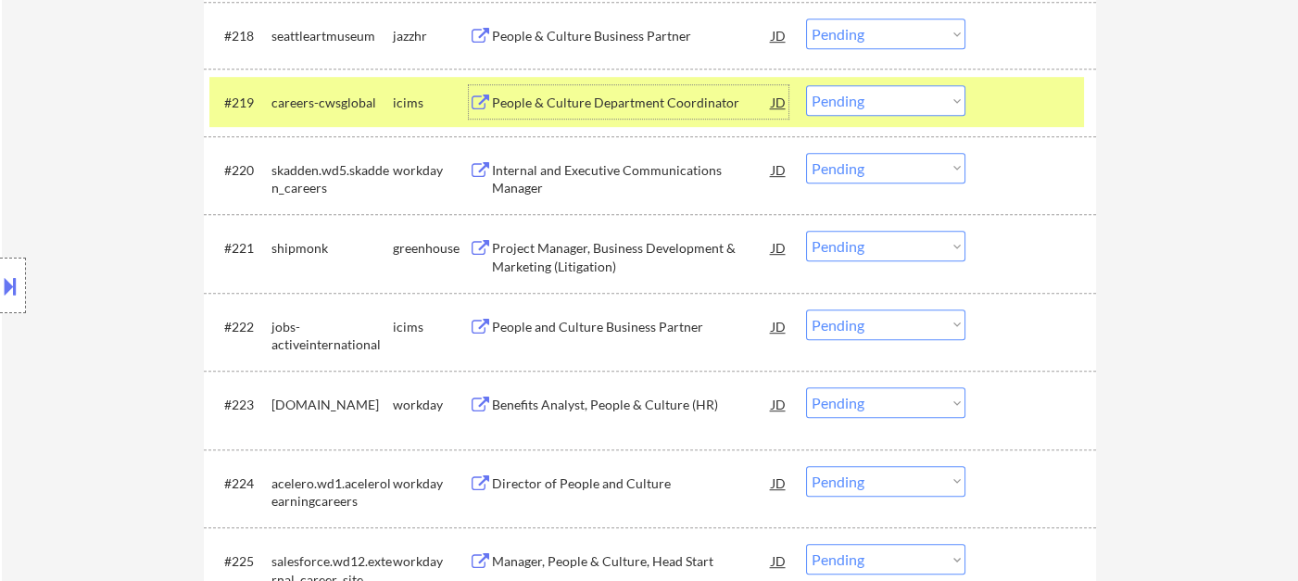
click at [541, 261] on div "Project Manager, Business Development & Marketing (Litigation)" at bounding box center [632, 253] width 280 height 44
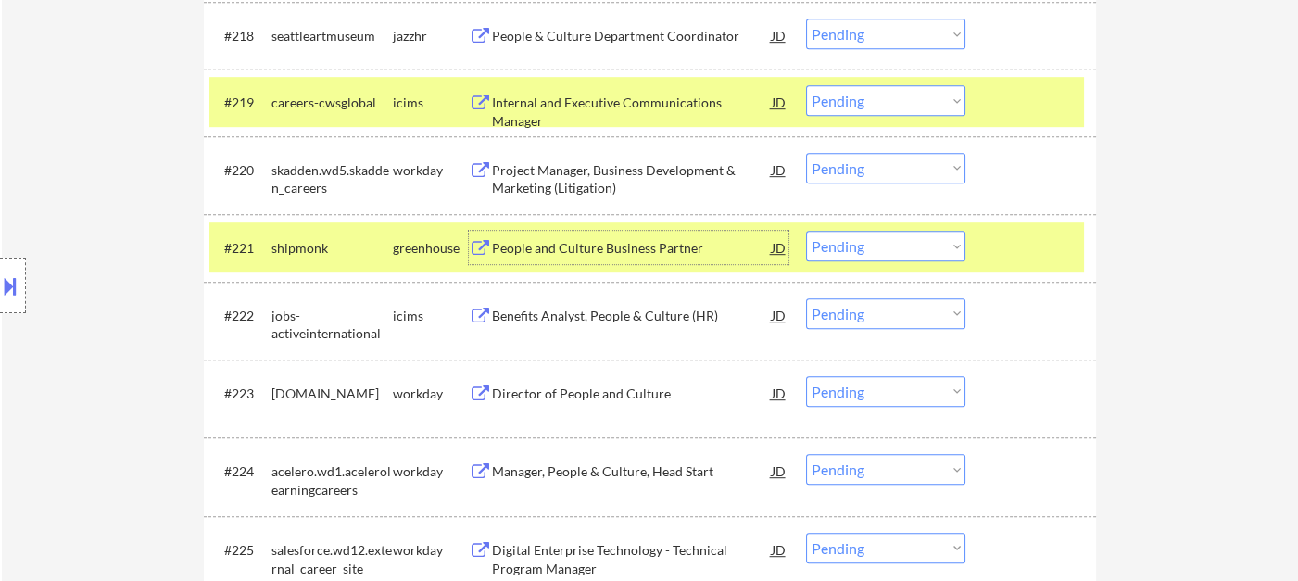
drag, startPoint x: 896, startPoint y: 234, endPoint x: 898, endPoint y: 243, distance: 9.4
click at [896, 234] on select "Choose an option... Pending Applied Excluded (Questions) Excluded (Expired) Exc…" at bounding box center [885, 246] width 159 height 31
click at [806, 231] on select "Choose an option... Pending Applied Excluded (Questions) Excluded (Expired) Exc…" at bounding box center [885, 246] width 159 height 31
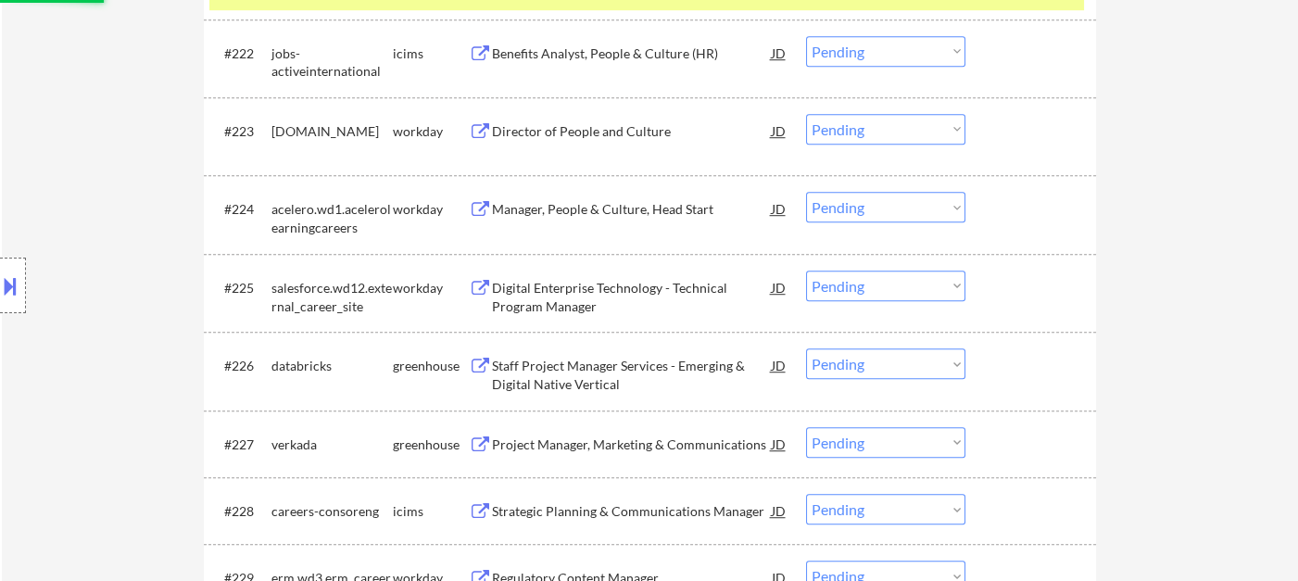
scroll to position [2205, 0]
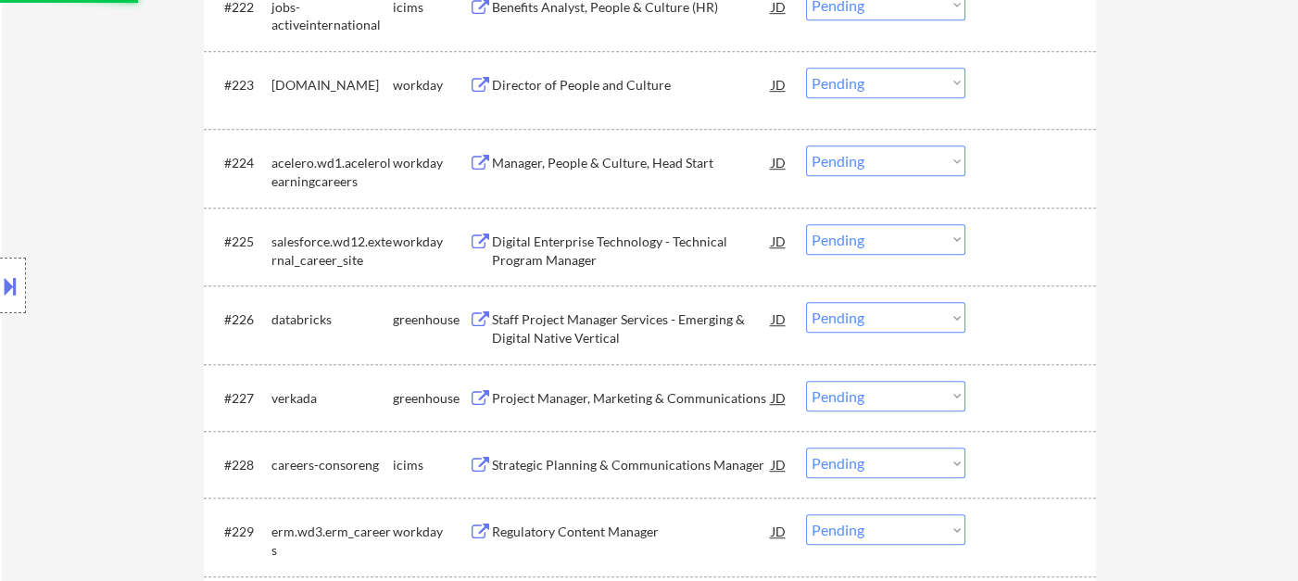
select select ""pending""
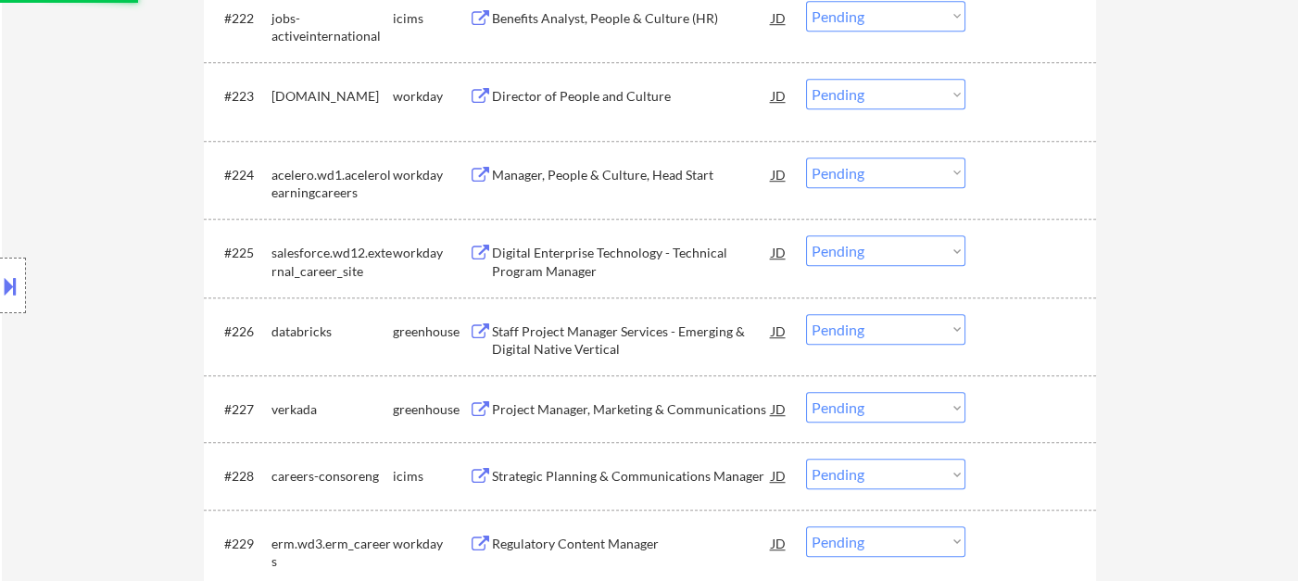
scroll to position [2411, 0]
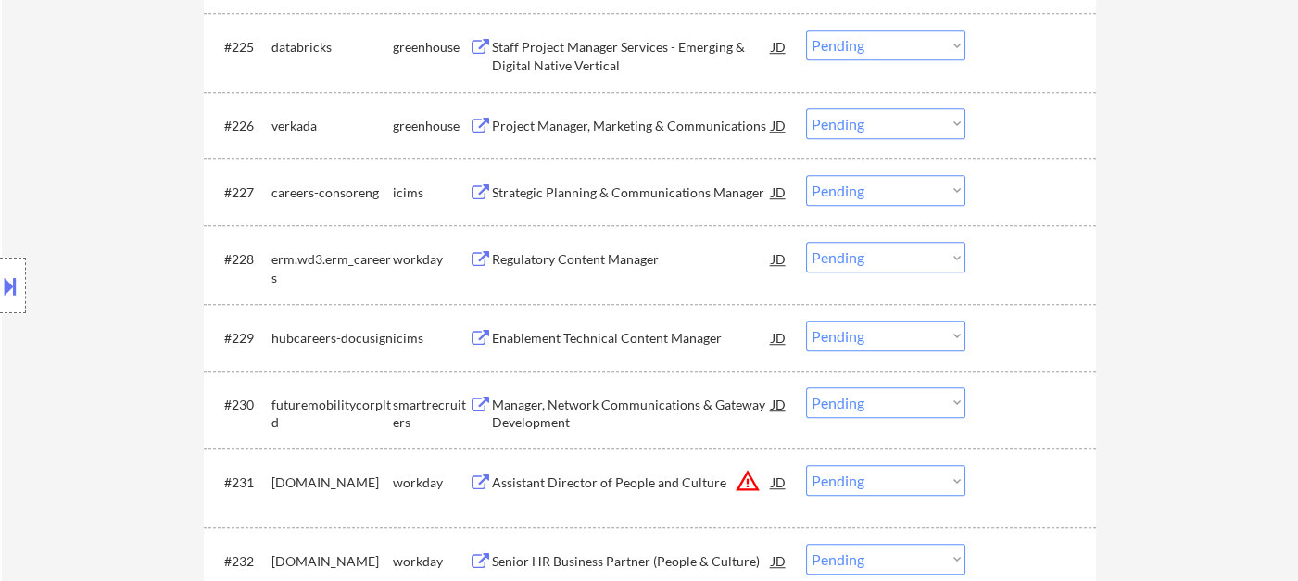
click at [587, 270] on div "Regulatory Content Manager" at bounding box center [632, 258] width 280 height 33
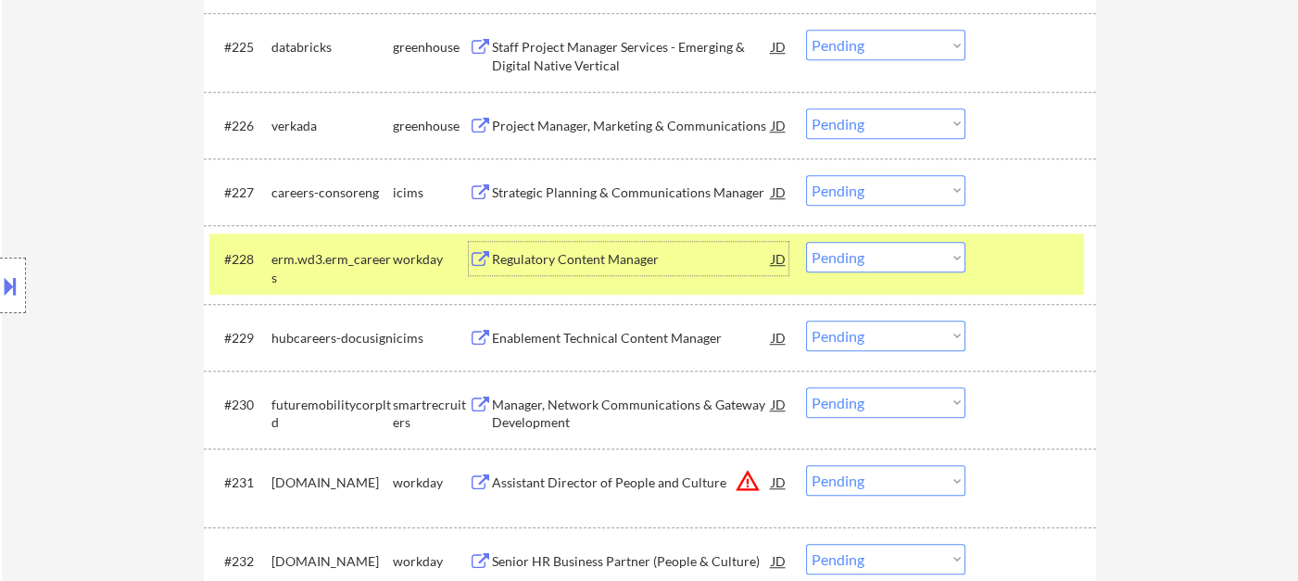
click at [830, 251] on select "Choose an option... Pending Applied Excluded (Questions) Excluded (Expired) Exc…" at bounding box center [885, 257] width 159 height 31
click at [806, 242] on select "Choose an option... Pending Applied Excluded (Questions) Excluded (Expired) Exc…" at bounding box center [885, 257] width 159 height 31
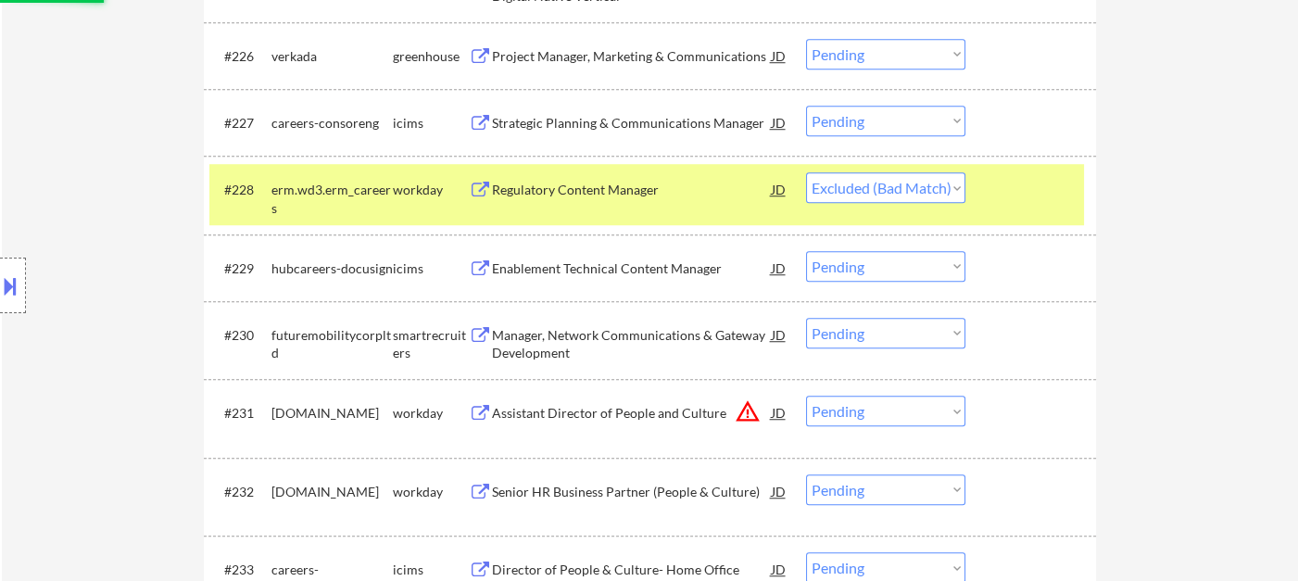
scroll to position [2617, 0]
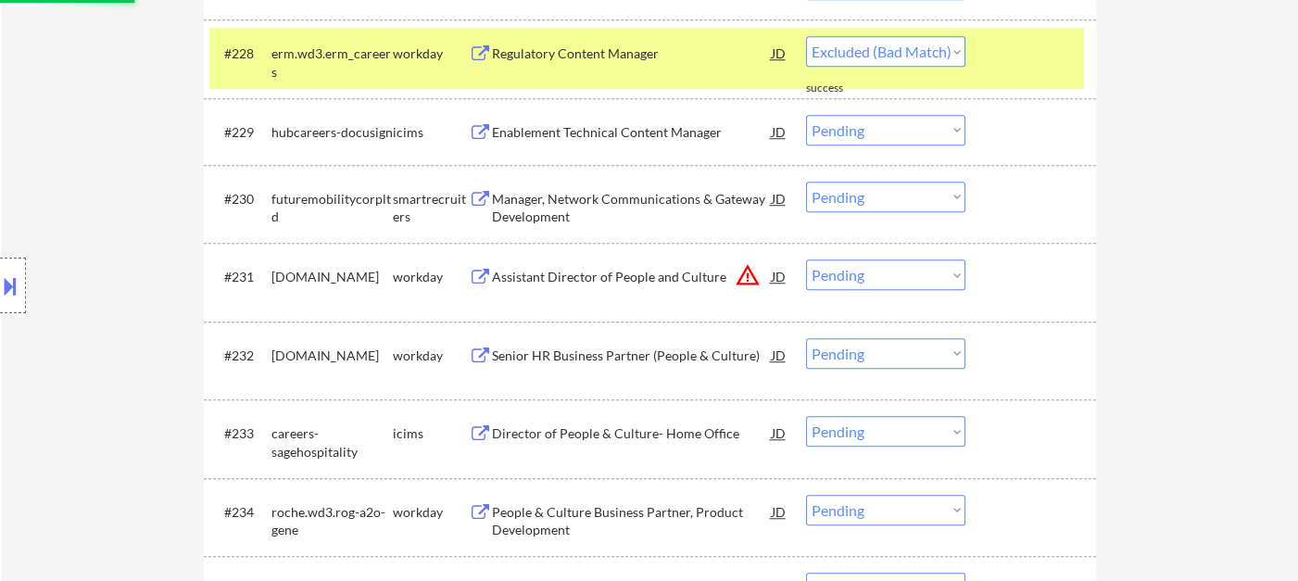
click at [655, 198] on div "Manager, Network Communications & Gateway Development" at bounding box center [632, 208] width 280 height 36
select select ""pending""
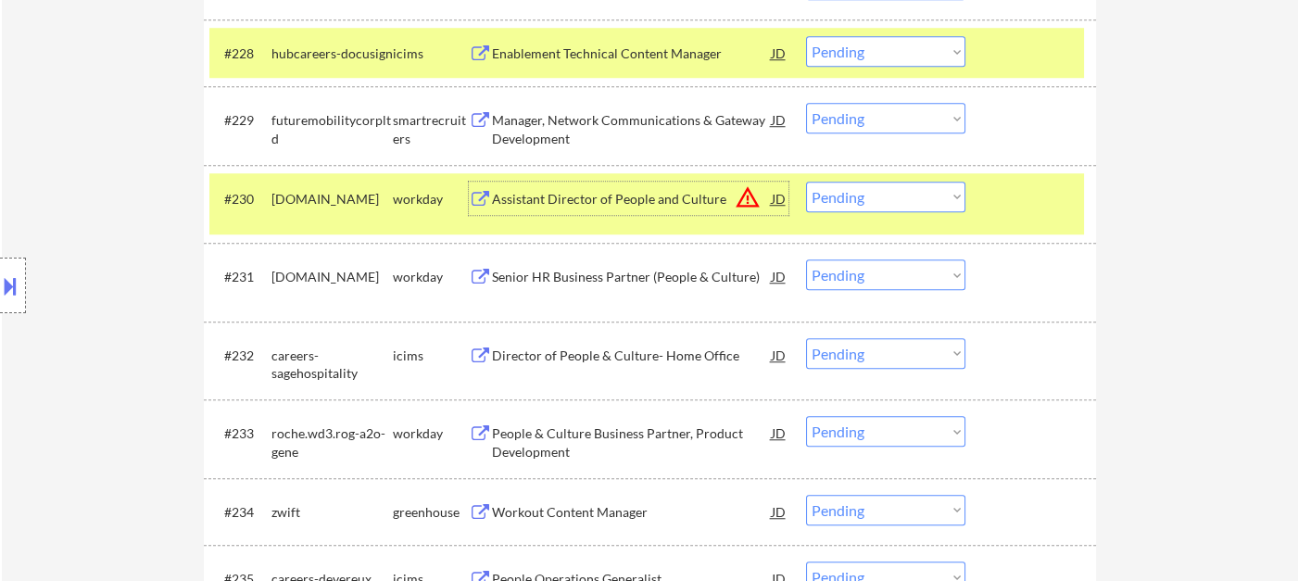
drag, startPoint x: 888, startPoint y: 189, endPoint x: 899, endPoint y: 204, distance: 18.5
click at [888, 189] on select "Choose an option... Pending Applied Excluded (Questions) Excluded (Expired) Exc…" at bounding box center [885, 197] width 159 height 31
click at [806, 182] on select "Choose an option... Pending Applied Excluded (Questions) Excluded (Expired) Exc…" at bounding box center [885, 197] width 159 height 31
click at [861, 207] on select "Choose an option... Pending Applied Excluded (Questions) Excluded (Expired) Exc…" at bounding box center [885, 197] width 159 height 31
click at [806, 182] on select "Choose an option... Pending Applied Excluded (Questions) Excluded (Expired) Exc…" at bounding box center [885, 197] width 159 height 31
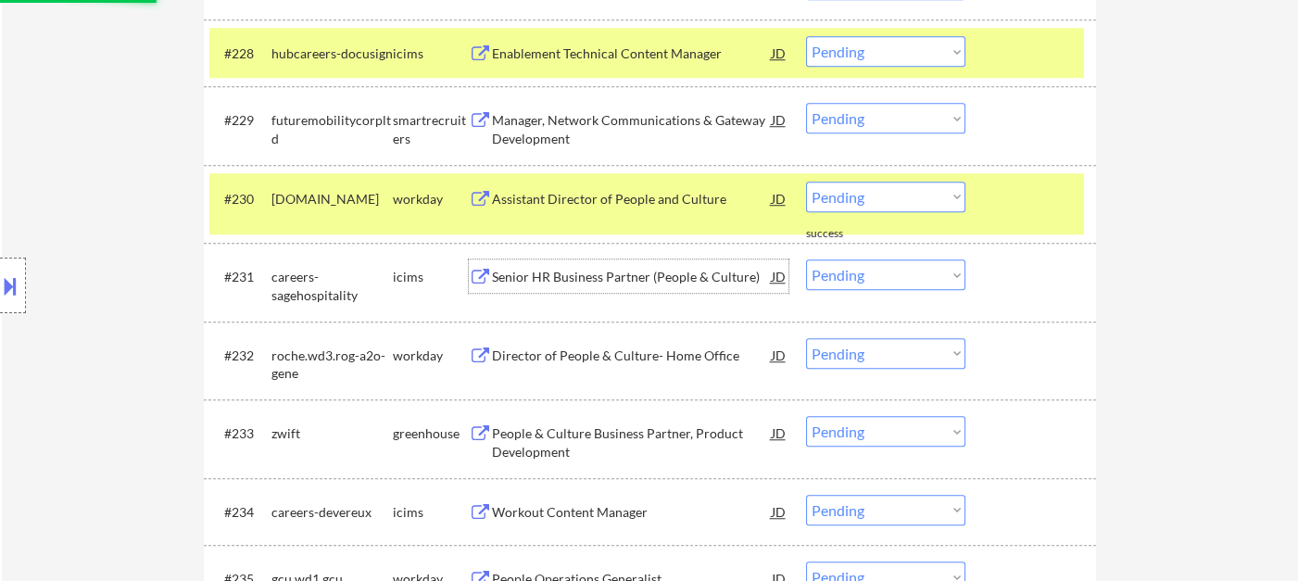
click at [620, 272] on div "Senior HR Business Partner (People & Culture)" at bounding box center [632, 277] width 280 height 19
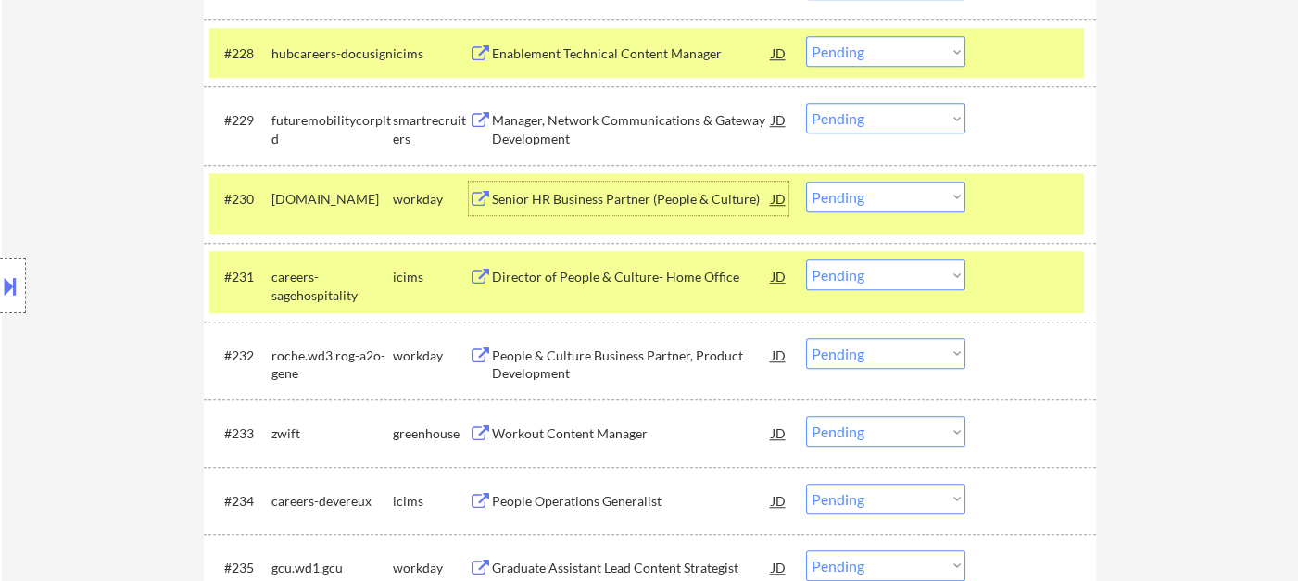
click at [546, 198] on div "Senior HR Business Partner (People & Culture)" at bounding box center [632, 199] width 280 height 19
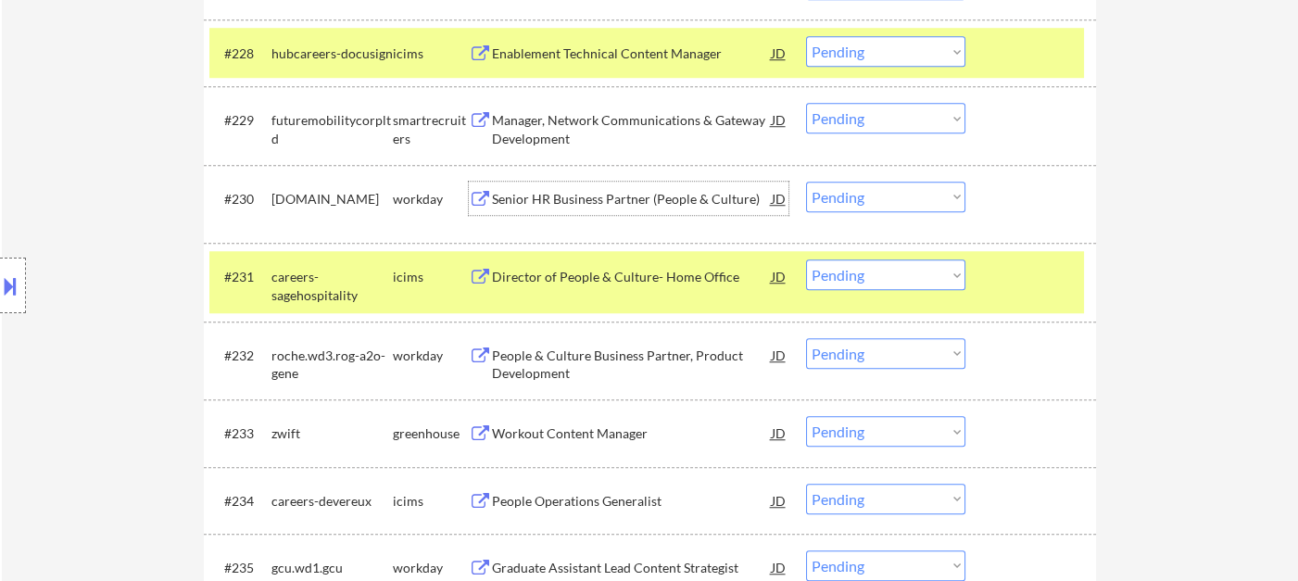
drag, startPoint x: 856, startPoint y: 197, endPoint x: 860, endPoint y: 208, distance: 10.8
click at [857, 197] on select "Choose an option... Pending Applied Excluded (Questions) Excluded (Expired) Exc…" at bounding box center [885, 197] width 159 height 31
click at [806, 182] on select "Choose an option... Pending Applied Excluded (Questions) Excluded (Expired) Exc…" at bounding box center [885, 197] width 159 height 31
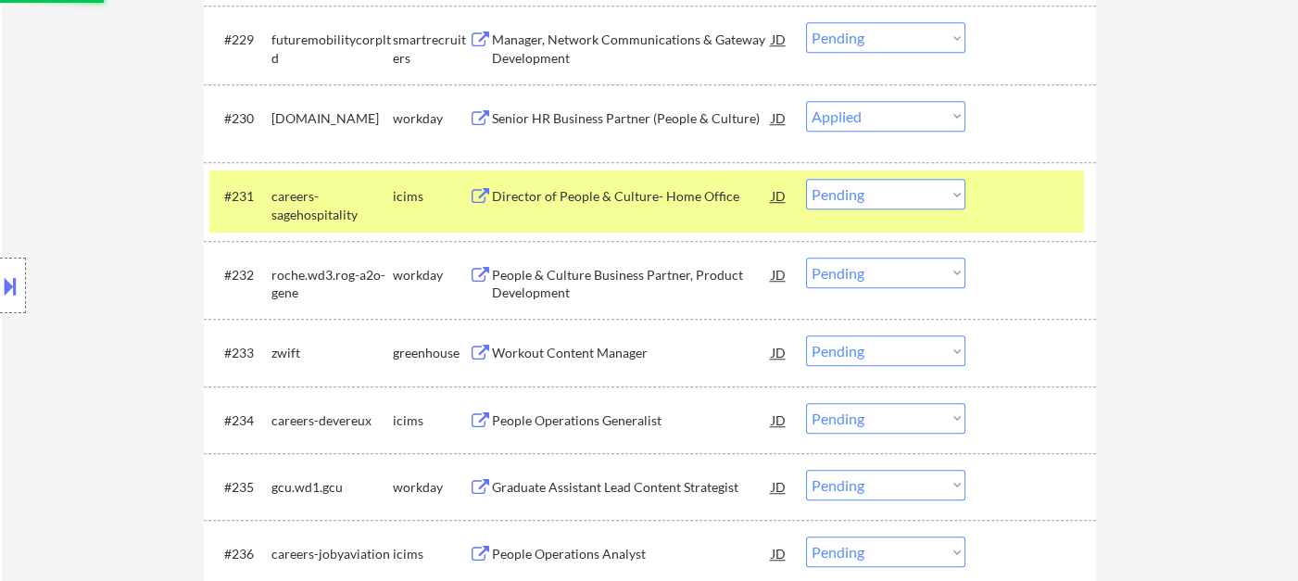
scroll to position [2721, 0]
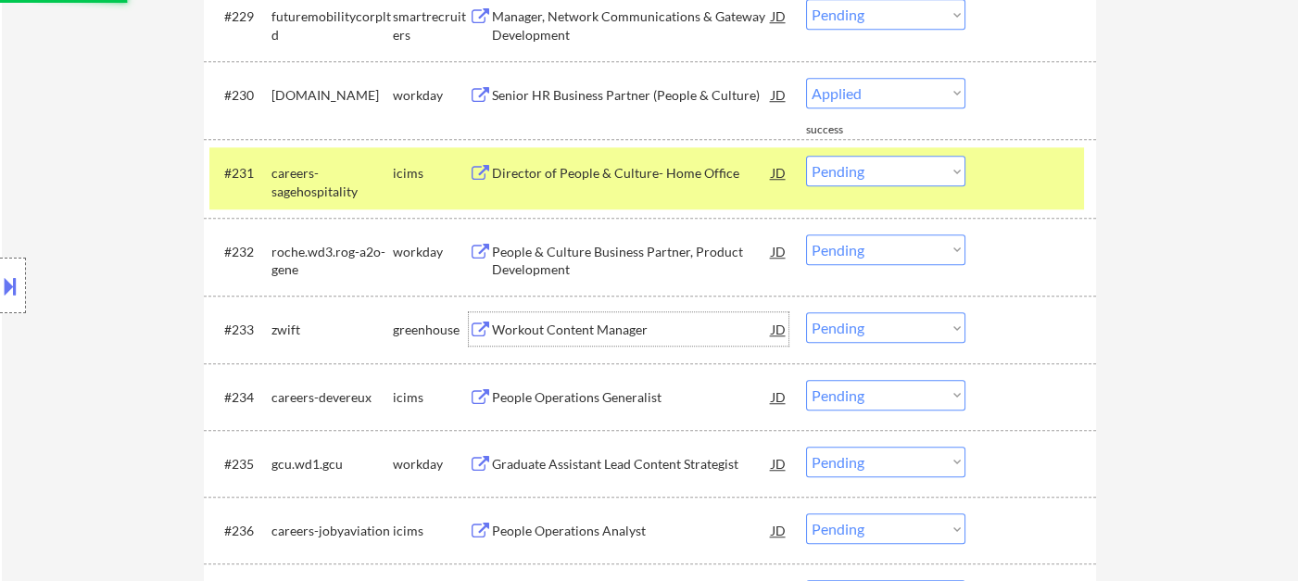
click at [575, 335] on div "Workout Content Manager" at bounding box center [632, 330] width 280 height 19
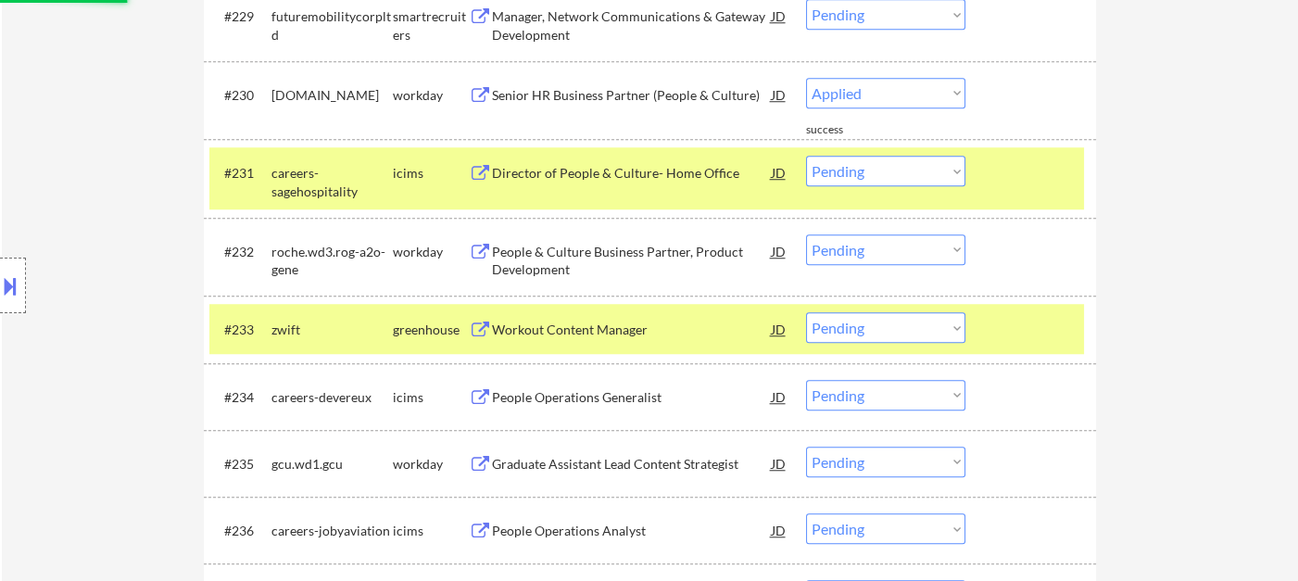
select select ""pending""
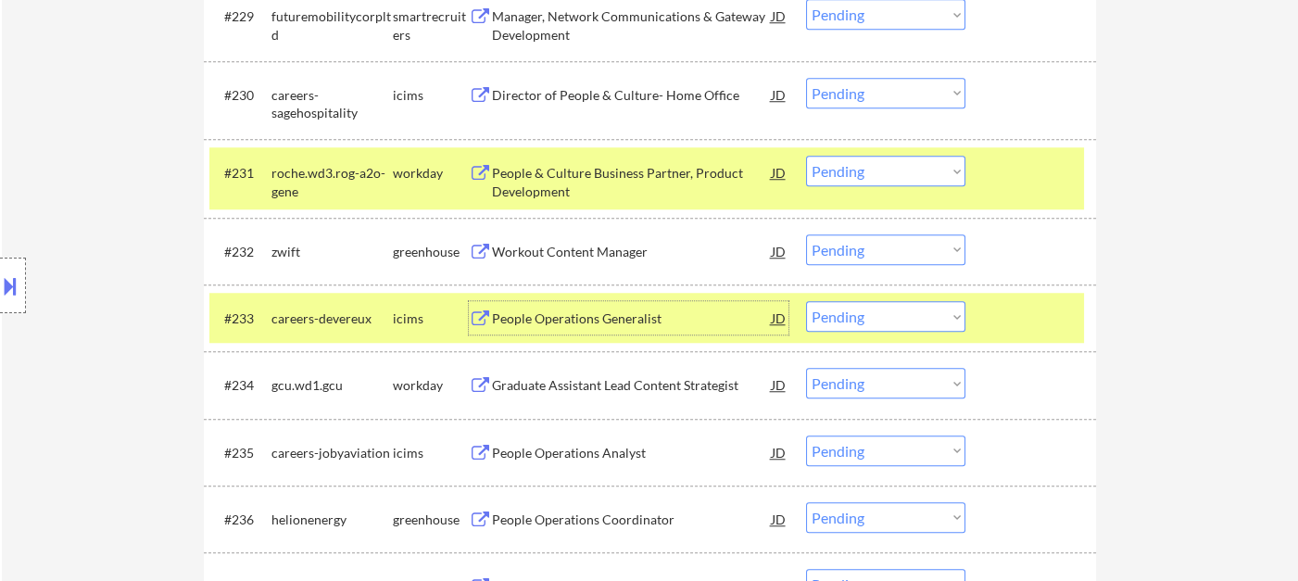
scroll to position [2823, 0]
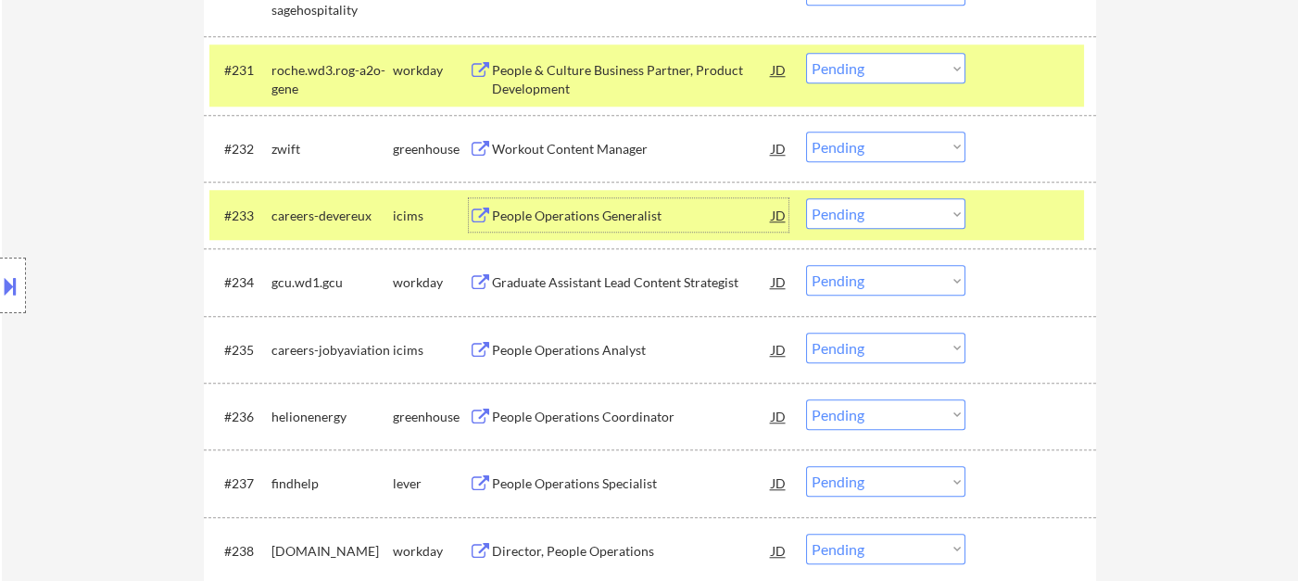
click at [497, 273] on div "Graduate Assistant Lead Content Strategist" at bounding box center [632, 282] width 280 height 19
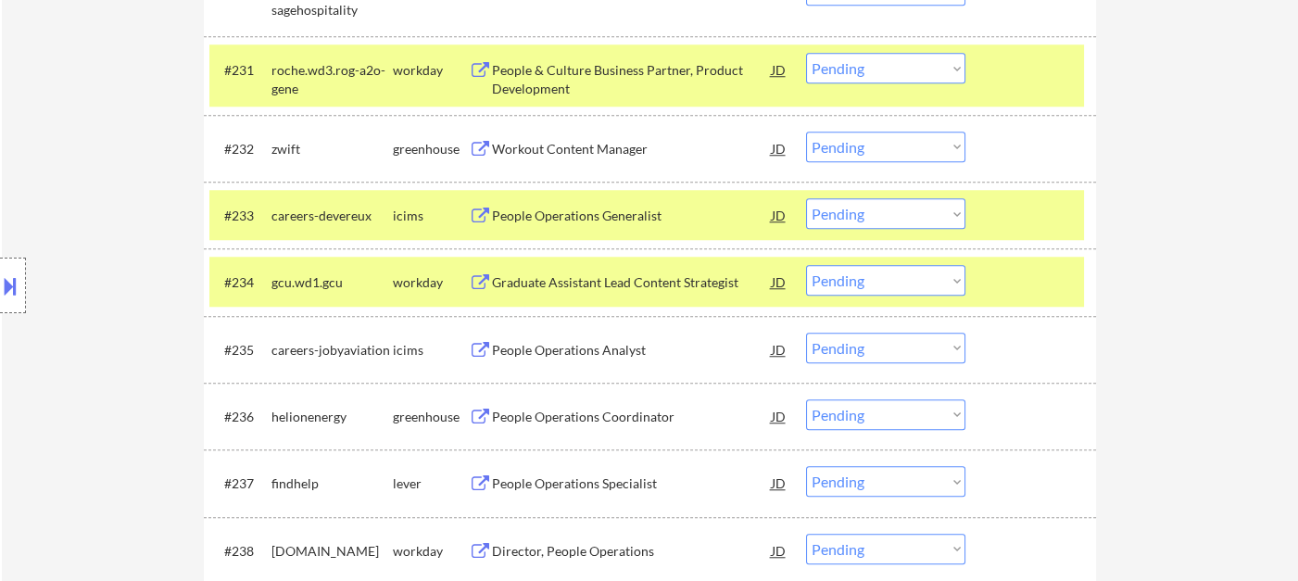
drag, startPoint x: 853, startPoint y: 285, endPoint x: 861, endPoint y: 294, distance: 11.8
click at [853, 285] on select "Choose an option... Pending Applied Excluded (Questions) Excluded (Expired) Exc…" at bounding box center [885, 280] width 159 height 31
click at [806, 265] on select "Choose an option... Pending Applied Excluded (Questions) Excluded (Expired) Exc…" at bounding box center [885, 280] width 159 height 31
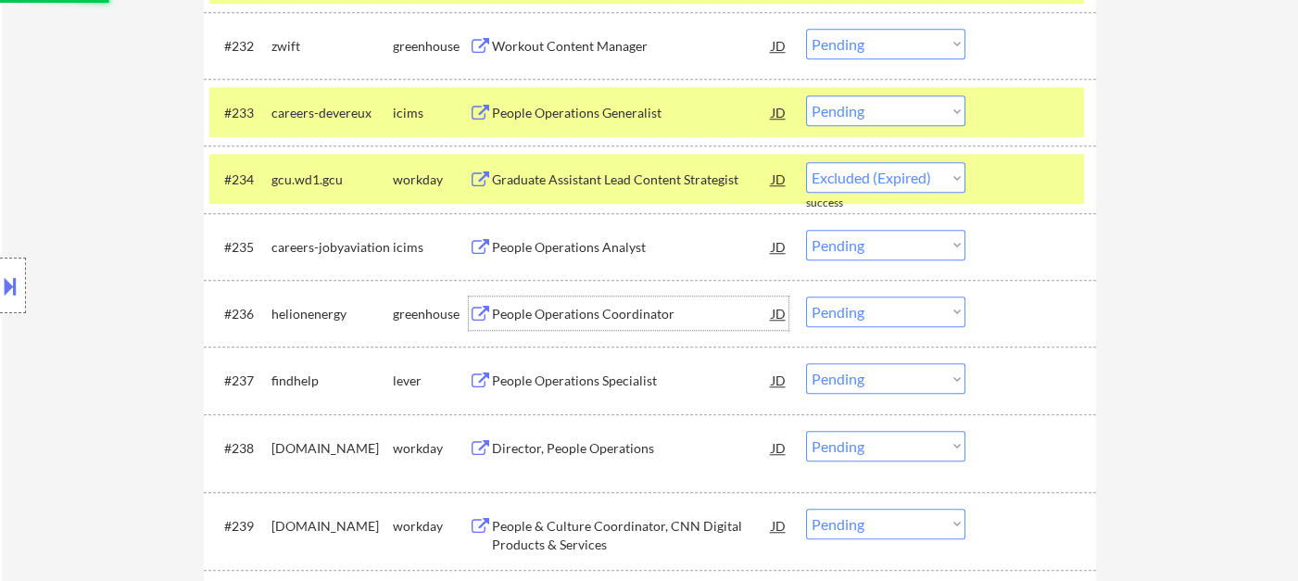
click at [592, 322] on div "People Operations Coordinator" at bounding box center [632, 314] width 280 height 19
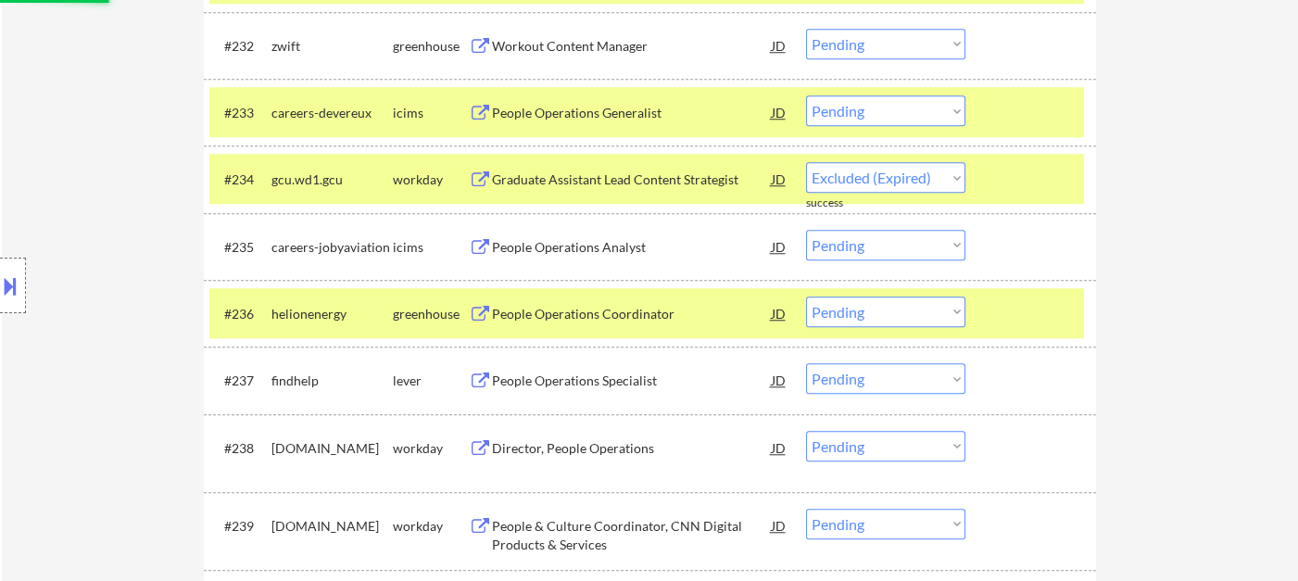
select select ""pending""
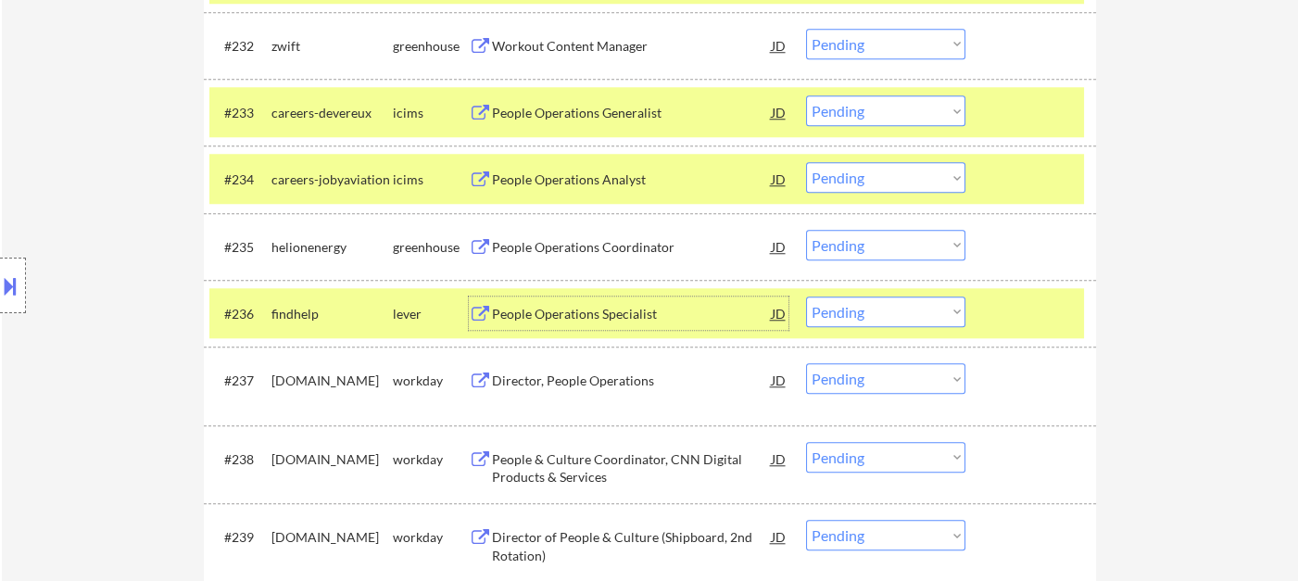
drag, startPoint x: 853, startPoint y: 239, endPoint x: 875, endPoint y: 258, distance: 28.9
click at [853, 239] on select "Choose an option... Pending Applied Excluded (Questions) Excluded (Expired) Exc…" at bounding box center [885, 245] width 159 height 31
click at [806, 230] on select "Choose an option... Pending Applied Excluded (Questions) Excluded (Expired) Exc…" at bounding box center [885, 245] width 159 height 31
click at [596, 322] on div "People Operations Specialist" at bounding box center [632, 314] width 280 height 19
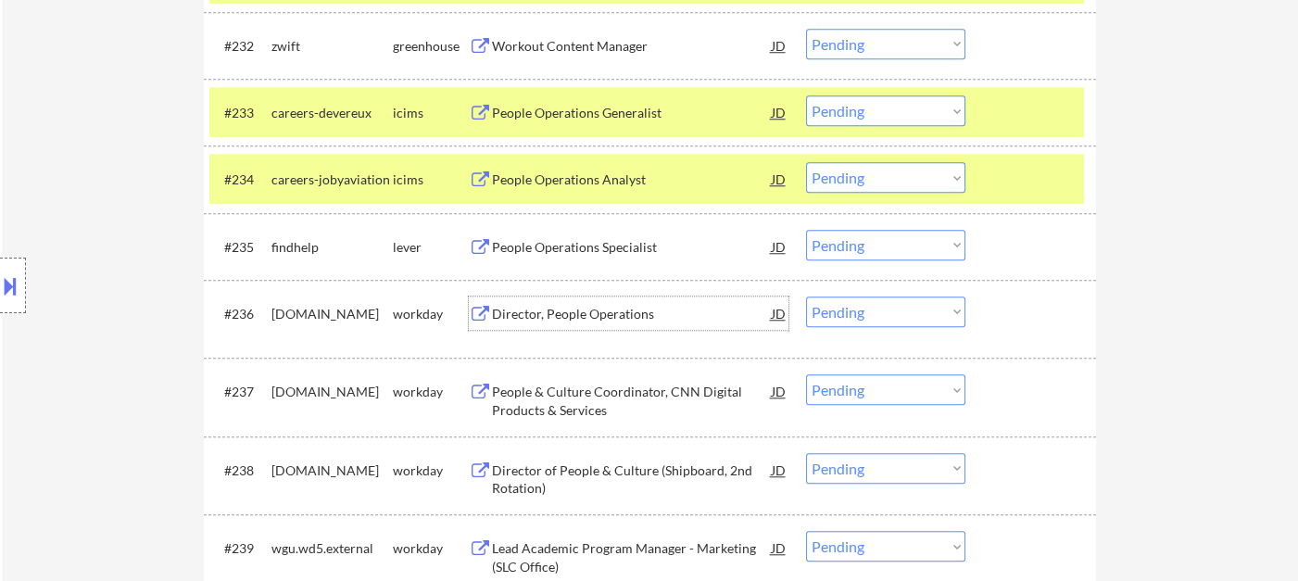
click at [17, 286] on button at bounding box center [10, 286] width 20 height 31
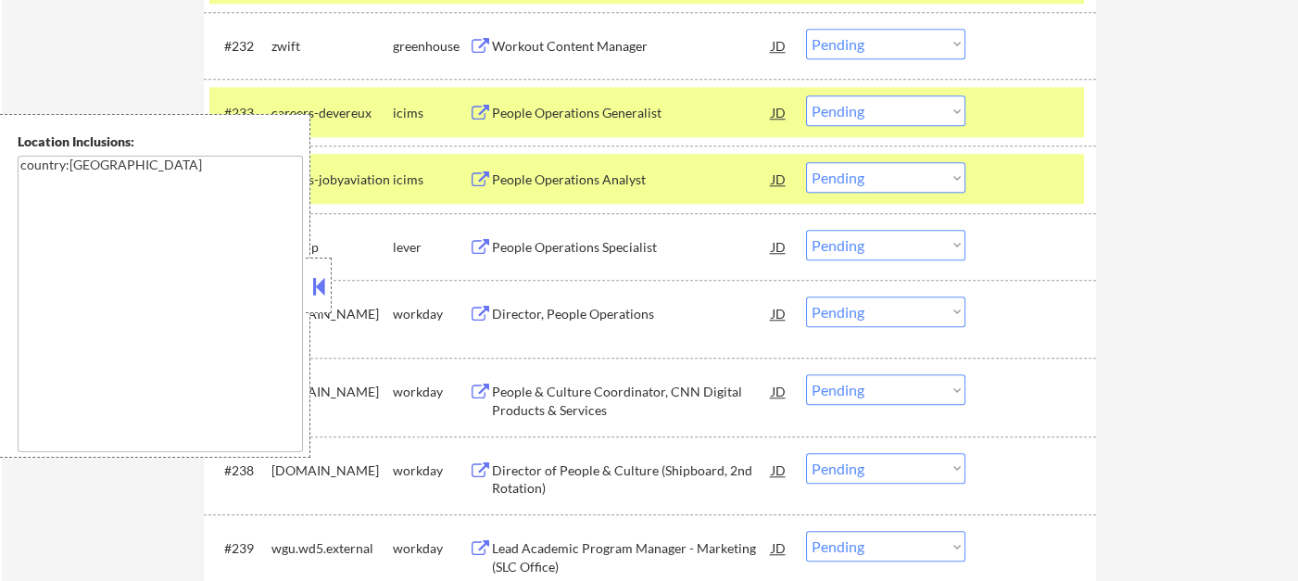
click at [314, 277] on button at bounding box center [319, 286] width 20 height 28
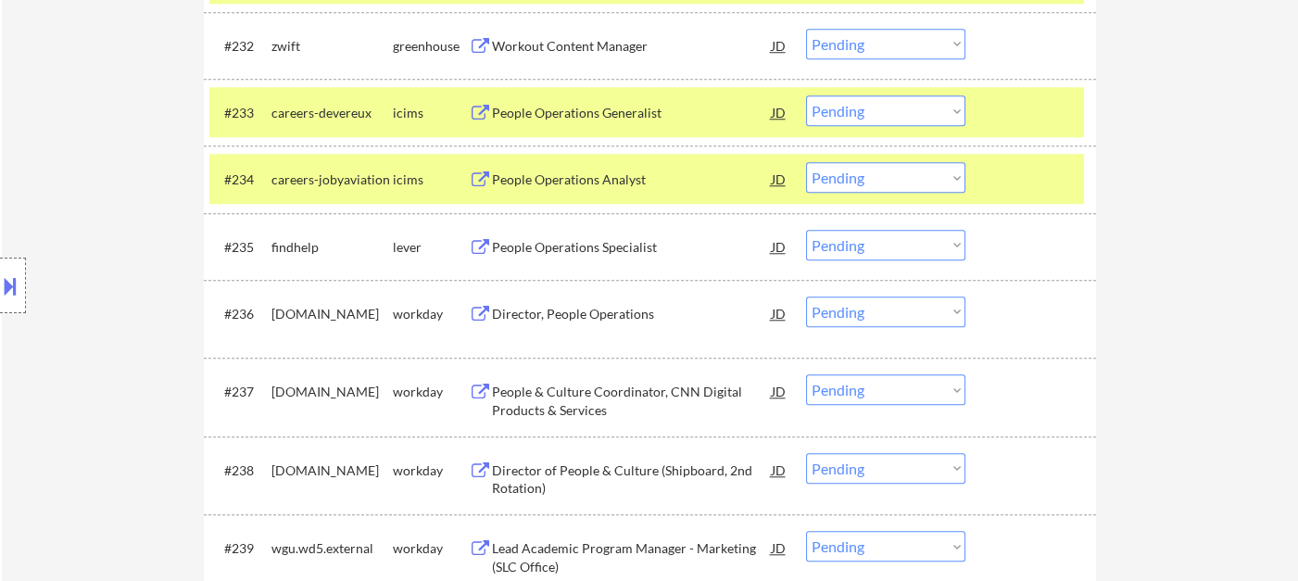
drag, startPoint x: 880, startPoint y: 189, endPoint x: 891, endPoint y: 191, distance: 10.4
click at [880, 188] on select "Choose an option... Pending Applied Excluded (Questions) Excluded (Expired) Exc…" at bounding box center [885, 177] width 159 height 31
click at [891, 235] on select "Choose an option... Pending Applied Excluded (Questions) Excluded (Expired) Exc…" at bounding box center [885, 245] width 159 height 31
click at [806, 230] on select "Choose an option... Pending Applied Excluded (Questions) Excluded (Expired) Exc…" at bounding box center [885, 245] width 159 height 31
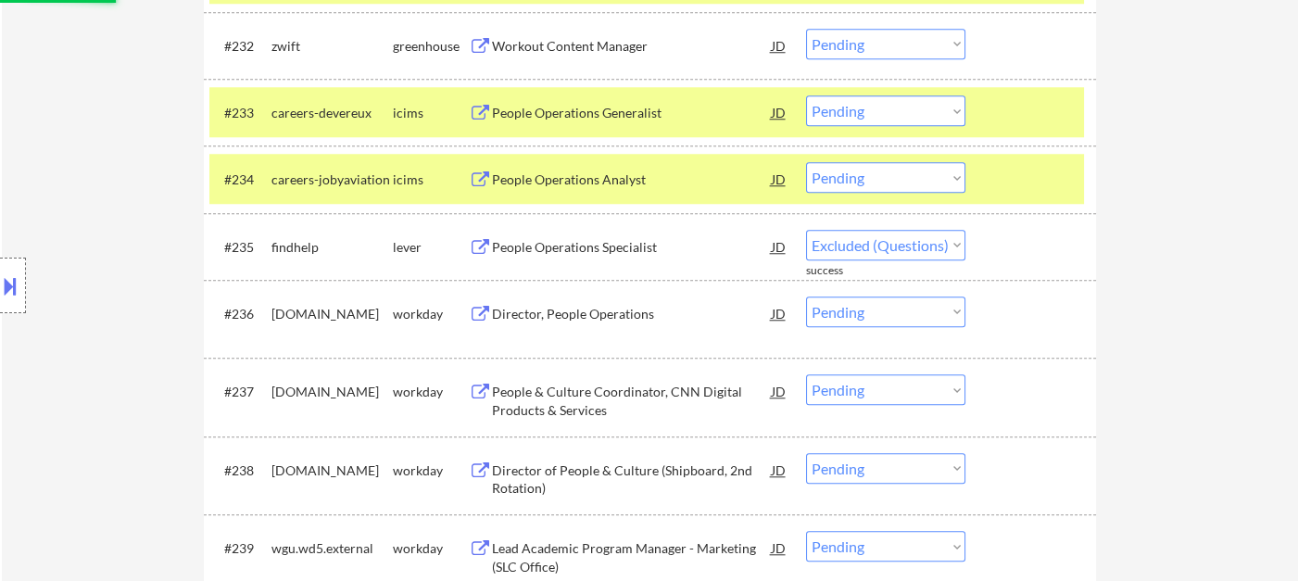
select select ""pending""
click at [630, 314] on div "Director, People Operations" at bounding box center [632, 313] width 280 height 33
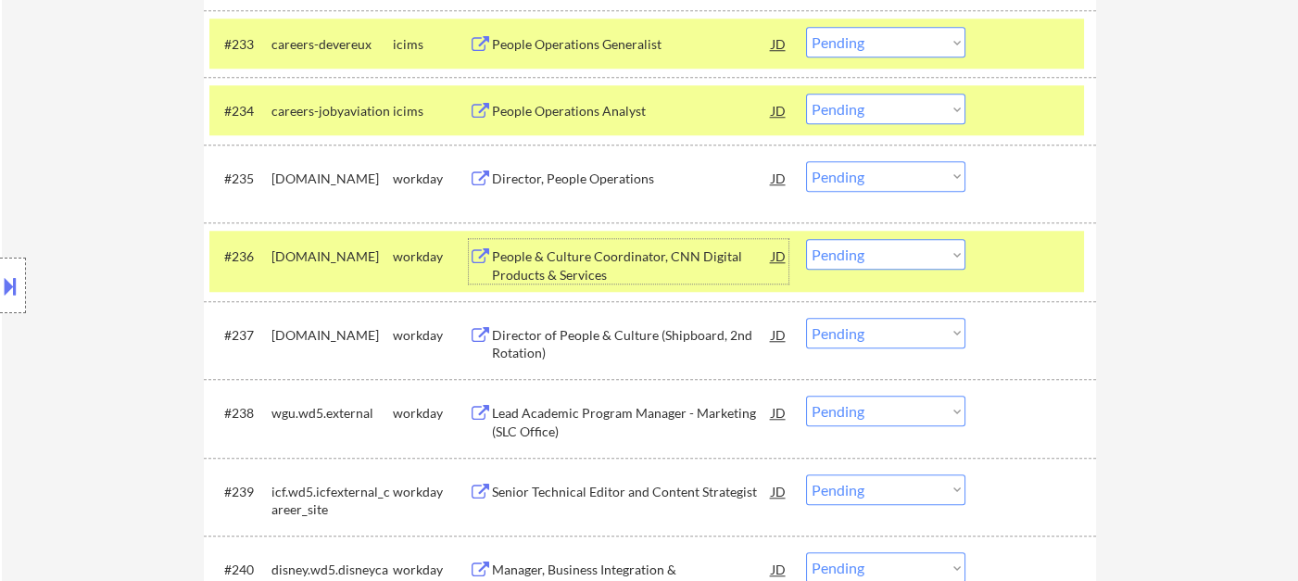
scroll to position [3029, 0]
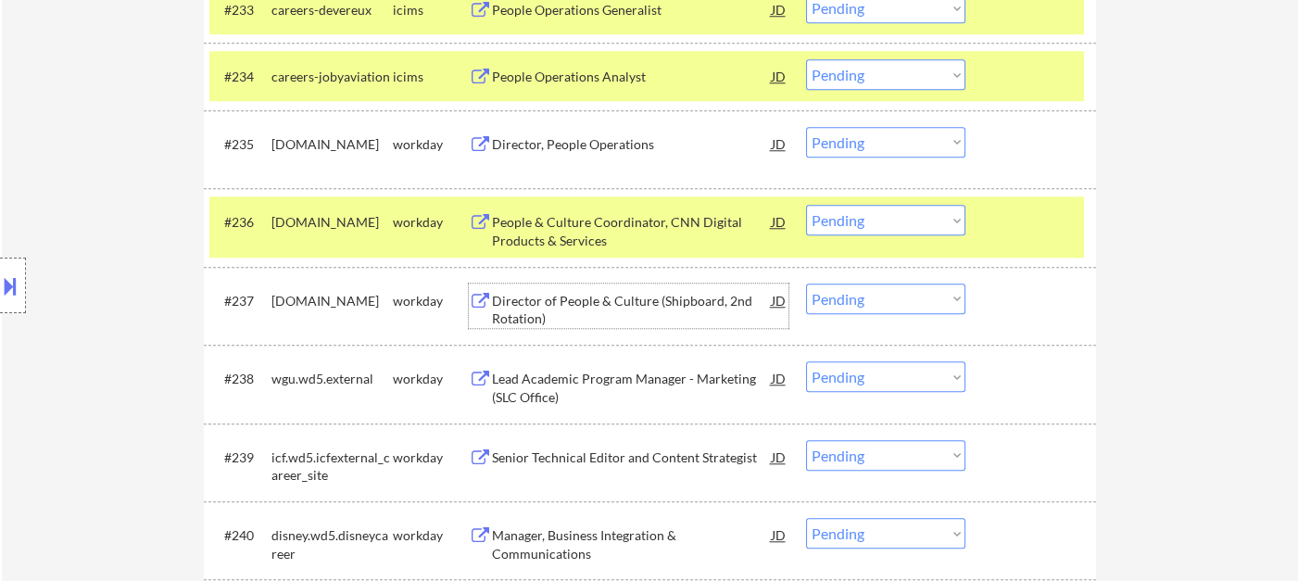
click at [619, 304] on div "Director of People & Culture (Shipboard, 2nd Rotation)" at bounding box center [632, 310] width 280 height 36
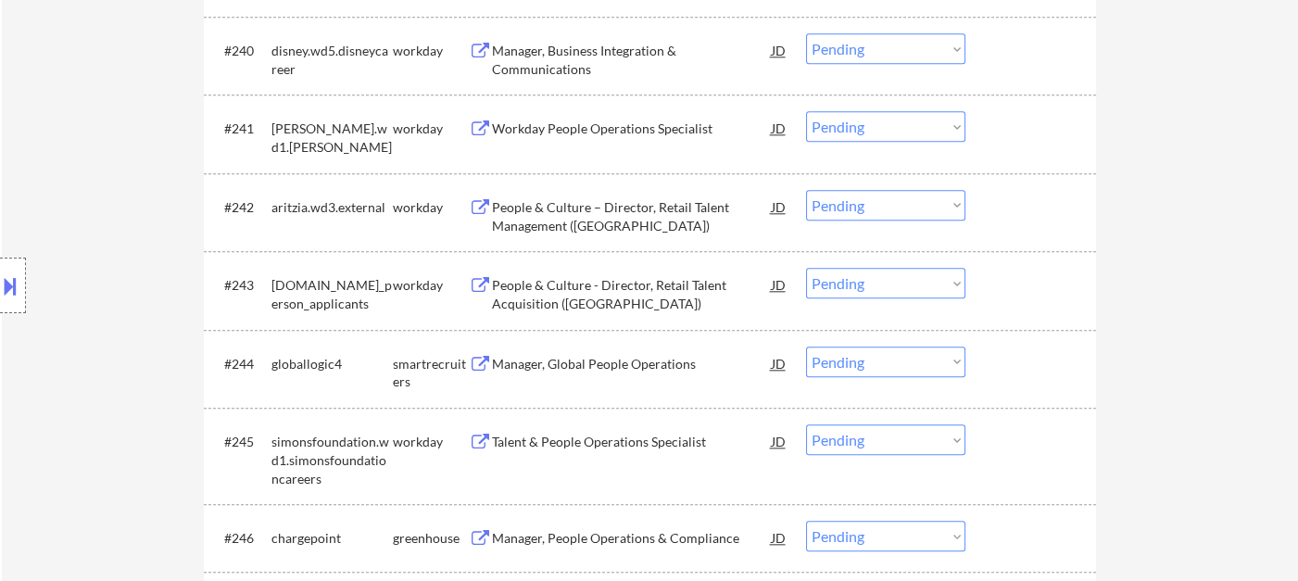
scroll to position [3543, 0]
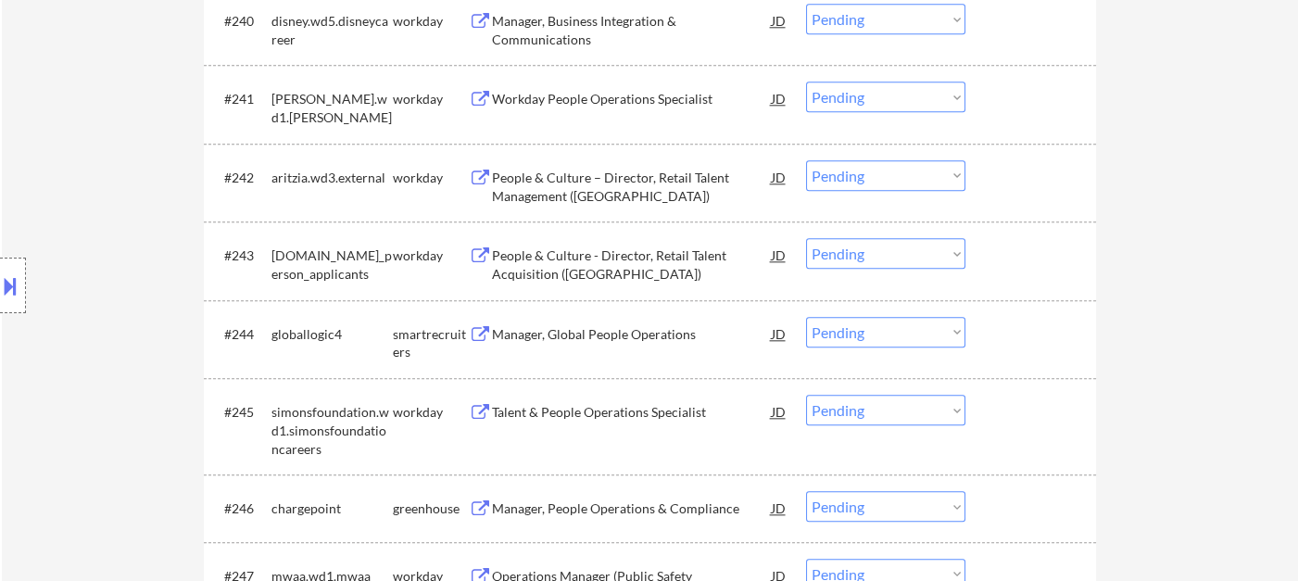
click at [611, 333] on div "Manager, Global People Operations" at bounding box center [632, 334] width 280 height 19
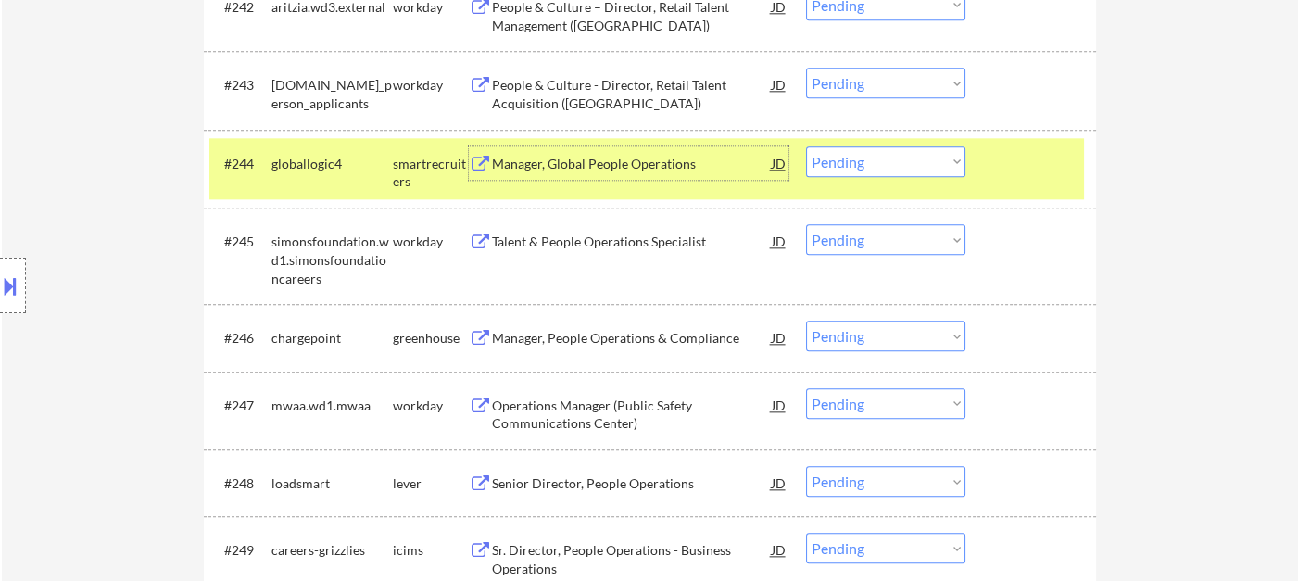
scroll to position [3750, 0]
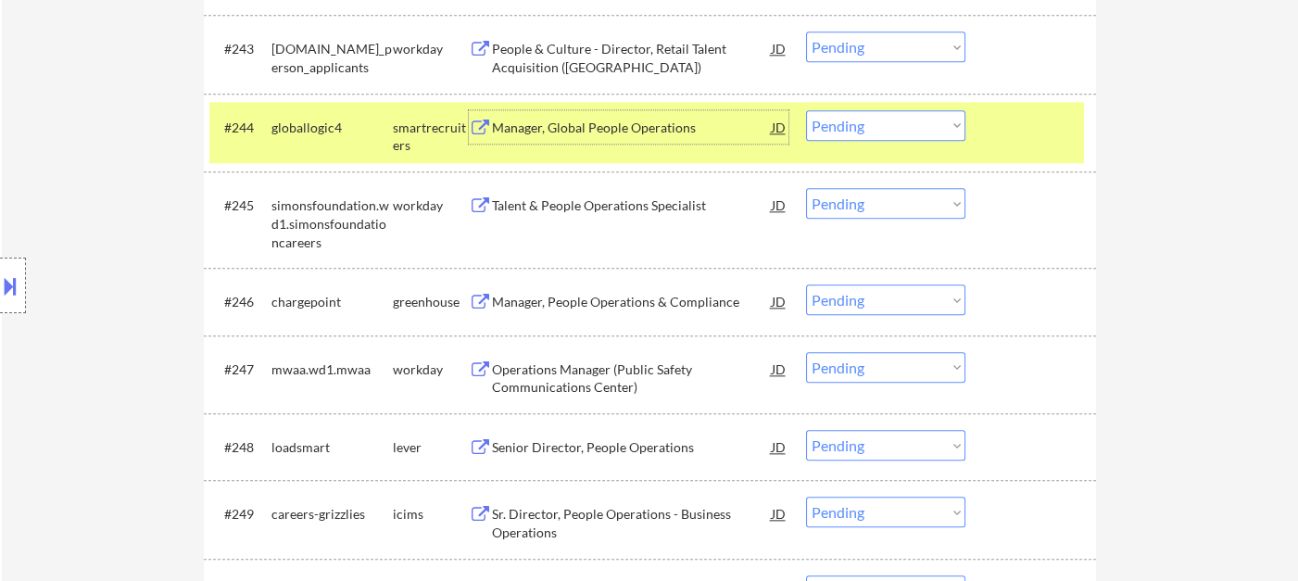
click at [587, 208] on div "Talent & People Operations Specialist" at bounding box center [632, 205] width 280 height 19
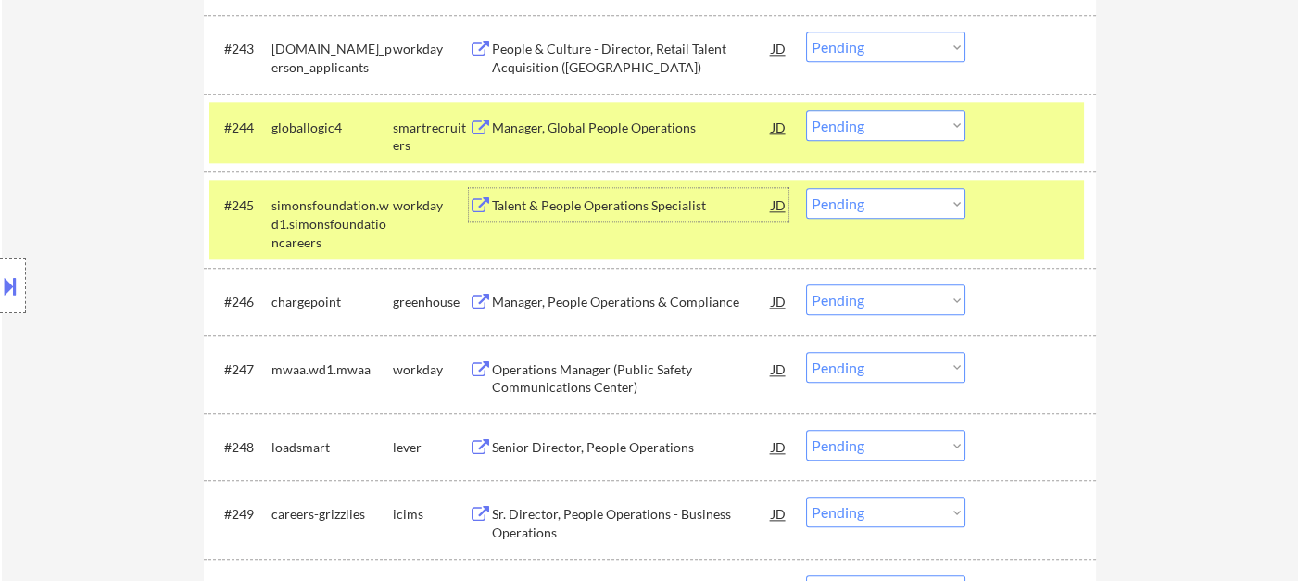
click at [888, 212] on select "Choose an option... Pending Applied Excluded (Questions) Excluded (Expired) Exc…" at bounding box center [885, 203] width 159 height 31
click at [806, 188] on select "Choose an option... Pending Applied Excluded (Questions) Excluded (Expired) Exc…" at bounding box center [885, 203] width 159 height 31
click at [619, 302] on div "Manager, People Operations & Compliance" at bounding box center [632, 302] width 280 height 19
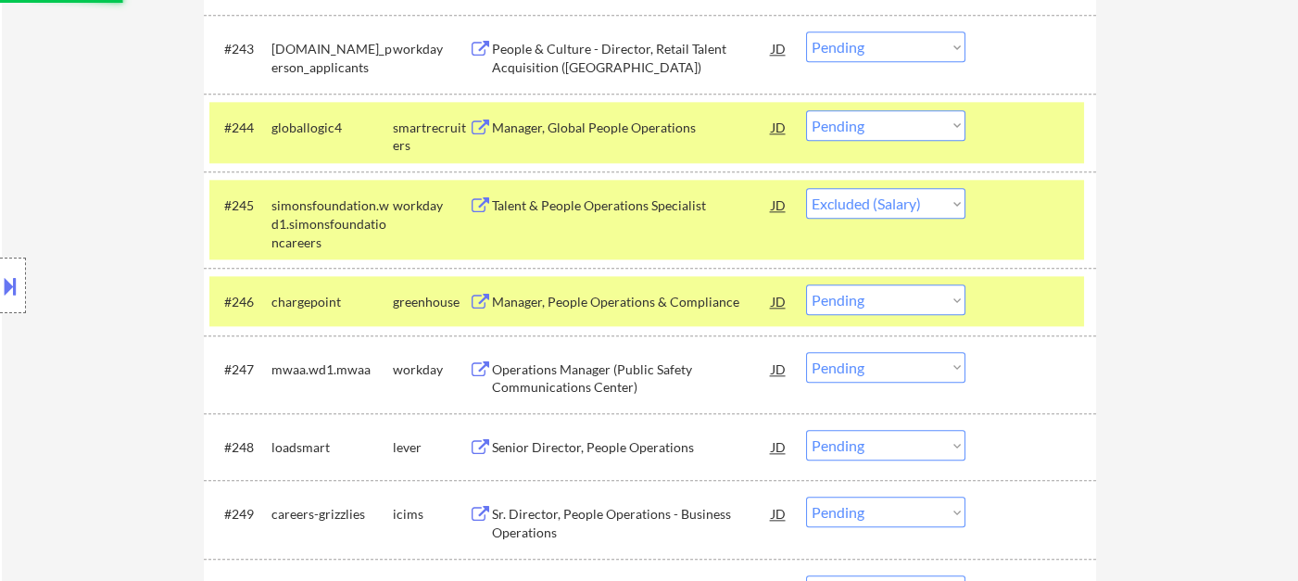
select select ""pending""
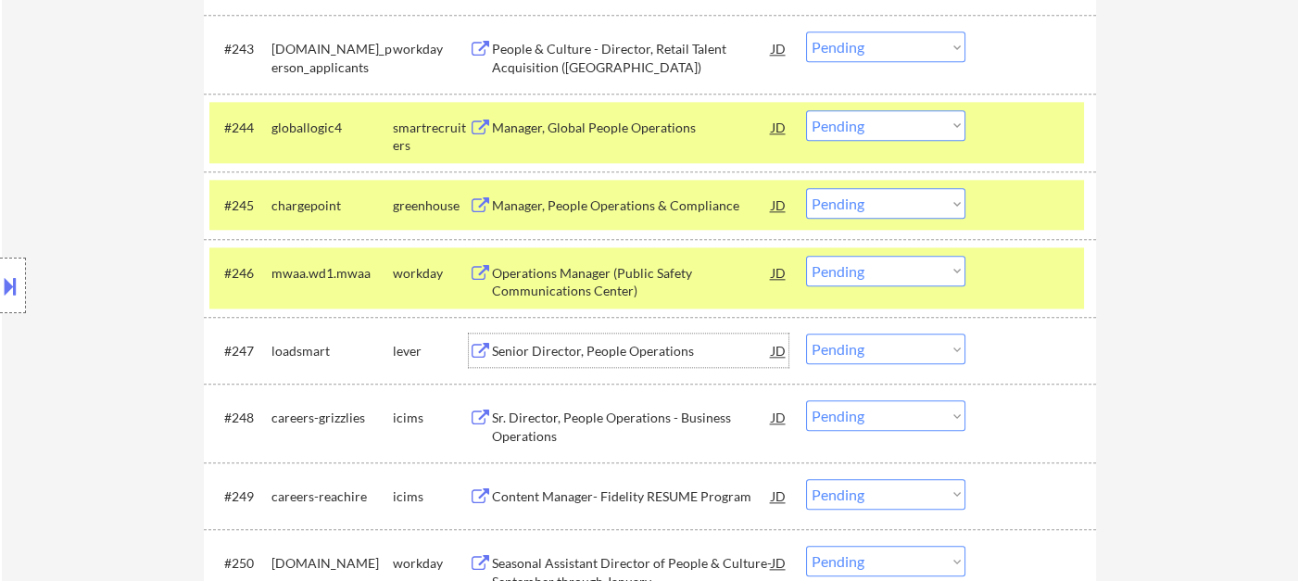
click at [608, 360] on div "Senior Director, People Operations" at bounding box center [632, 350] width 280 height 33
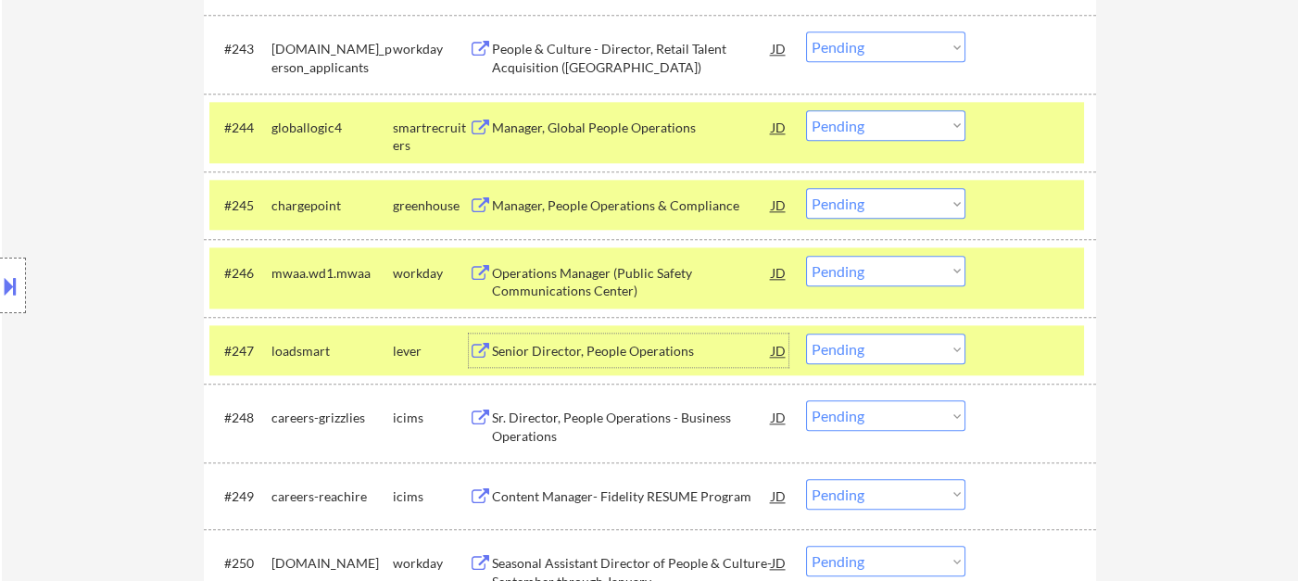
drag, startPoint x: 893, startPoint y: 347, endPoint x: 893, endPoint y: 360, distance: 13.0
click at [893, 347] on select "Choose an option... Pending Applied Excluded (Questions) Excluded (Expired) Exc…" at bounding box center [885, 349] width 159 height 31
click at [806, 334] on select "Choose an option... Pending Applied Excluded (Questions) Excluded (Expired) Exc…" at bounding box center [885, 349] width 159 height 31
select select ""pending""
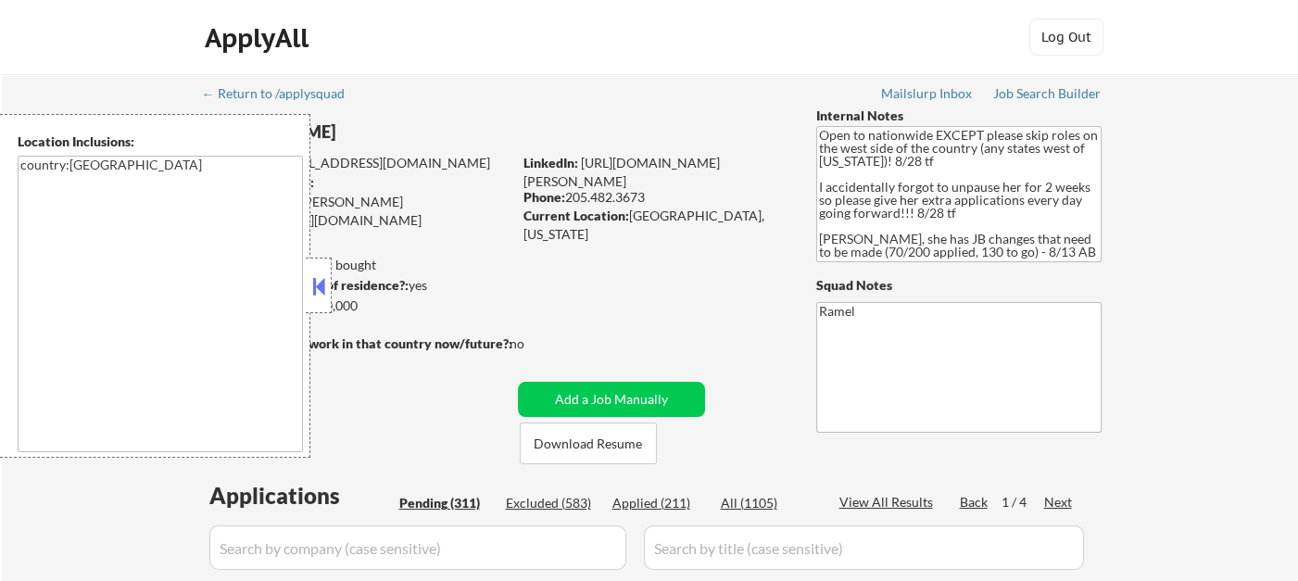
click at [668, 193] on div "Phone: [PHONE_NUMBER]" at bounding box center [655, 197] width 262 height 19
click at [322, 284] on button at bounding box center [319, 286] width 20 height 28
select select ""pending""
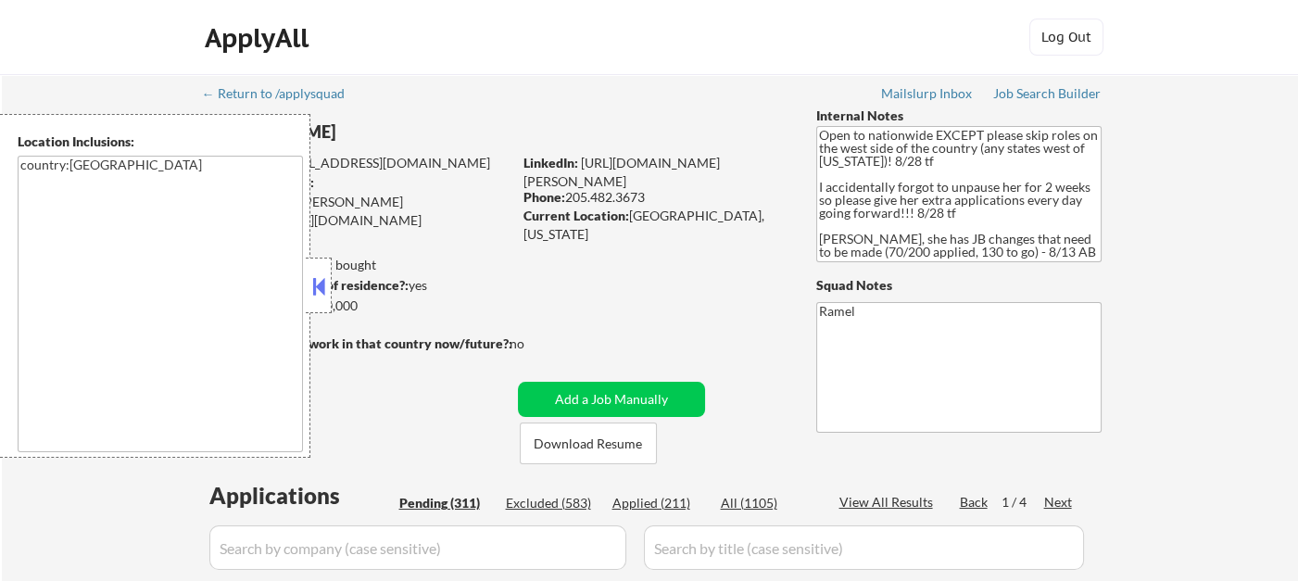
select select ""pending""
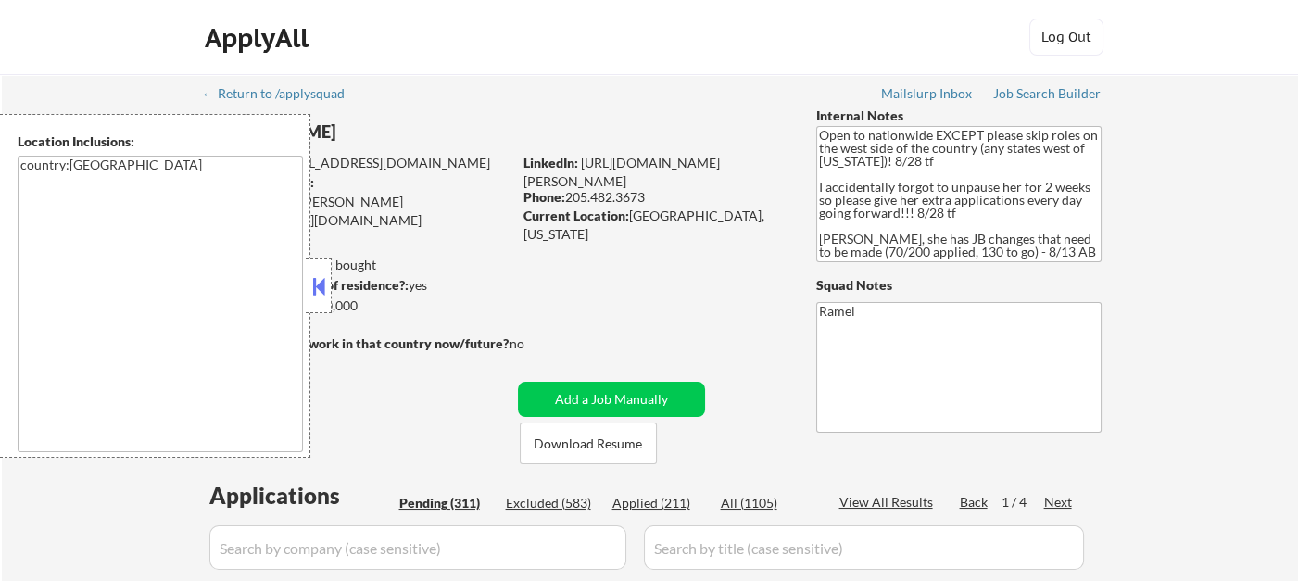
select select ""pending""
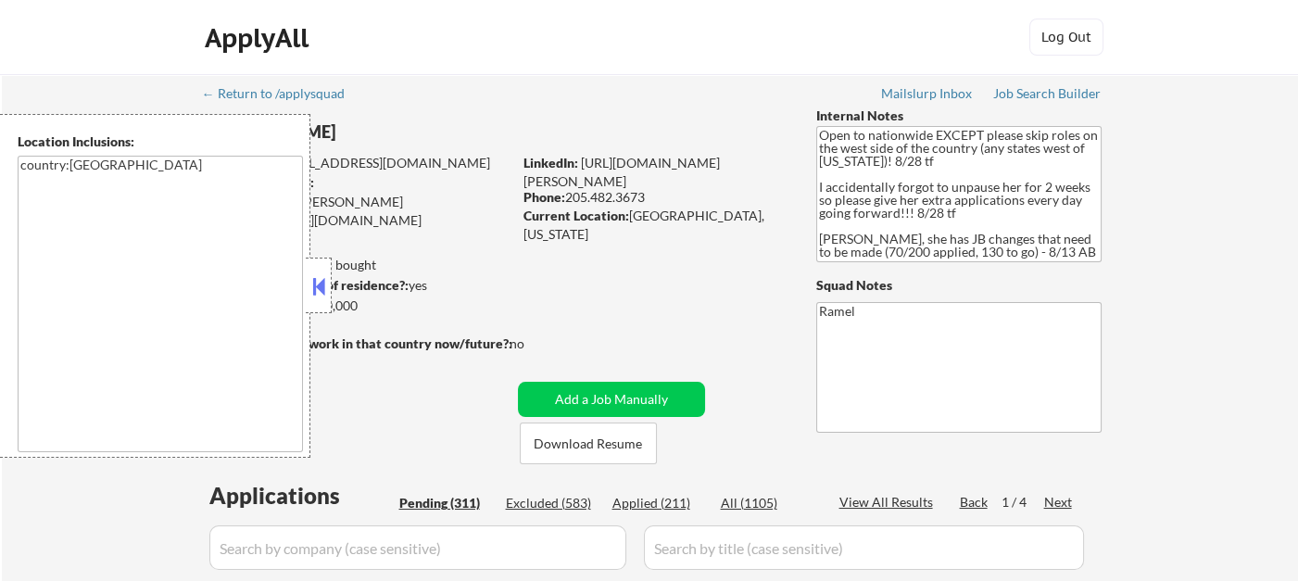
select select ""pending""
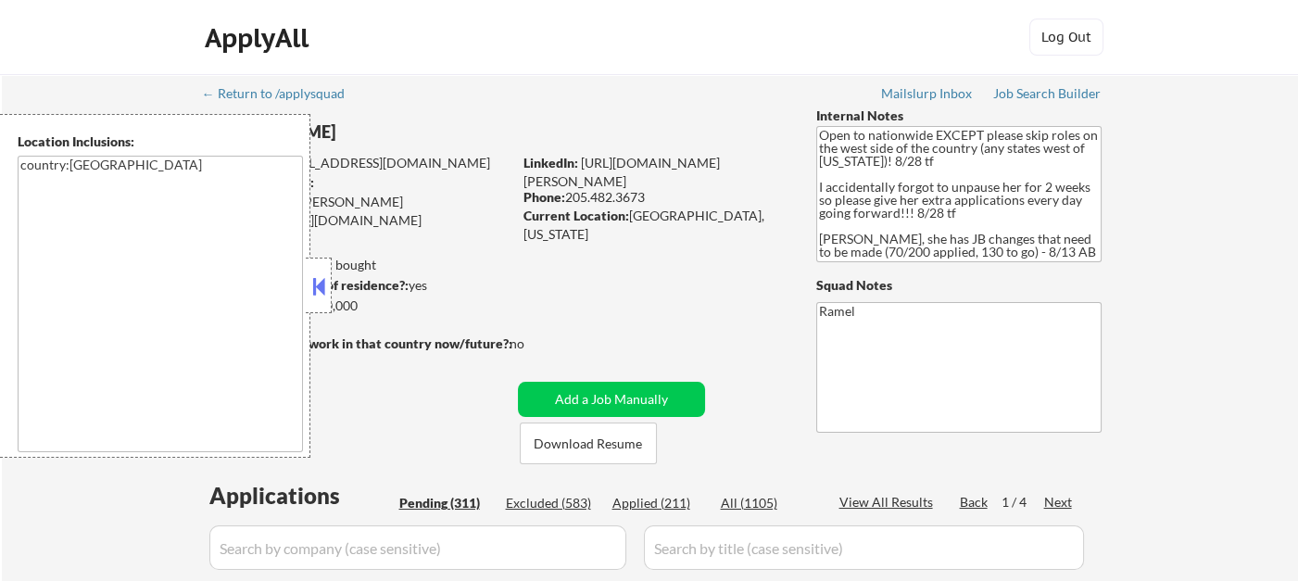
select select ""pending""
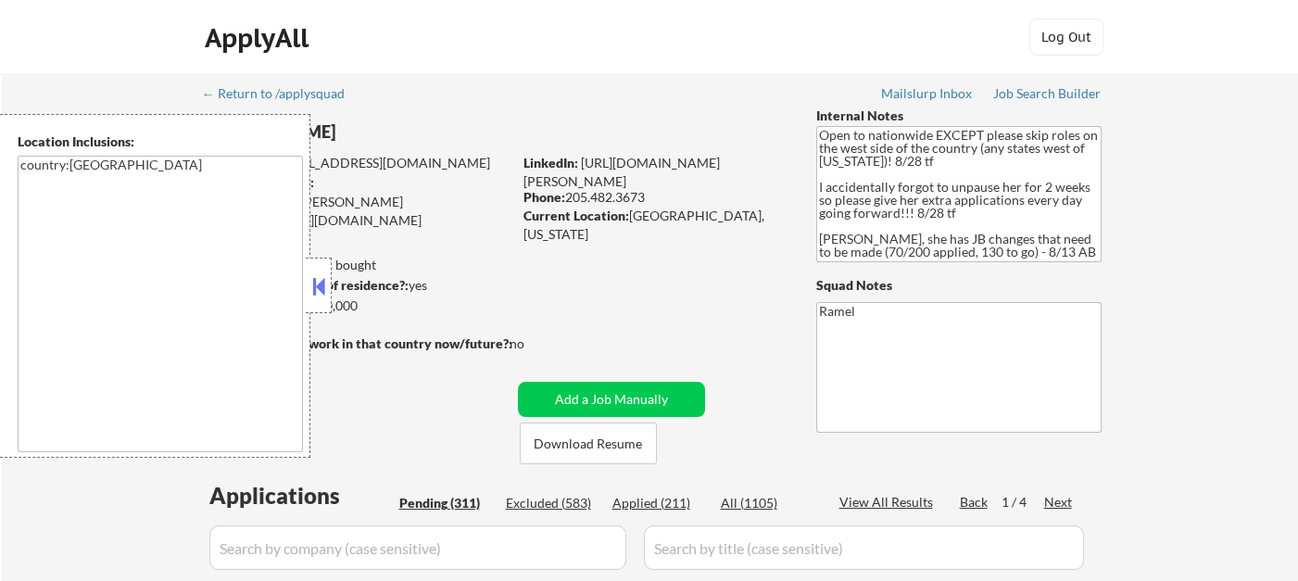
select select ""pending""
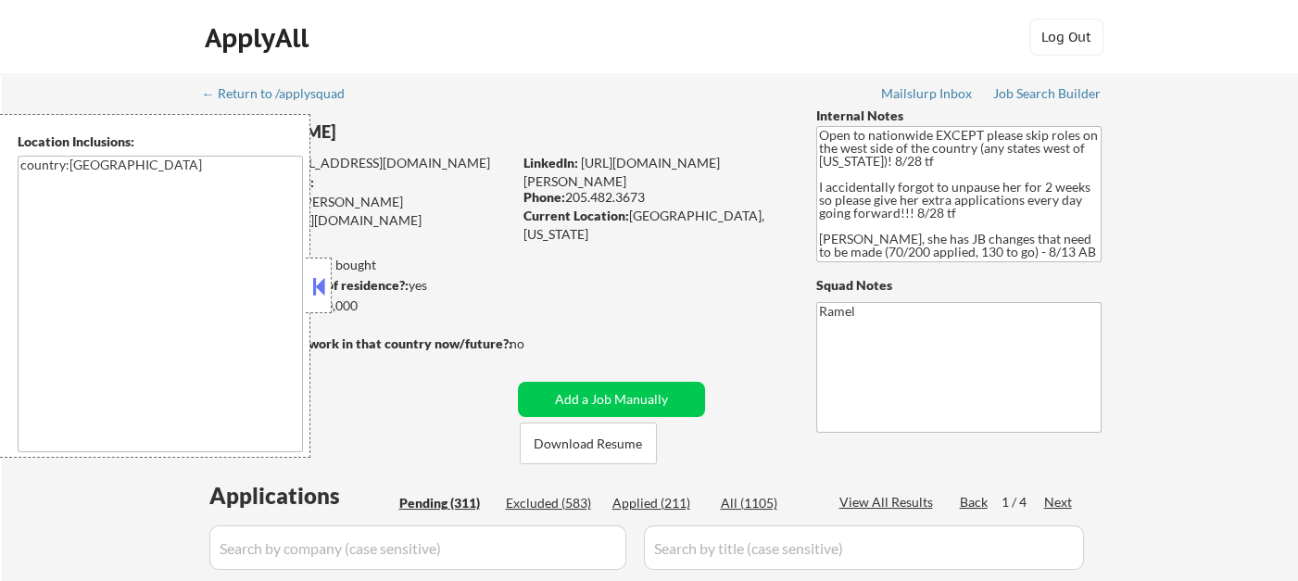
select select ""pending""
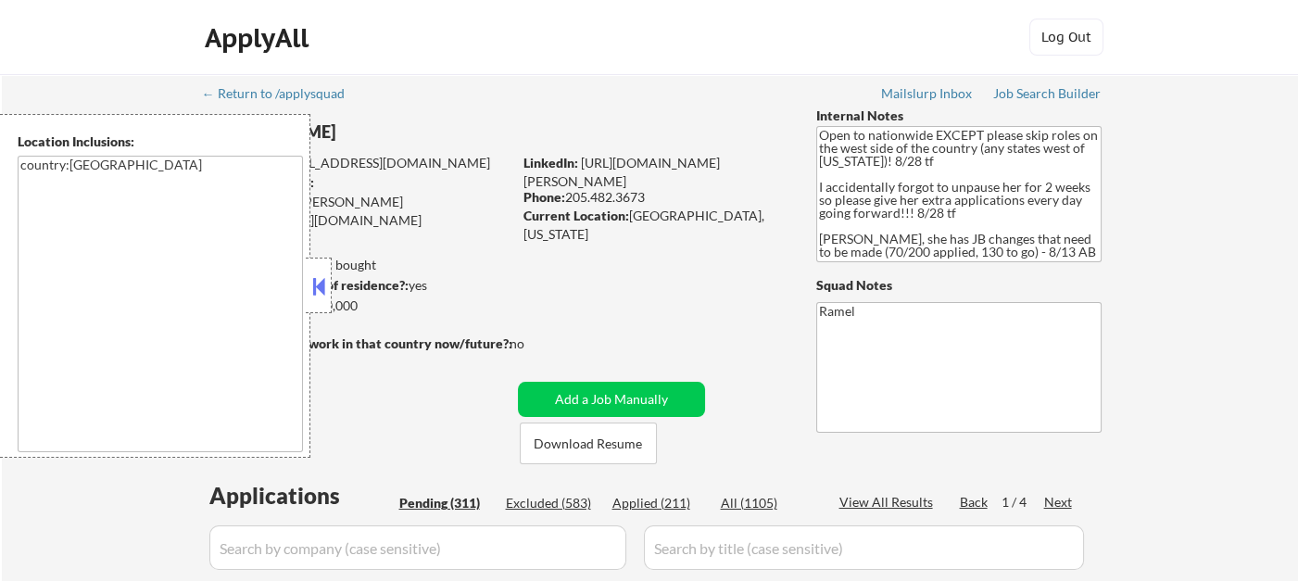
select select ""pending""
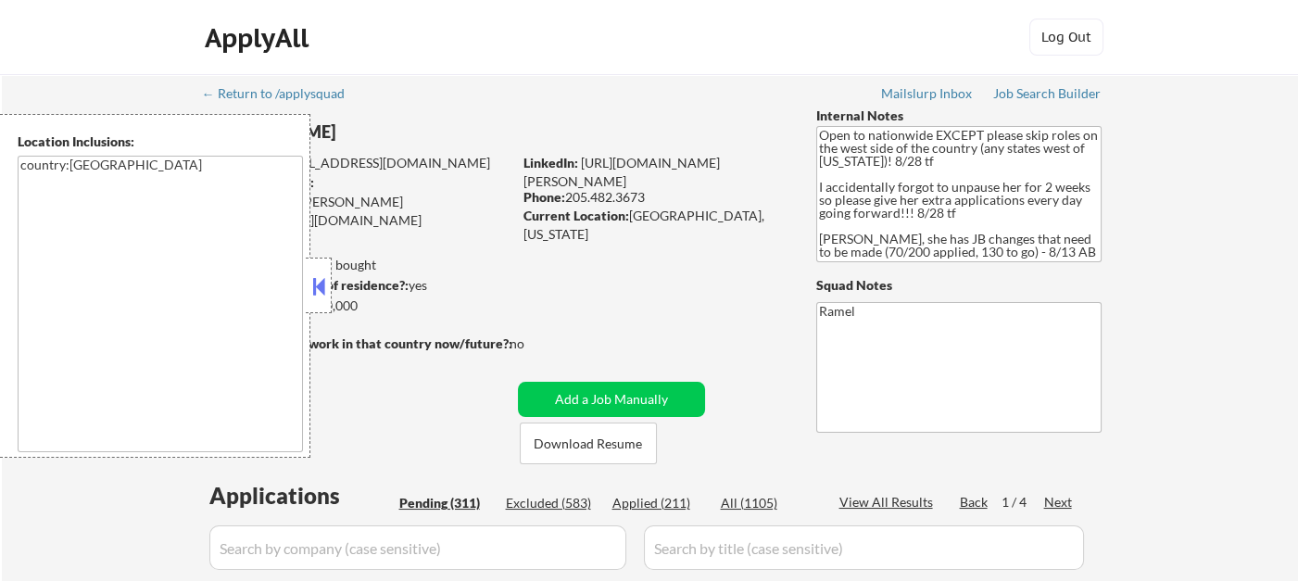
select select ""pending""
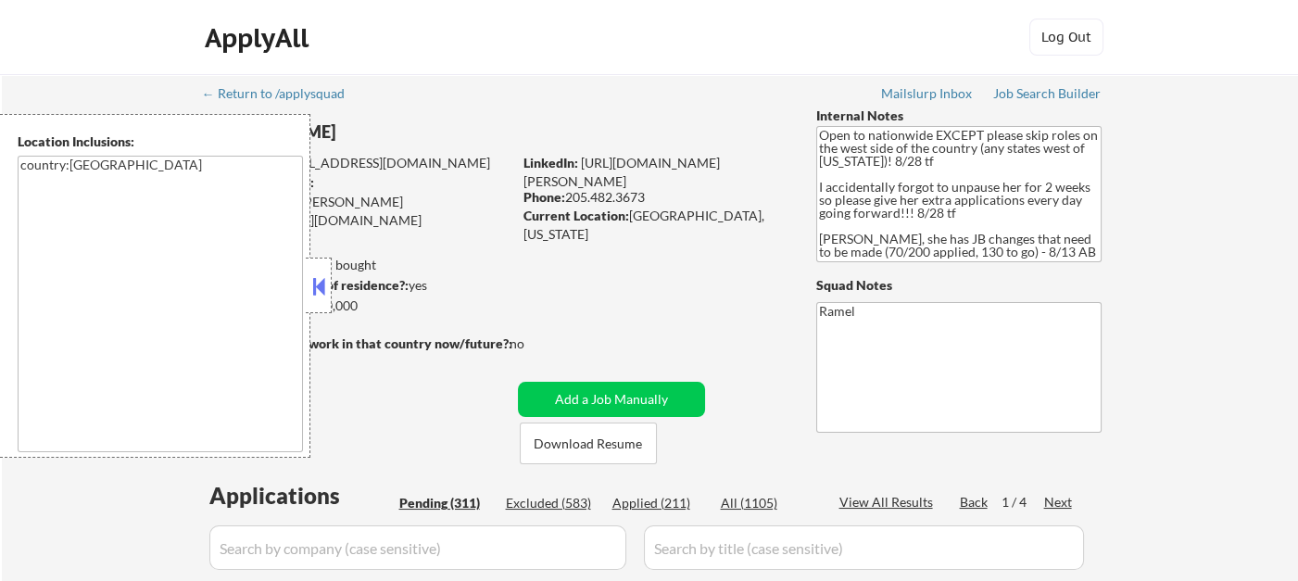
select select ""pending""
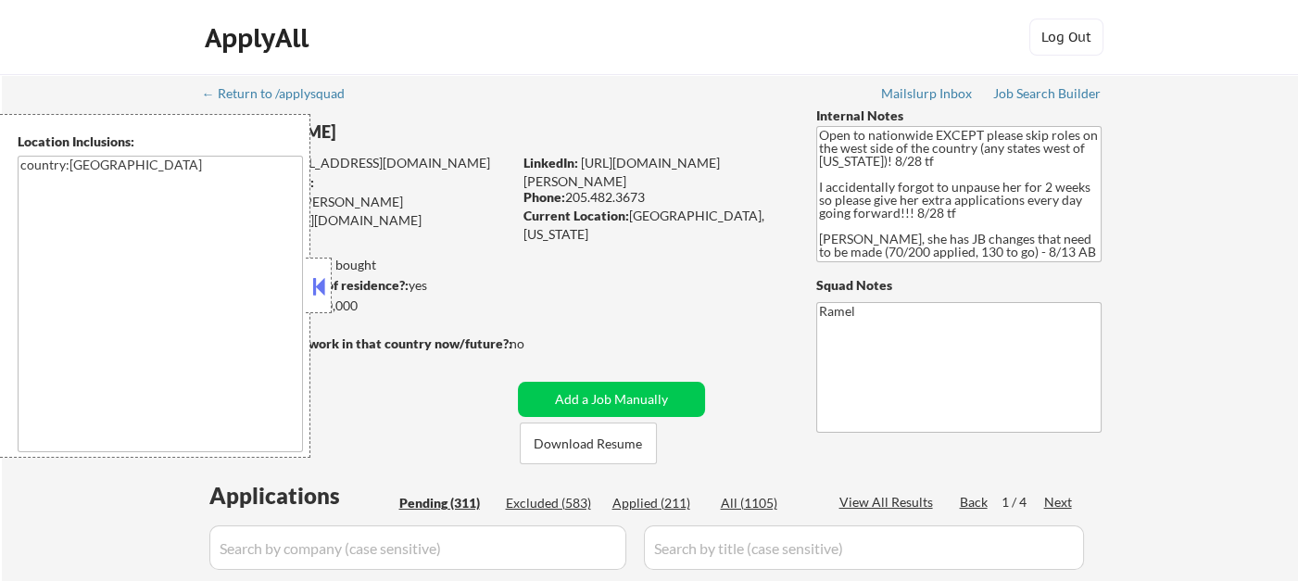
select select ""pending""
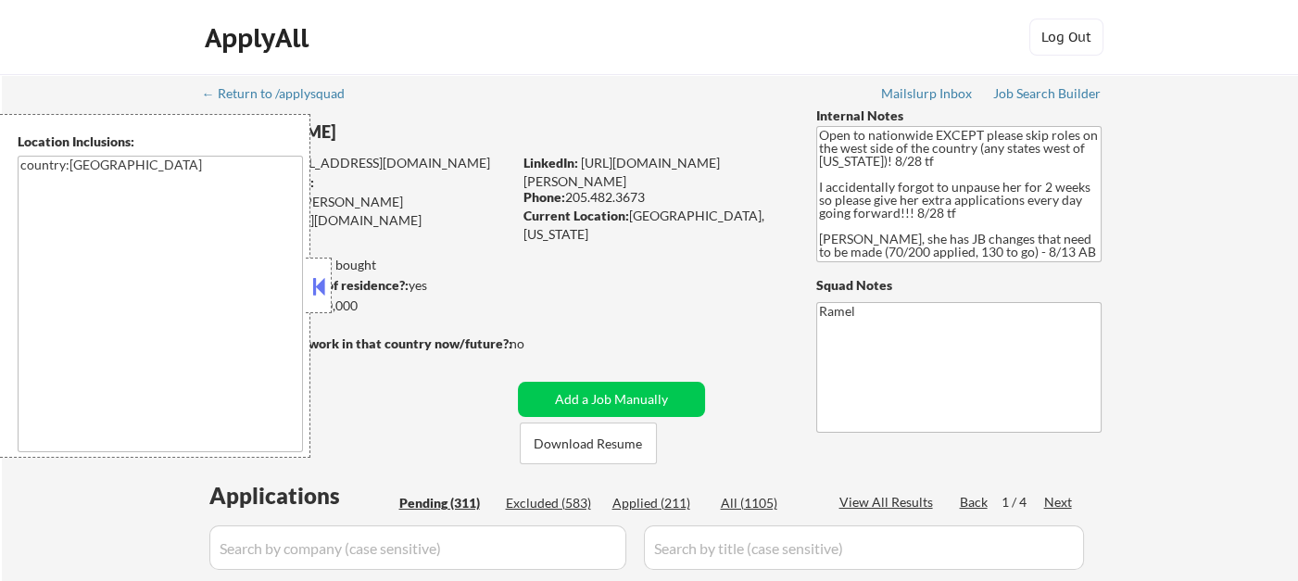
select select ""pending""
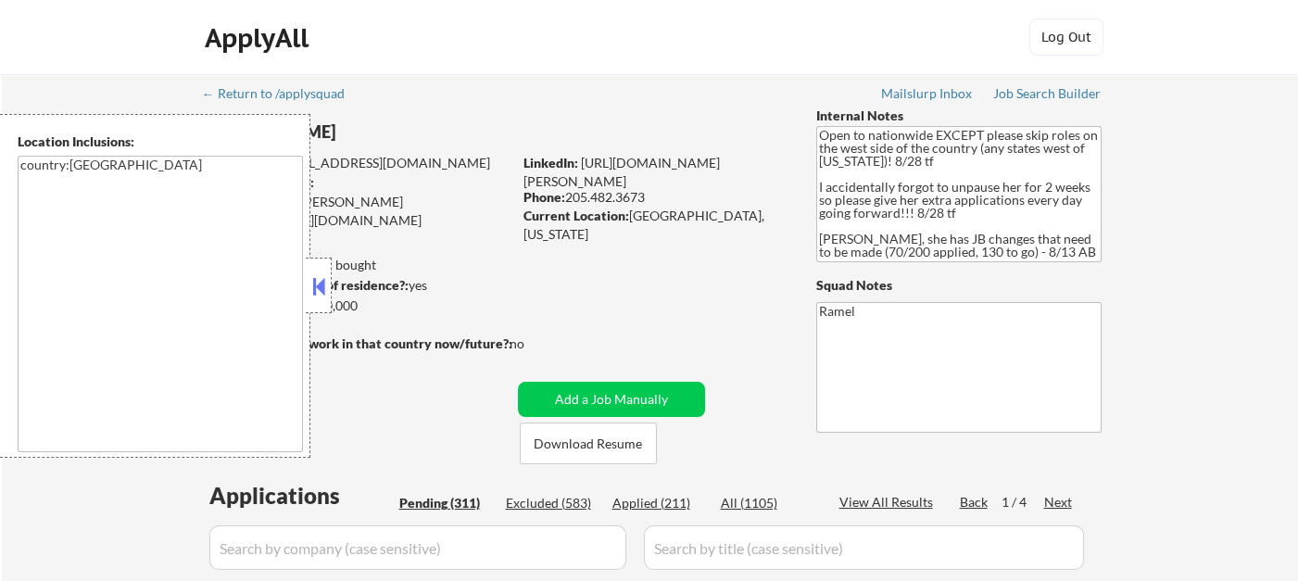
select select ""pending""
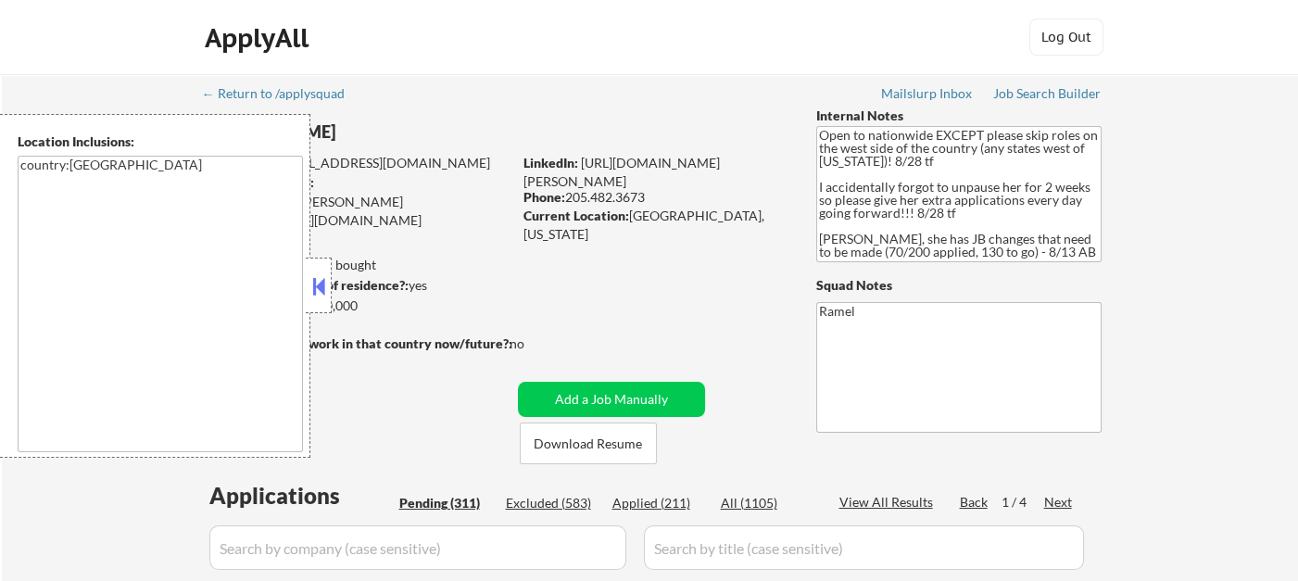
select select ""pending""
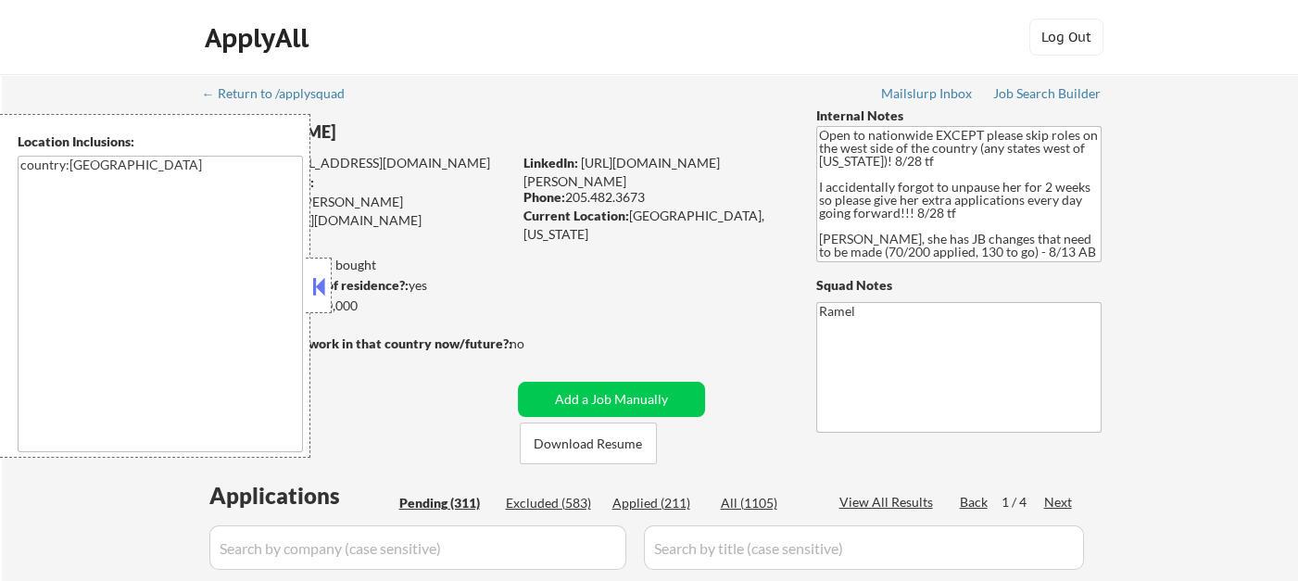
select select ""pending""
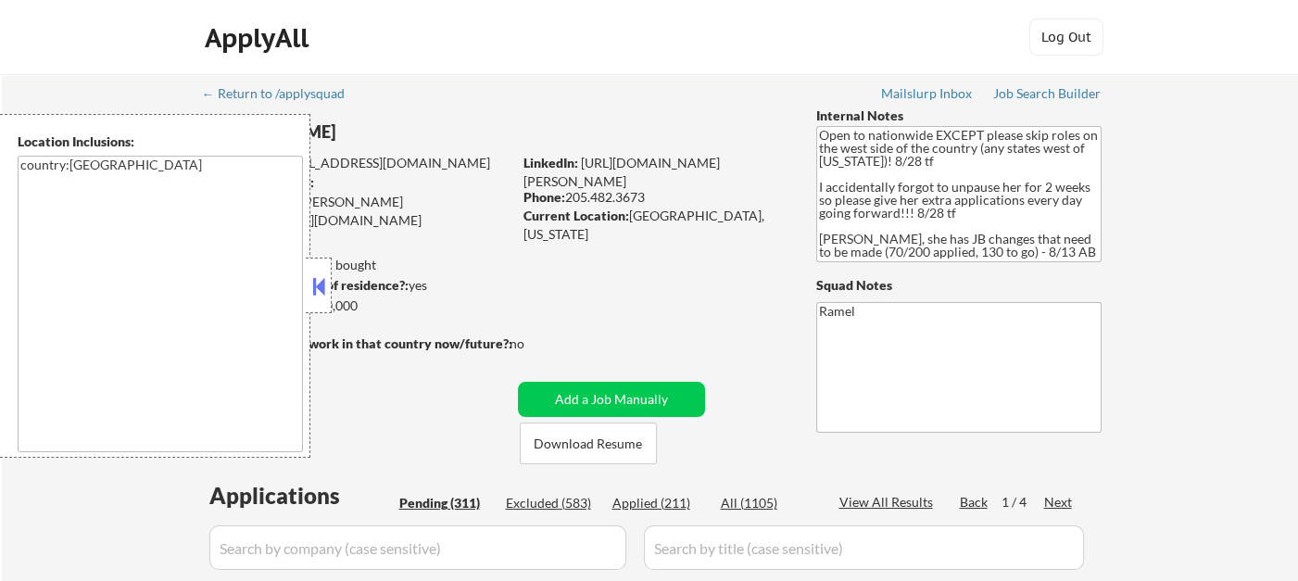
select select ""pending""
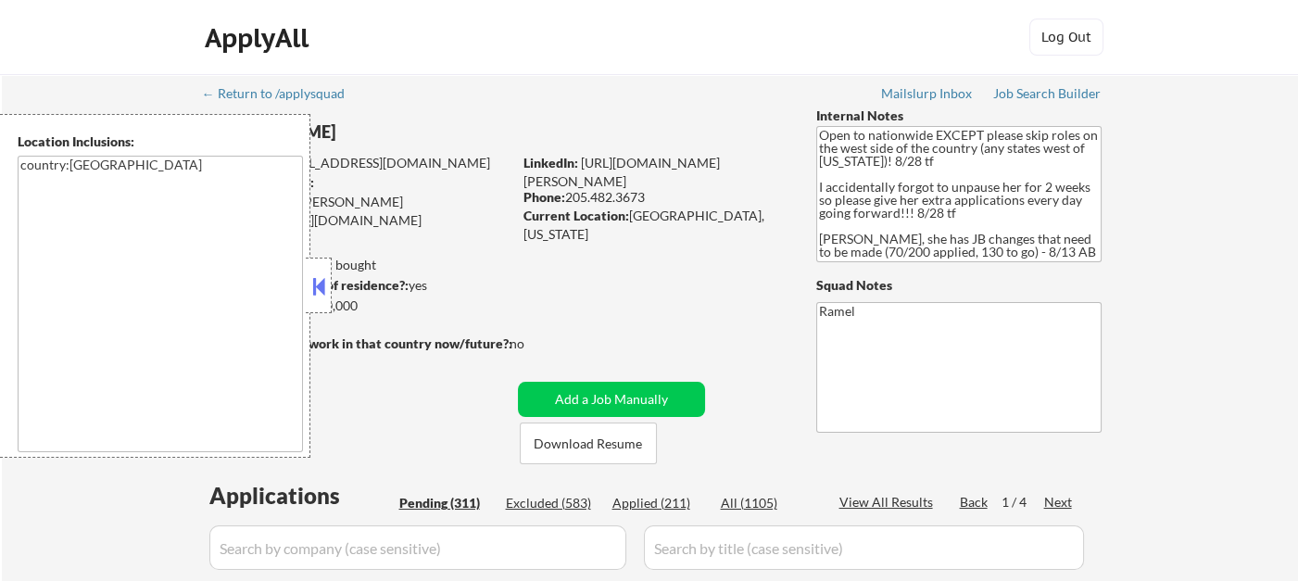
select select ""pending""
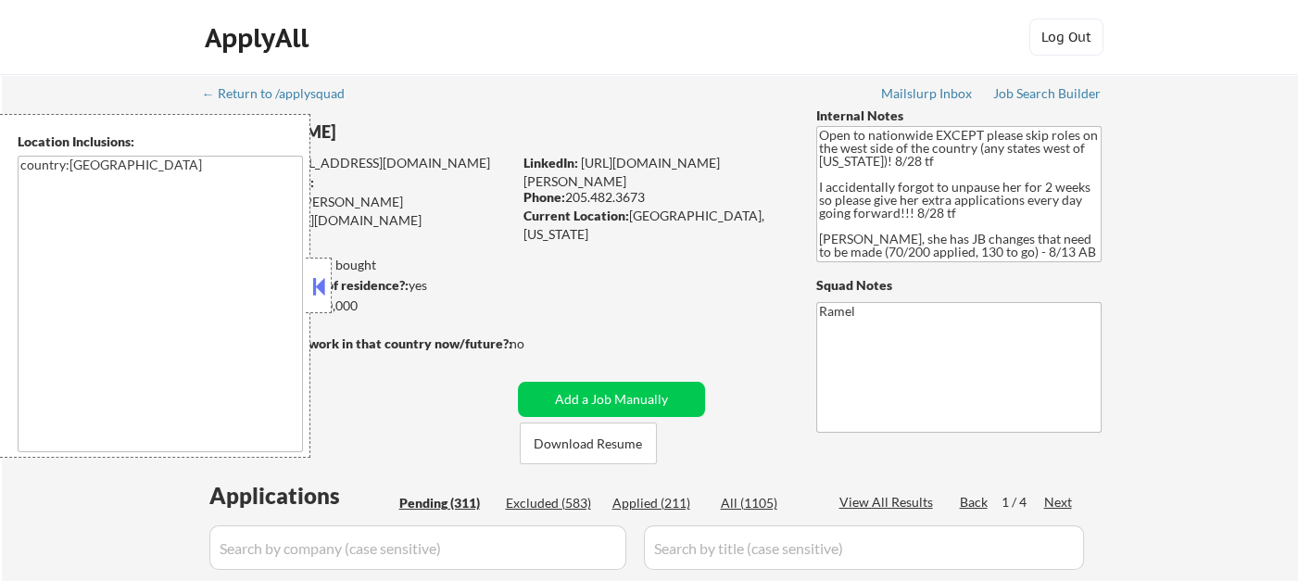
select select ""pending""
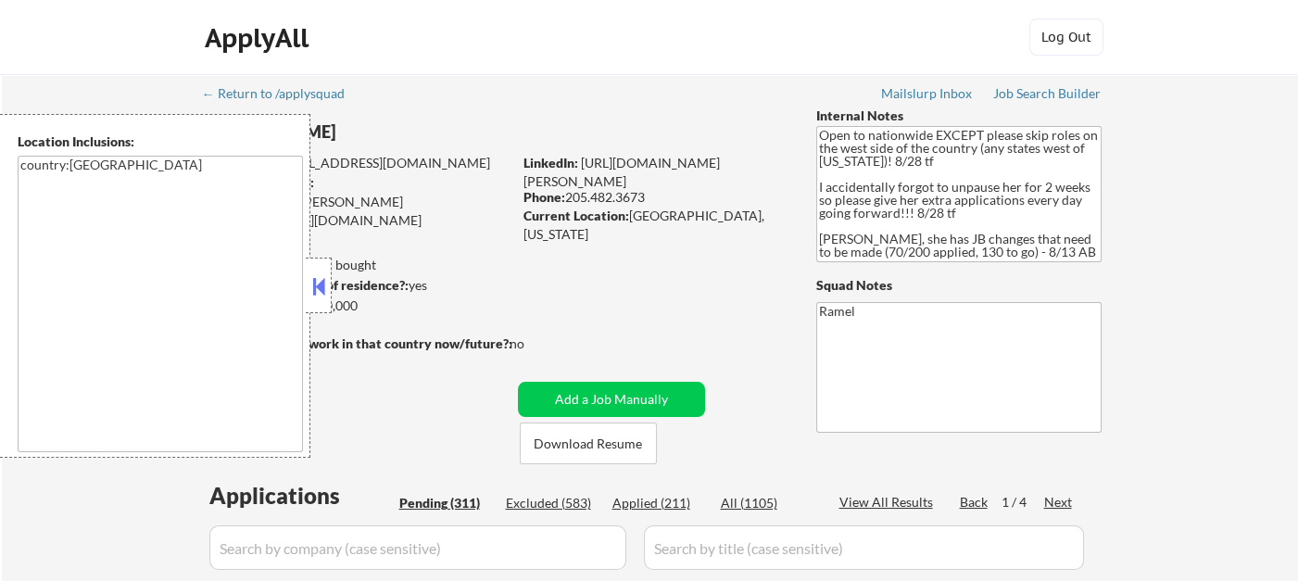
select select ""pending""
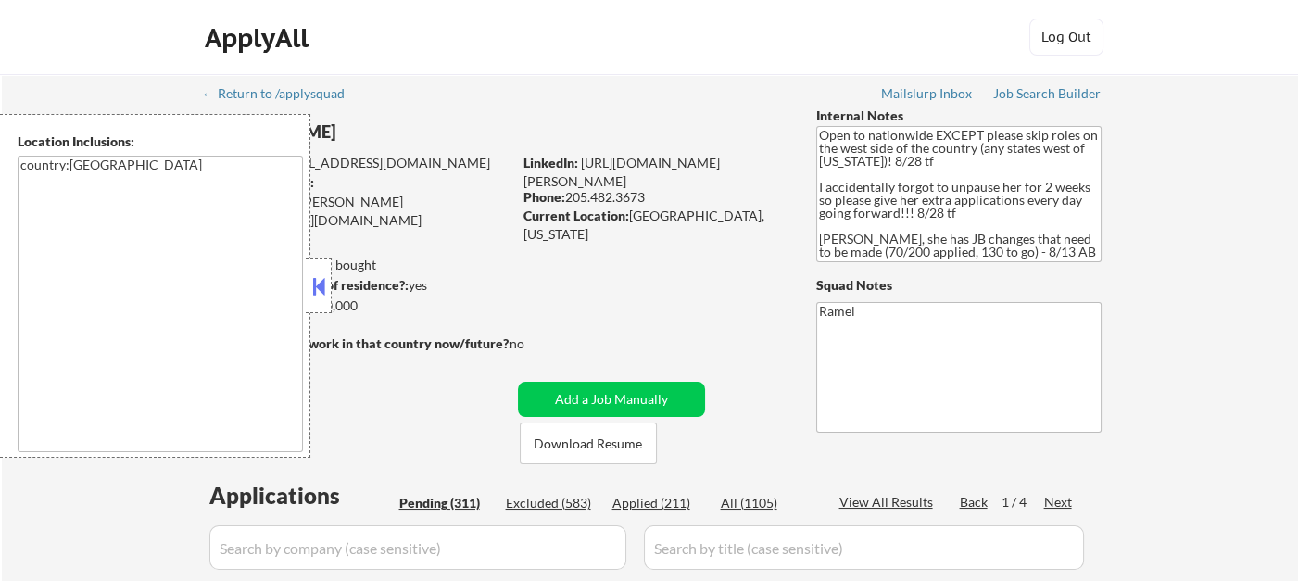
select select ""pending""
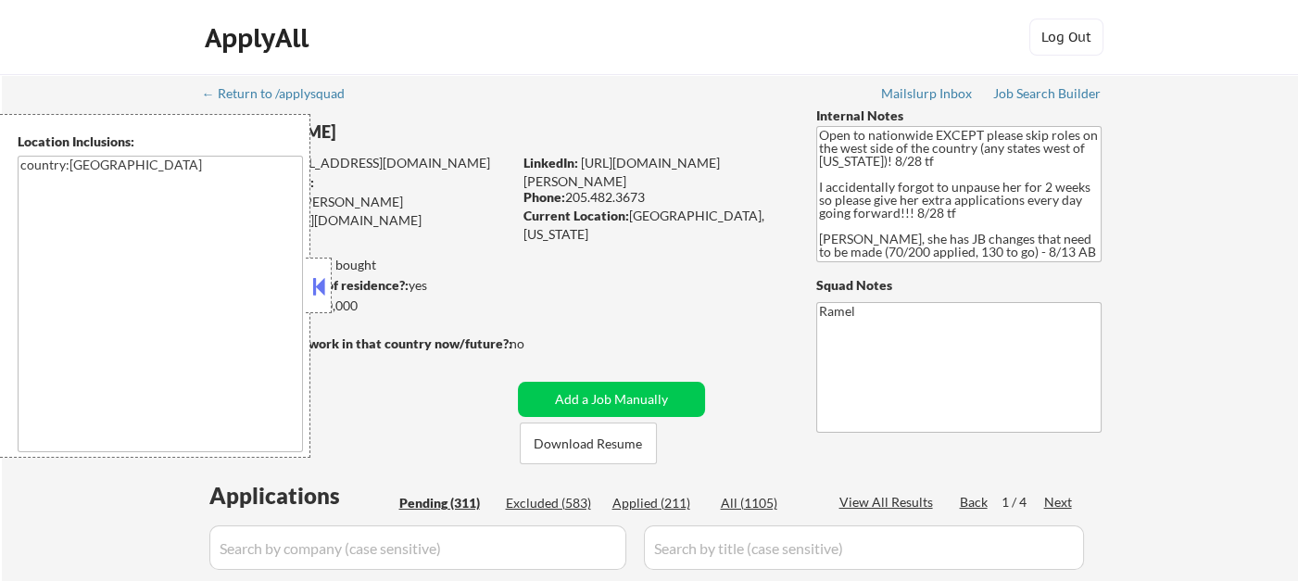
select select ""pending""
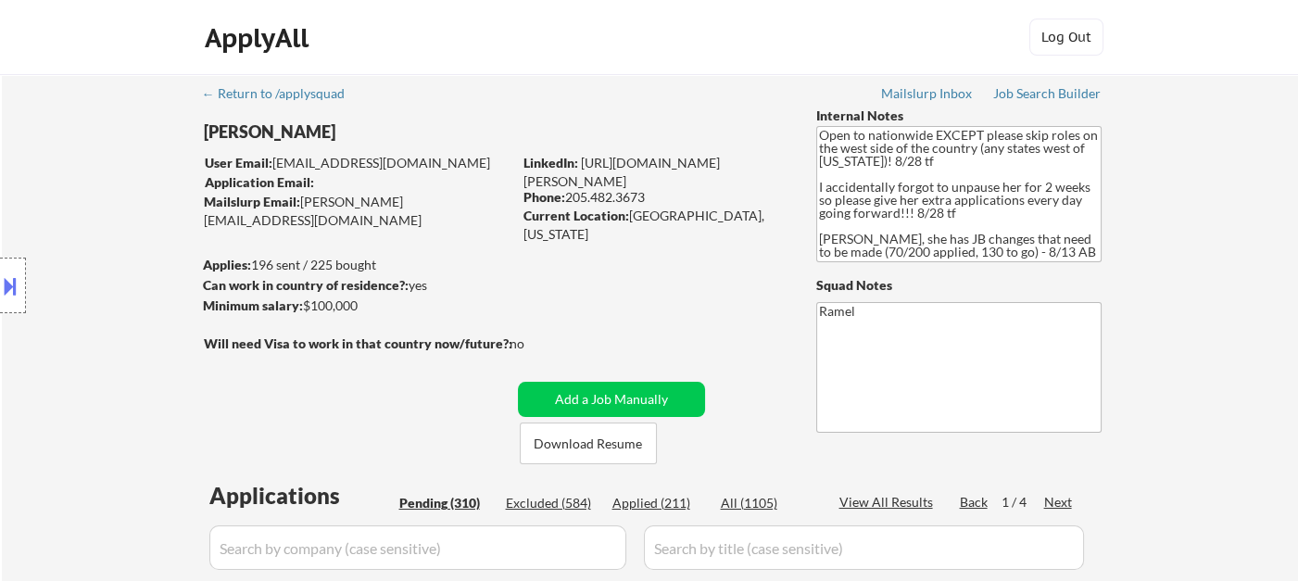
select select ""pending""
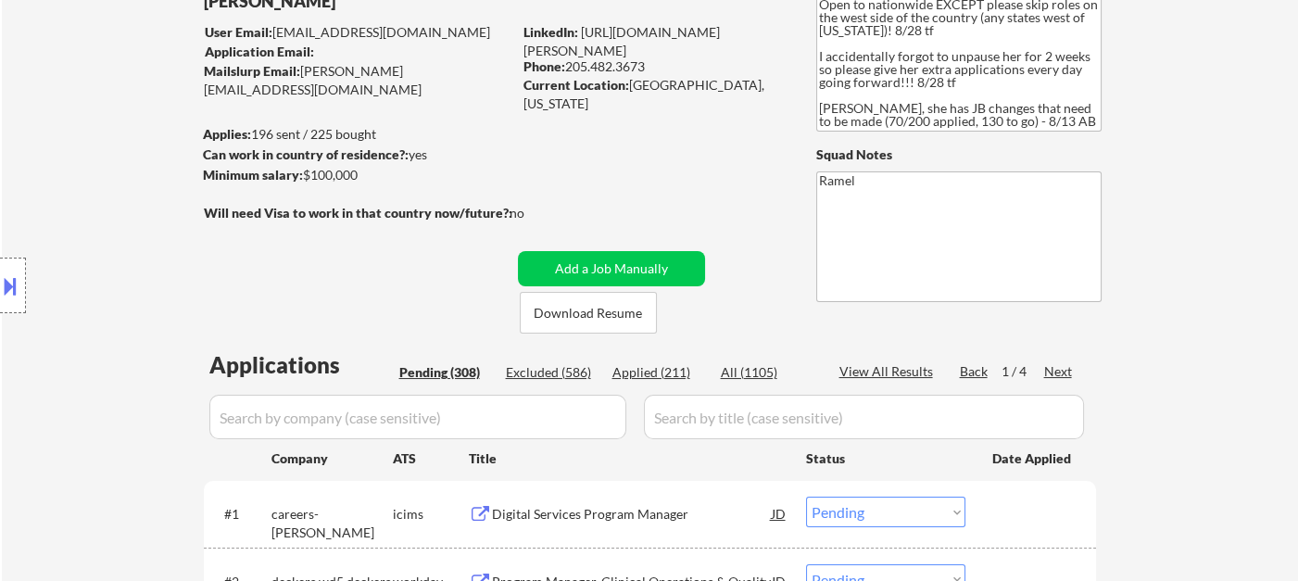
scroll to position [103, 0]
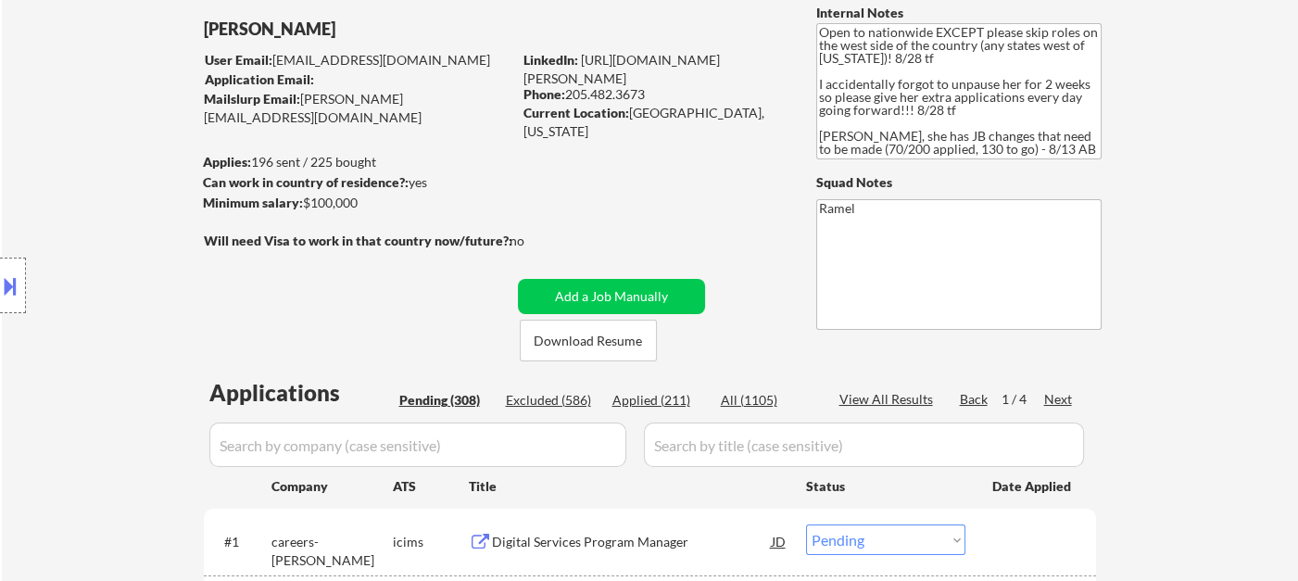
drag, startPoint x: 650, startPoint y: 91, endPoint x: 564, endPoint y: 95, distance: 85.3
click at [564, 95] on div "Phone: [PHONE_NUMBER]" at bounding box center [655, 94] width 262 height 19
copy div "205.482.3673"
select select ""pending""
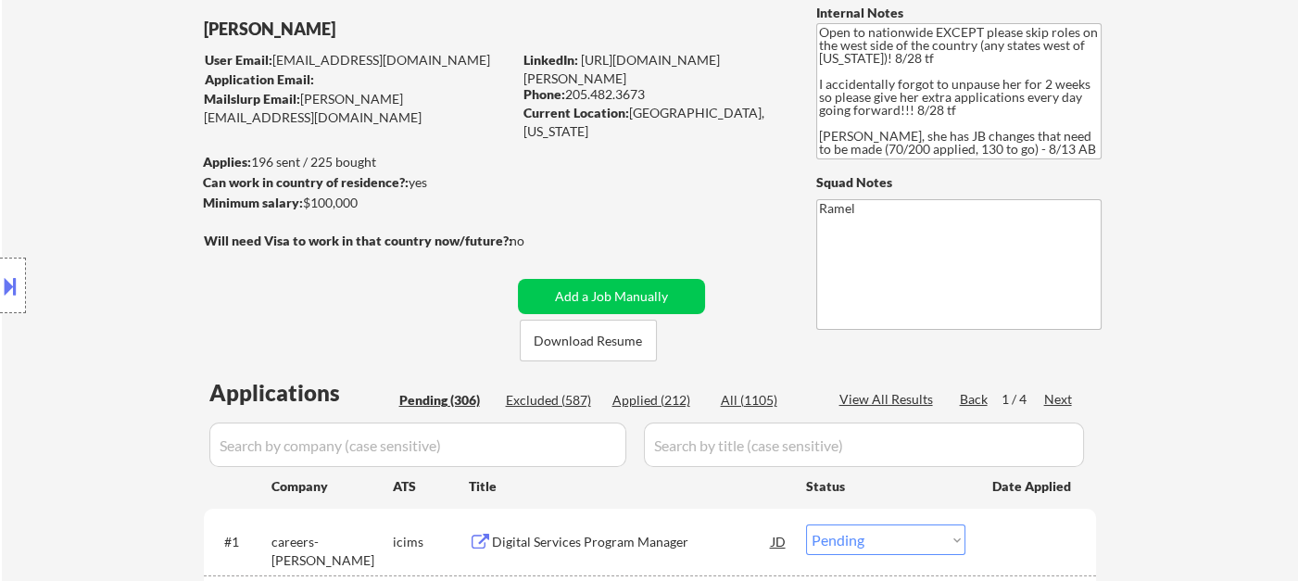
select select ""pending""
copy div "205.482.3673"
select select ""pending""
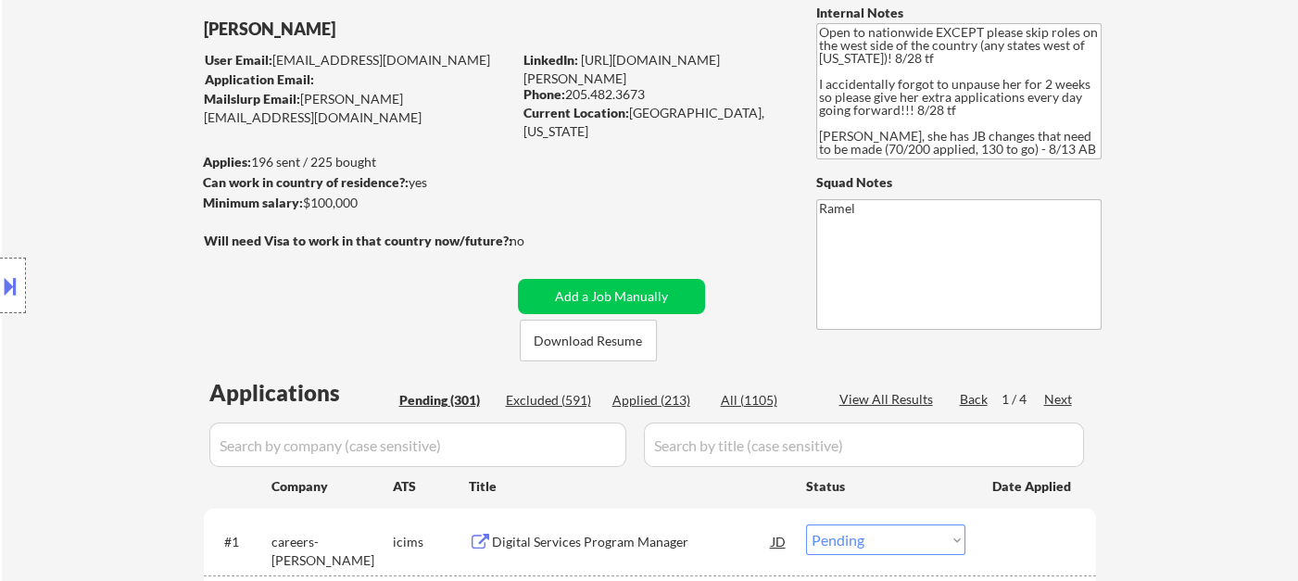
copy div "205.482.3673"
select select ""pending""
copy div "205.482.3673"
select select ""pending""
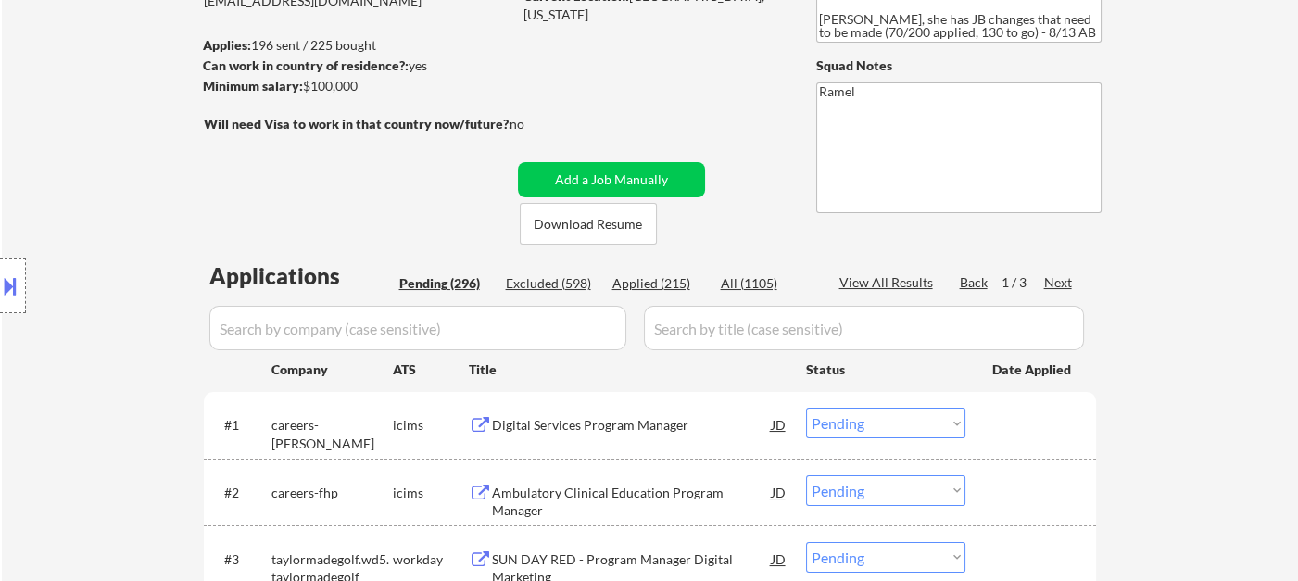
scroll to position [309, 0]
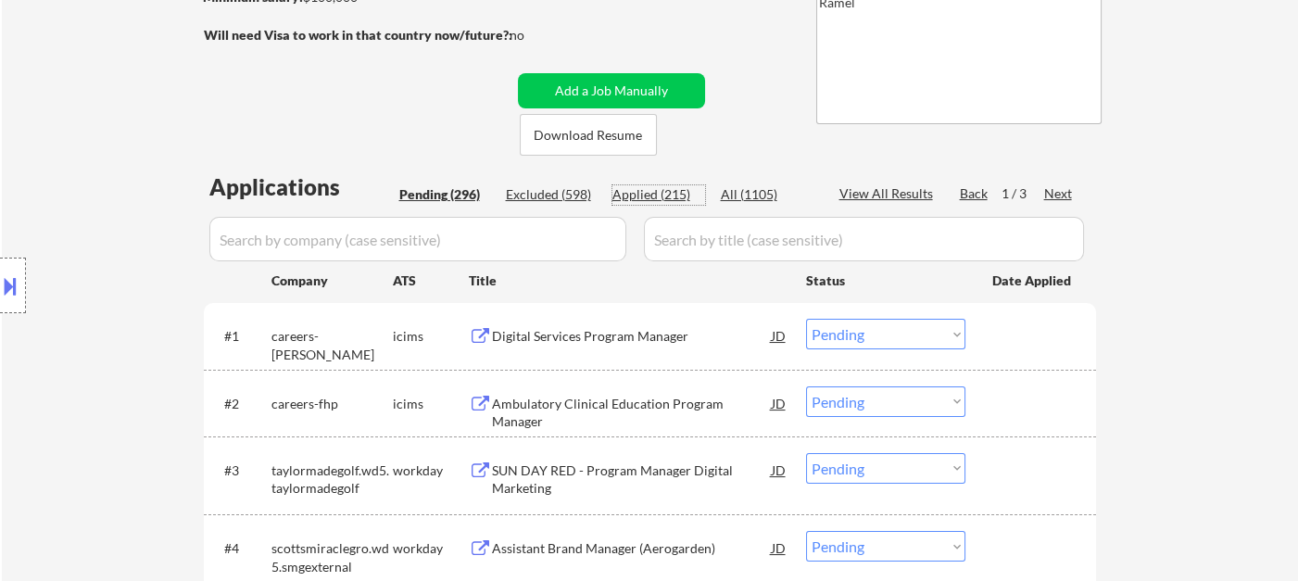
click at [664, 196] on div "Applied (215)" at bounding box center [659, 194] width 93 height 19
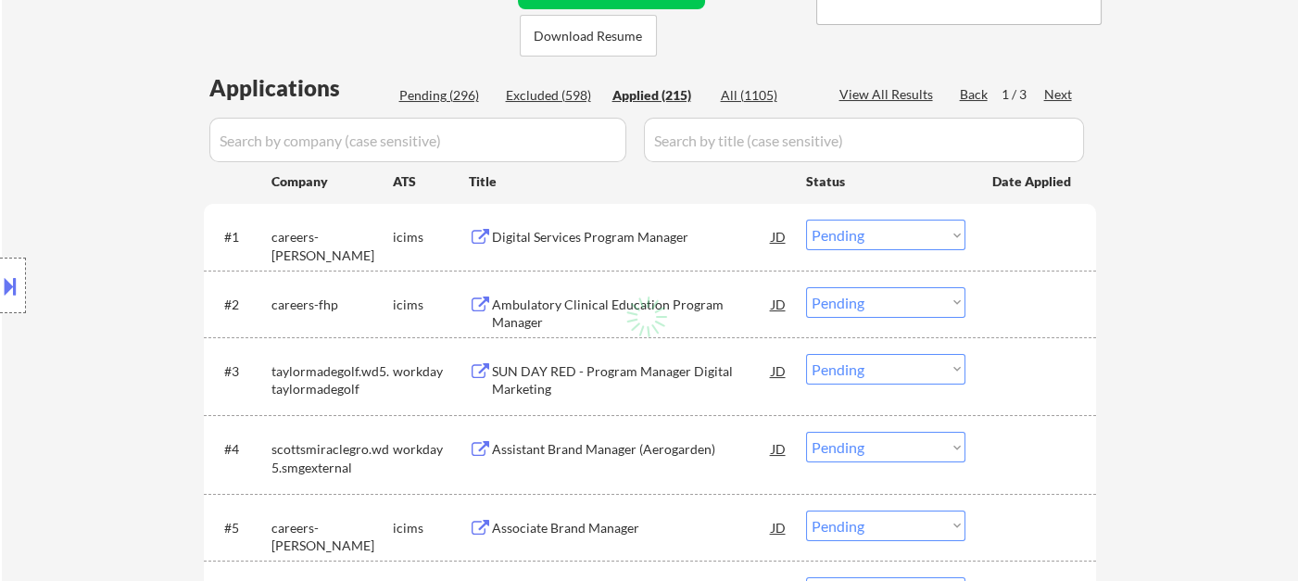
scroll to position [514, 0]
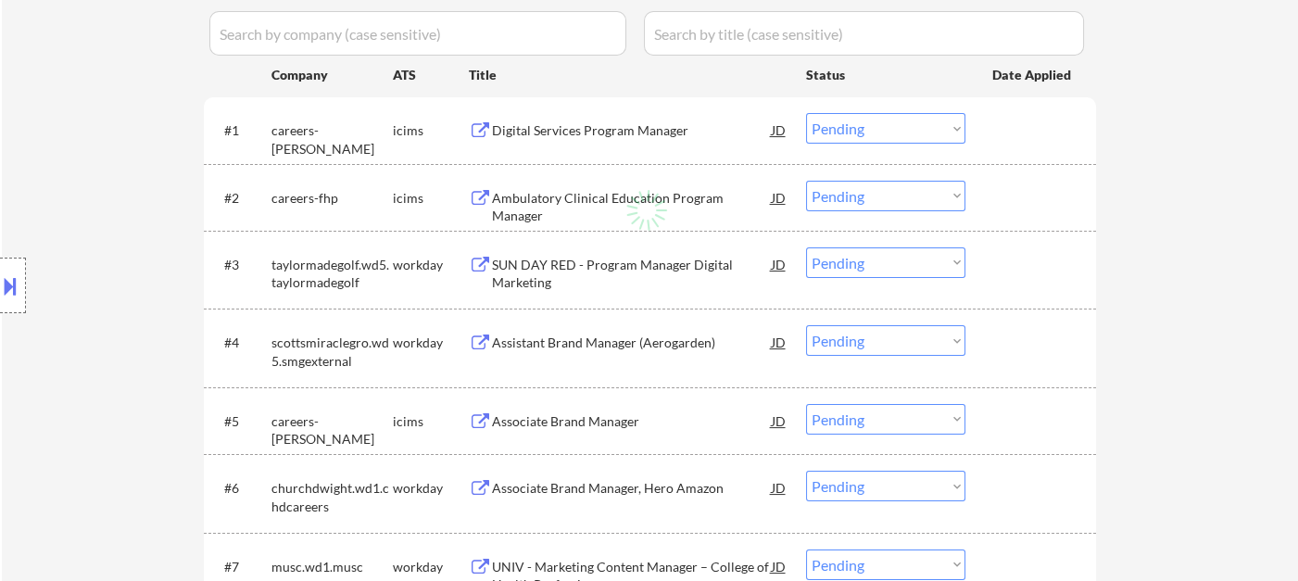
select select ""applied""
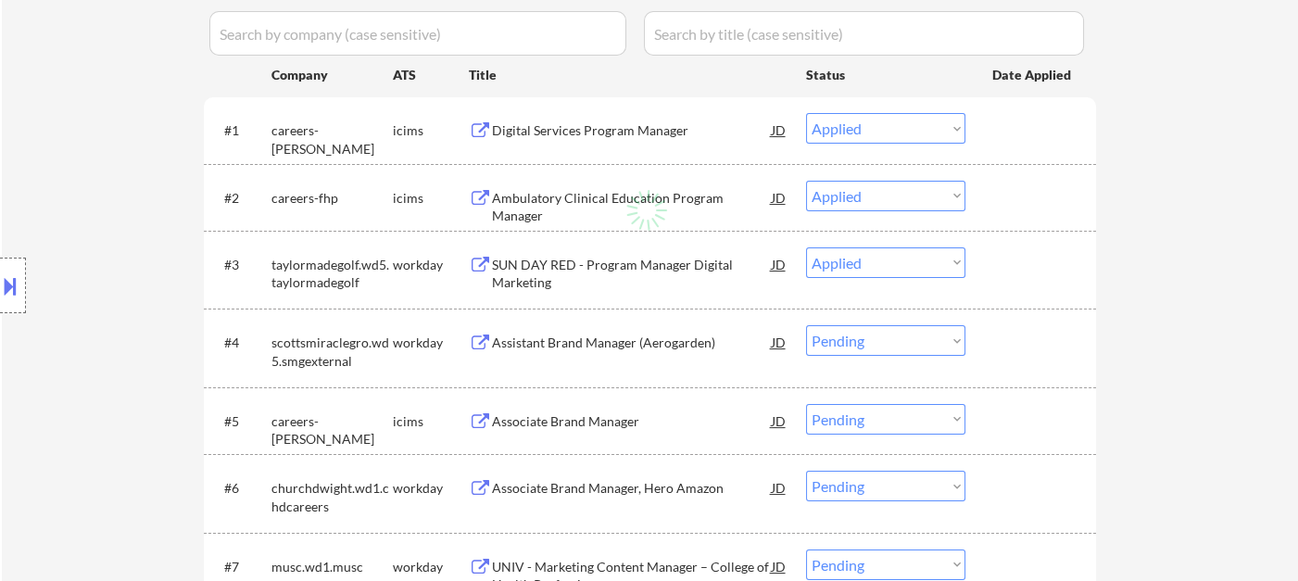
select select ""applied""
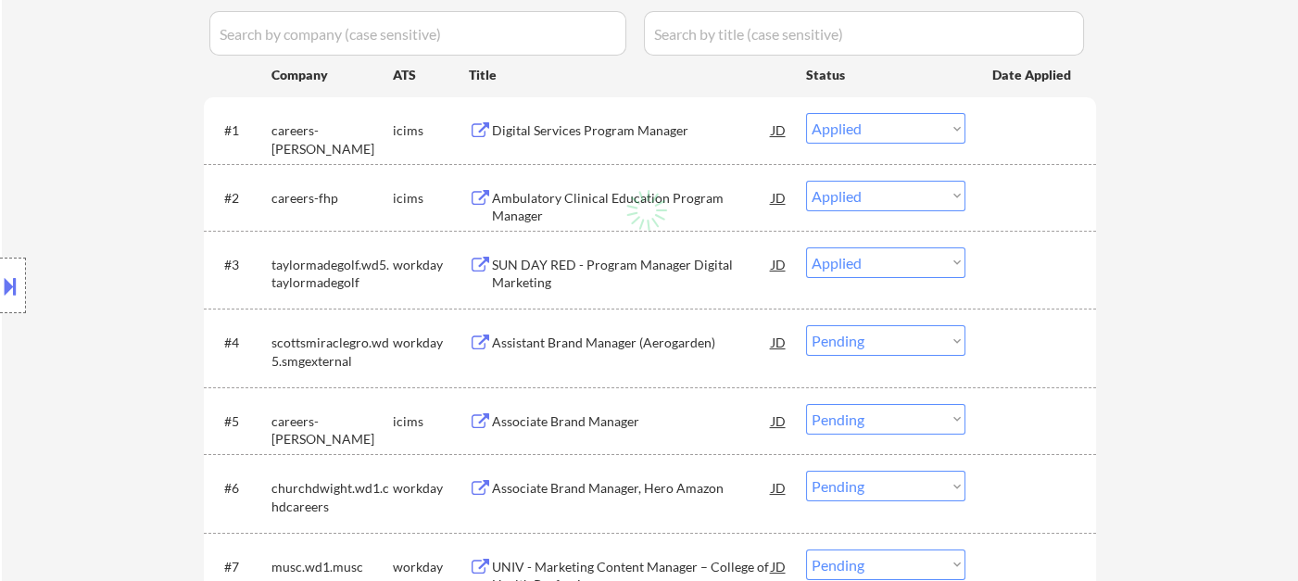
select select ""applied""
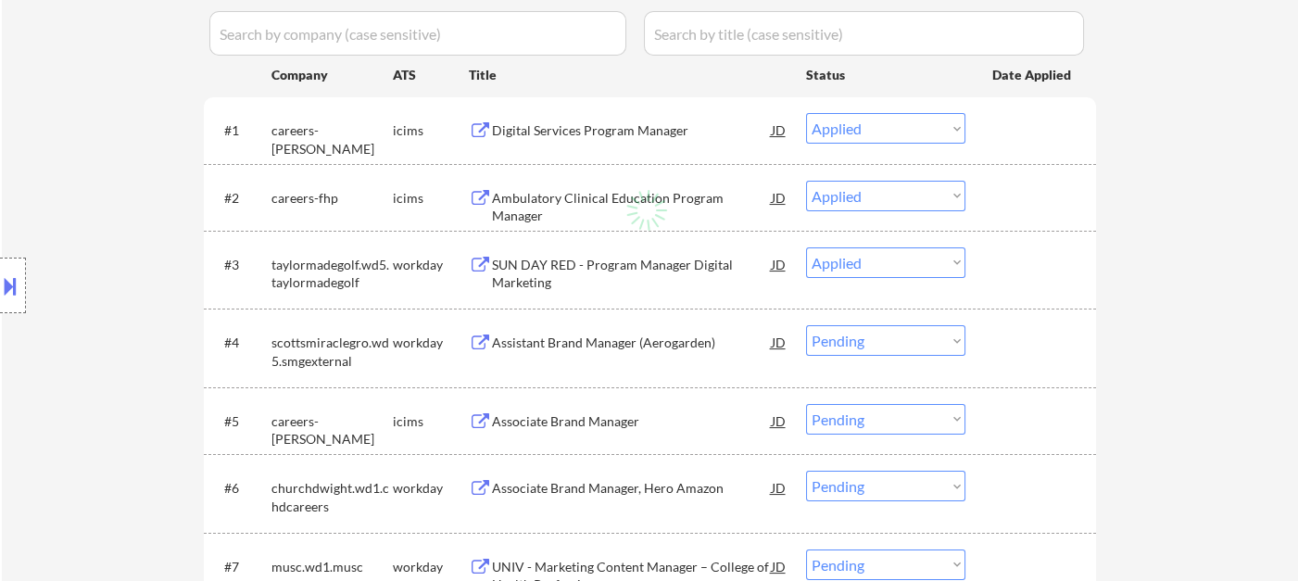
select select ""applied""
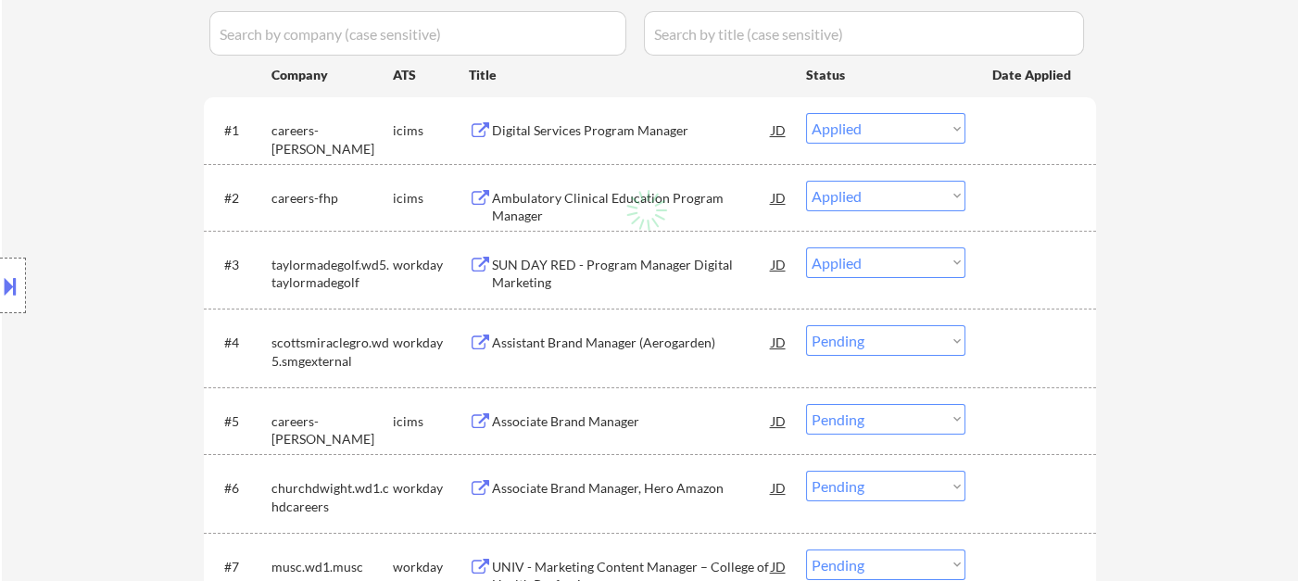
select select ""applied""
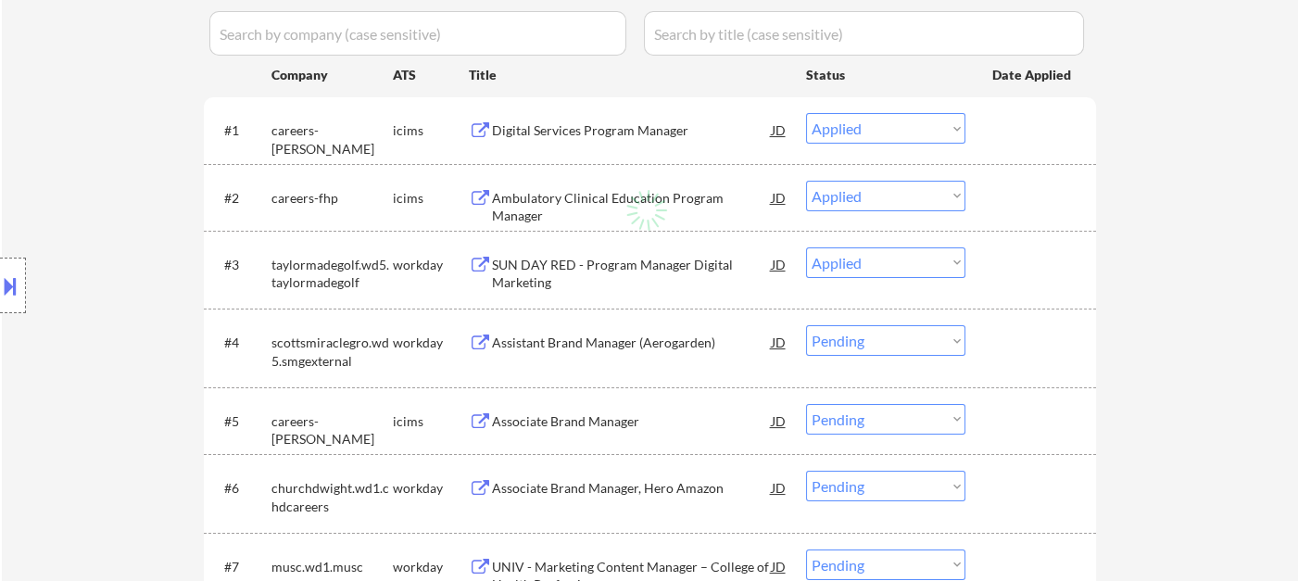
select select ""applied""
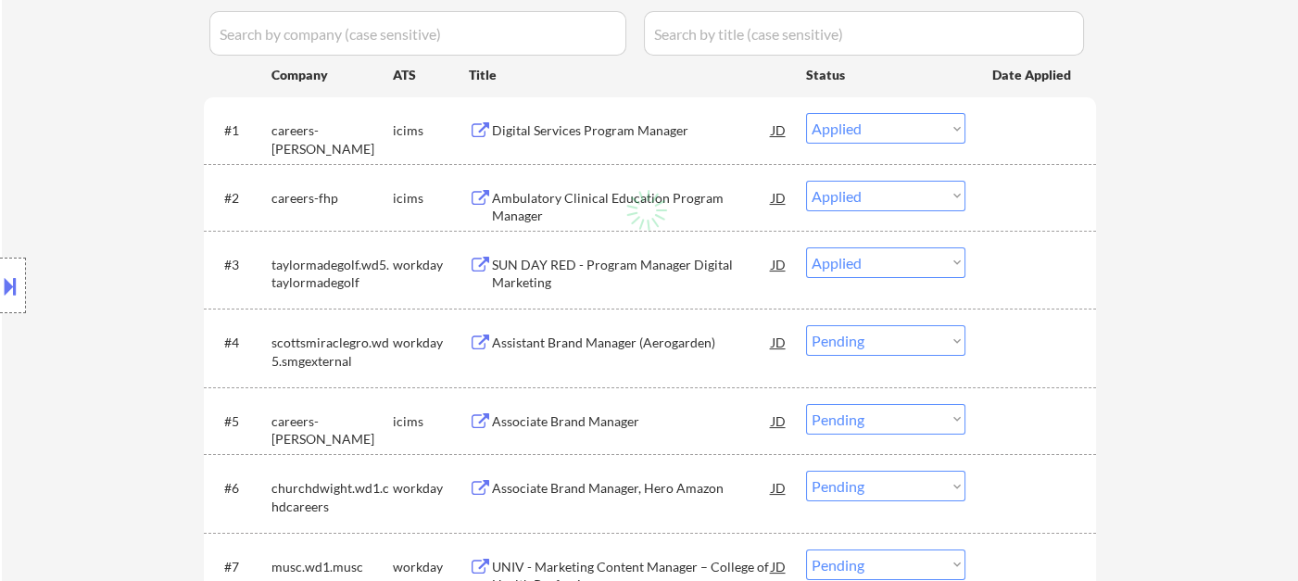
select select ""applied""
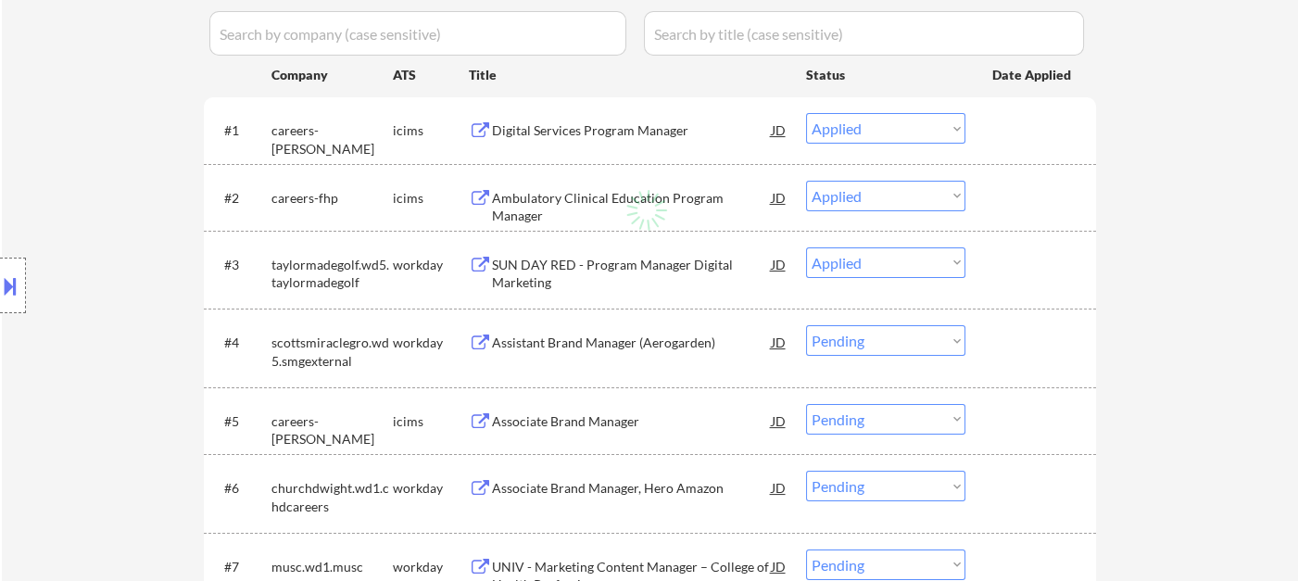
select select ""applied""
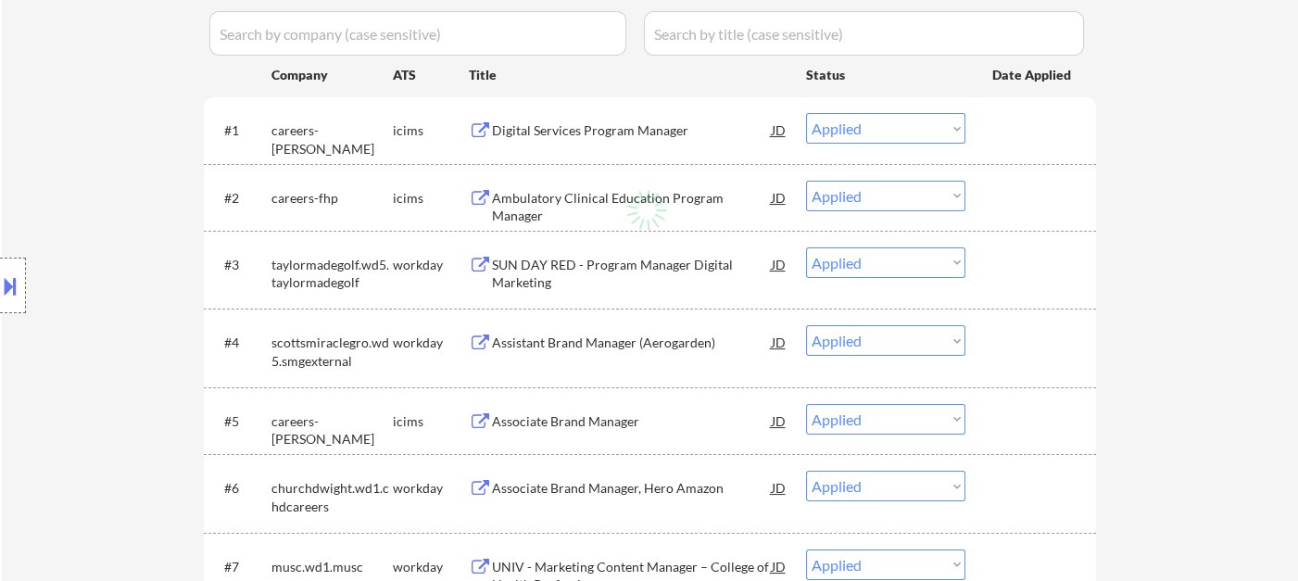
select select ""applied""
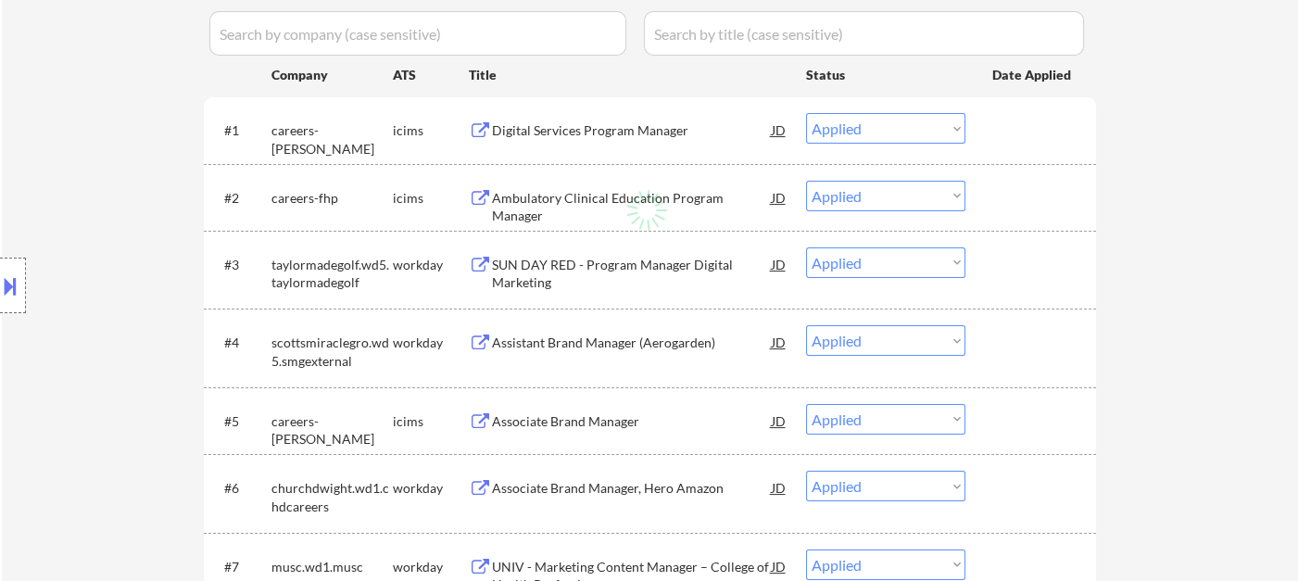
select select ""applied""
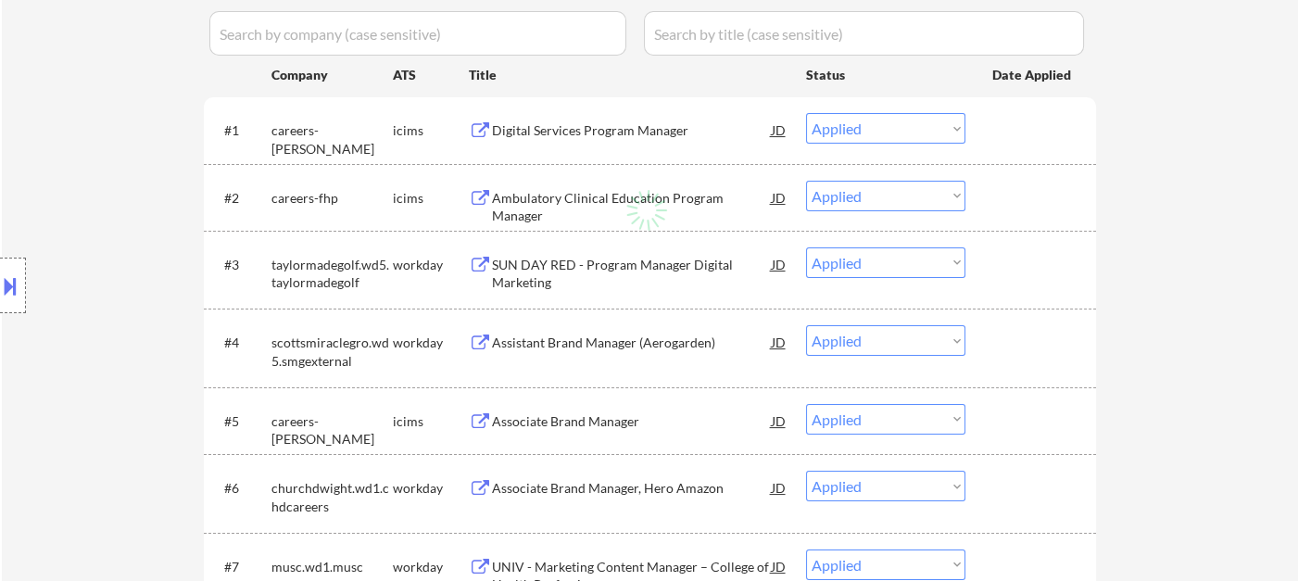
select select ""applied""
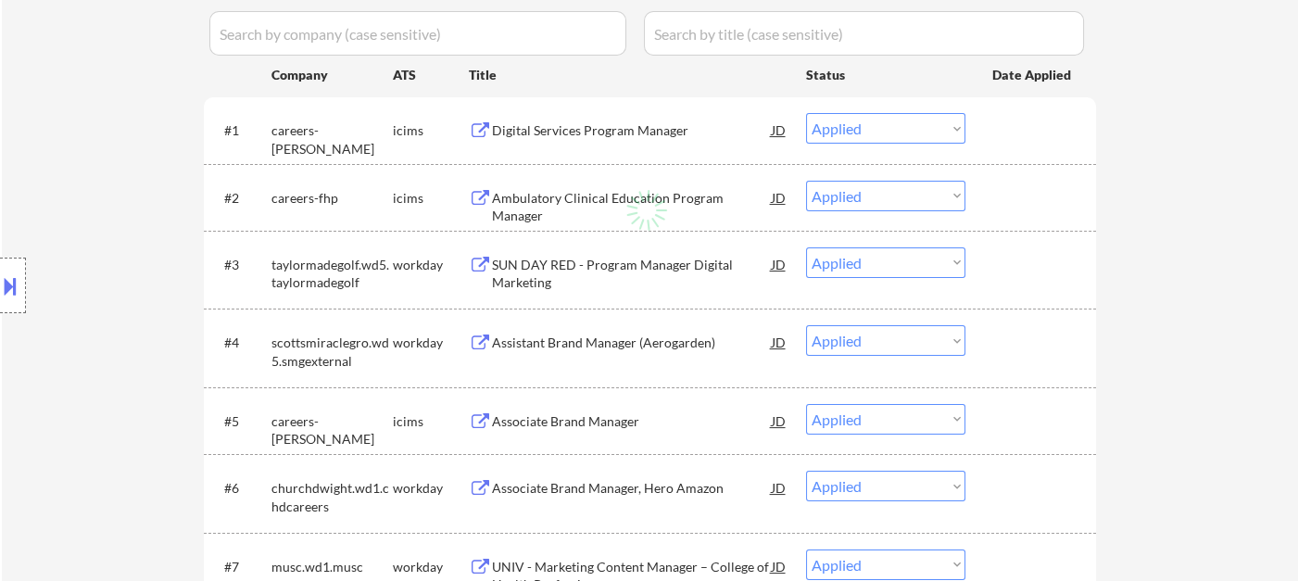
select select ""applied""
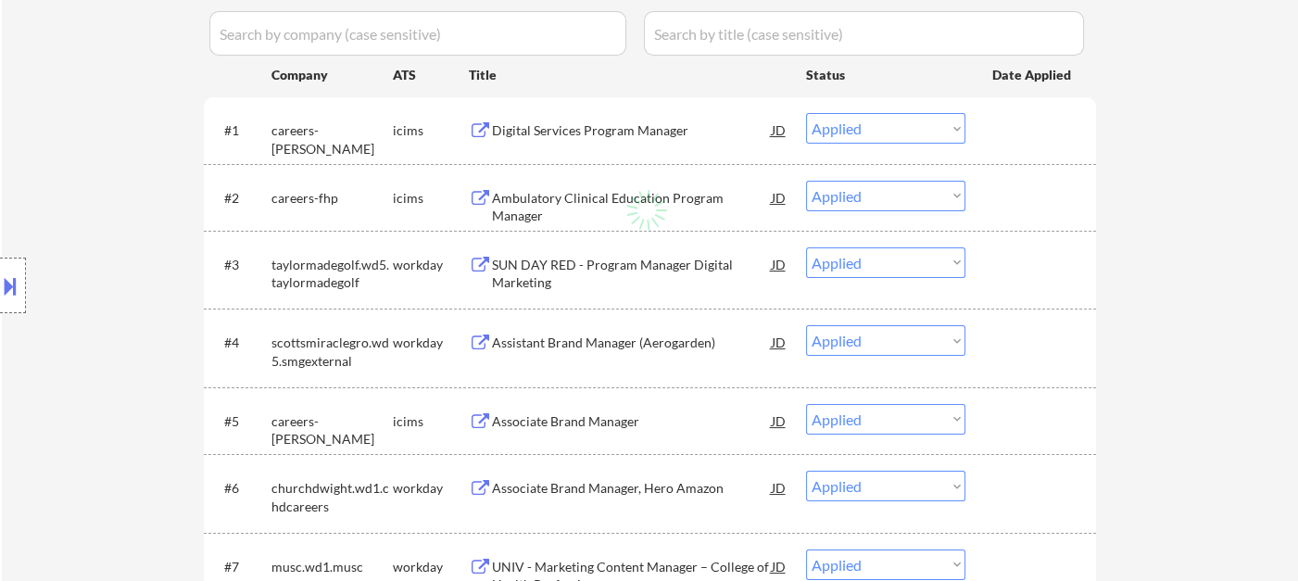
select select ""applied""
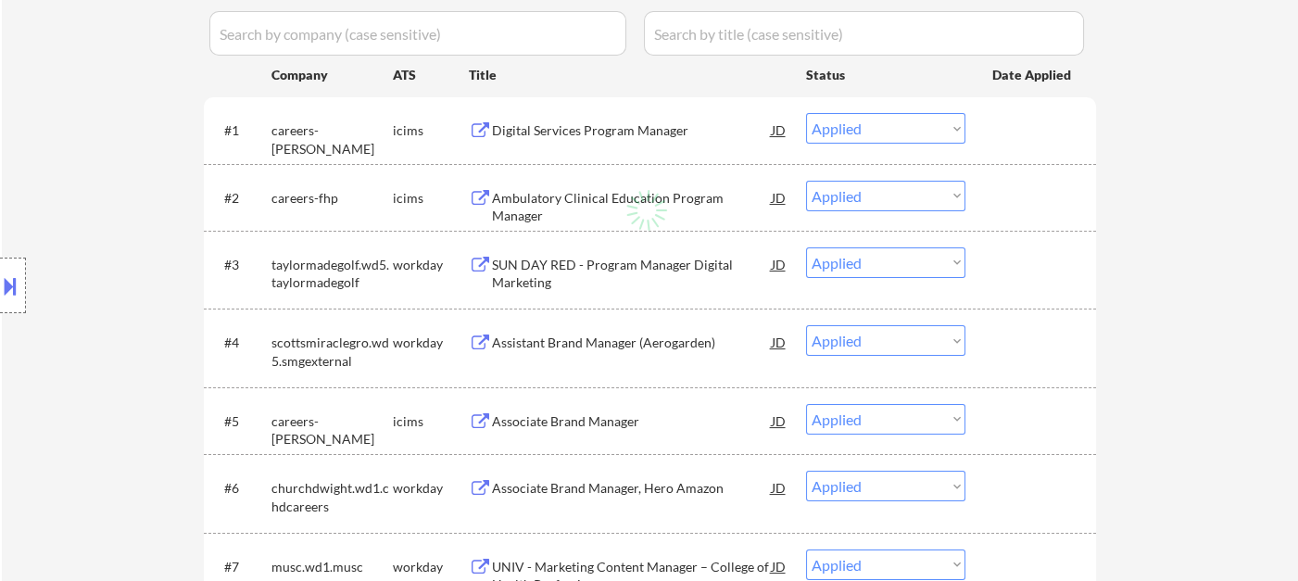
select select ""applied""
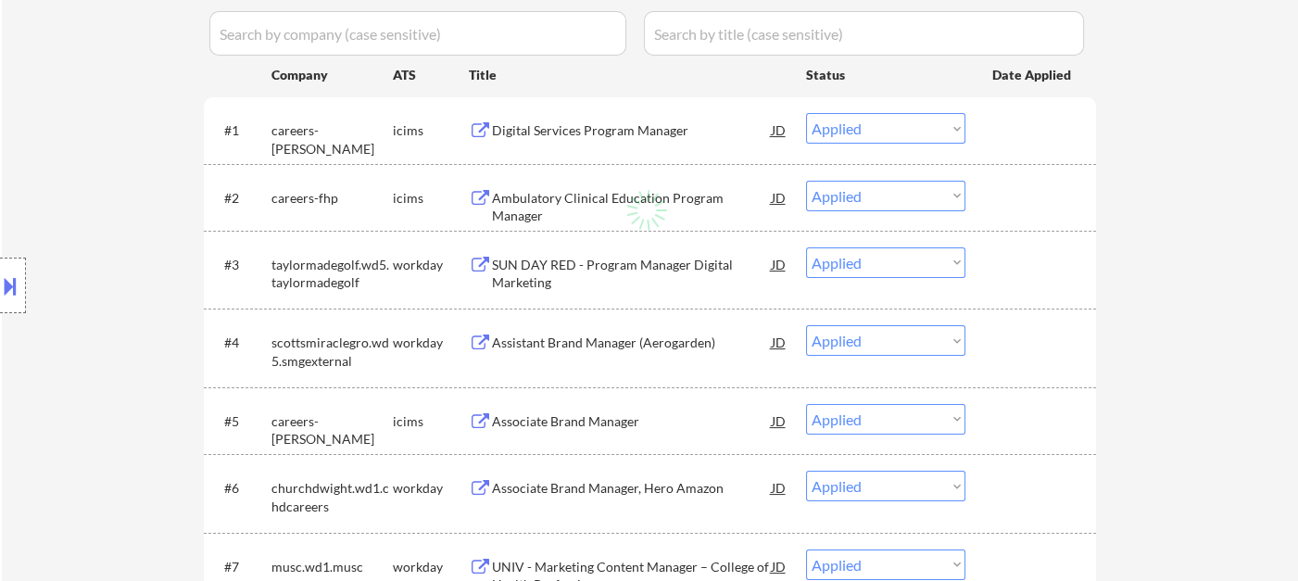
select select ""applied""
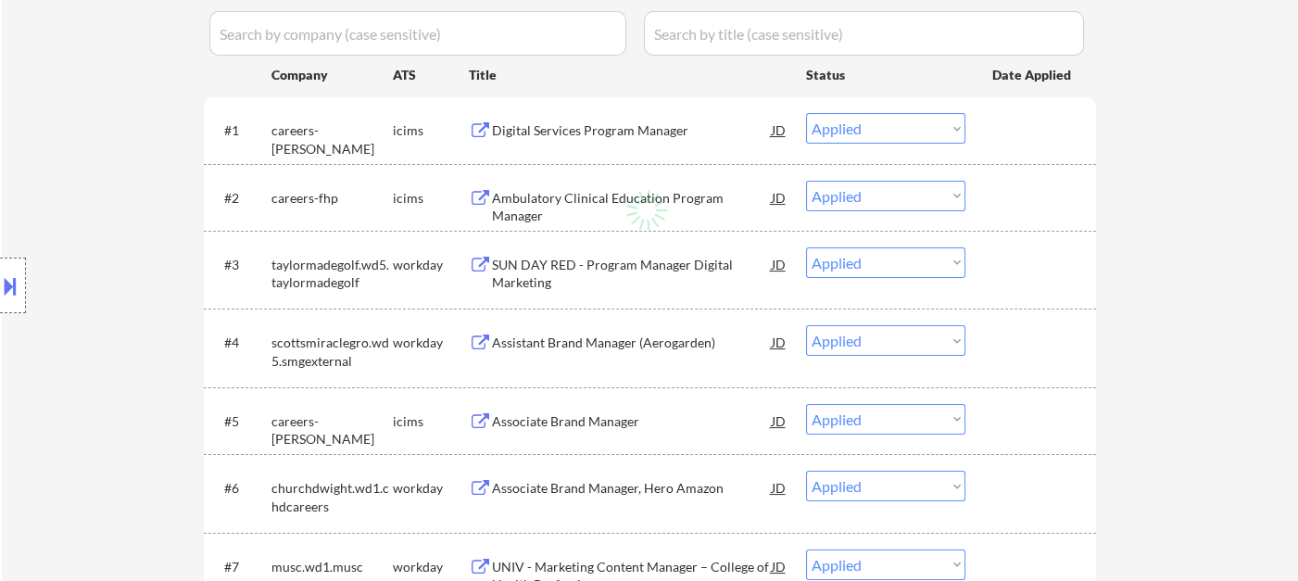
select select ""applied""
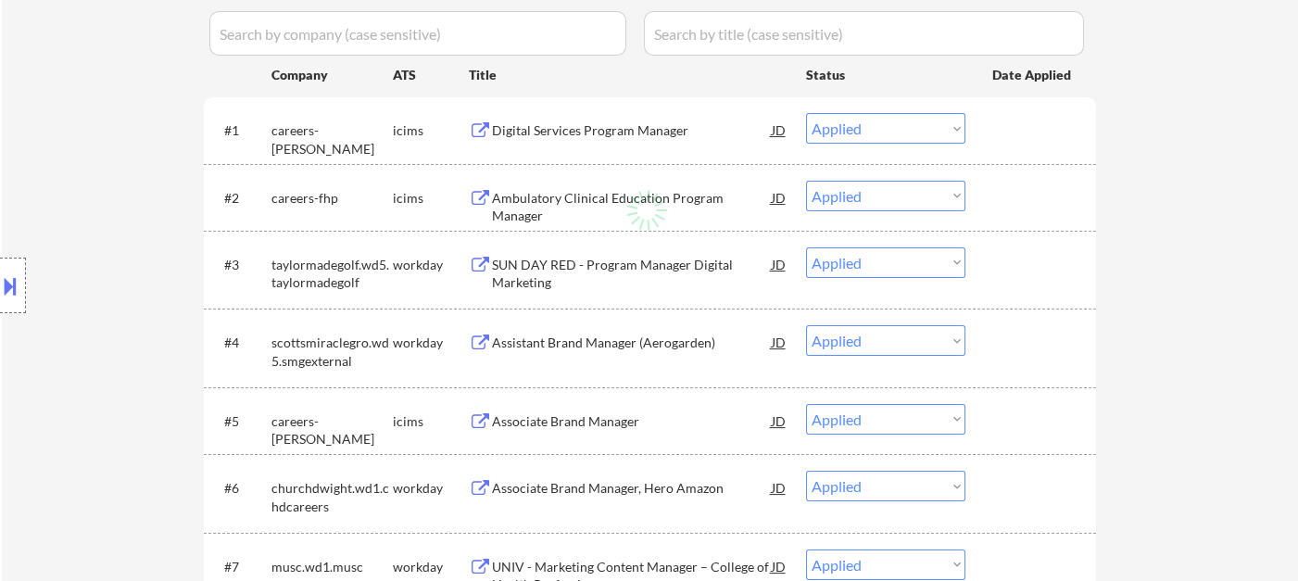
select select ""applied""
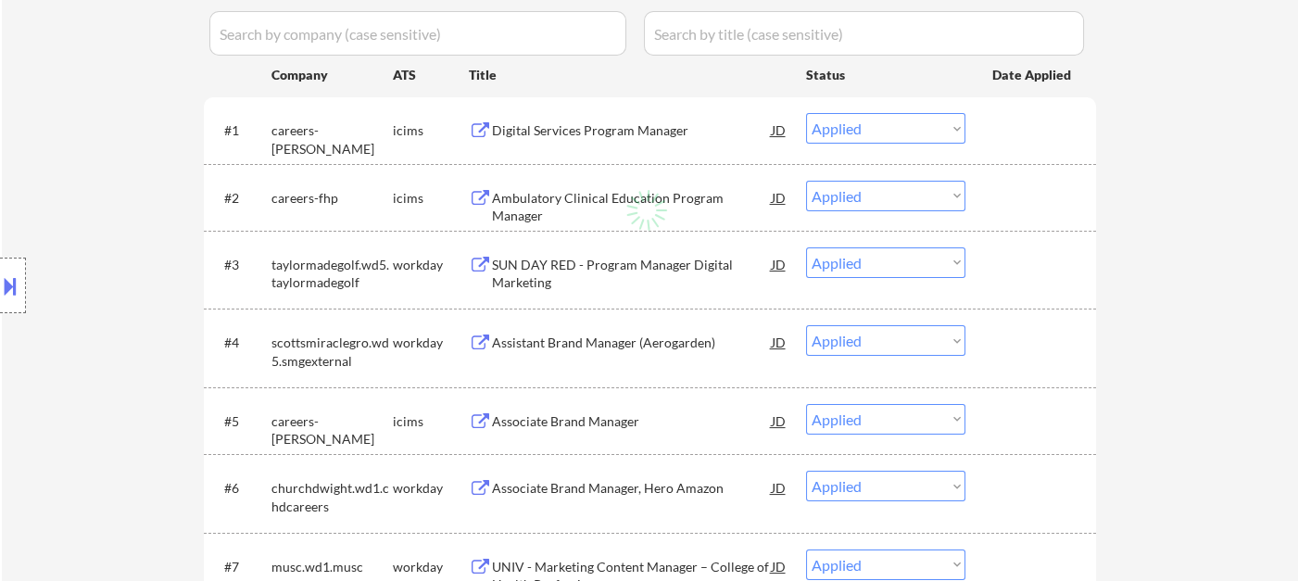
select select ""applied""
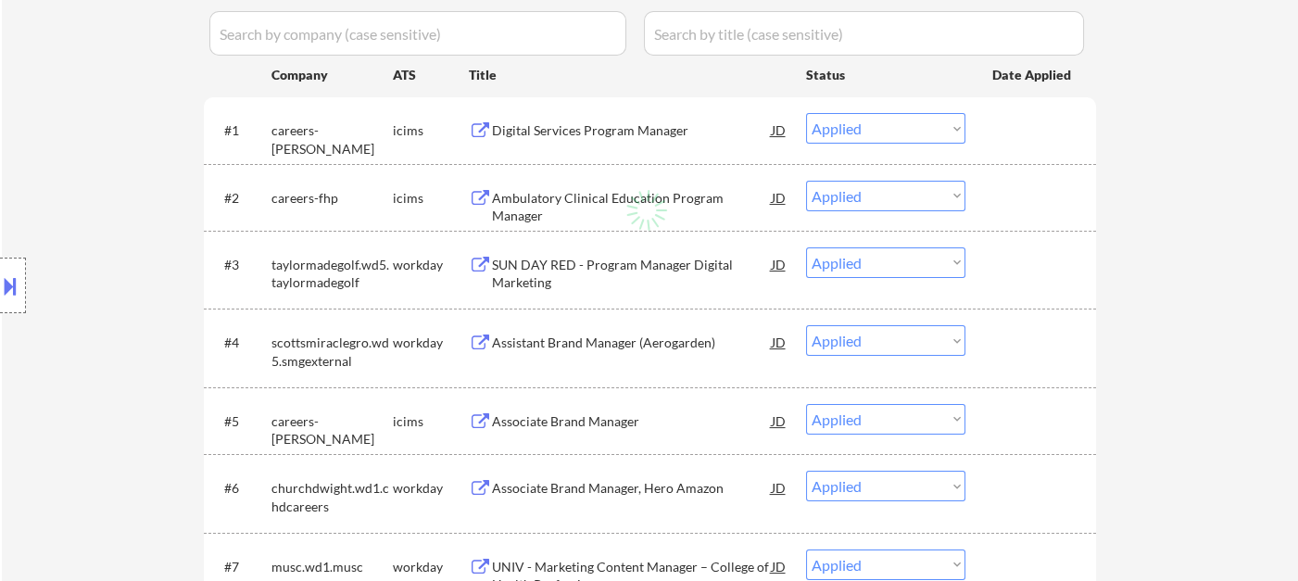
select select ""applied""
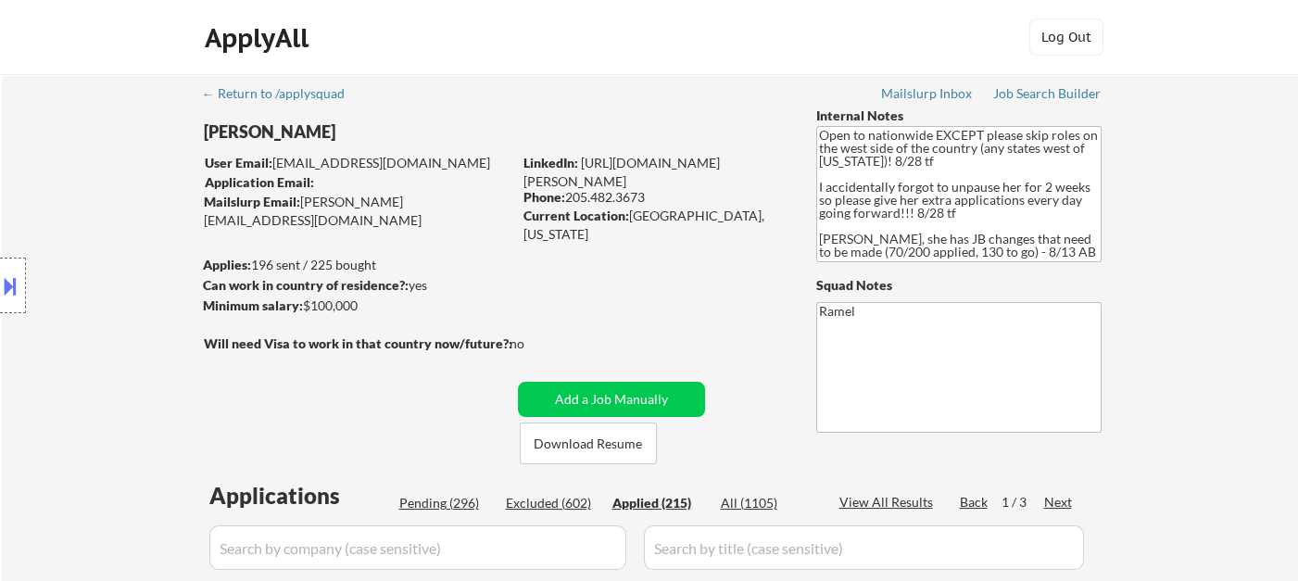
scroll to position [206, 0]
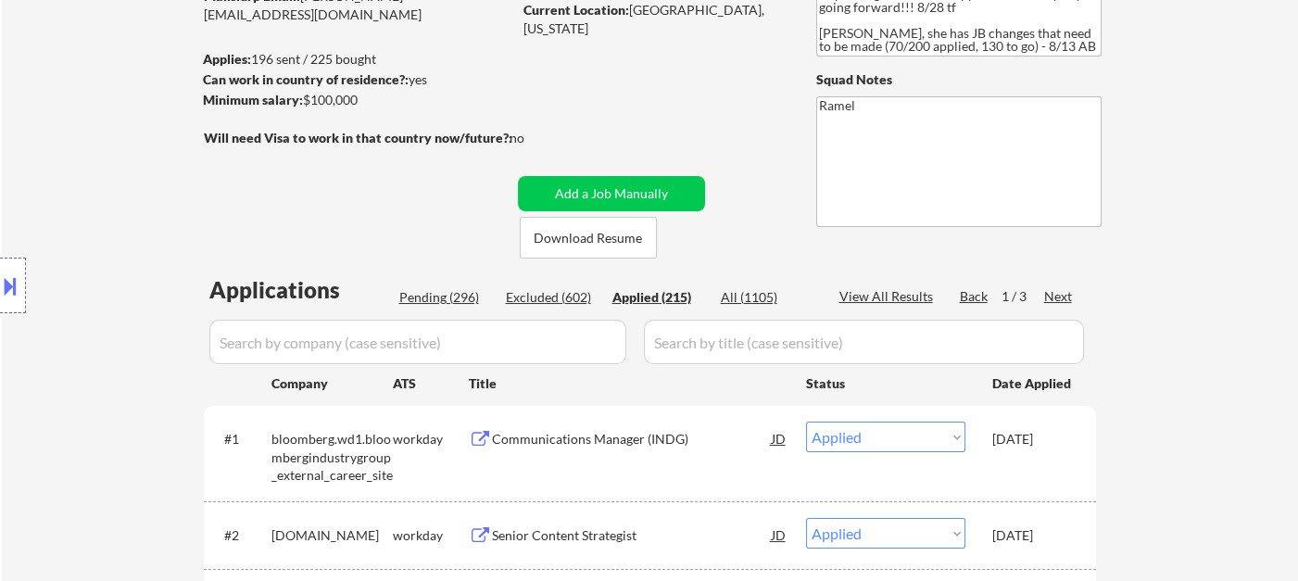
click at [902, 295] on div "View All Results" at bounding box center [889, 296] width 99 height 19
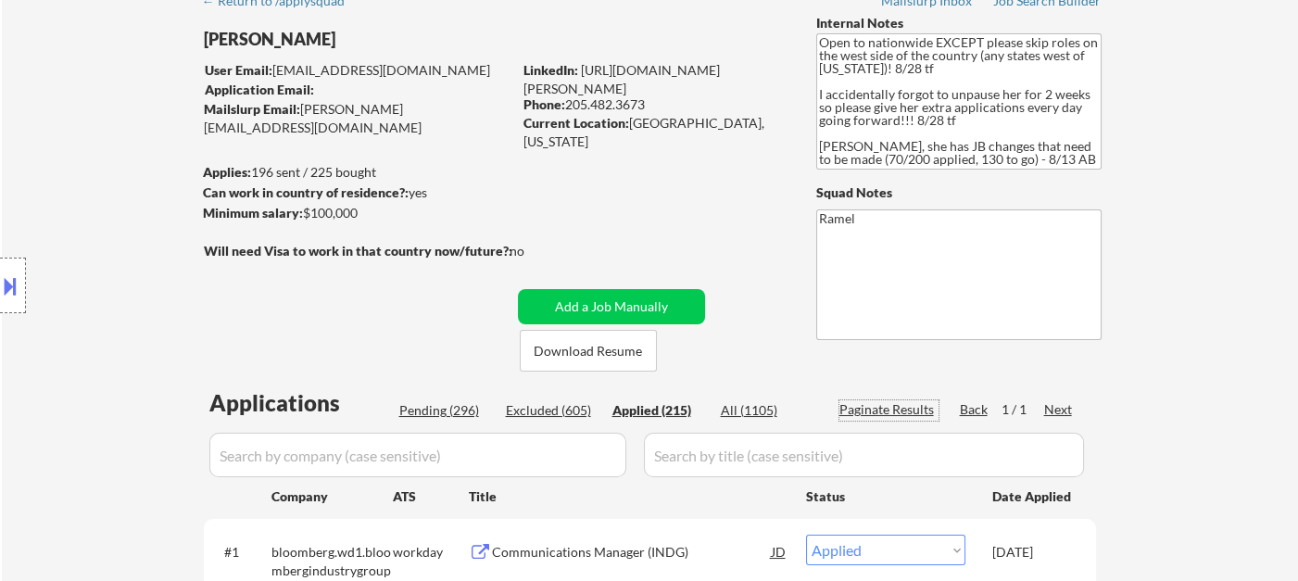
scroll to position [0, 0]
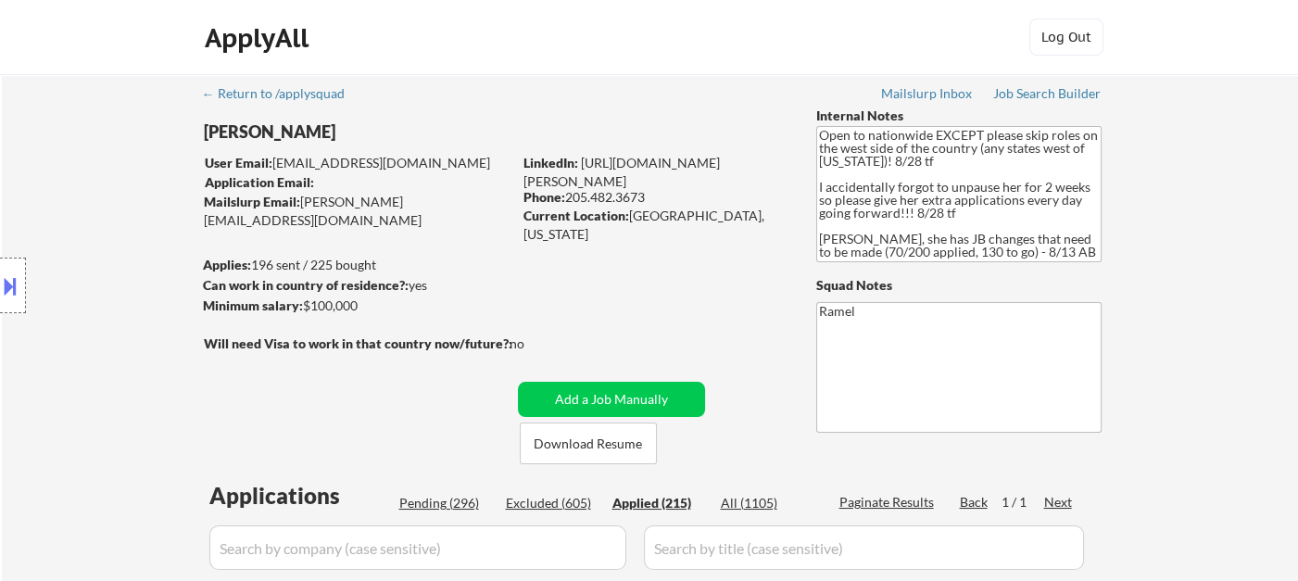
drag, startPoint x: 615, startPoint y: 196, endPoint x: 654, endPoint y: 196, distance: 38.9
click at [654, 196] on div "Phone: [PHONE_NUMBER]" at bounding box center [655, 197] width 262 height 19
copy div "205.482.3673"
drag, startPoint x: 627, startPoint y: 213, endPoint x: 743, endPoint y: 209, distance: 115.9
click at [743, 209] on div "Current Location: [GEOGRAPHIC_DATA], [US_STATE]" at bounding box center [655, 225] width 262 height 36
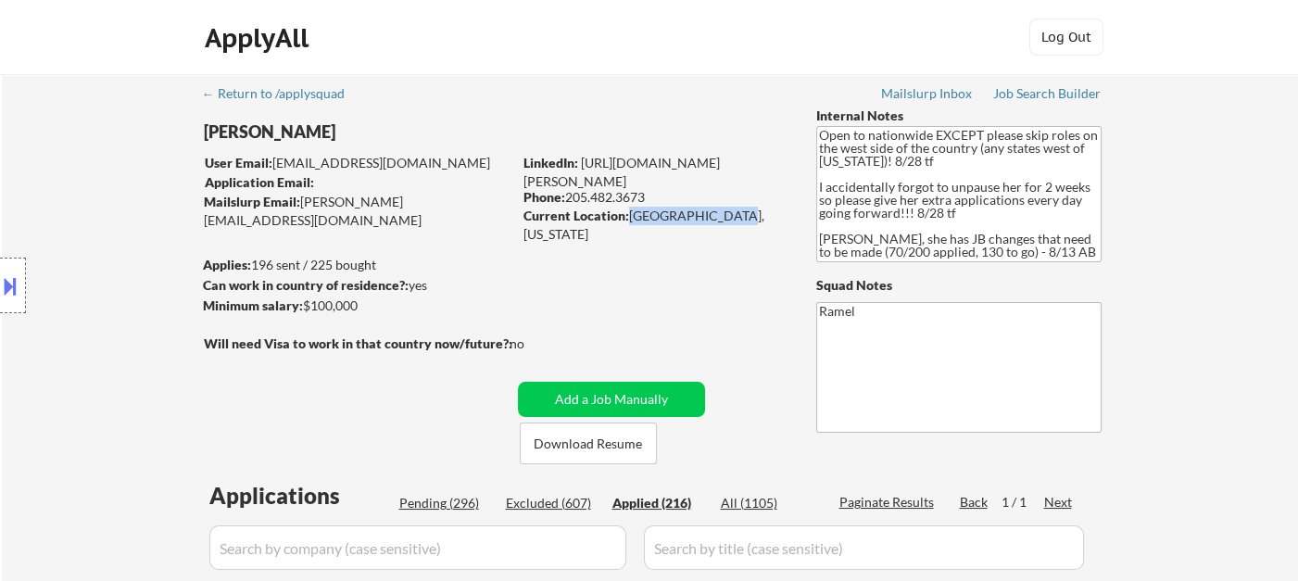
copy div "[GEOGRAPHIC_DATA], [US_STATE]"
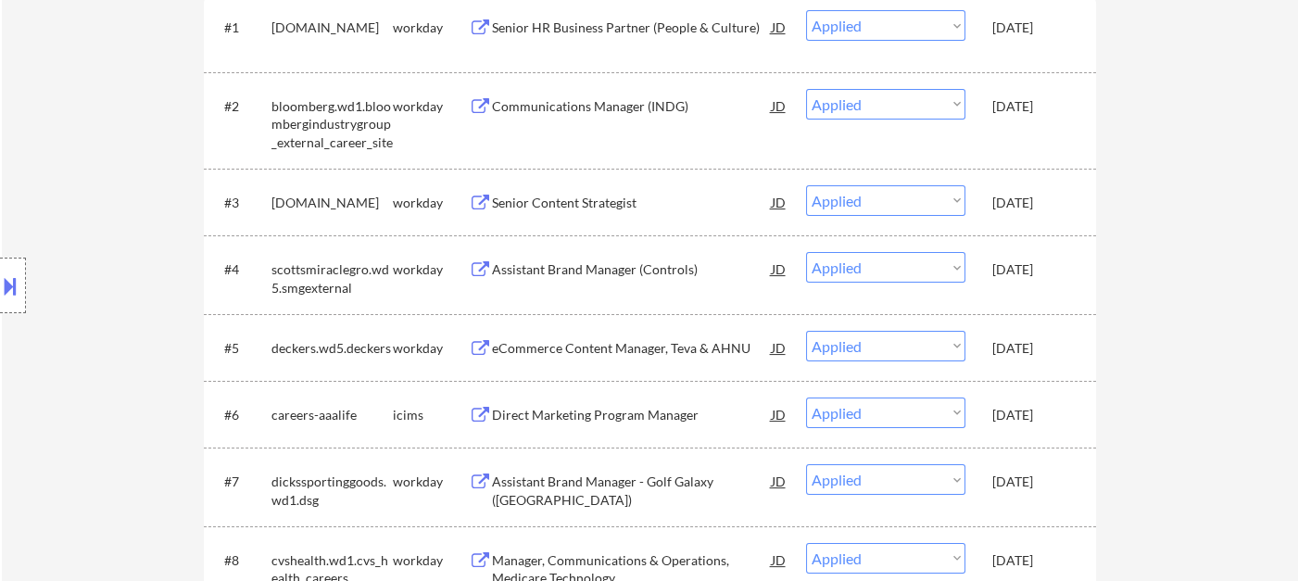
scroll to position [927, 0]
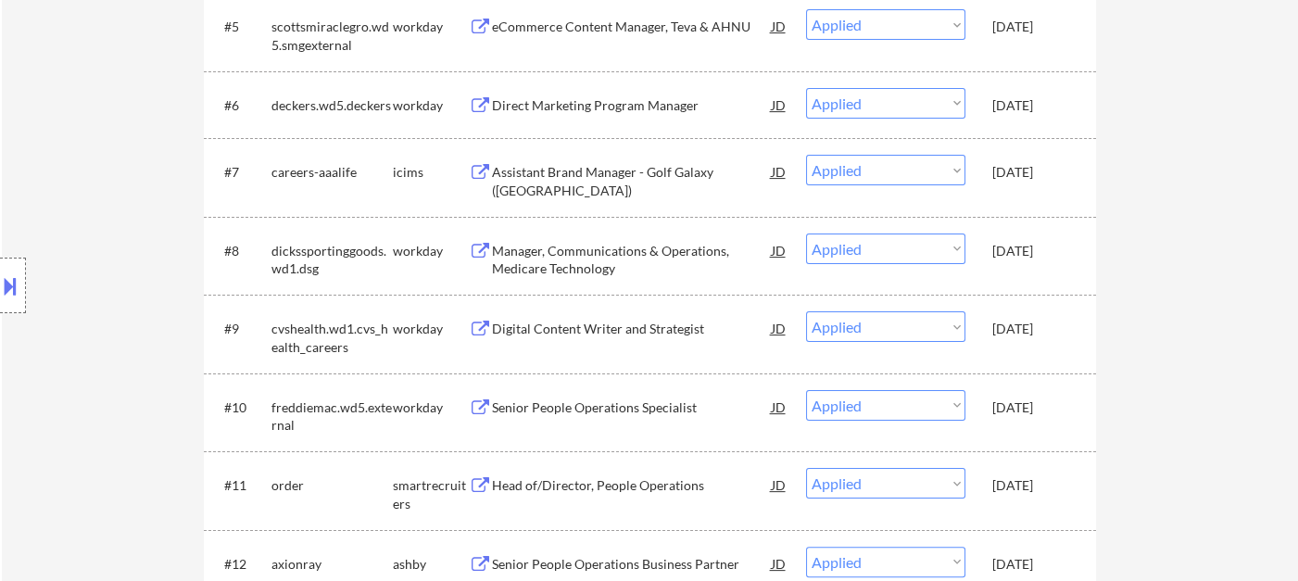
drag, startPoint x: 117, startPoint y: 184, endPoint x: 171, endPoint y: 2, distance: 190.3
click at [117, 183] on div "Location Inclusions: country:[GEOGRAPHIC_DATA]" at bounding box center [166, 286] width 332 height 344
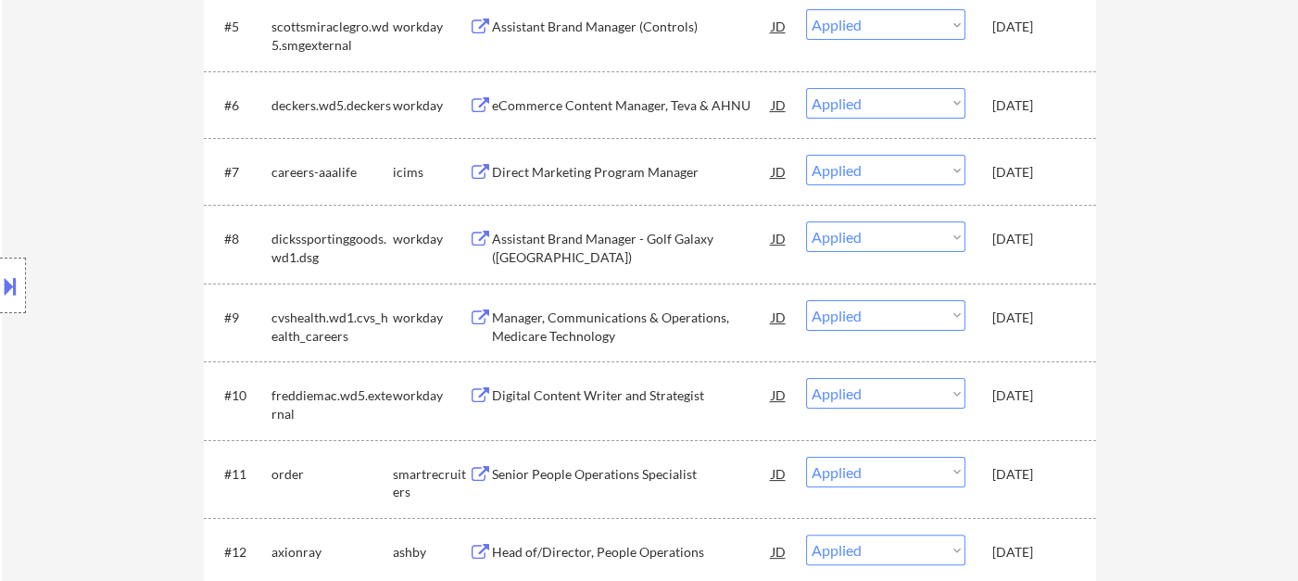
drag, startPoint x: 32, startPoint y: 130, endPoint x: 0, endPoint y: 154, distance: 39.7
click at [32, 130] on div "Location Inclusions: country:[GEOGRAPHIC_DATA]" at bounding box center [166, 286] width 332 height 344
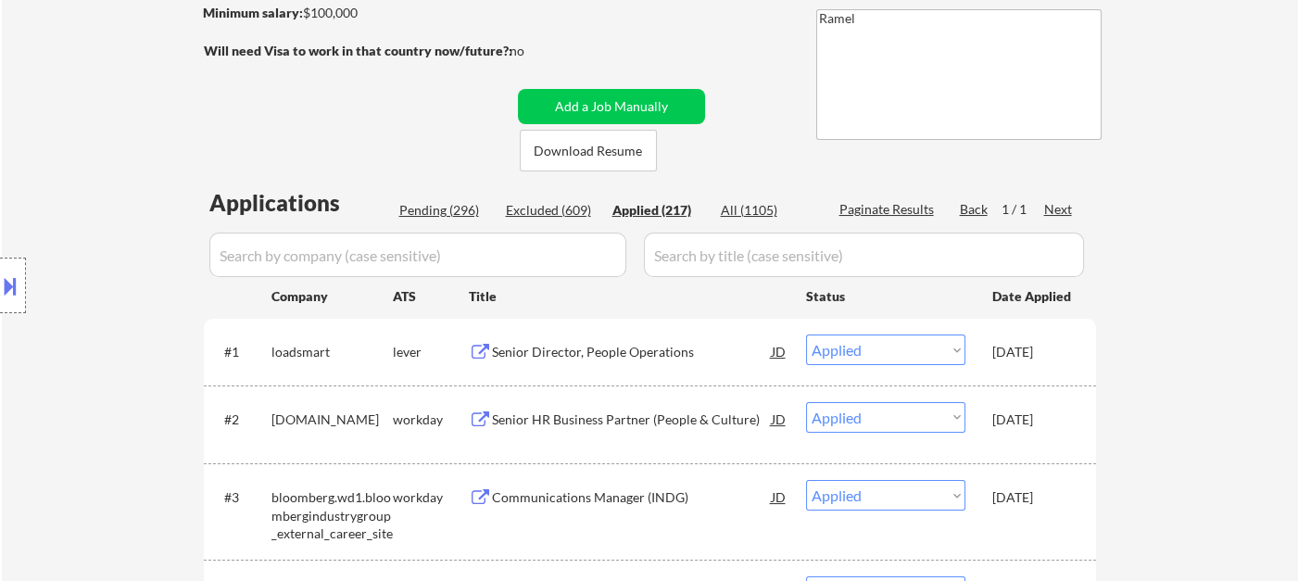
scroll to position [103, 0]
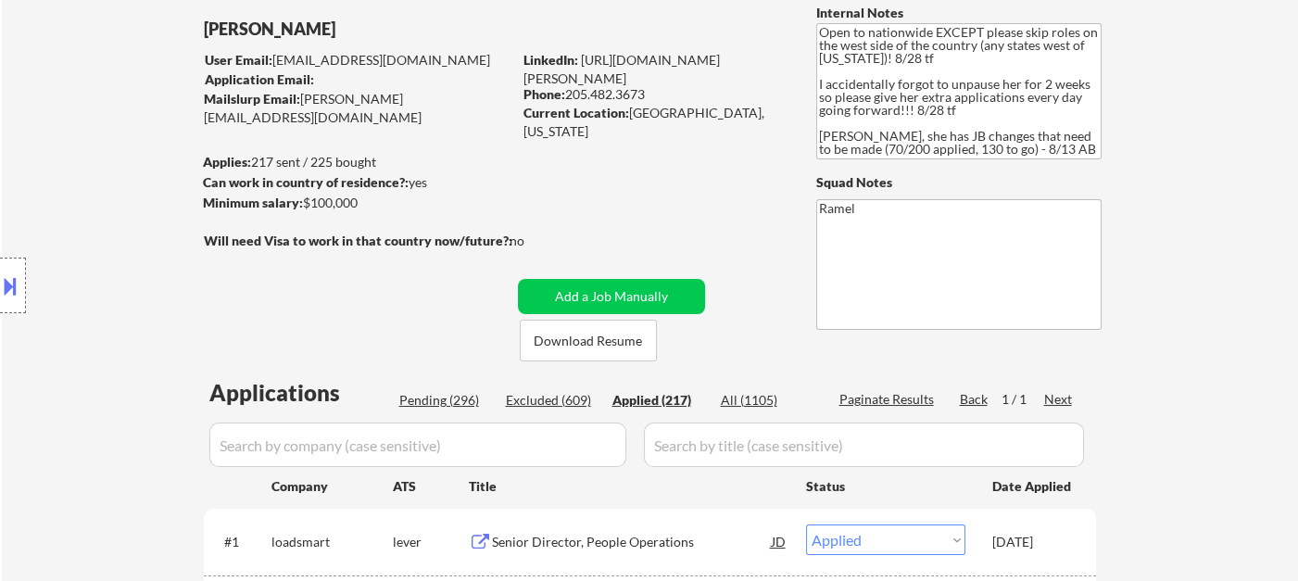
click at [32, 154] on div "Location Inclusions: country:[GEOGRAPHIC_DATA]" at bounding box center [166, 286] width 332 height 344
